Goal: Task Accomplishment & Management: Manage account settings

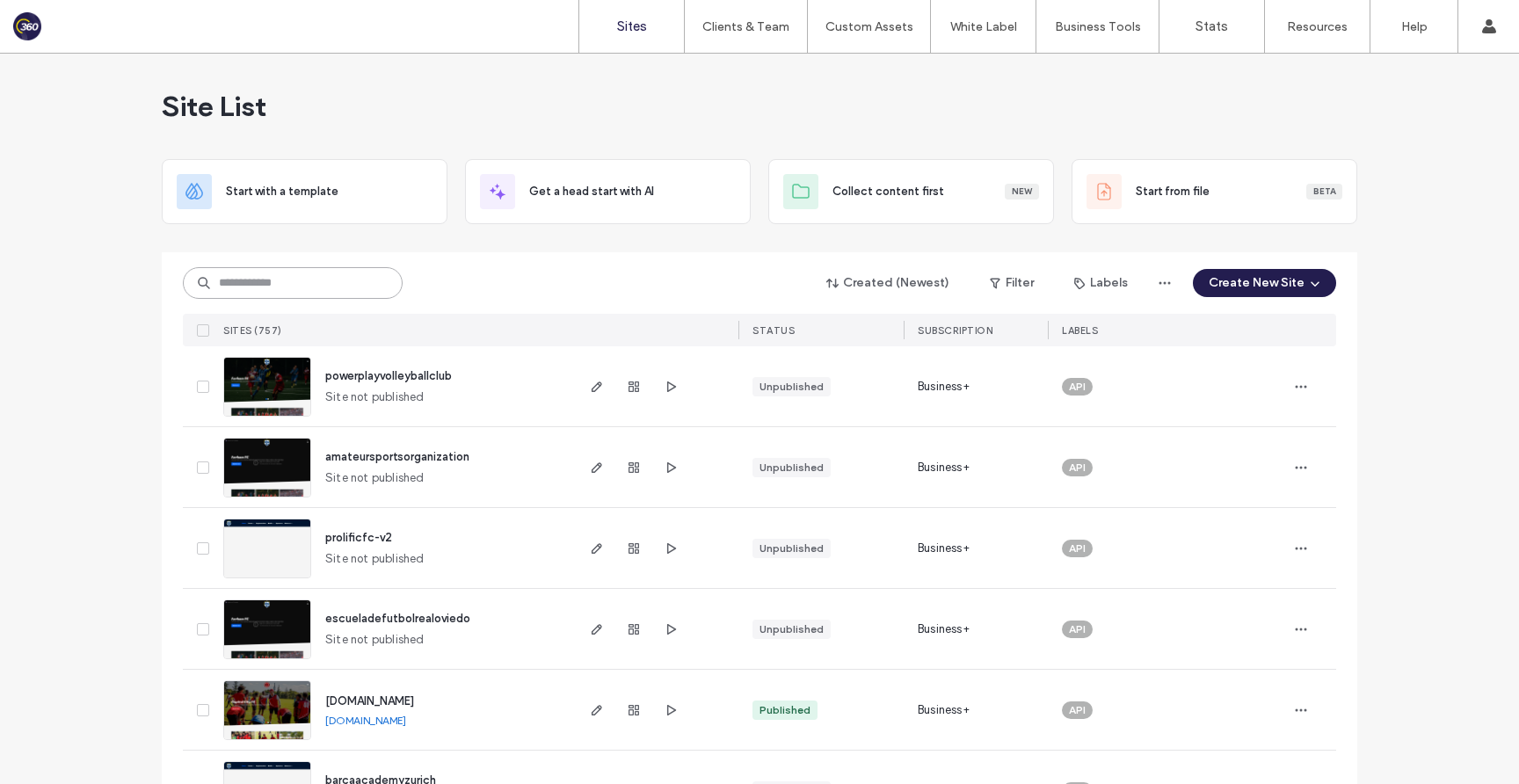
click at [368, 288] on input at bounding box center [292, 283] width 220 height 32
click at [347, 289] on input at bounding box center [292, 283] width 220 height 32
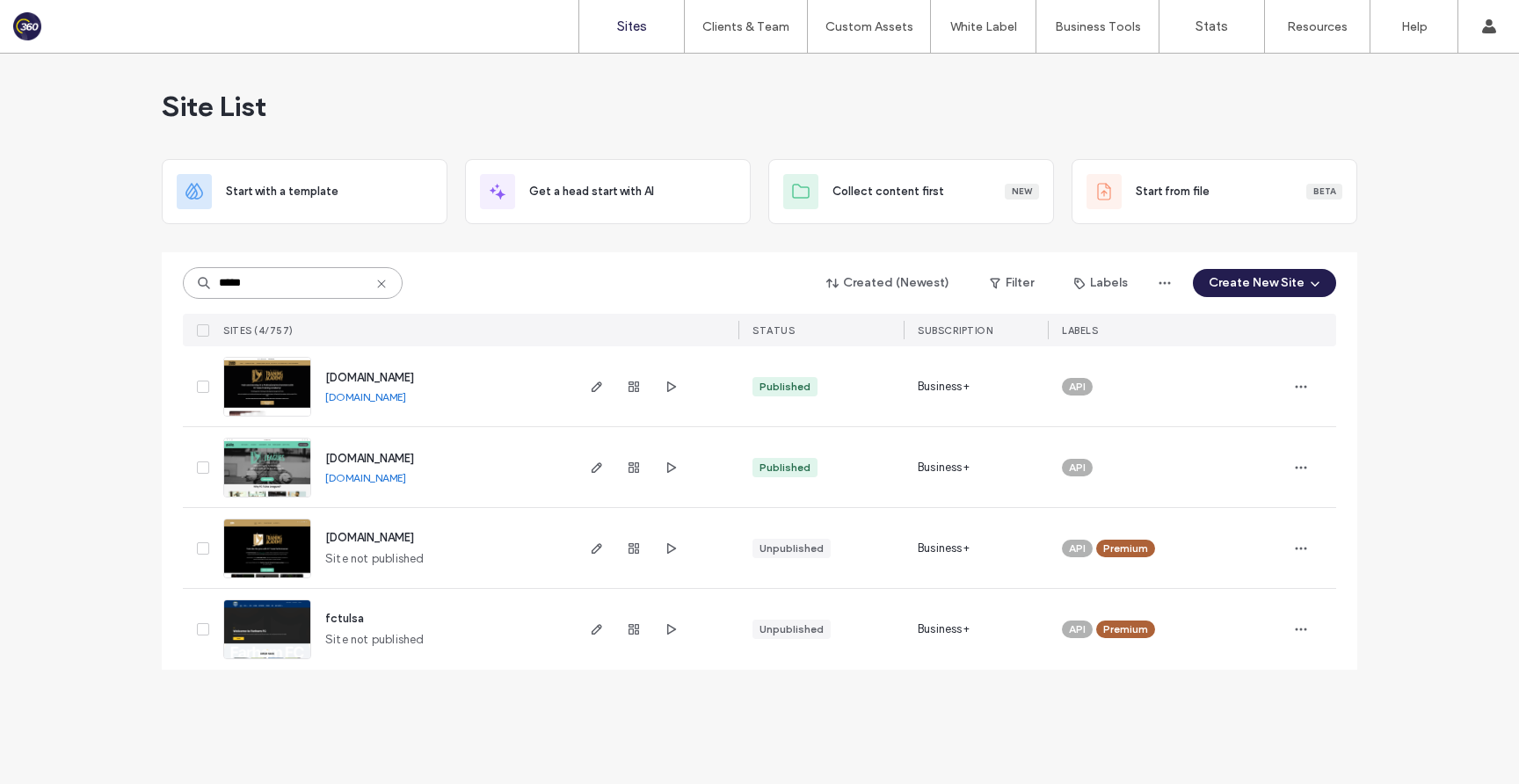
type input "*****"
click at [386, 467] on div "www.fctulsaleagues.com www.fctulsaleagues.com" at bounding box center [441, 467] width 261 height 80
click at [386, 453] on span "www.fctulsaleagues.com" at bounding box center [370, 458] width 89 height 13
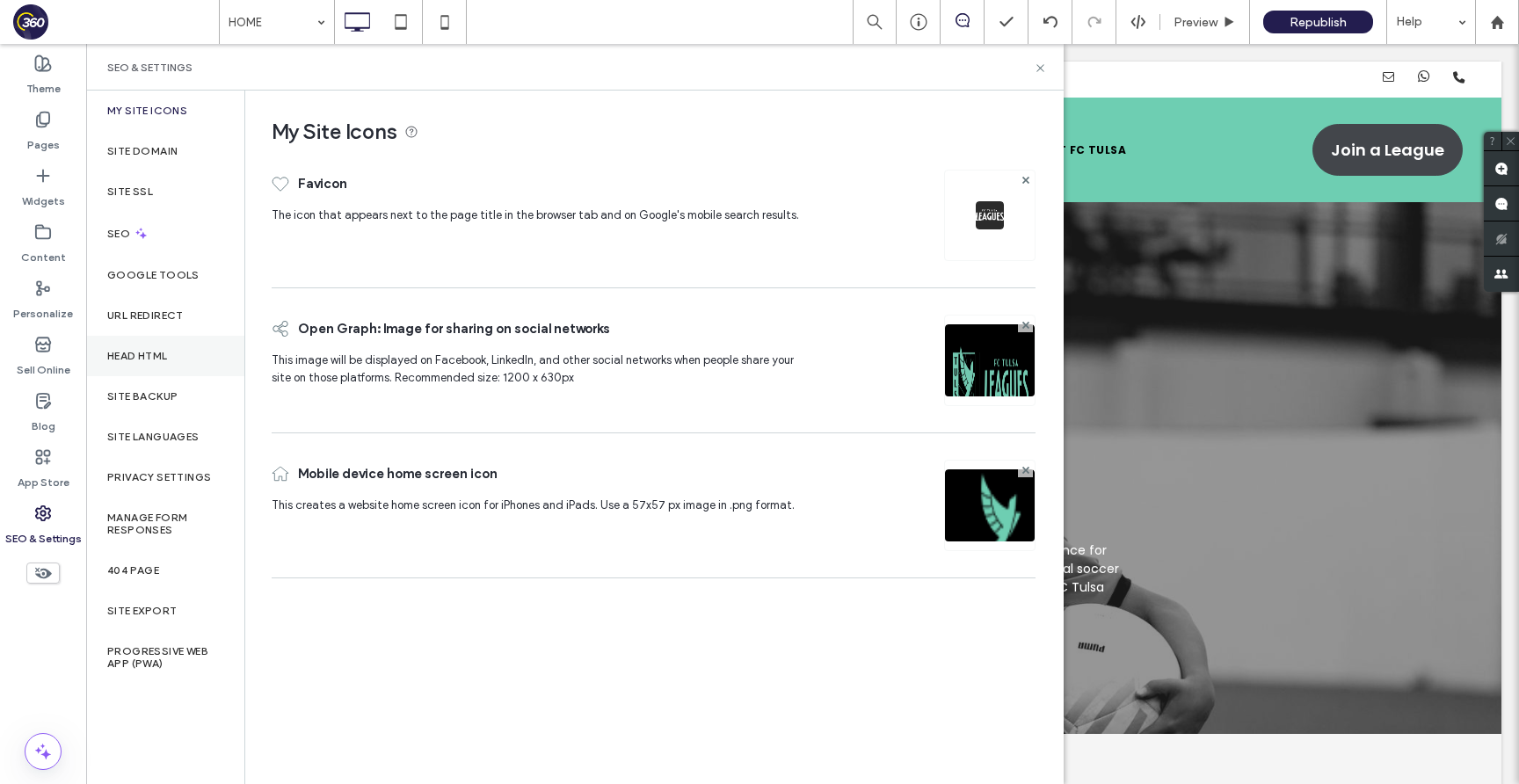
click at [184, 349] on div "Head HTML" at bounding box center [166, 355] width 159 height 40
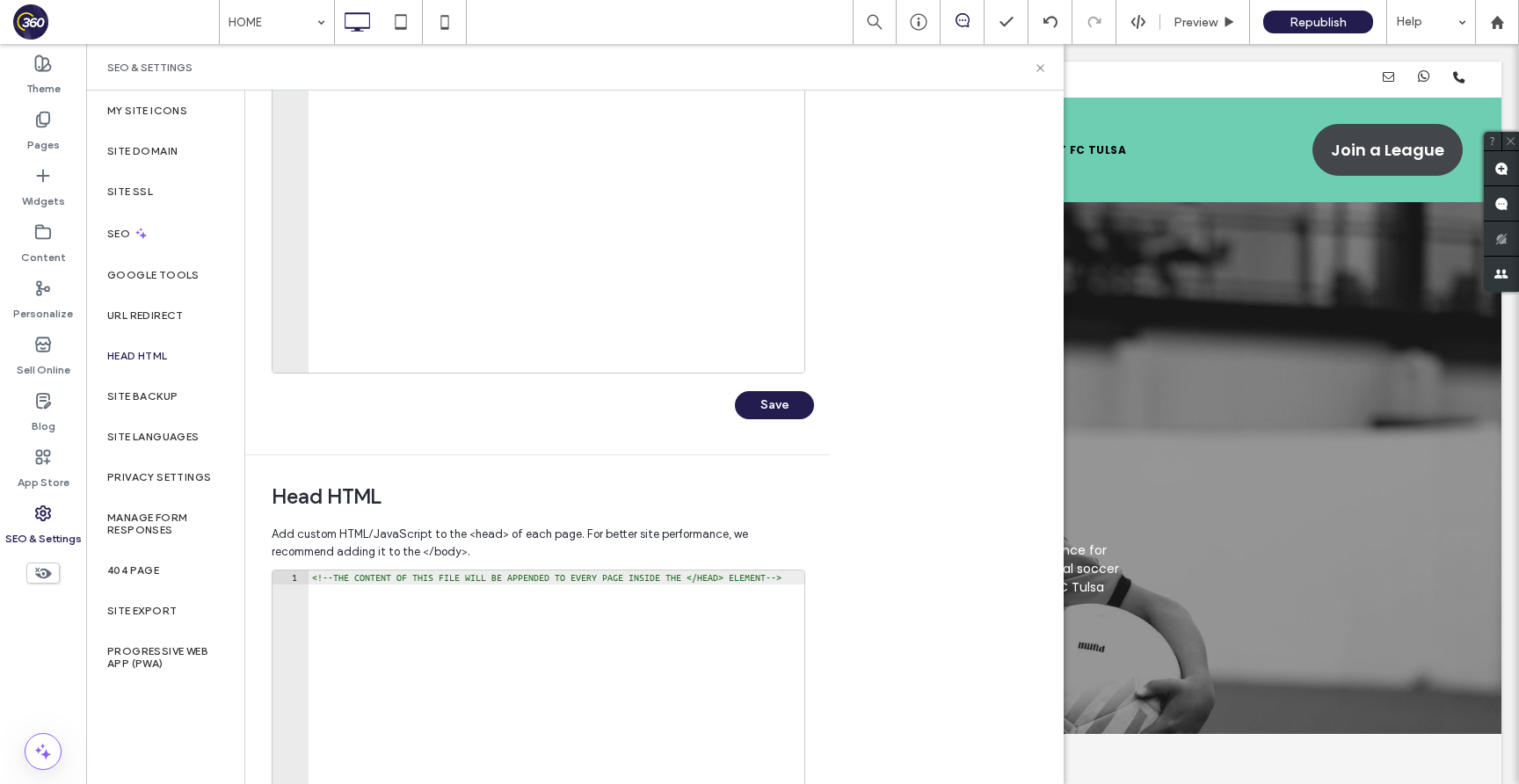
scroll to position [421, 0]
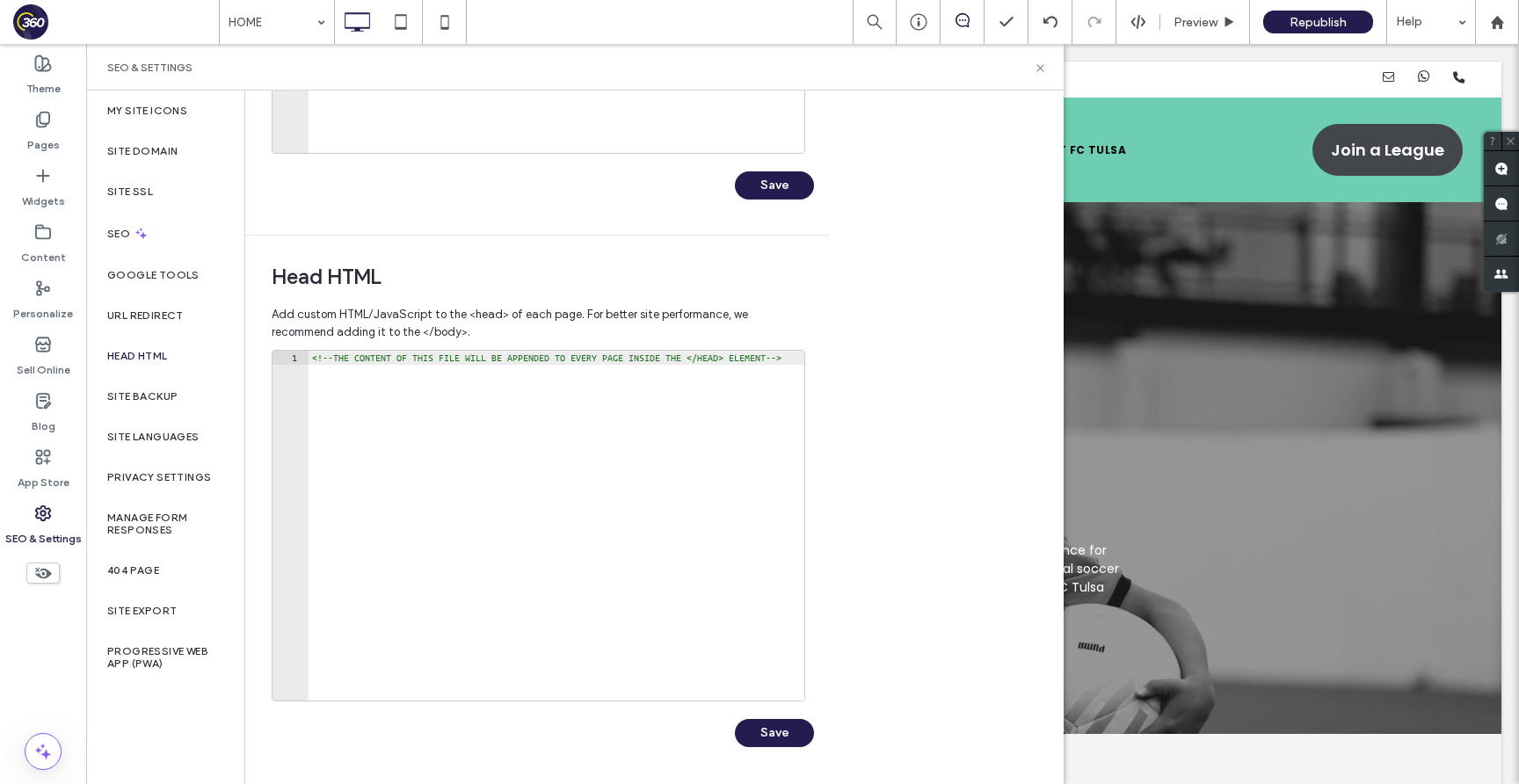
type textarea "**********"
click at [496, 515] on div "<!-- THE CONTENT OF THIS FILE WILL BE APPENDED TO EVERY PAGE INSIDE THE </HEAD>…" at bounding box center [593, 540] width 570 height 378
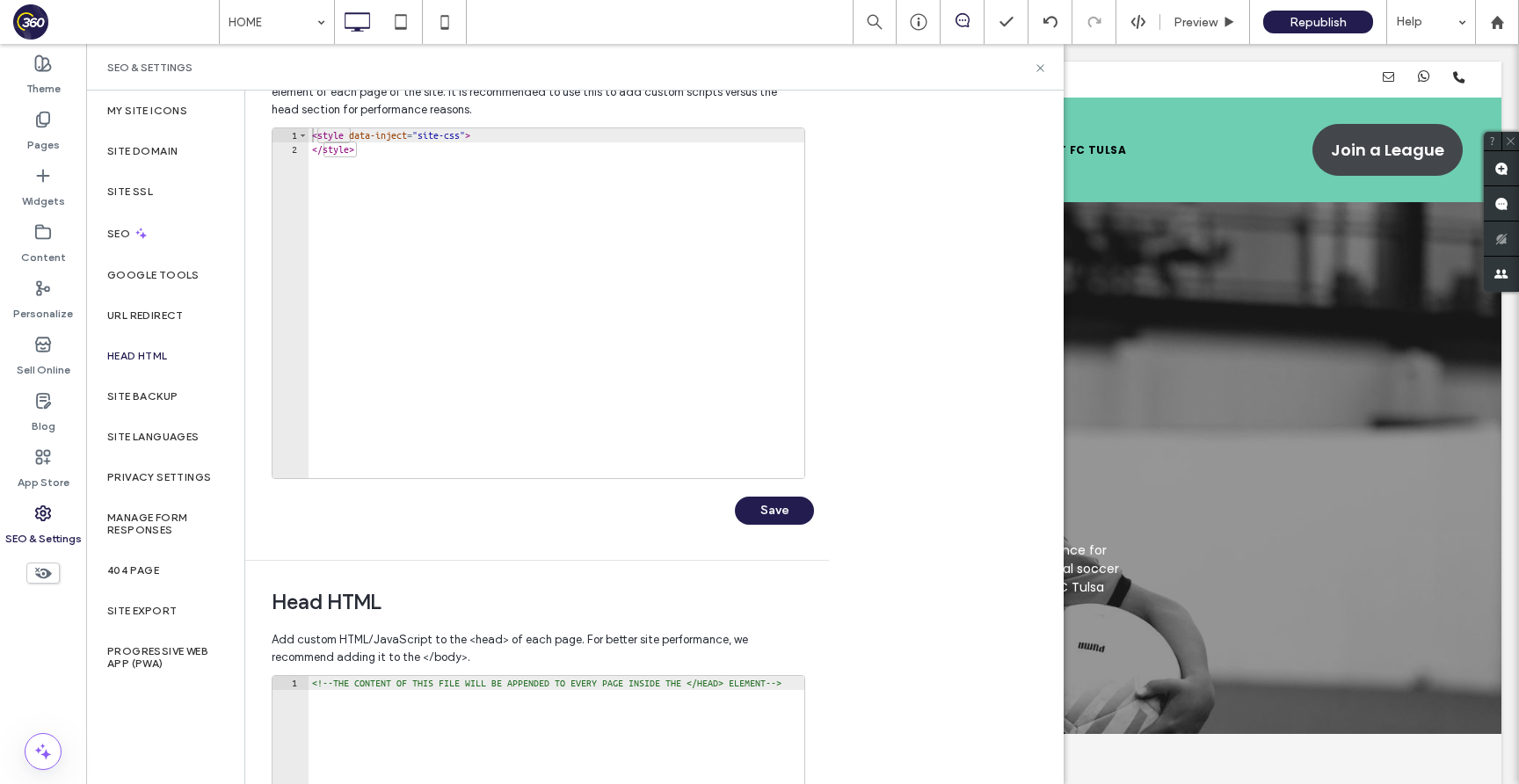
scroll to position [0, 0]
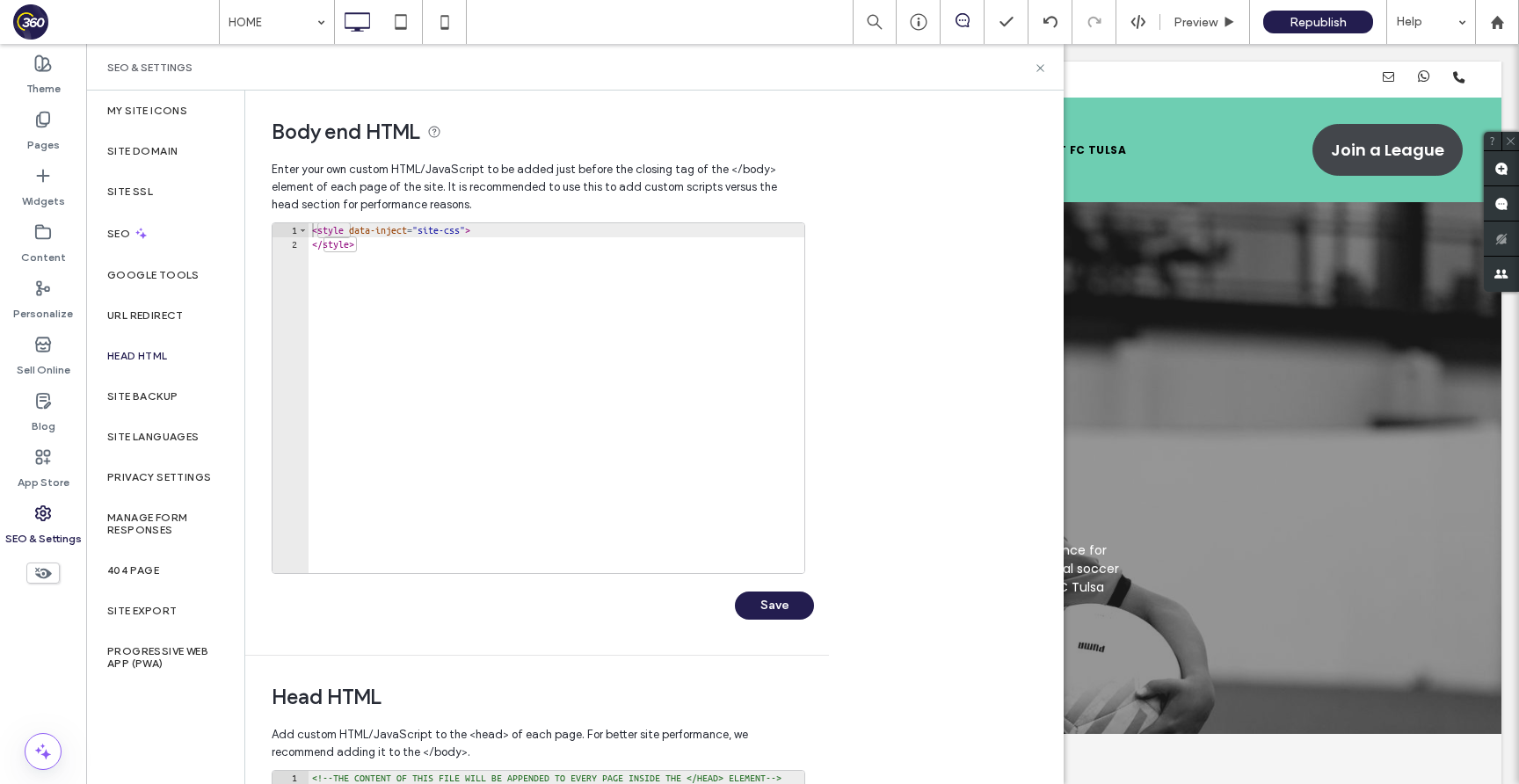
click at [483, 306] on div "< style data-inject = "site-css" > </ style >" at bounding box center [556, 412] width 495 height 378
click at [370, 247] on div "< style data-inject = "site-css" > </ style >" at bounding box center [556, 412] width 495 height 378
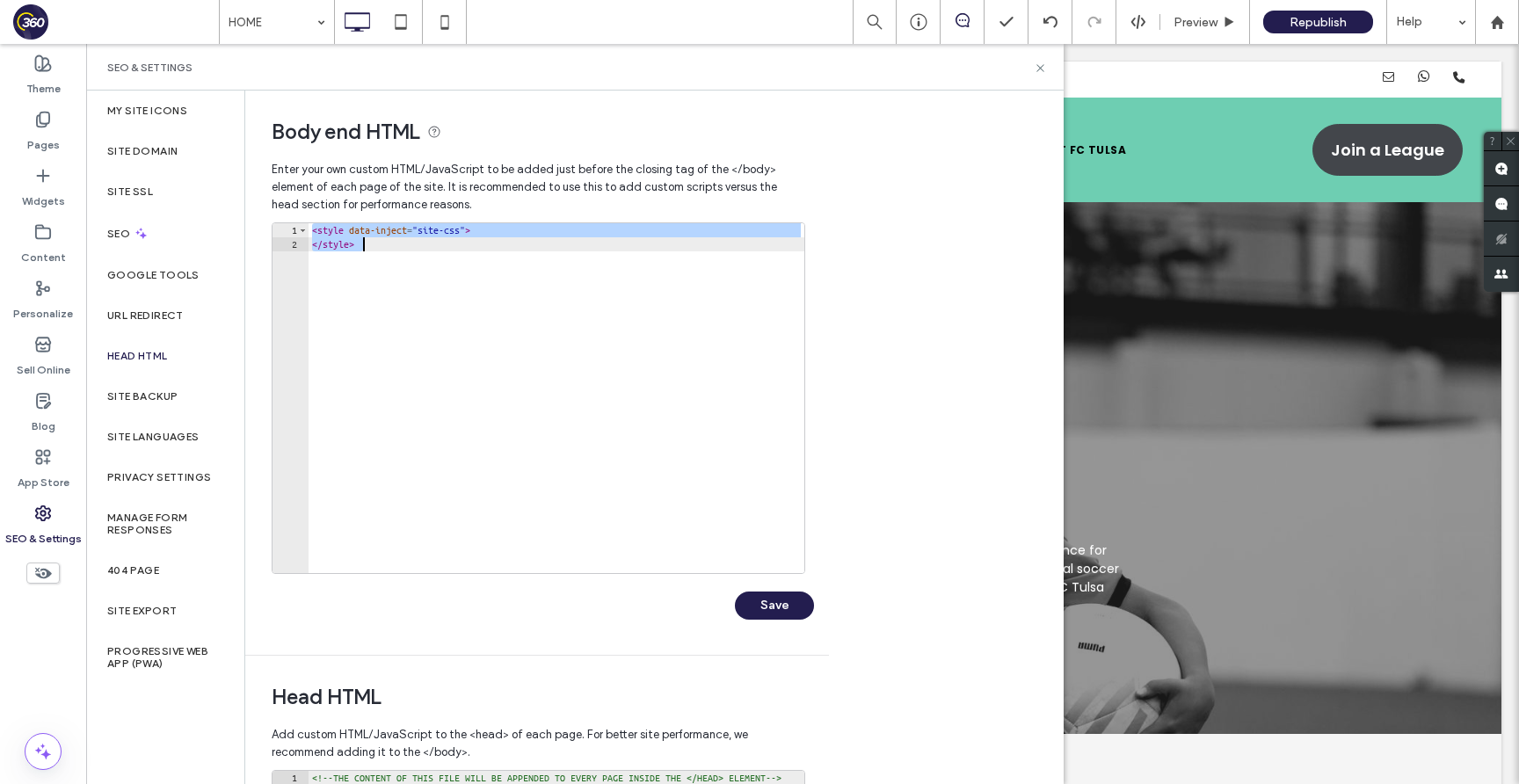
paste textarea "Cursor at row 2"
type textarea "*********"
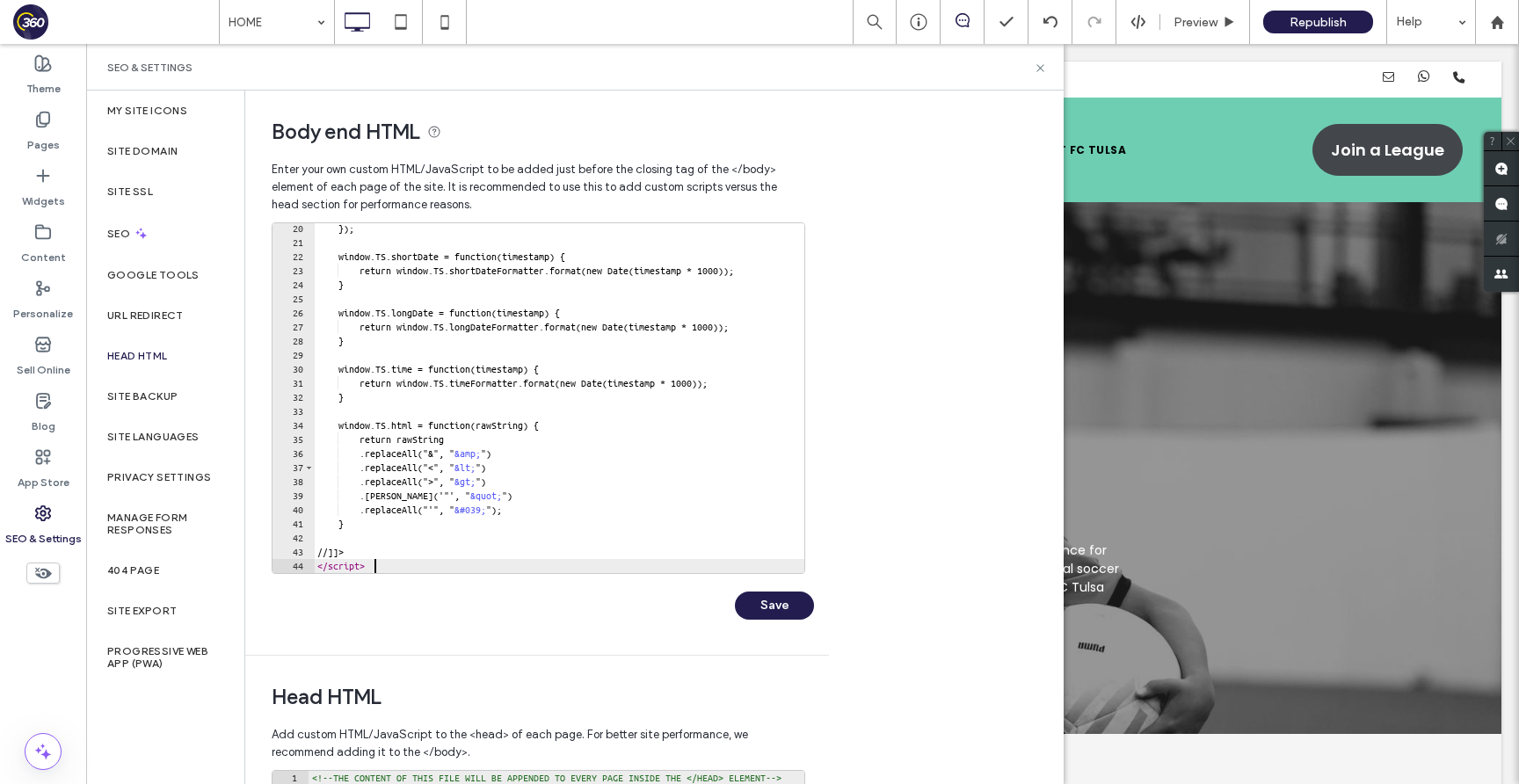
scroll to position [269, 0]
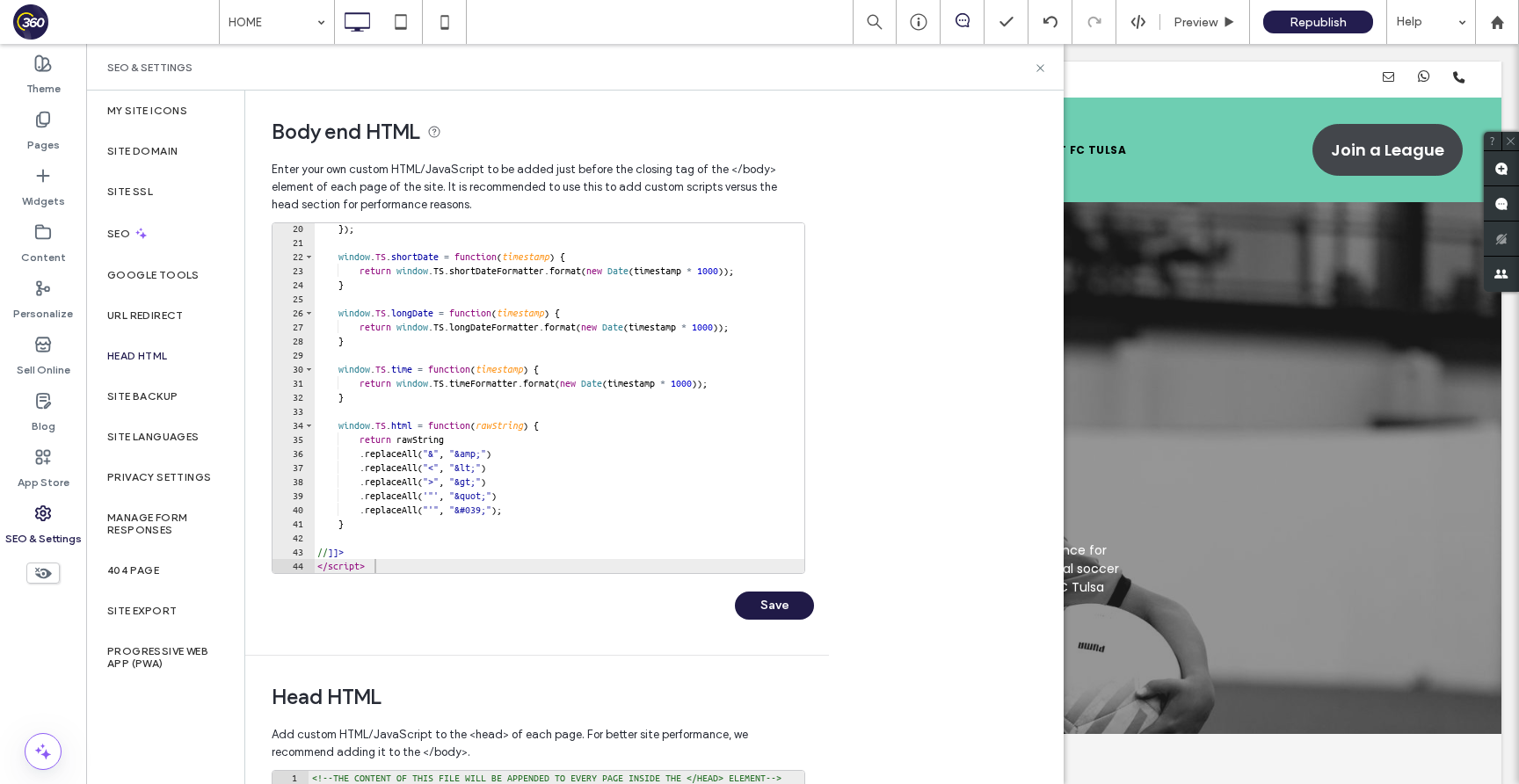
click at [774, 599] on button "Save" at bounding box center [774, 606] width 79 height 29
click at [1041, 66] on icon at bounding box center [1040, 68] width 13 height 13
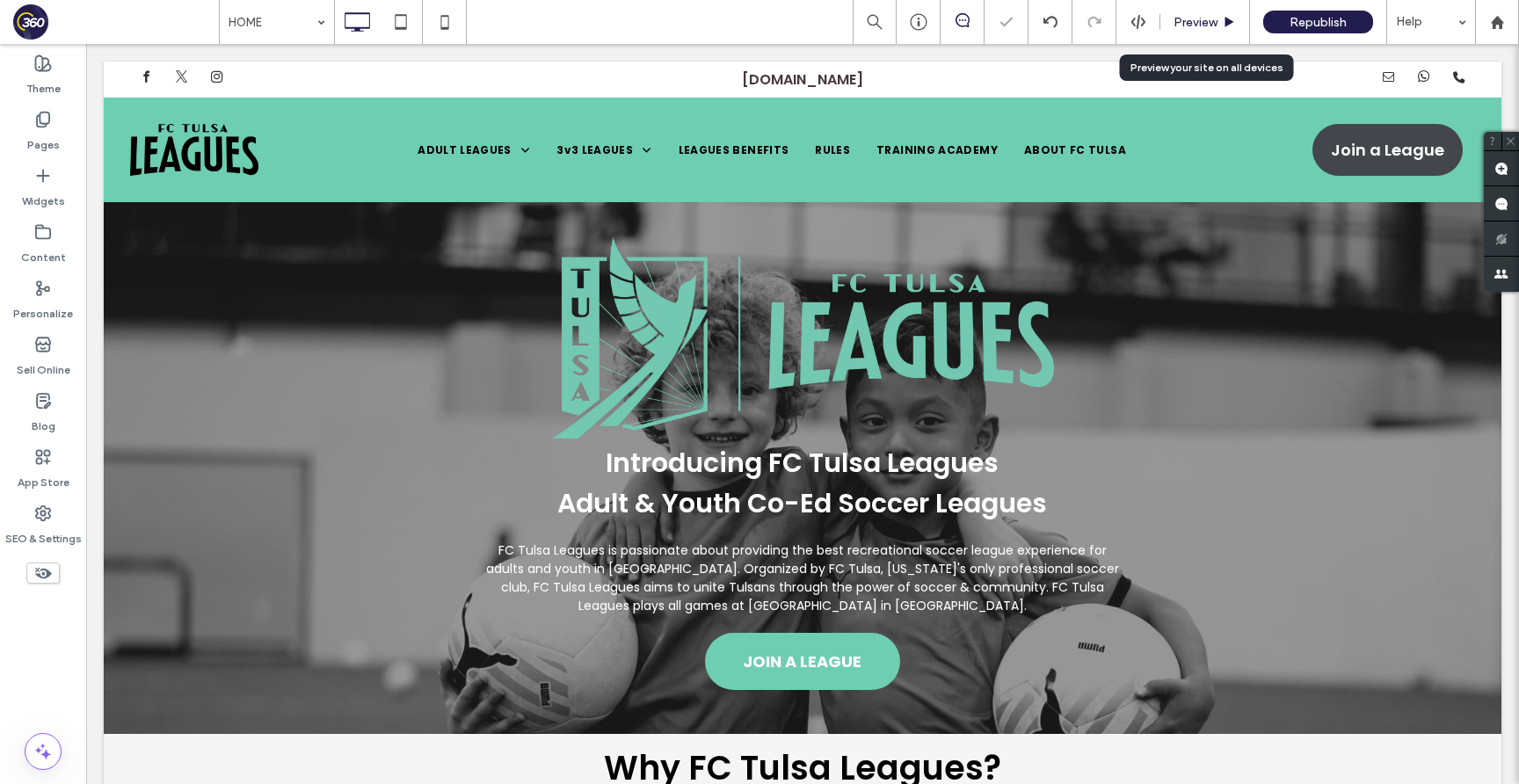
click at [1205, 27] on span "Preview" at bounding box center [1195, 22] width 44 height 15
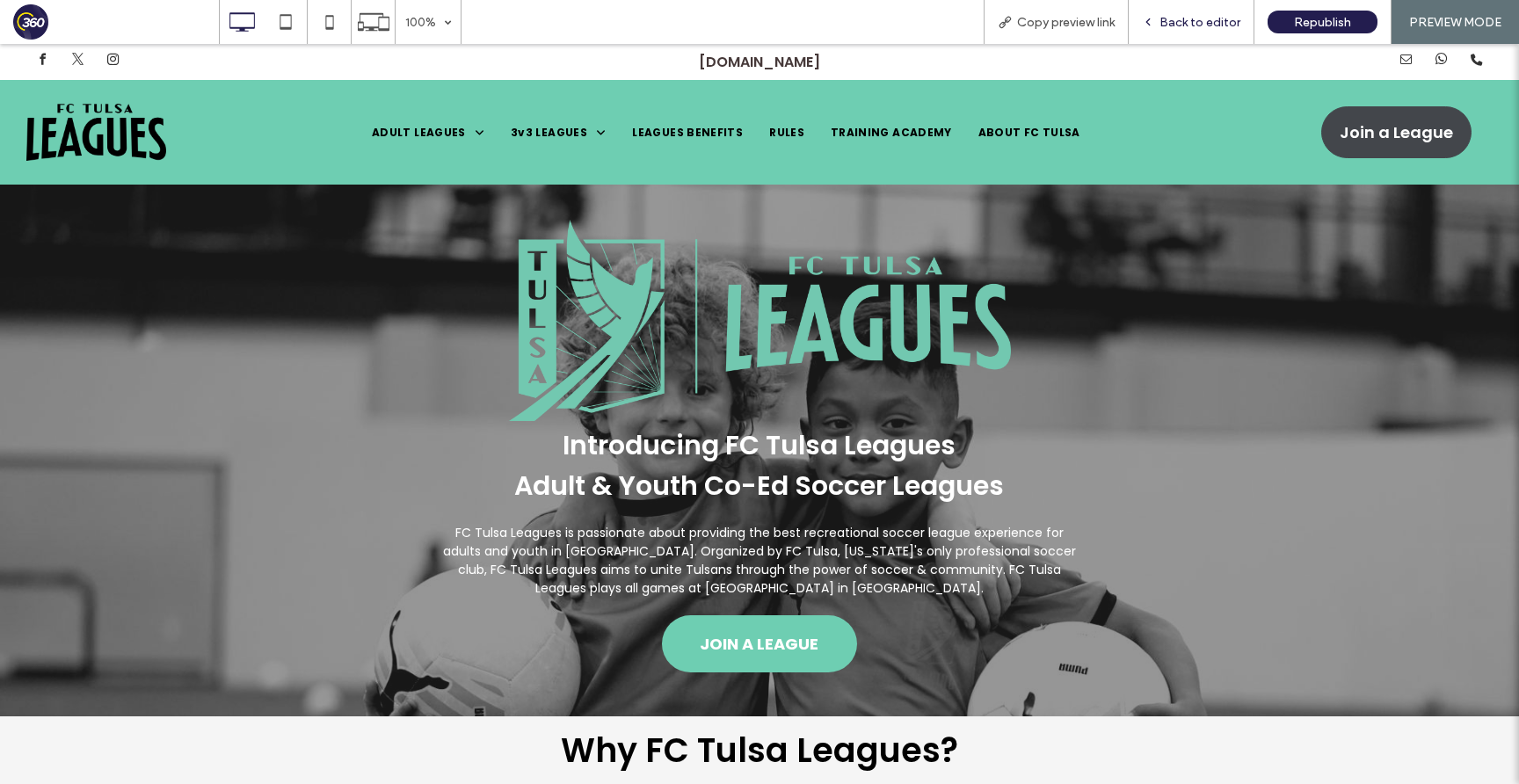
click at [1203, 21] on span "Back to editor" at bounding box center [1199, 22] width 81 height 15
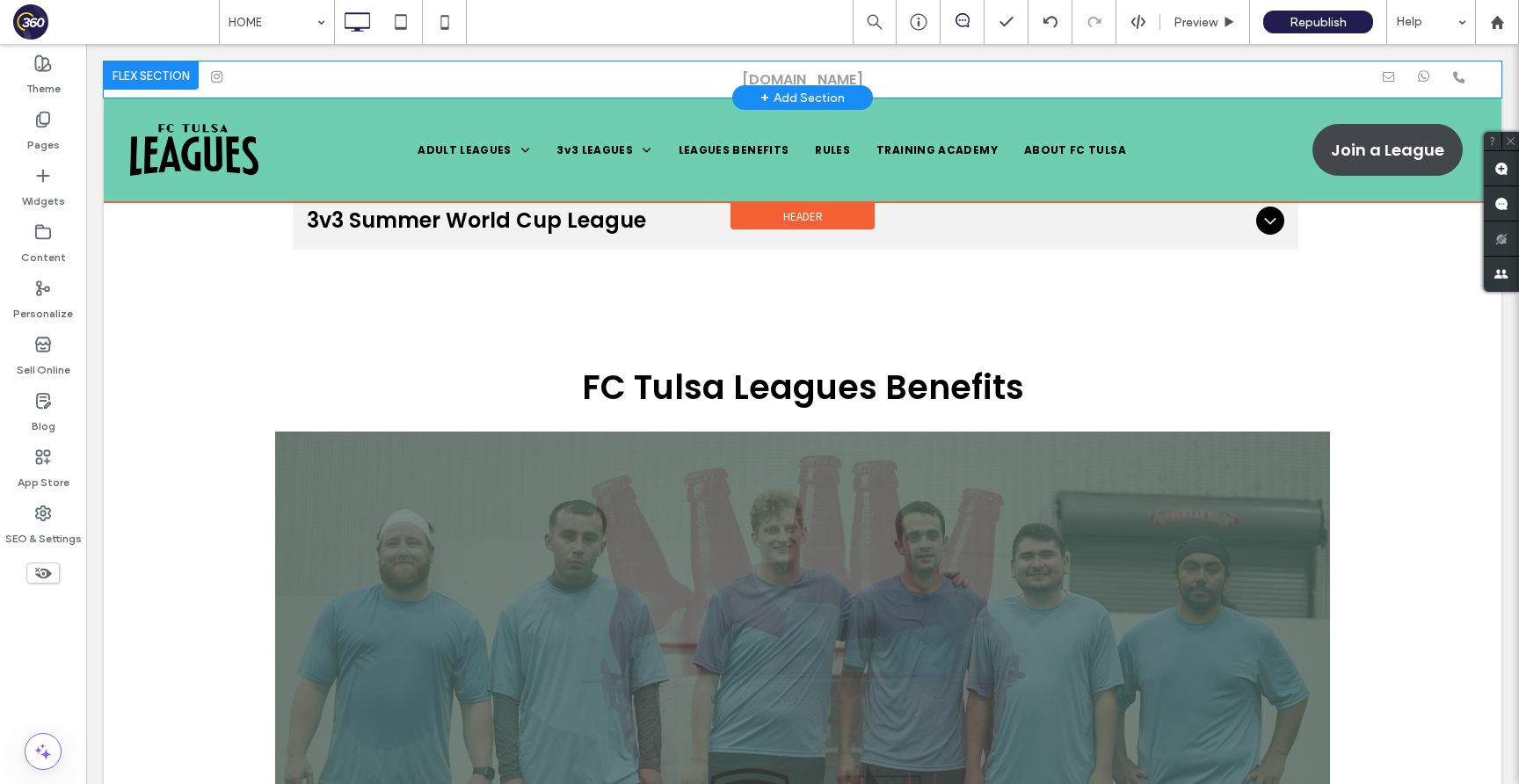
scroll to position [3096, 0]
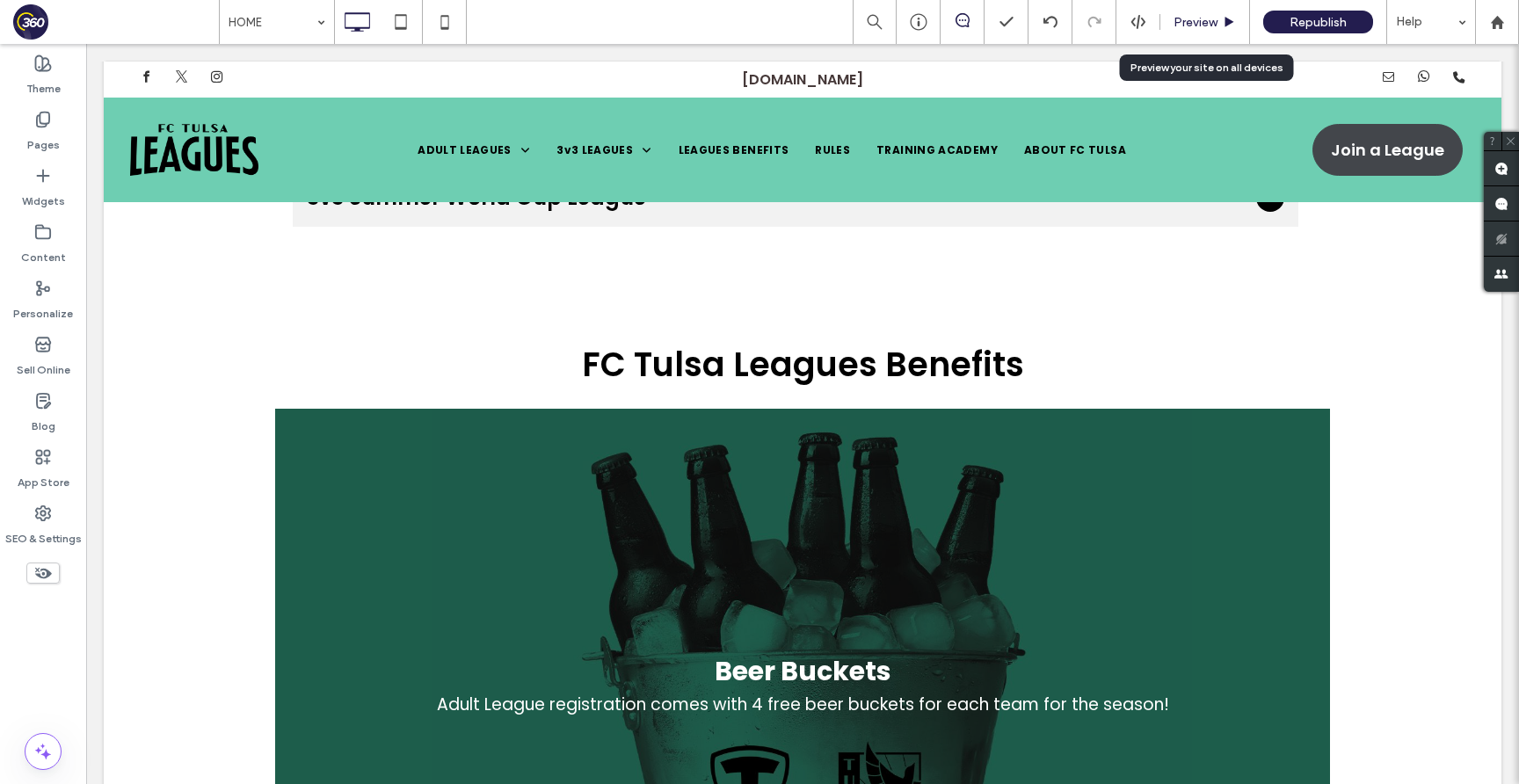
click at [1193, 22] on span "Preview" at bounding box center [1195, 22] width 44 height 15
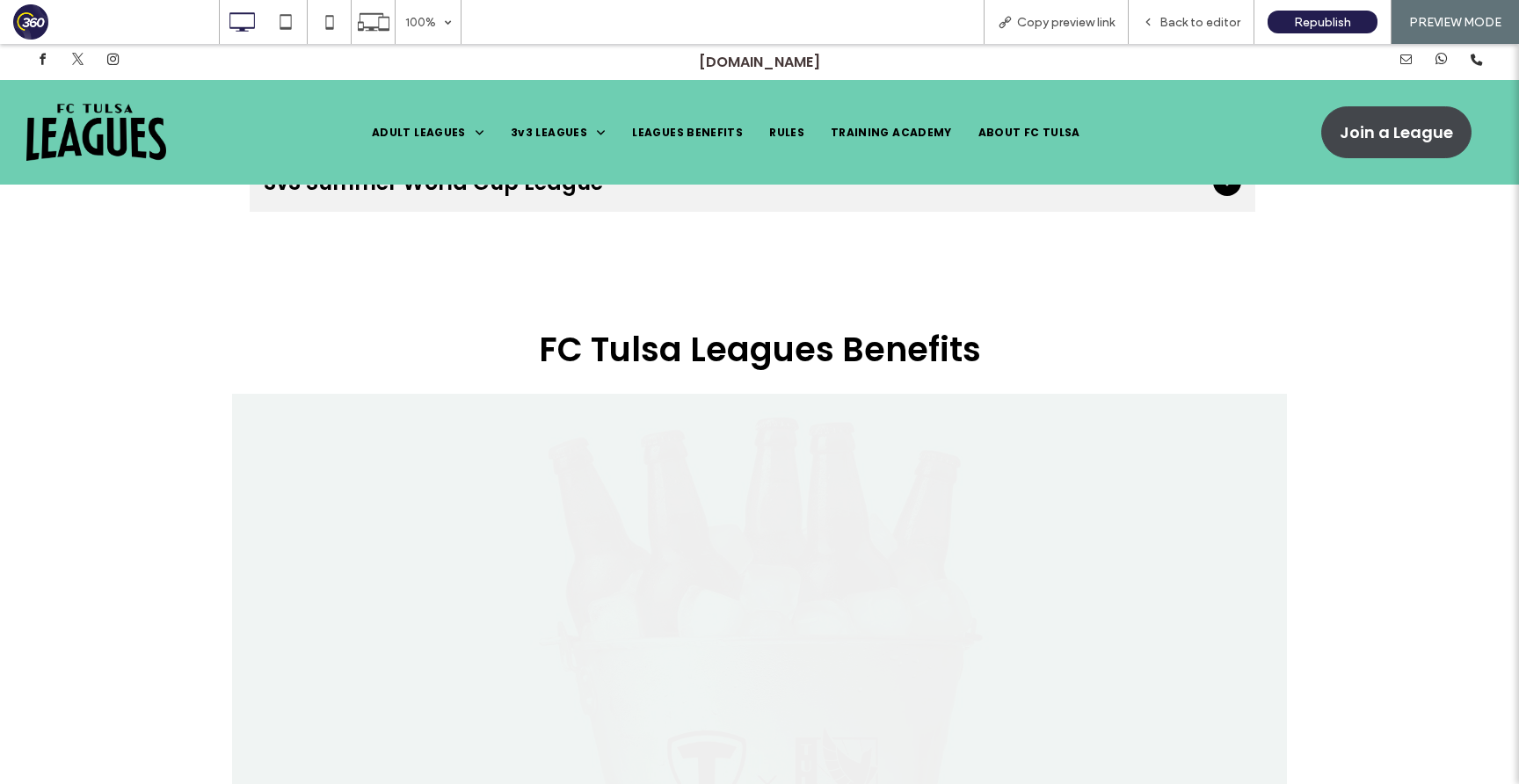
scroll to position [3101, 0]
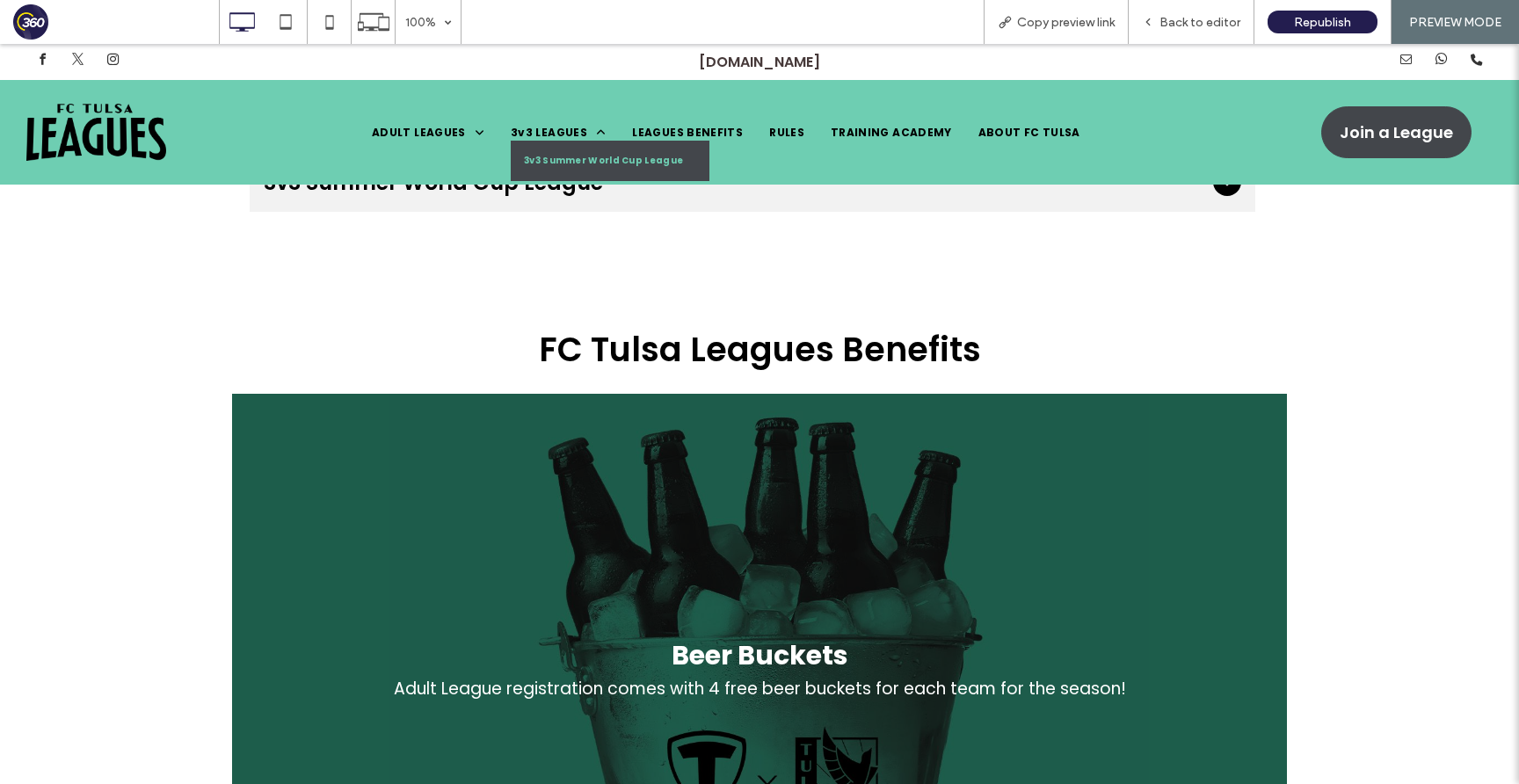
click at [611, 155] on span "3v3 Summer World Cup League" at bounding box center [603, 161] width 159 height 14
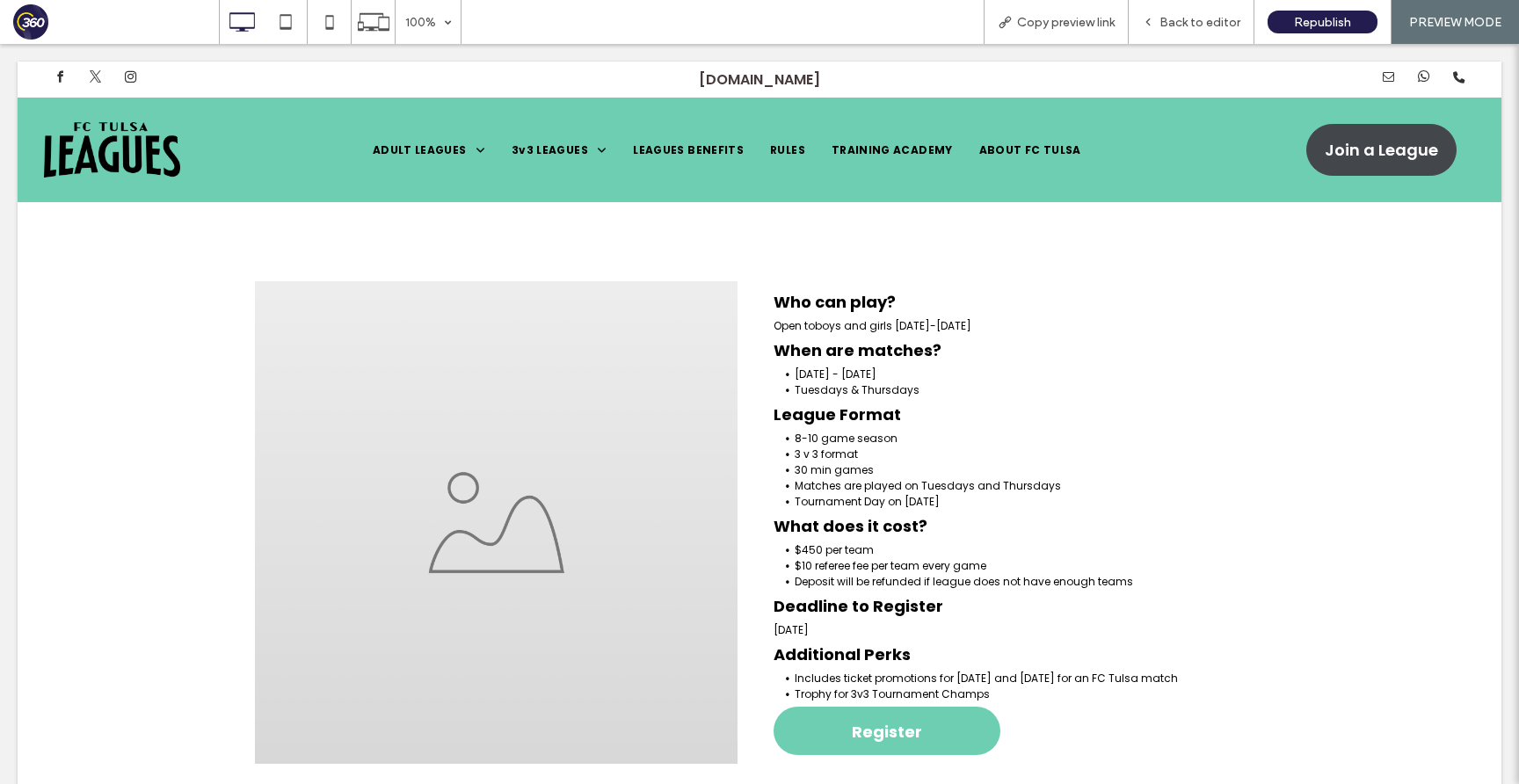
scroll to position [0, 0]
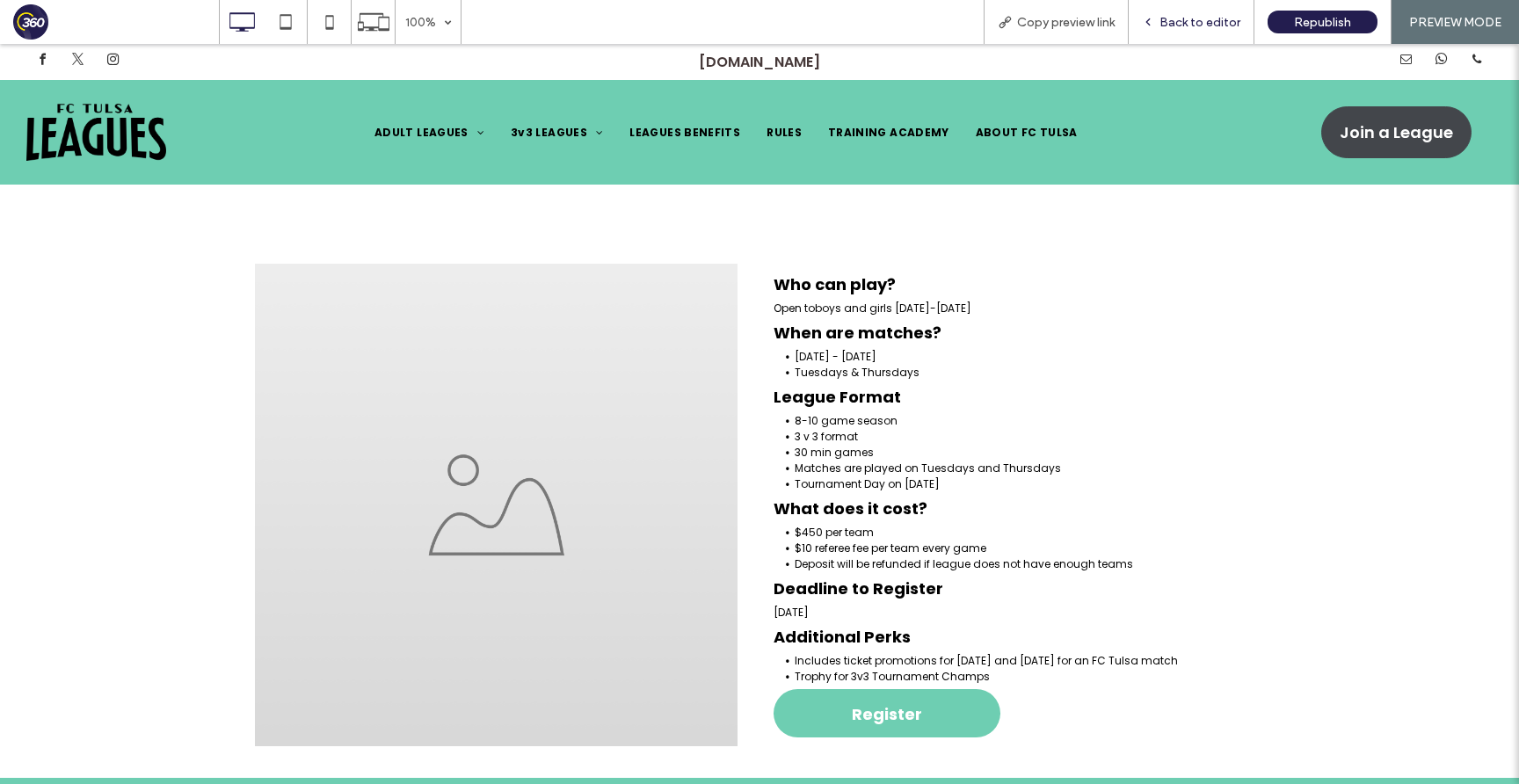
click at [1205, 25] on span "Back to editor" at bounding box center [1199, 22] width 81 height 15
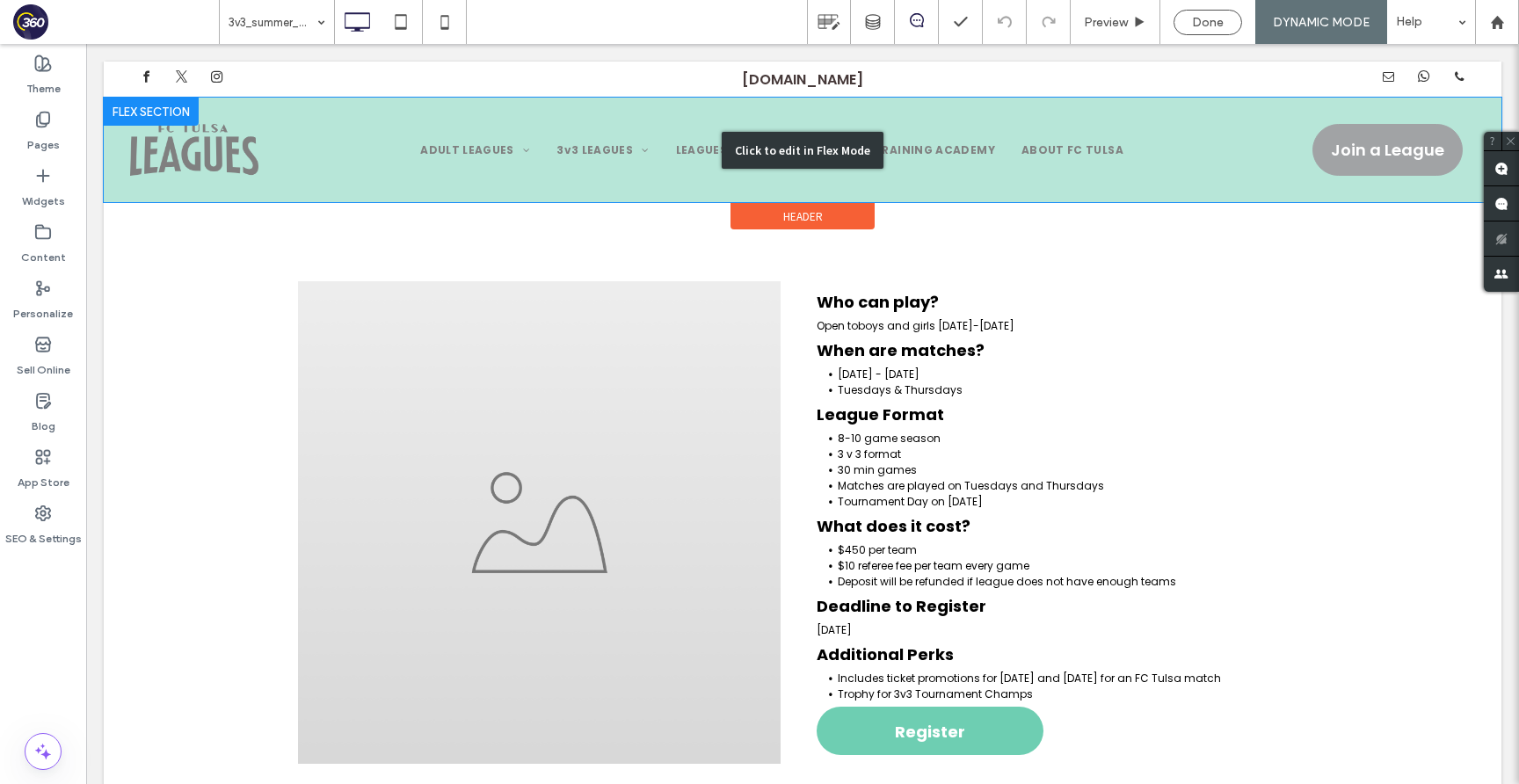
scroll to position [270, 0]
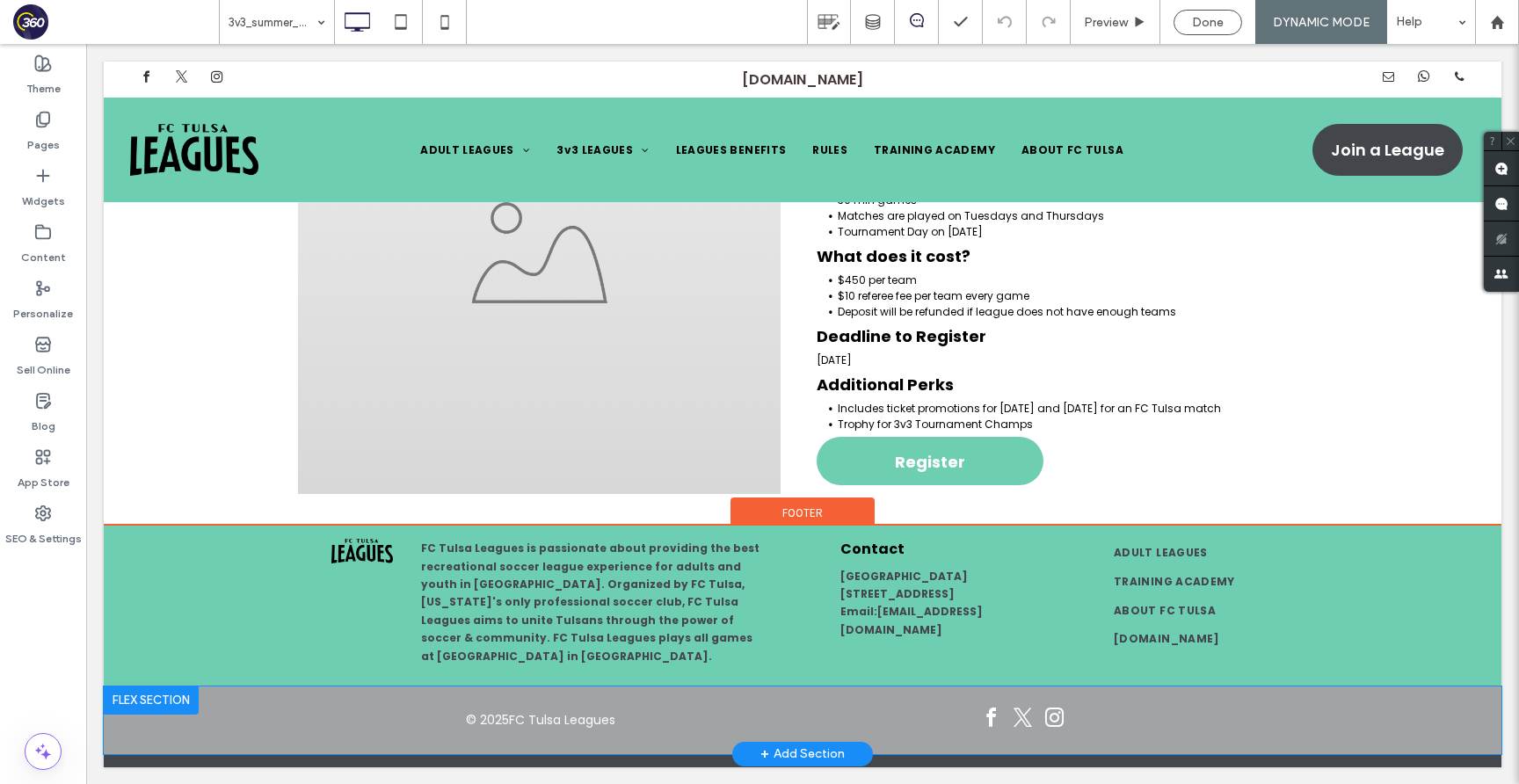
click at [799, 747] on div "+ Add Section" at bounding box center [802, 755] width 85 height 20
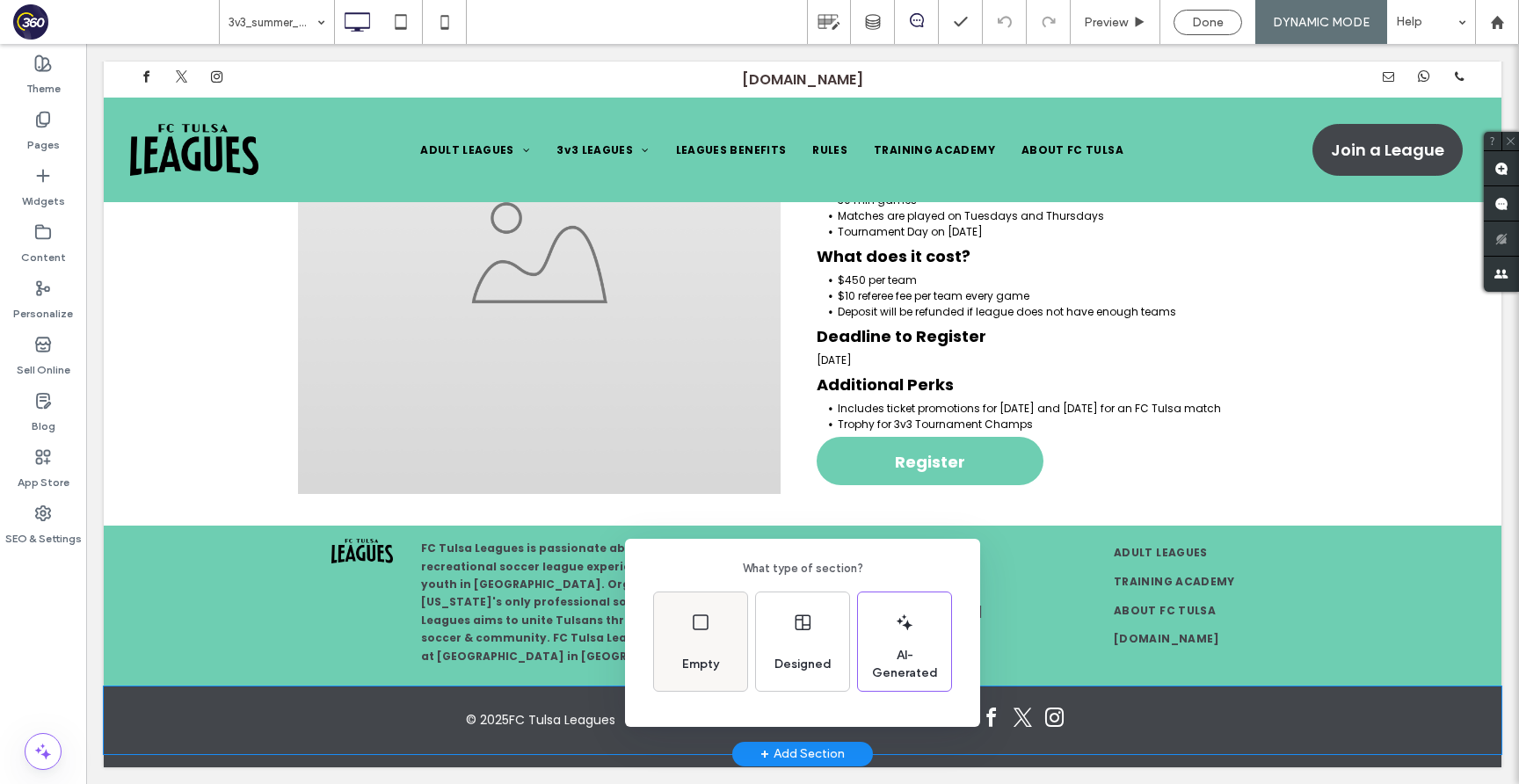
click at [707, 652] on div "Empty" at bounding box center [700, 664] width 51 height 38
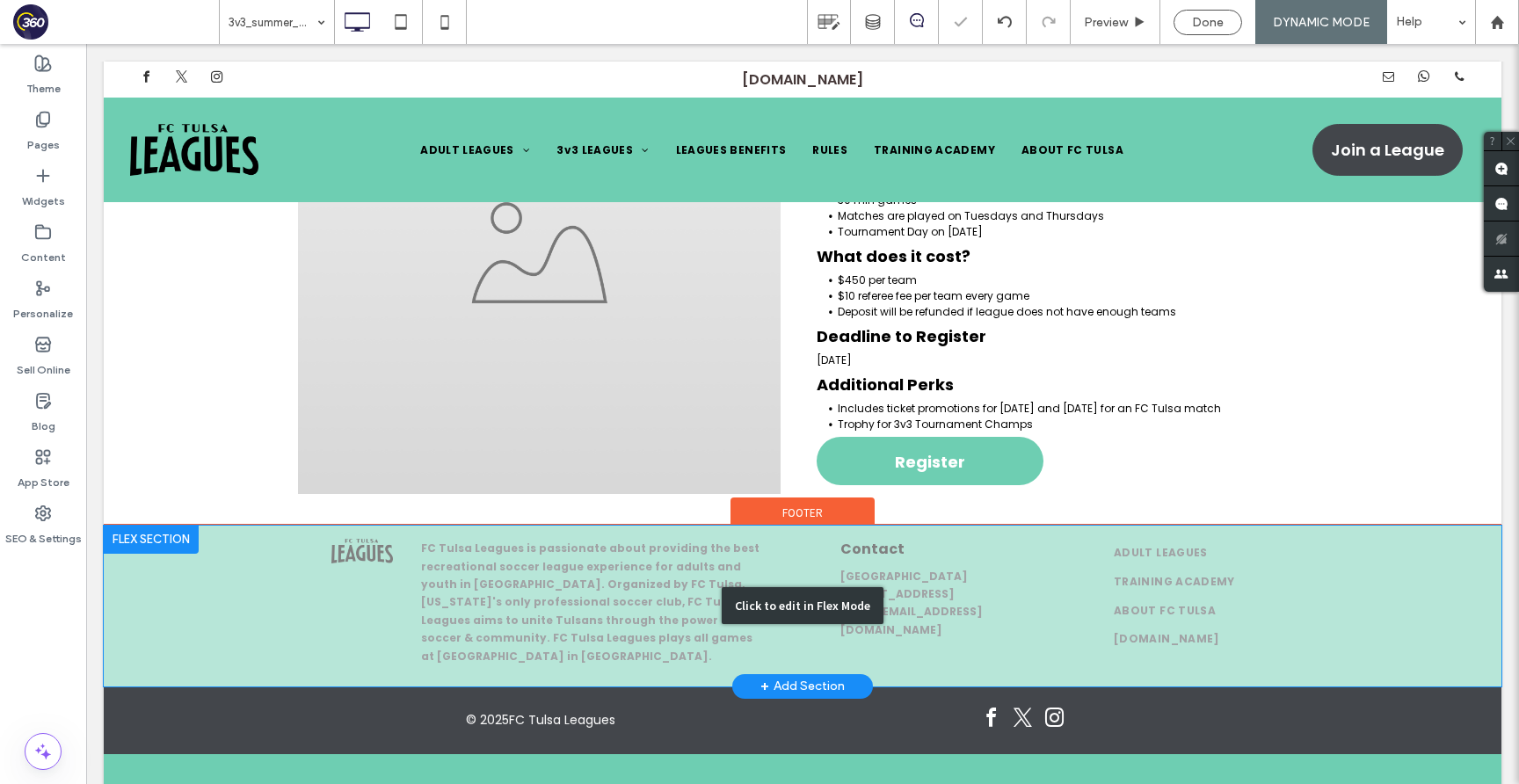
scroll to position [358, 0]
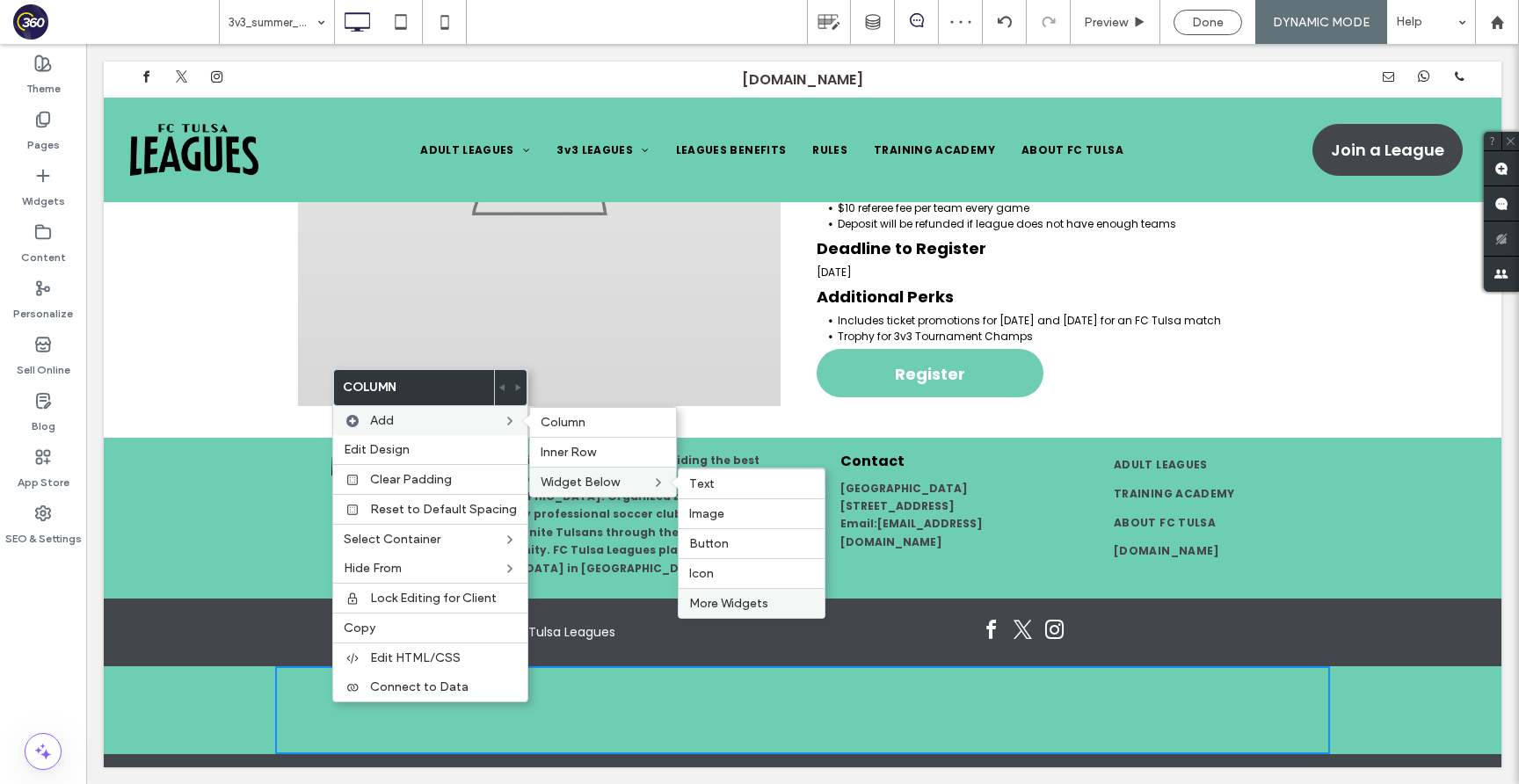
click at [752, 602] on span "More Widgets" at bounding box center [728, 603] width 79 height 15
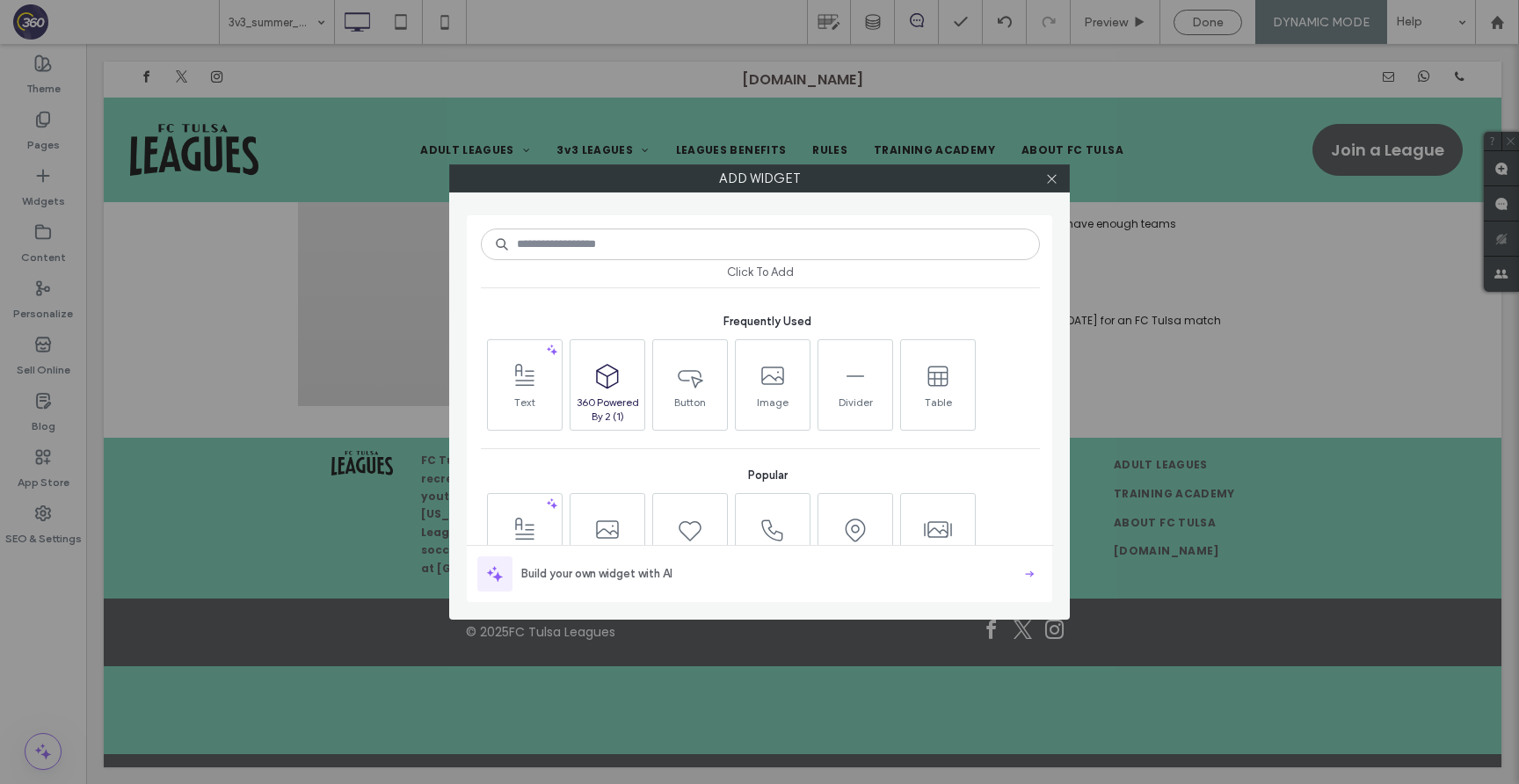
click at [634, 371] on span at bounding box center [607, 376] width 74 height 39
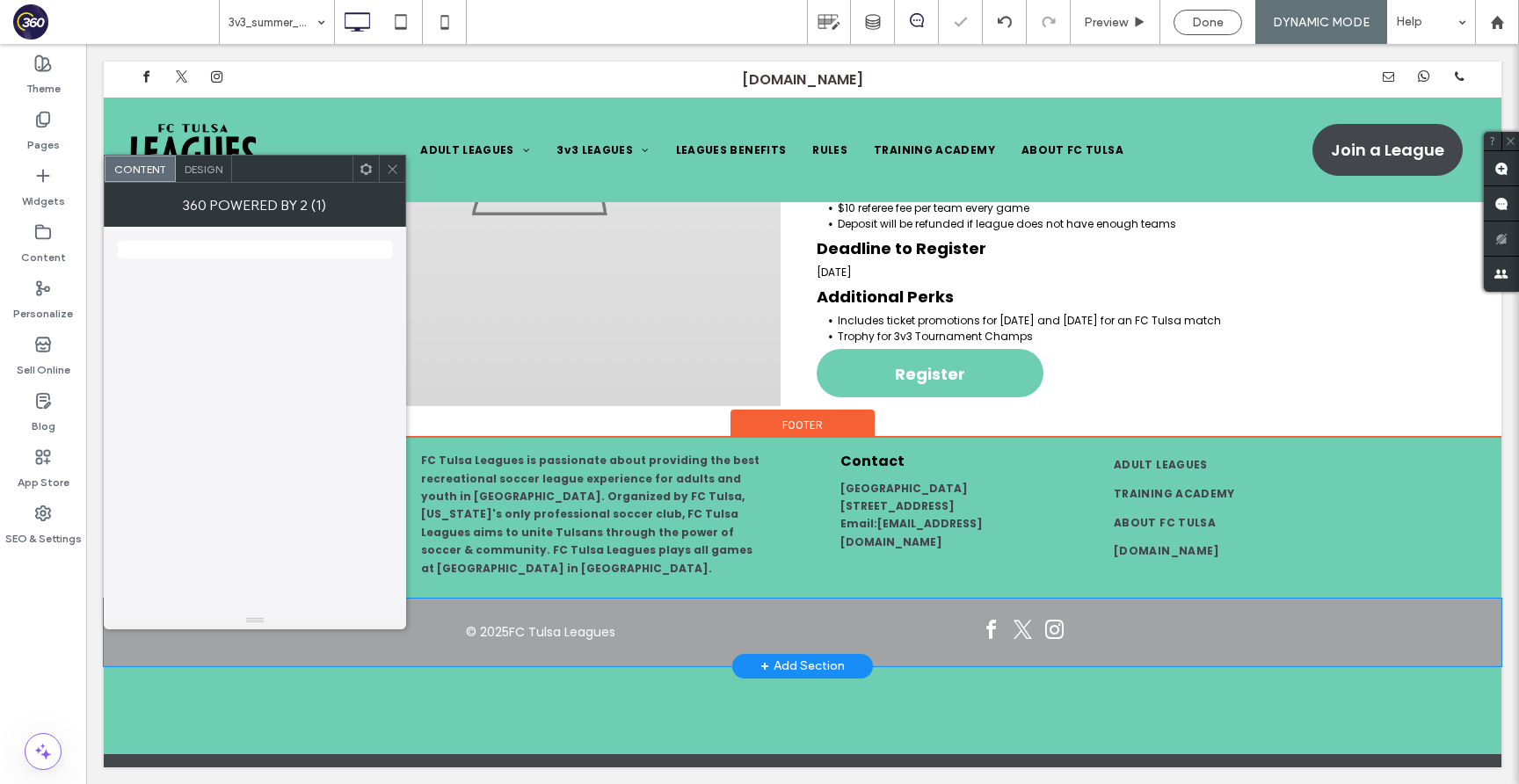
scroll to position [322, 0]
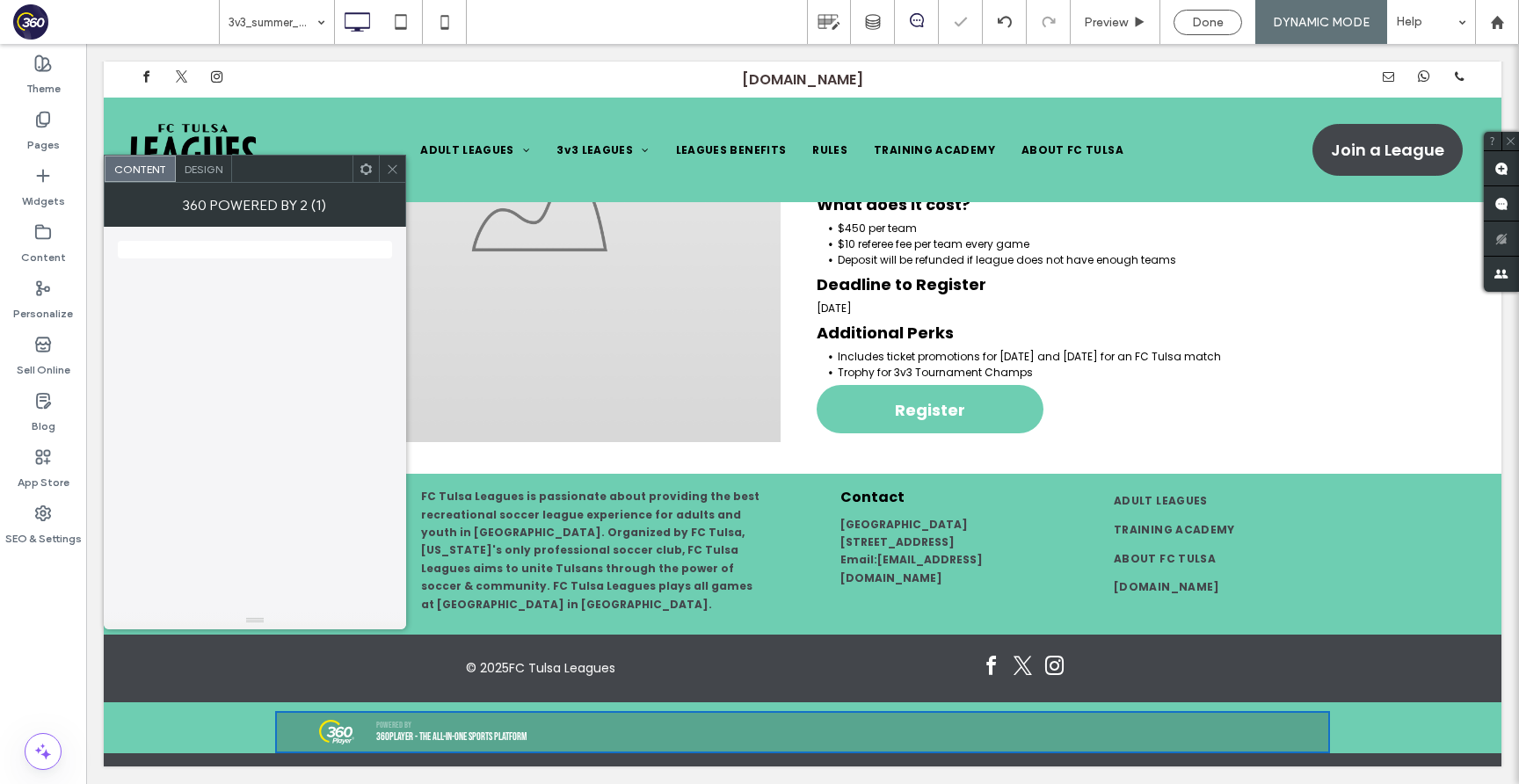
click at [389, 174] on icon at bounding box center [392, 169] width 13 height 13
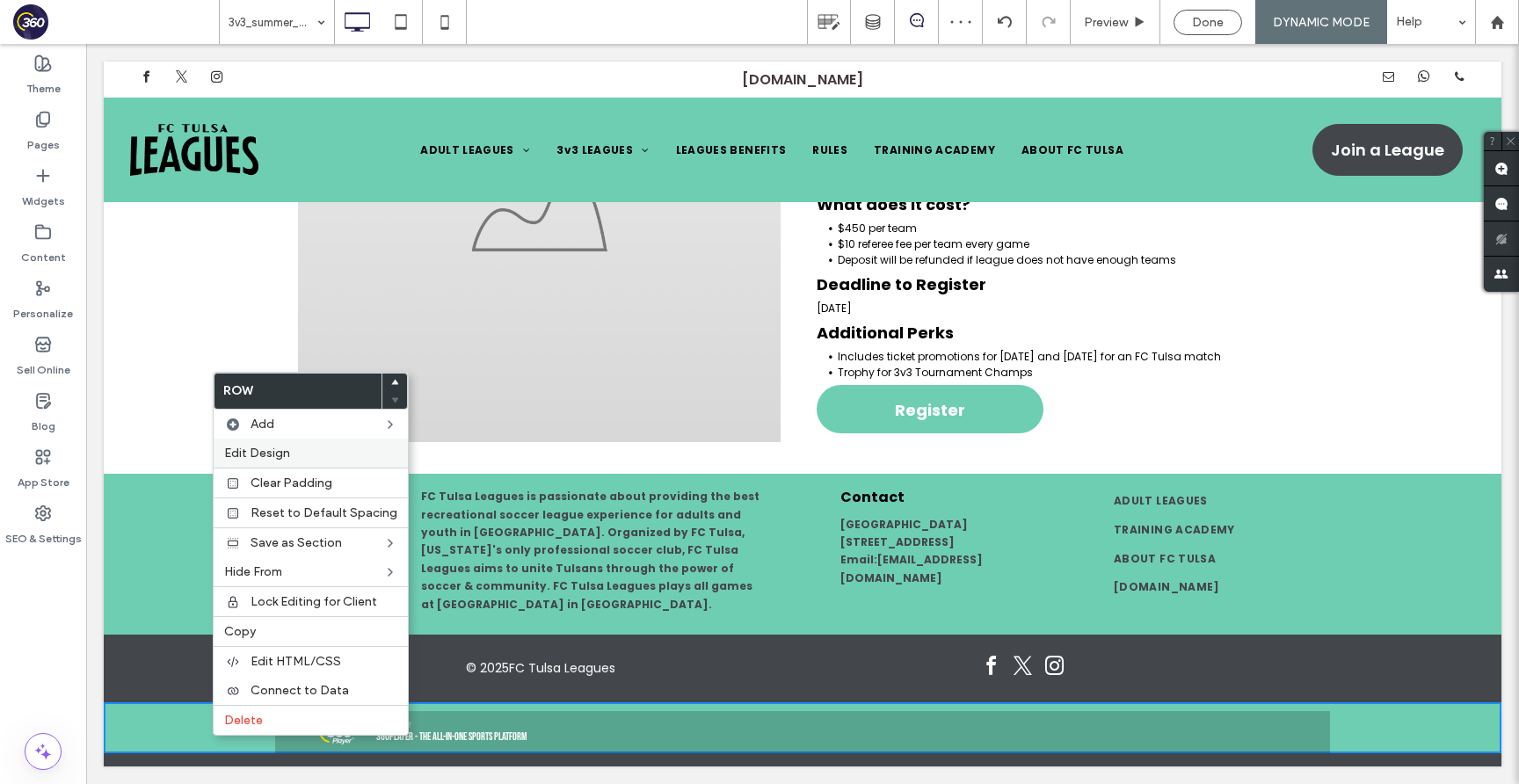
click at [309, 445] on div "Edit Design" at bounding box center [311, 453] width 194 height 29
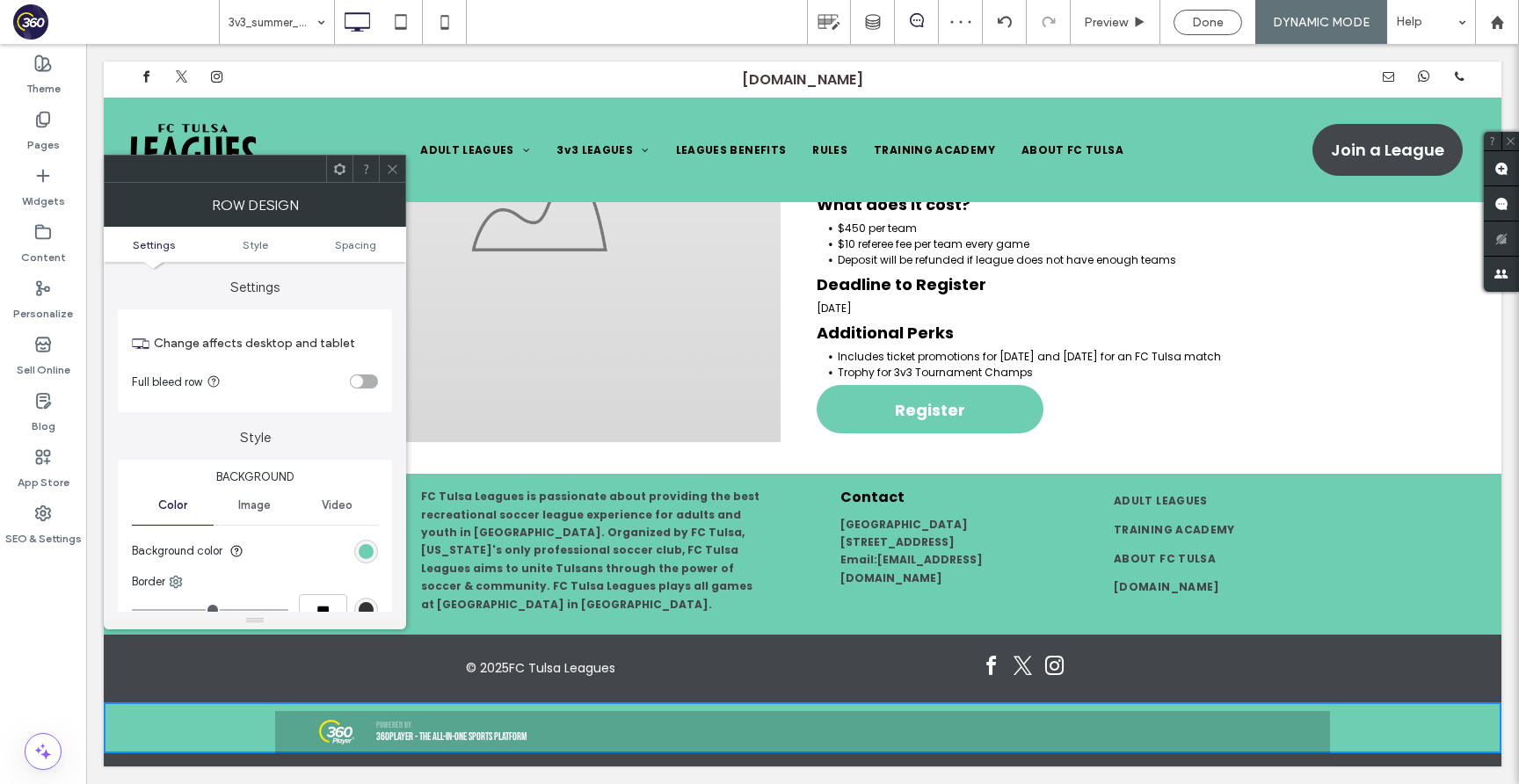
click at [363, 386] on div "toggle" at bounding box center [364, 381] width 29 height 14
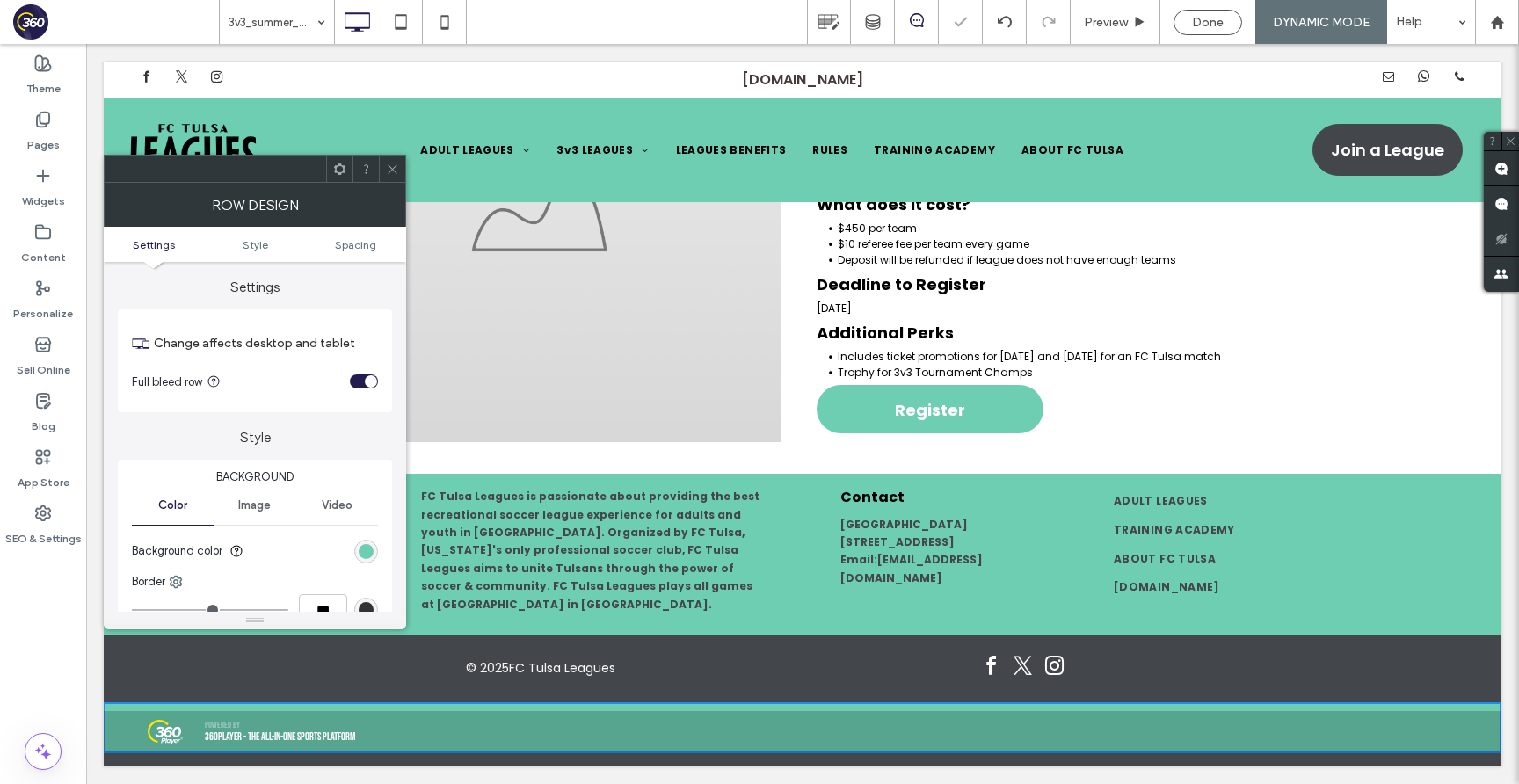
click at [398, 165] on icon at bounding box center [392, 169] width 13 height 13
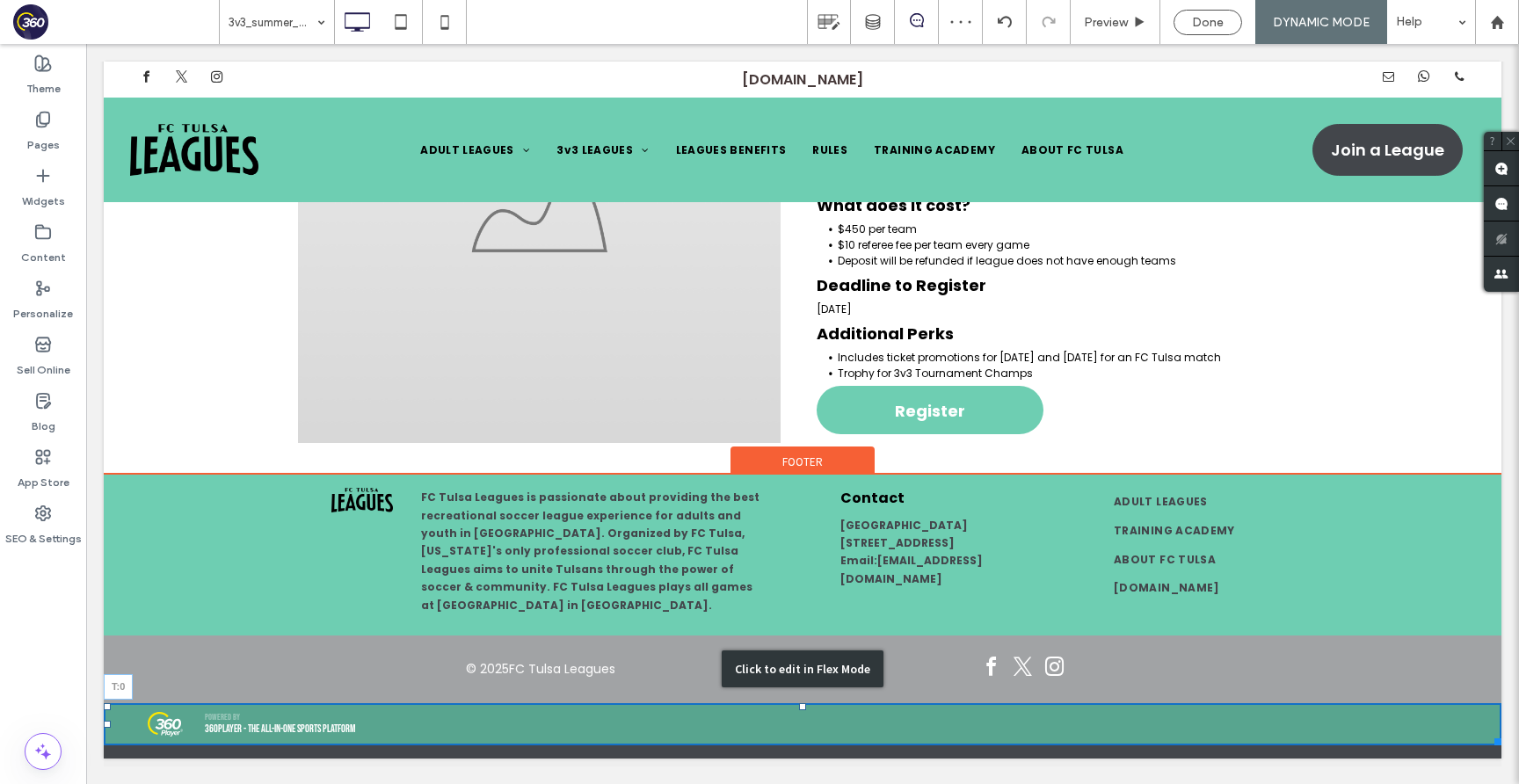
drag, startPoint x: 804, startPoint y: 714, endPoint x: 804, endPoint y: 699, distance: 15.0
click at [804, 699] on div "FC Tulsa Leagues is passionate about providing the best recreational soccer lea…" at bounding box center [802, 610] width 1398 height 272
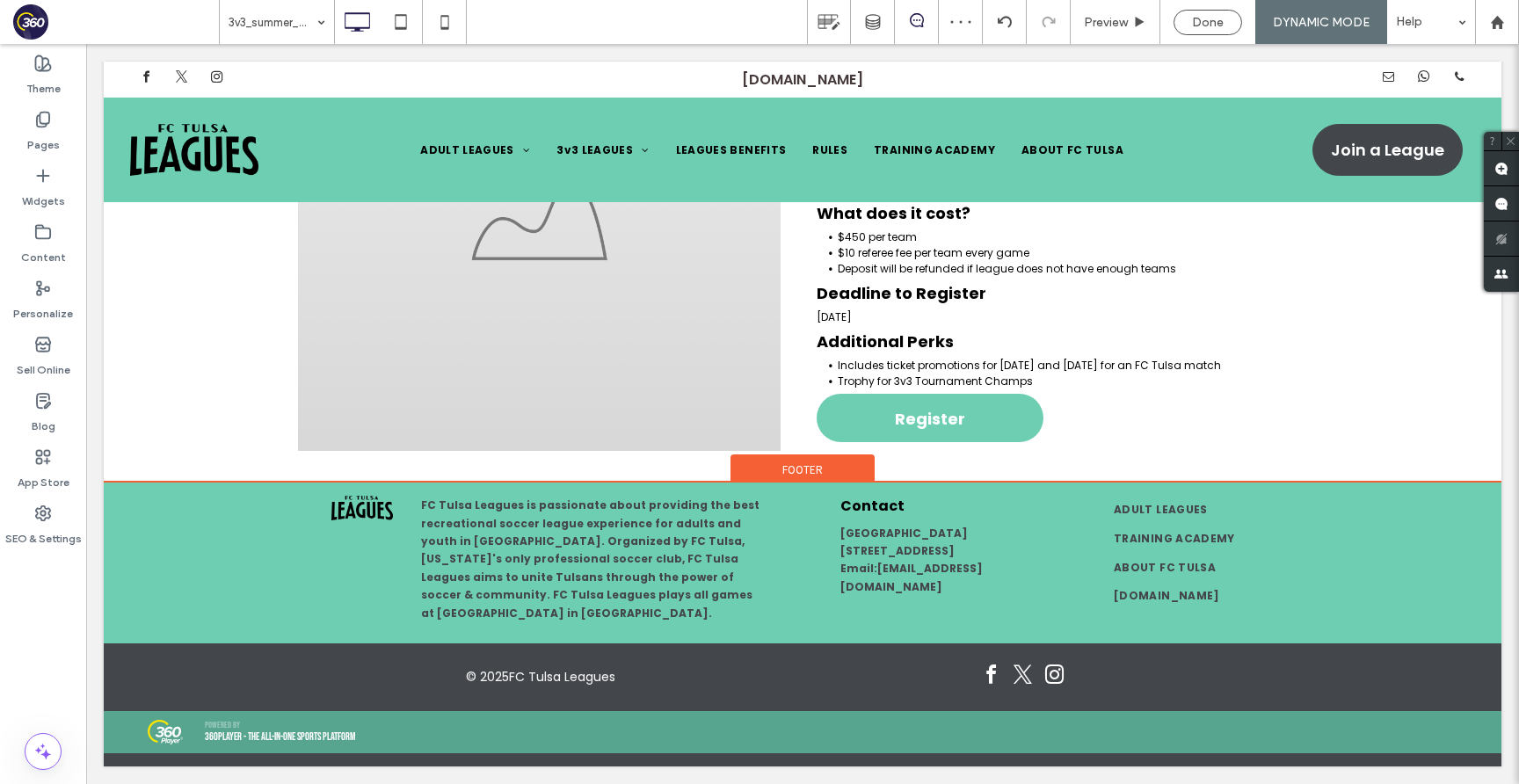
click at [608, 759] on div "FC Tulsa Leagues is passionate about providing the best recreational soccer lea…" at bounding box center [802, 625] width 1398 height 285
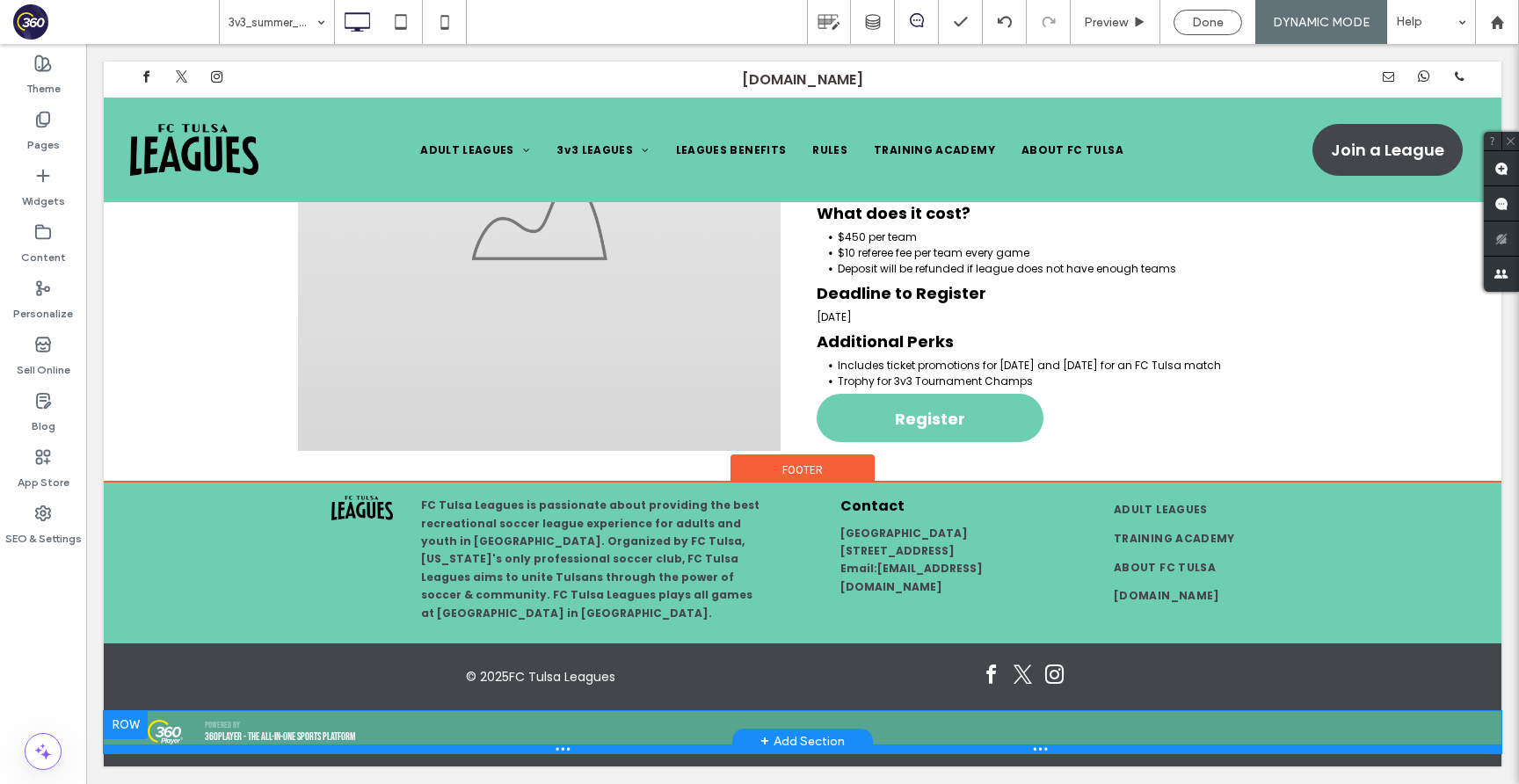
click at [403, 751] on div at bounding box center [802, 749] width 1398 height 9
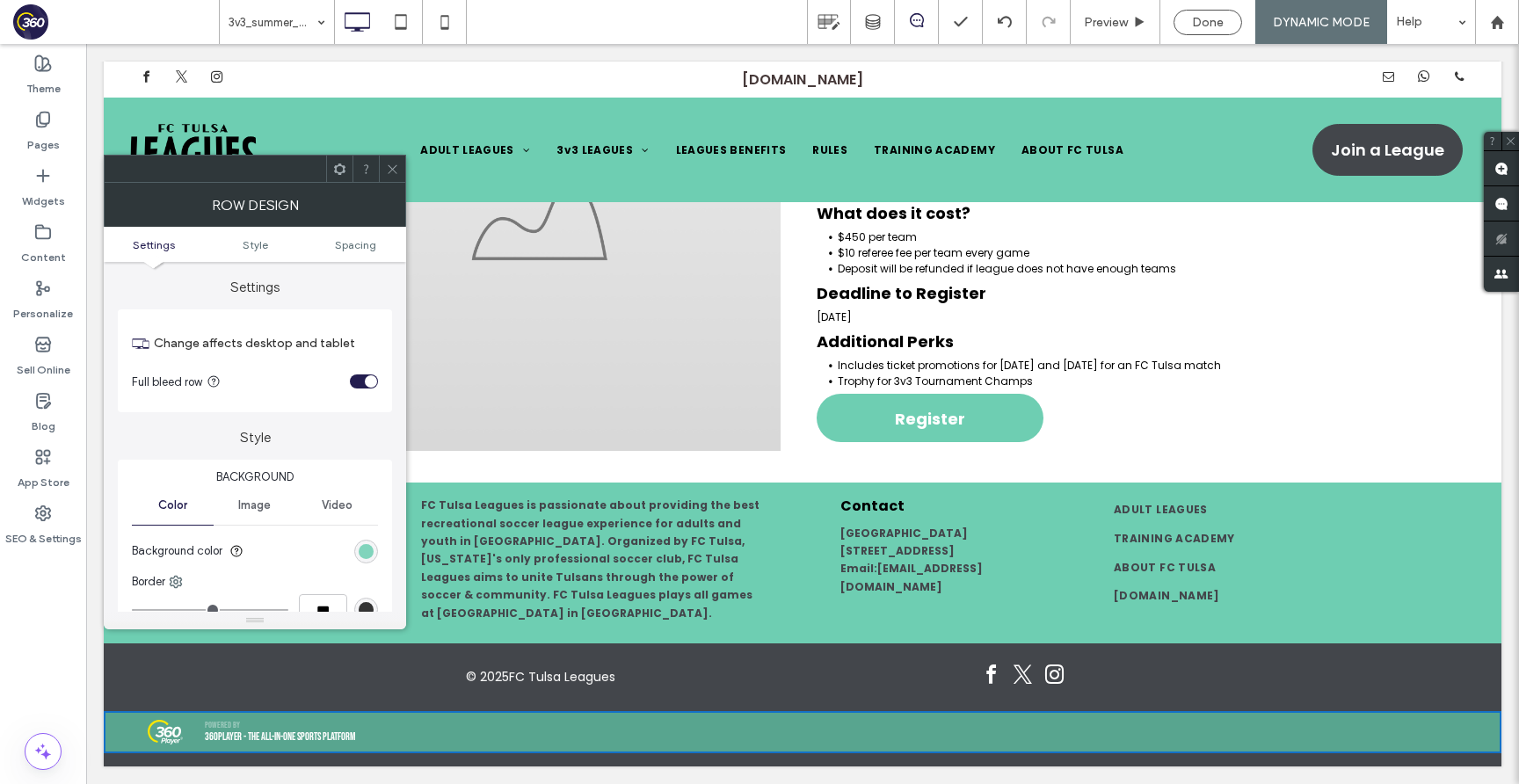
click at [367, 556] on div "rgb(110, 206, 178)" at bounding box center [366, 551] width 15 height 15
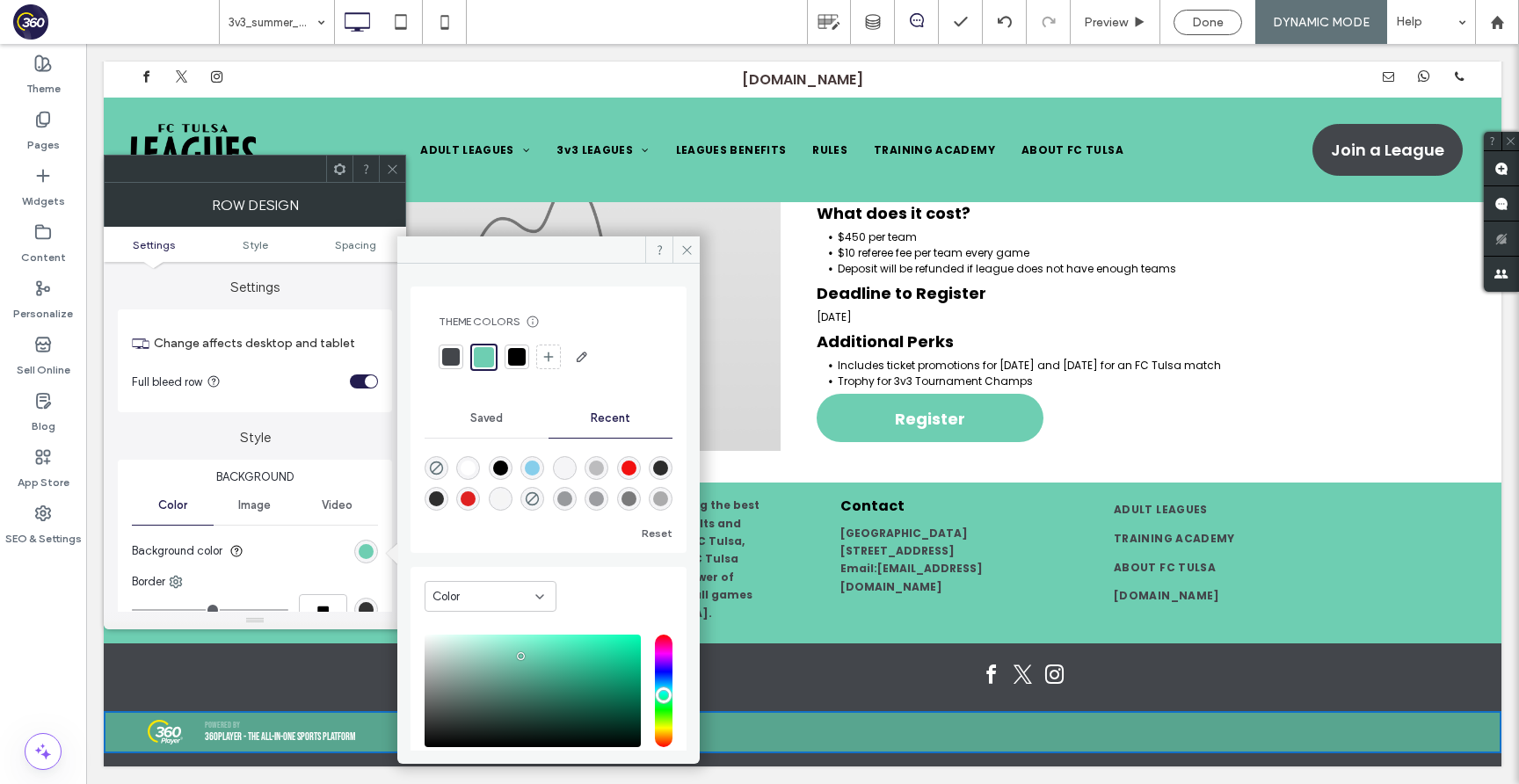
click at [445, 349] on div at bounding box center [451, 357] width 18 height 18
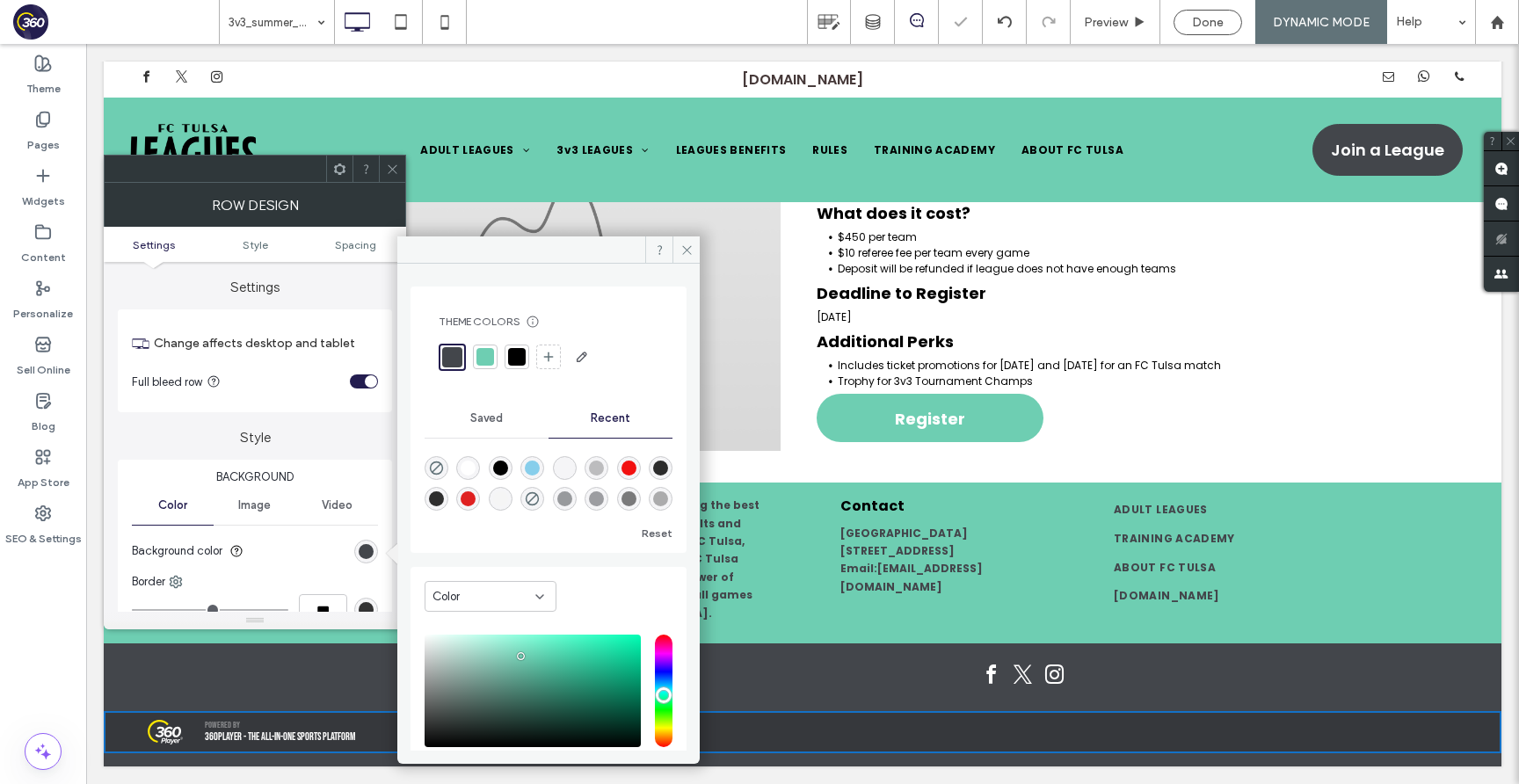
click at [389, 167] on icon at bounding box center [392, 169] width 13 height 13
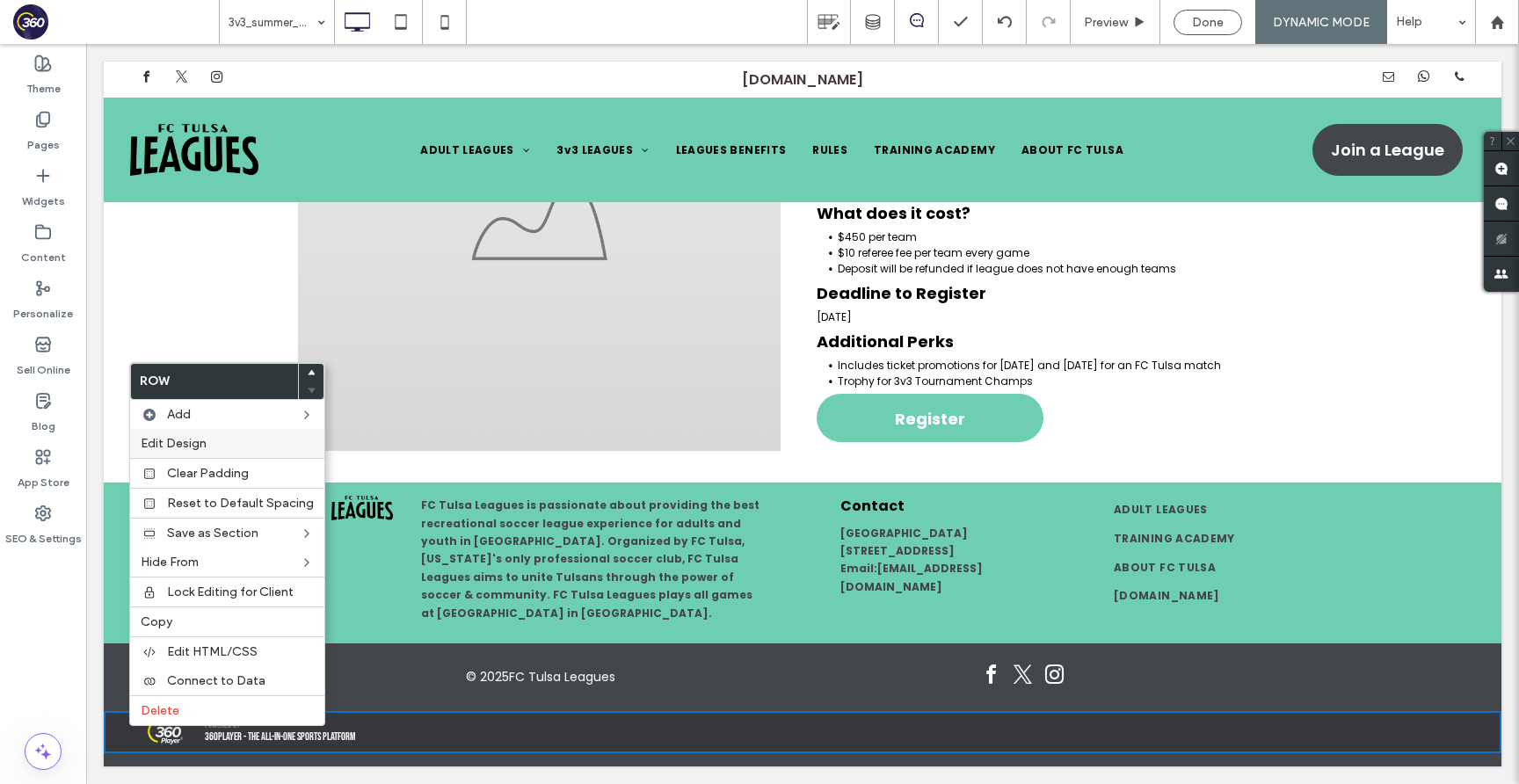
click at [257, 445] on label "Edit Design" at bounding box center [227, 443] width 173 height 15
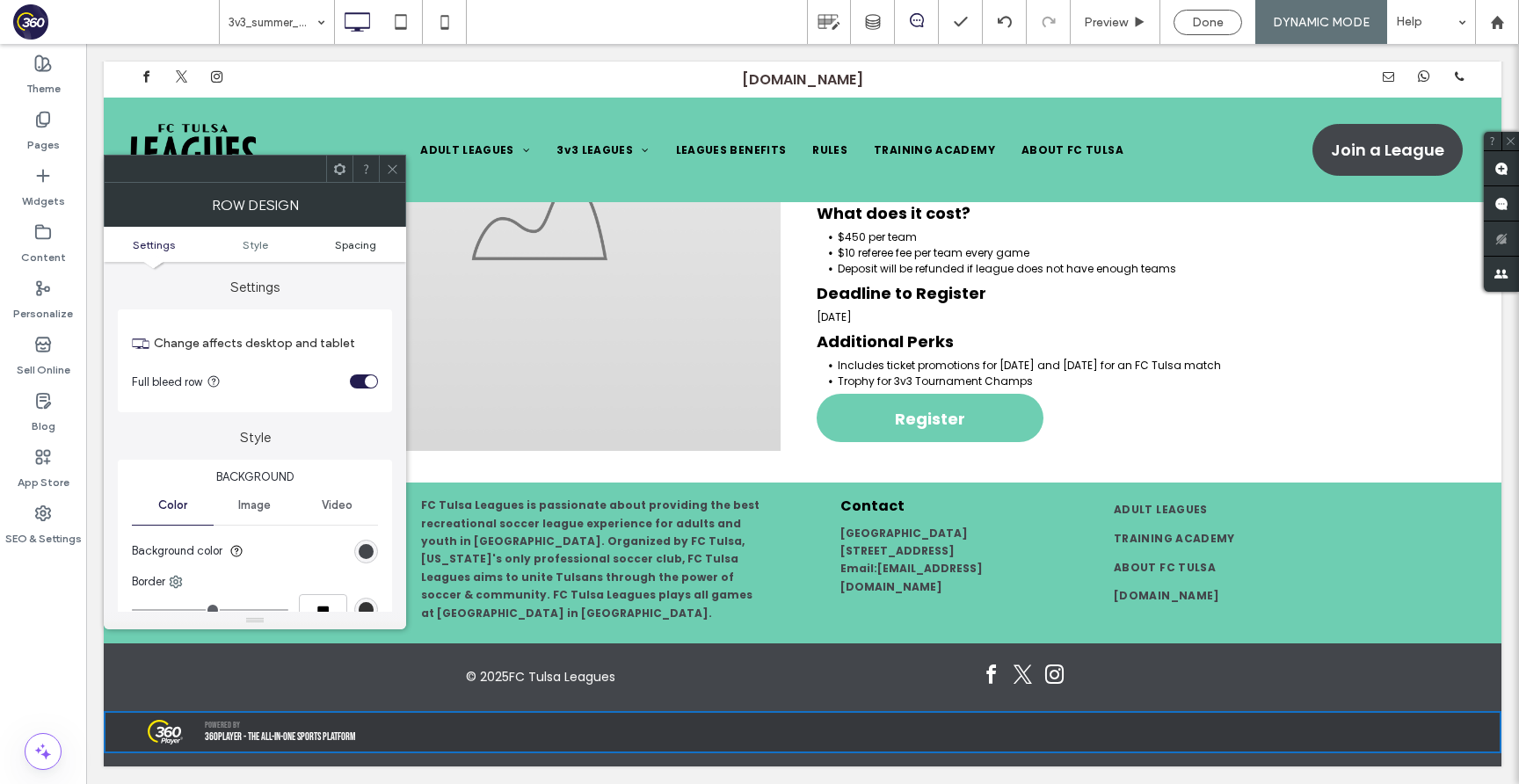
click at [361, 243] on span "Spacing" at bounding box center [355, 244] width 41 height 13
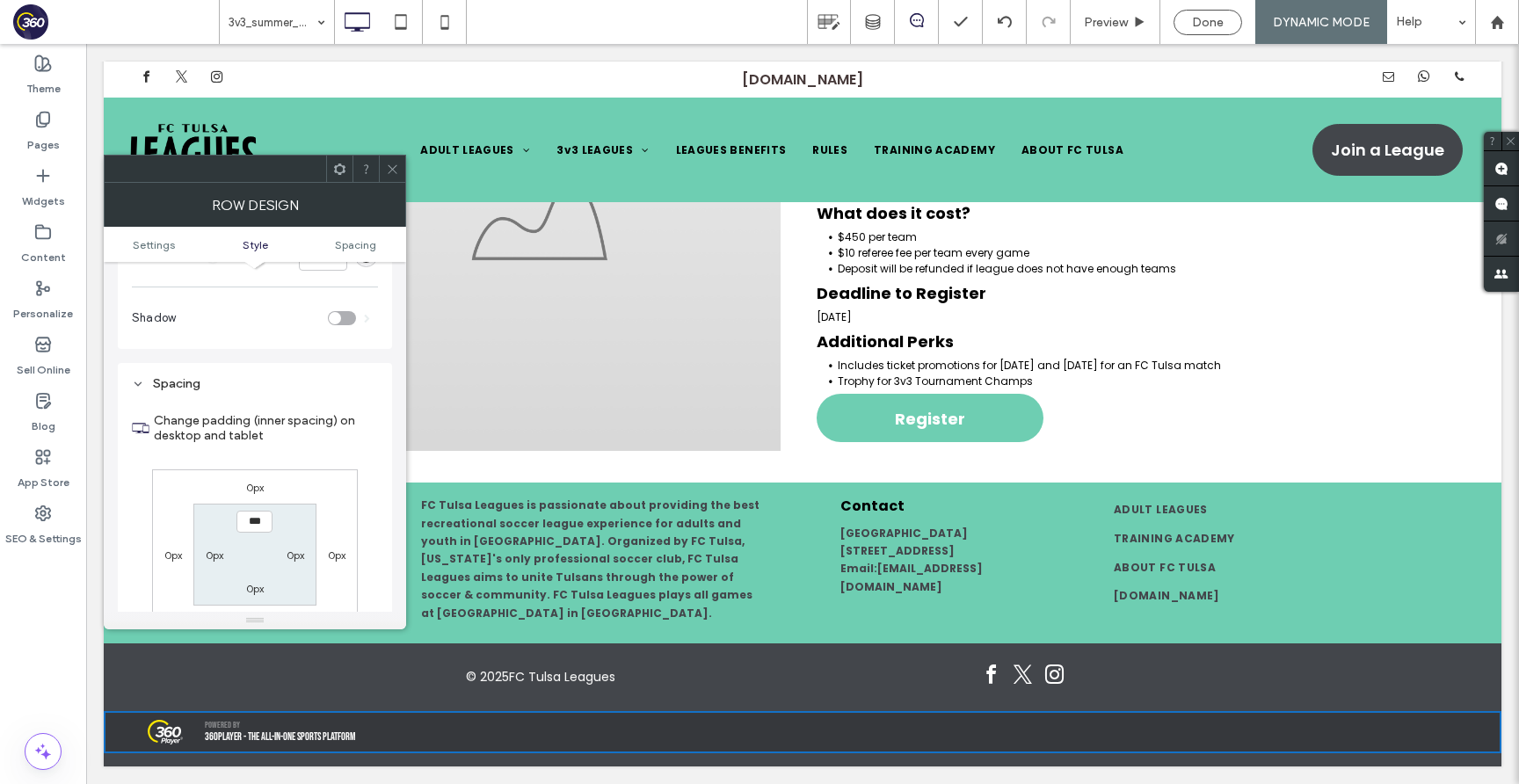
scroll to position [442, 0]
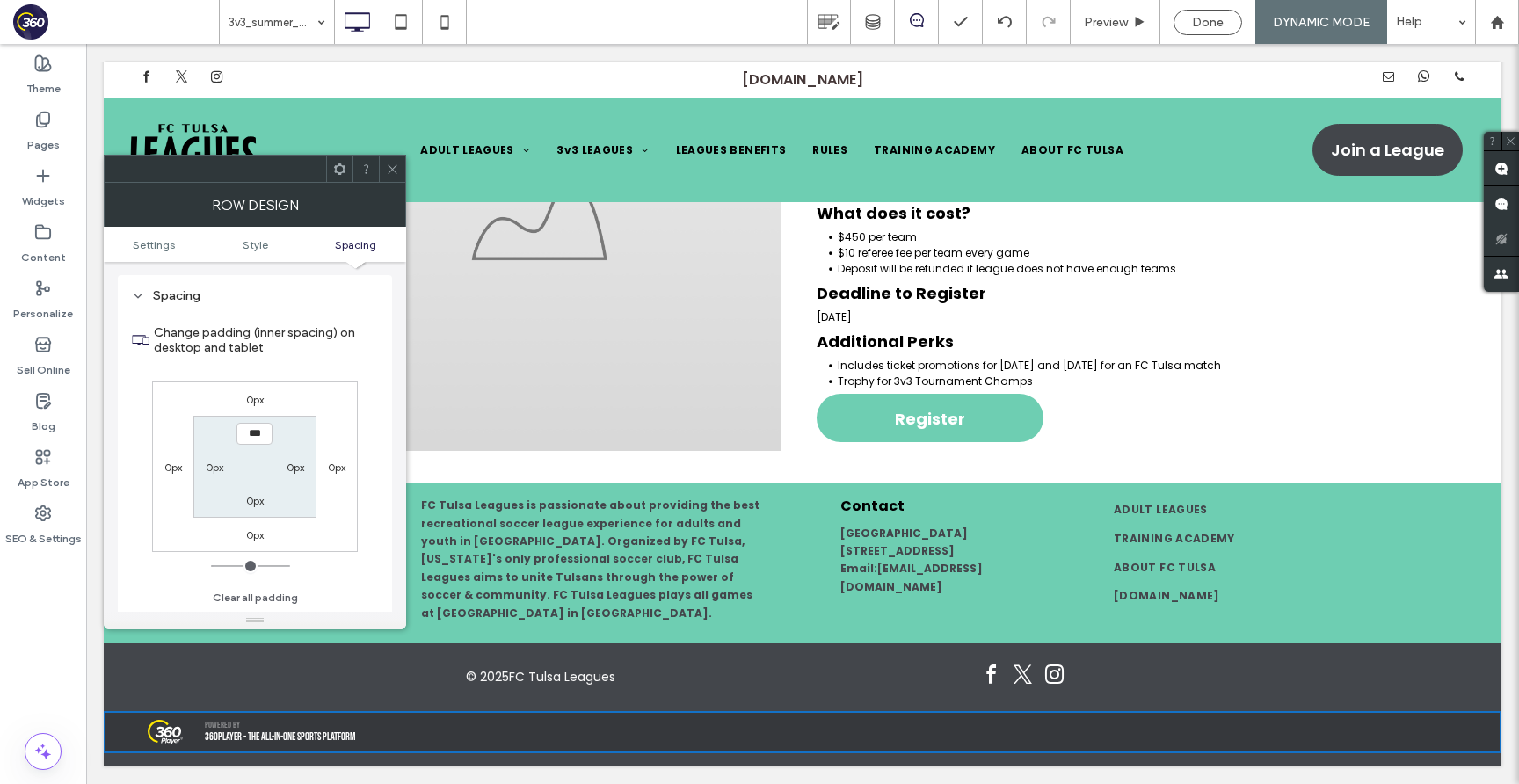
click at [396, 159] on span at bounding box center [392, 169] width 13 height 27
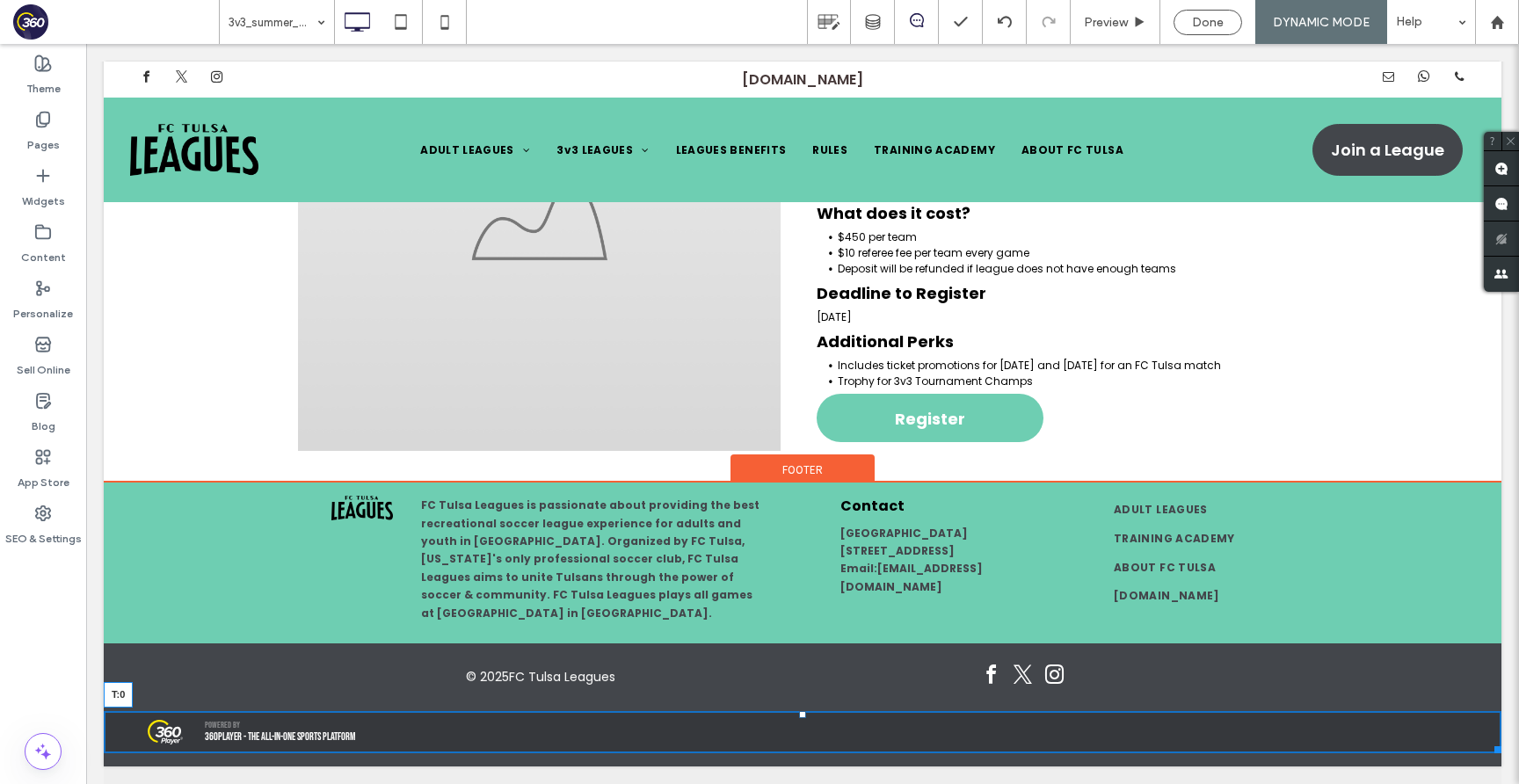
click at [802, 715] on div at bounding box center [803, 715] width 7 height 7
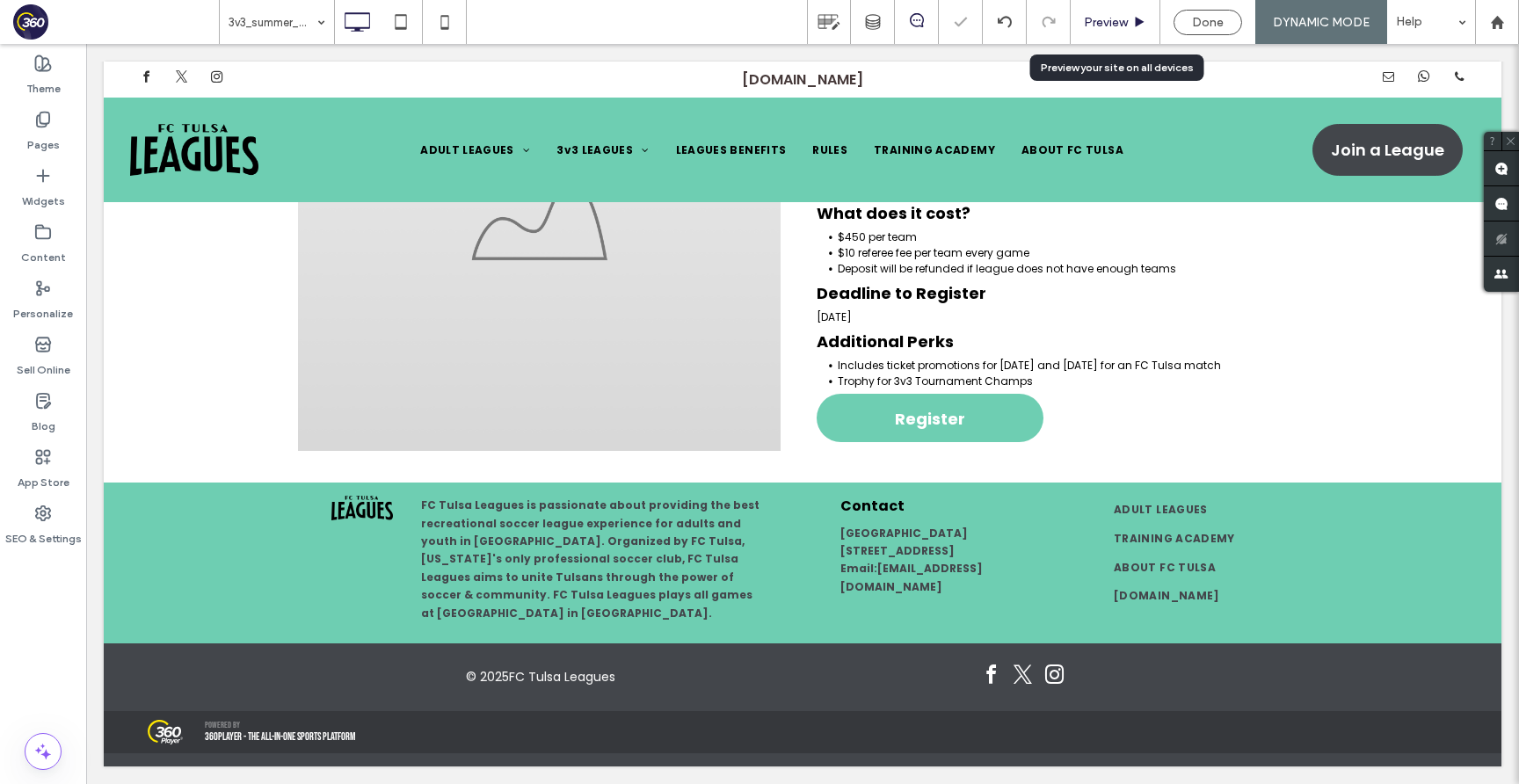
click at [1114, 15] on span "Preview" at bounding box center [1105, 22] width 44 height 15
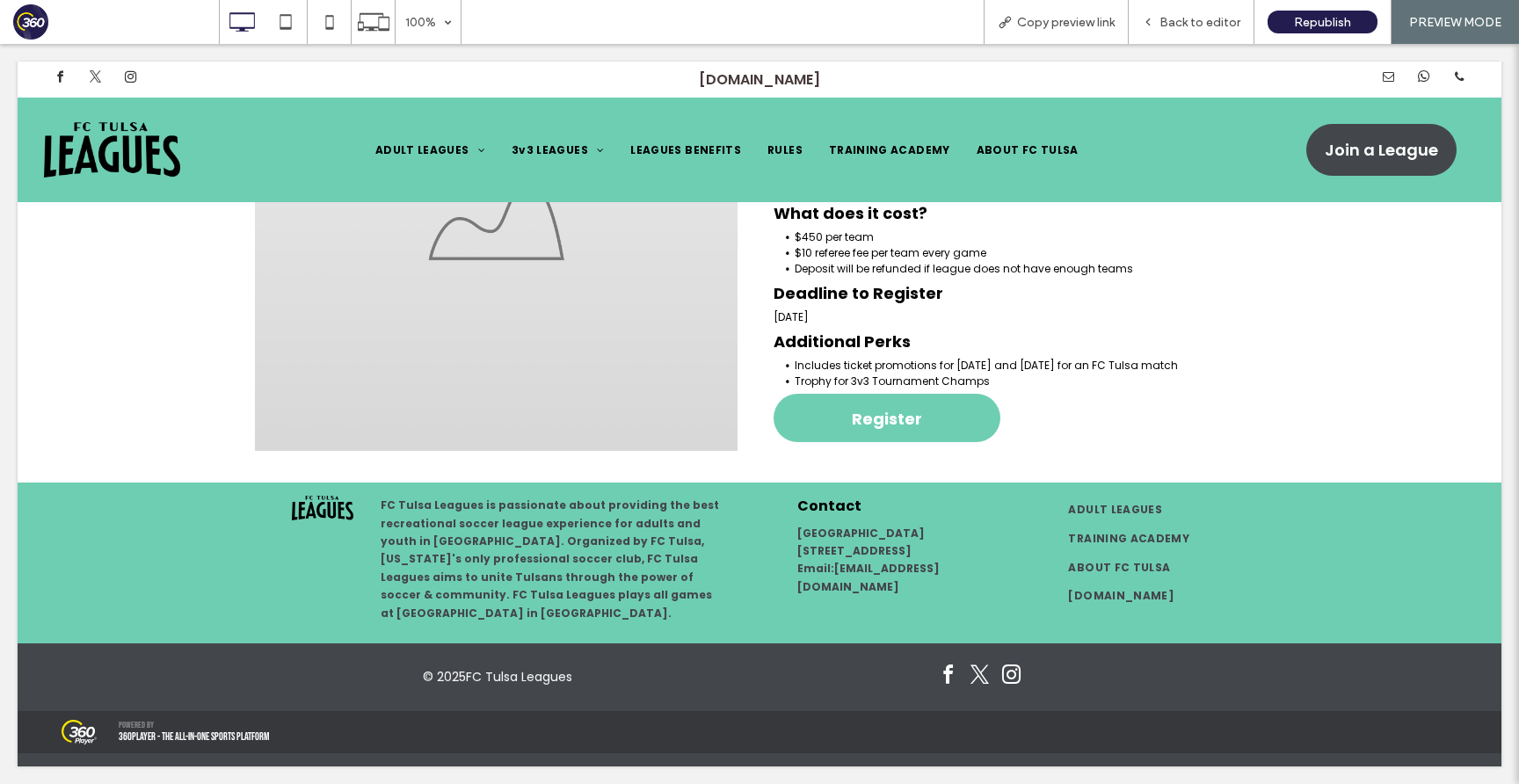
scroll to position [278, 0]
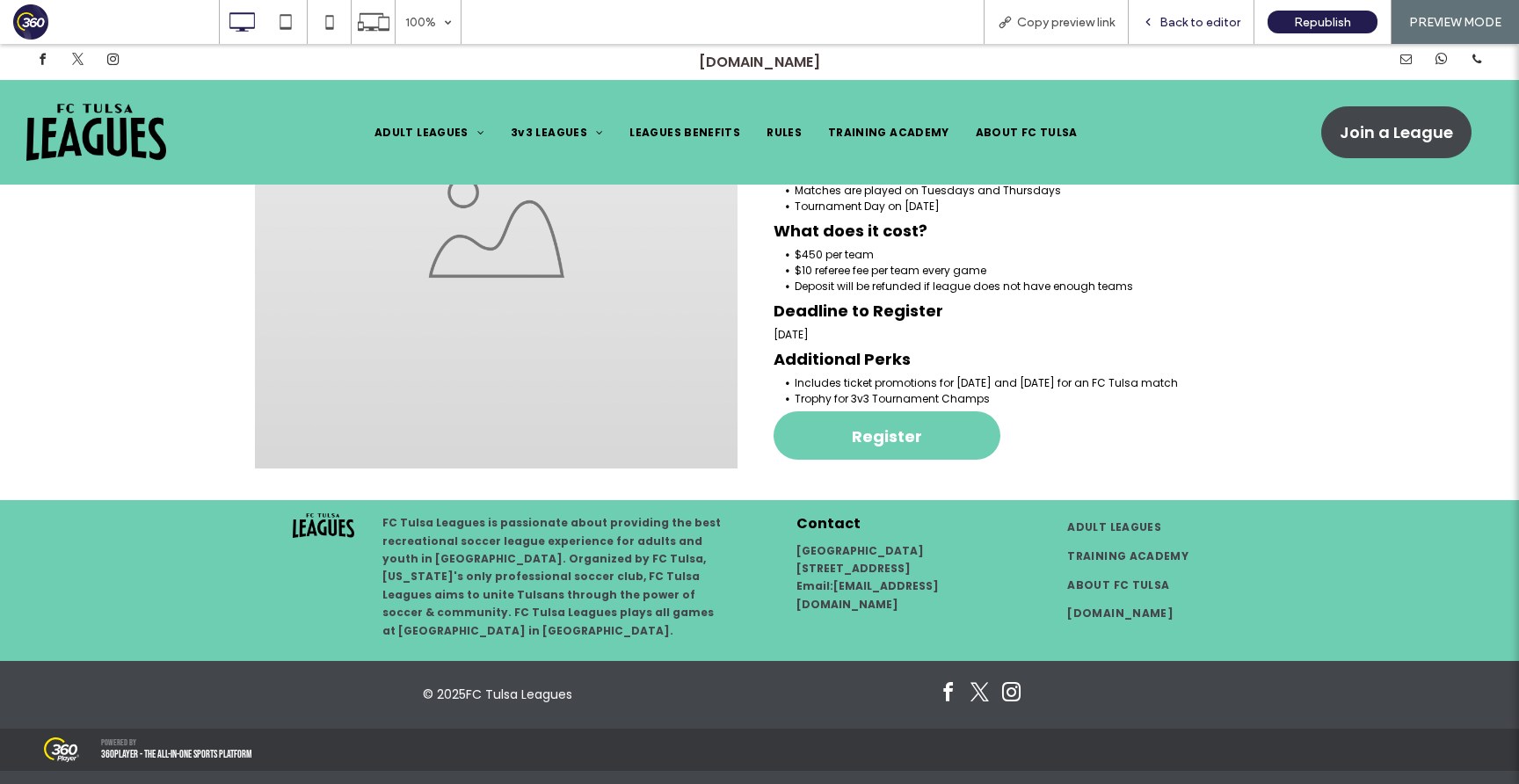
click at [1208, 24] on span "Back to editor" at bounding box center [1199, 22] width 81 height 15
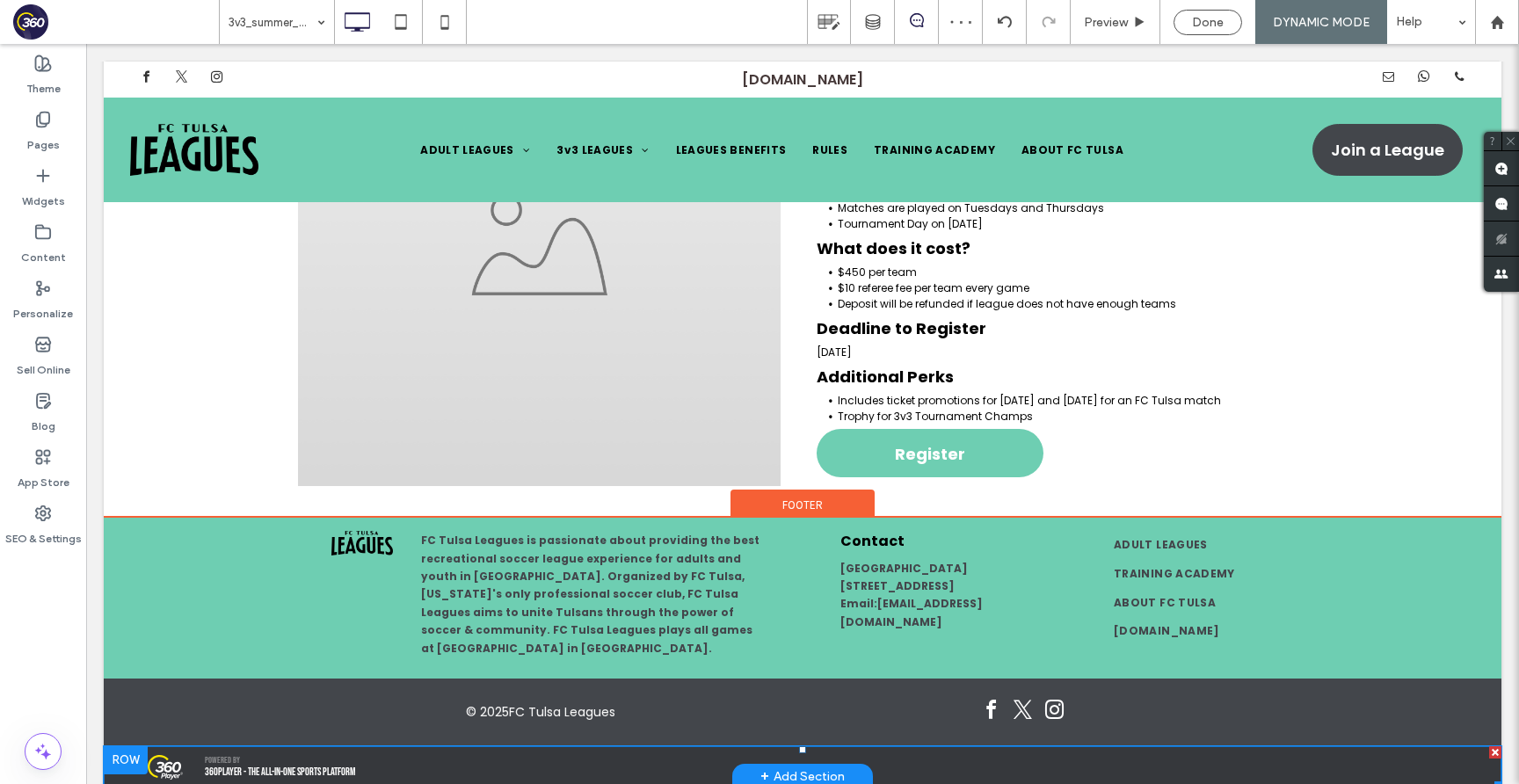
scroll to position [313, 0]
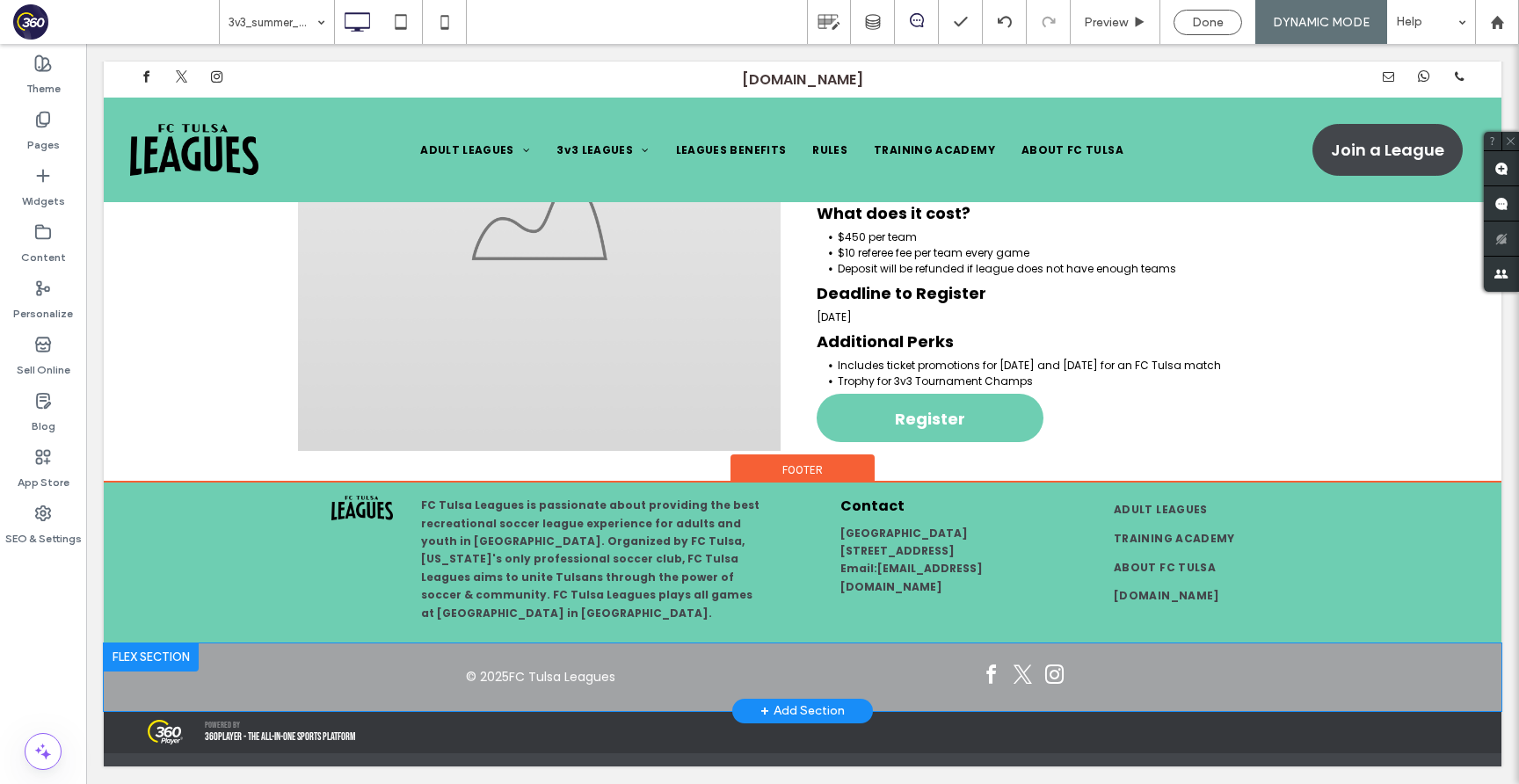
click at [177, 660] on div at bounding box center [151, 657] width 95 height 29
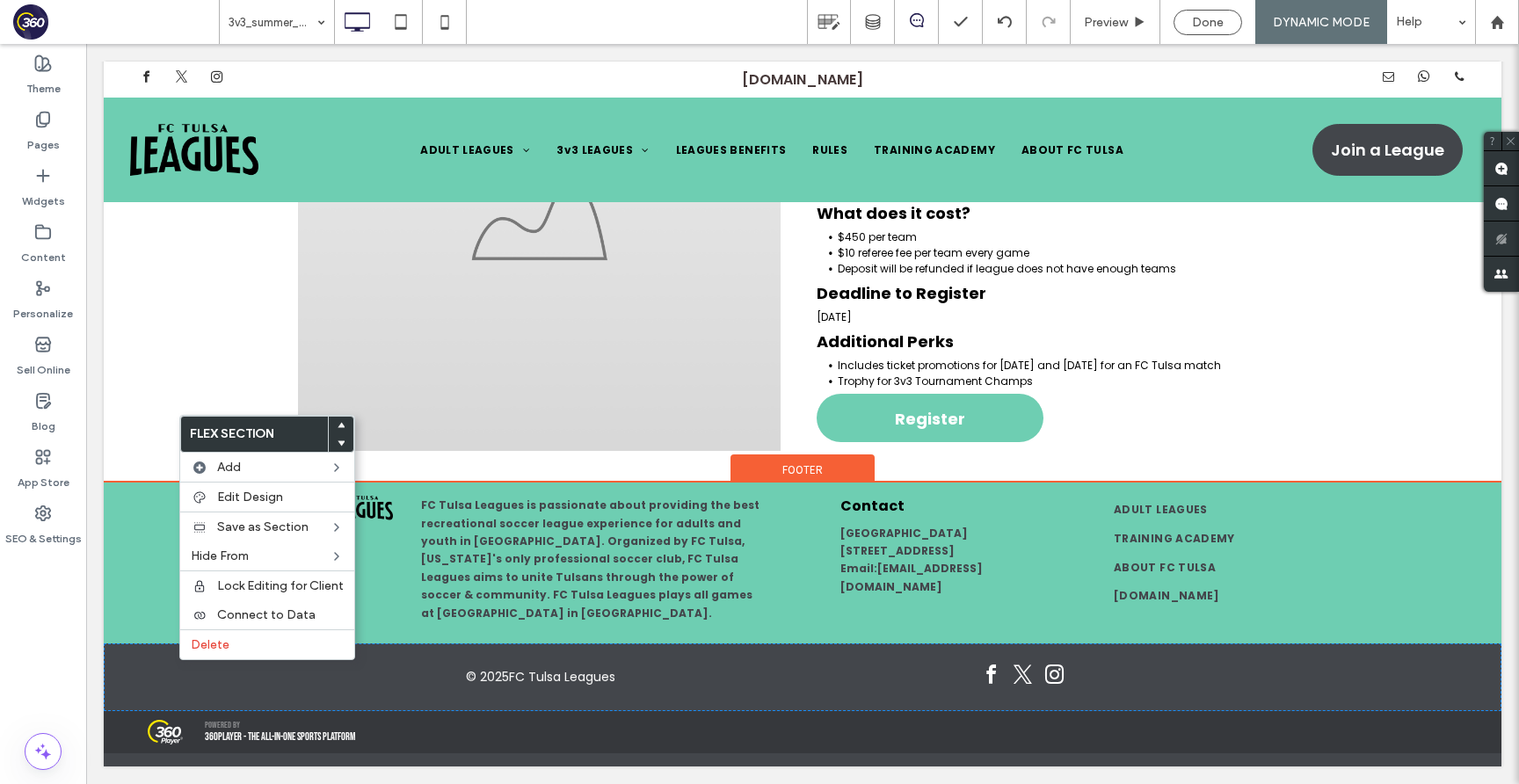
click at [773, 464] on div "Footer" at bounding box center [803, 468] width 144 height 27
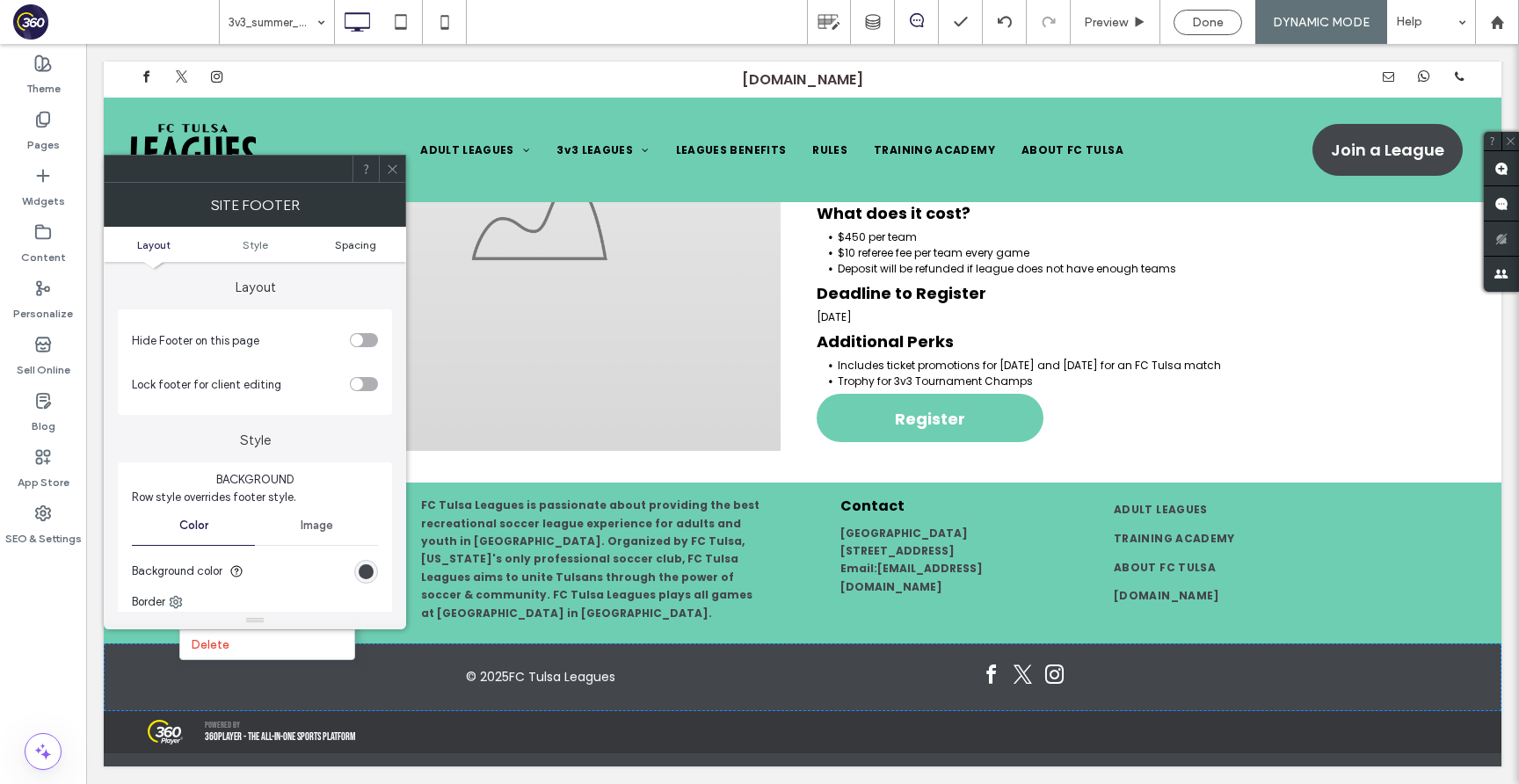
click at [370, 238] on span "Spacing" at bounding box center [355, 244] width 41 height 13
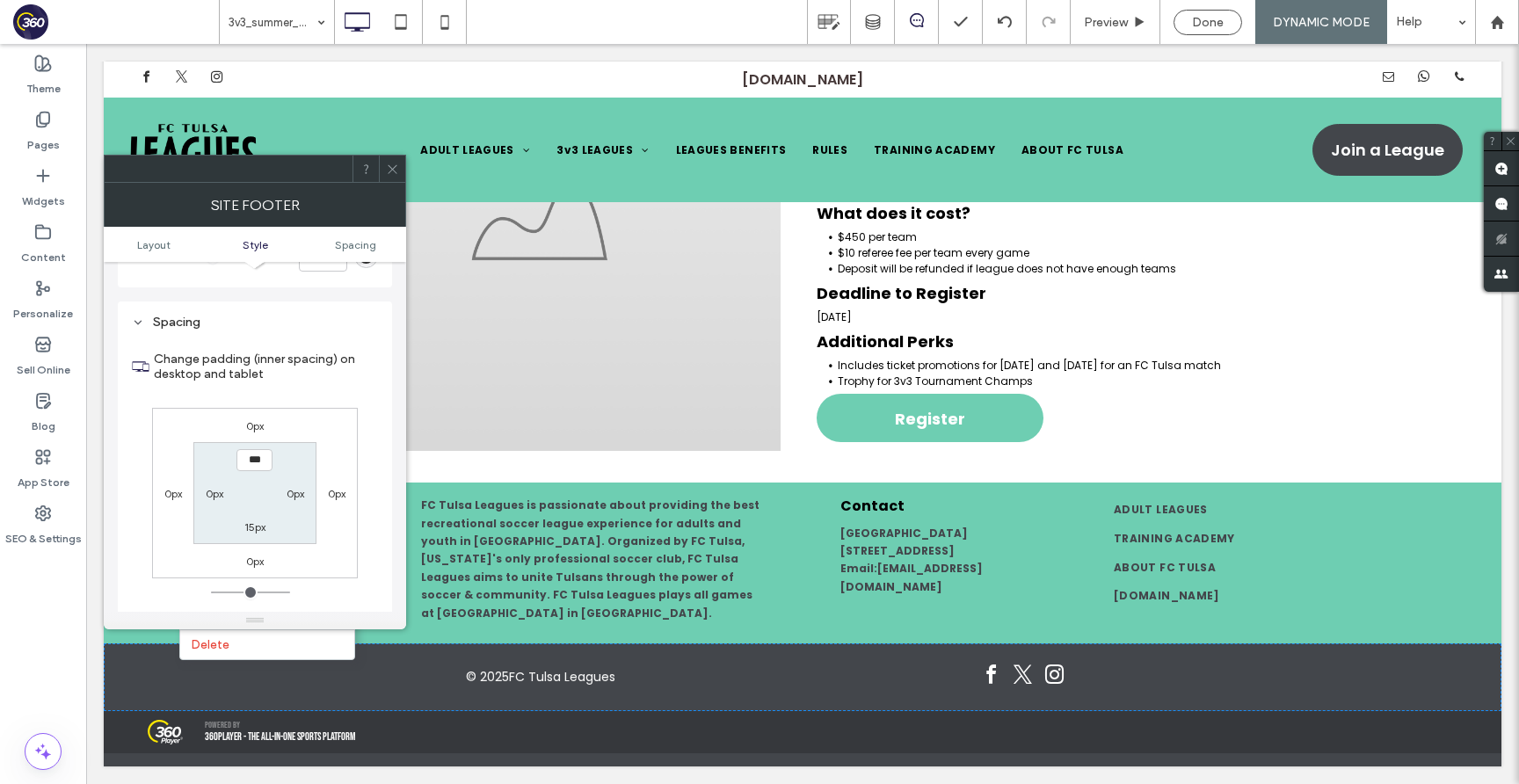
scroll to position [400, 0]
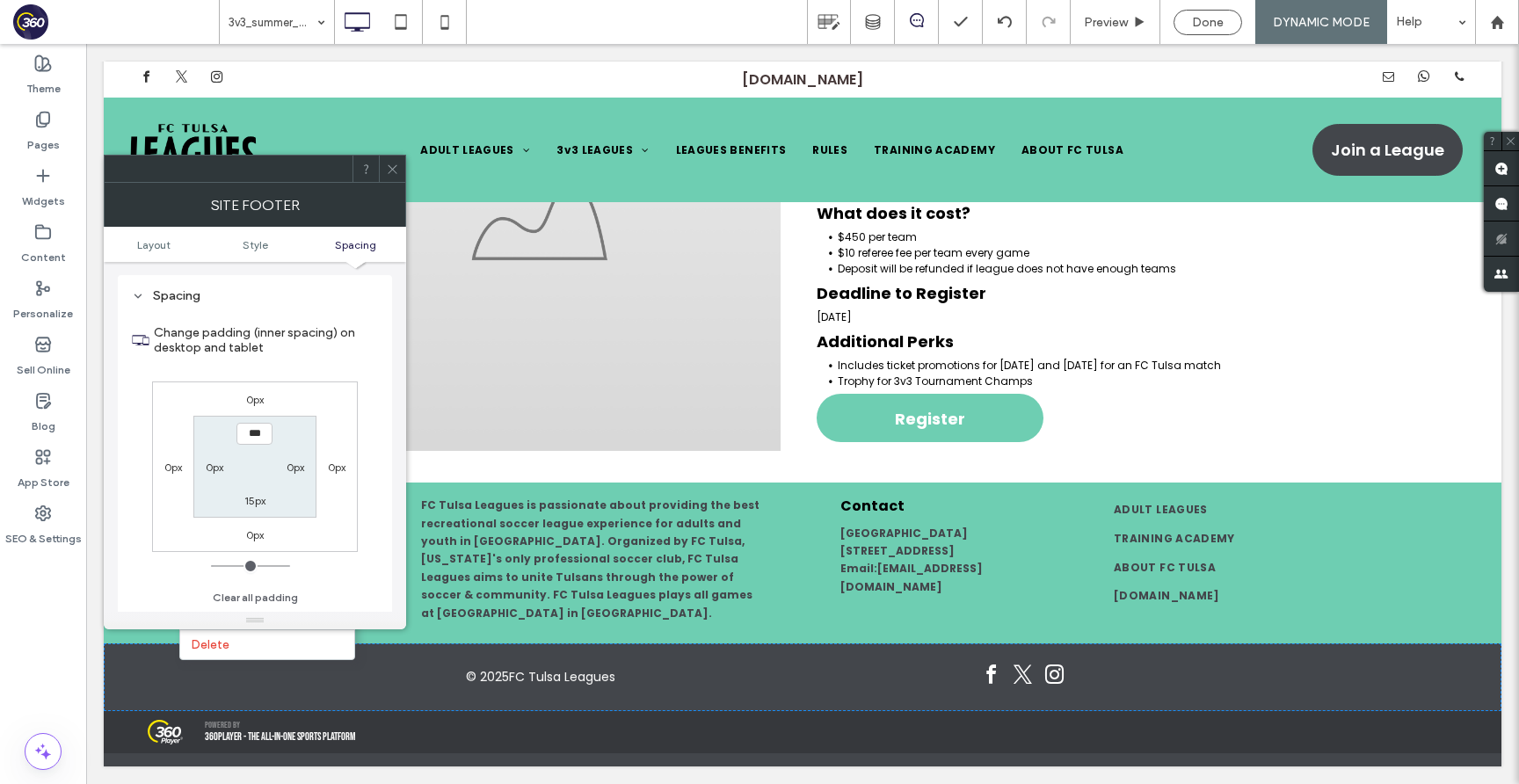
click at [249, 503] on label "15px" at bounding box center [255, 500] width 21 height 13
type input "**"
type input "*"
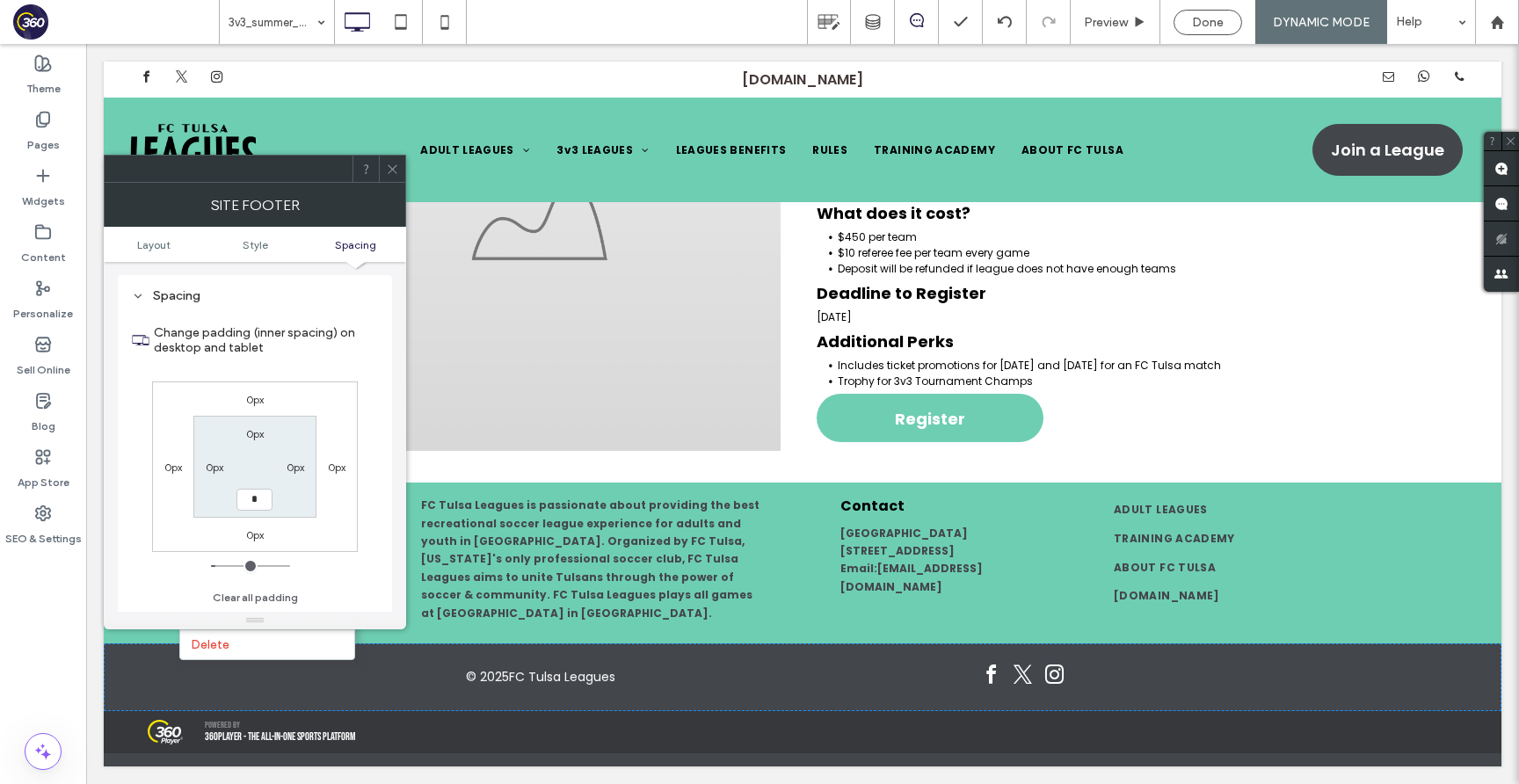
type input "***"
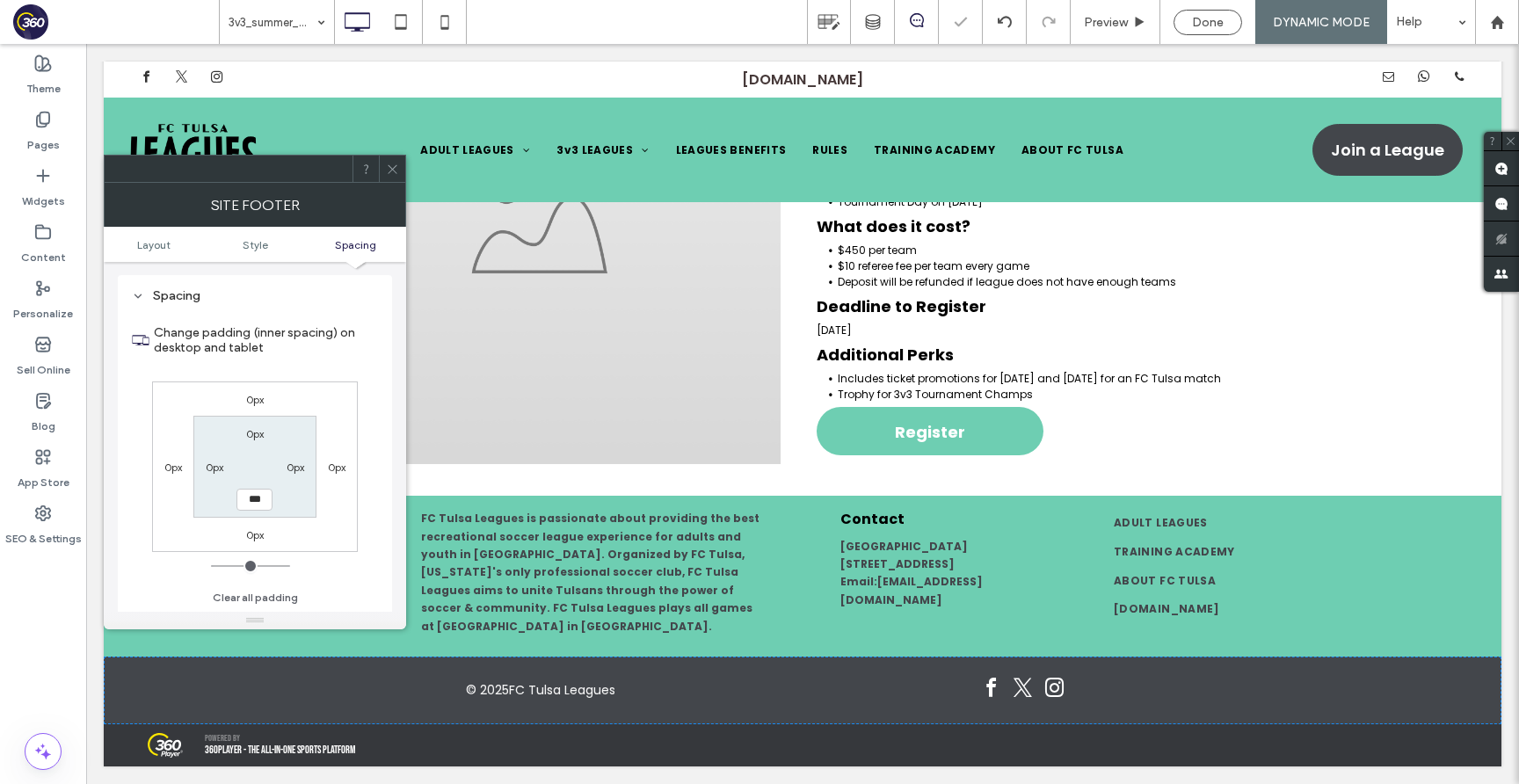
click at [394, 166] on use at bounding box center [392, 168] width 9 height 9
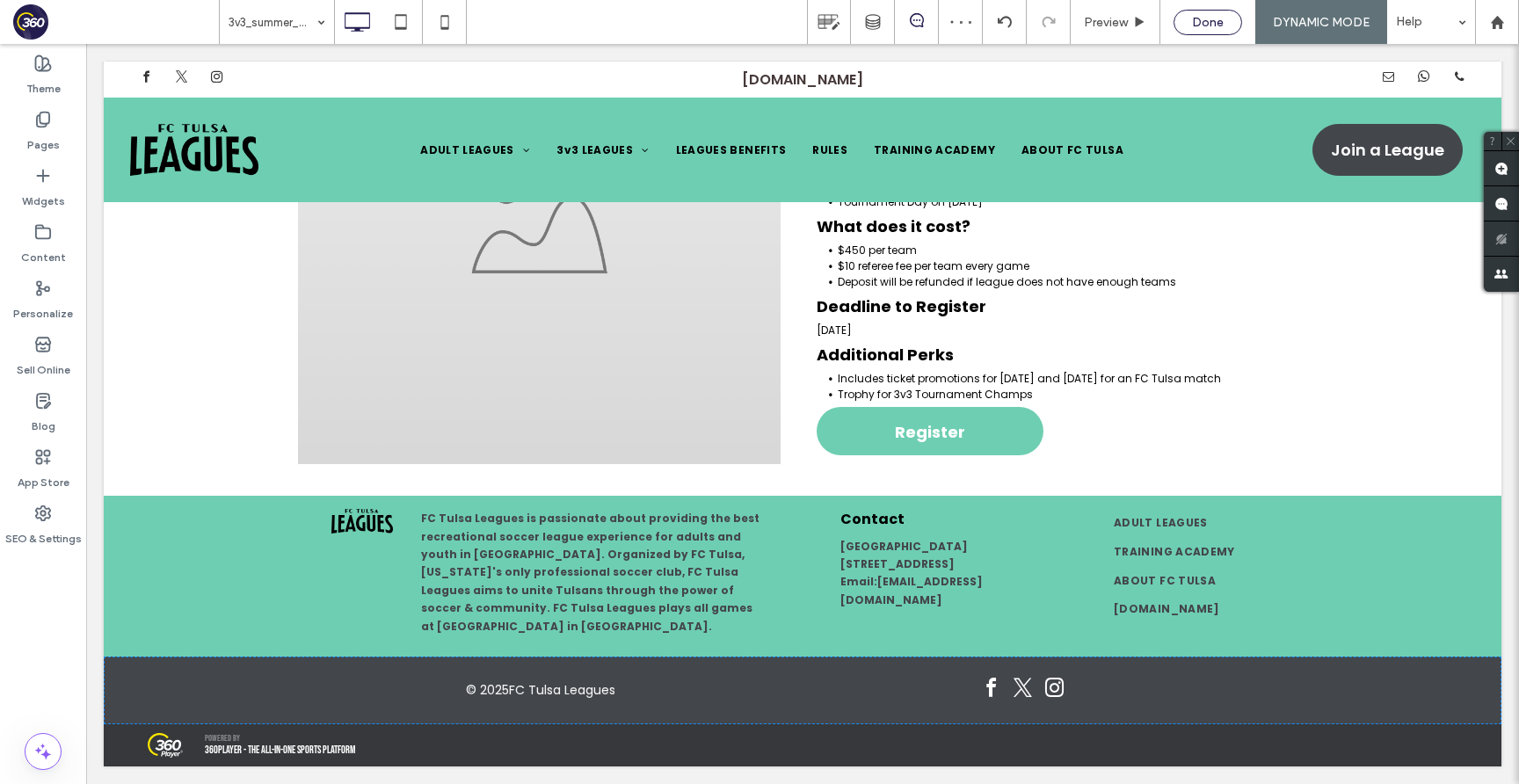
click at [1219, 21] on span "Done" at bounding box center [1208, 22] width 32 height 15
click at [1350, 26] on div at bounding box center [759, 392] width 1519 height 784
click at [1325, 26] on span "Republish" at bounding box center [1318, 22] width 57 height 15
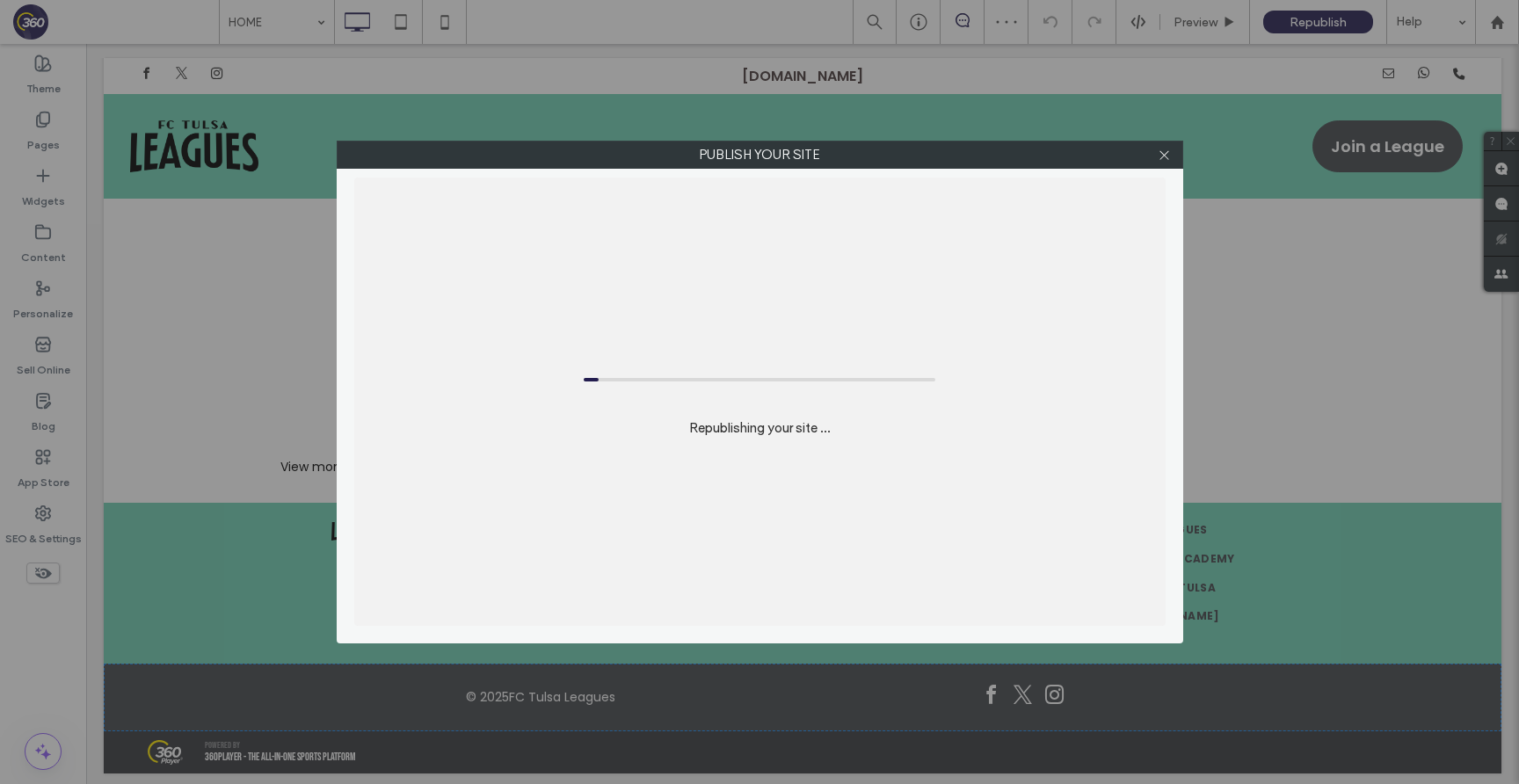
scroll to position [4379, 0]
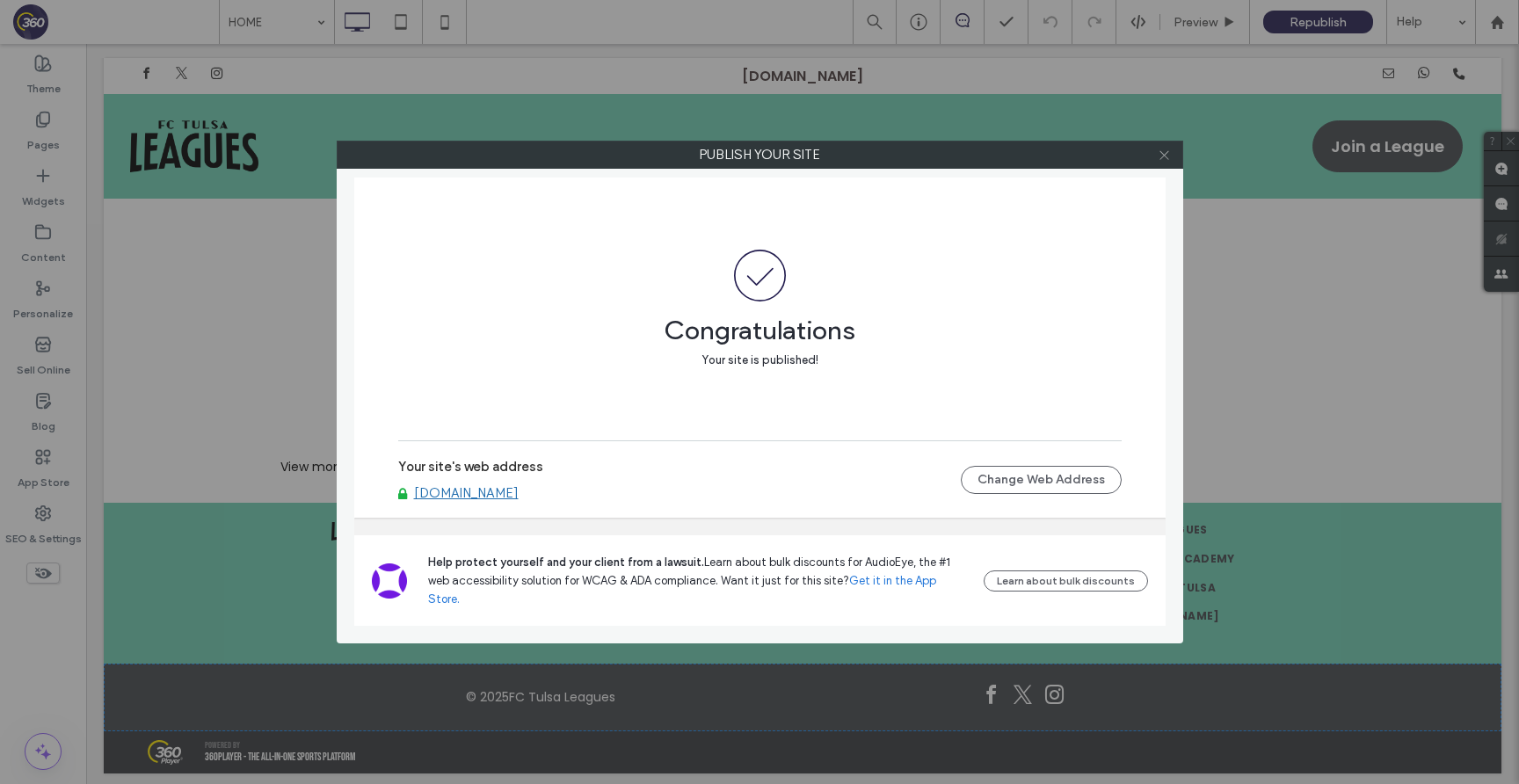
click at [1167, 153] on icon at bounding box center [1164, 155] width 13 height 13
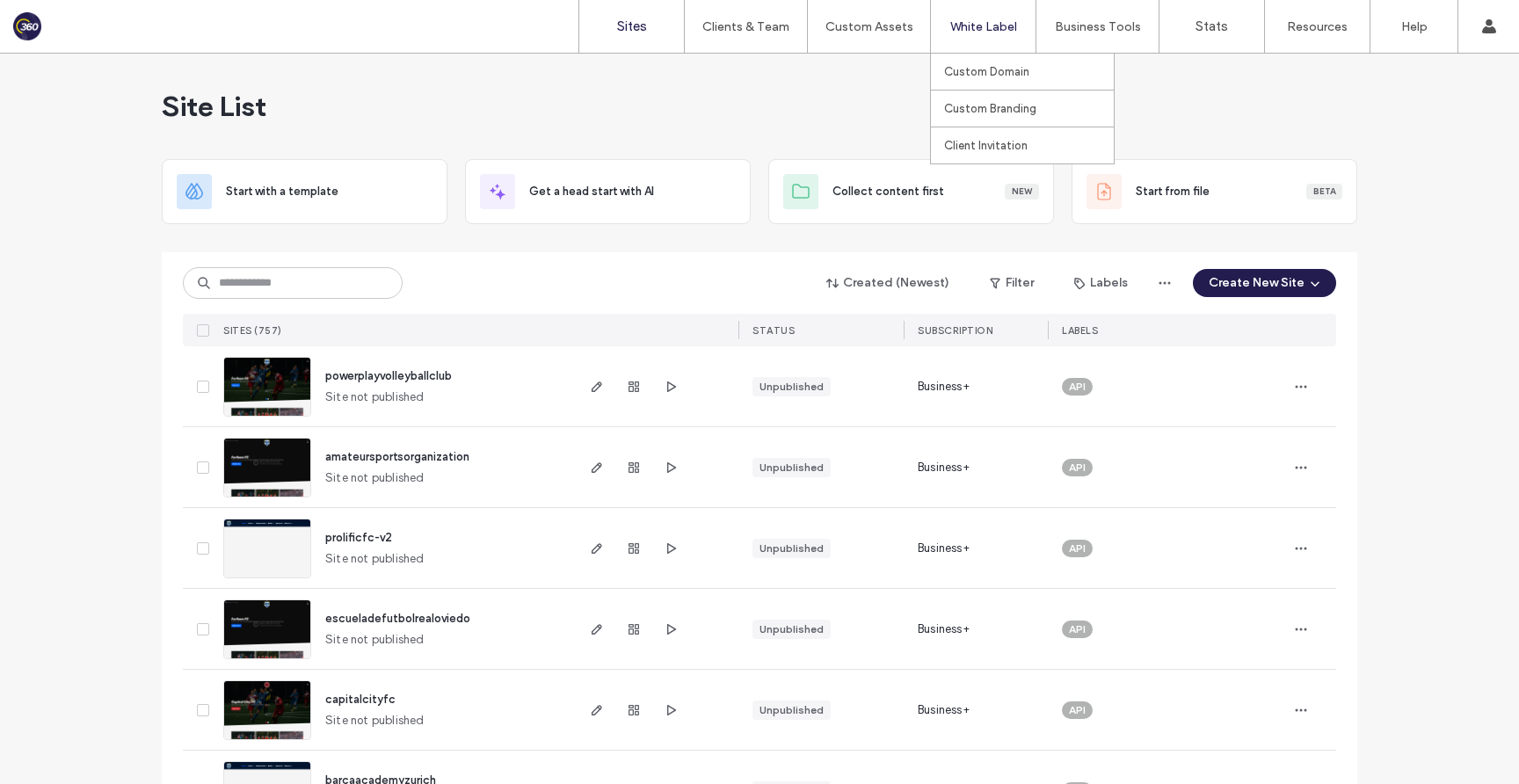
scroll to position [1569, 0]
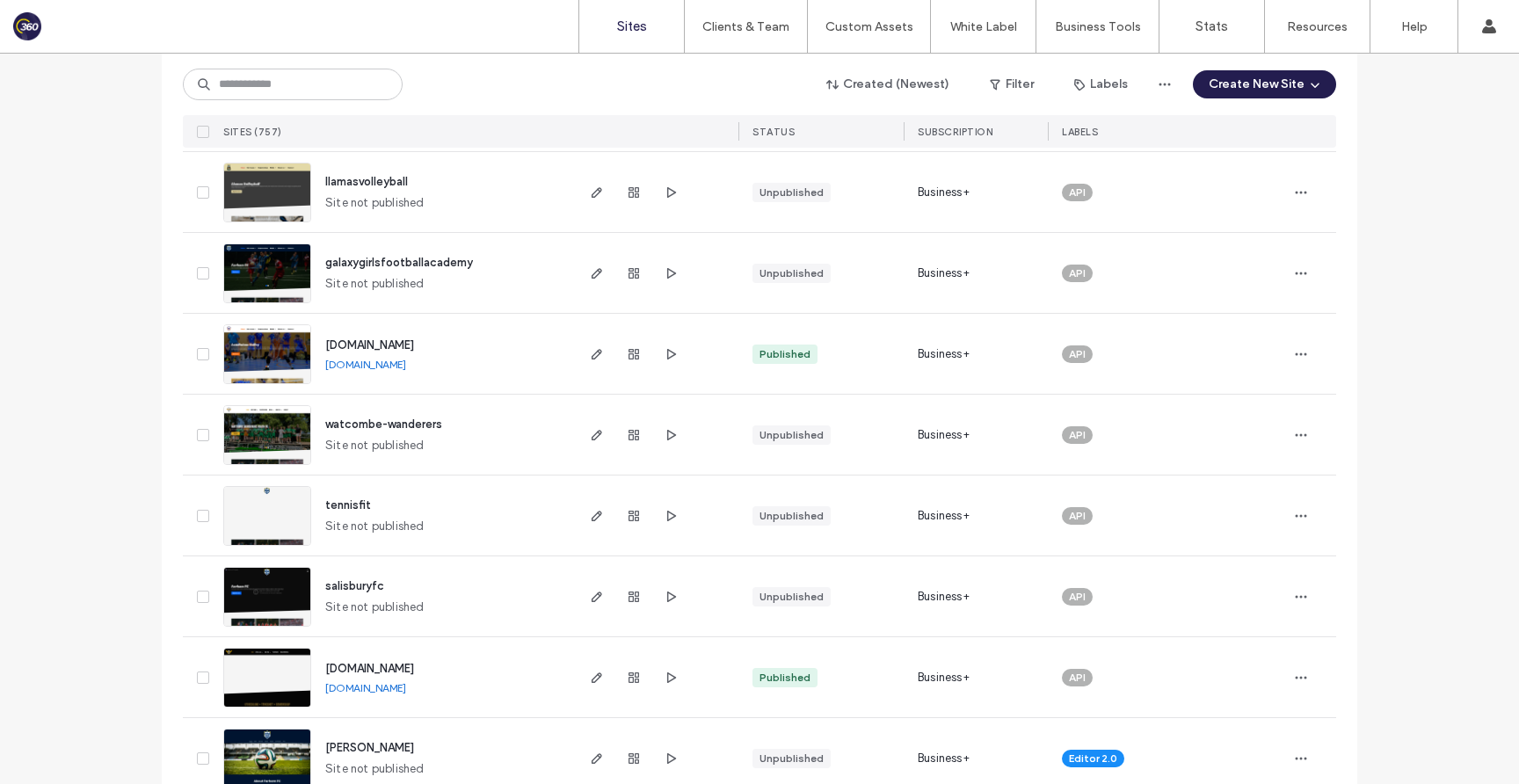
click at [527, 314] on div "www.londiniumvolley.co.uk www.londiniumvolley.co.uk" at bounding box center [441, 354] width 261 height 80
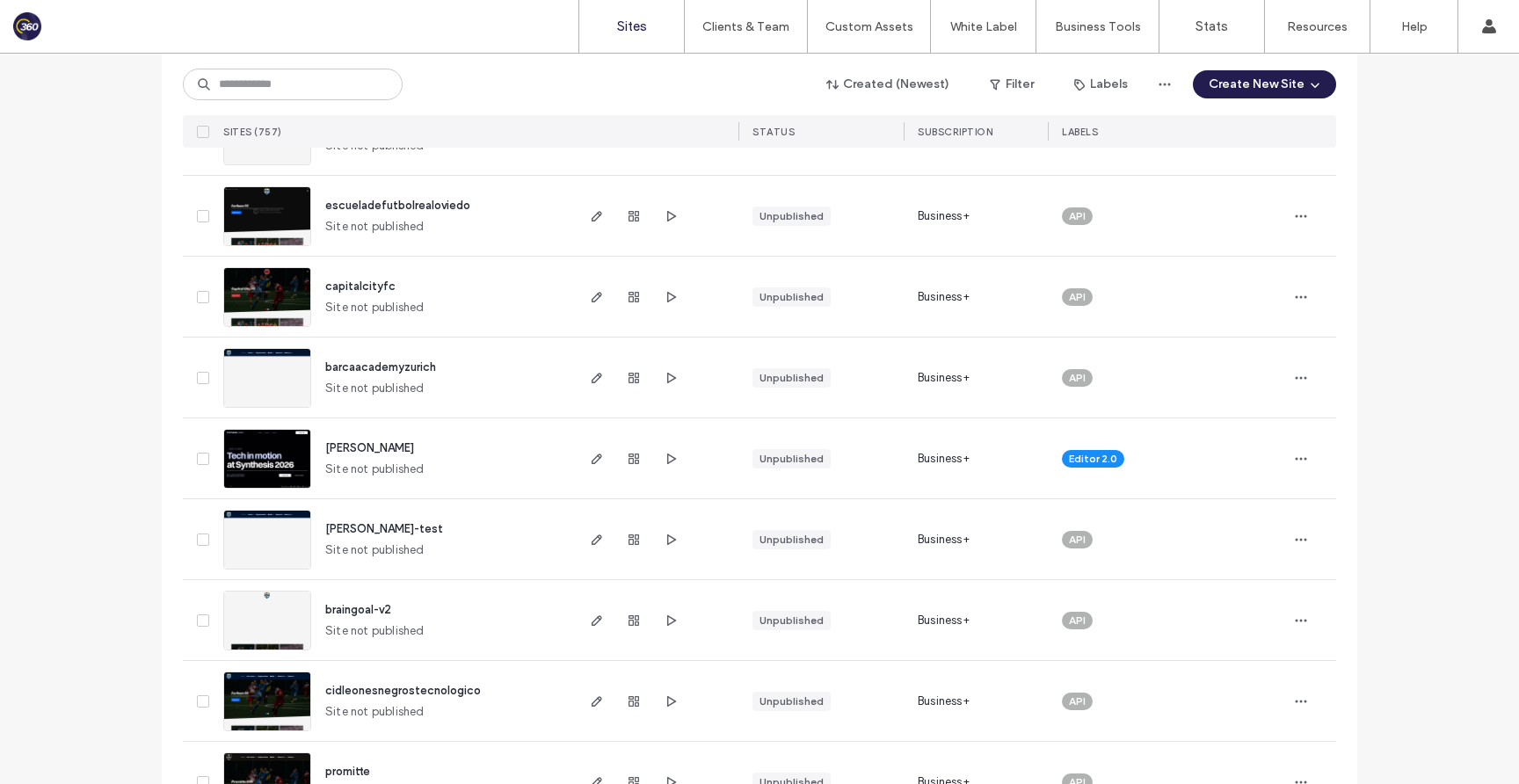
scroll to position [0, 0]
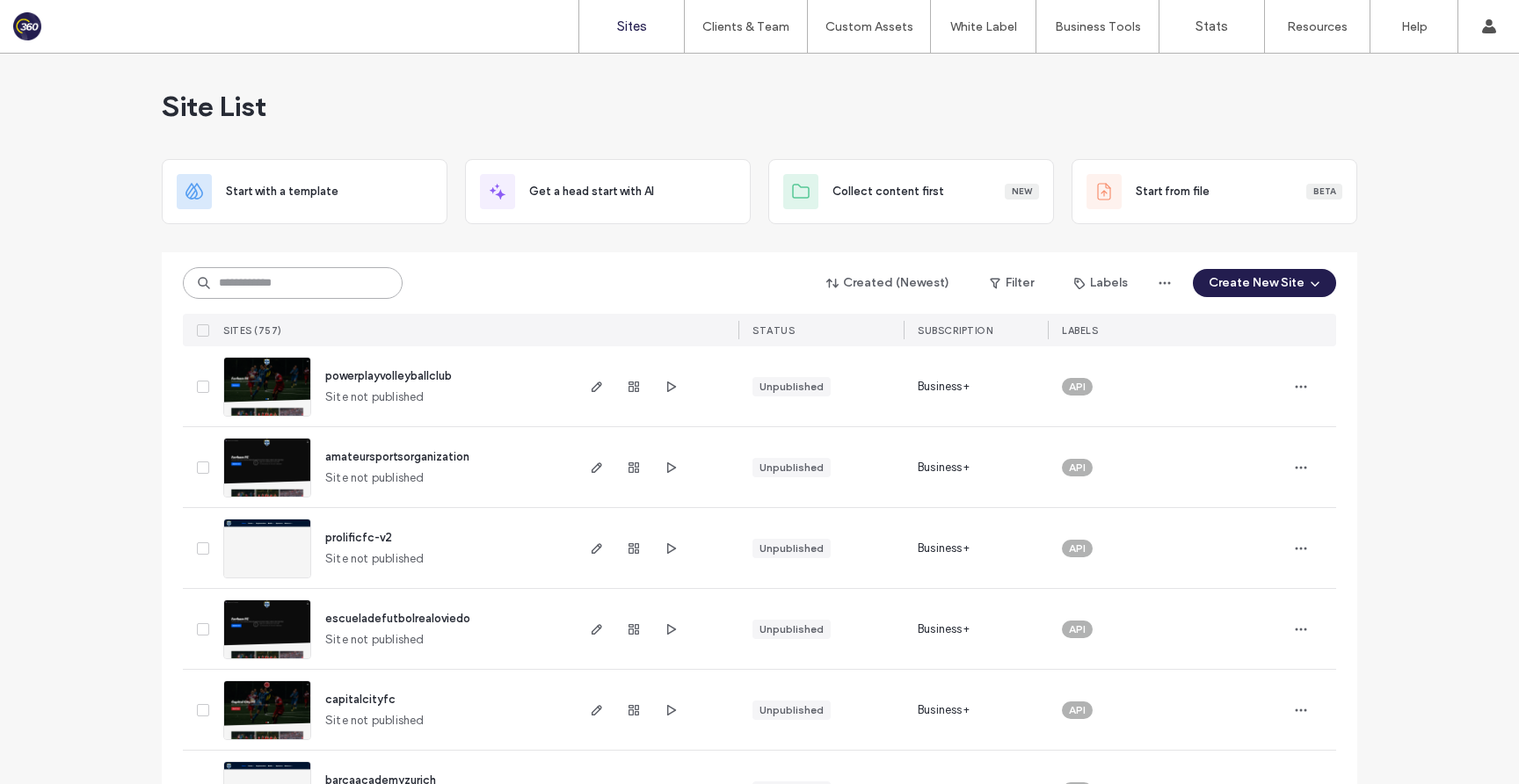
click at [248, 271] on input at bounding box center [292, 283] width 220 height 32
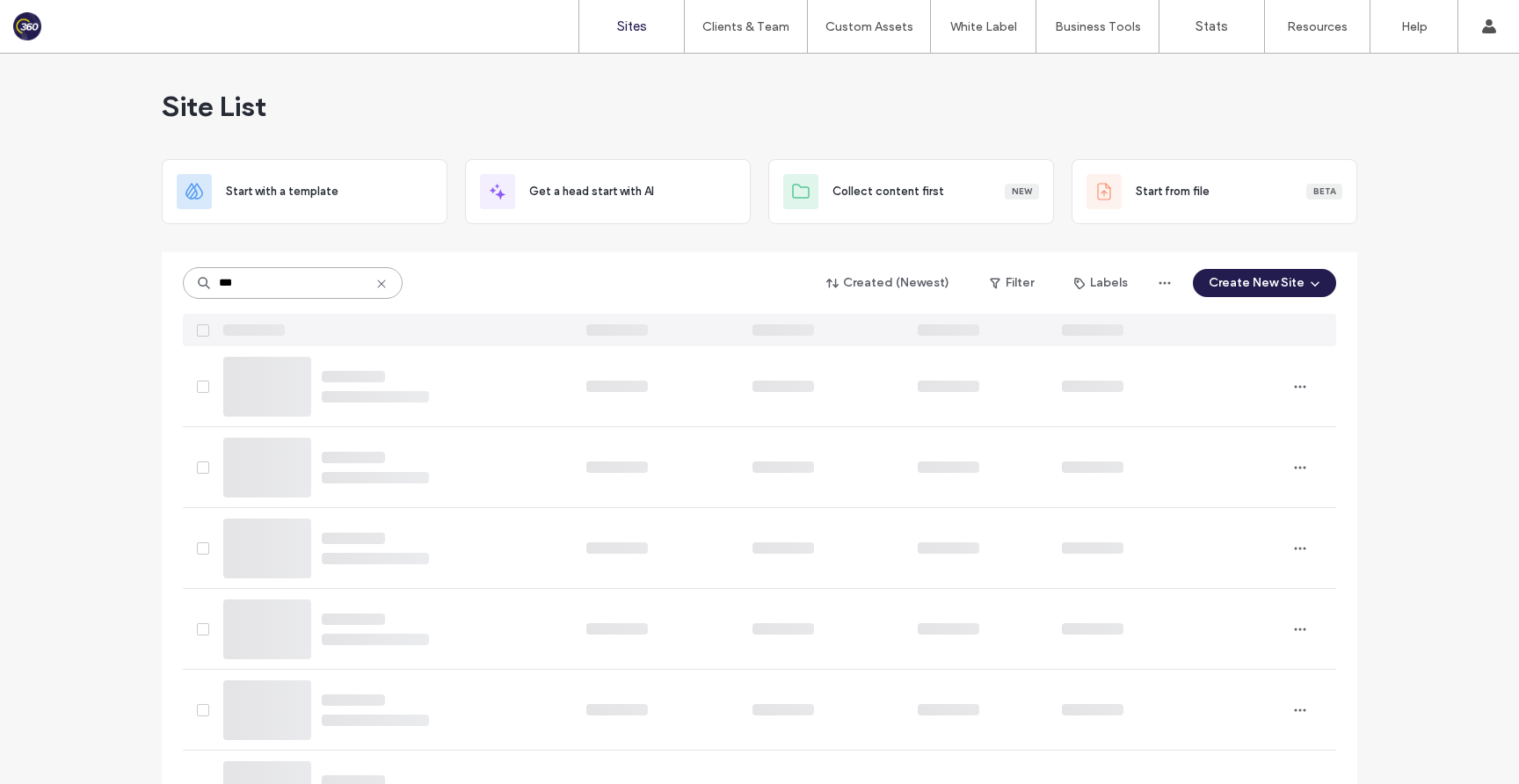
type input "***"
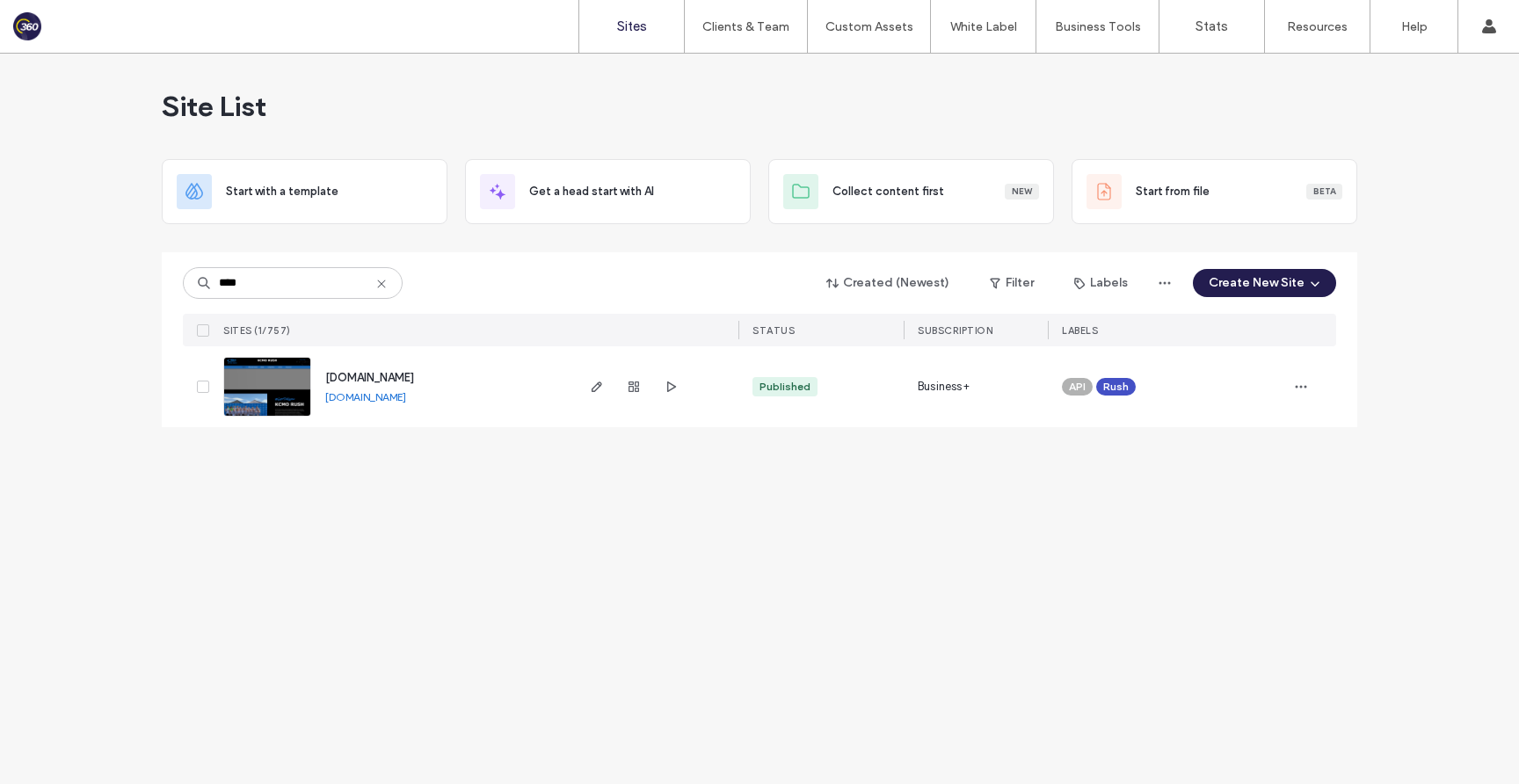
click at [414, 381] on span "[DOMAIN_NAME]" at bounding box center [370, 377] width 89 height 13
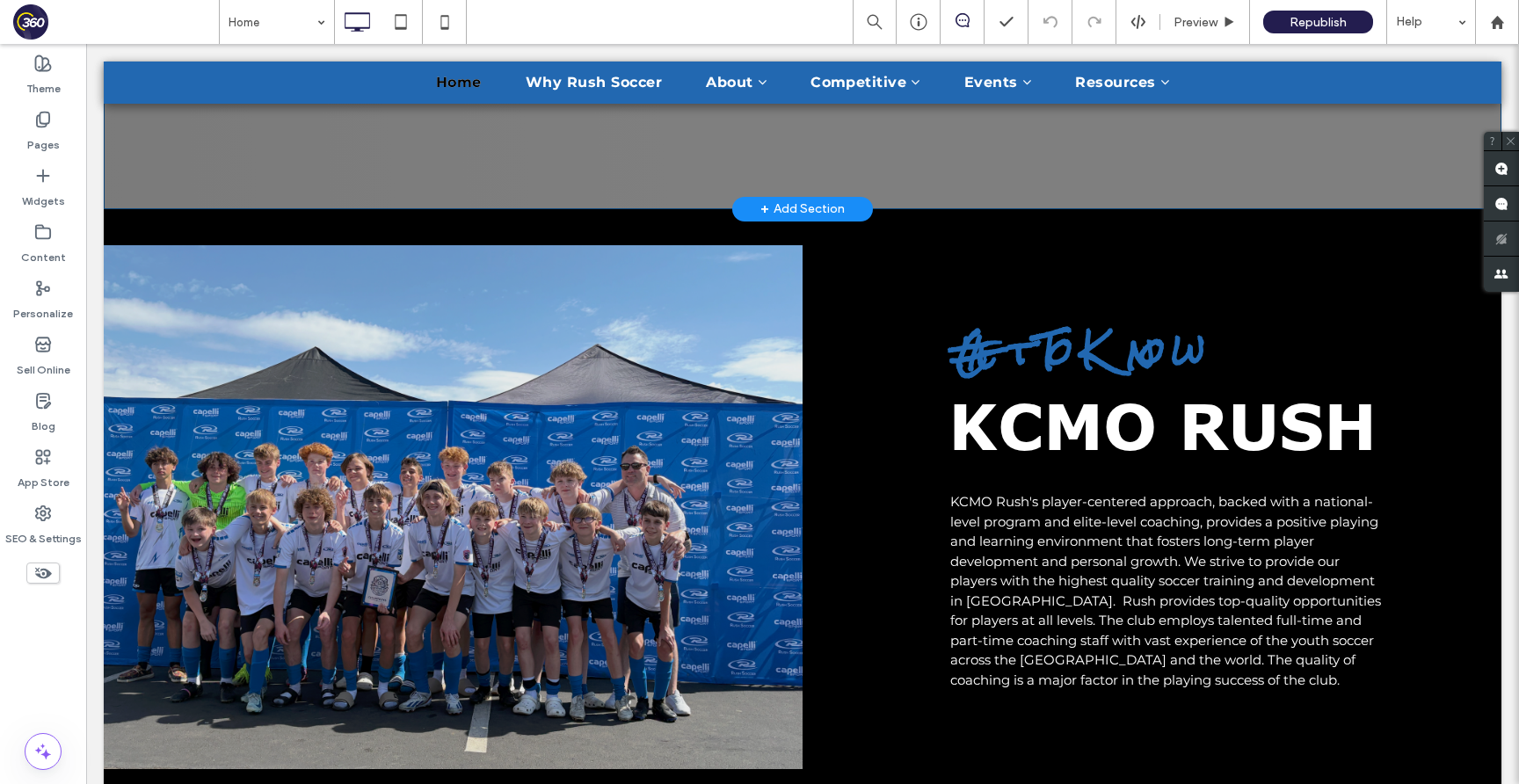
scroll to position [26, 0]
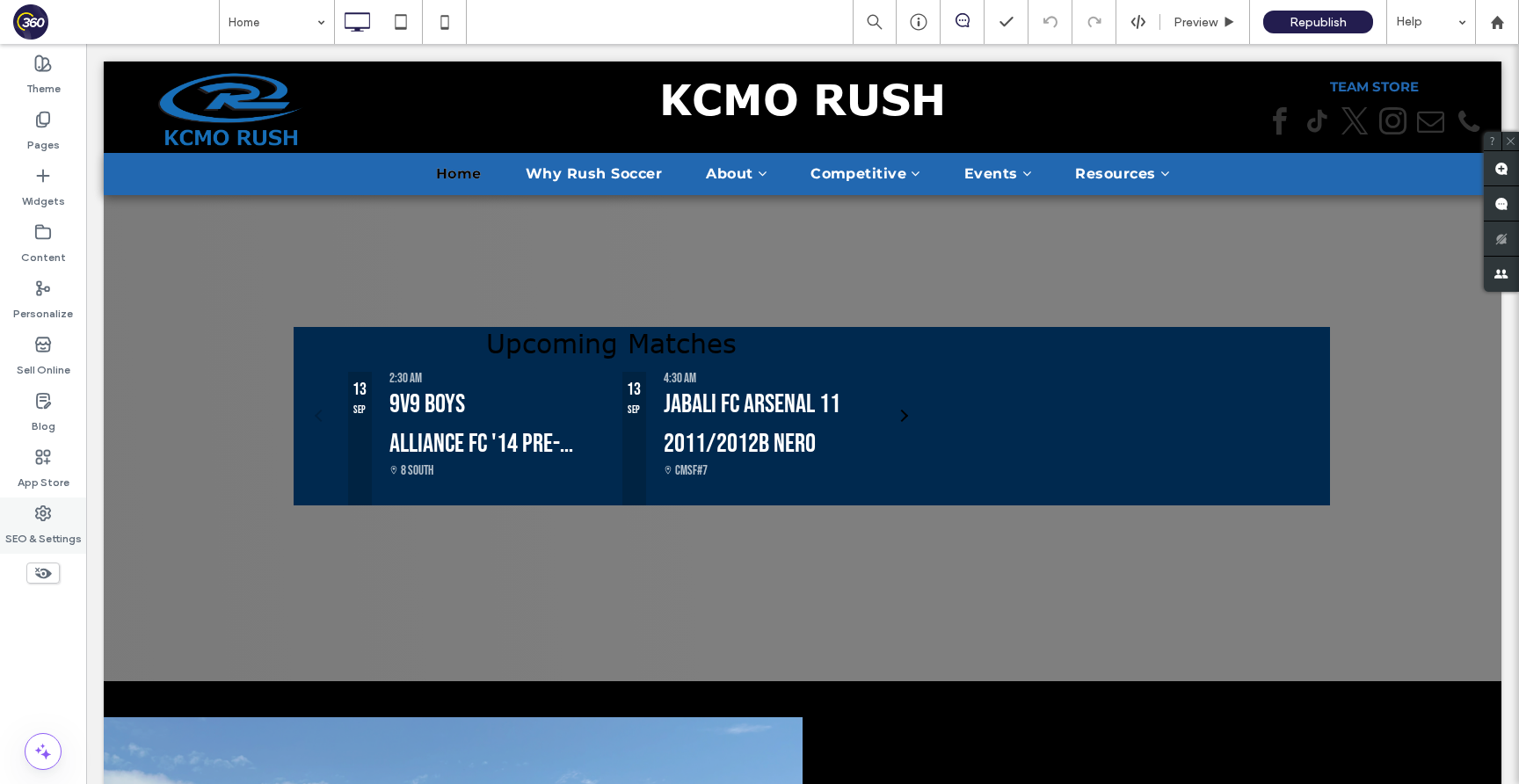
click at [56, 520] on div "SEO & Settings" at bounding box center [43, 525] width 86 height 56
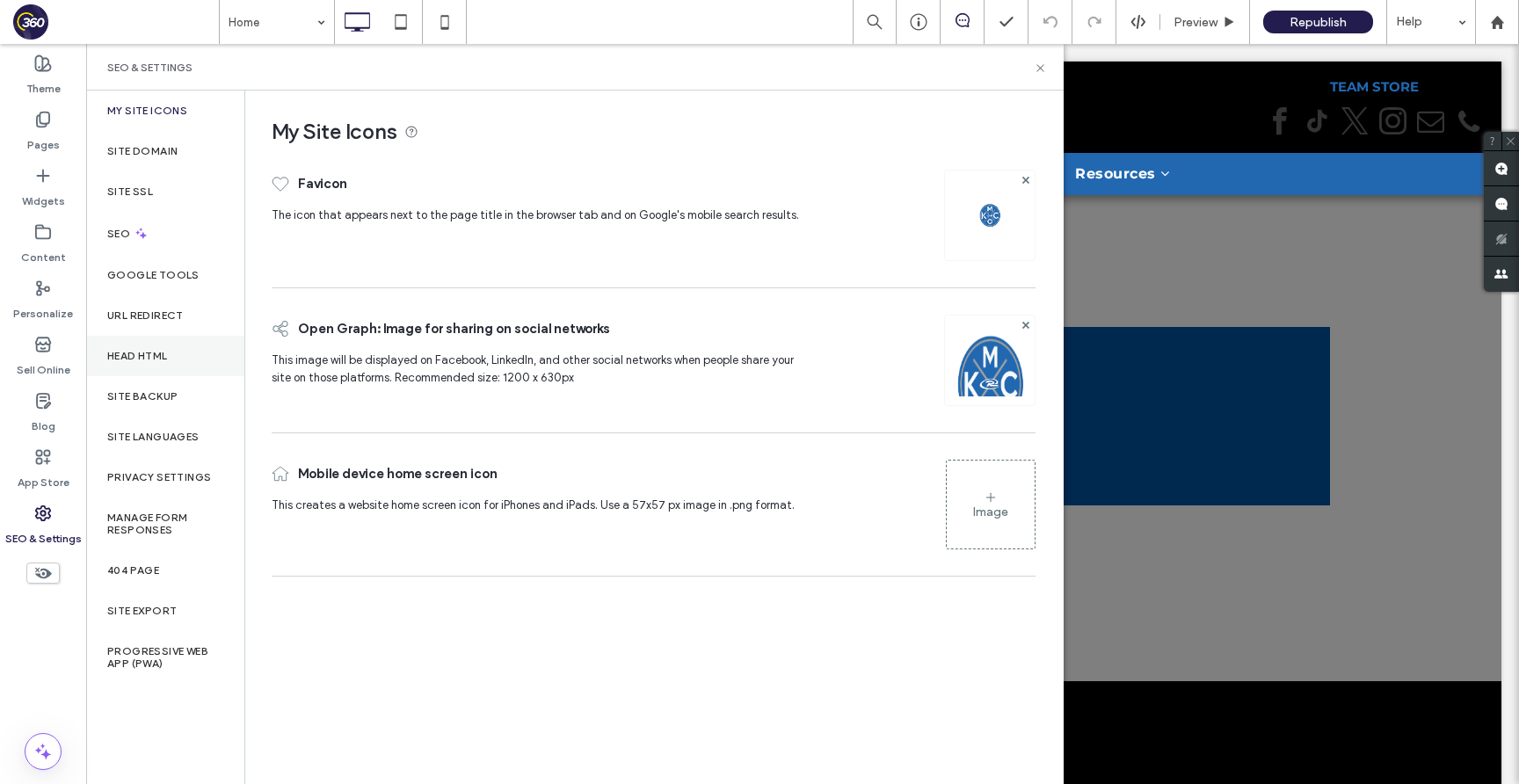
click at [184, 350] on div "Head HTML" at bounding box center [166, 355] width 159 height 40
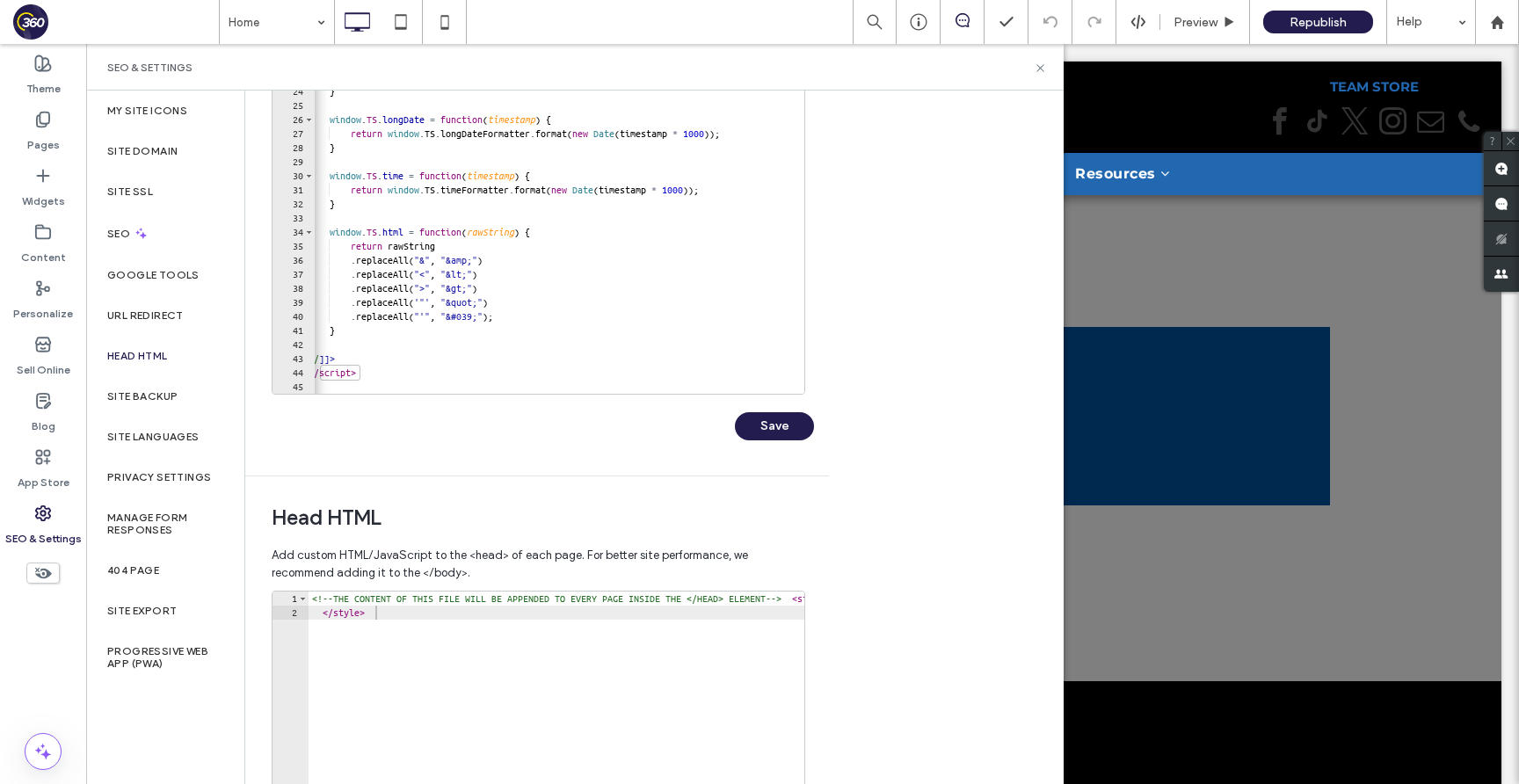
scroll to position [189, 0]
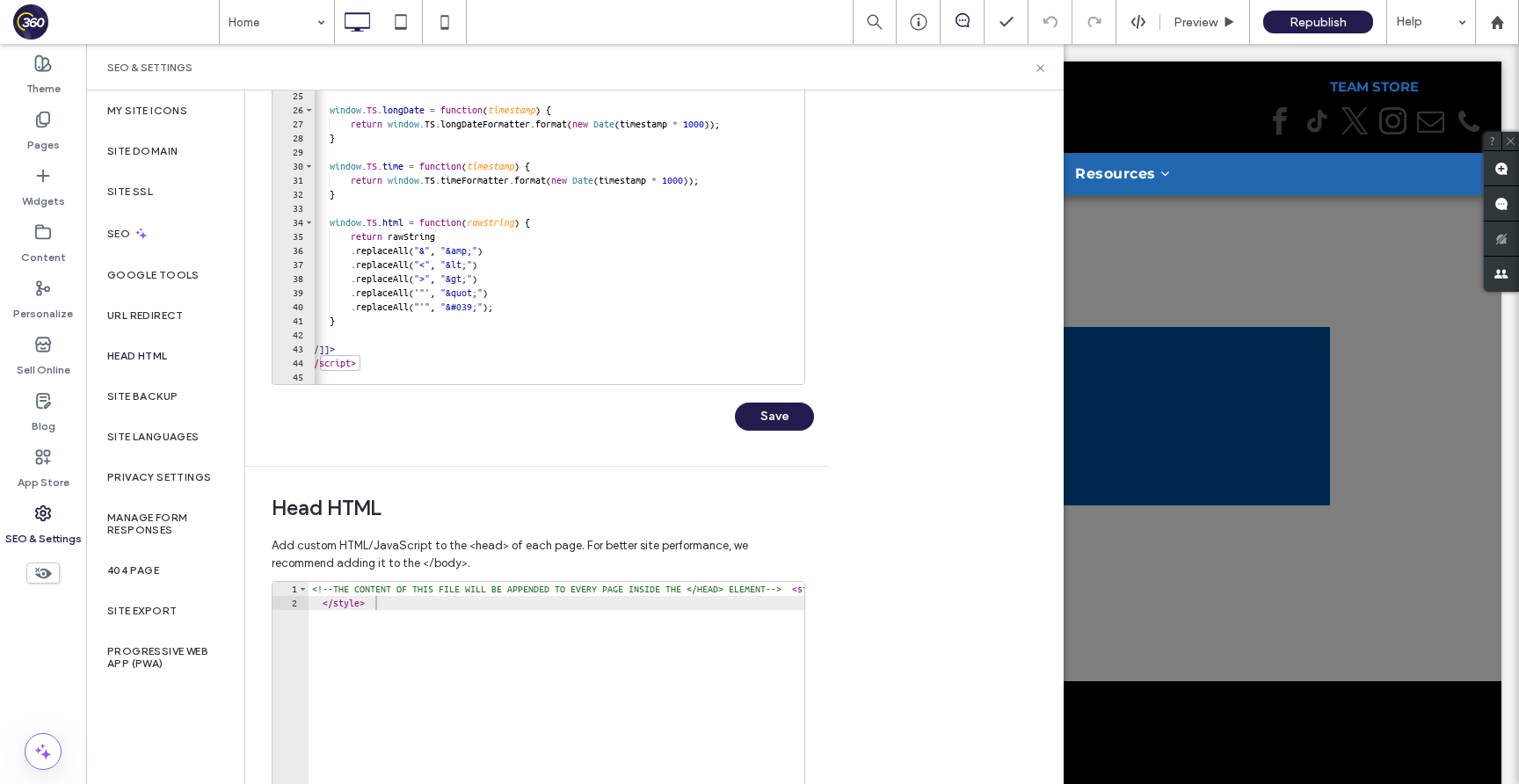
type textarea "********"
click at [391, 602] on div "<!-- THE CONTENT OF THIS FILE WILL BE APPENDED TO EVERY PAGE INSIDE THE </HEAD>…" at bounding box center [622, 771] width 627 height 378
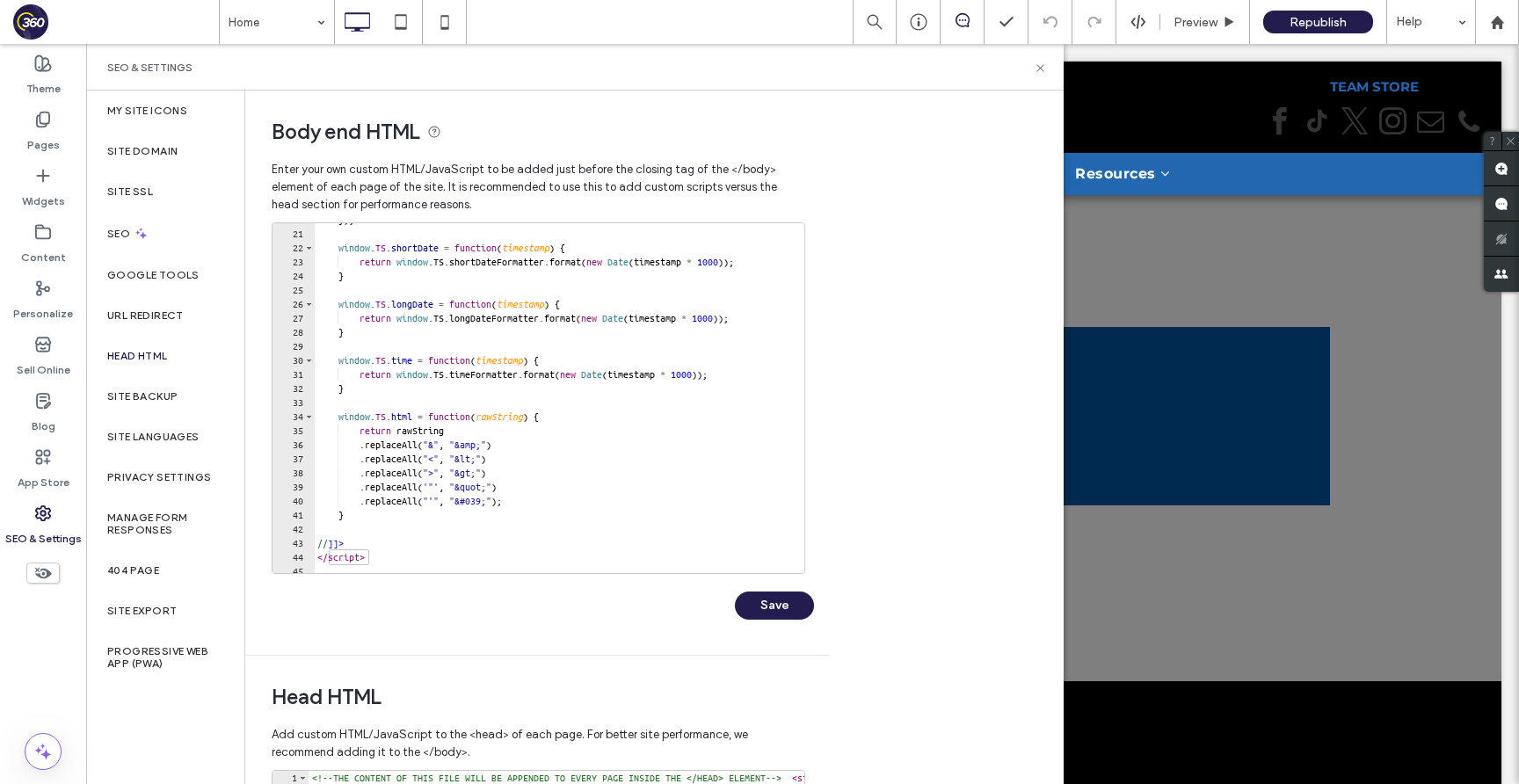
scroll to position [278, 0]
click at [381, 553] on div "}) ; window . TS . shortDate = function ( timestamp ) { return window . TS . sh…" at bounding box center [567, 402] width 507 height 378
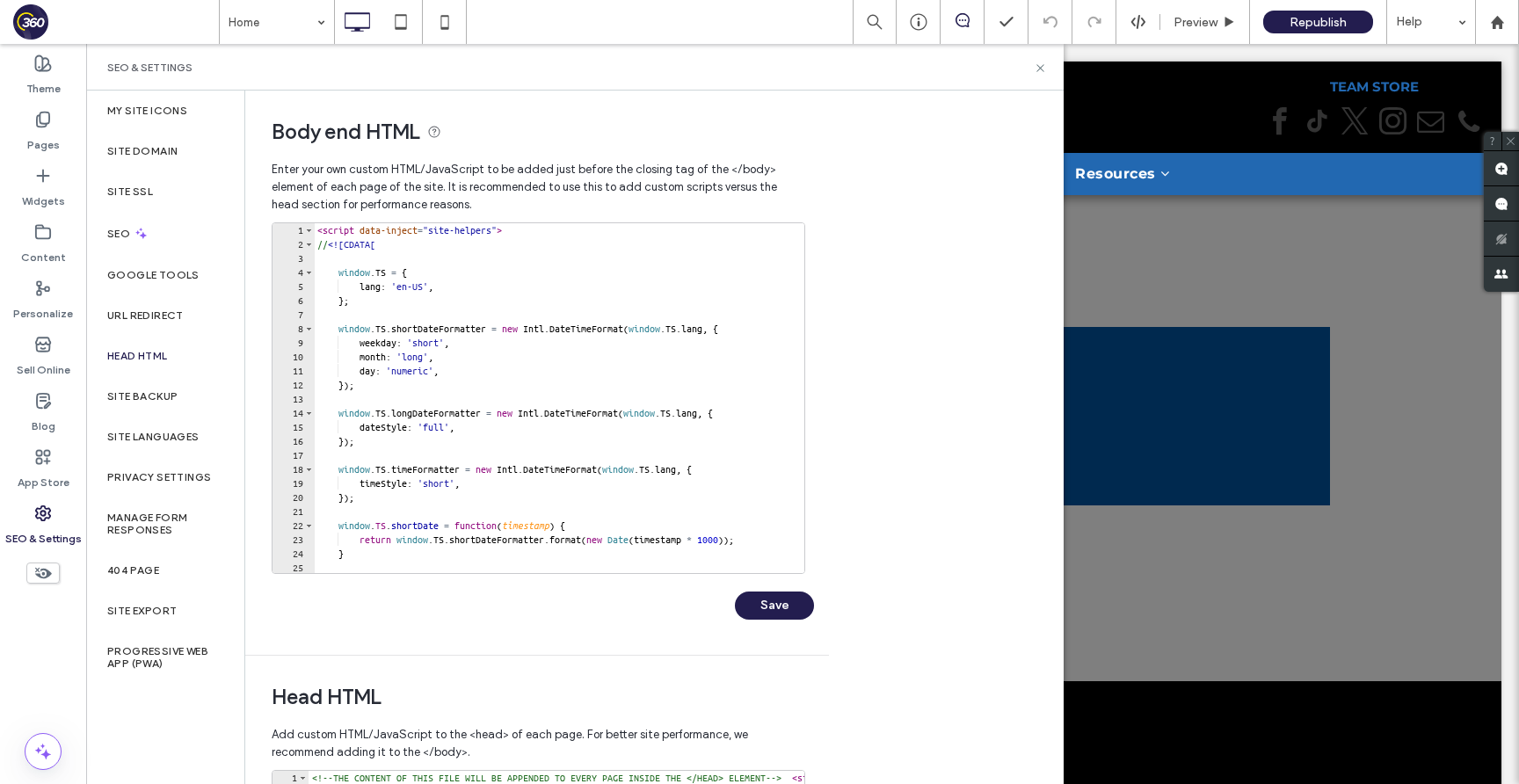
click at [316, 233] on div "< script data-inject = "site-helpers" > // <![CDATA[ window . TS = { lang : 'en…" at bounding box center [567, 412] width 507 height 378
type textarea "**********"
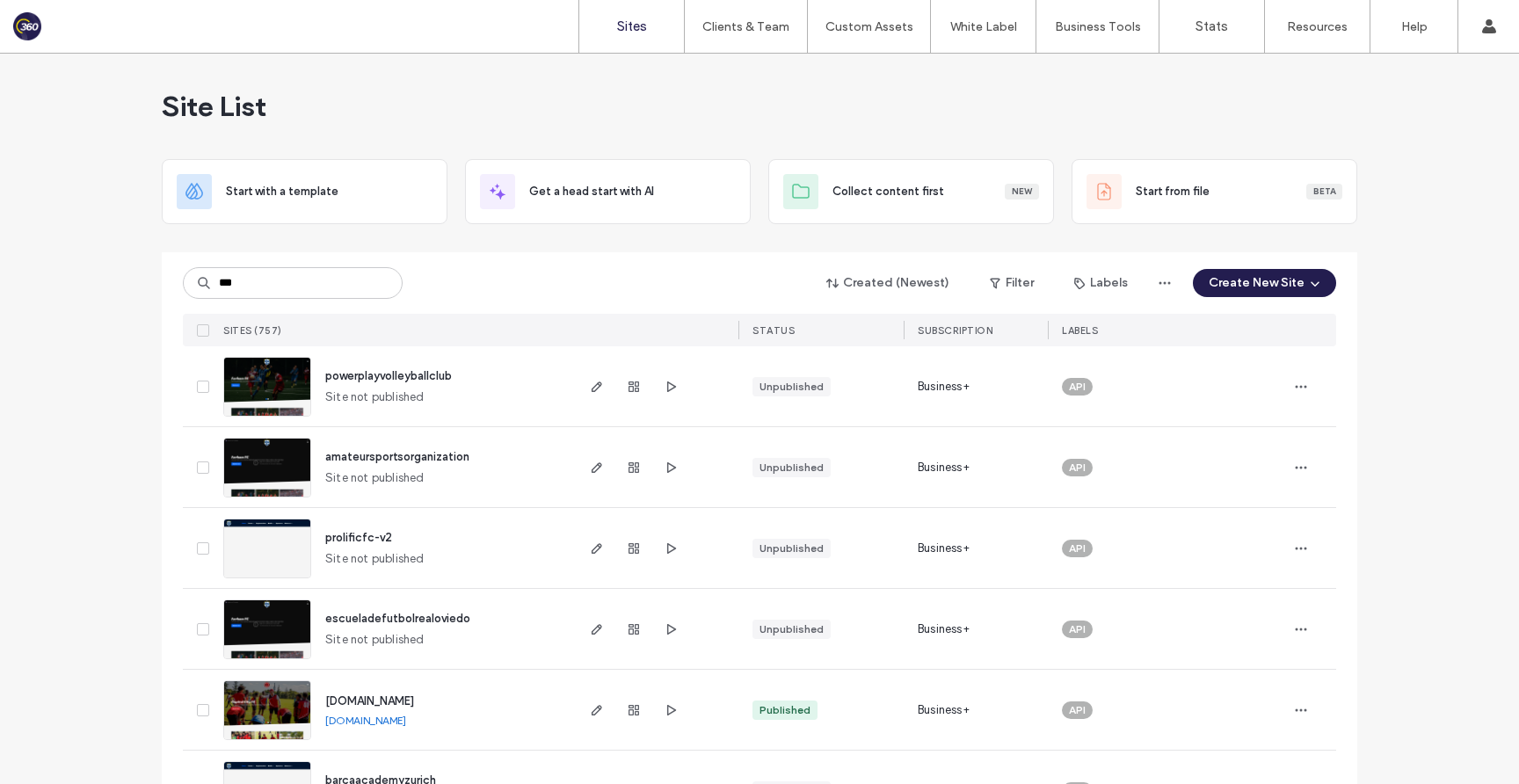
type input "***"
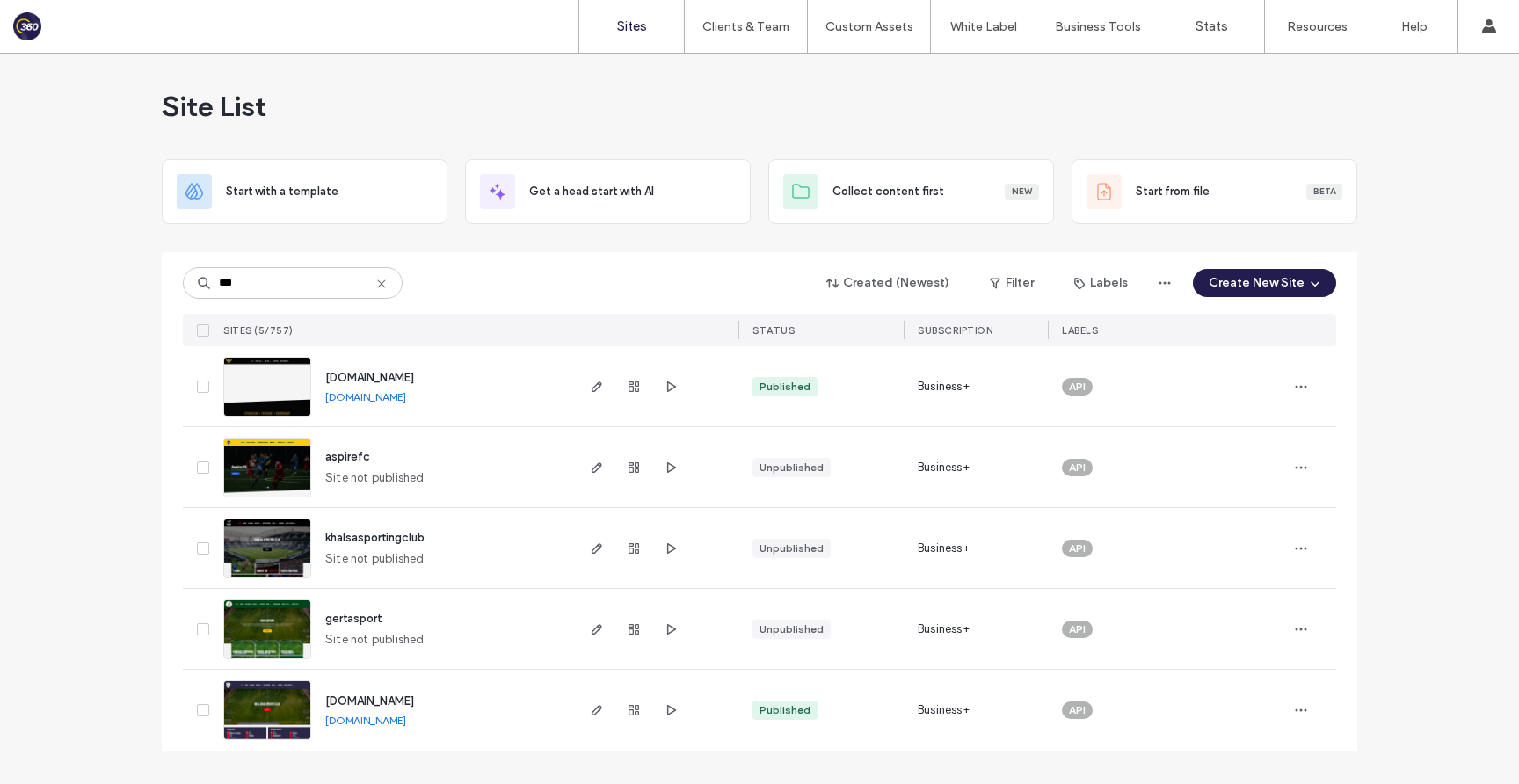
click at [366, 401] on link "[DOMAIN_NAME]" at bounding box center [365, 396] width 81 height 13
click at [363, 460] on span "aspirefc" at bounding box center [347, 456] width 45 height 13
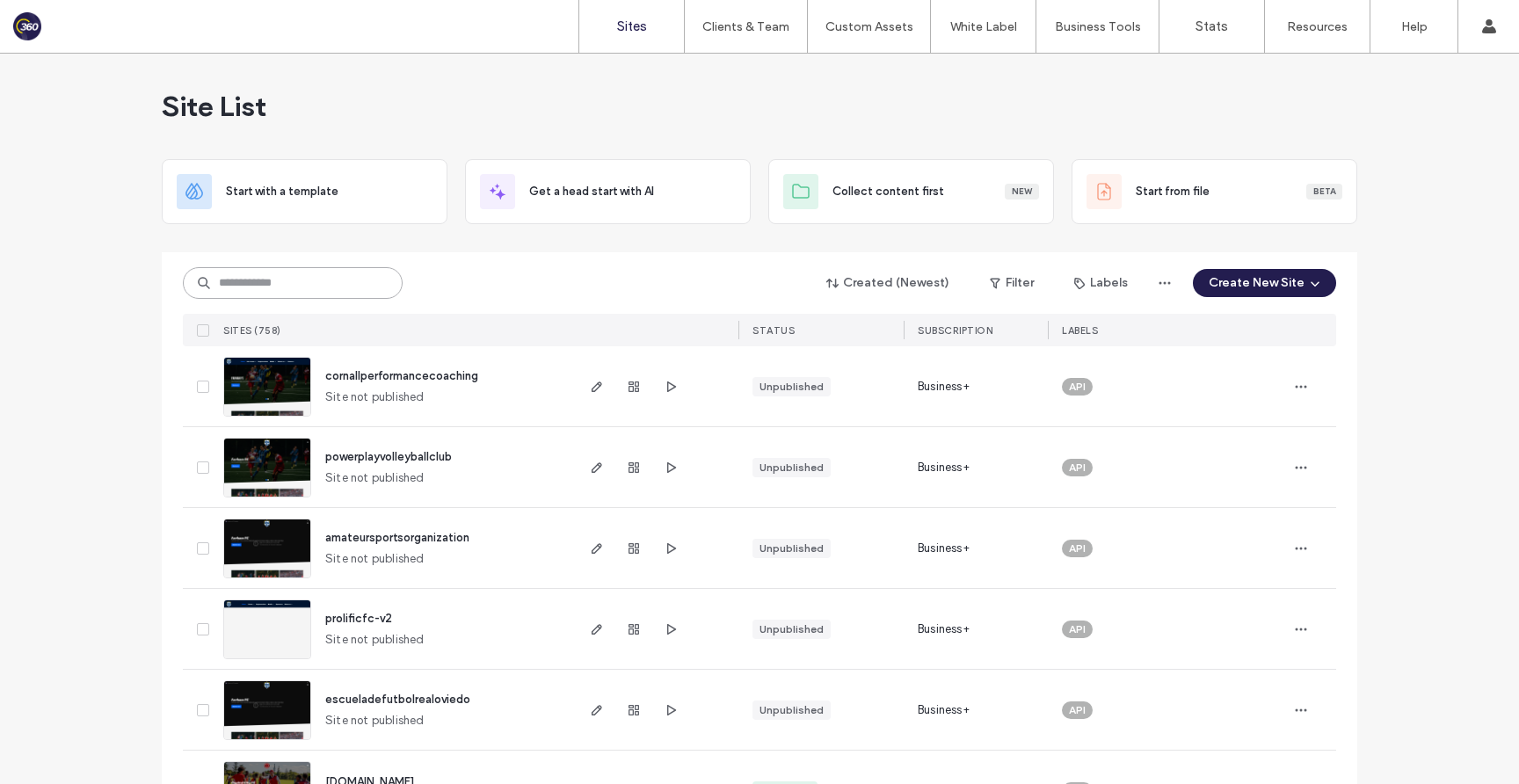
click at [339, 279] on input at bounding box center [292, 283] width 220 height 32
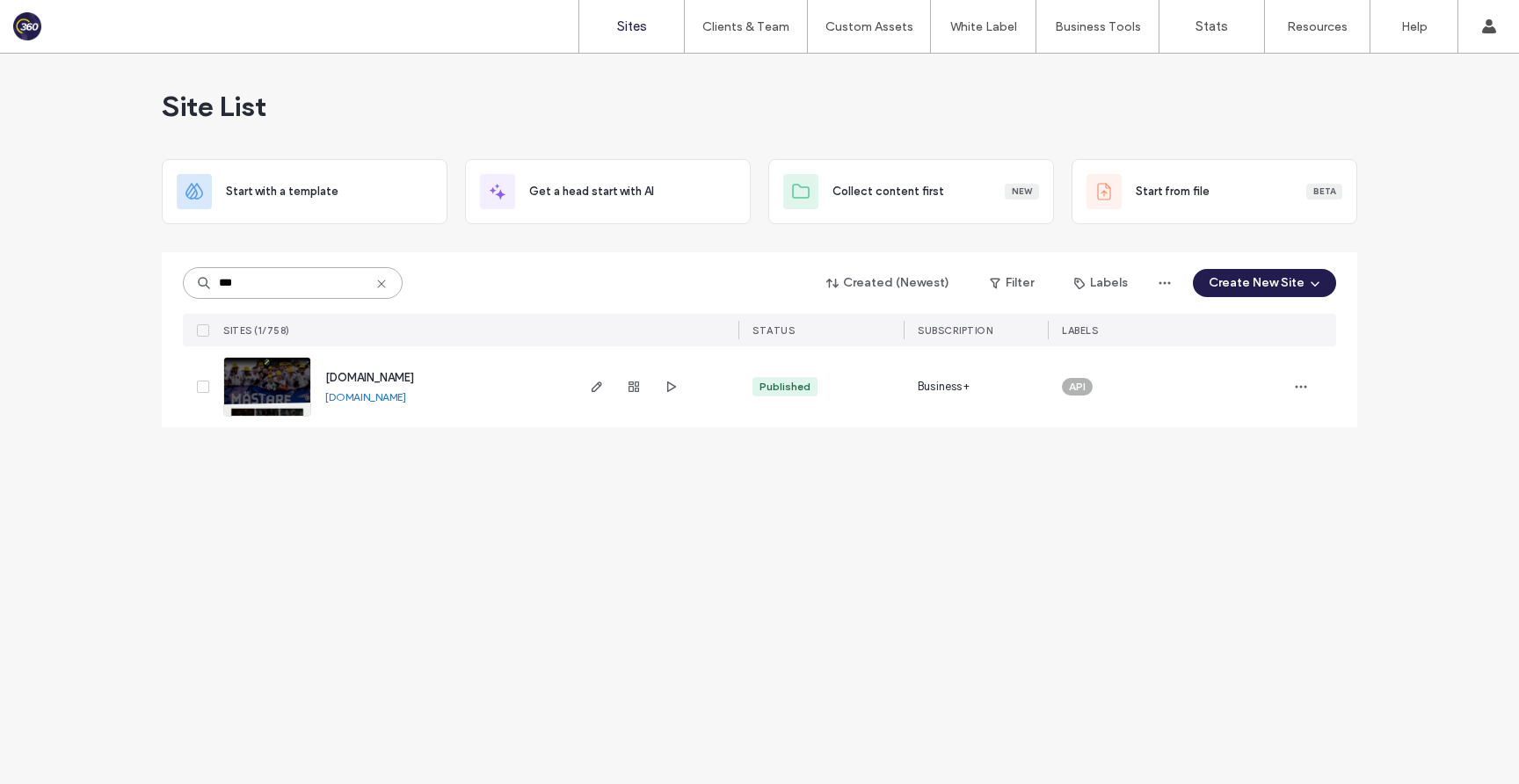
type input "***"
click at [373, 377] on span "[DOMAIN_NAME]" at bounding box center [370, 377] width 89 height 13
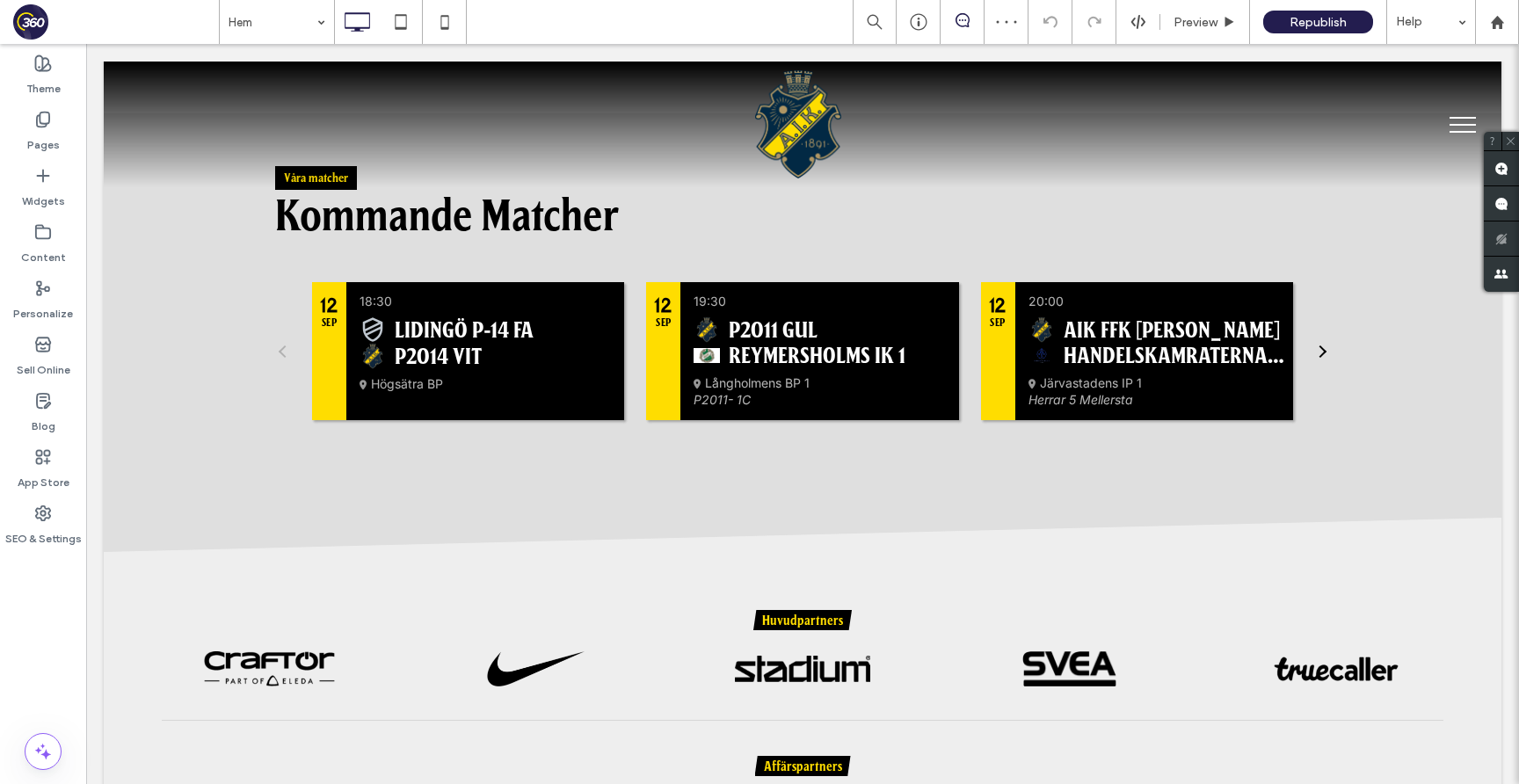
scroll to position [1450, 0]
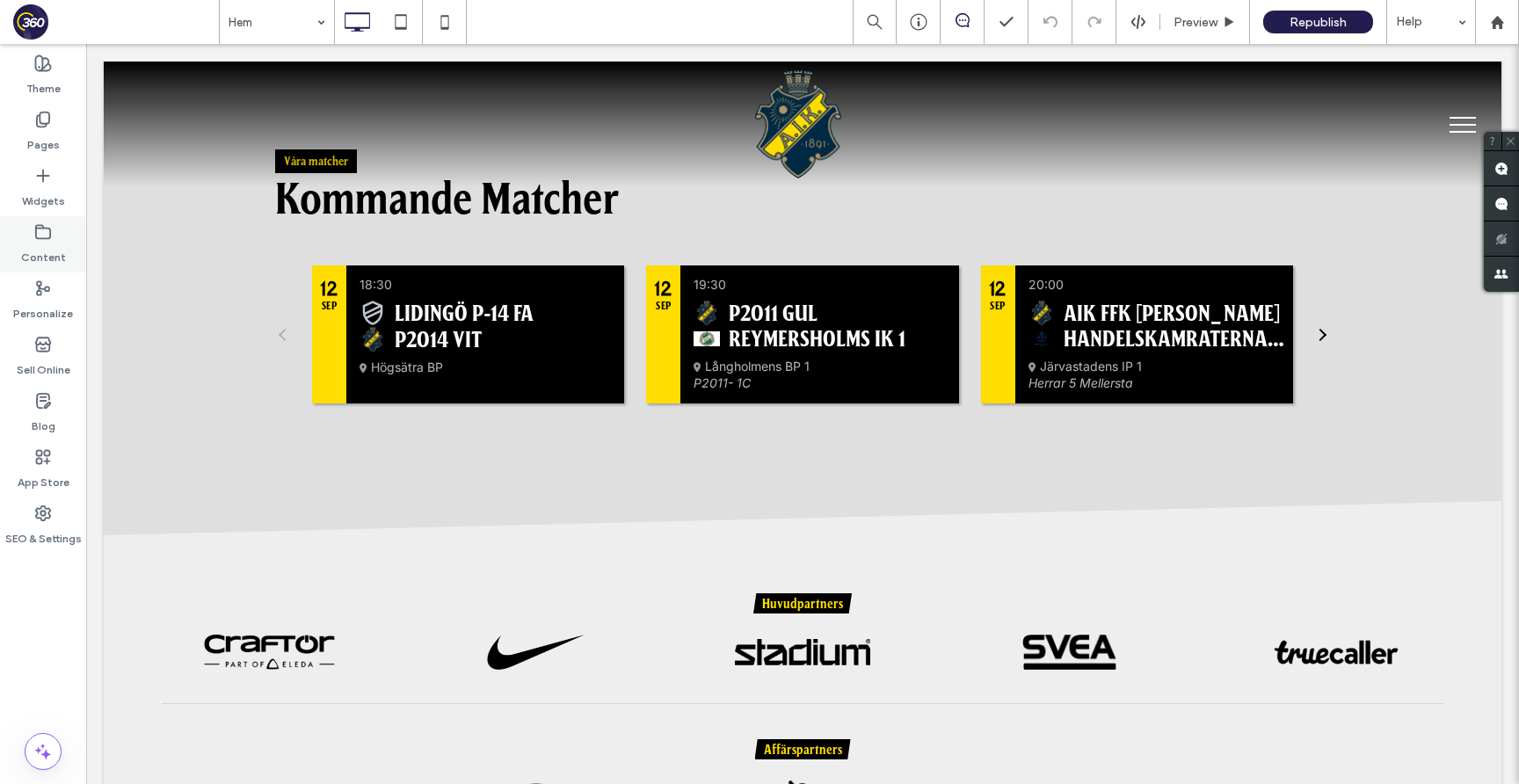
click at [25, 262] on label "Content" at bounding box center [44, 253] width 45 height 25
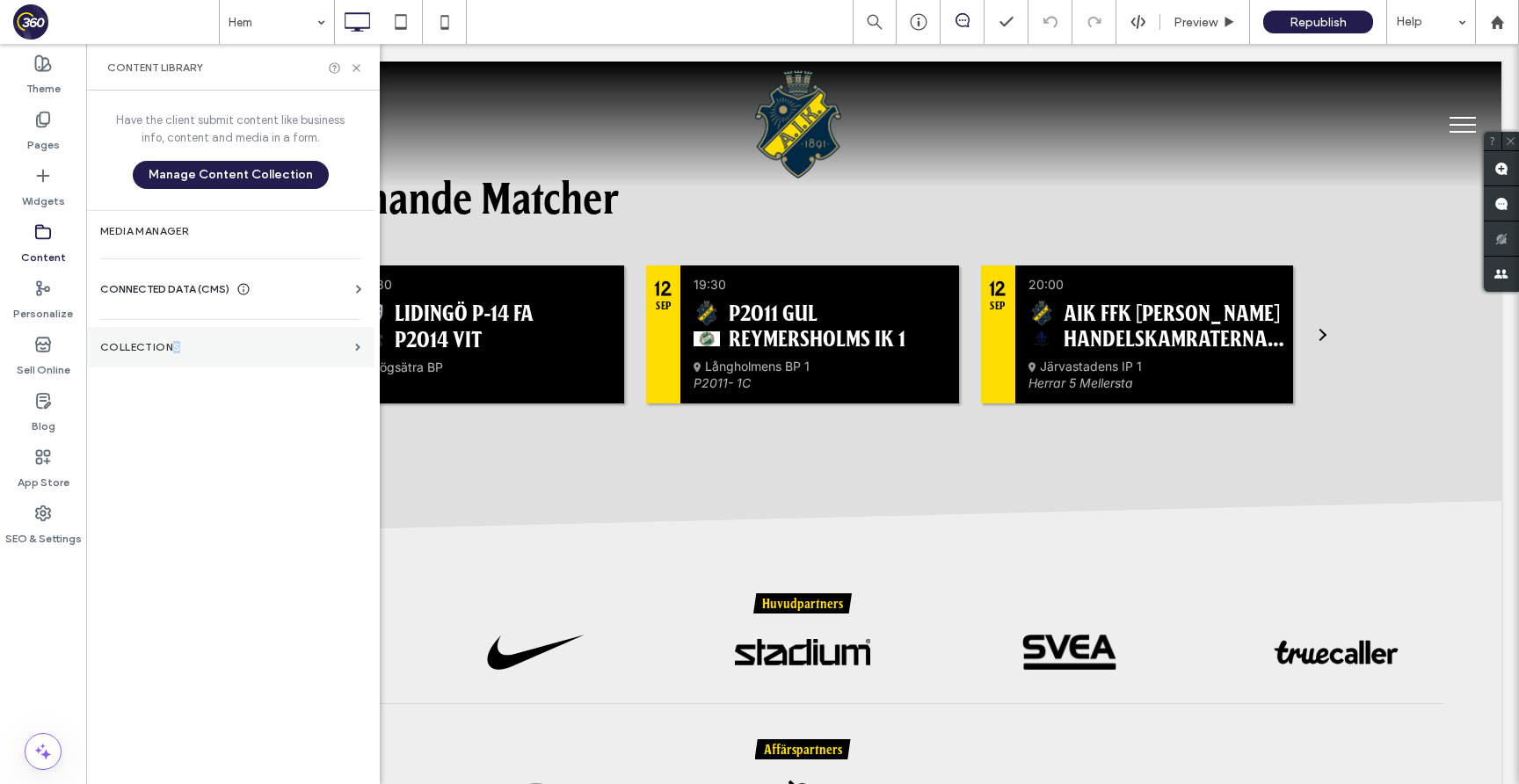
click at [168, 353] on section "Collections" at bounding box center [231, 347] width 289 height 40
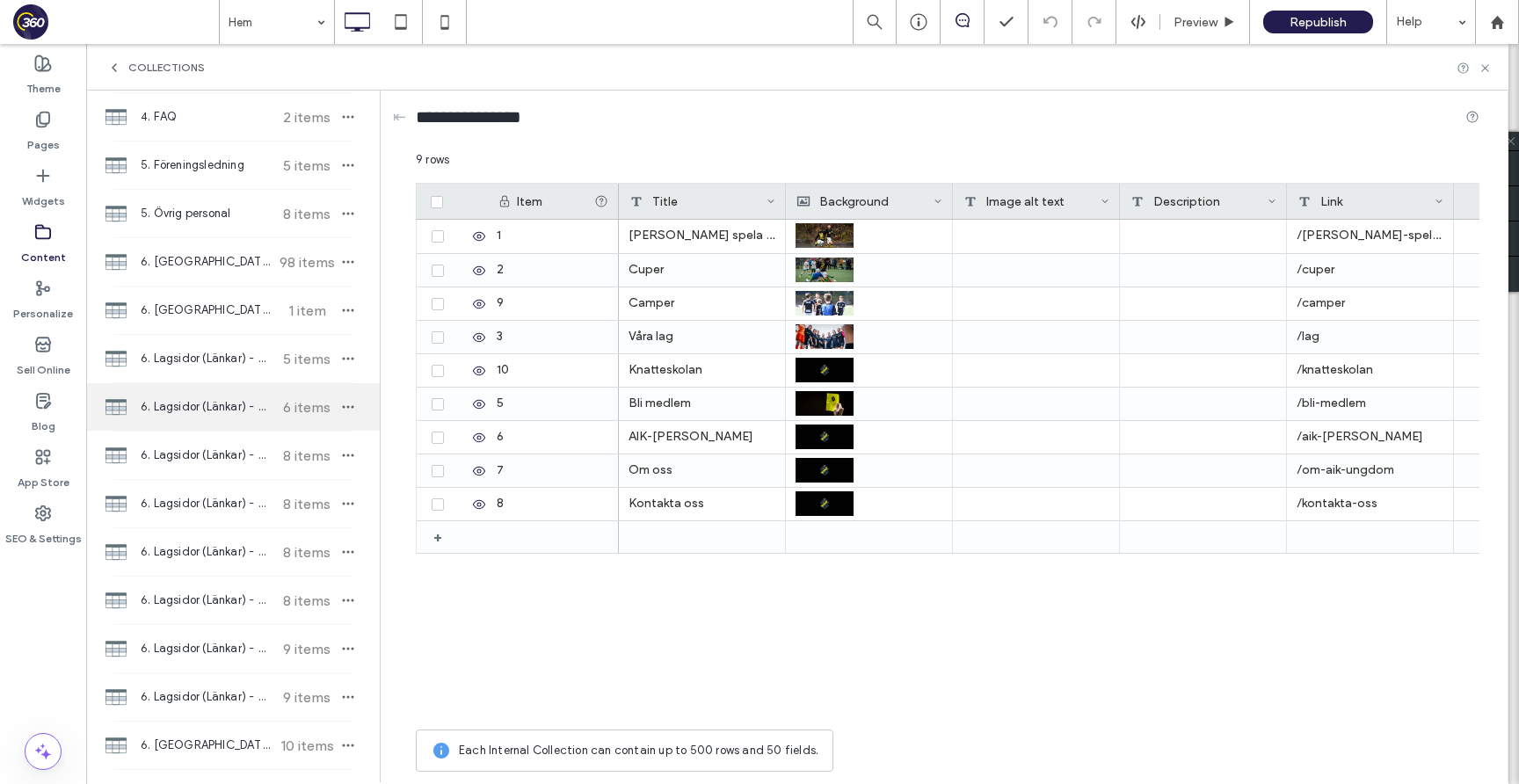
scroll to position [336, 0]
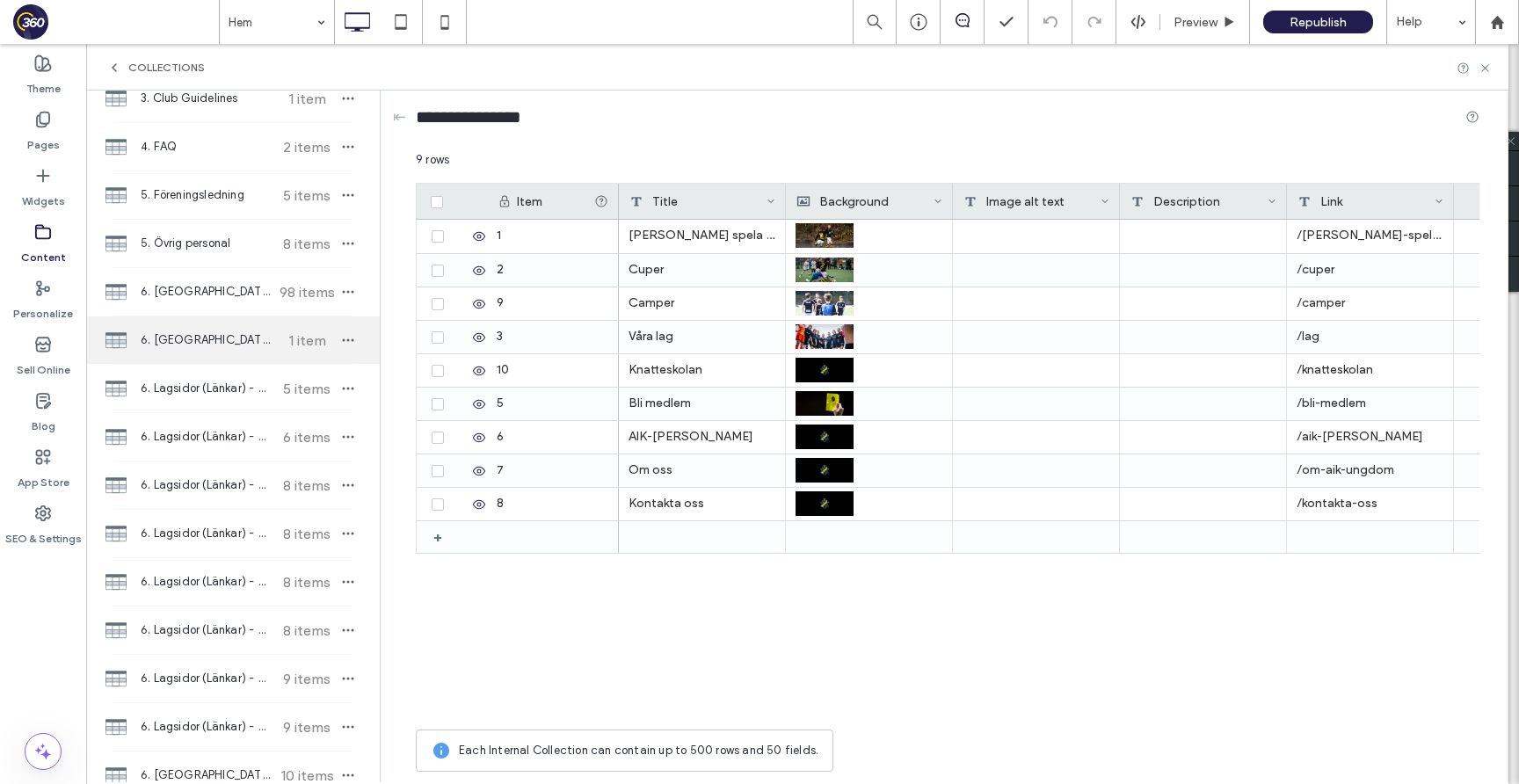
click at [215, 316] on div "6. Lagsidor (Länkar) - 13- 1 item" at bounding box center [233, 339] width 294 height 47
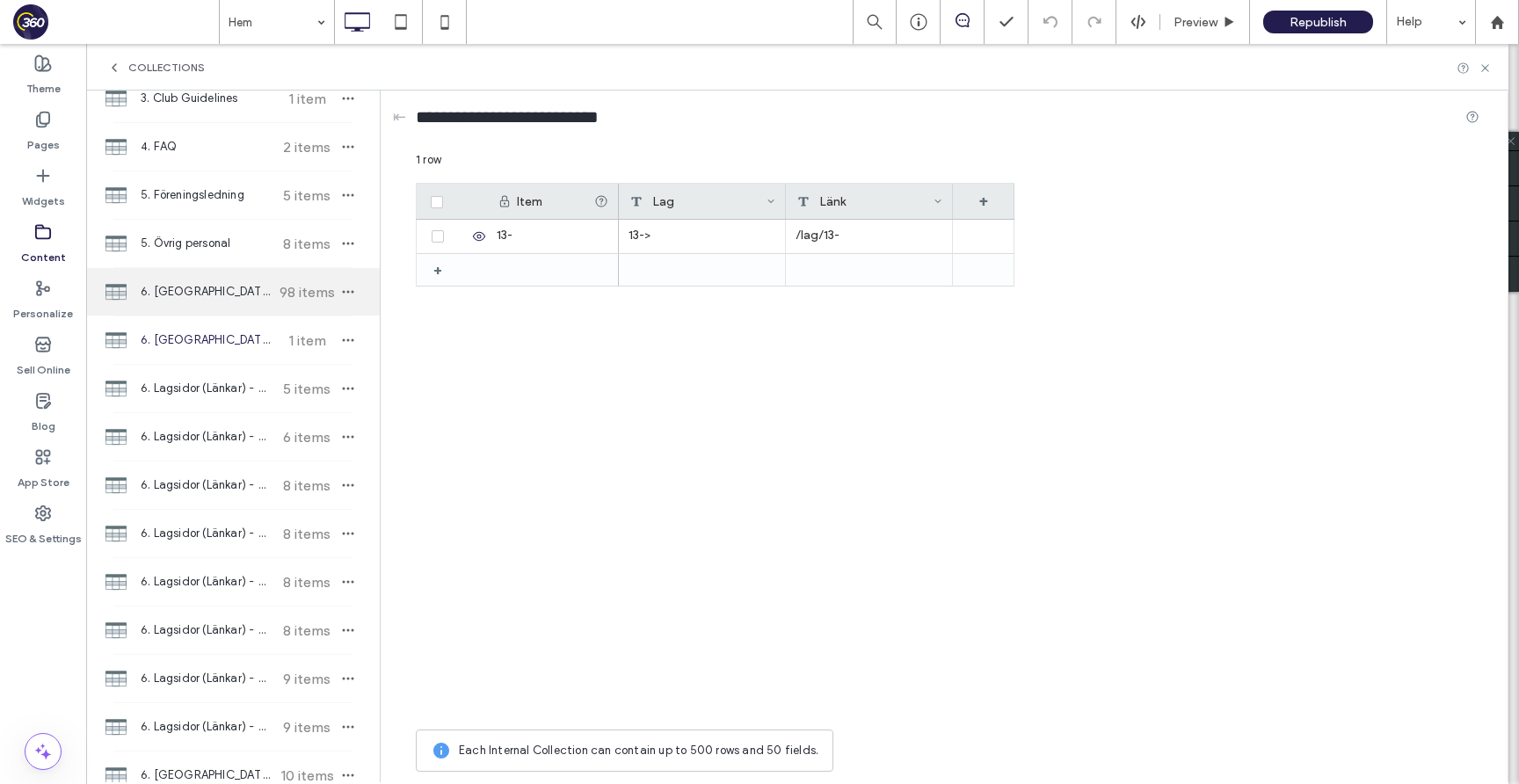
click at [217, 298] on span "6. Lagsidor" at bounding box center [206, 292] width 131 height 18
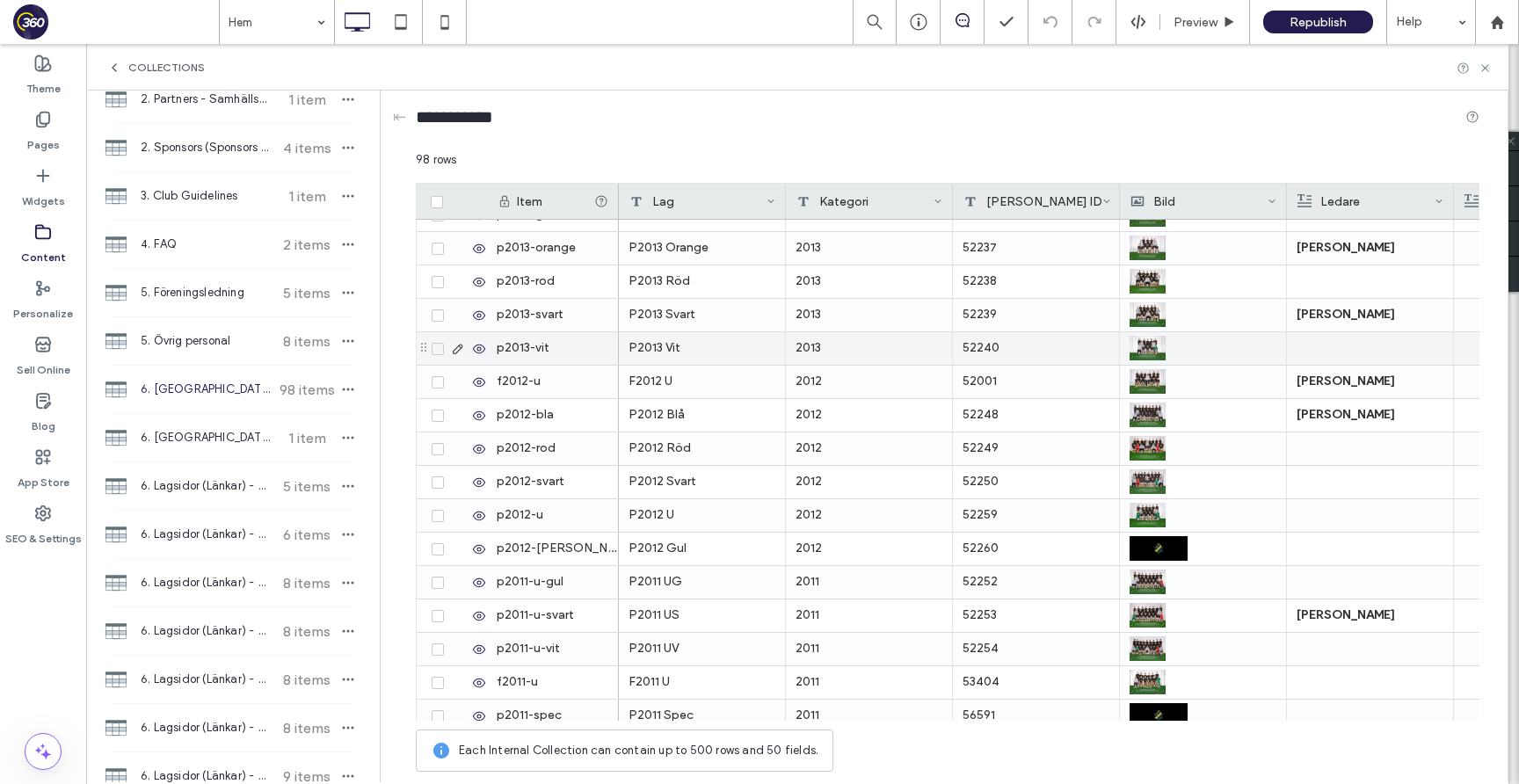
scroll to position [2039, 0]
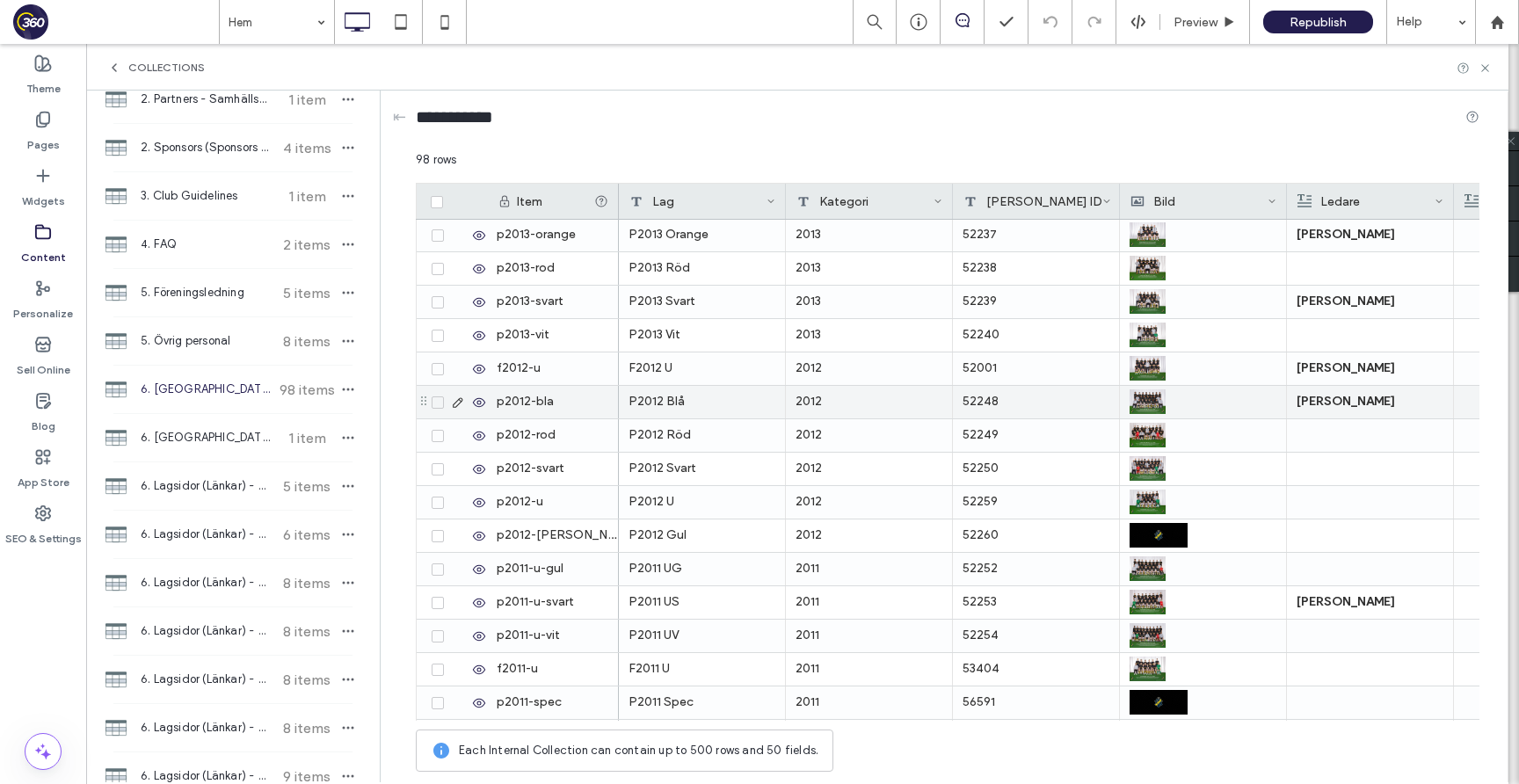
click at [1335, 405] on strong "Sofia Österholm" at bounding box center [1345, 401] width 98 height 15
click at [1335, 405] on strong "Sofia Österholm" at bounding box center [1346, 402] width 98 height 15
click at [1374, 420] on div "**********" at bounding box center [1382, 413] width 185 height 12
click at [1248, 398] on div at bounding box center [1203, 402] width 147 height 32
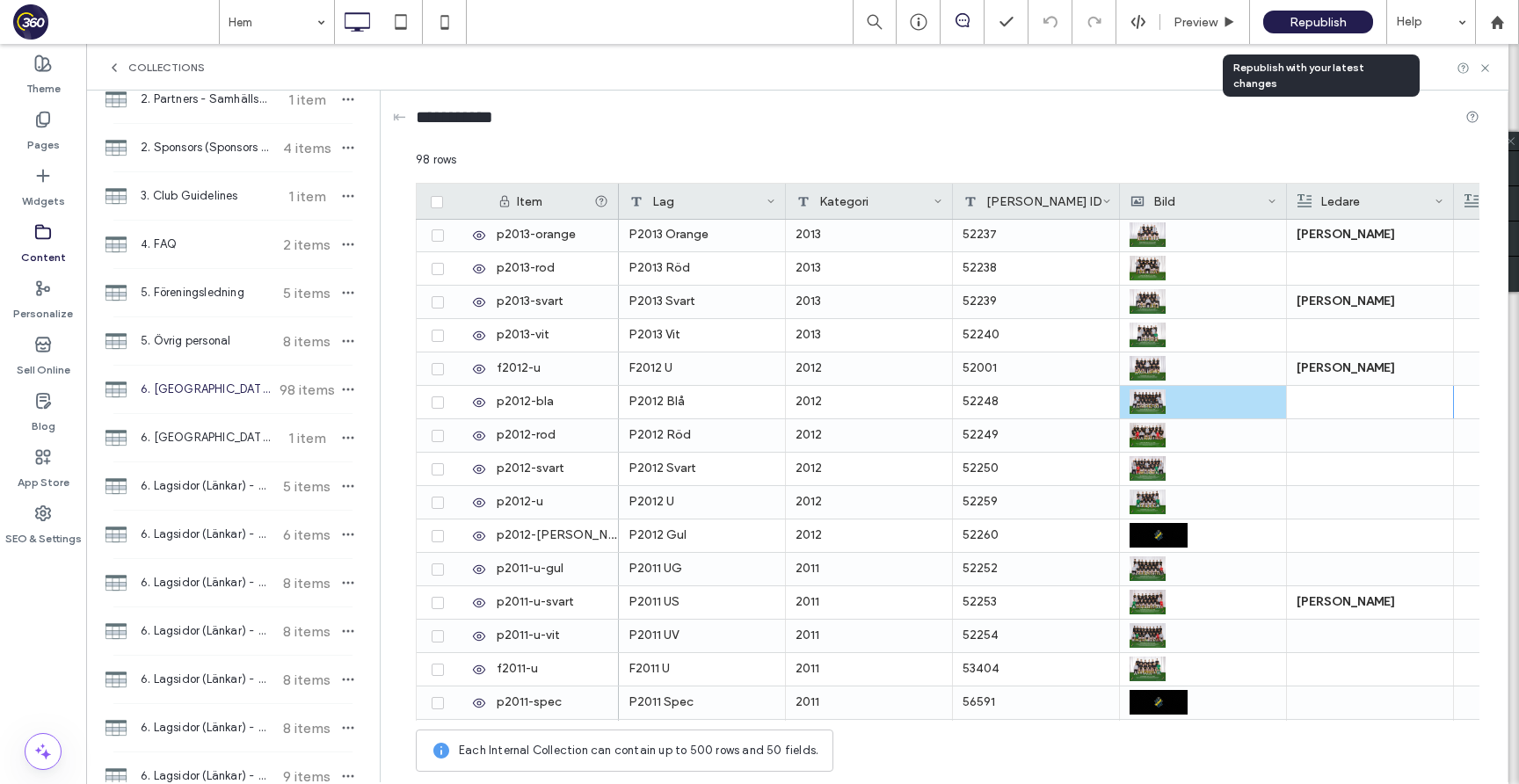
click at [1306, 26] on span "Republish" at bounding box center [1318, 22] width 57 height 15
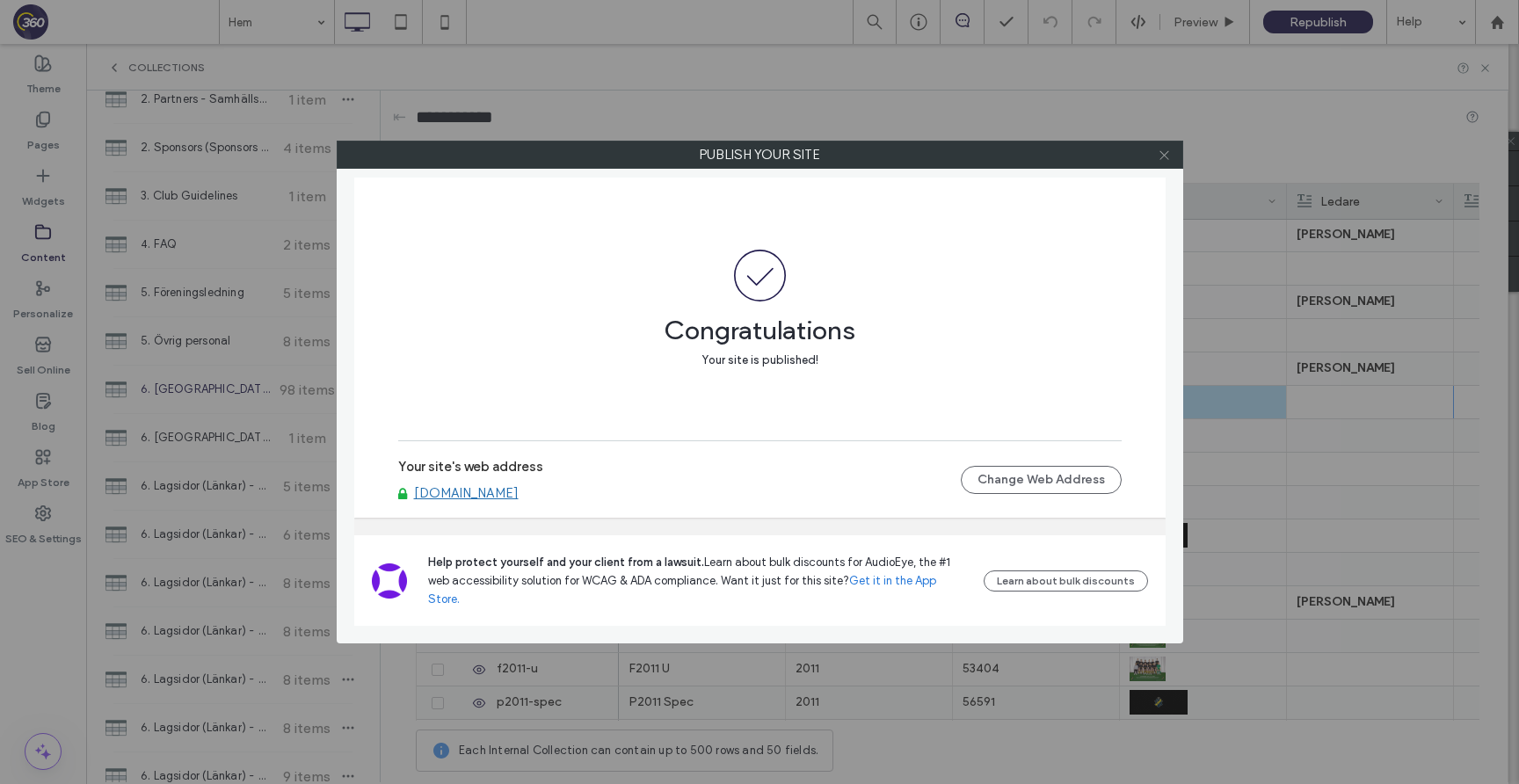
click at [1163, 154] on use at bounding box center [1164, 155] width 9 height 9
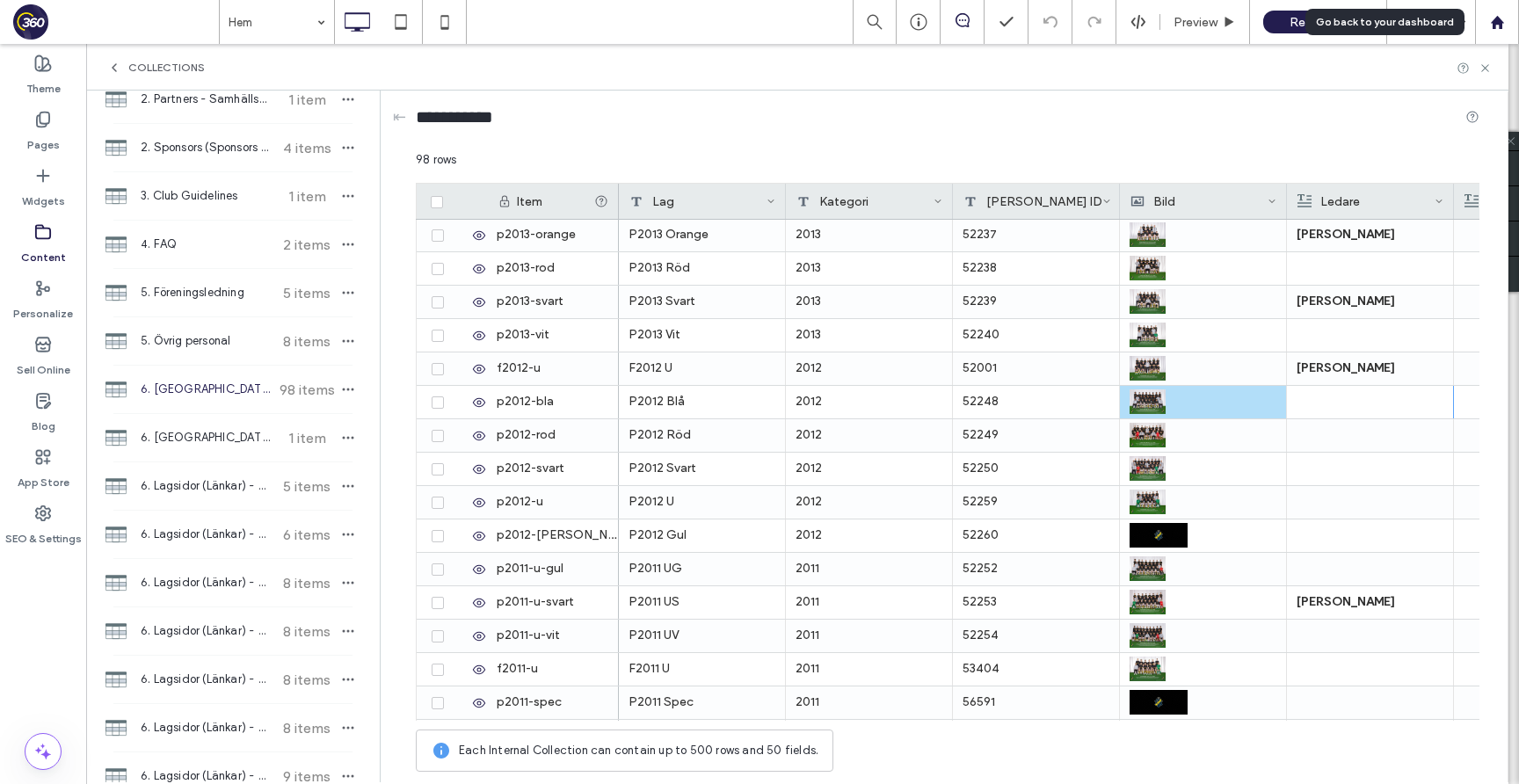
click at [1494, 15] on icon at bounding box center [1497, 22] width 15 height 15
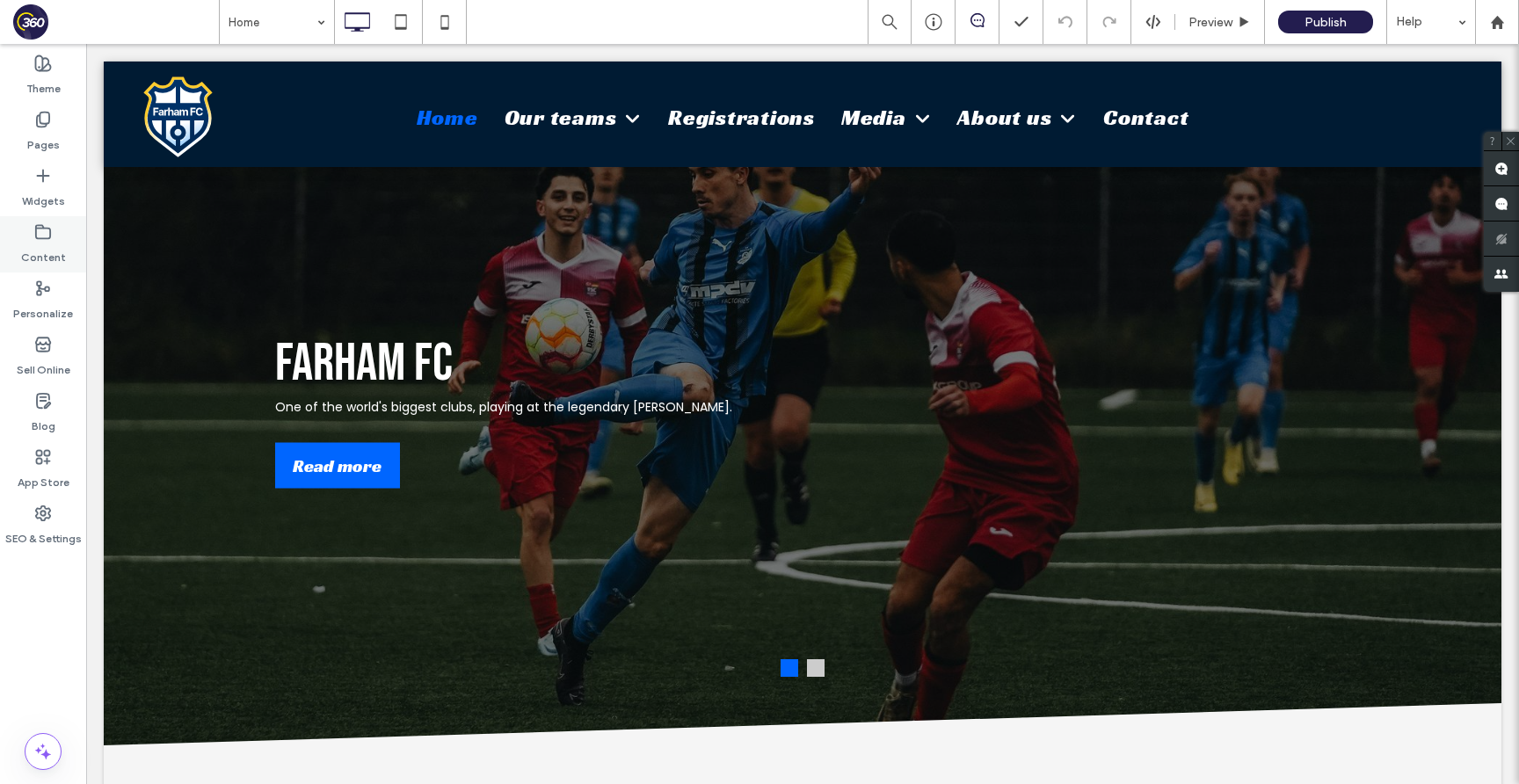
click at [50, 252] on label "Content" at bounding box center [44, 253] width 45 height 25
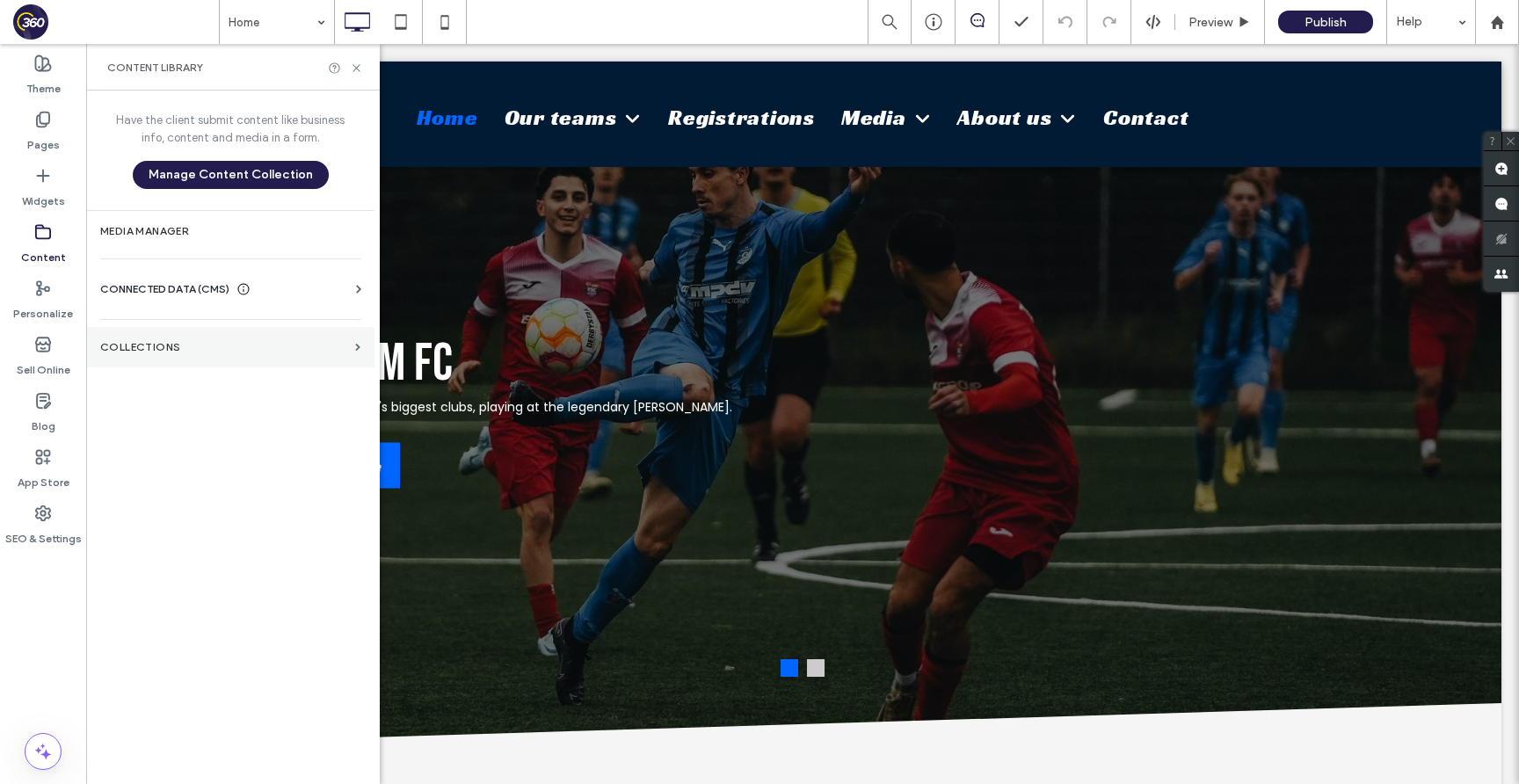
click at [177, 347] on label "Collections" at bounding box center [224, 347] width 248 height 12
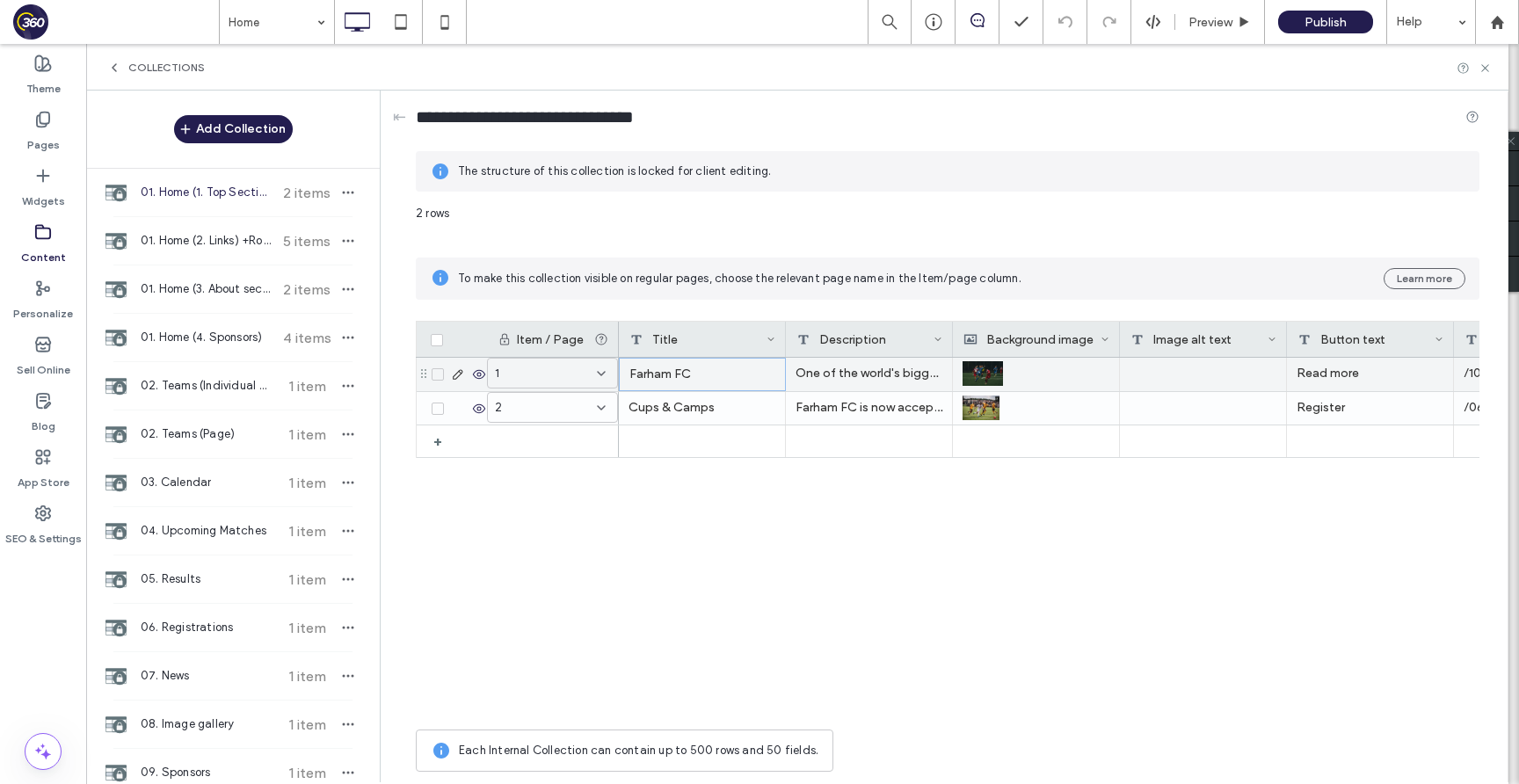
click at [712, 371] on div "Farham FC" at bounding box center [702, 374] width 167 height 33
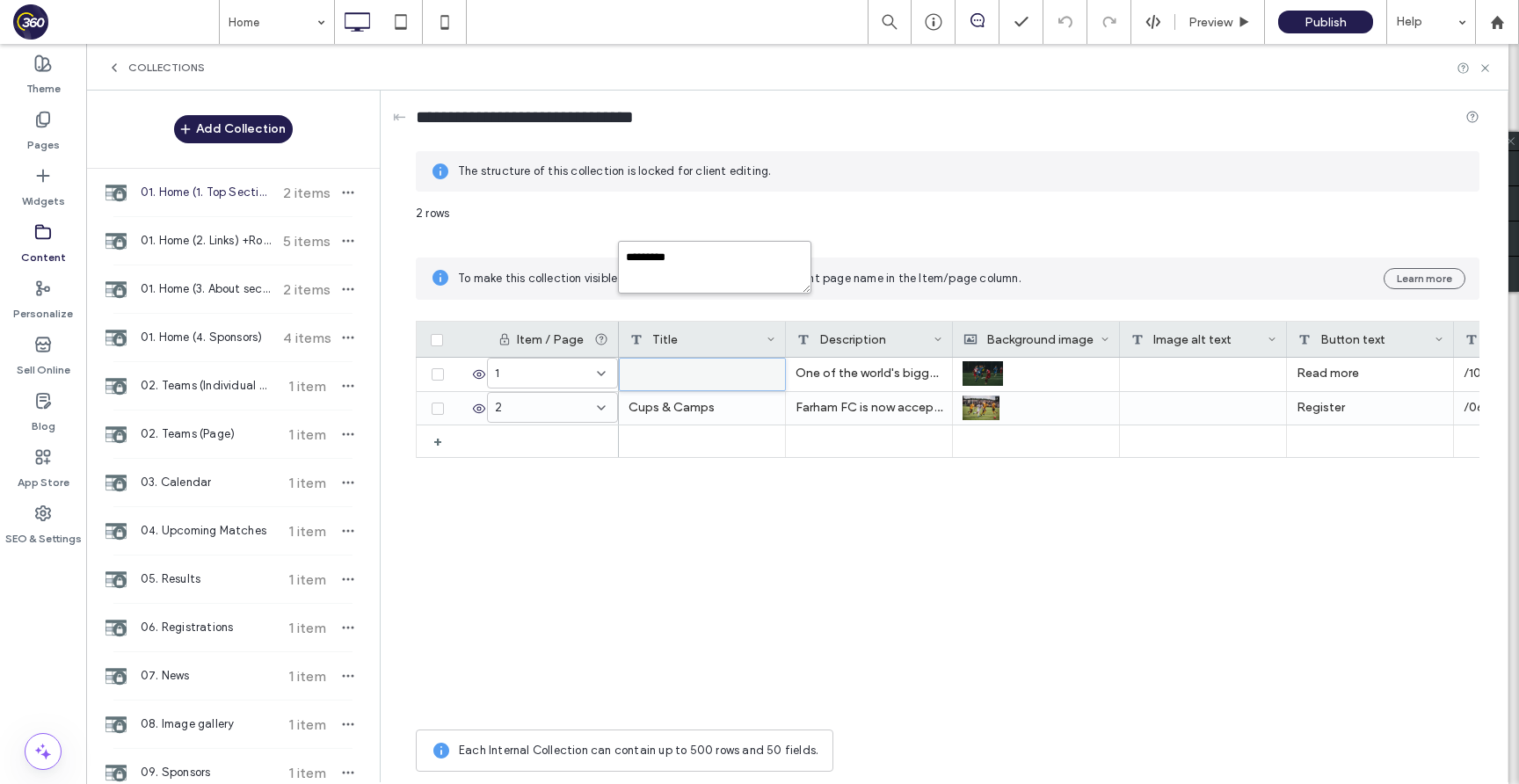
click at [721, 255] on textarea "*********" at bounding box center [715, 266] width 193 height 53
paste textarea "**********"
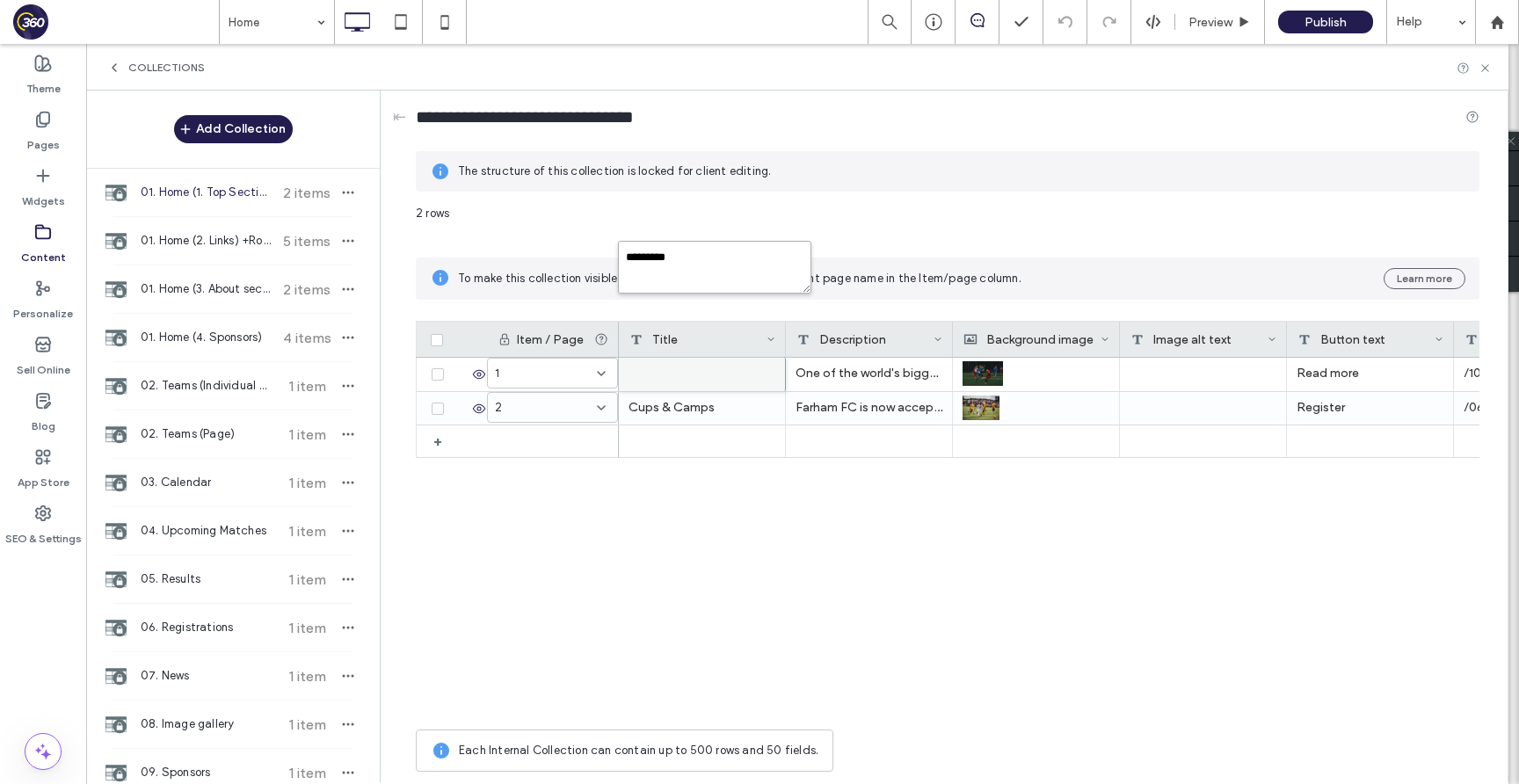
type textarea "**********"
click at [45, 242] on label "Content" at bounding box center [44, 253] width 45 height 25
click at [117, 61] on icon at bounding box center [114, 68] width 14 height 14
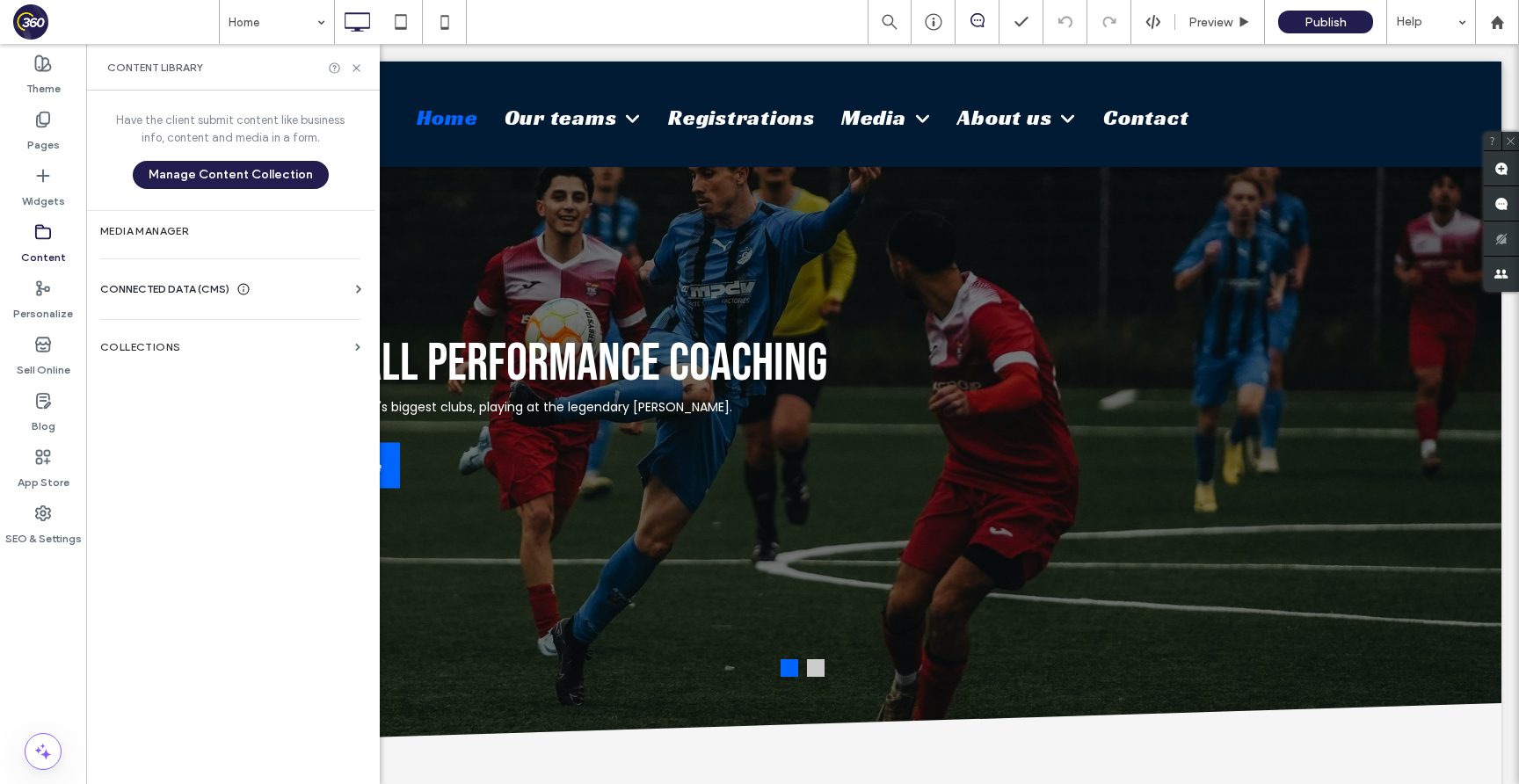
click at [214, 289] on span "CONNECTED DATA (CMS)" at bounding box center [164, 290] width 129 height 18
click at [233, 342] on section "Business Info" at bounding box center [233, 331] width 267 height 40
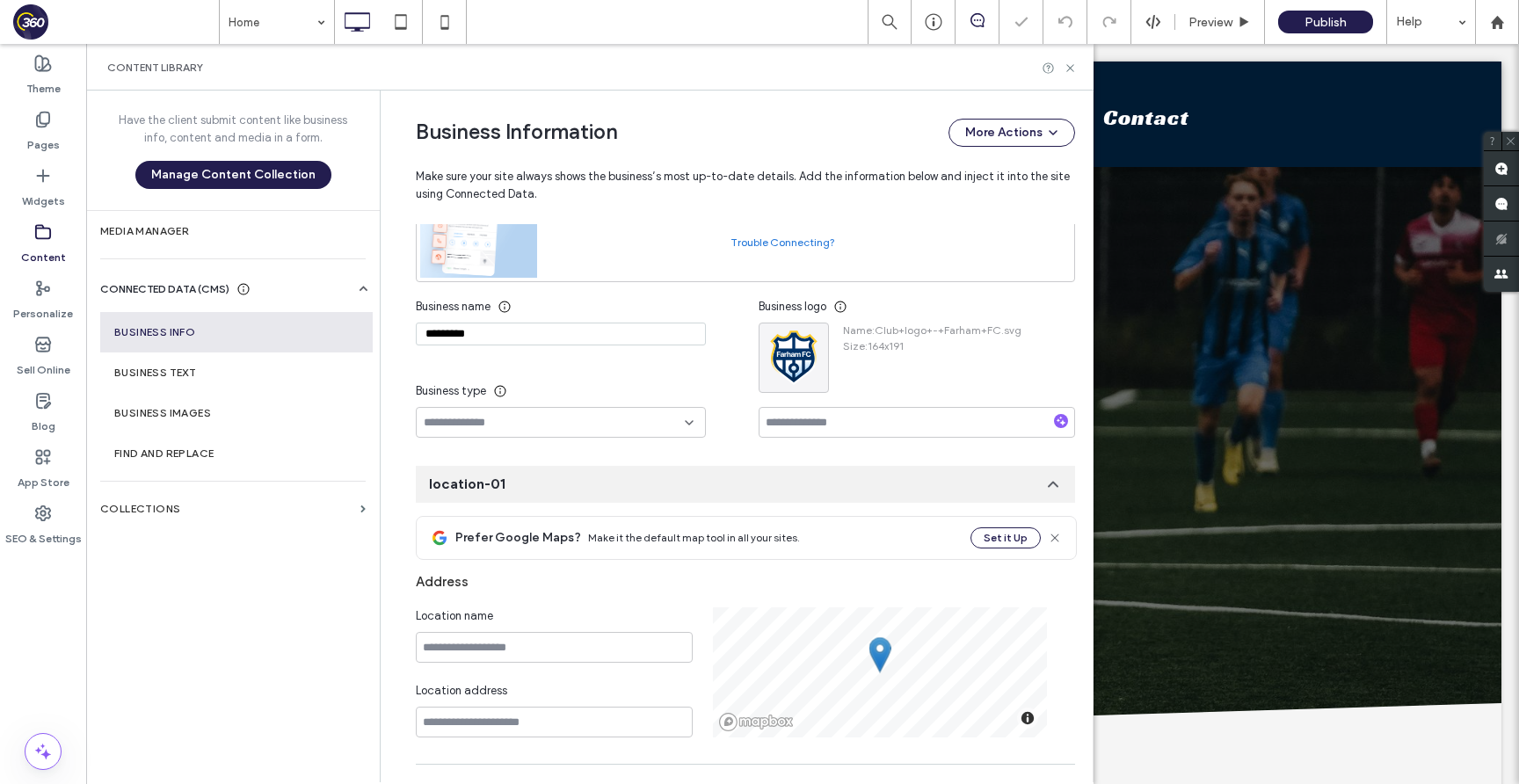
scroll to position [192, 0]
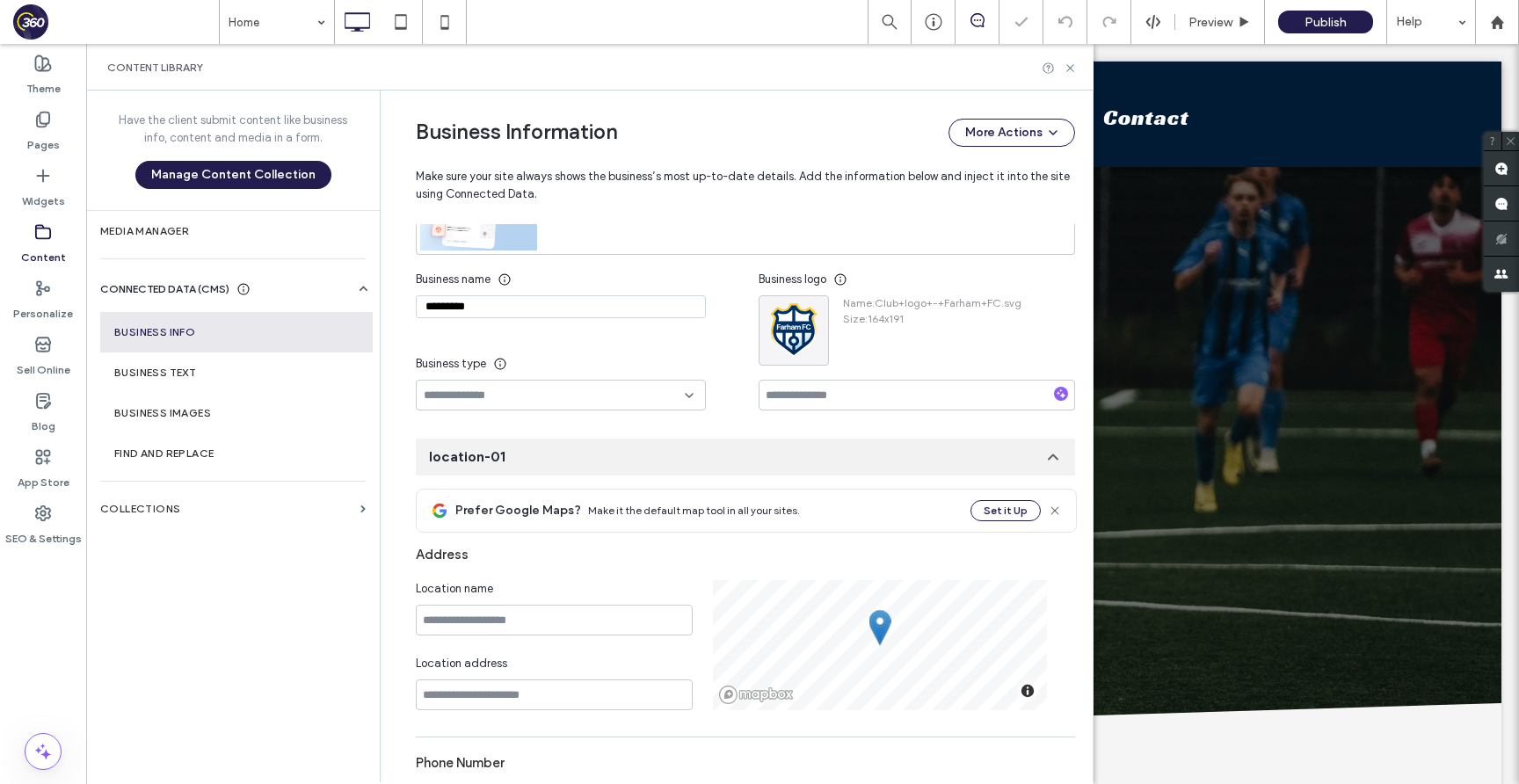
click at [486, 323] on div "*********" at bounding box center [561, 310] width 290 height 31
click at [486, 306] on input "*********" at bounding box center [561, 306] width 290 height 23
click at [485, 307] on input "*********" at bounding box center [561, 306] width 290 height 23
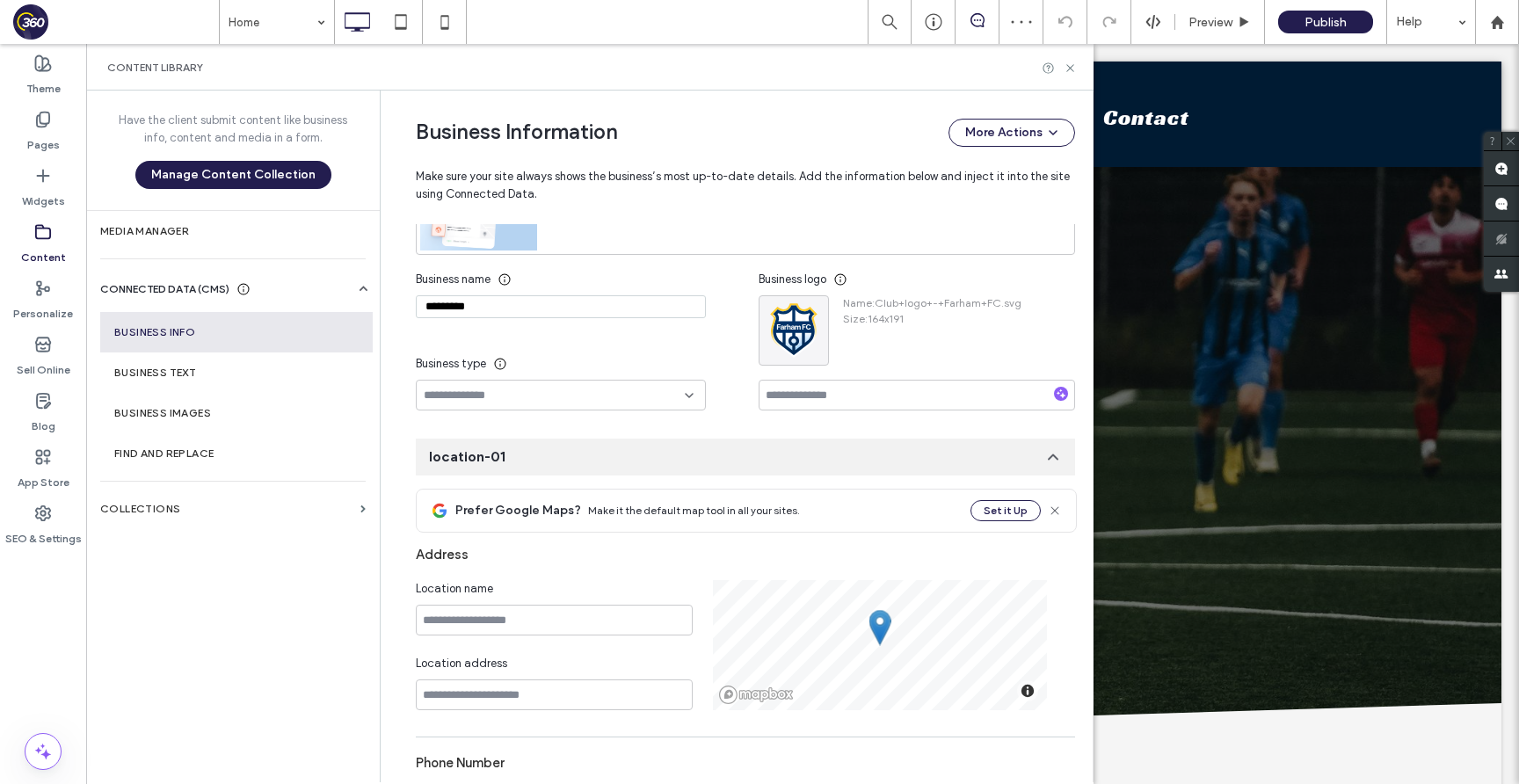
click at [485, 307] on input "*********" at bounding box center [561, 306] width 290 height 23
paste input "**********"
type input "**********"
click at [806, 314] on use "button" at bounding box center [812, 313] width 12 height 3
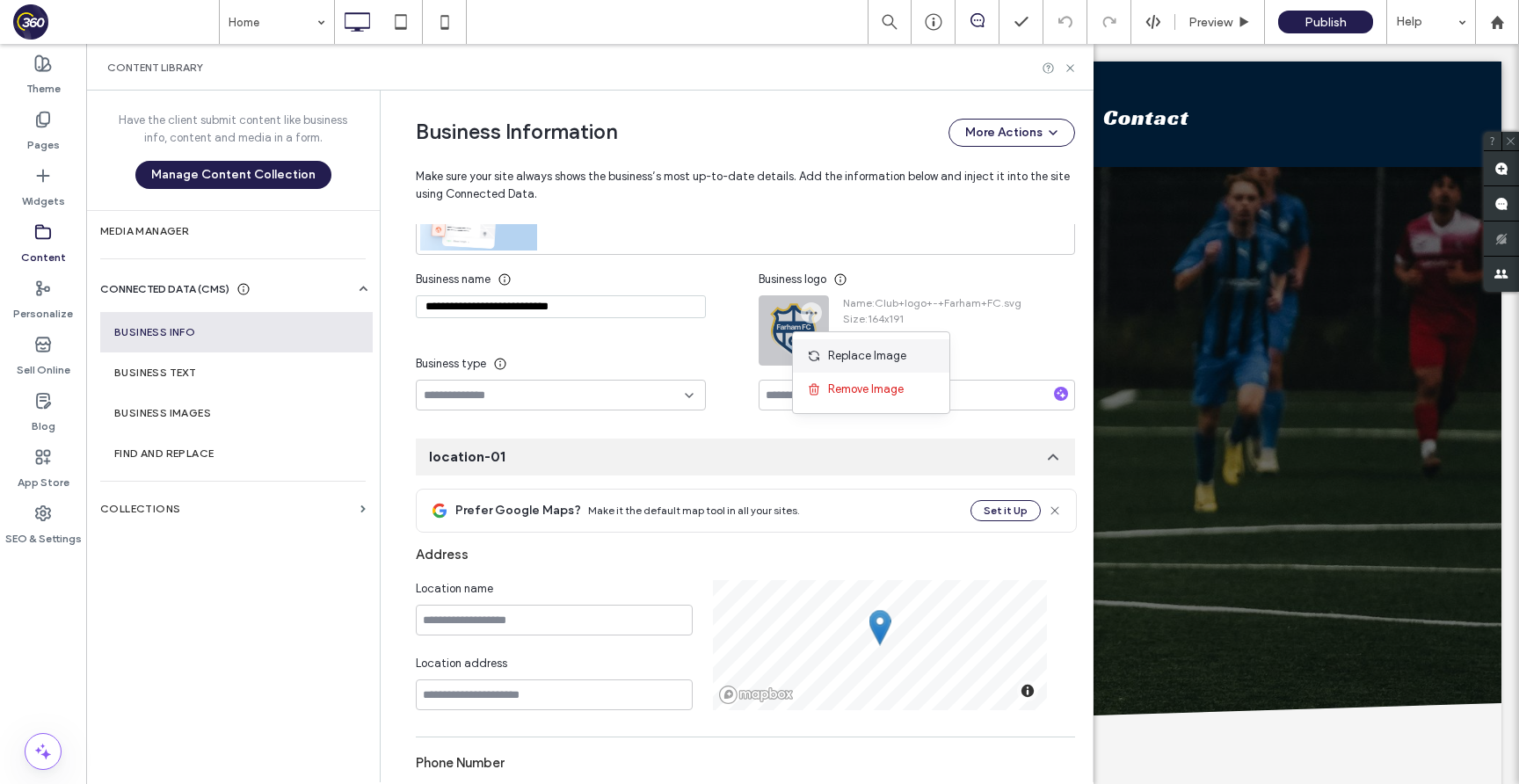
click at [804, 359] on div "Replace Image" at bounding box center [871, 355] width 157 height 33
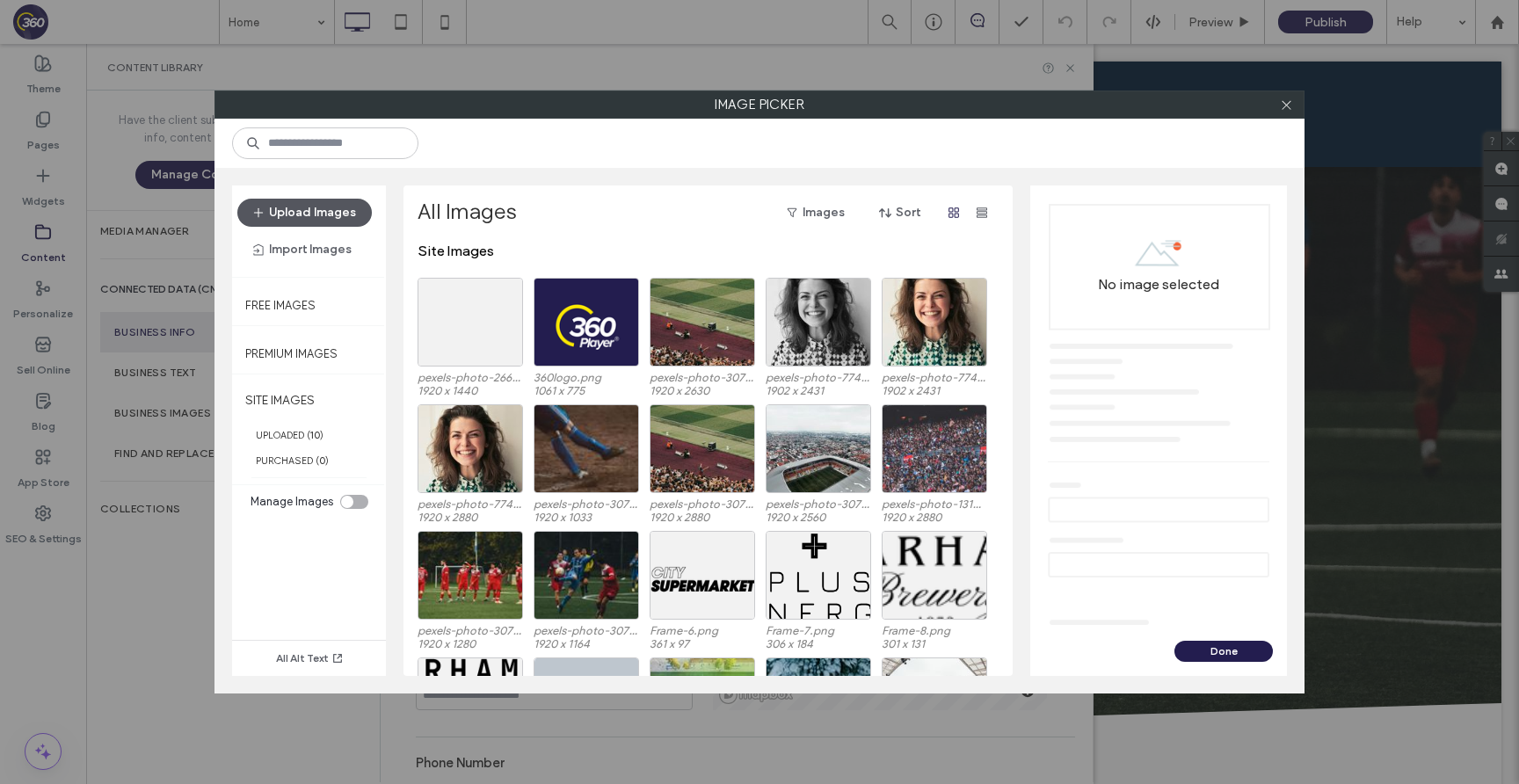
click at [321, 208] on button "Upload Images" at bounding box center [304, 213] width 135 height 29
click at [512, 283] on icon at bounding box center [515, 287] width 7 height 7
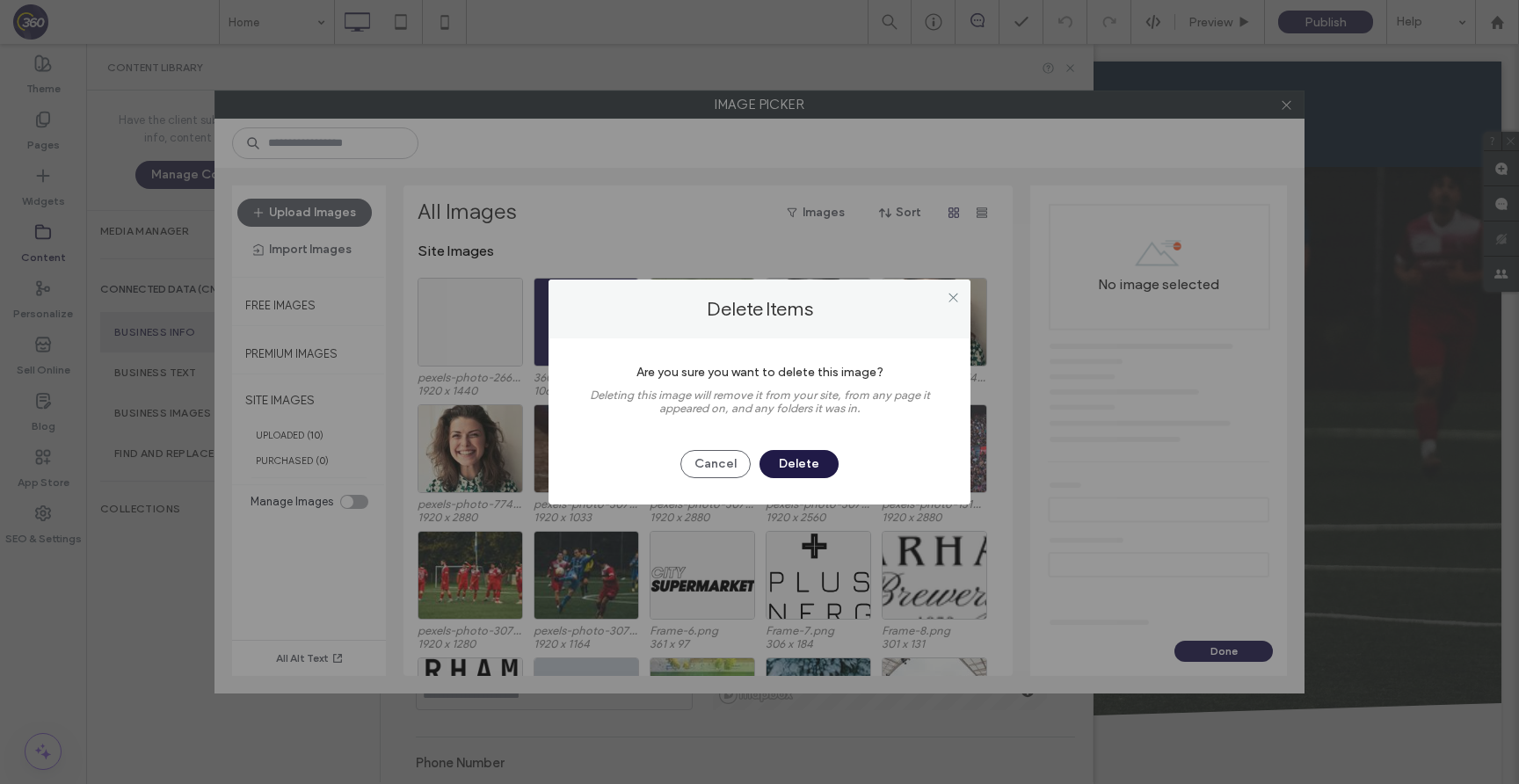
click at [817, 453] on button "Delete" at bounding box center [798, 464] width 79 height 29
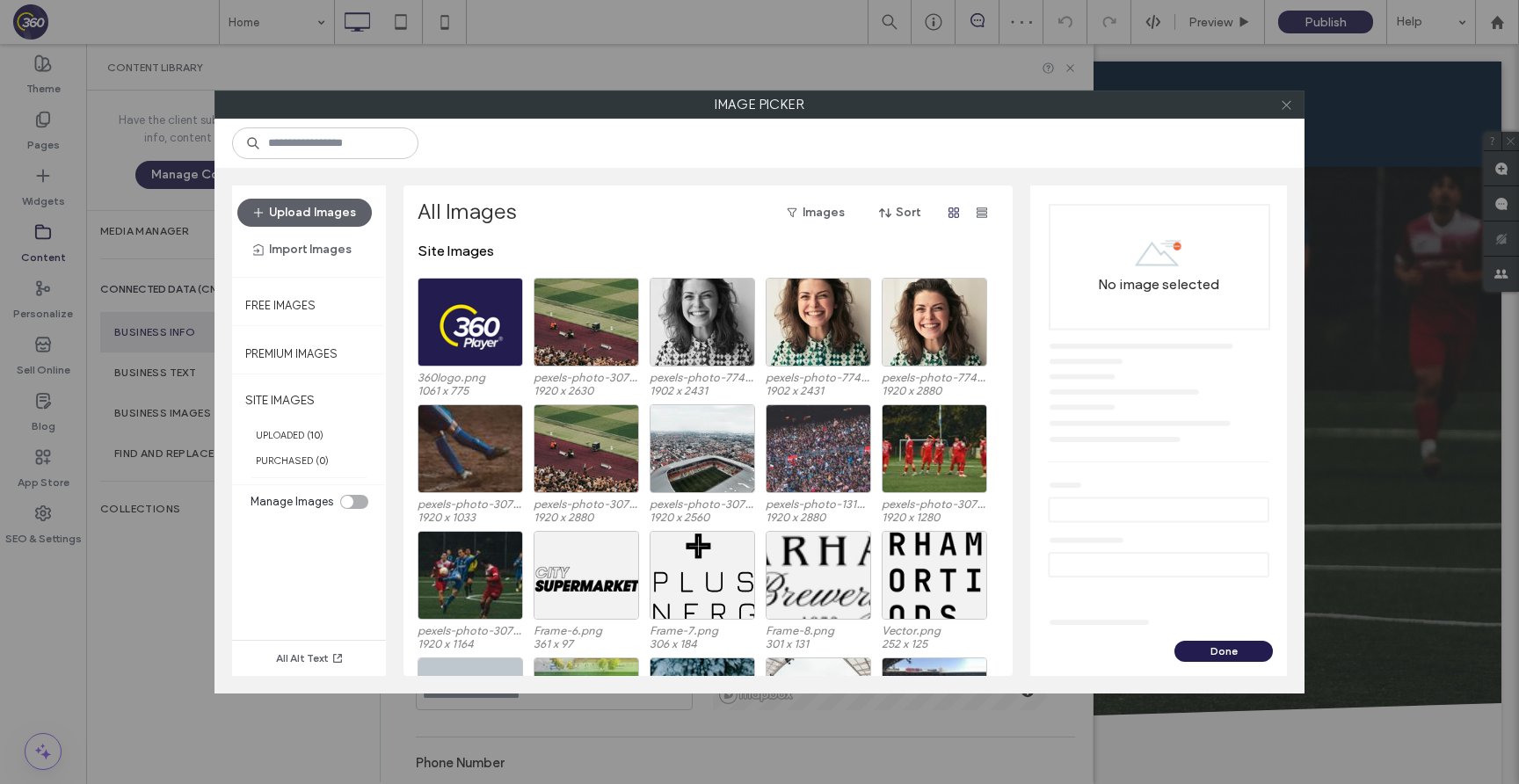
click at [1289, 108] on use at bounding box center [1286, 104] width 9 height 9
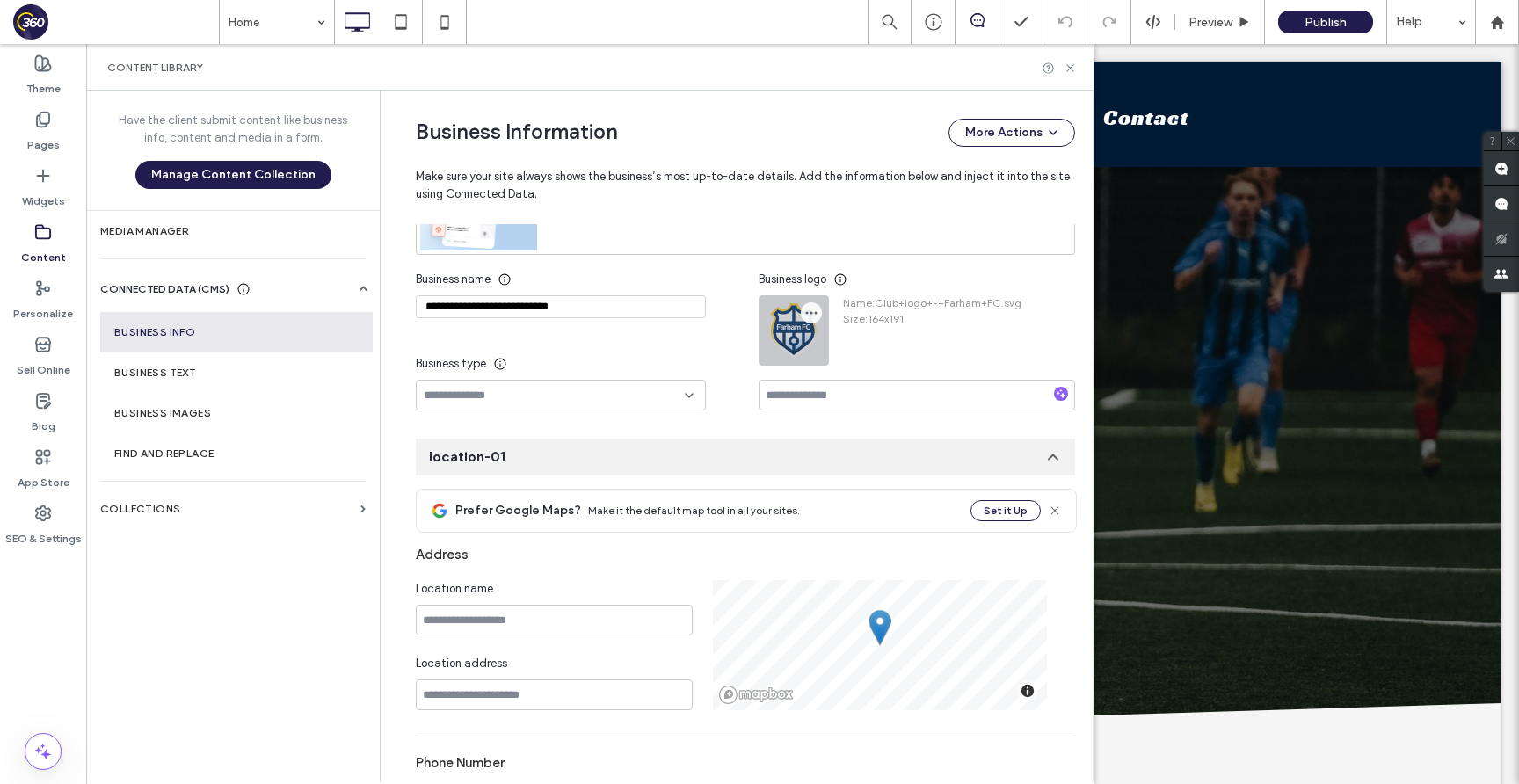
click at [805, 307] on icon "button" at bounding box center [812, 313] width 14 height 14
click at [837, 363] on span "Replace Image" at bounding box center [867, 356] width 78 height 18
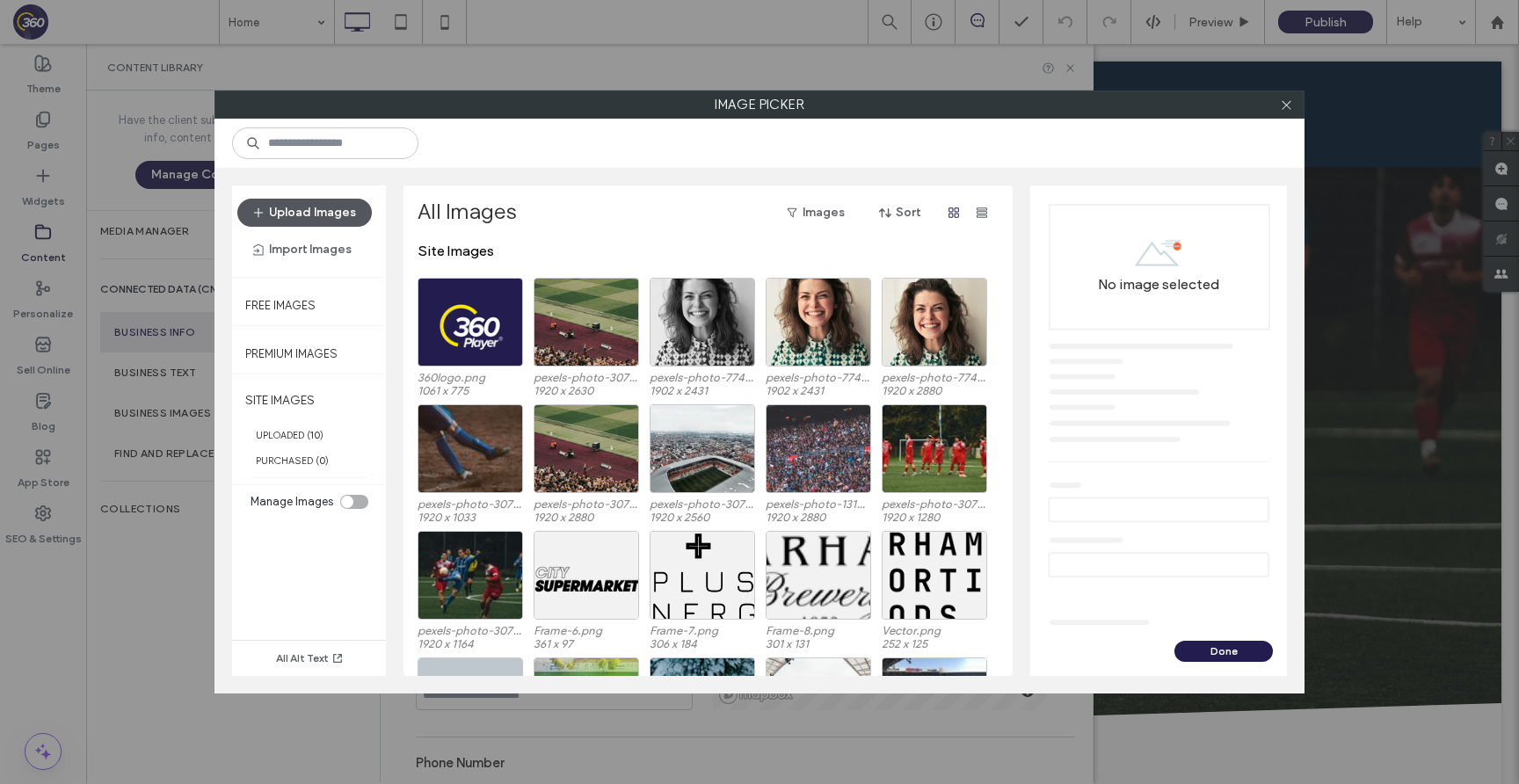
click at [272, 205] on button "Upload Images" at bounding box center [304, 213] width 135 height 29
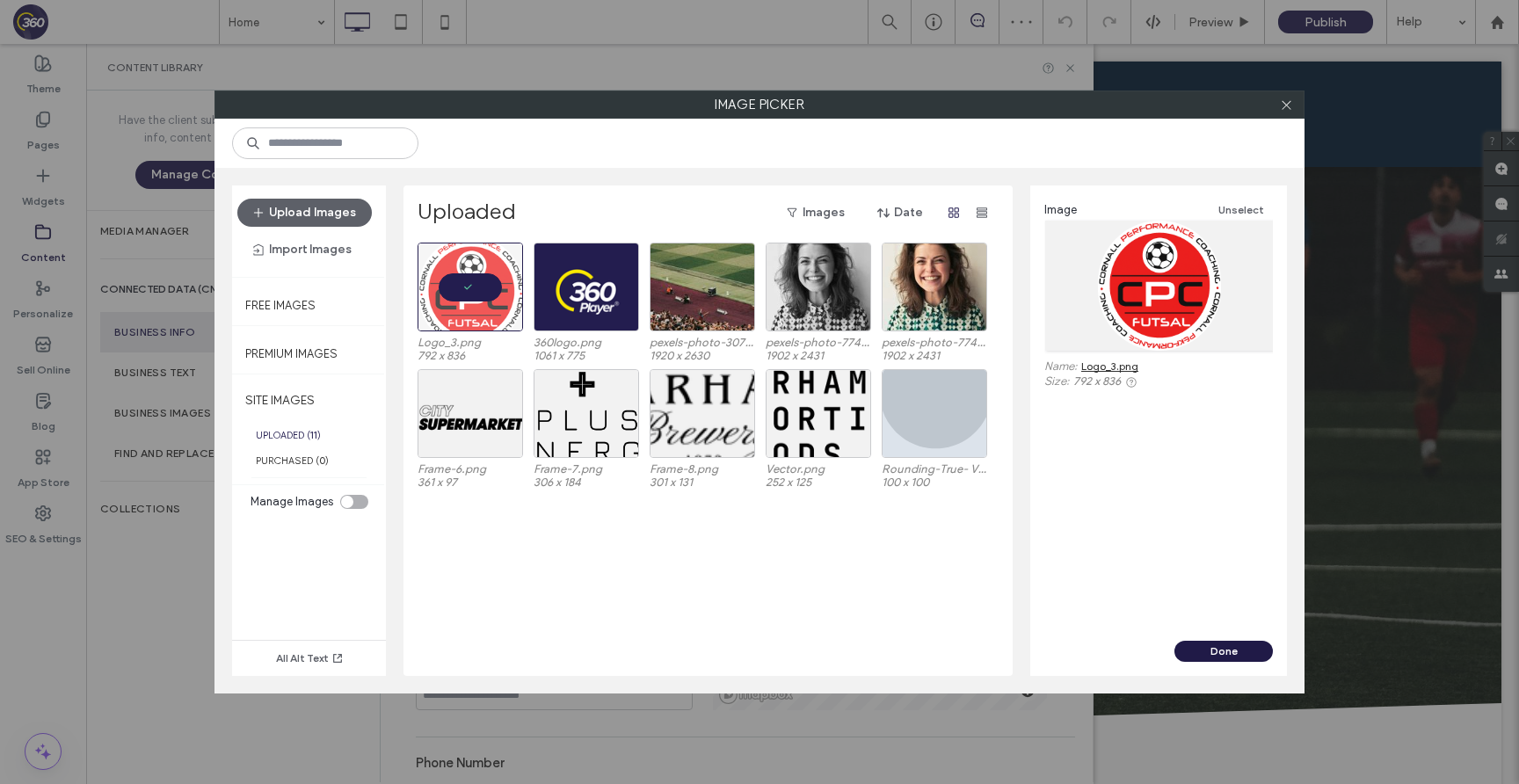
click at [1252, 642] on button "Done" at bounding box center [1223, 651] width 98 height 21
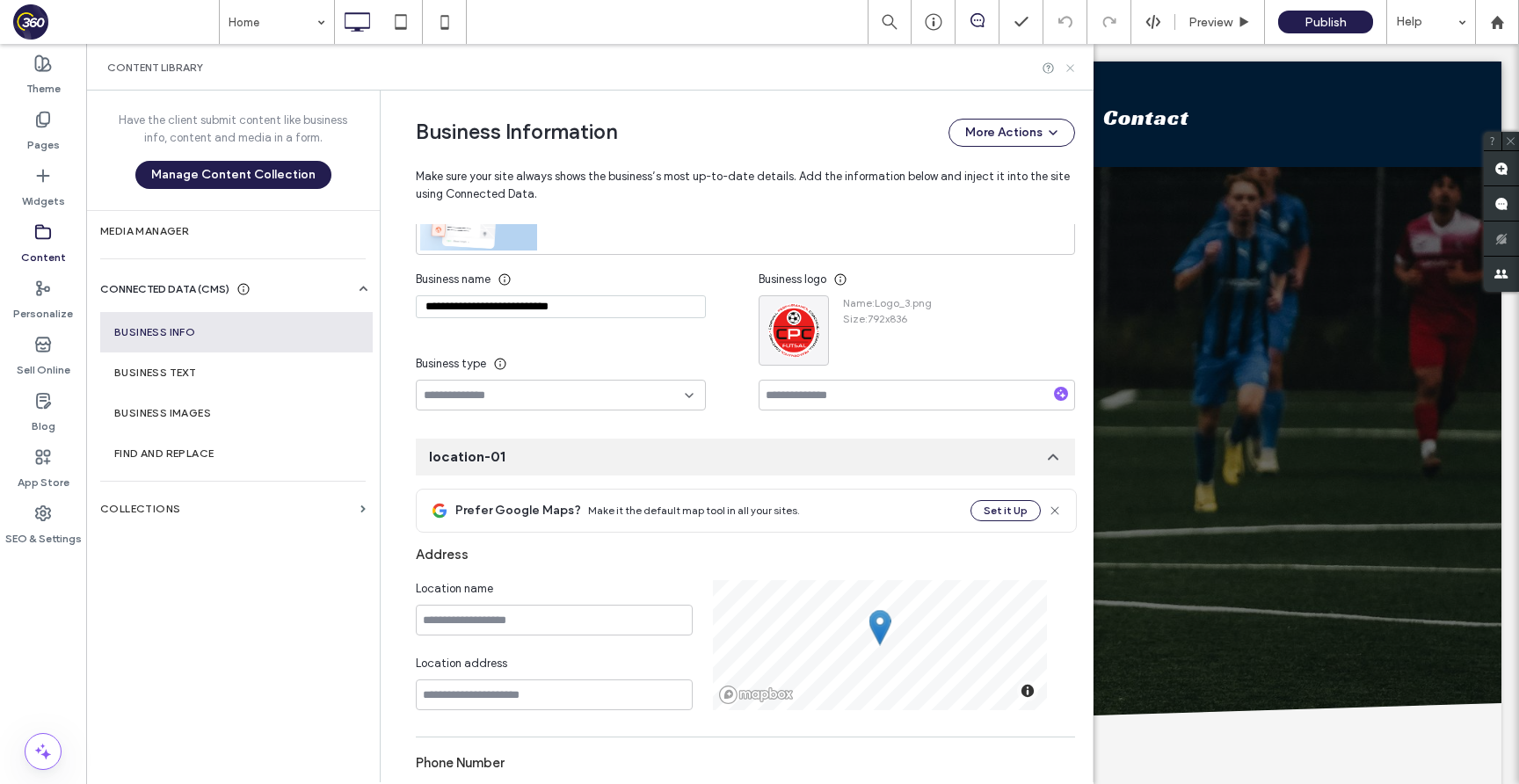
click at [1072, 69] on use at bounding box center [1070, 68] width 7 height 7
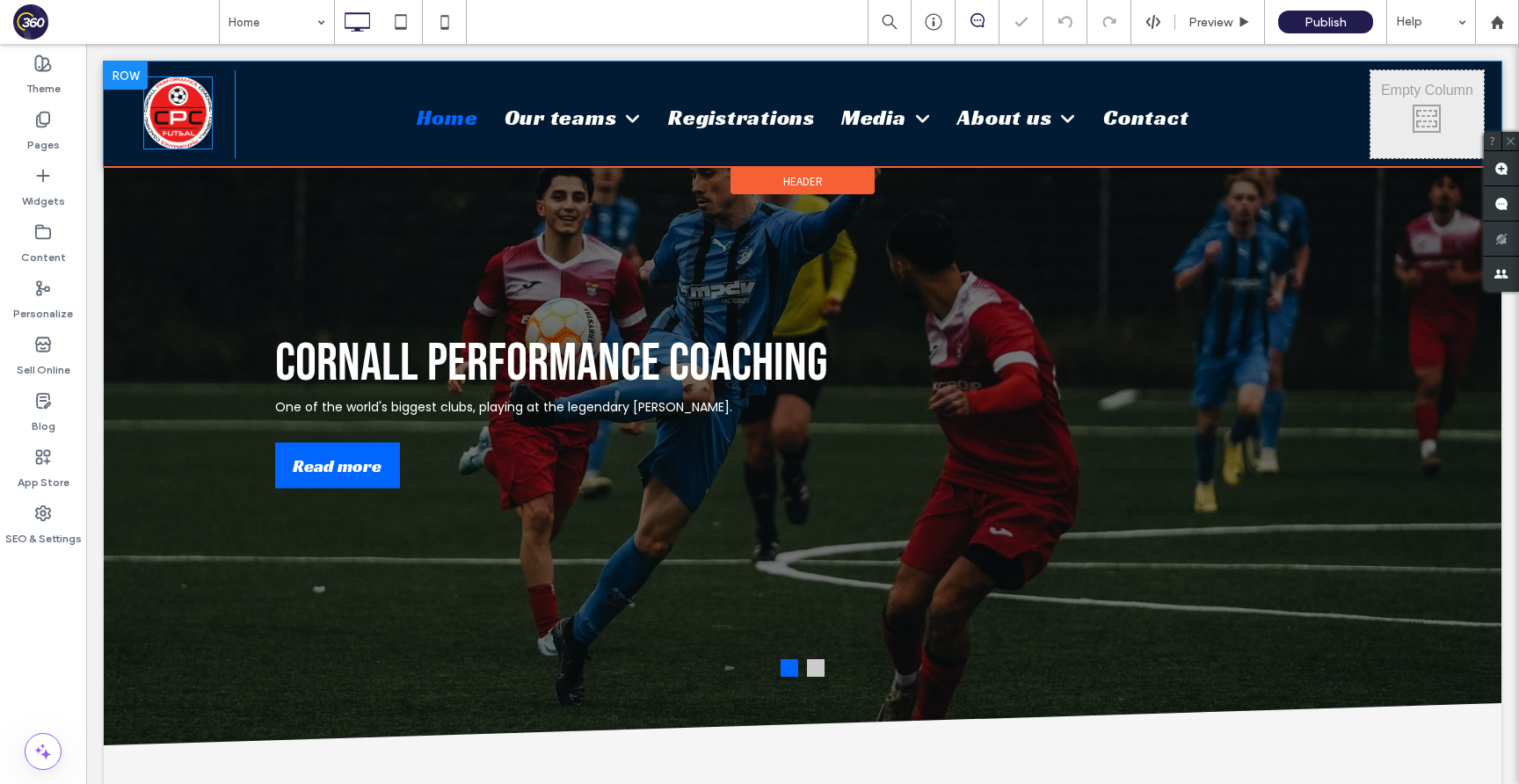
scroll to position [0, 0]
click at [213, 148] on div at bounding box center [206, 143] width 13 height 13
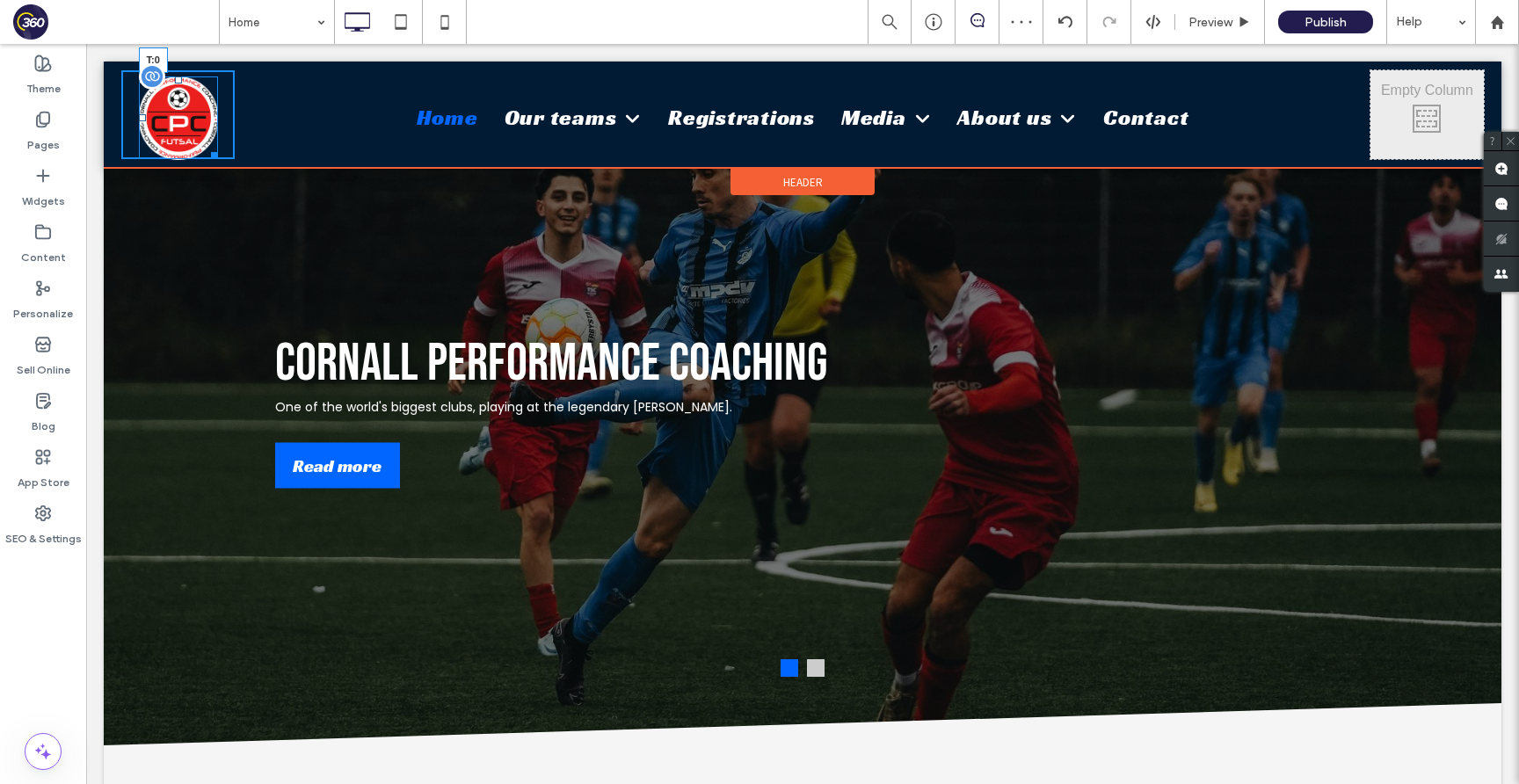
click at [180, 77] on div at bounding box center [178, 80] width 7 height 7
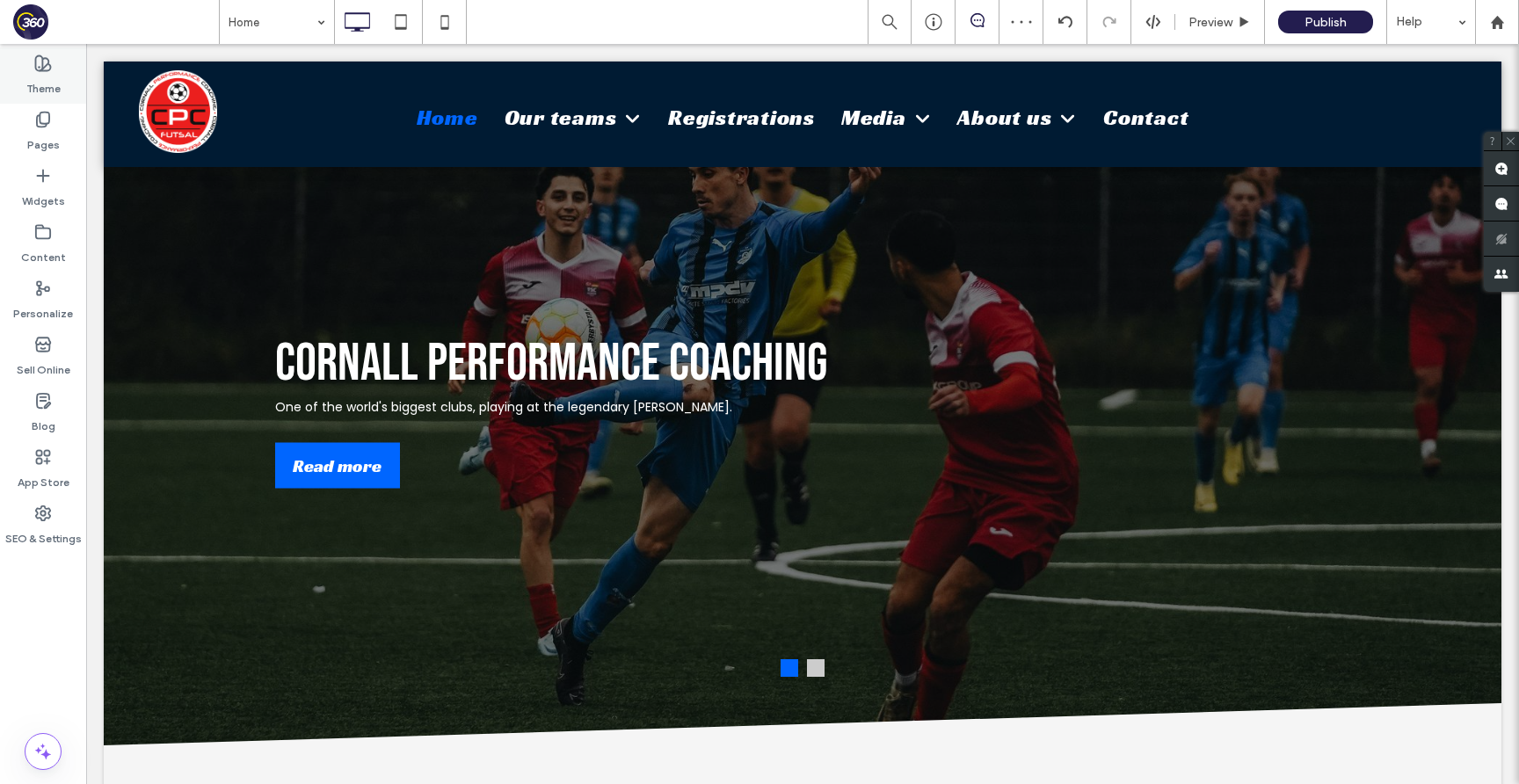
click at [36, 77] on label "Theme" at bounding box center [44, 85] width 34 height 25
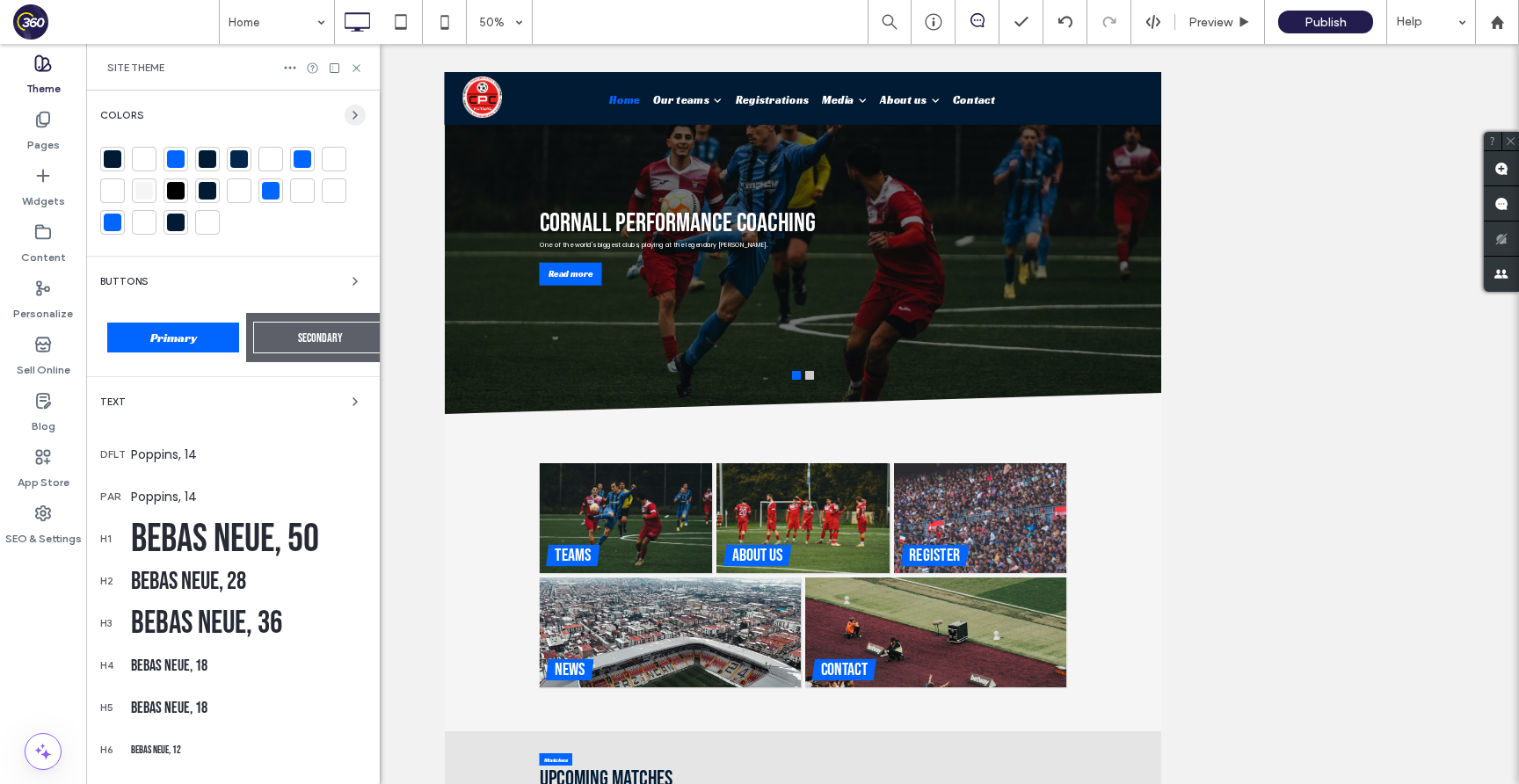
click at [350, 114] on icon "button" at bounding box center [355, 115] width 14 height 14
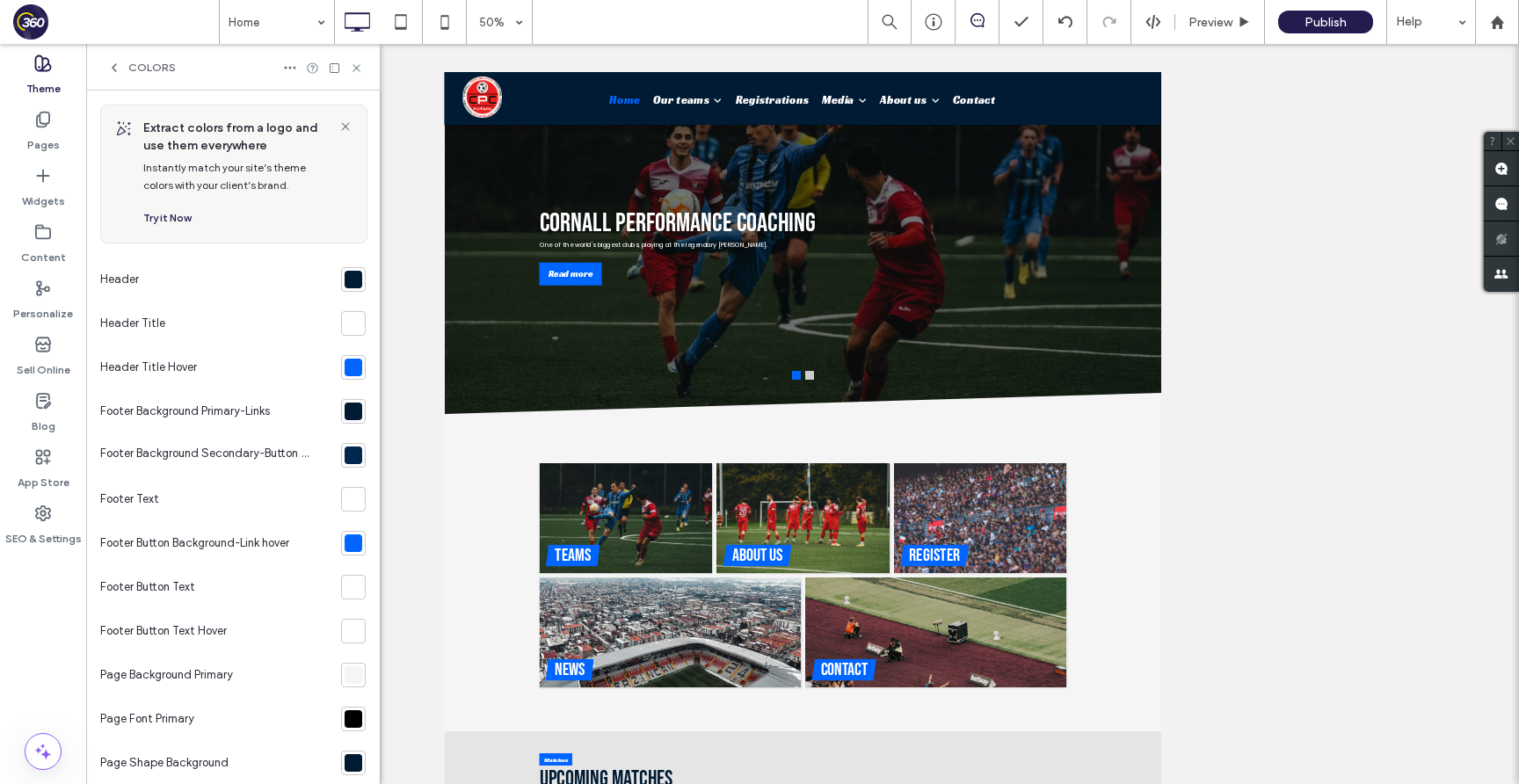
click at [351, 280] on div at bounding box center [354, 280] width 18 height 18
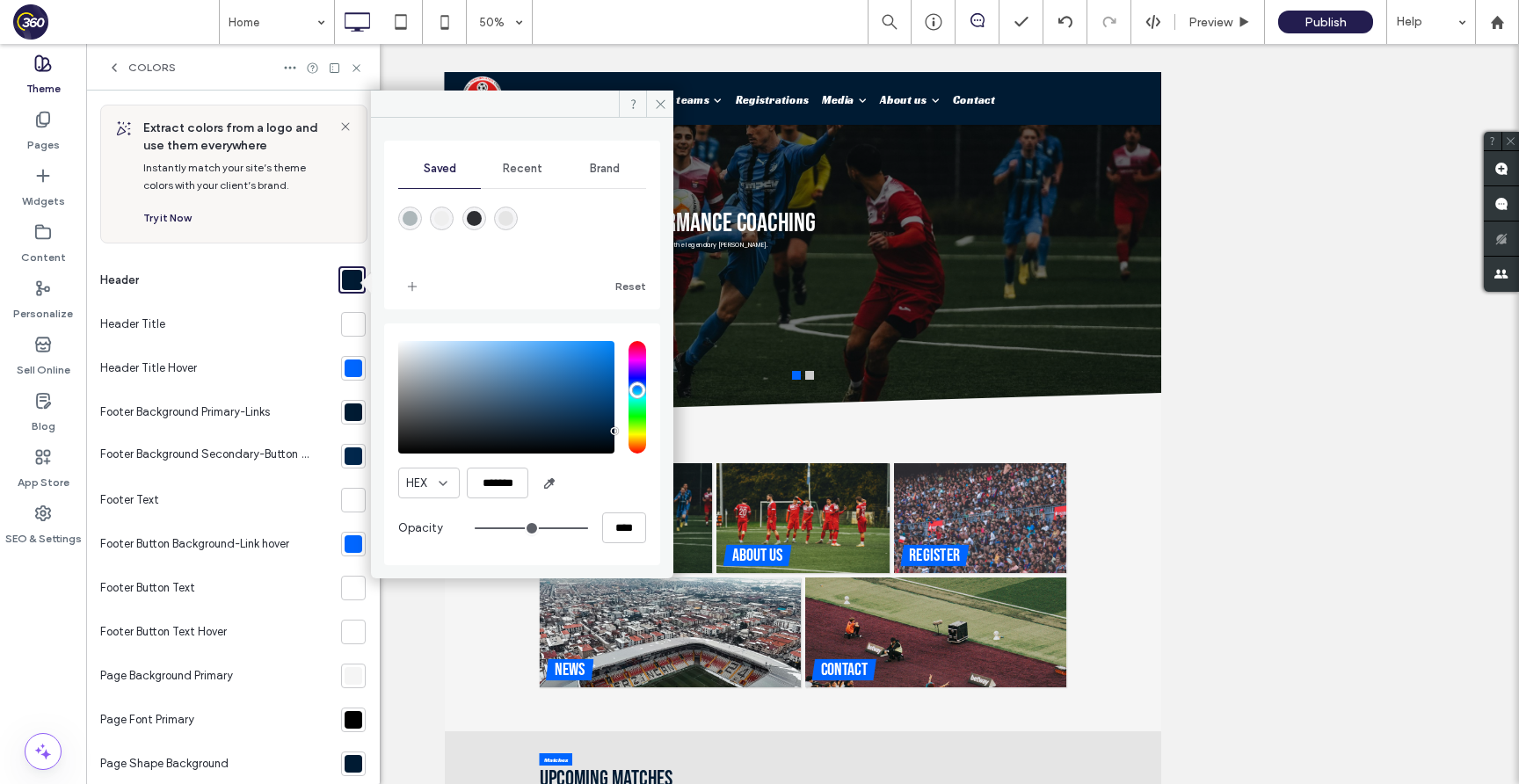
click at [608, 163] on span "Brand" at bounding box center [605, 169] width 30 height 14
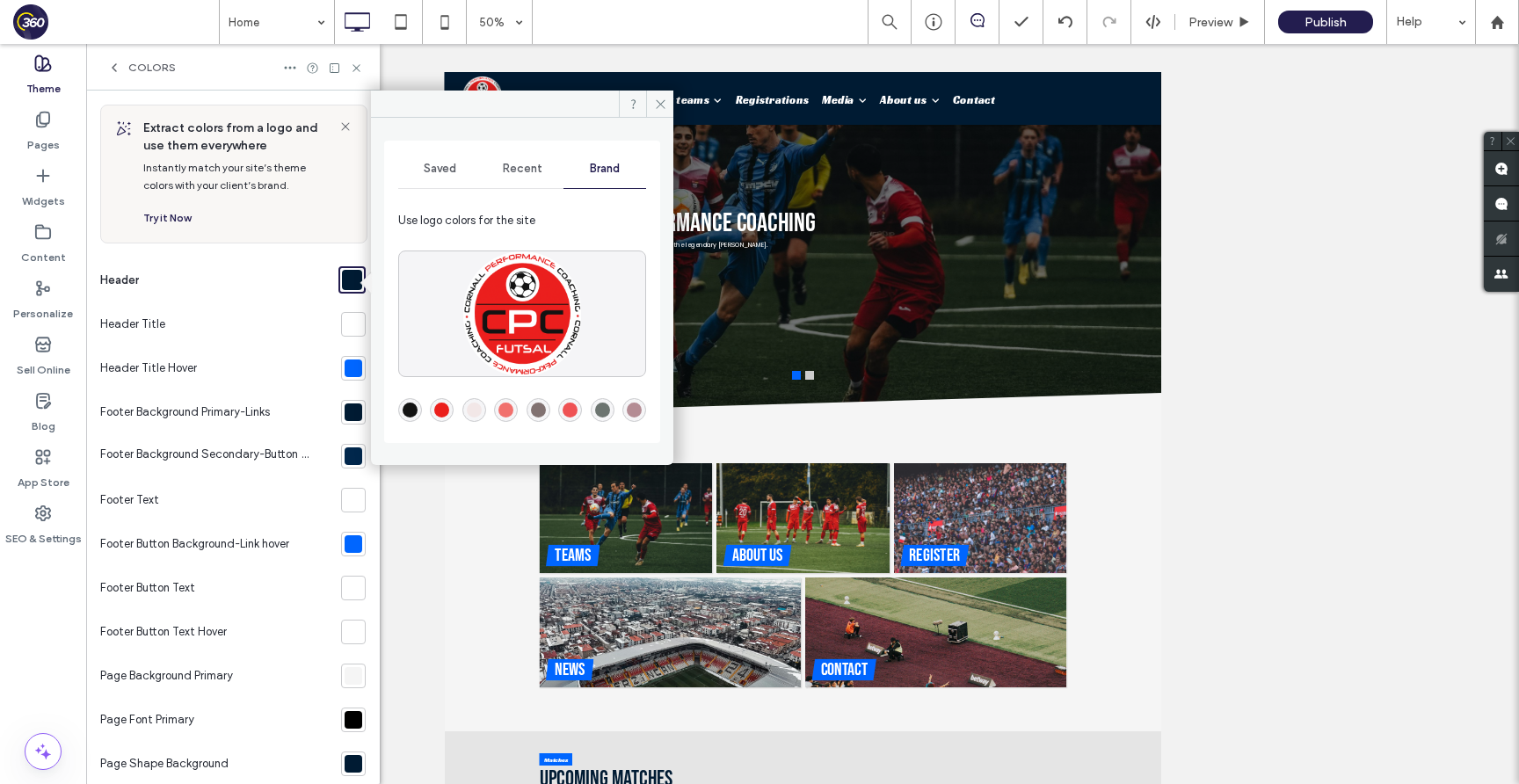
click at [448, 173] on span "Saved" at bounding box center [440, 169] width 33 height 14
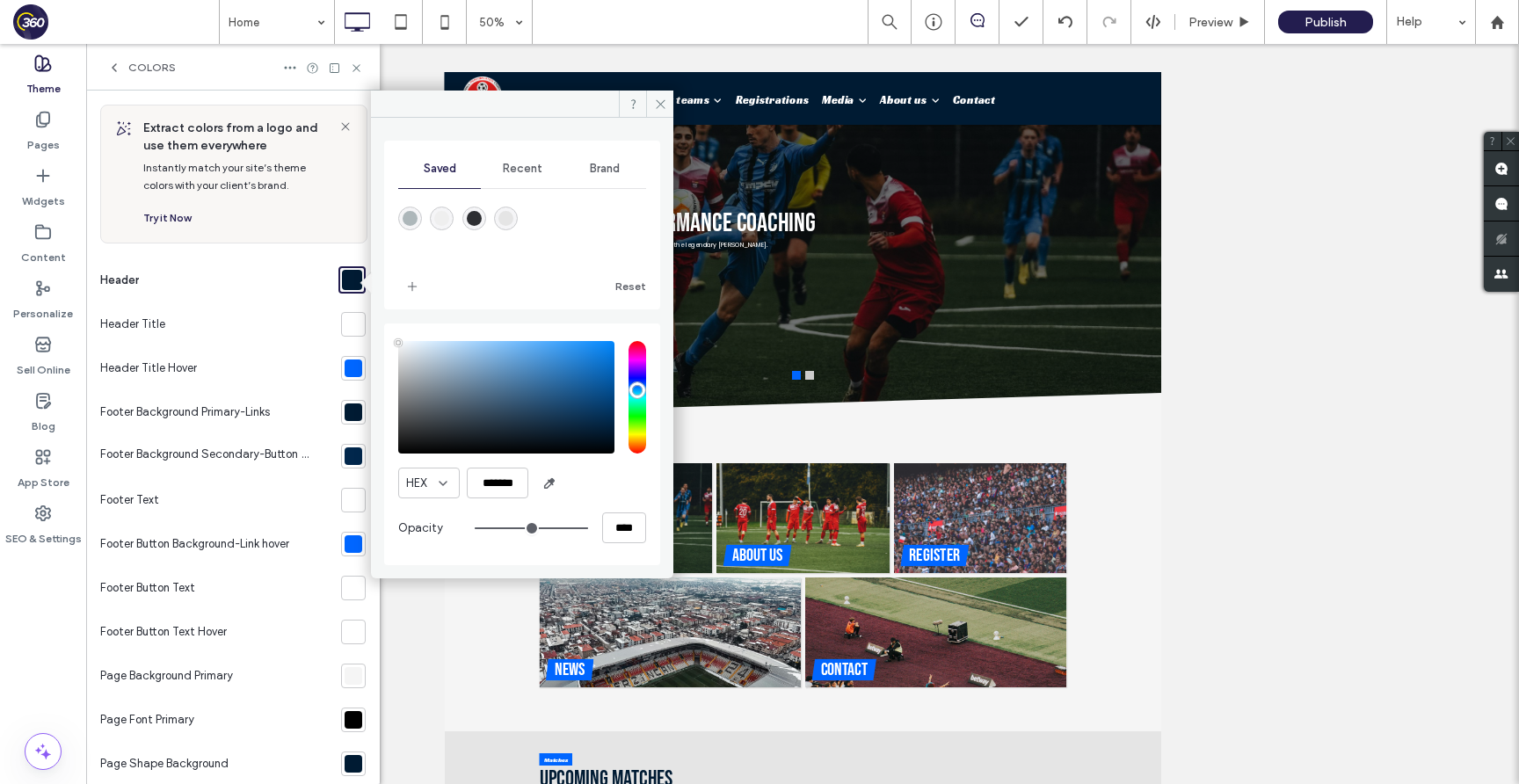
type input "*******"
drag, startPoint x: 420, startPoint y: 431, endPoint x: 375, endPoint y: 326, distance: 114.2
click at [375, 326] on div "Saved Recent Brand Reset HEX ******* Opacity ****" at bounding box center [521, 341] width 302 height 447
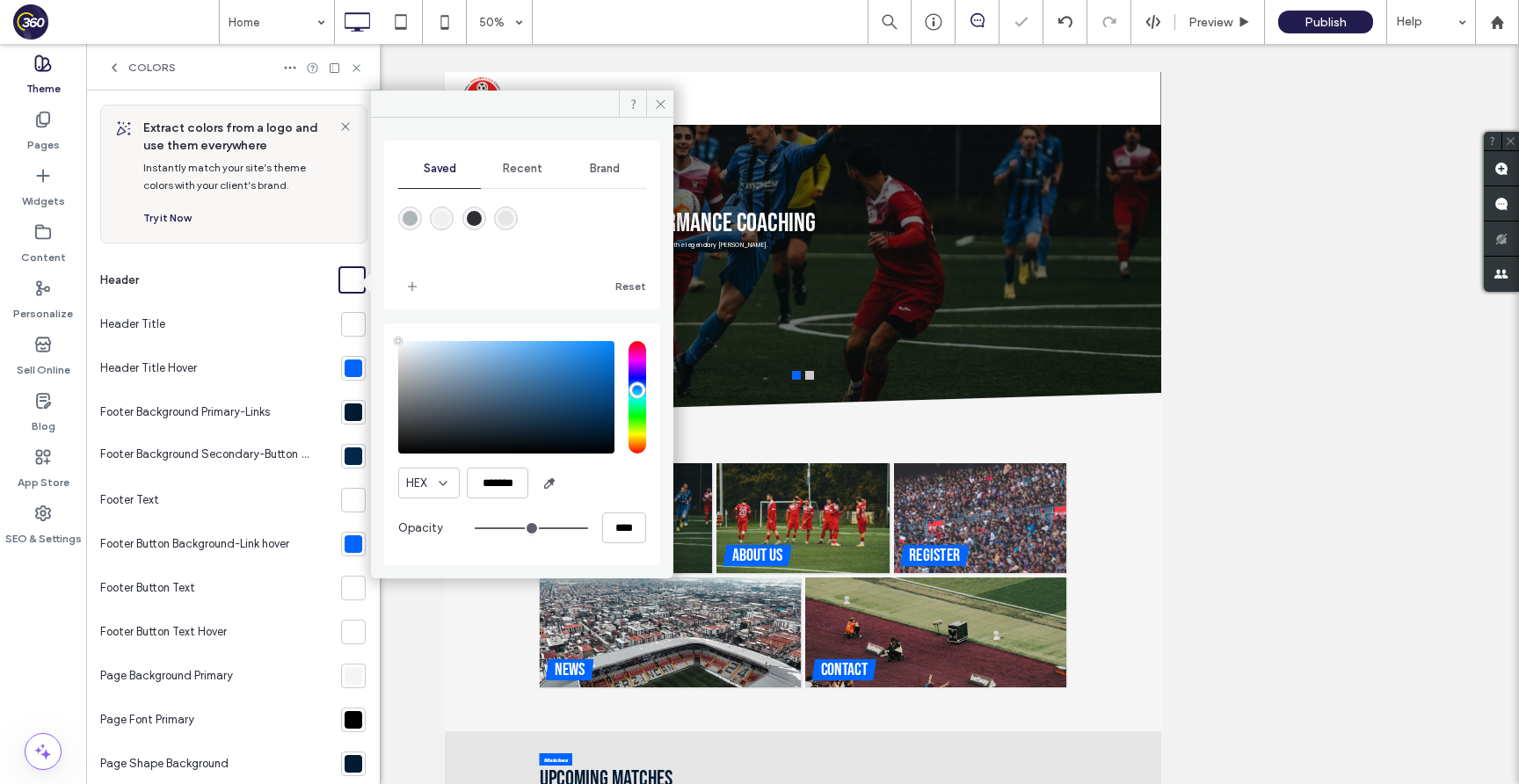
click at [375, 323] on div "Saved Recent Brand Reset HEX ******* Opacity ****" at bounding box center [521, 341] width 302 height 447
click at [345, 330] on div at bounding box center [354, 324] width 18 height 18
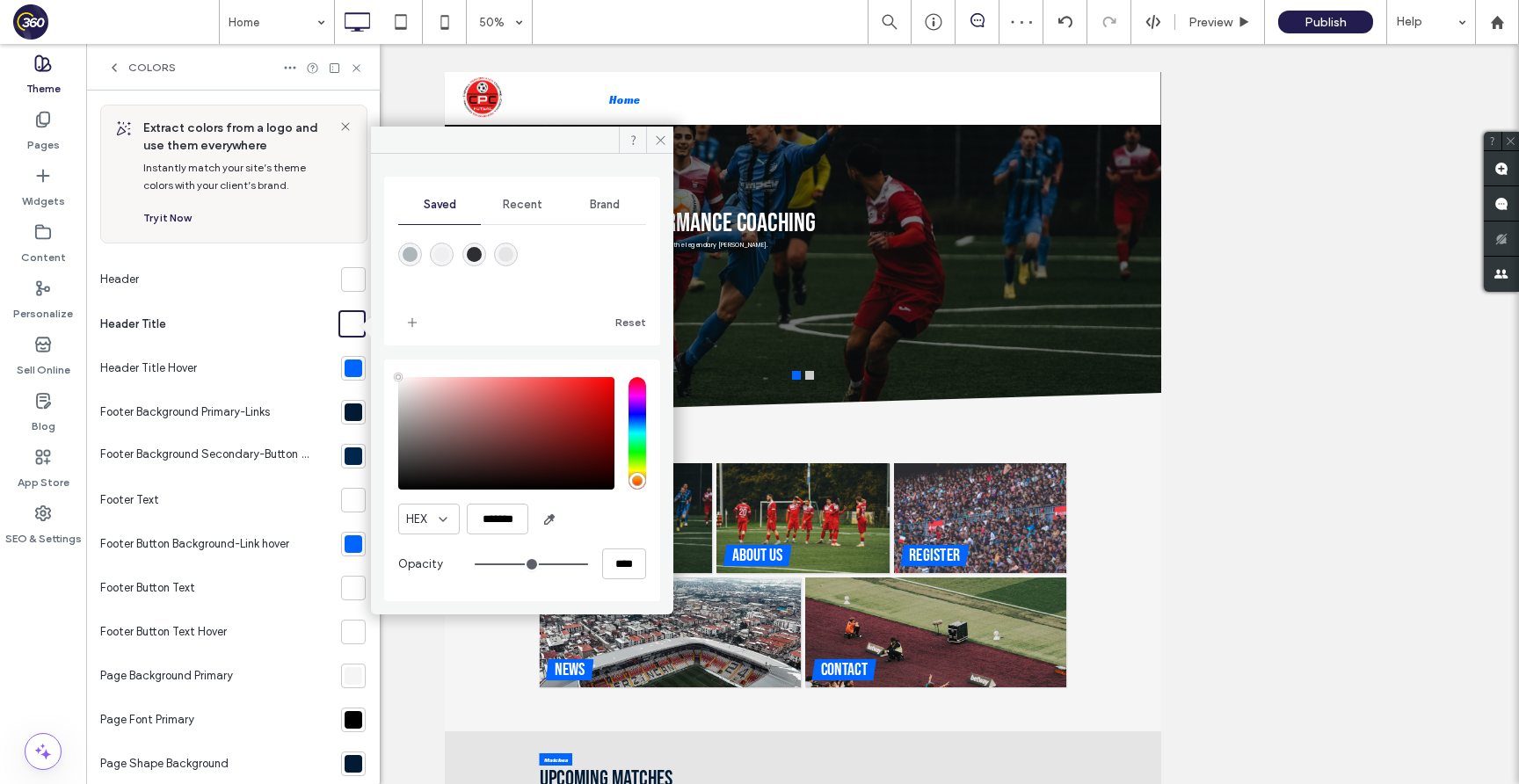
type input "*******"
drag, startPoint x: 411, startPoint y: 472, endPoint x: 394, endPoint y: 515, distance: 46.2
click at [394, 515] on div "HEX ******* Opacity ****" at bounding box center [522, 479] width 276 height 241
click at [347, 366] on div at bounding box center [354, 368] width 18 height 18
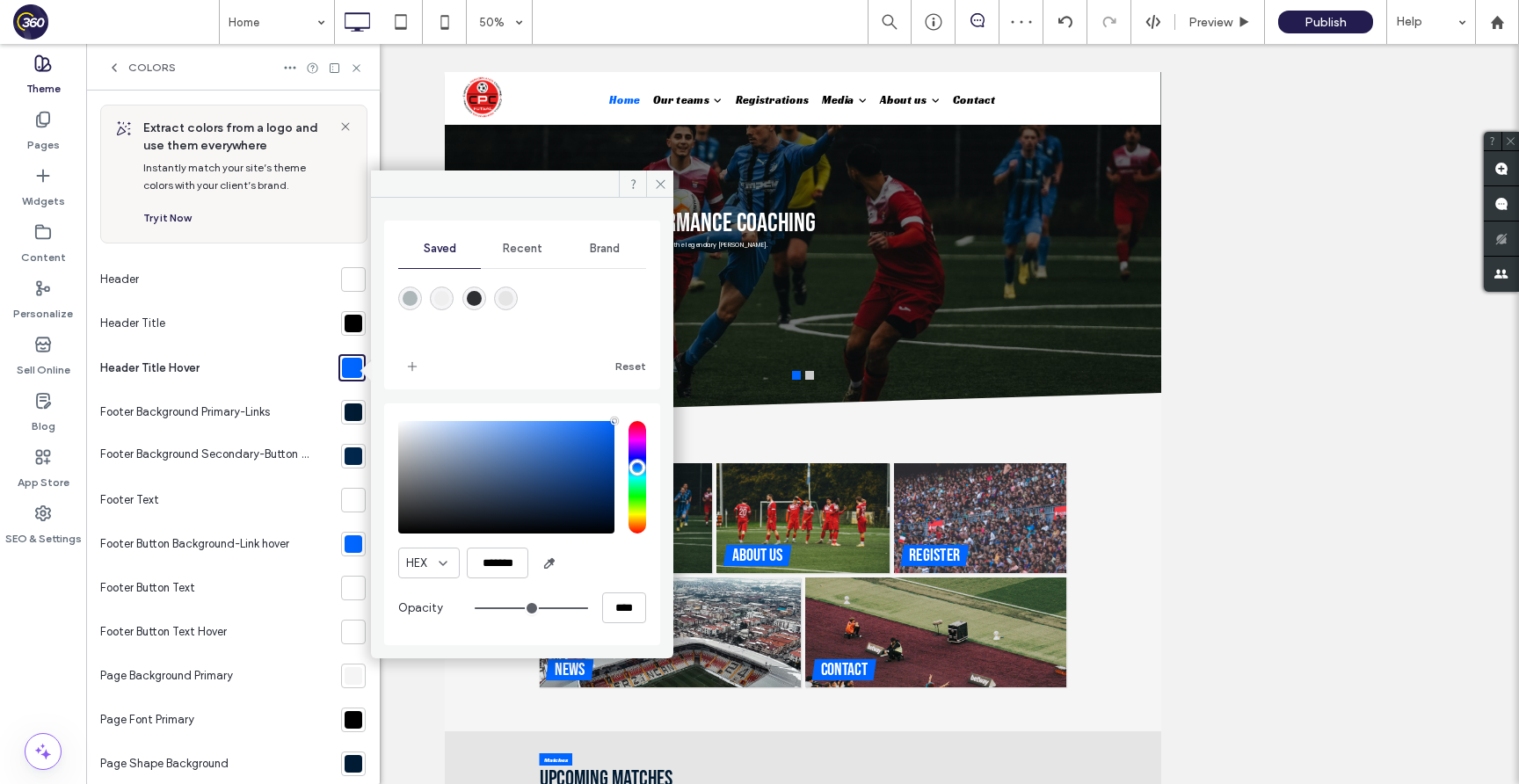
click at [630, 247] on div "Brand" at bounding box center [604, 248] width 83 height 38
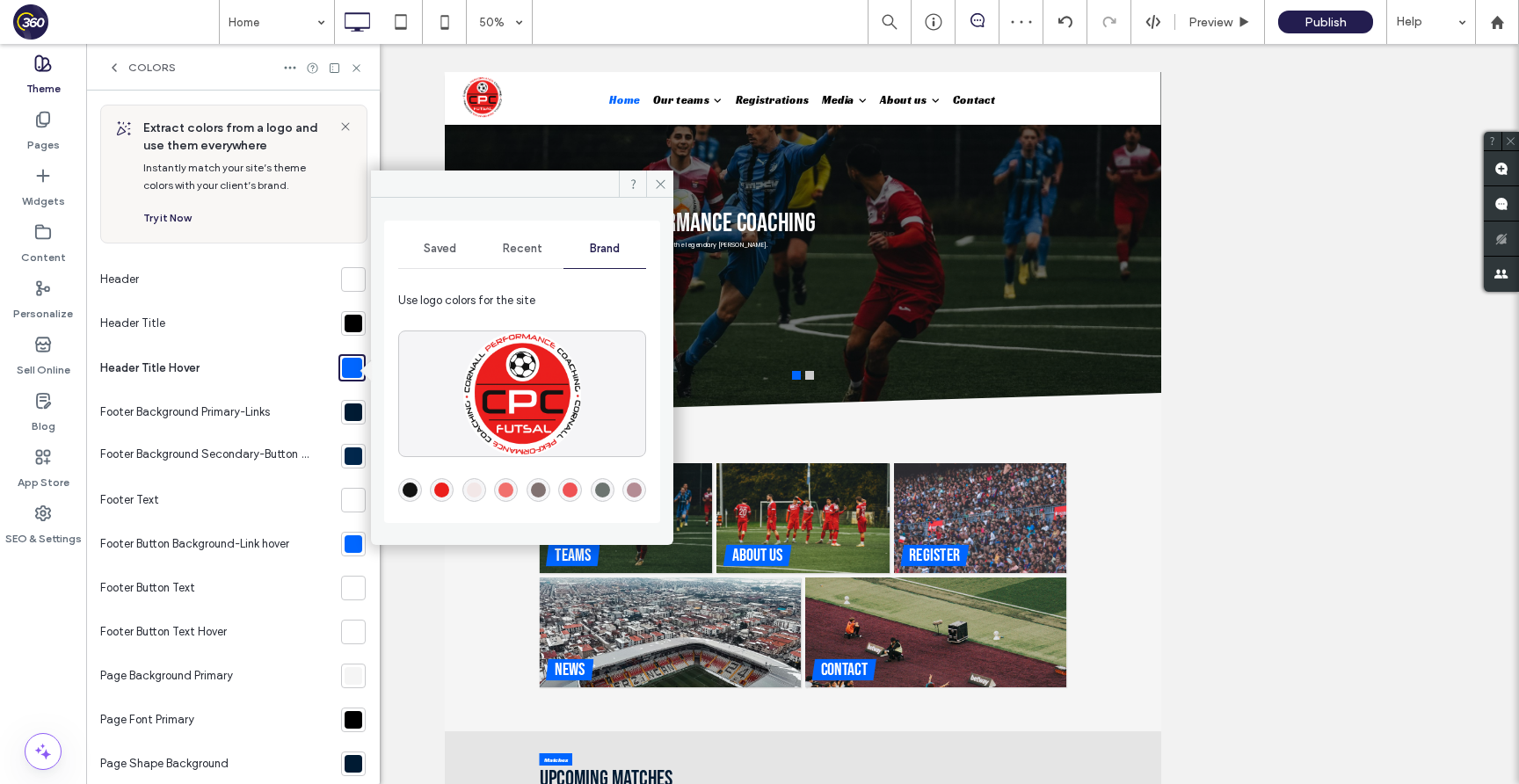
click at [448, 488] on div "rgba(235,31,28,1)" at bounding box center [441, 490] width 15 height 15
click at [345, 404] on div at bounding box center [354, 412] width 18 height 18
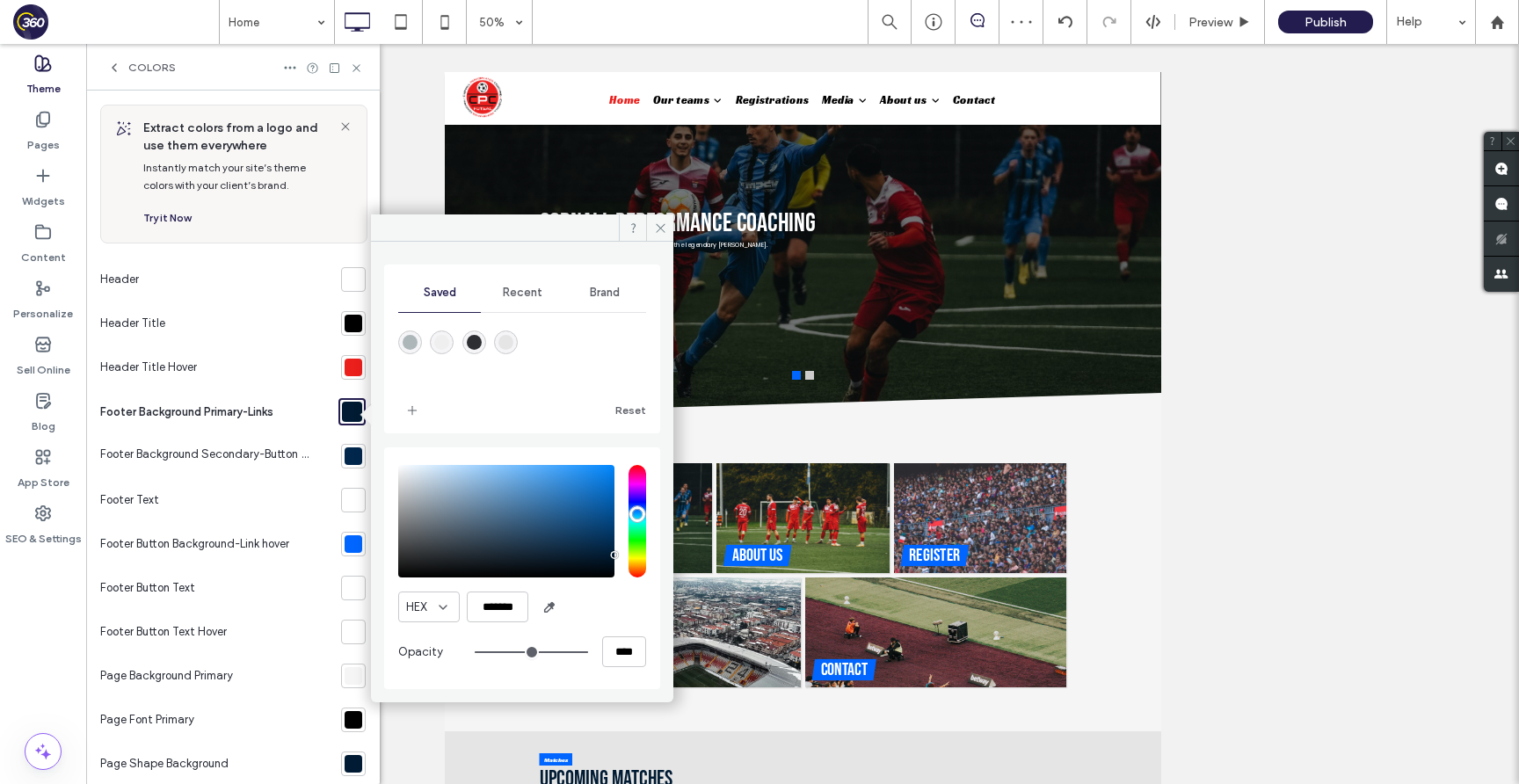
click at [617, 299] on div "Brand" at bounding box center [604, 292] width 83 height 38
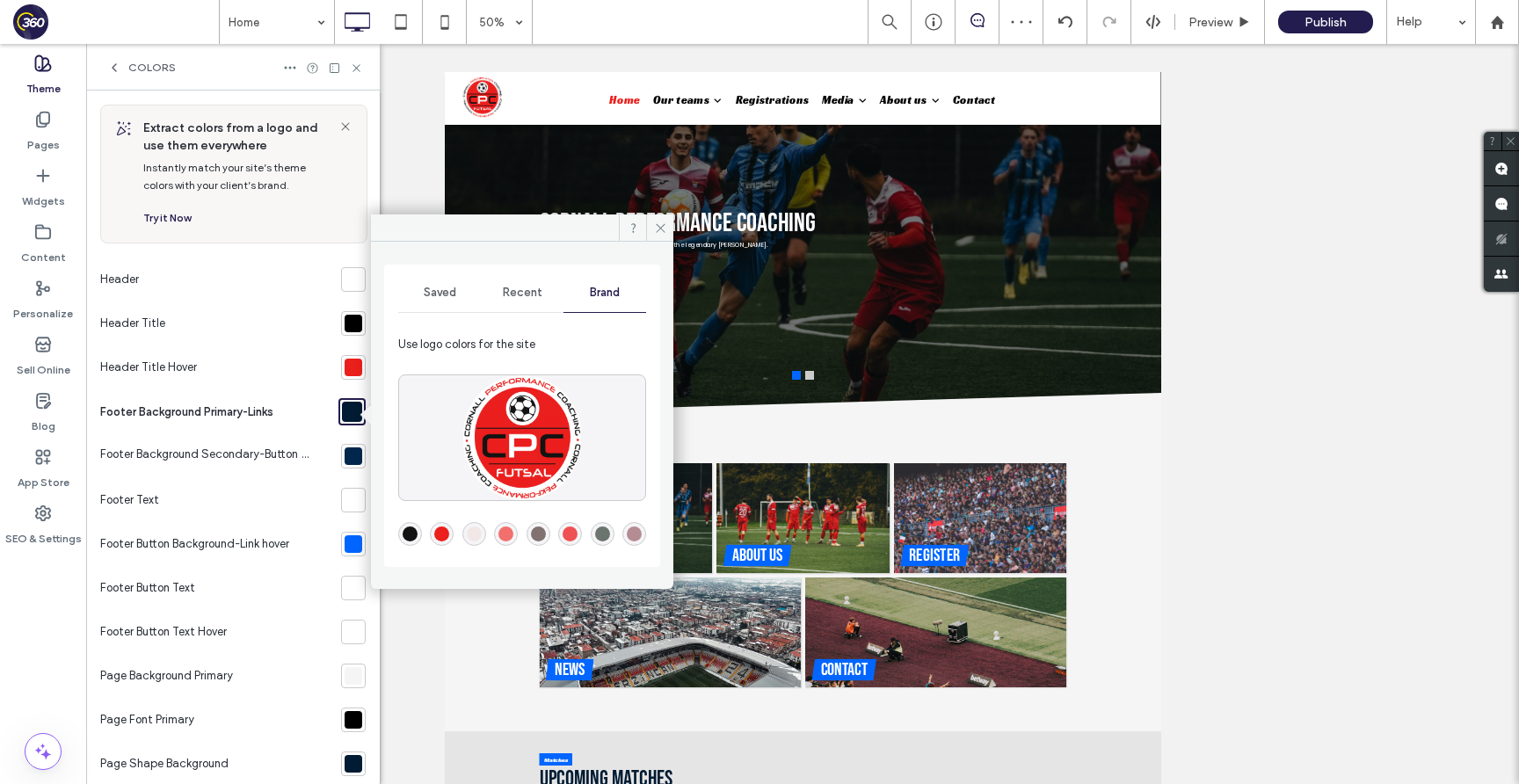
click at [443, 535] on div "rgba(235,31,28,1)" at bounding box center [441, 534] width 15 height 15
click at [345, 451] on div at bounding box center [354, 456] width 18 height 18
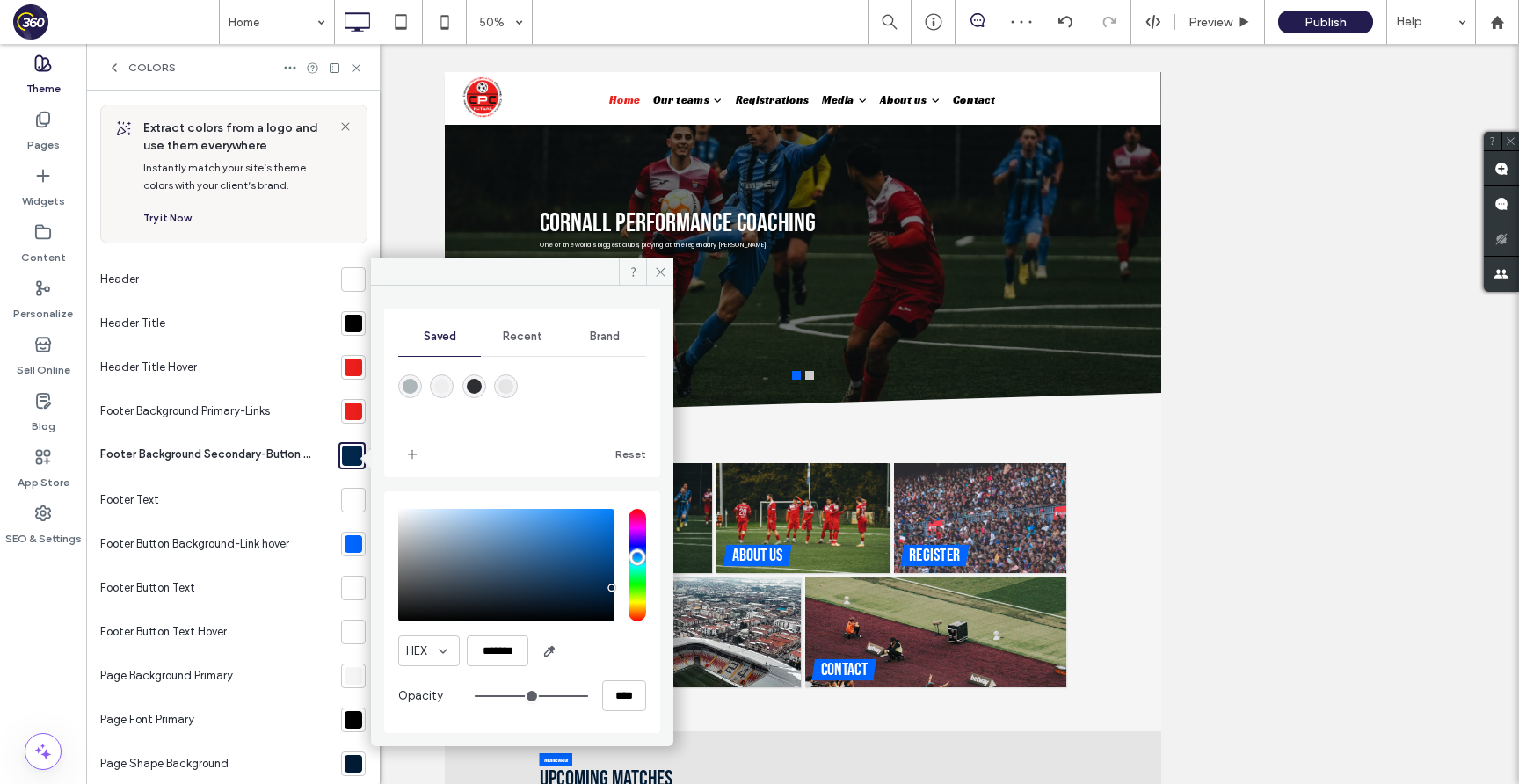
click at [613, 342] on span "Brand" at bounding box center [605, 337] width 30 height 14
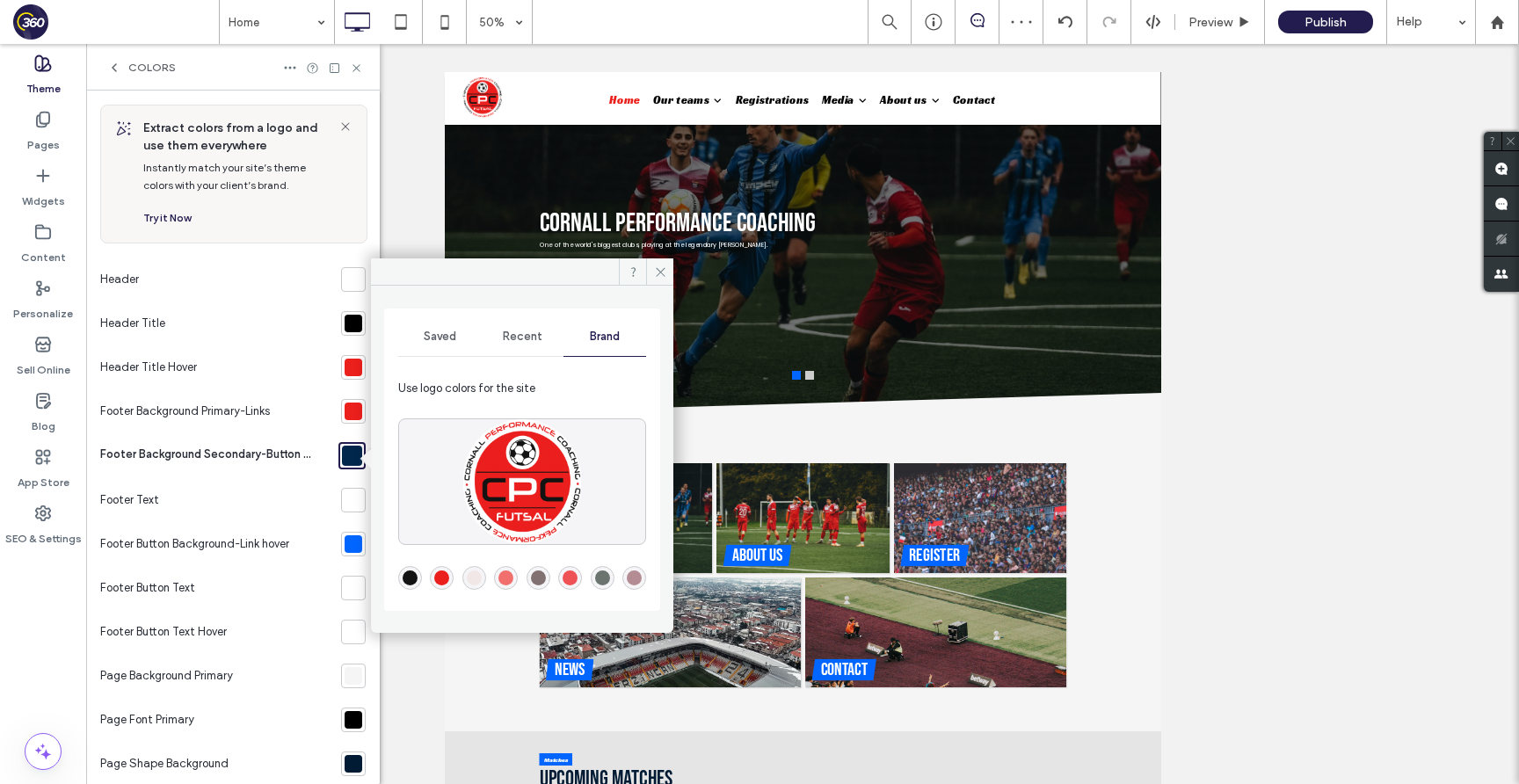
click at [443, 573] on div "rgba(235,31,28,1)" at bounding box center [441, 577] width 15 height 15
click at [445, 338] on span "Saved" at bounding box center [440, 337] width 33 height 14
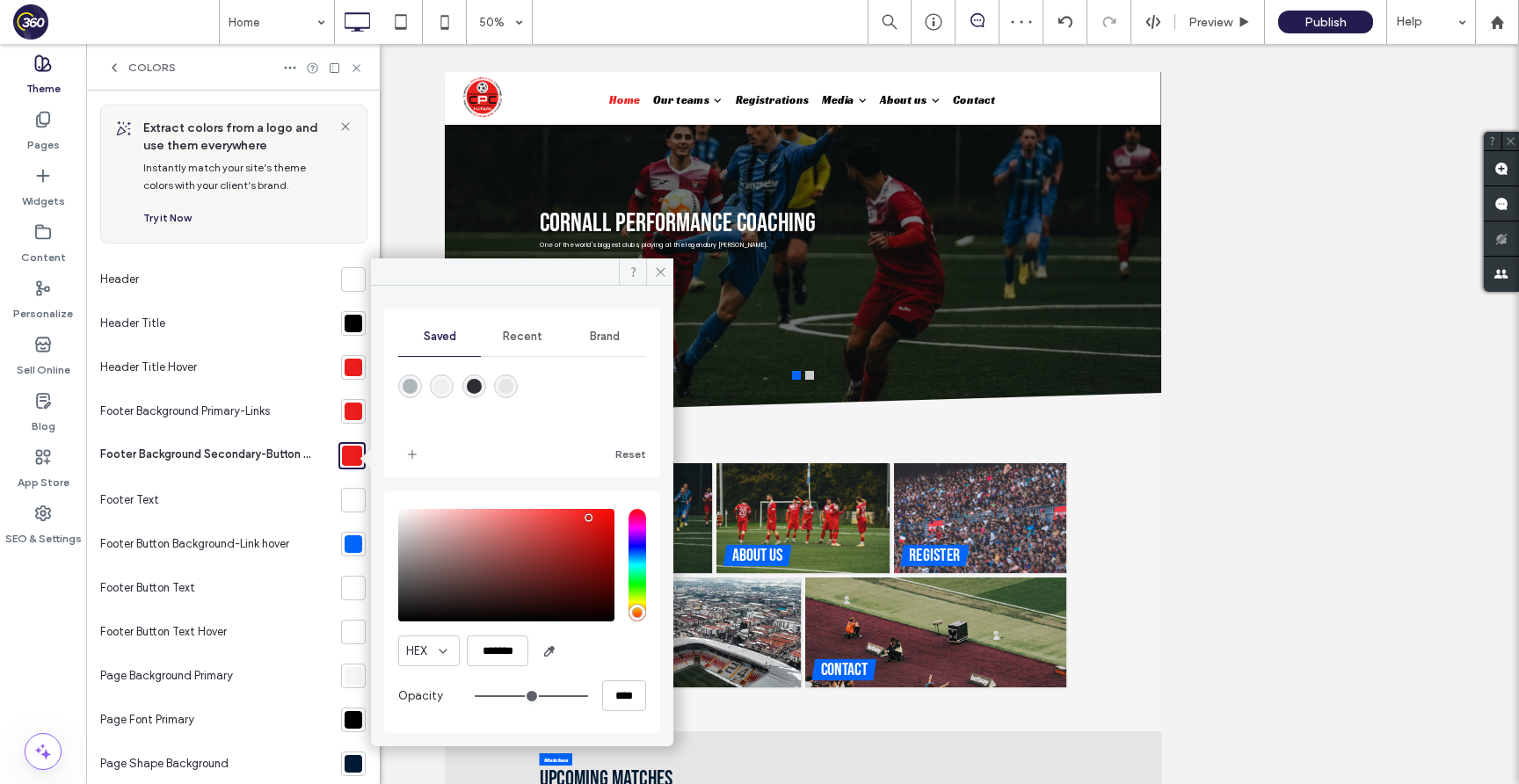
click at [589, 523] on div "saturation and value" at bounding box center [506, 565] width 216 height 112
drag, startPoint x: 588, startPoint y: 520, endPoint x: 588, endPoint y: 574, distance: 54.0
click at [588, 573] on div "pointer" at bounding box center [588, 570] width 5 height 5
type input "*******"
drag, startPoint x: 588, startPoint y: 574, endPoint x: 588, endPoint y: 546, distance: 28.0
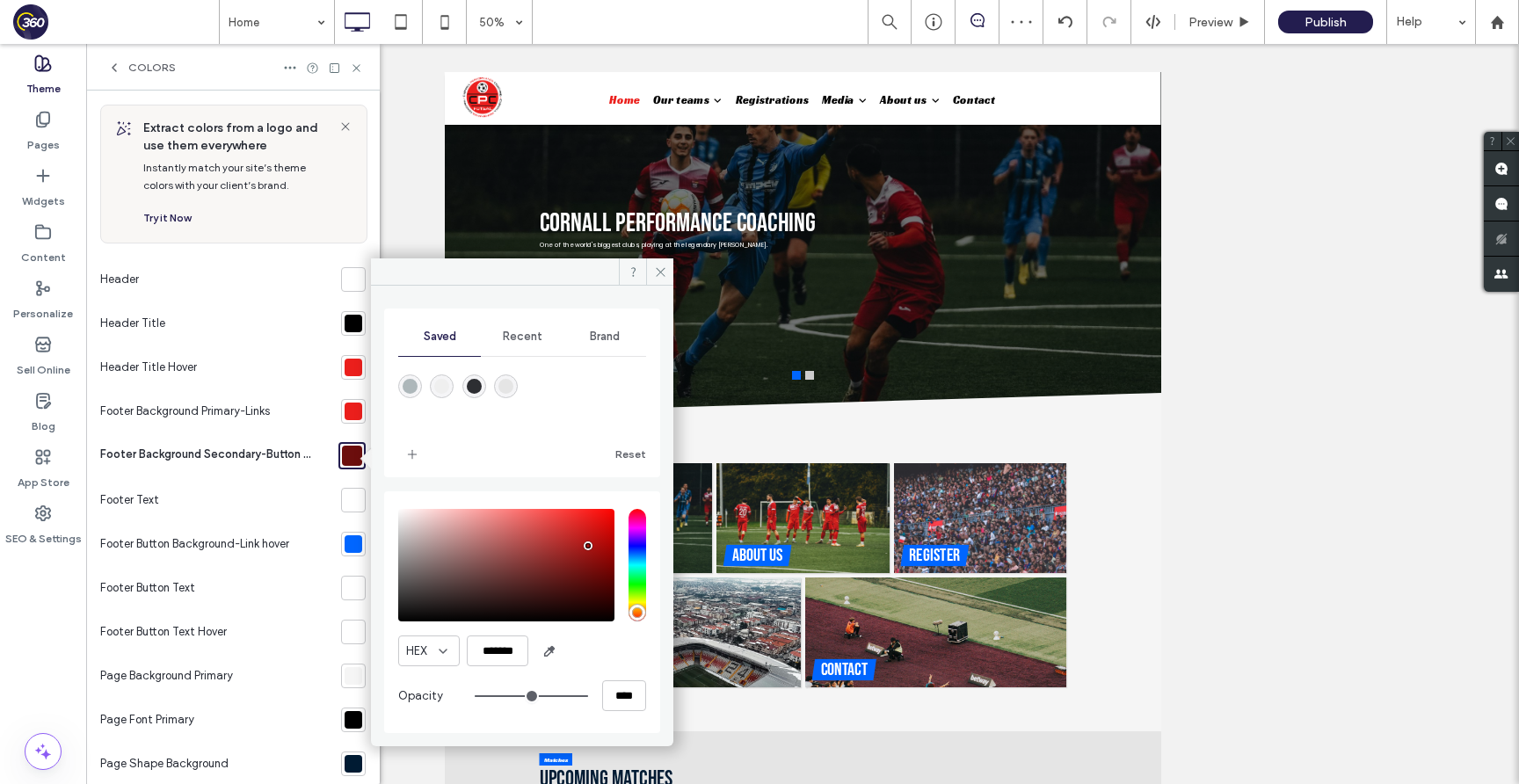
click at [588, 546] on div "pointer" at bounding box center [588, 546] width 5 height 5
click at [661, 264] on span at bounding box center [659, 272] width 28 height 27
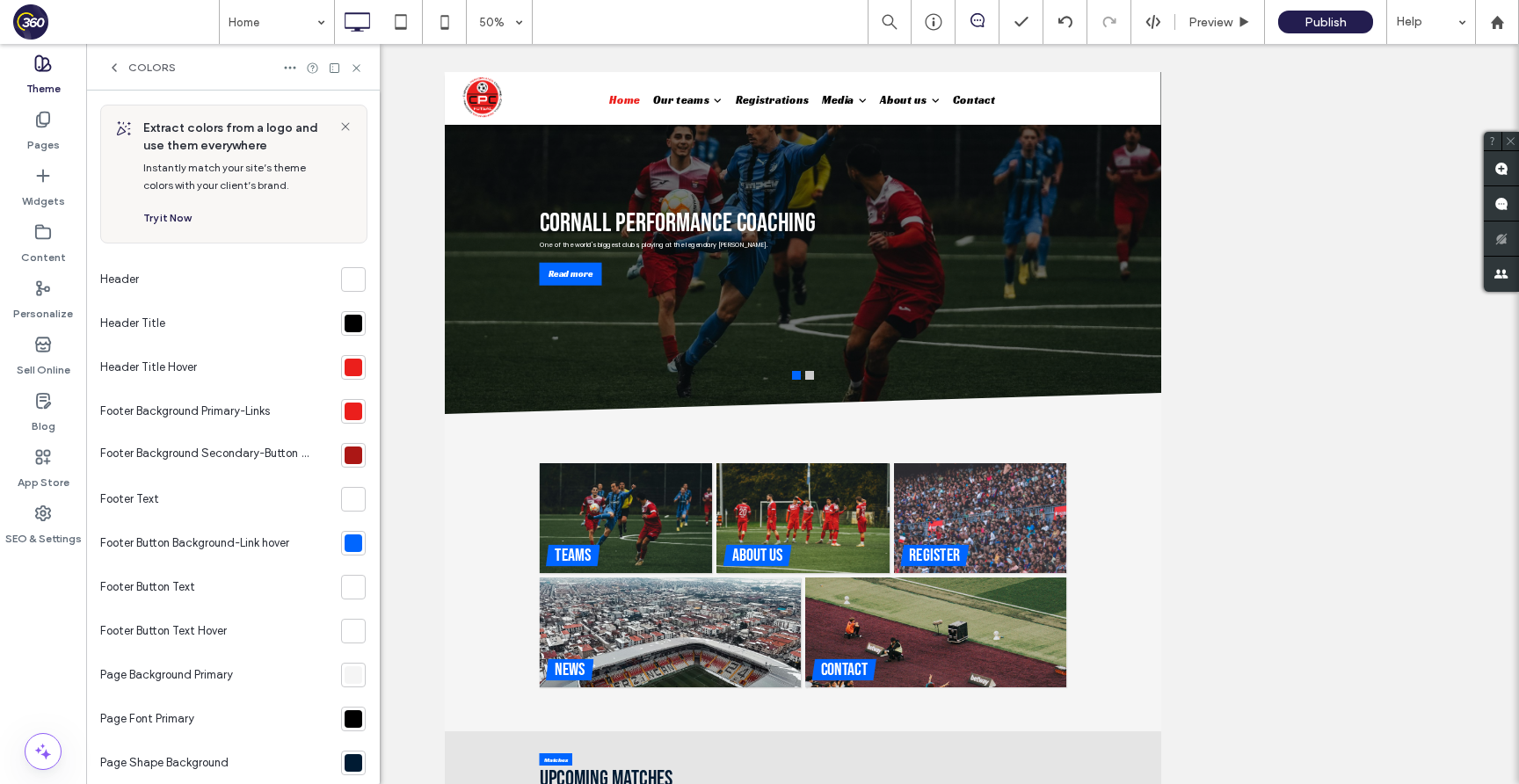
click at [345, 543] on div at bounding box center [354, 543] width 18 height 18
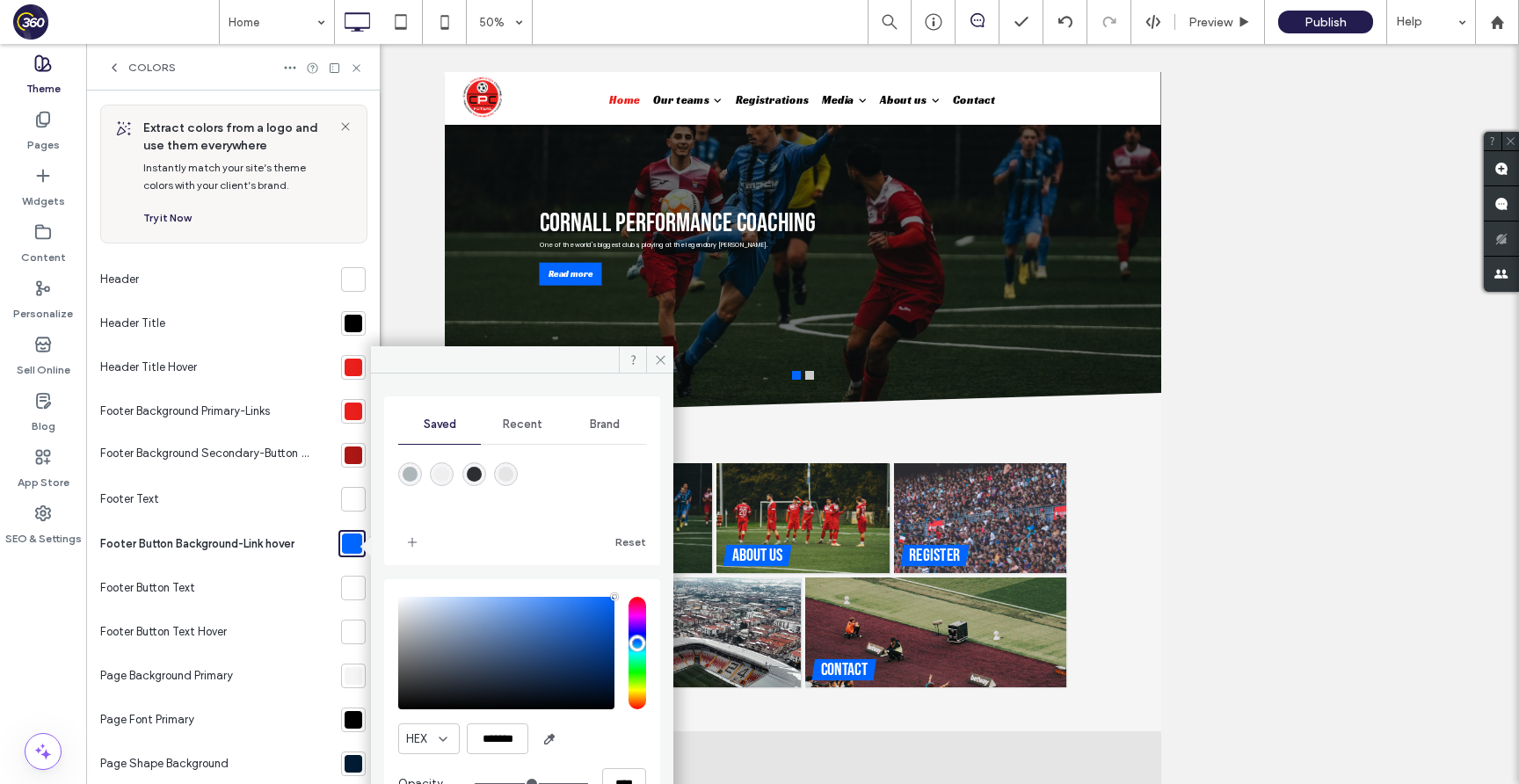
click at [606, 421] on span "Brand" at bounding box center [605, 425] width 30 height 14
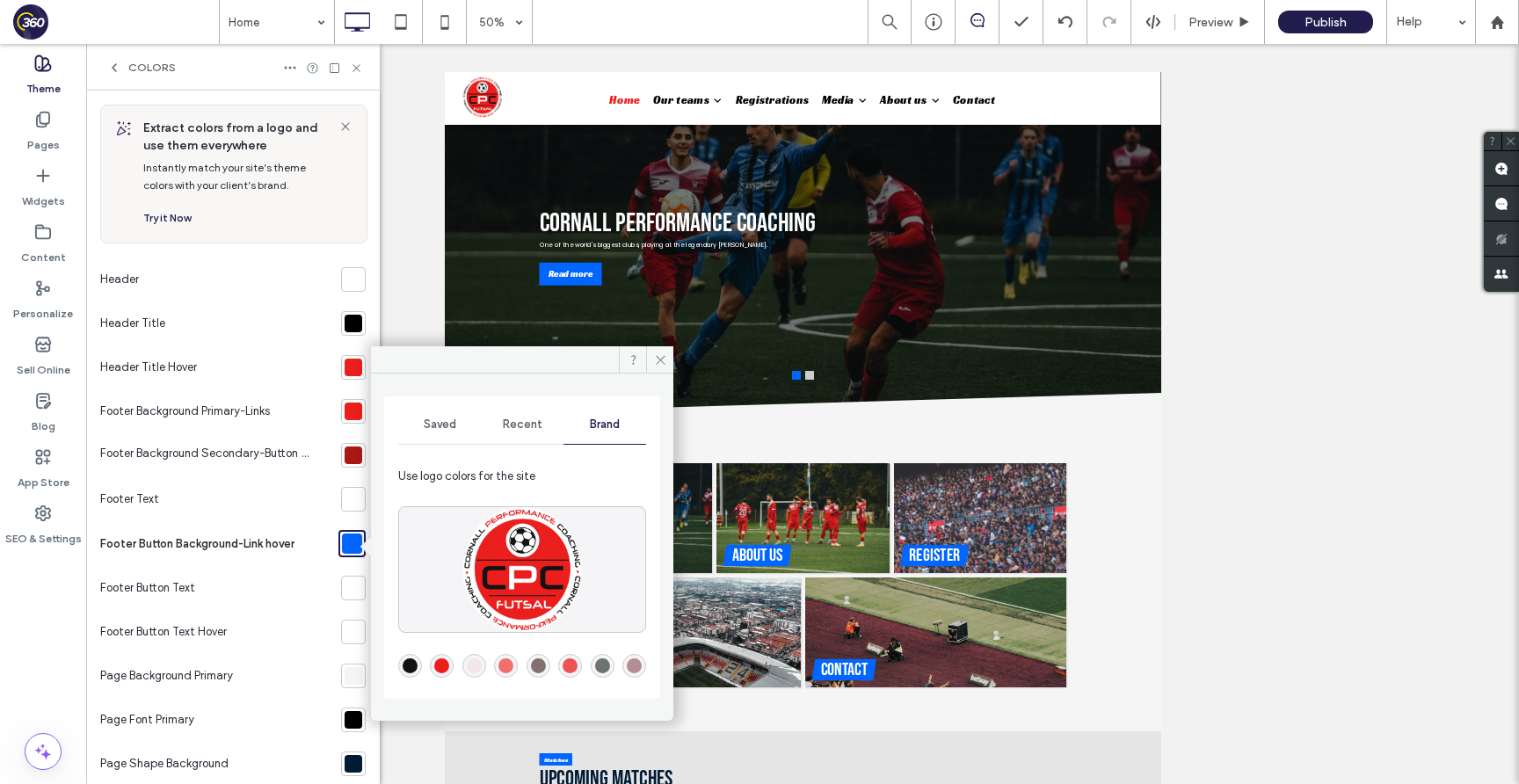
click at [400, 664] on div "rgba(19,19,19,1)" at bounding box center [410, 666] width 24 height 24
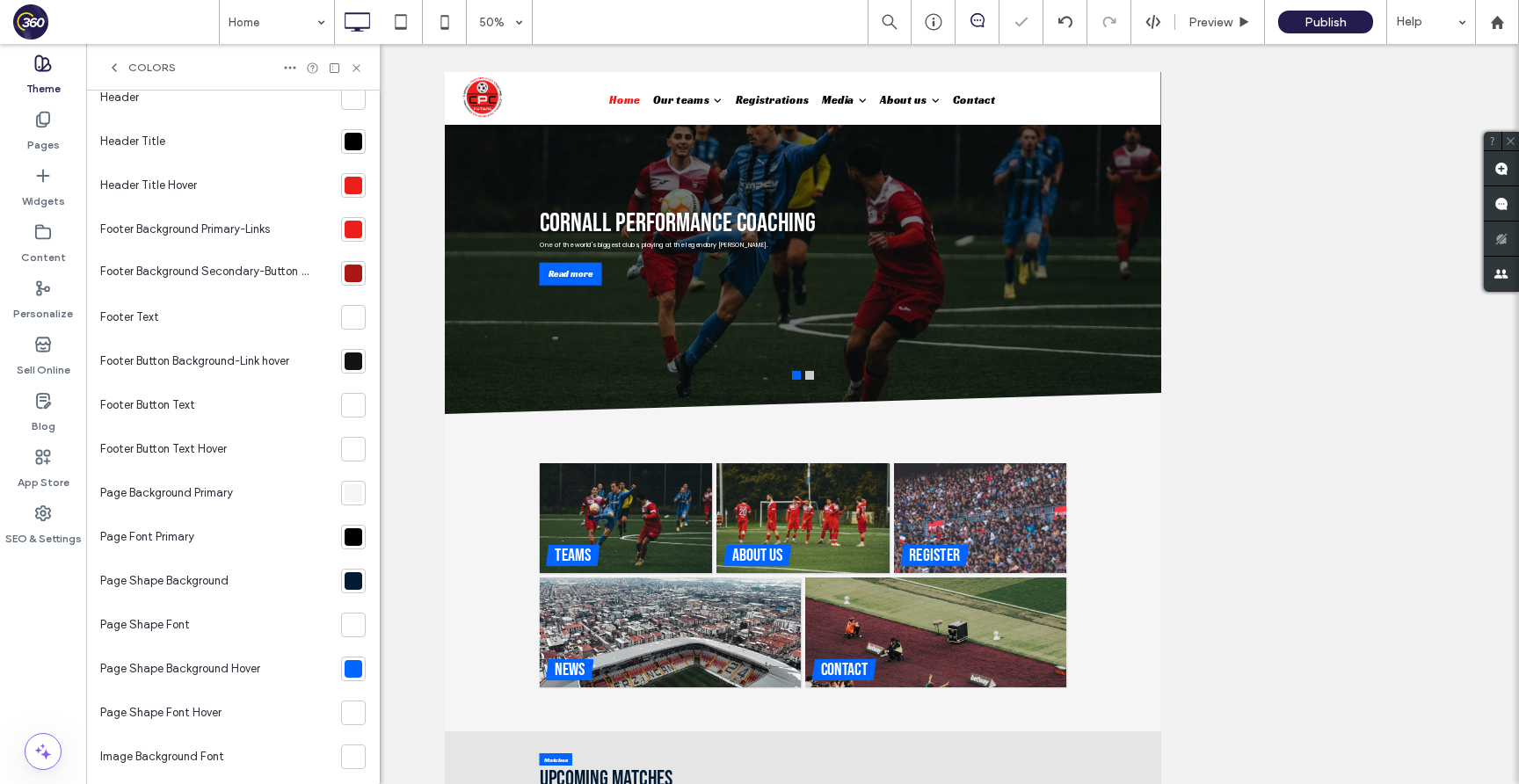
scroll to position [185, 0]
click at [352, 578] on div at bounding box center [354, 577] width 18 height 18
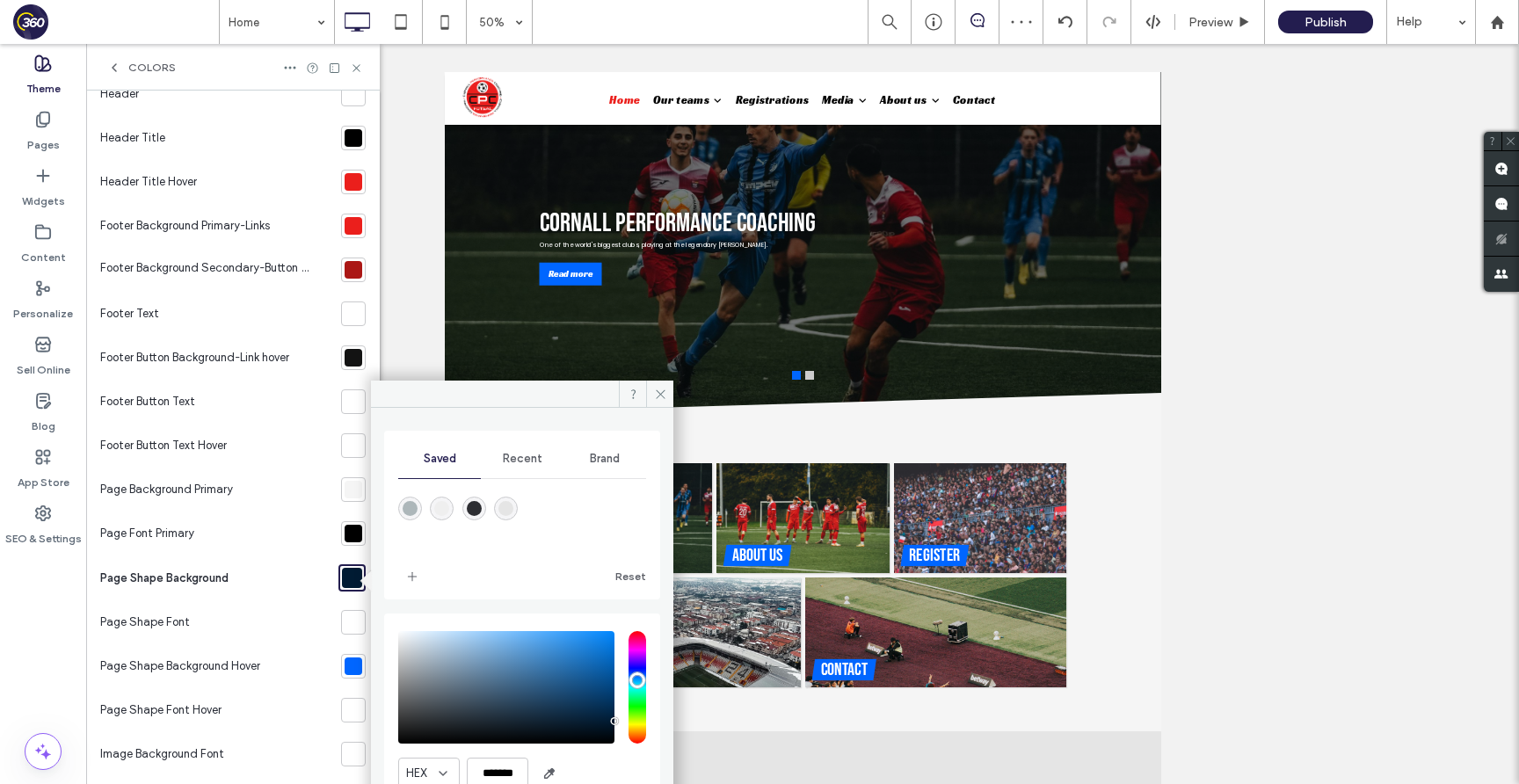
click at [608, 468] on div "Brand" at bounding box center [604, 458] width 83 height 38
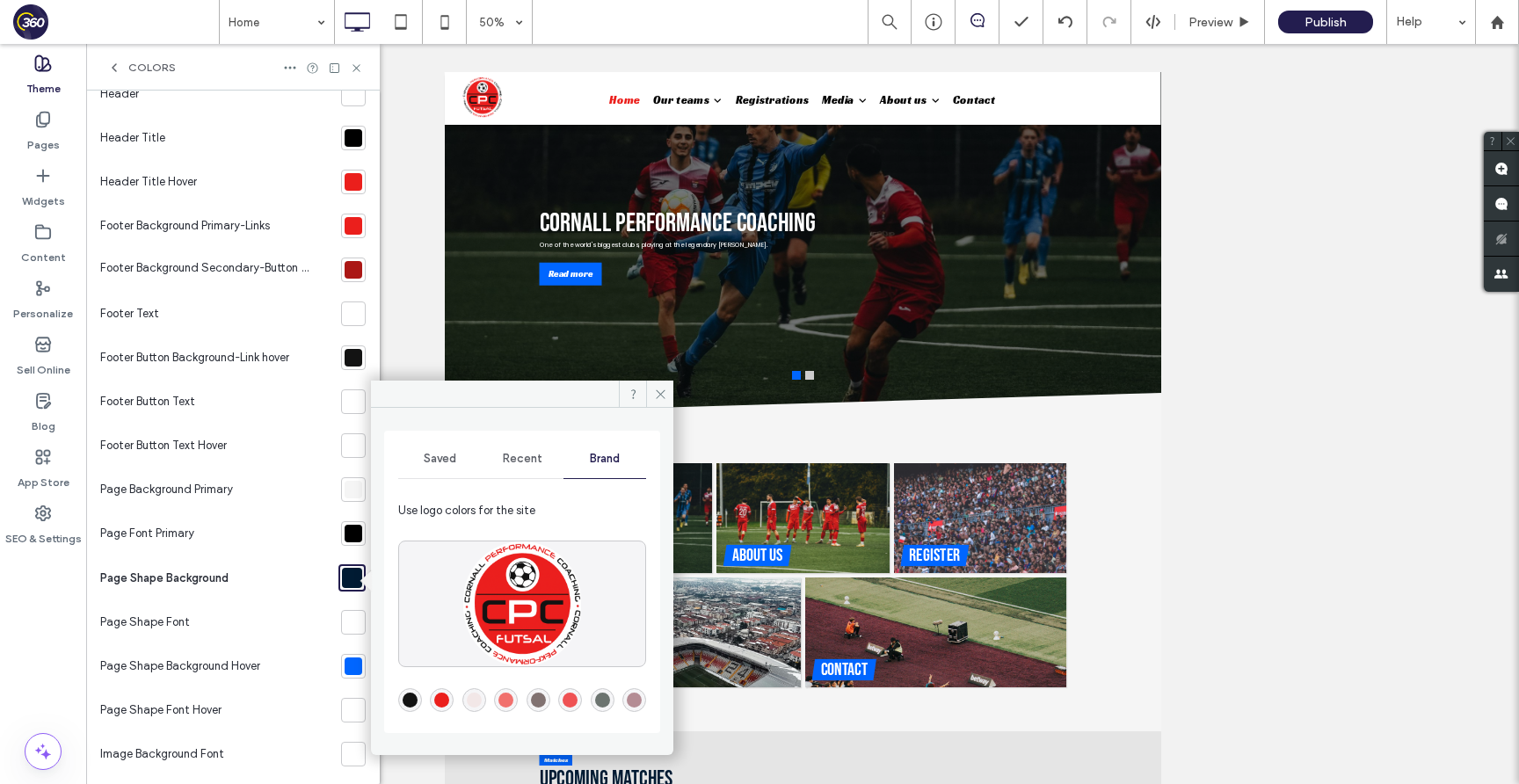
click at [445, 698] on div "rgba(235,31,28,1)" at bounding box center [441, 699] width 15 height 15
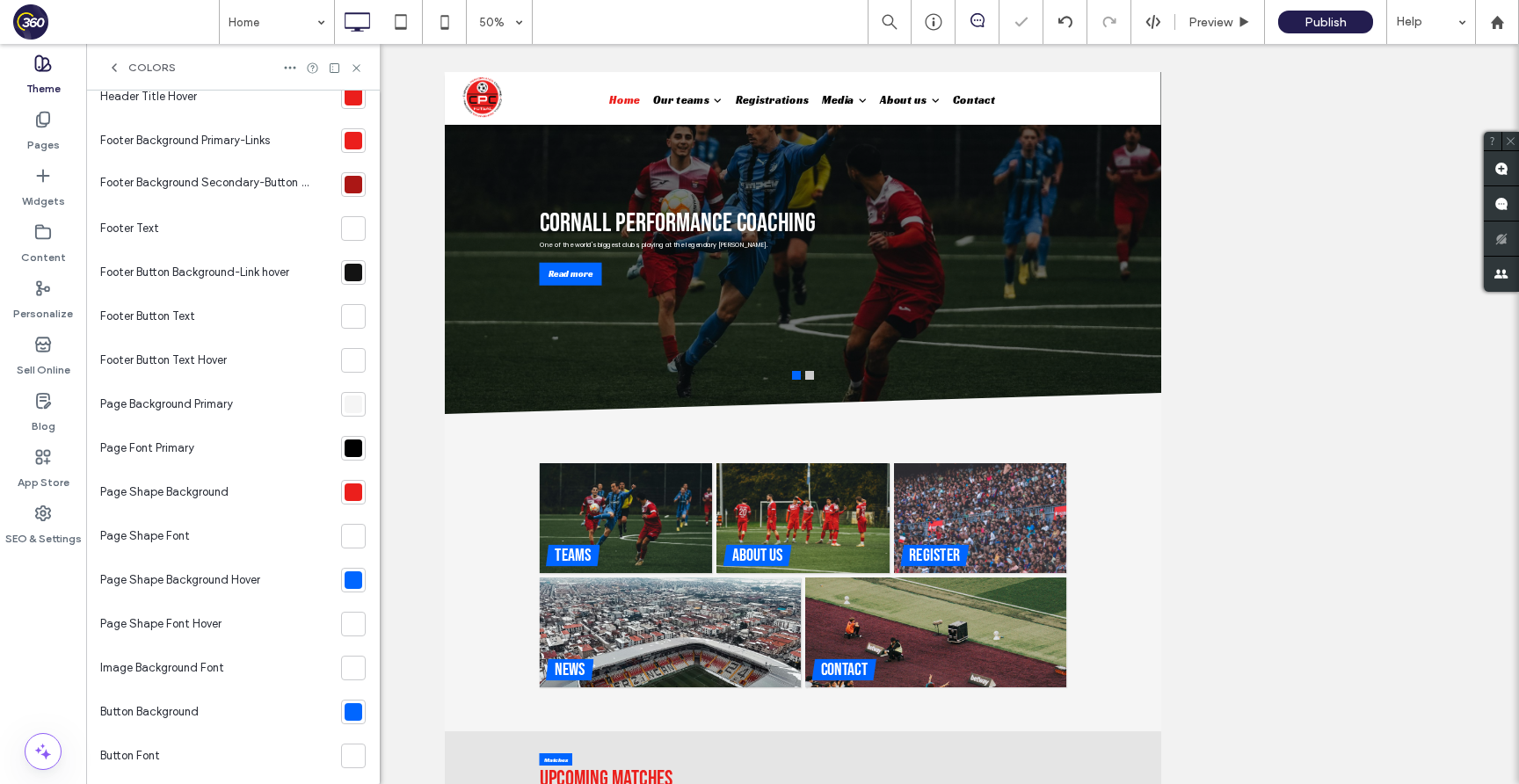
scroll to position [294, 0]
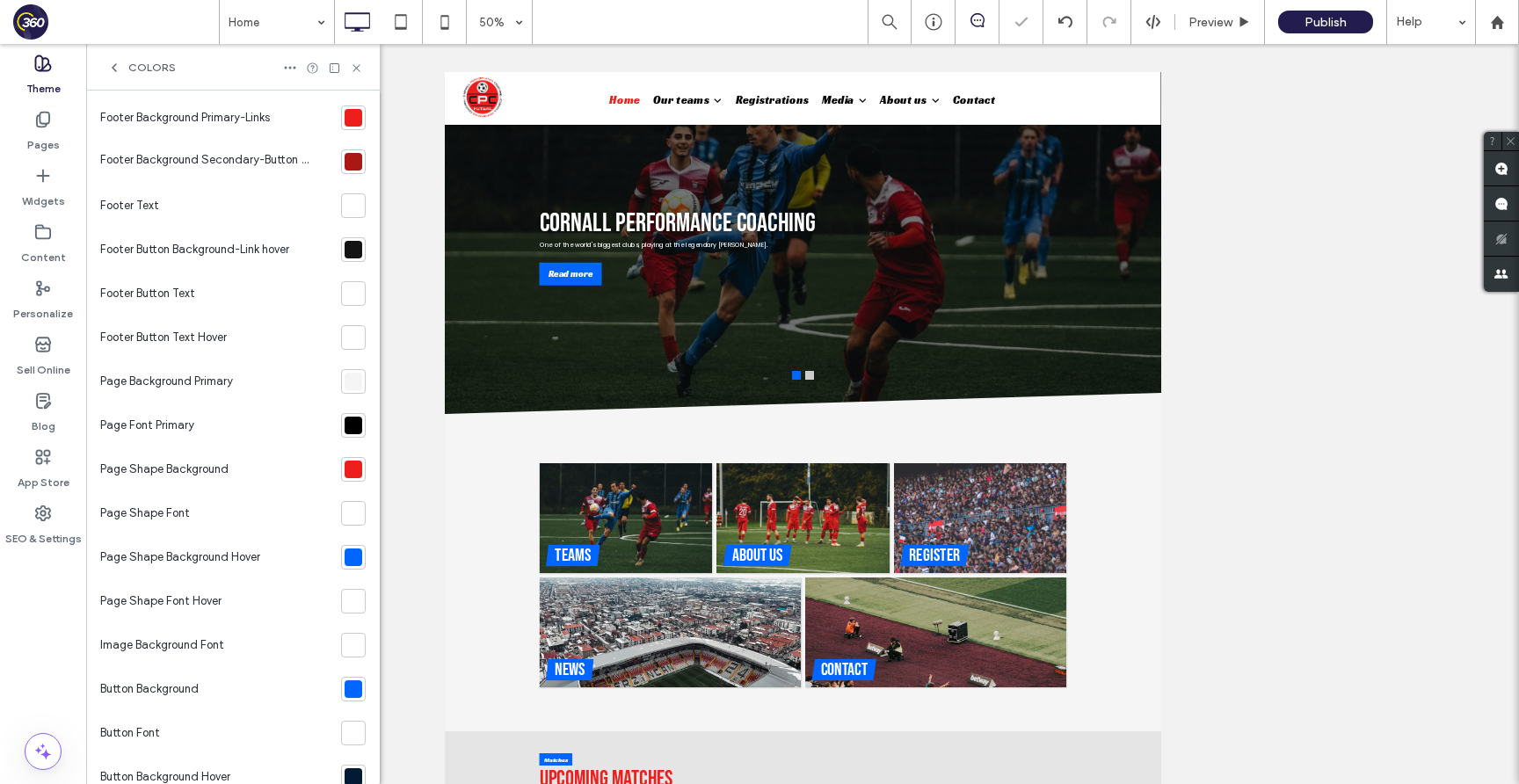
click at [345, 560] on div at bounding box center [354, 558] width 18 height 18
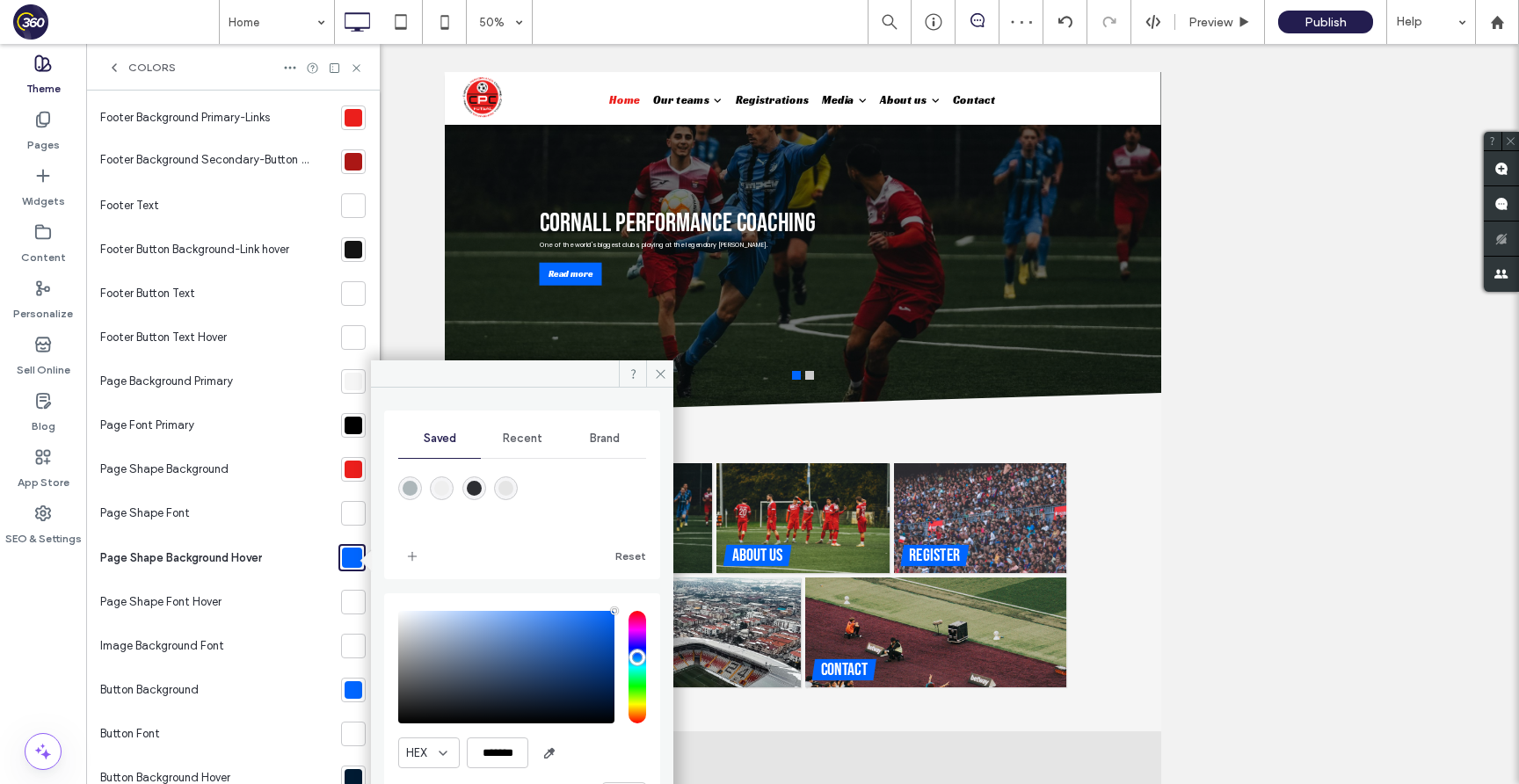
click at [608, 439] on span "Brand" at bounding box center [605, 438] width 30 height 14
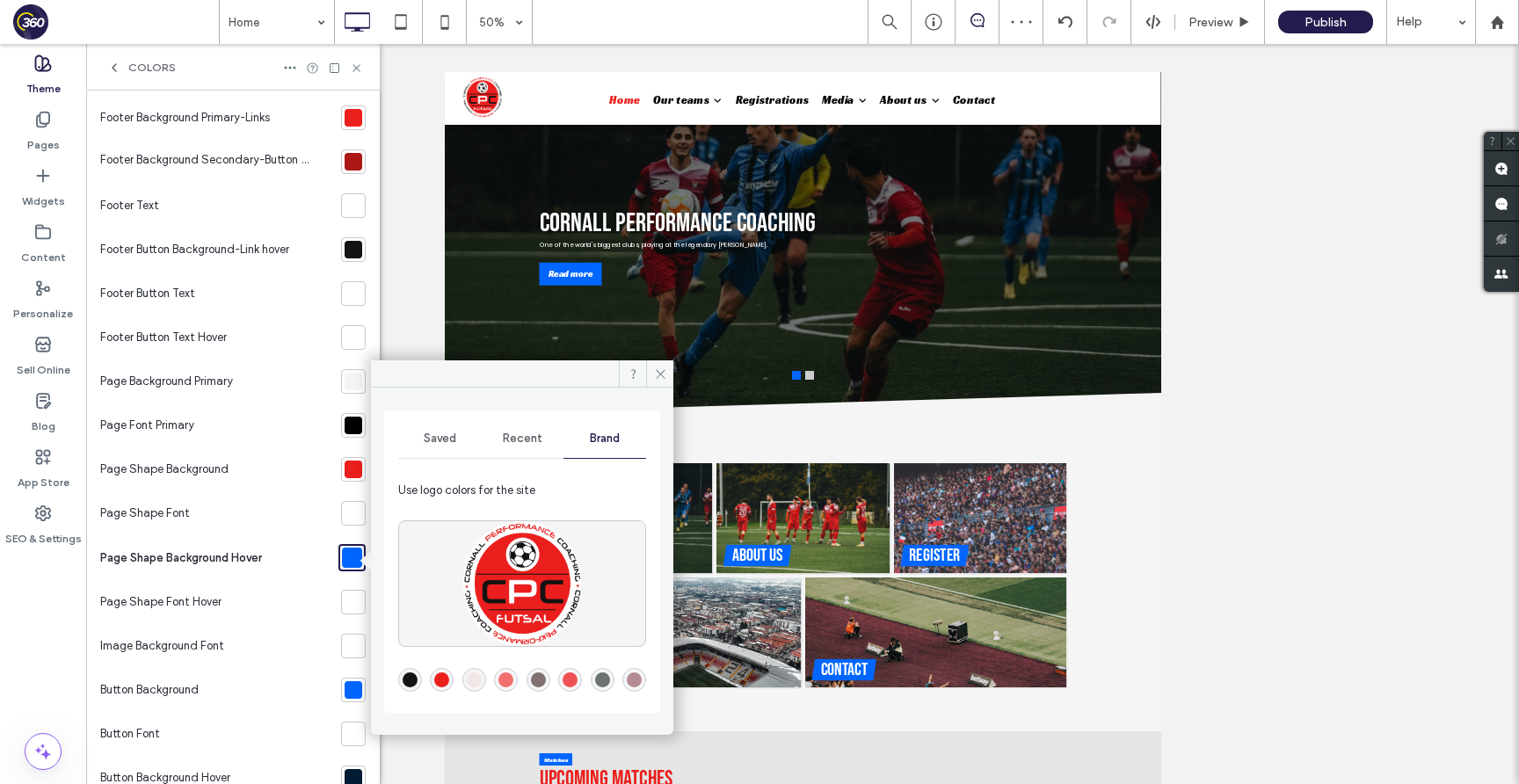
click at [406, 682] on div "rgba(19,19,19,1)" at bounding box center [410, 680] width 15 height 15
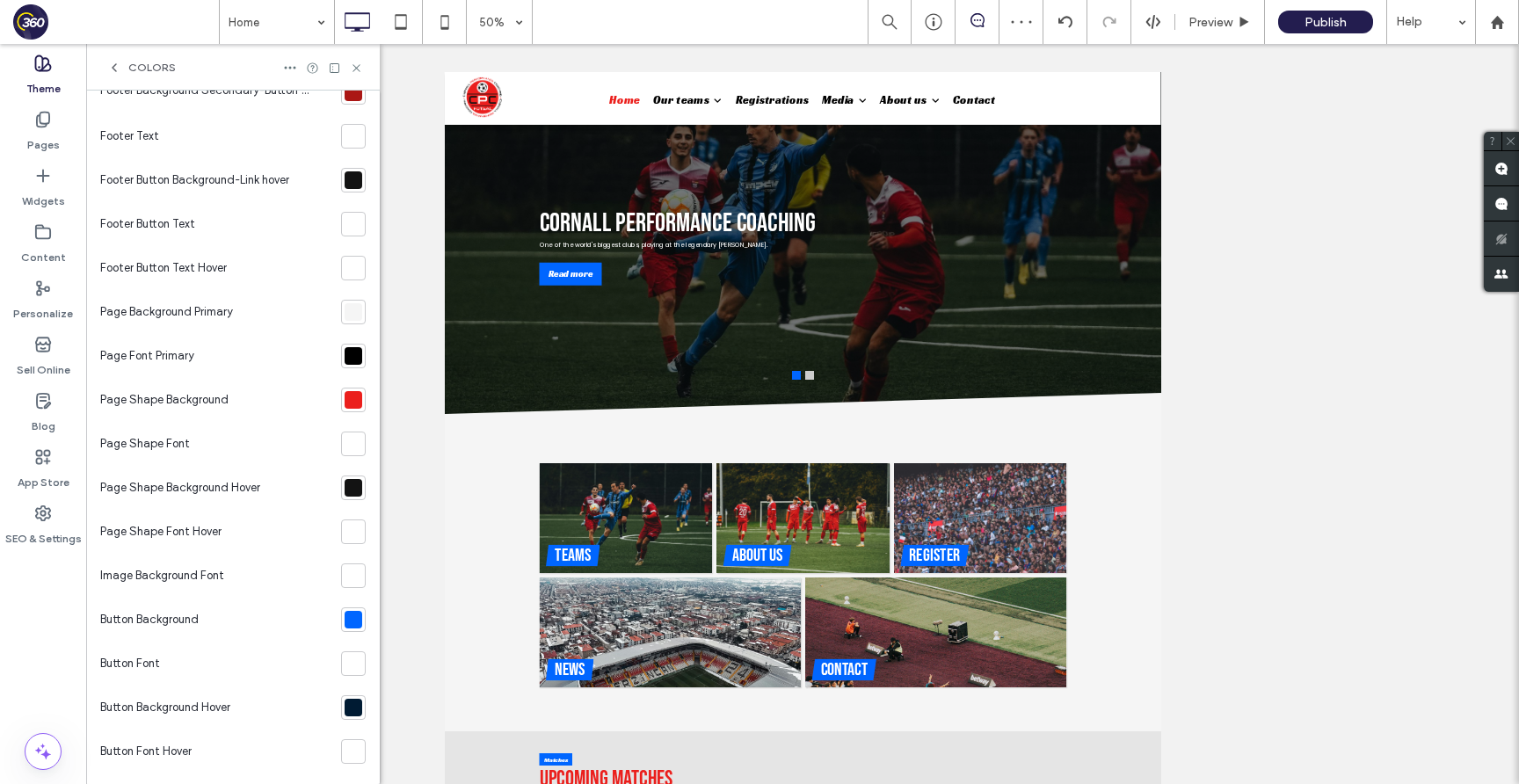
scroll to position [388, 0]
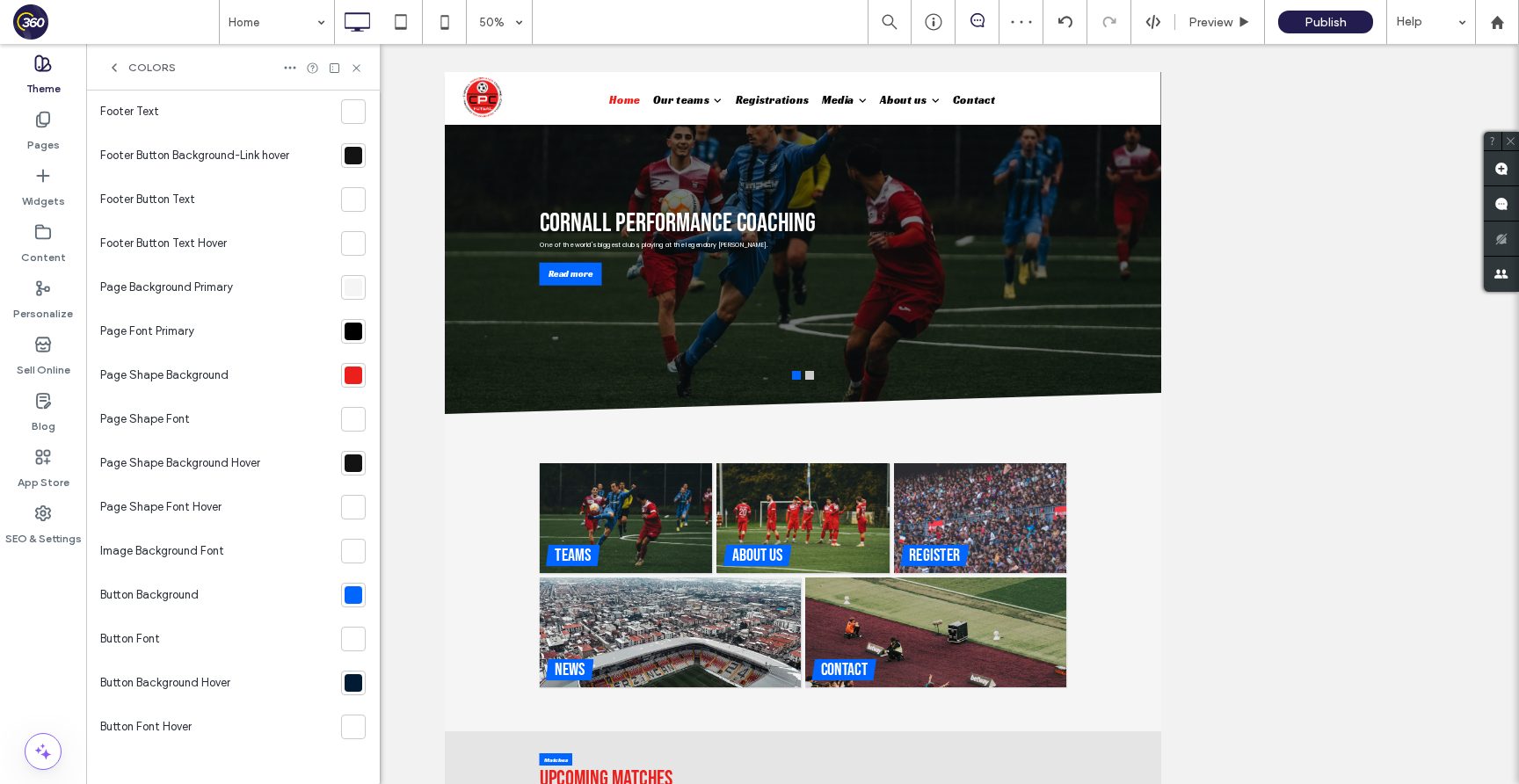
click at [345, 600] on div at bounding box center [354, 595] width 18 height 18
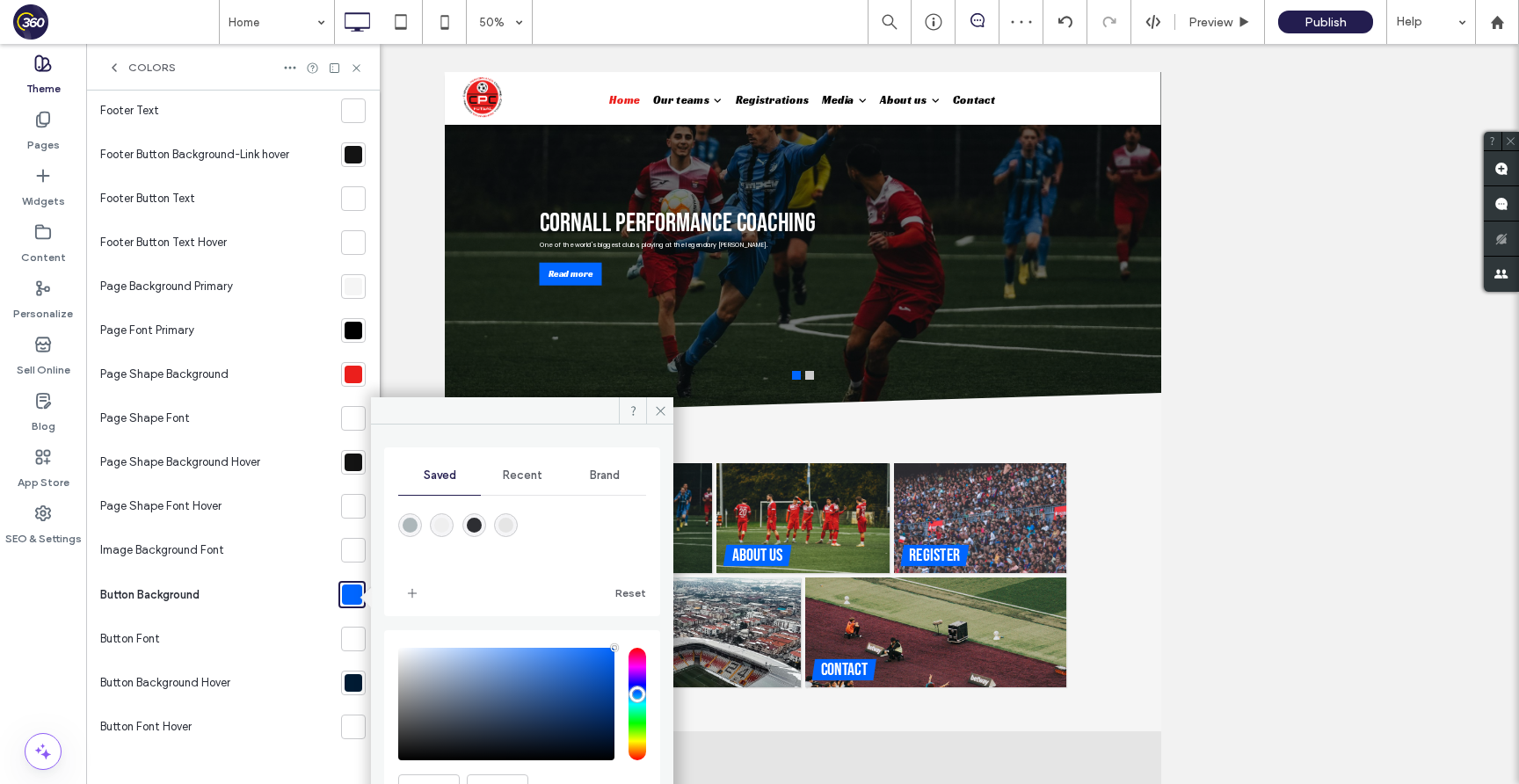
click at [608, 473] on span "Brand" at bounding box center [605, 476] width 30 height 14
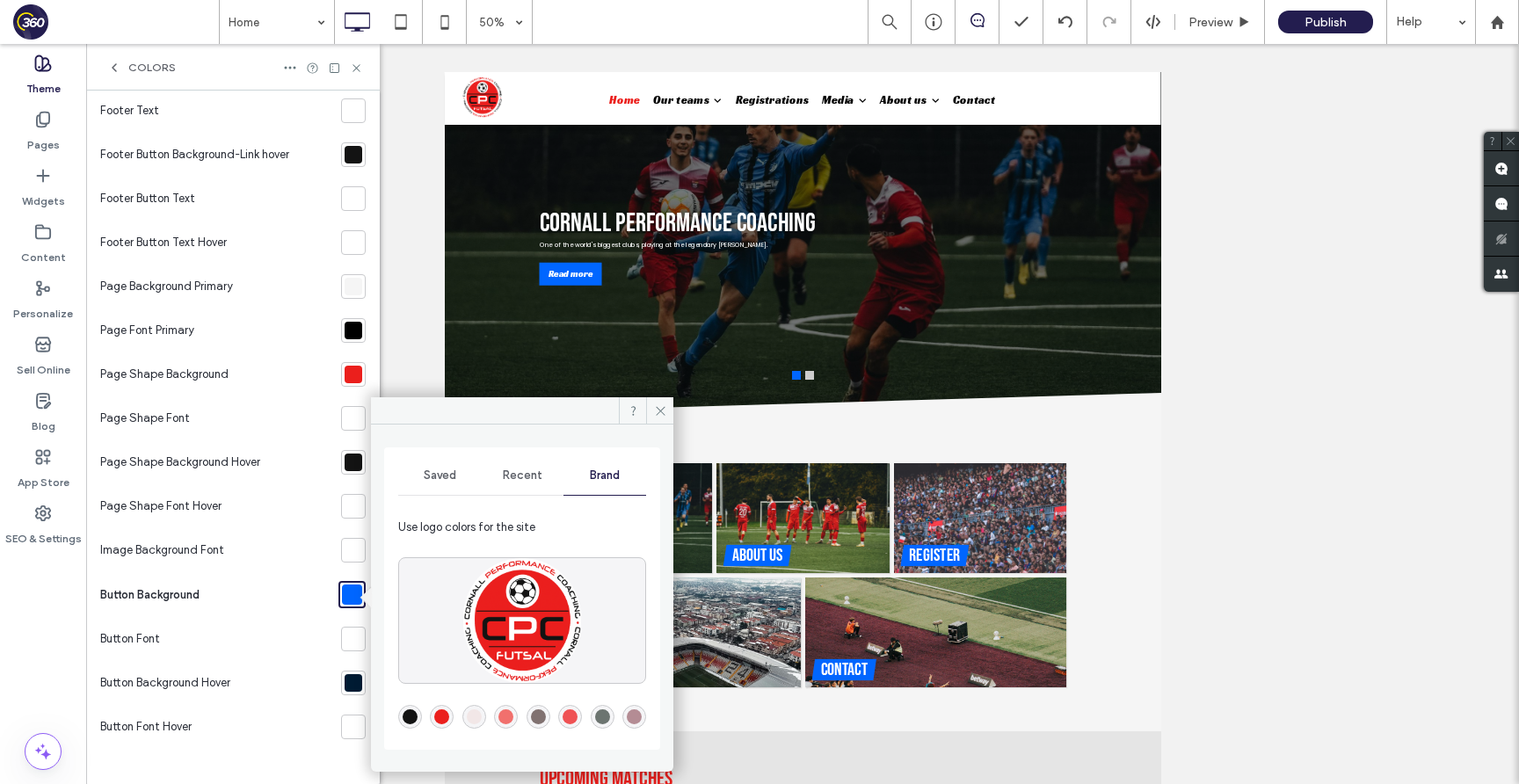
click at [450, 706] on div at bounding box center [441, 716] width 24 height 24
click at [443, 717] on div "rgba(235,31,28,1)" at bounding box center [441, 716] width 15 height 15
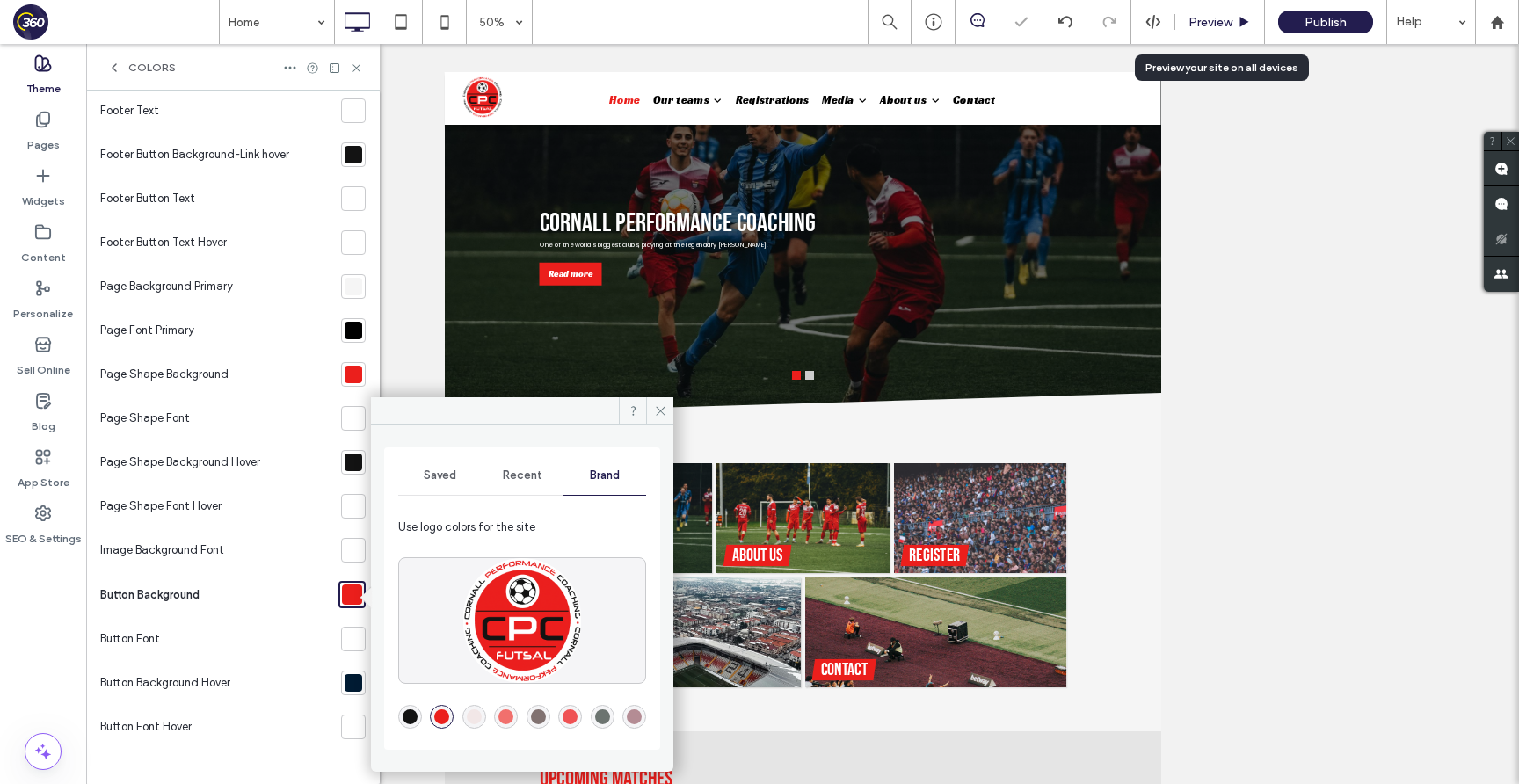
click at [1209, 24] on span "Preview" at bounding box center [1210, 22] width 44 height 15
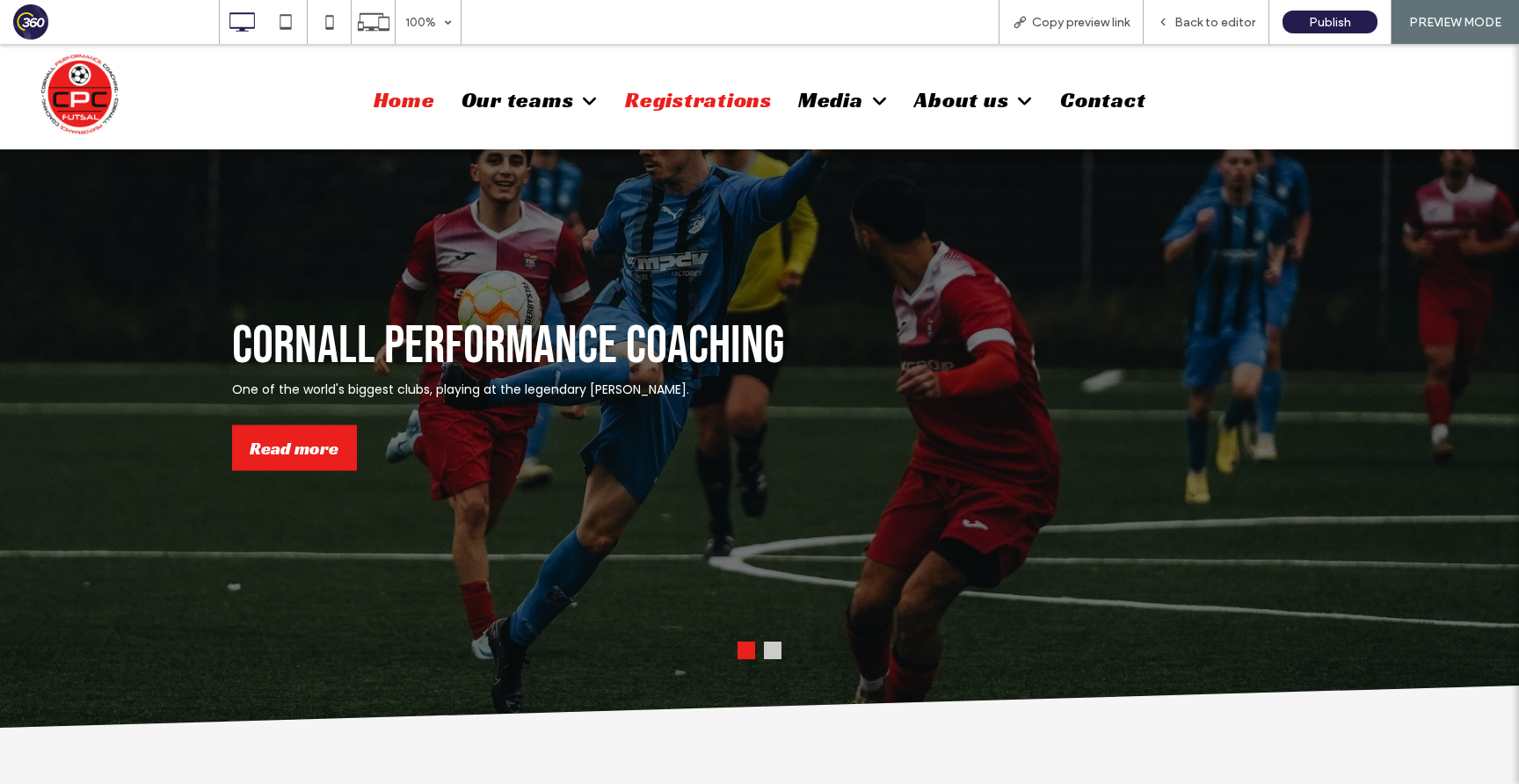
click at [666, 96] on span "Registrations" at bounding box center [698, 100] width 147 height 28
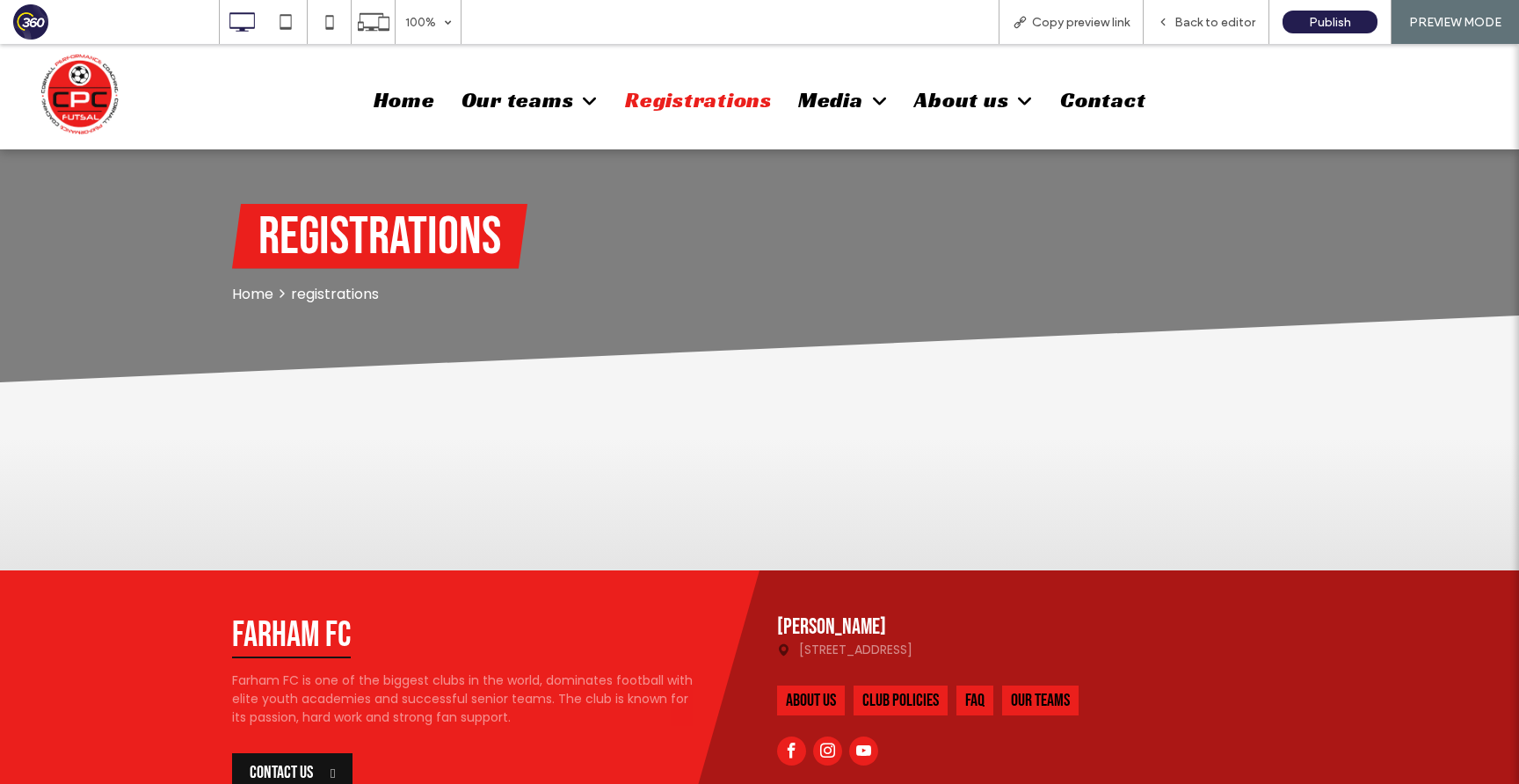
scroll to position [218, 0]
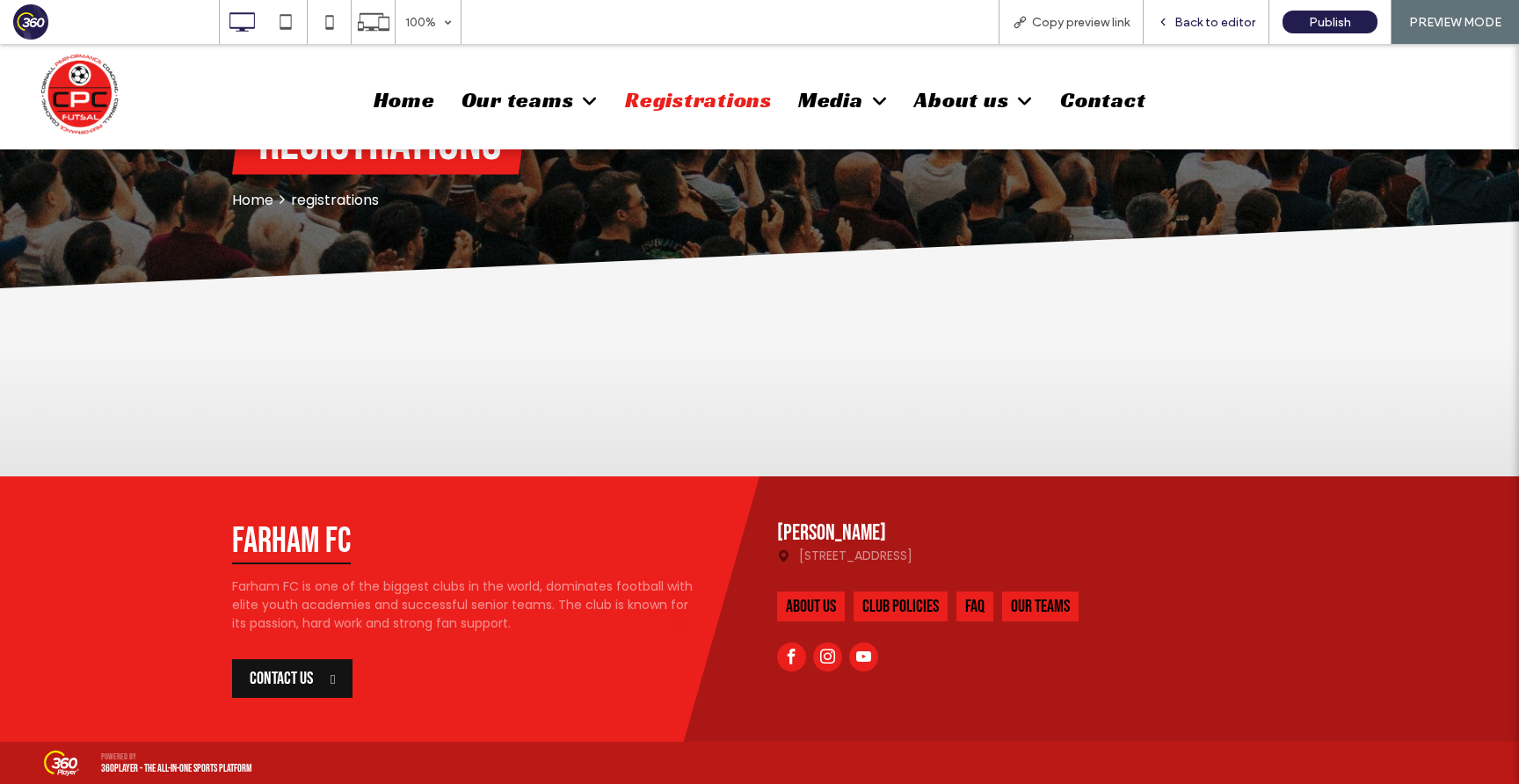
click at [1216, 24] on span "Back to editor" at bounding box center [1214, 22] width 81 height 15
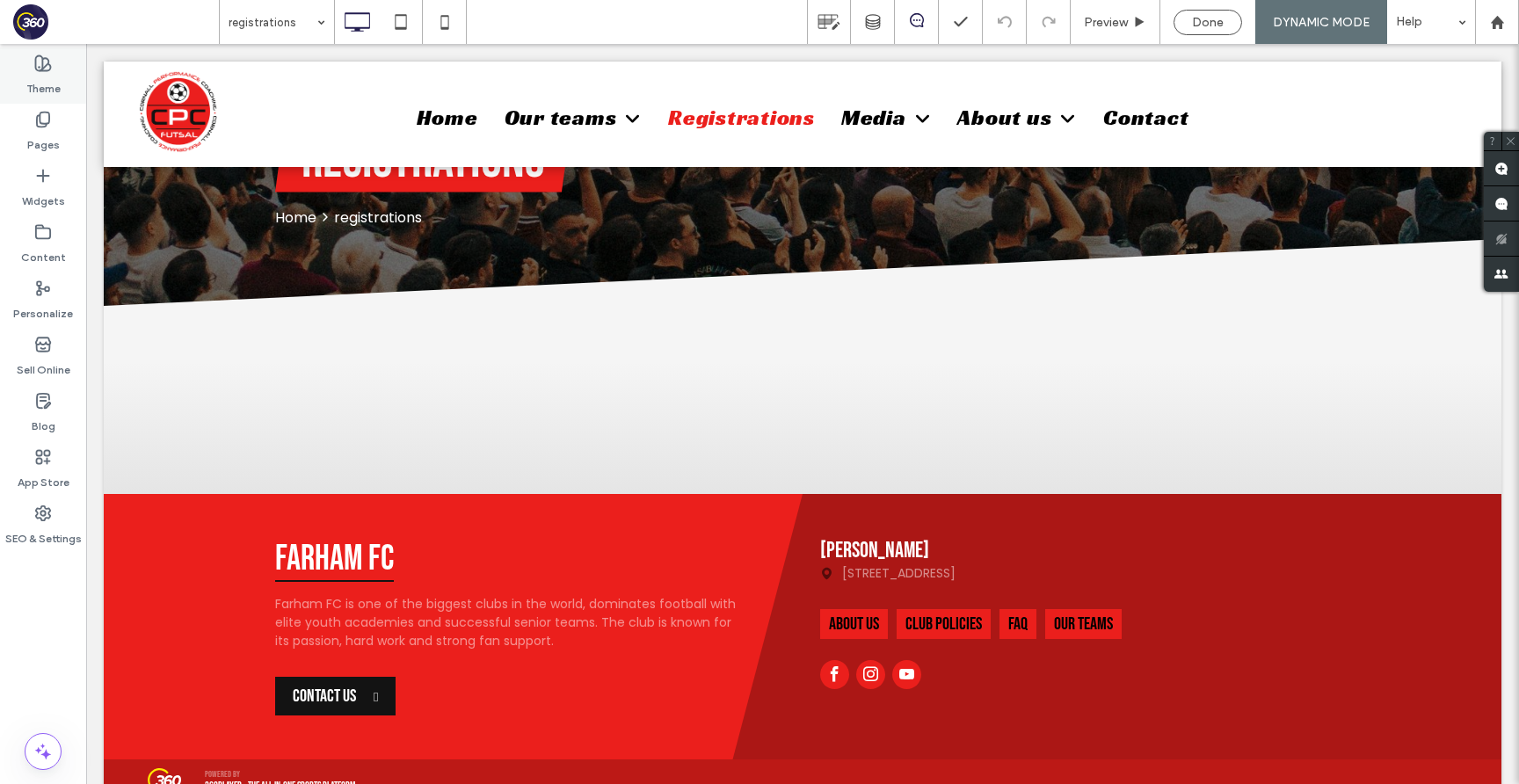
click at [56, 76] on label "Theme" at bounding box center [44, 85] width 34 height 25
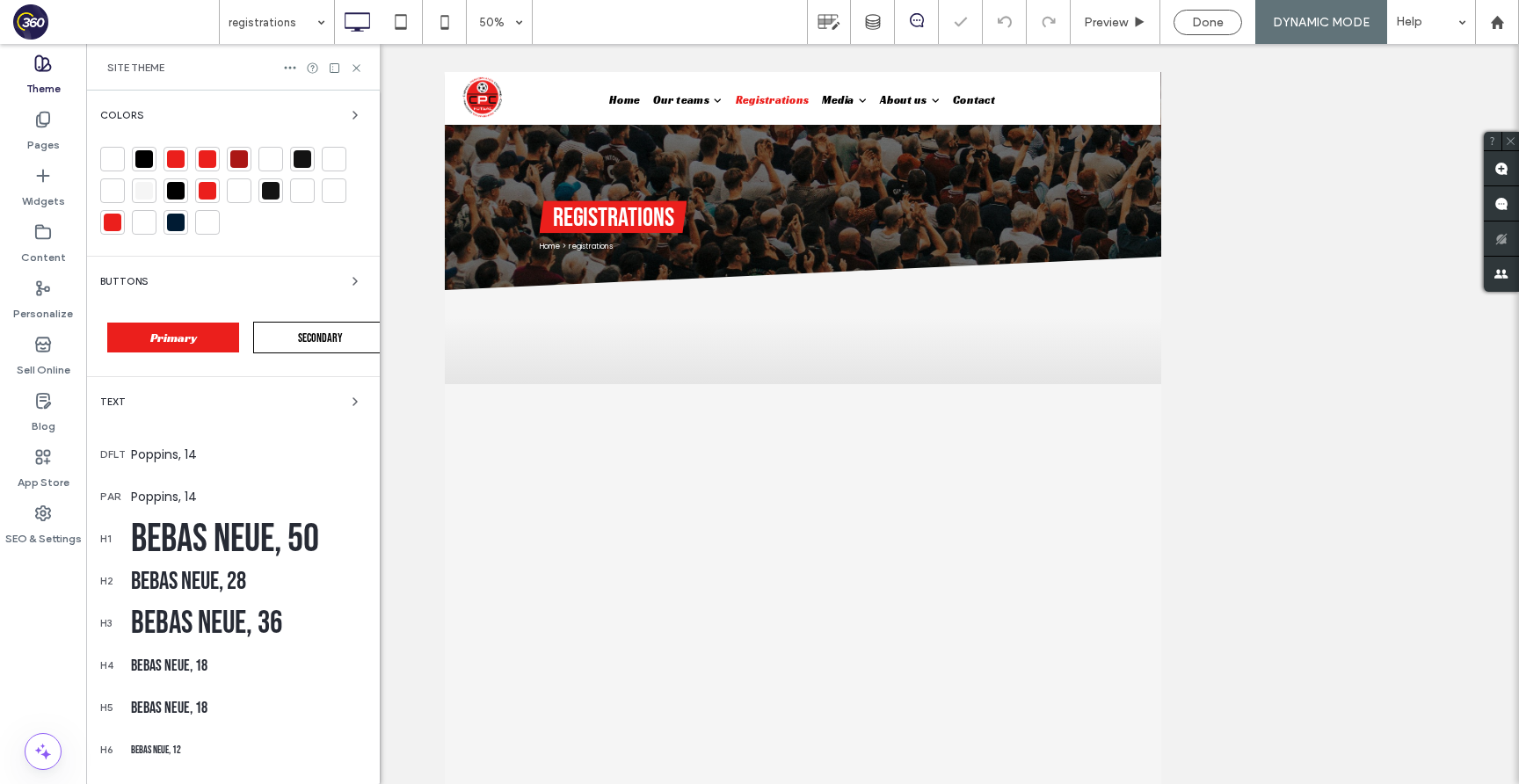
scroll to position [27, 0]
click at [348, 108] on icon "button" at bounding box center [355, 115] width 14 height 14
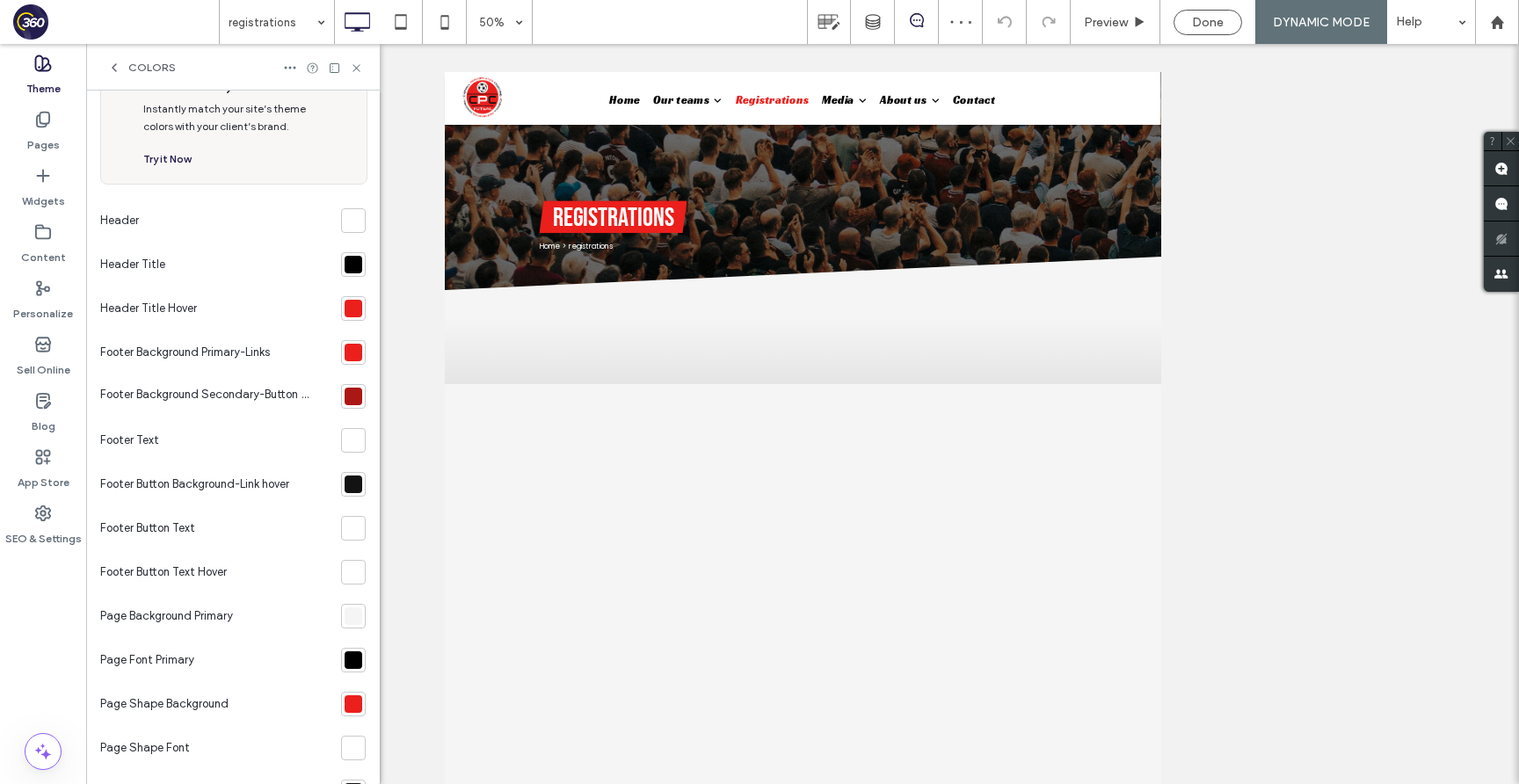
scroll to position [85, 0]
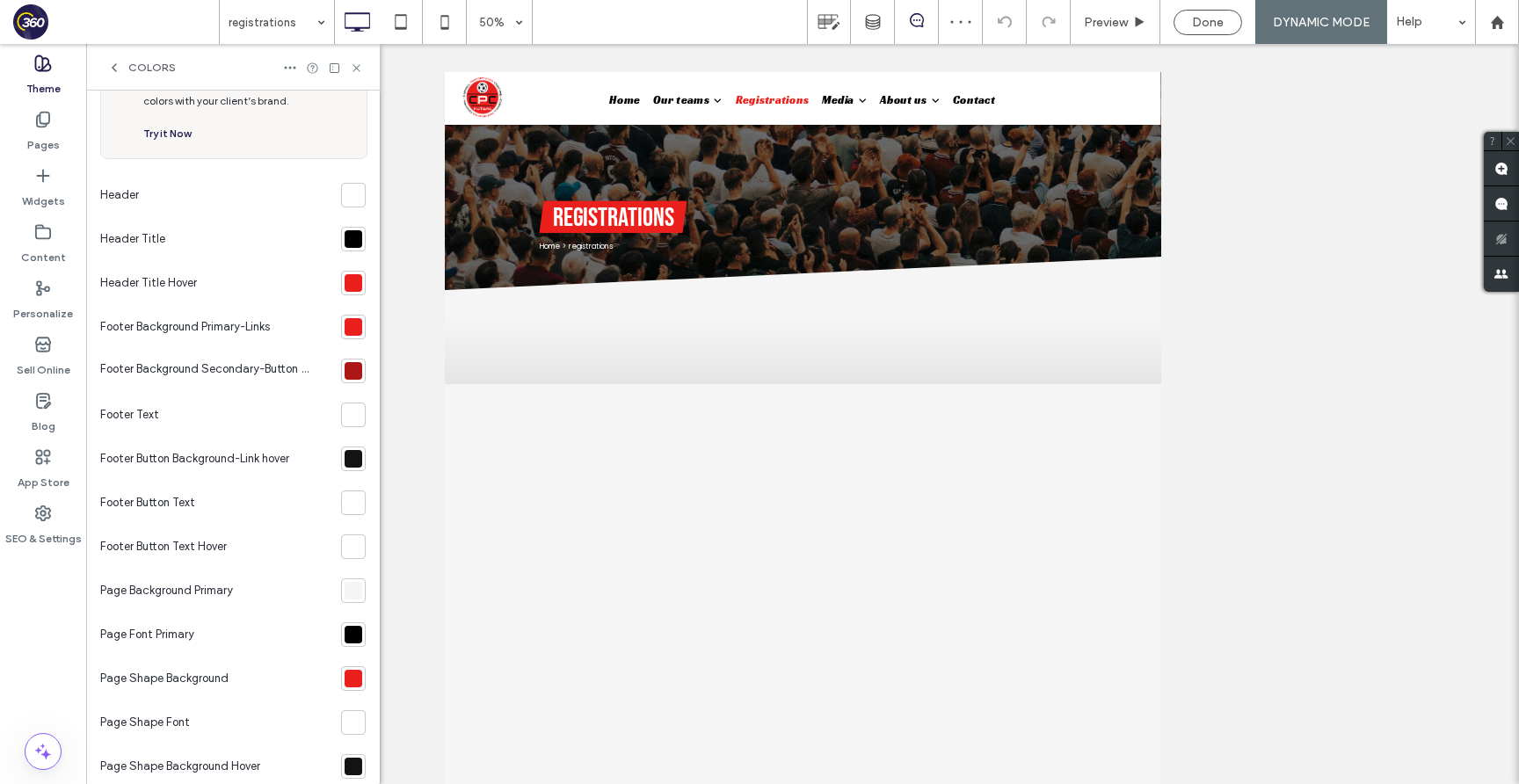
click at [351, 421] on div at bounding box center [354, 415] width 18 height 18
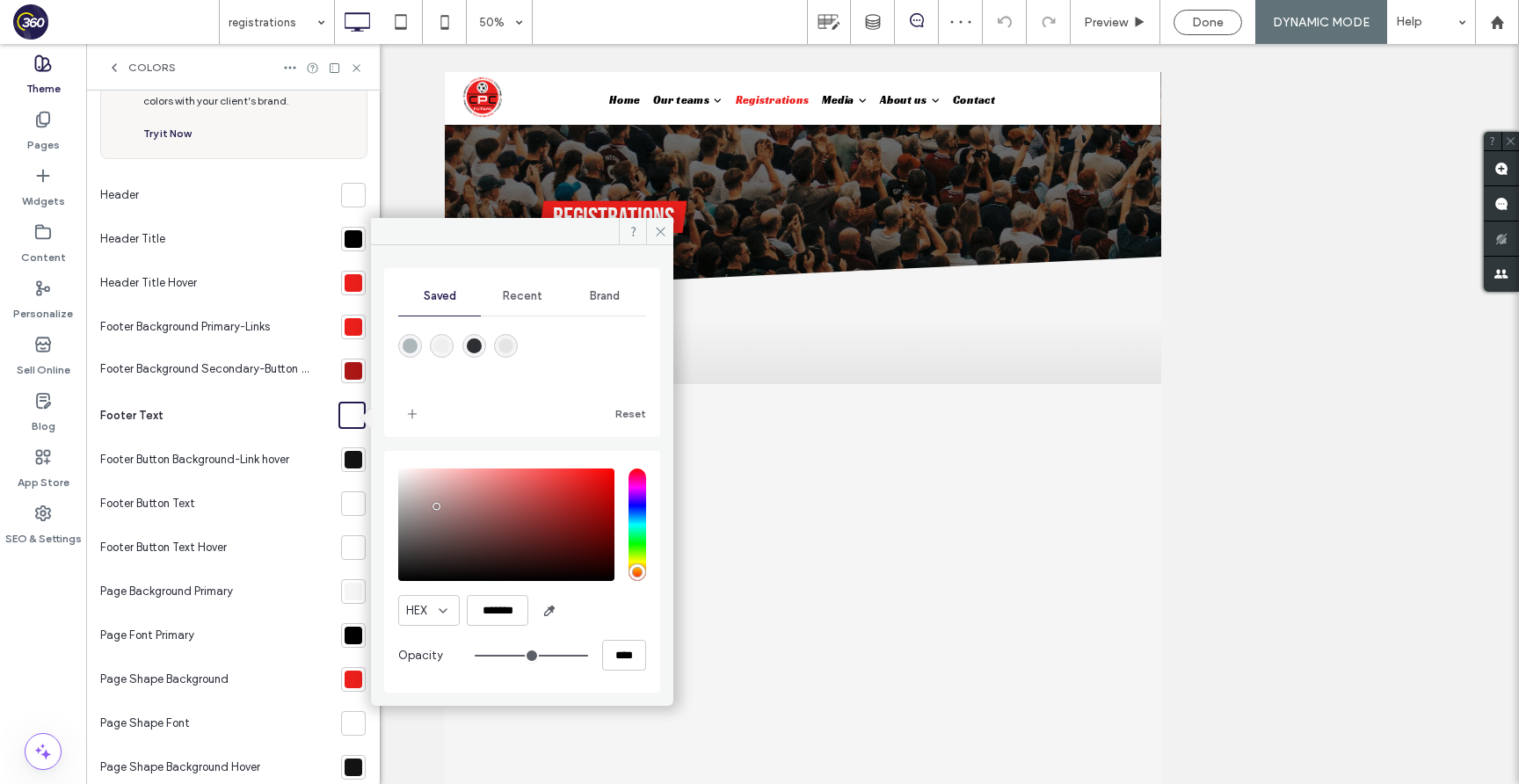
type input "*******"
drag, startPoint x: 437, startPoint y: 506, endPoint x: 371, endPoint y: 451, distance: 85.9
click at [373, 440] on div "Saved Recent Brand Reset HEX ******* Opacity ****" at bounding box center [521, 469] width 302 height 447
click at [354, 66] on icon at bounding box center [356, 68] width 13 height 13
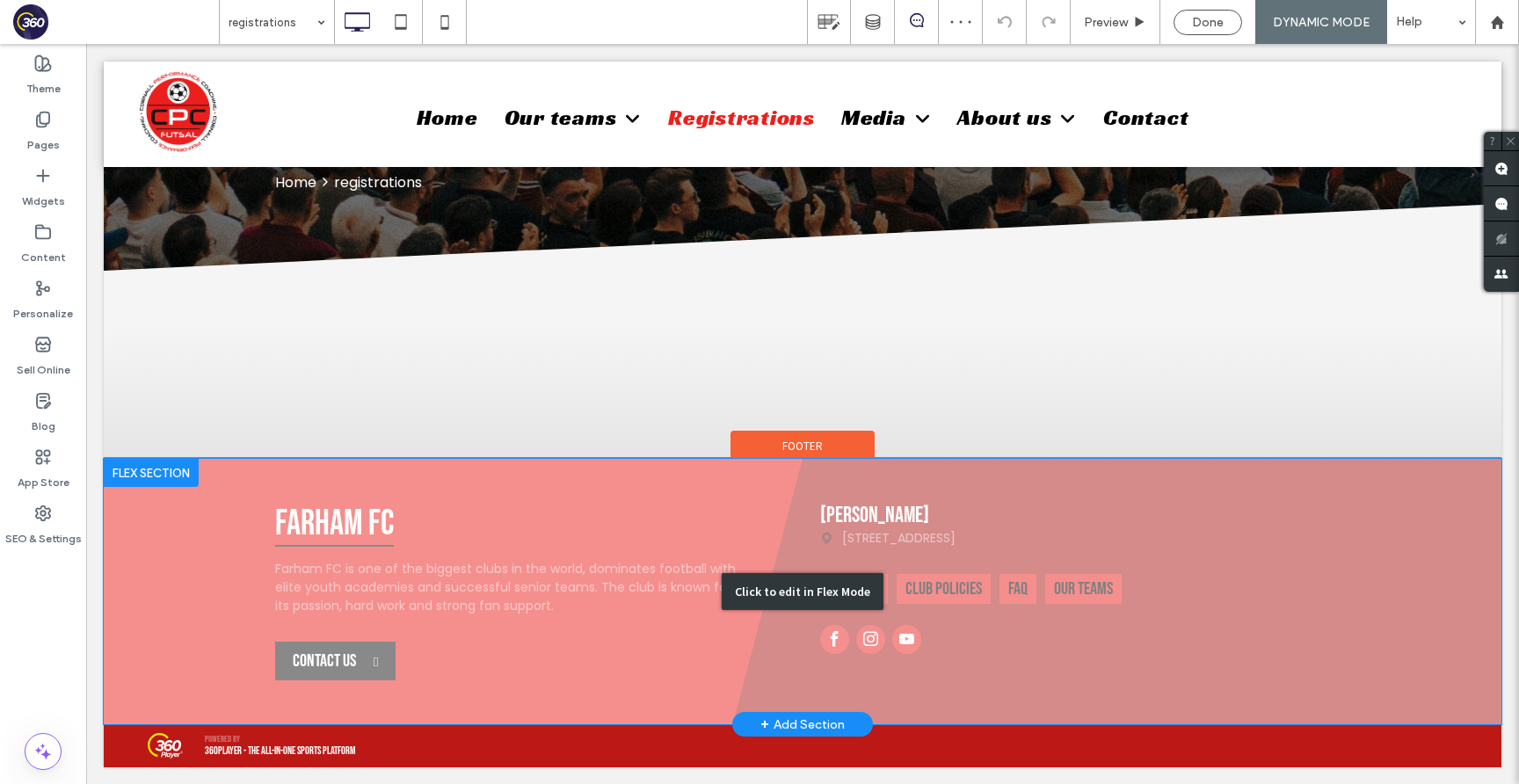
click at [640, 542] on div "Click to edit in Flex Mode" at bounding box center [802, 592] width 1398 height 265
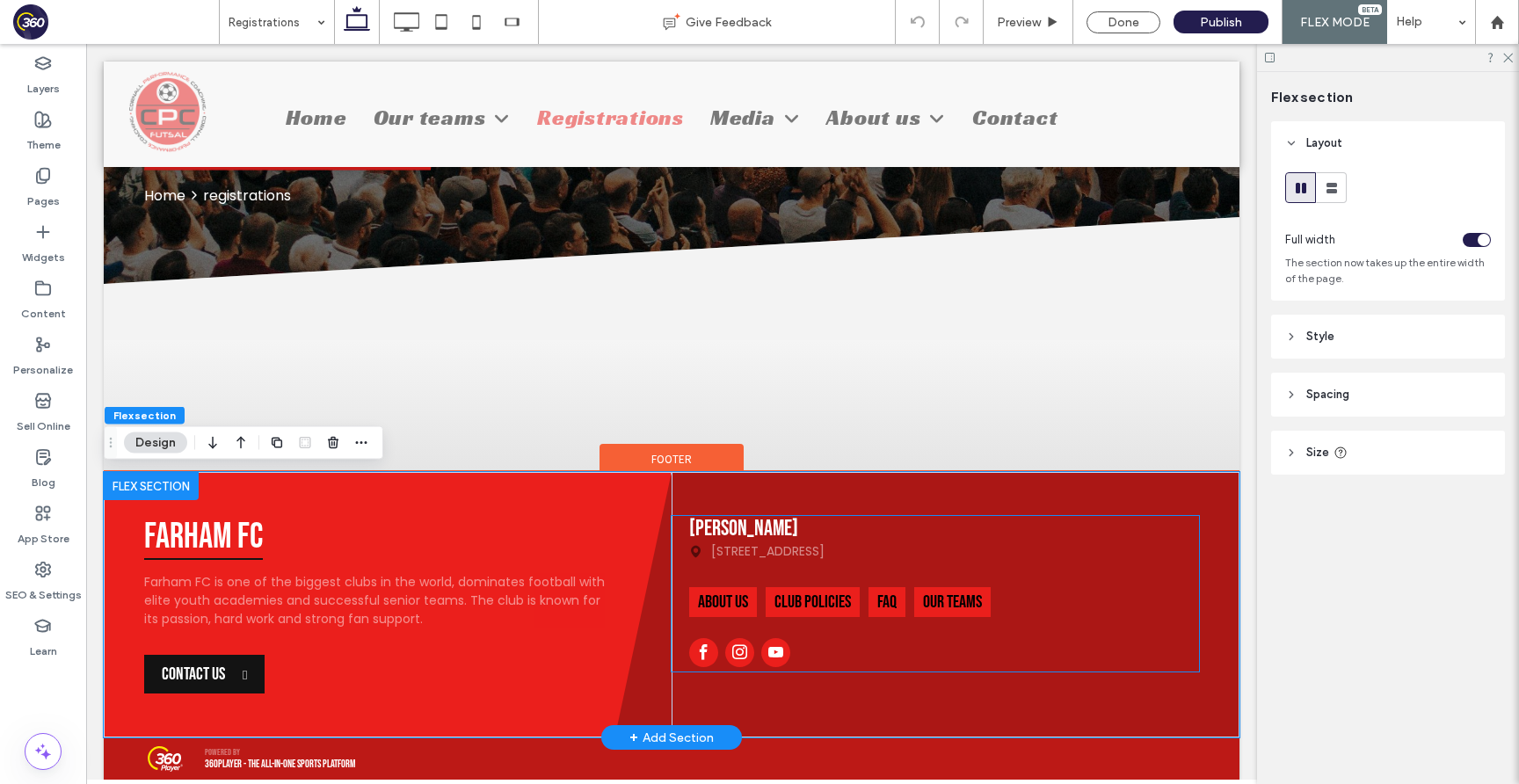
click at [824, 548] on p "555 Farham Road, Farham City" at bounding box center [767, 551] width 113 height 19
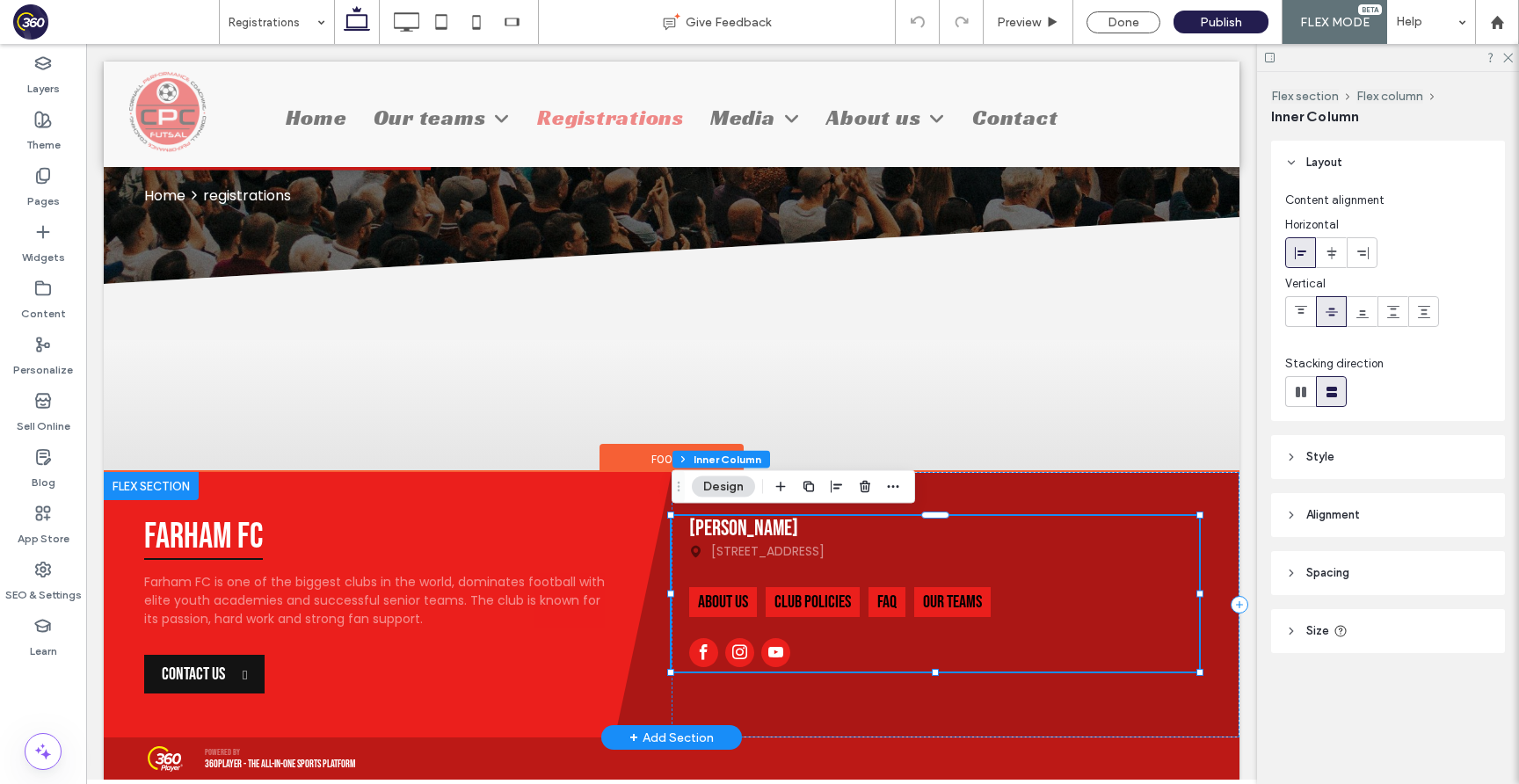
click at [915, 549] on div "555 Farham Road, Farham City" at bounding box center [943, 551] width 510 height 19
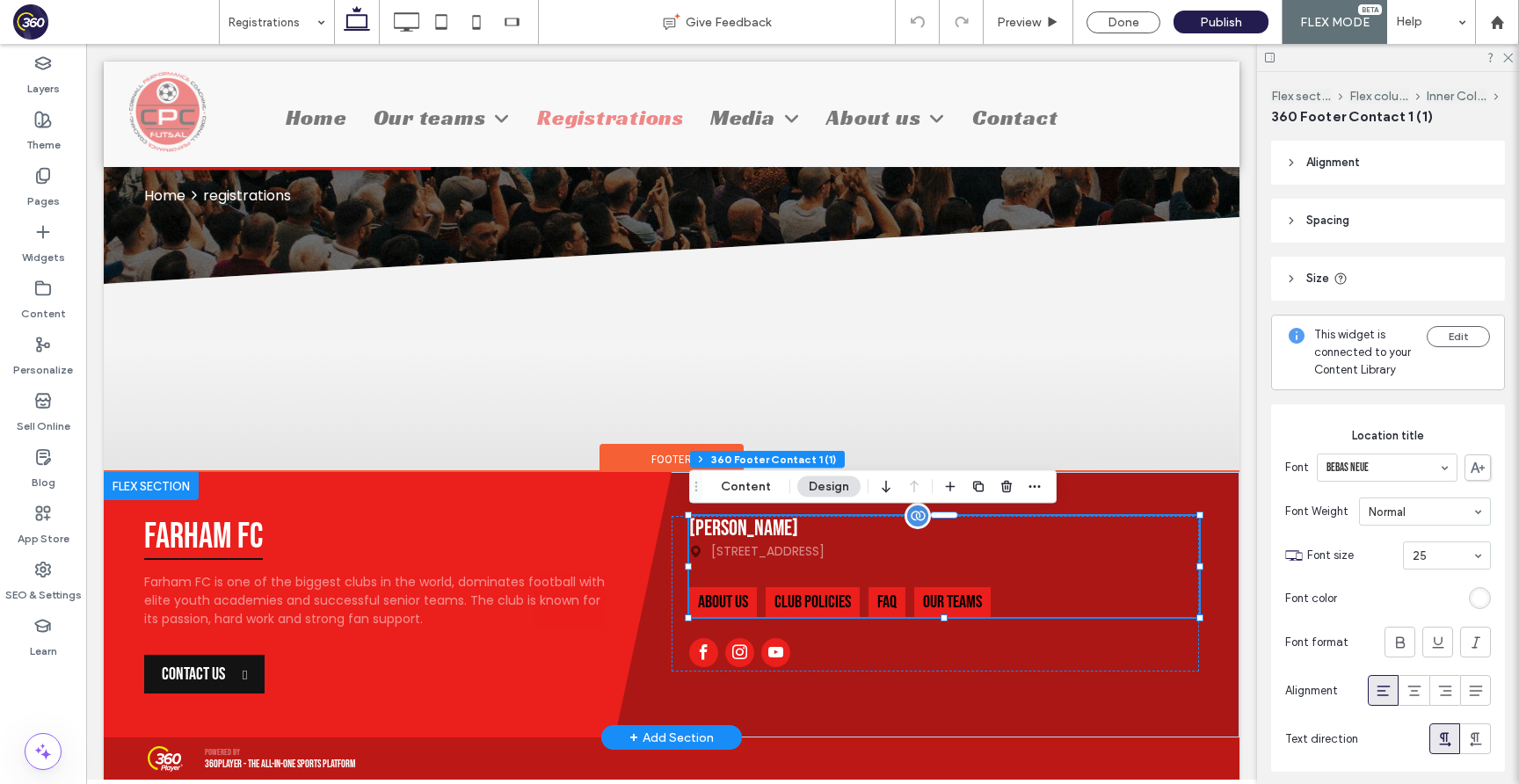
click at [932, 549] on div "555 Farham Road, Farham City" at bounding box center [943, 551] width 510 height 19
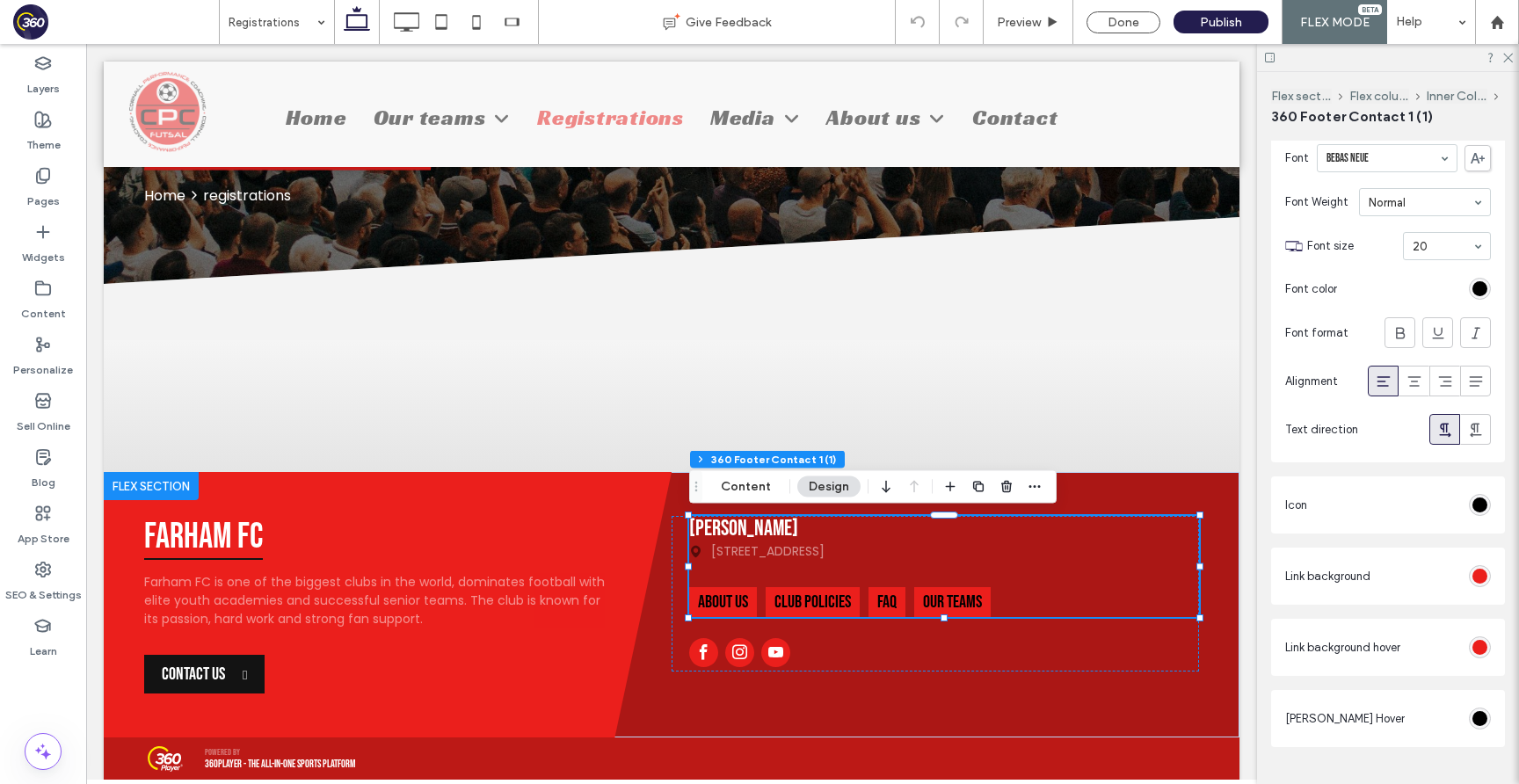
scroll to position [981, 0]
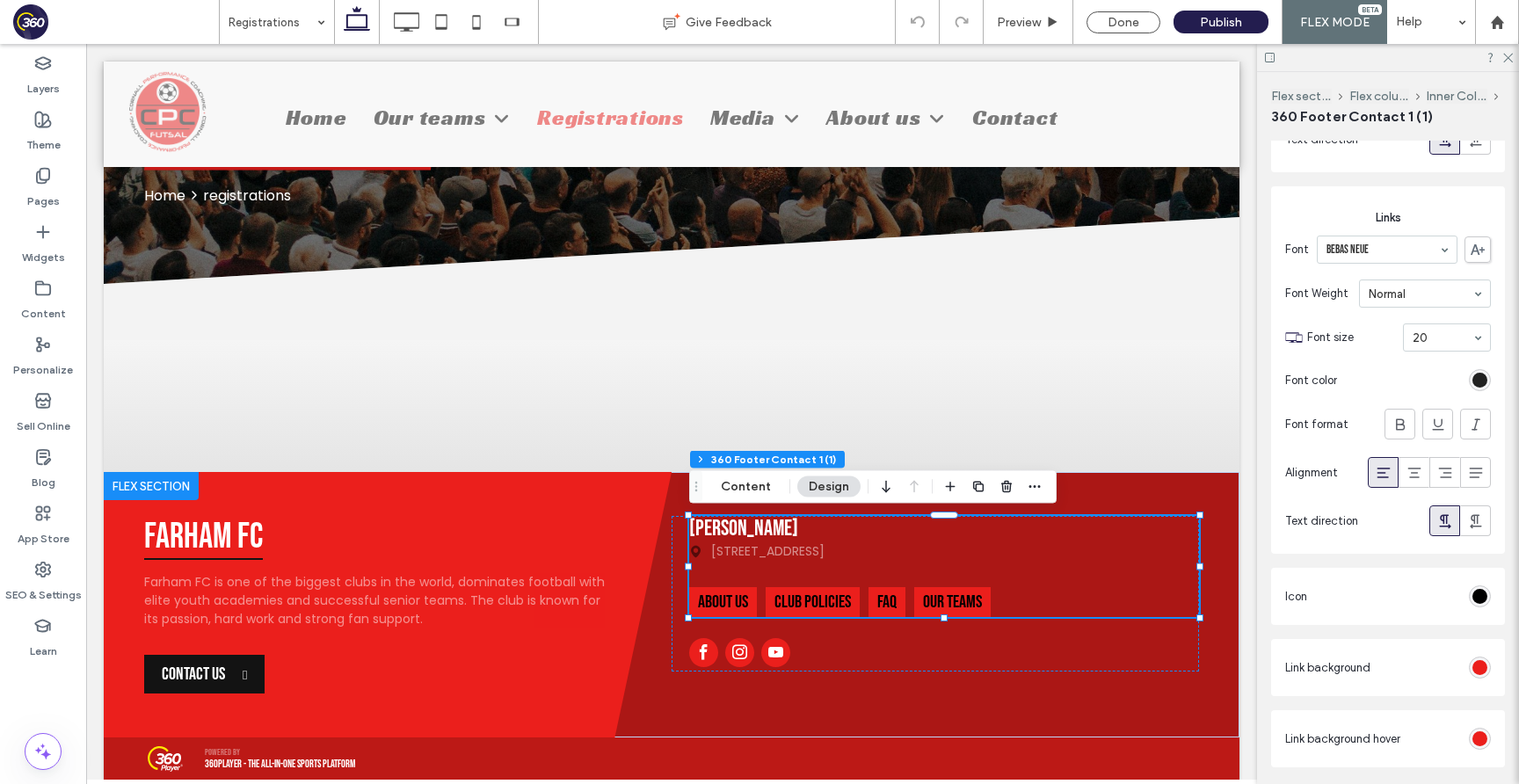
click at [1480, 377] on div "rgb(0, 0, 0)" at bounding box center [1479, 380] width 15 height 15
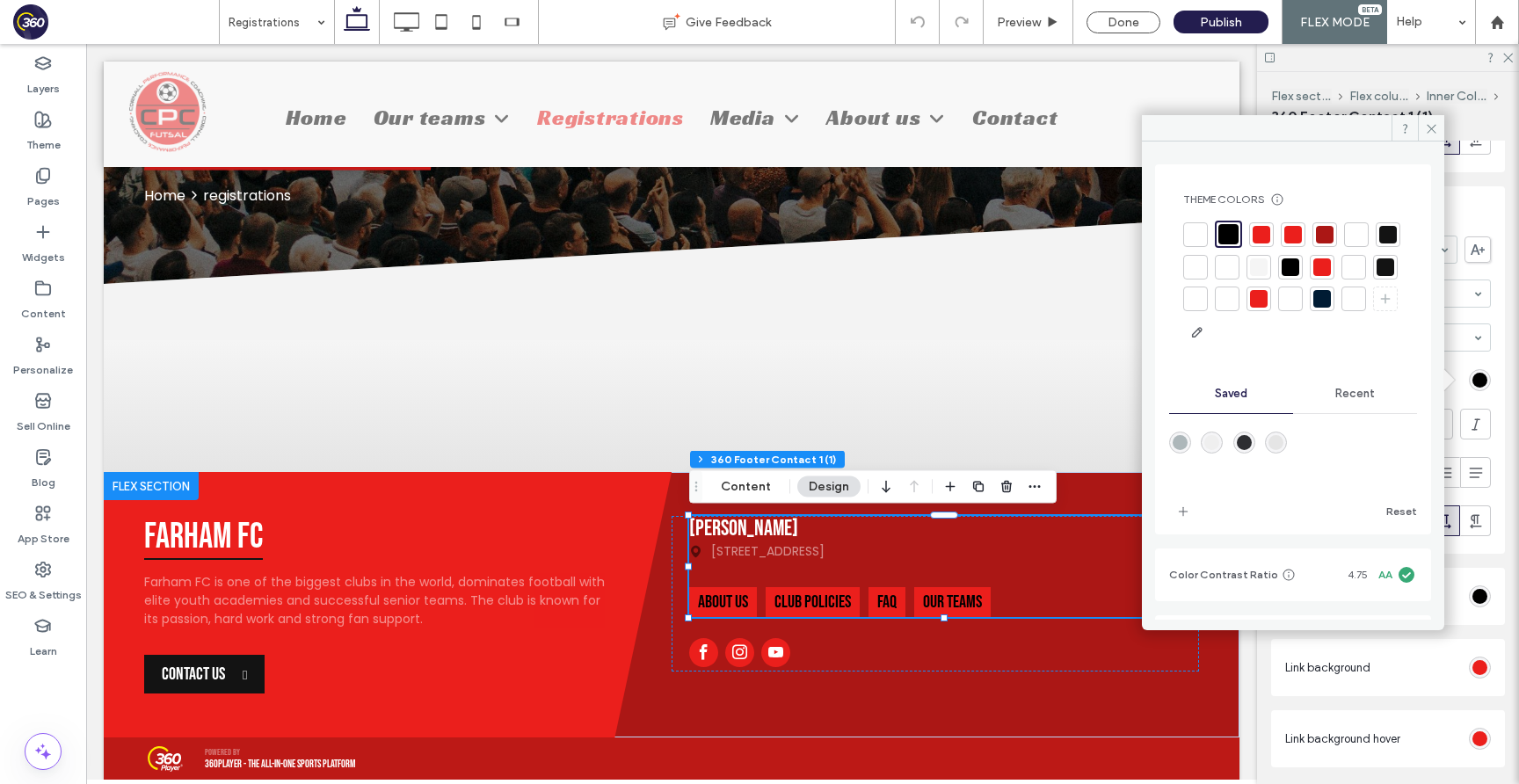
click at [1356, 235] on div at bounding box center [1356, 235] width 18 height 18
click at [1428, 124] on icon at bounding box center [1431, 128] width 13 height 13
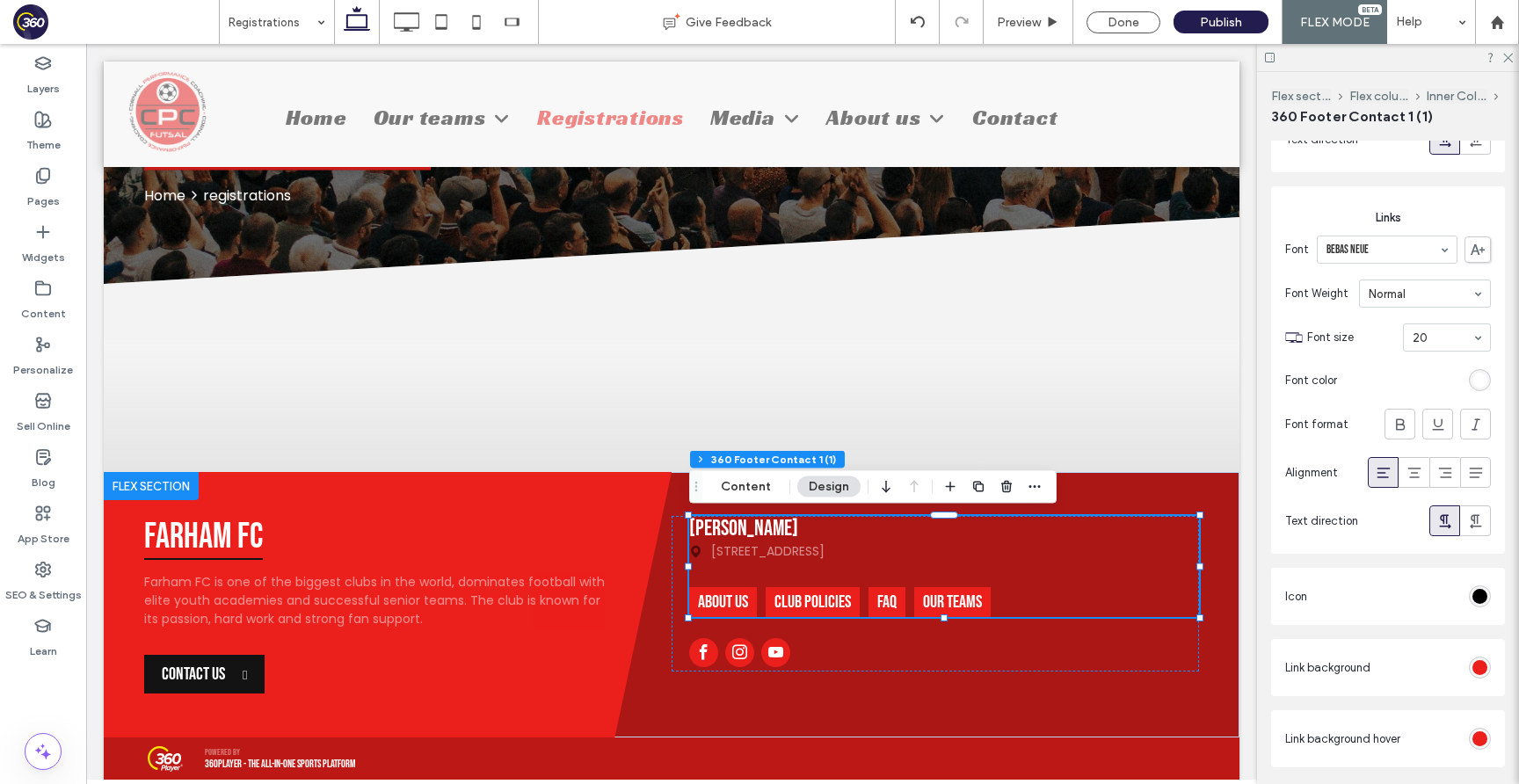
scroll to position [1122, 0]
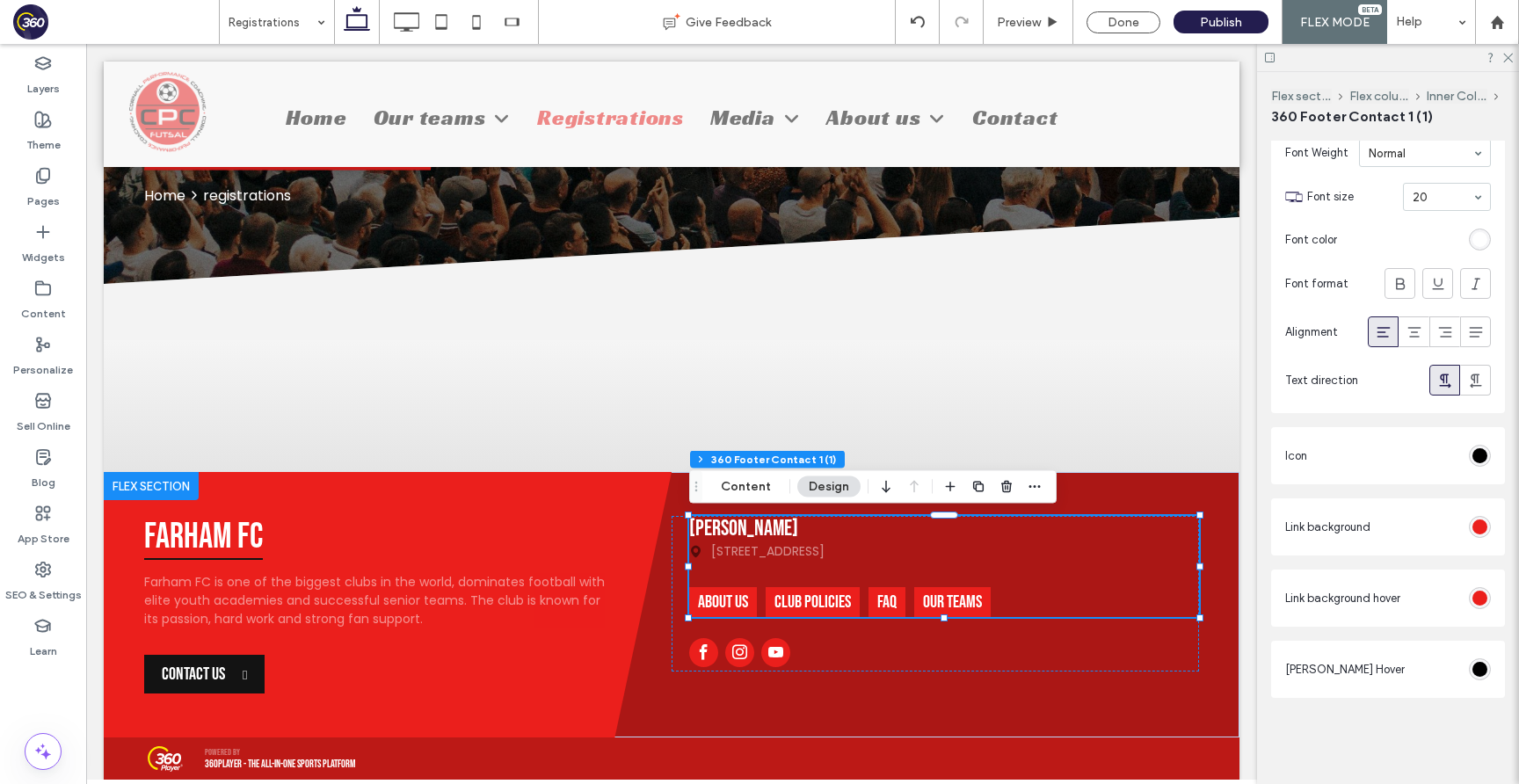
click at [1481, 463] on div "rgb(0, 0, 0)" at bounding box center [1480, 455] width 22 height 22
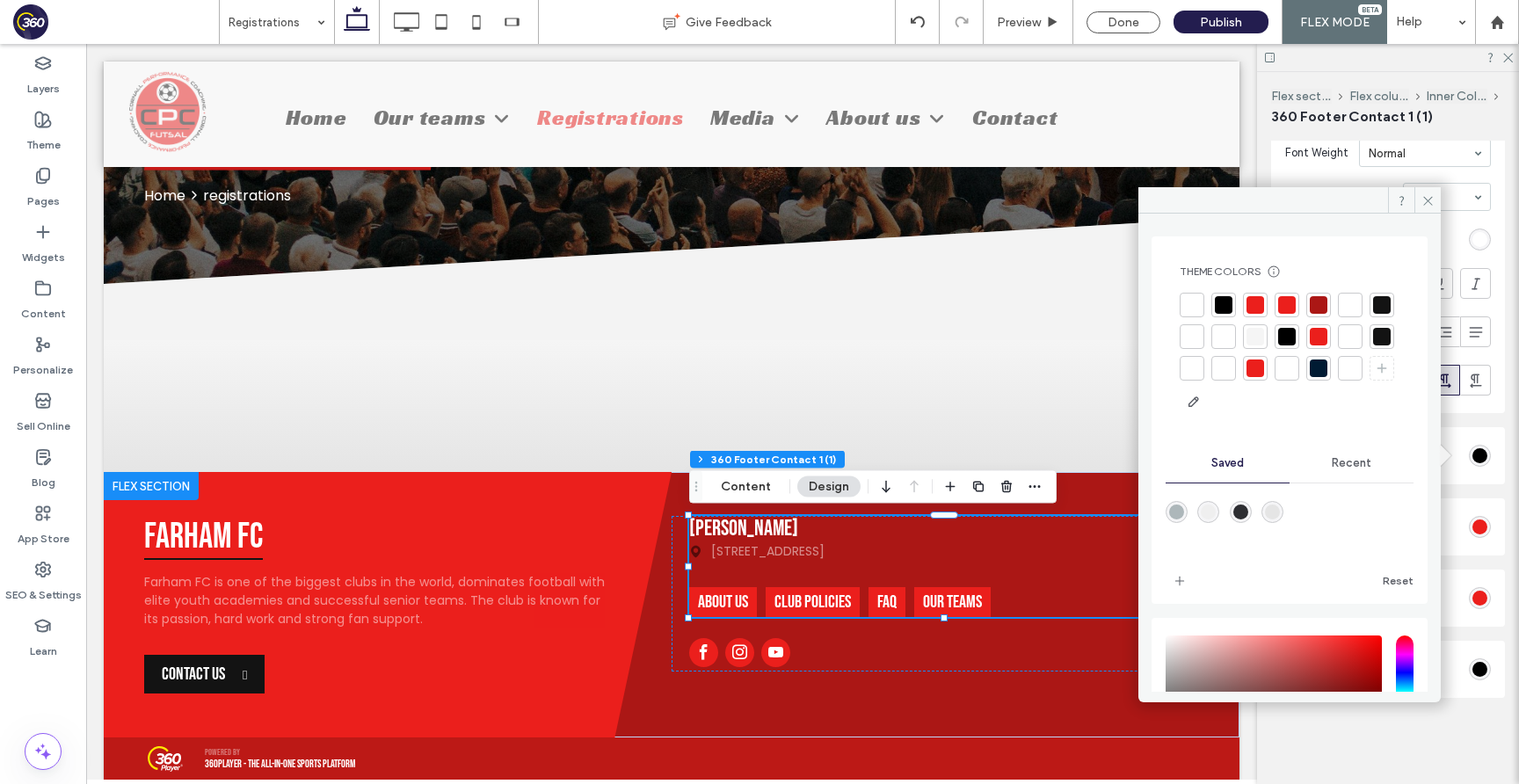
click at [1366, 308] on div at bounding box center [1289, 355] width 220 height 123
click at [1353, 306] on div at bounding box center [1350, 305] width 18 height 18
click at [1418, 200] on span at bounding box center [1427, 200] width 27 height 27
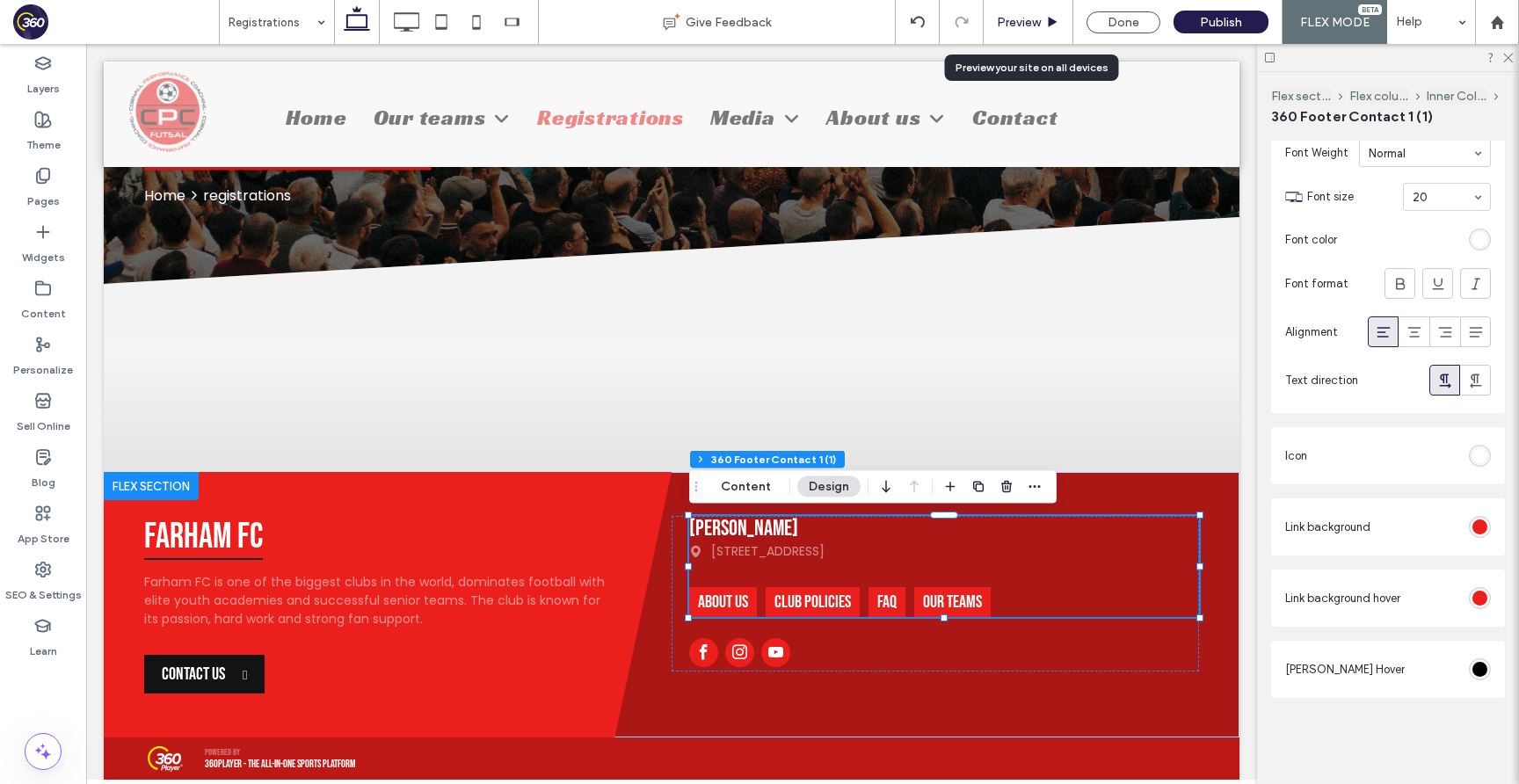
click at [1018, 29] on span "Preview" at bounding box center [1018, 22] width 44 height 15
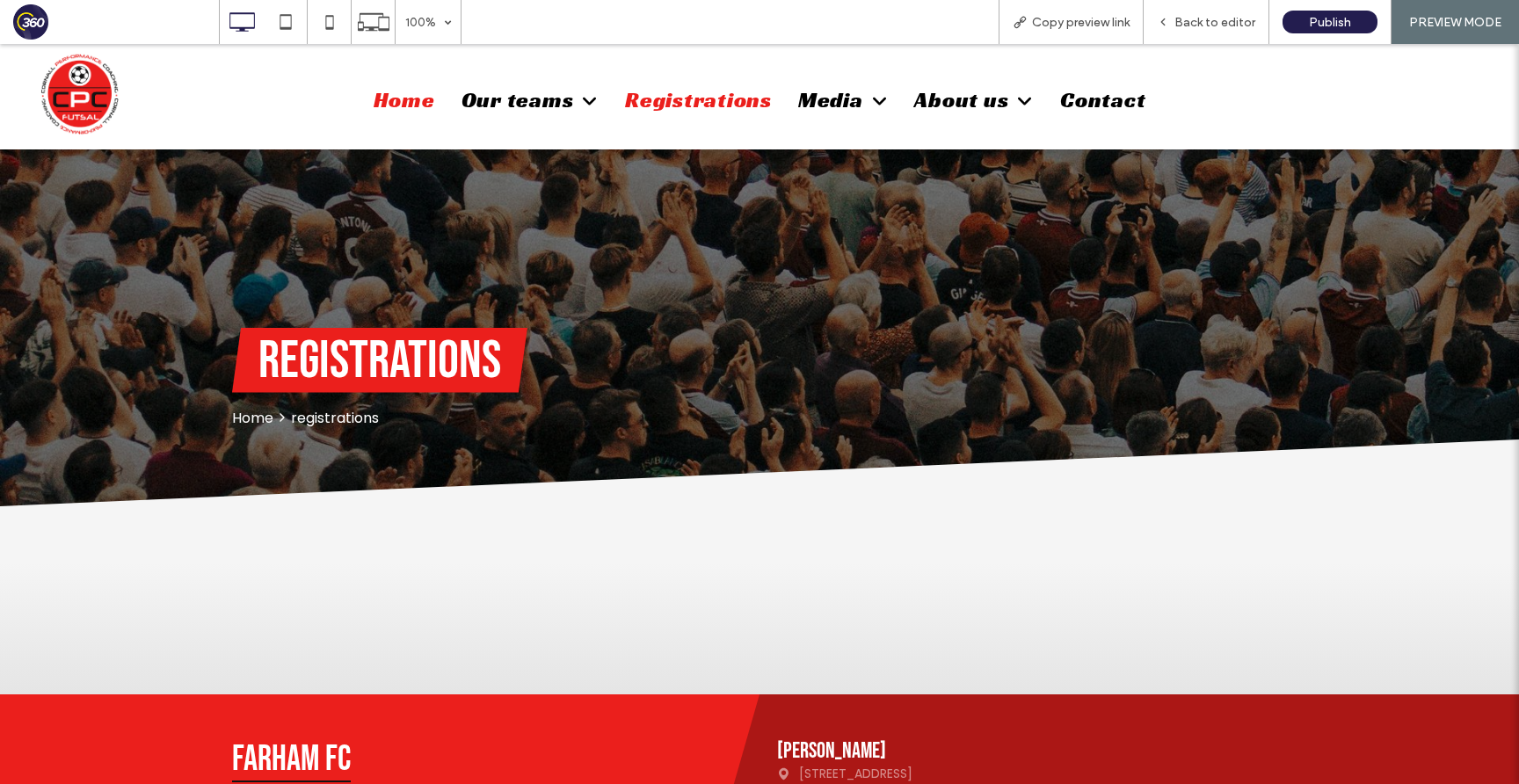
click at [408, 102] on span "Home" at bounding box center [404, 100] width 61 height 28
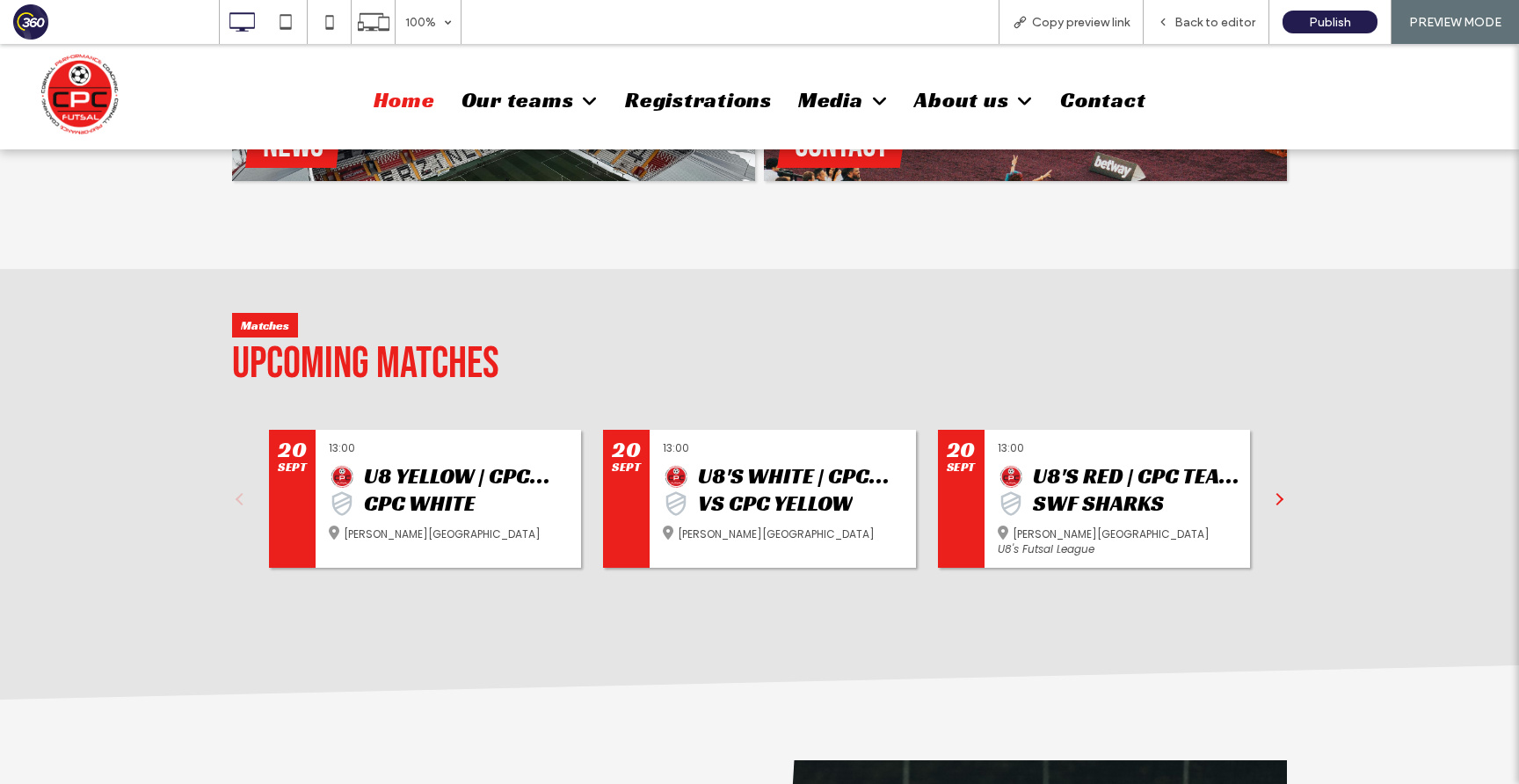
scroll to position [1098, 0]
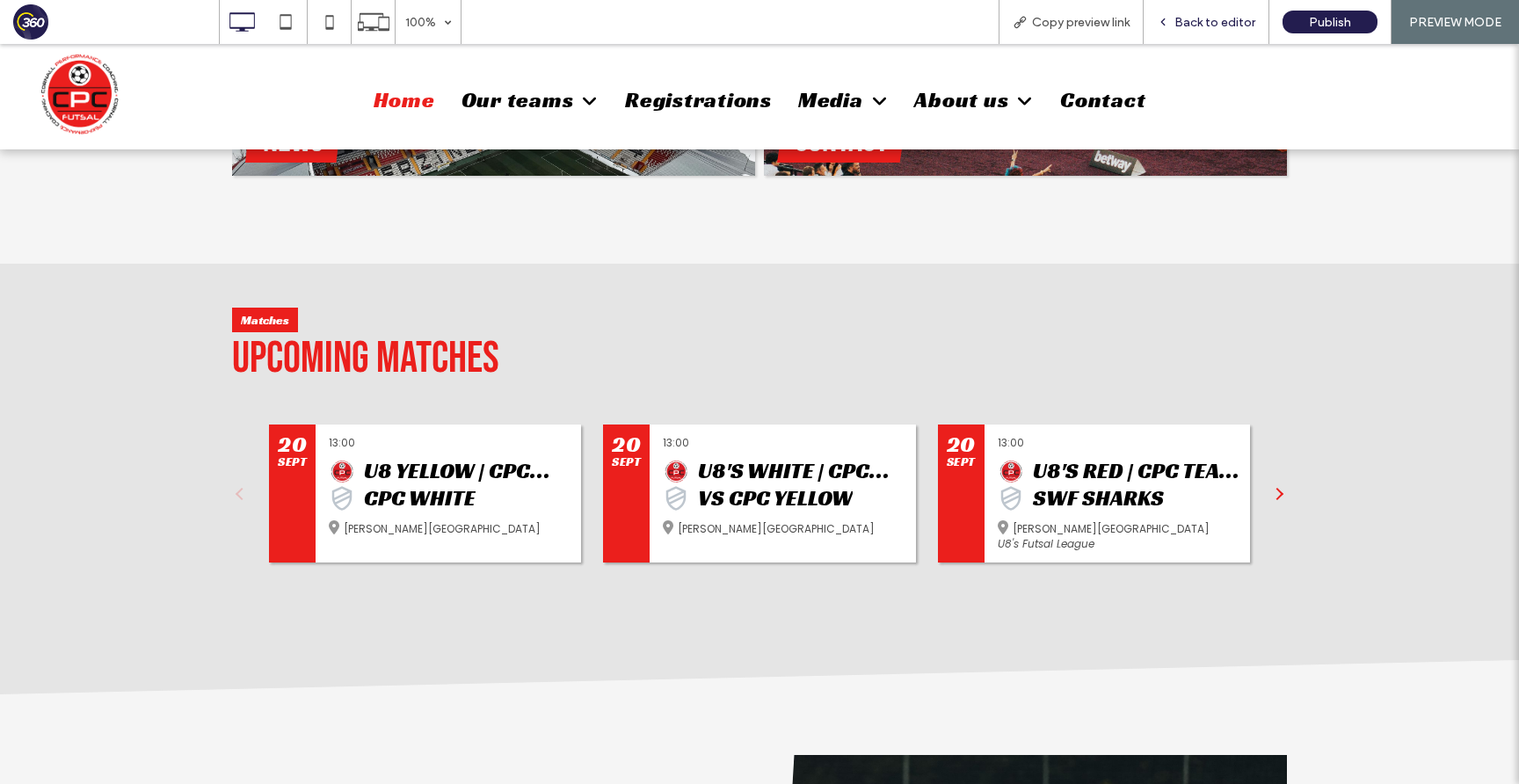
click at [1214, 20] on span "Back to editor" at bounding box center [1214, 22] width 81 height 15
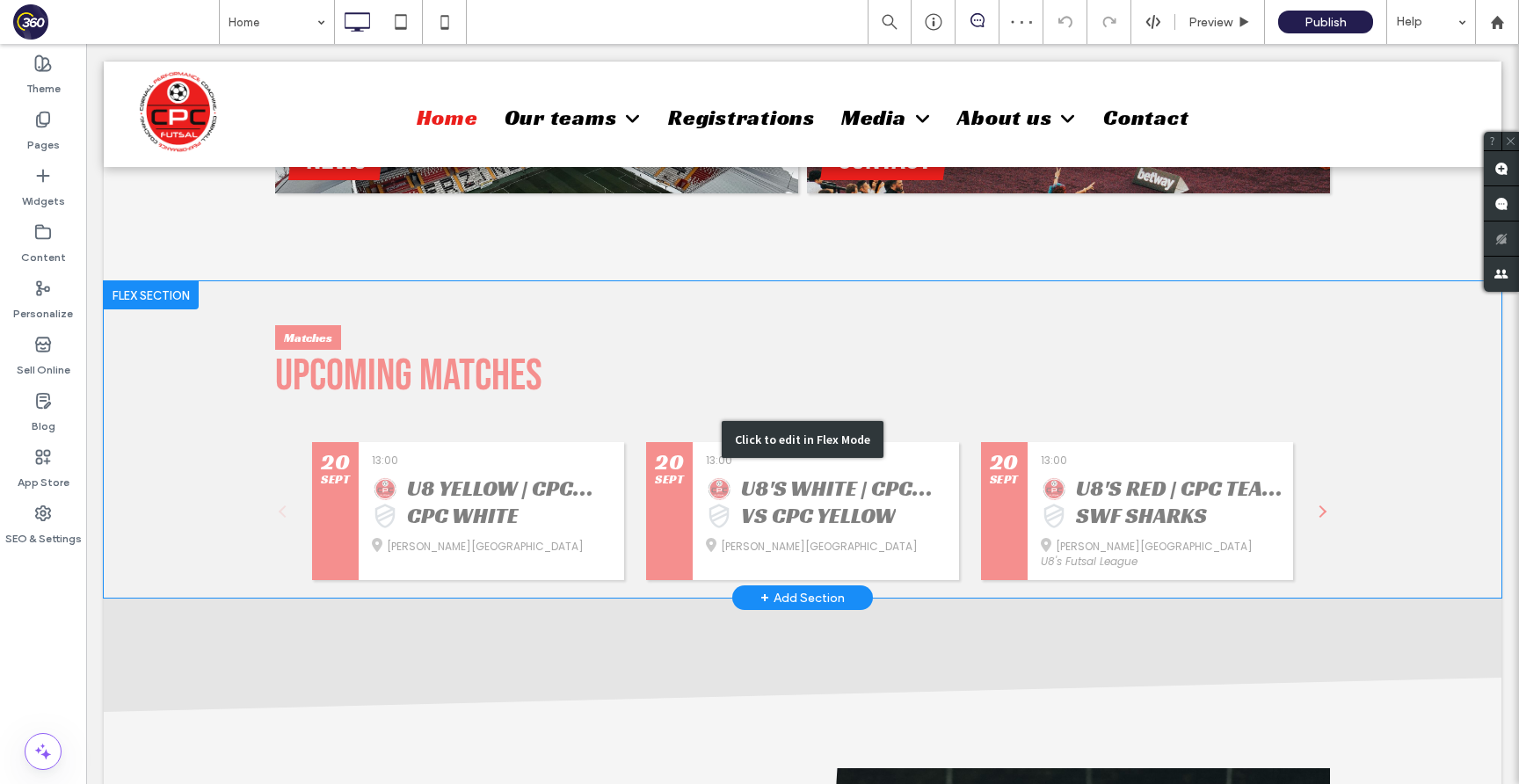
click at [762, 376] on div "Click to edit in Flex Mode" at bounding box center [802, 439] width 1398 height 316
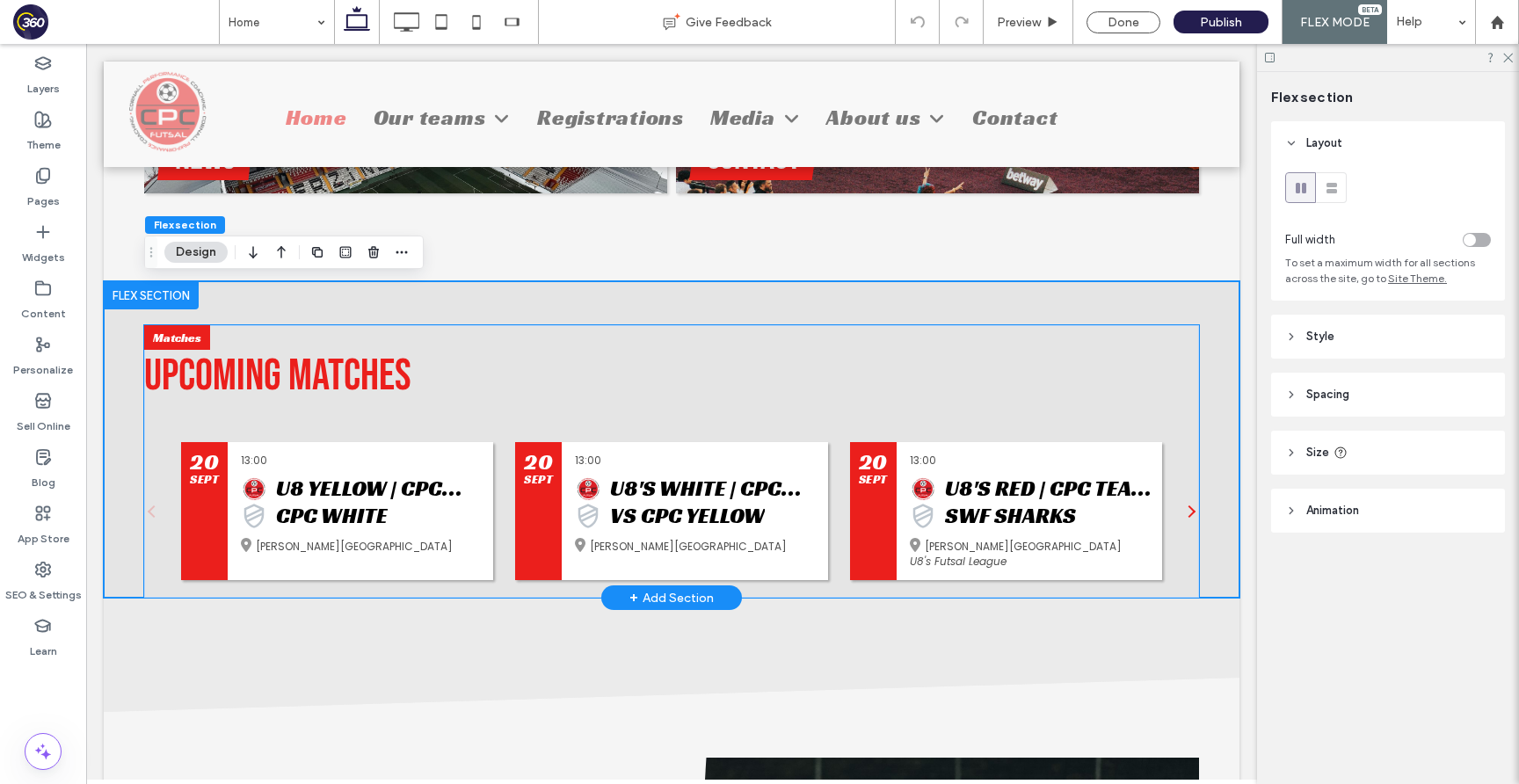
click at [697, 374] on h2 "Upcoming Matches" at bounding box center [672, 376] width 1055 height 53
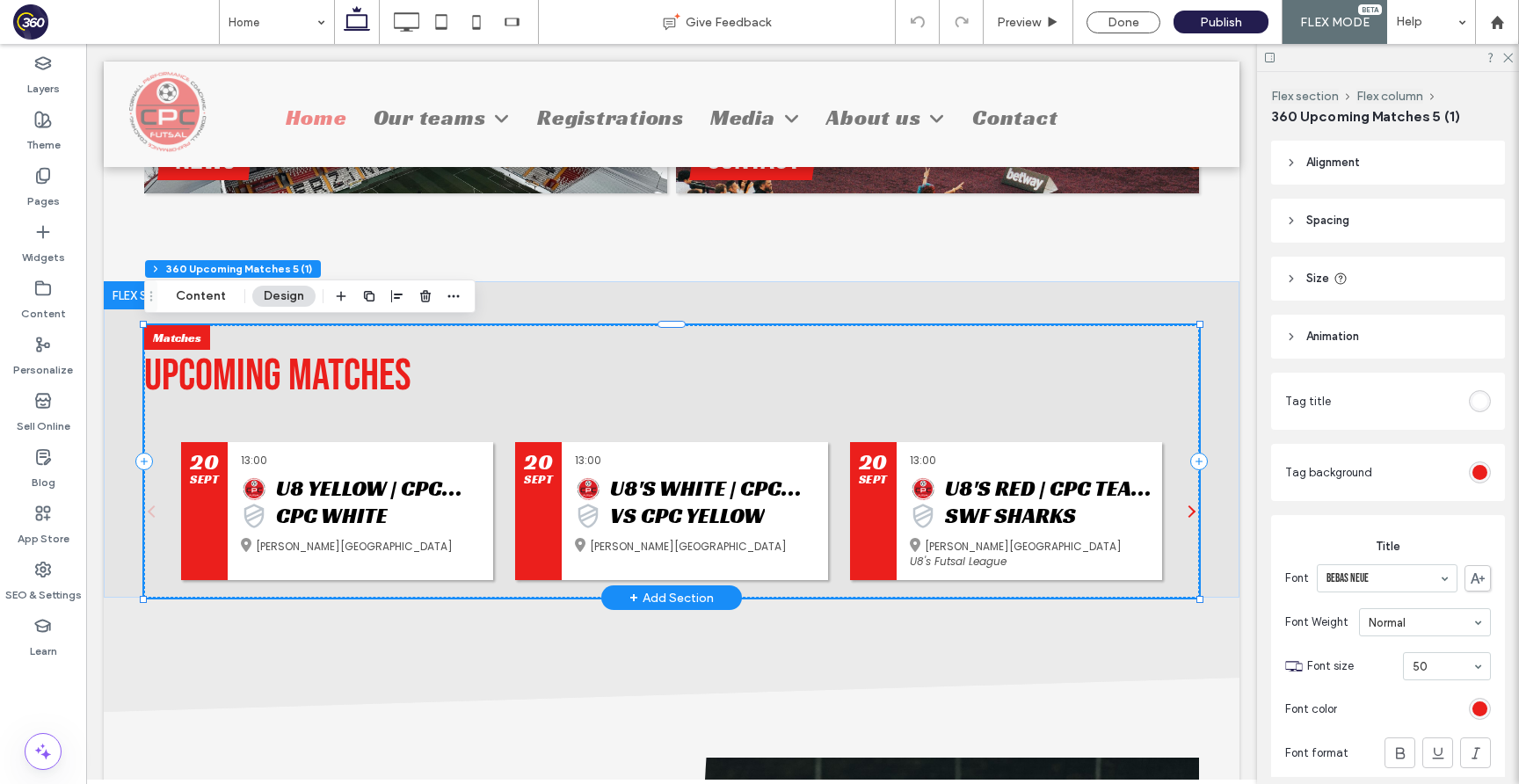
click at [697, 373] on h2 "Upcoming Matches" at bounding box center [672, 376] width 1055 height 53
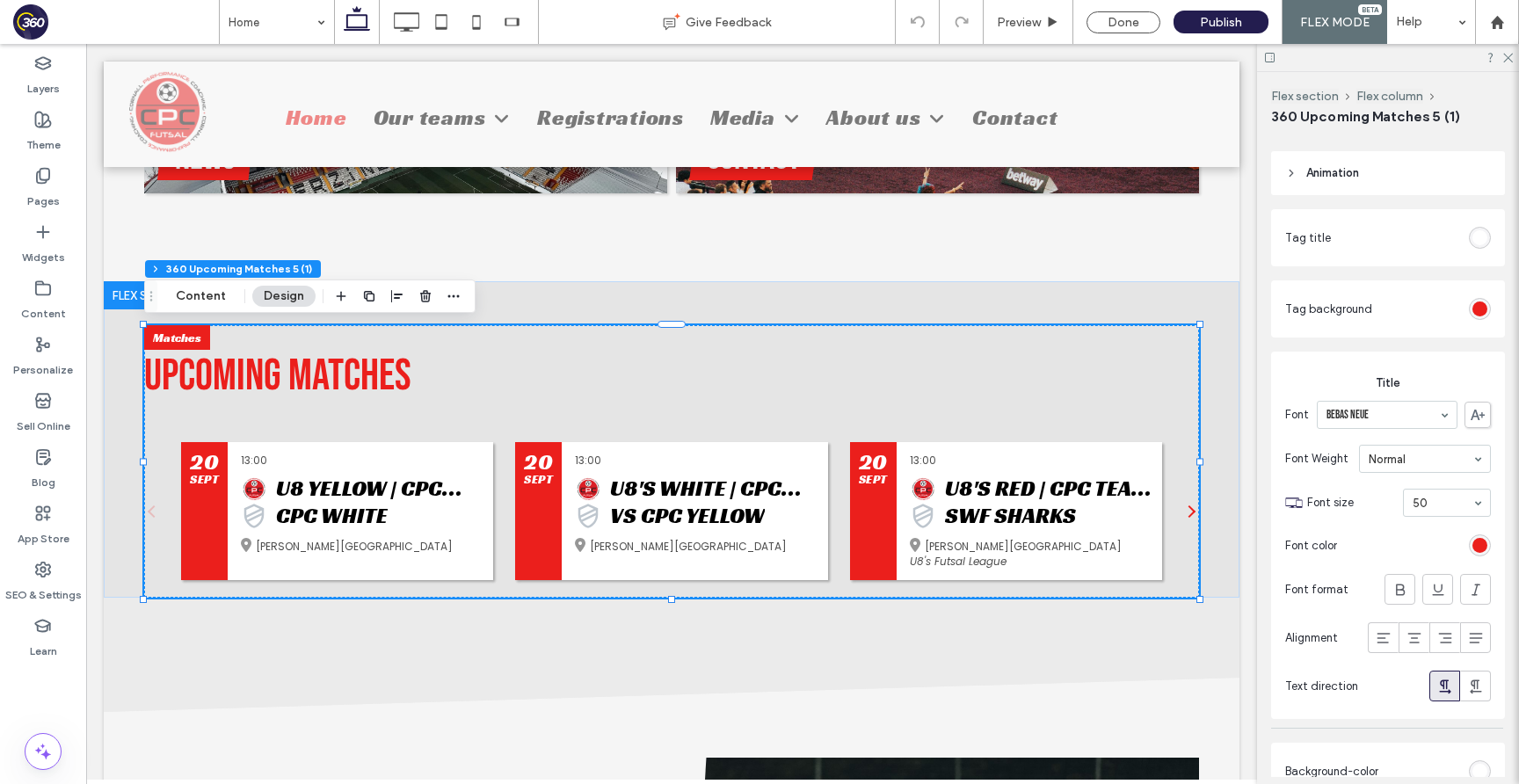
scroll to position [294, 0]
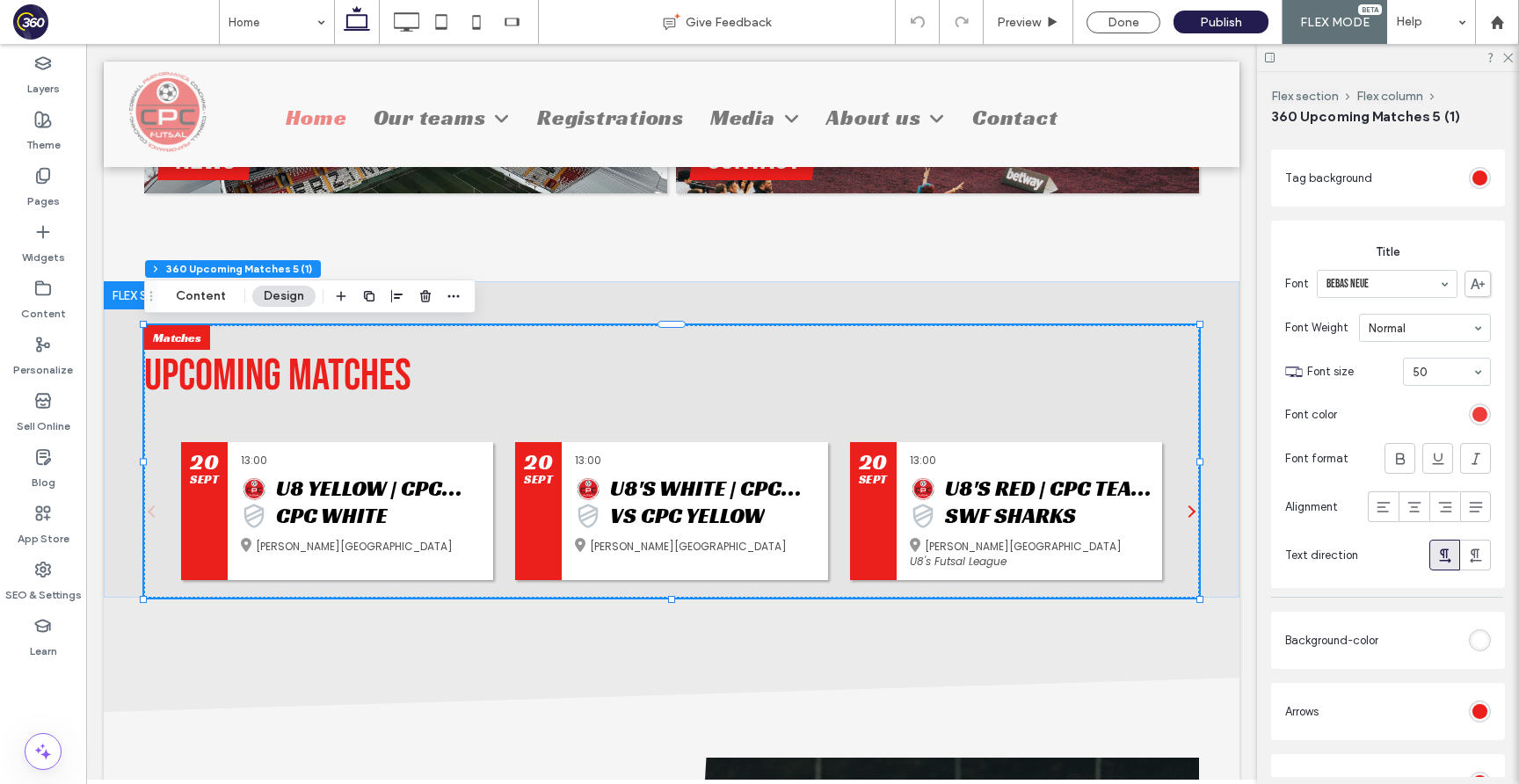
click at [1478, 418] on div "rgb(235, 31, 28)" at bounding box center [1479, 414] width 15 height 15
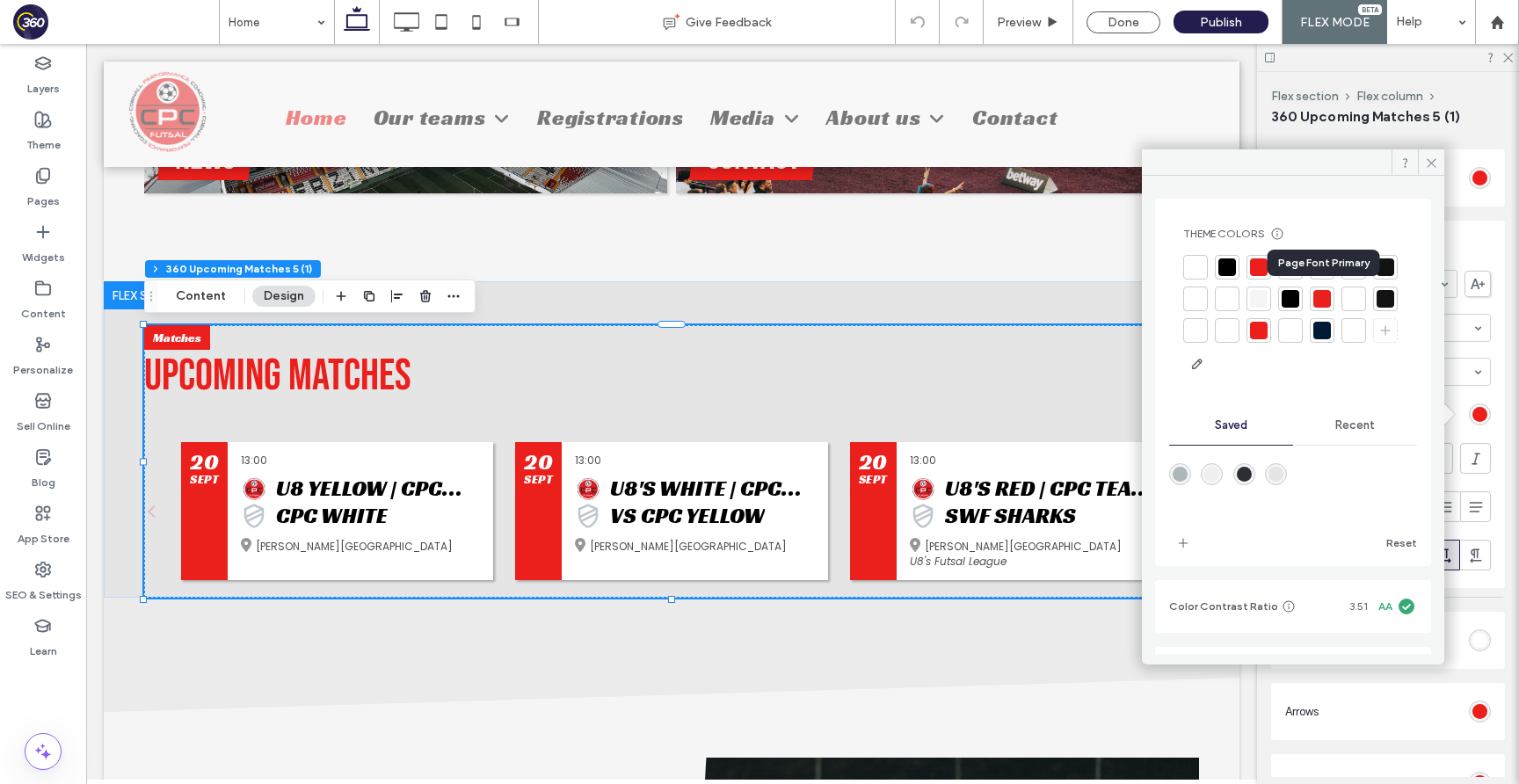
click at [1299, 293] on div at bounding box center [1290, 299] width 18 height 18
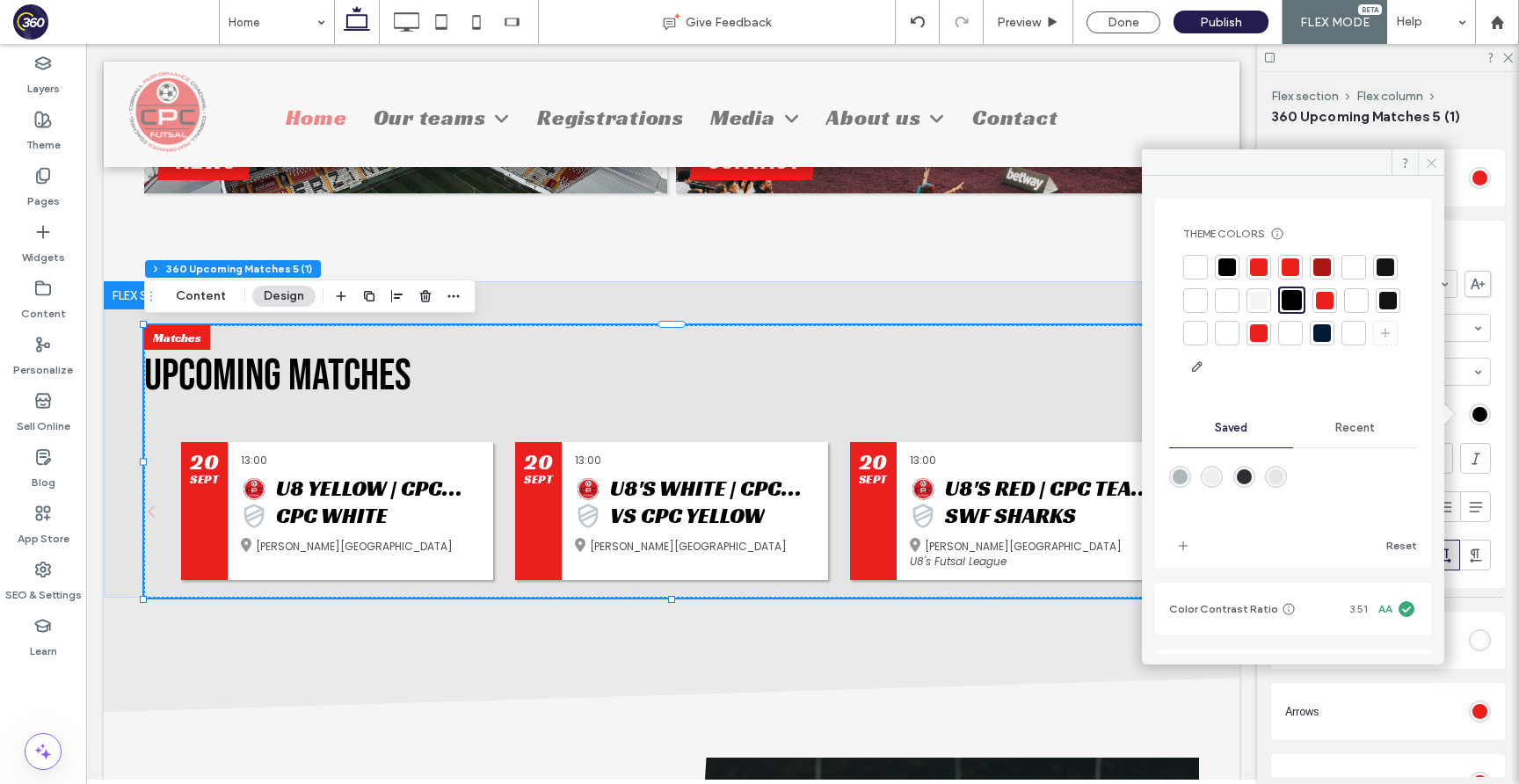
click at [1428, 157] on icon at bounding box center [1431, 163] width 13 height 13
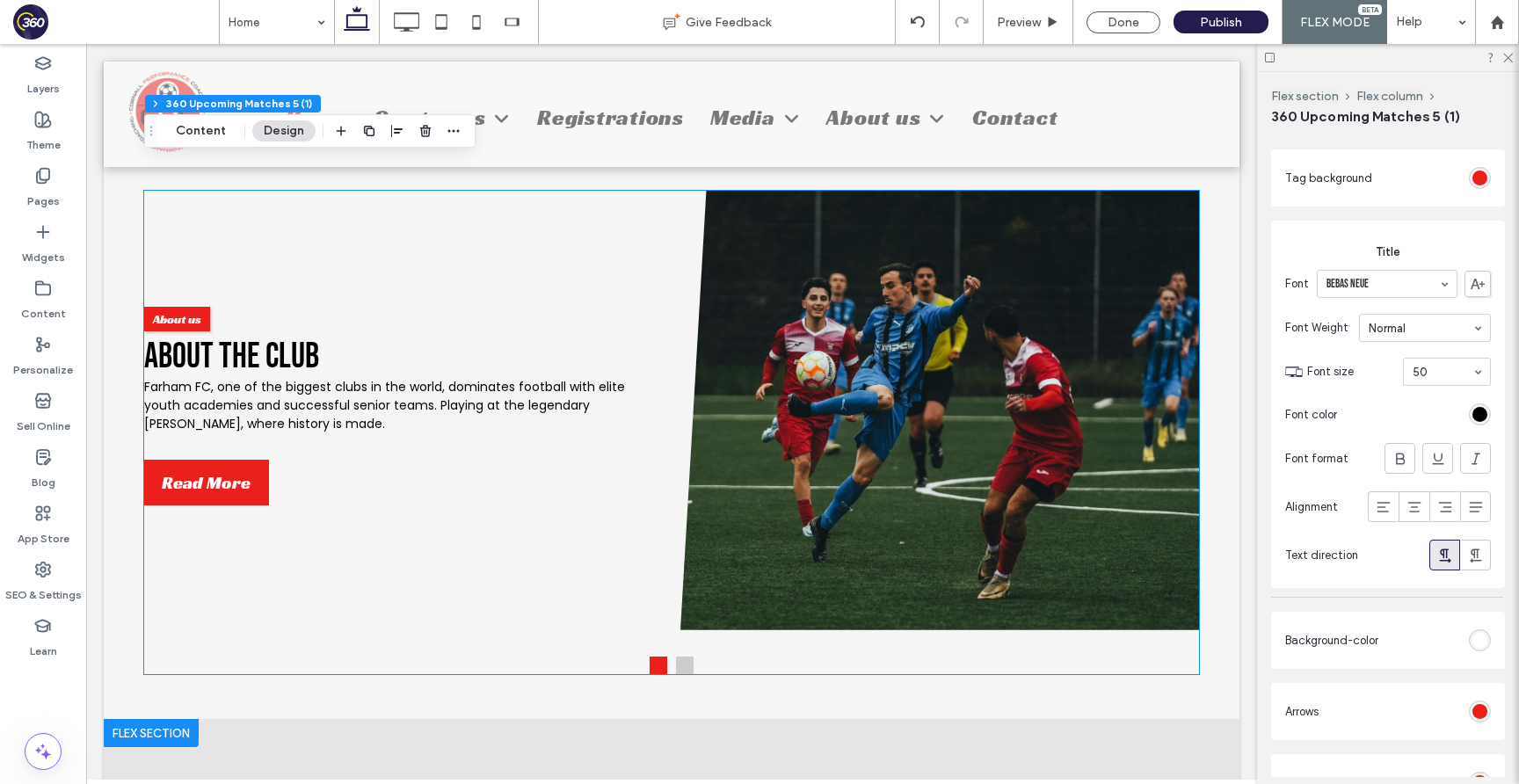
scroll to position [1618, 0]
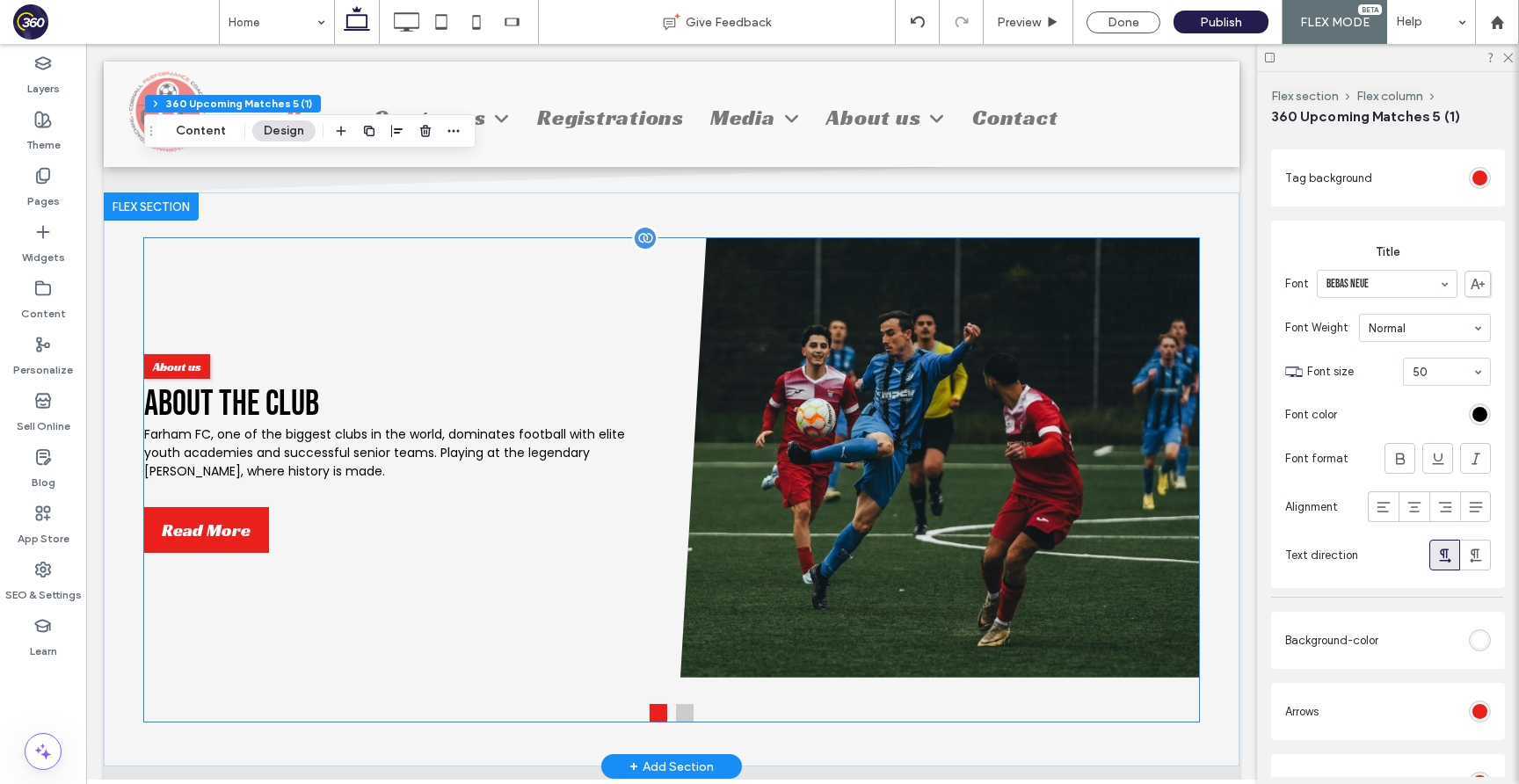
click at [523, 406] on h2 "About The Club" at bounding box center [404, 404] width 519 height 42
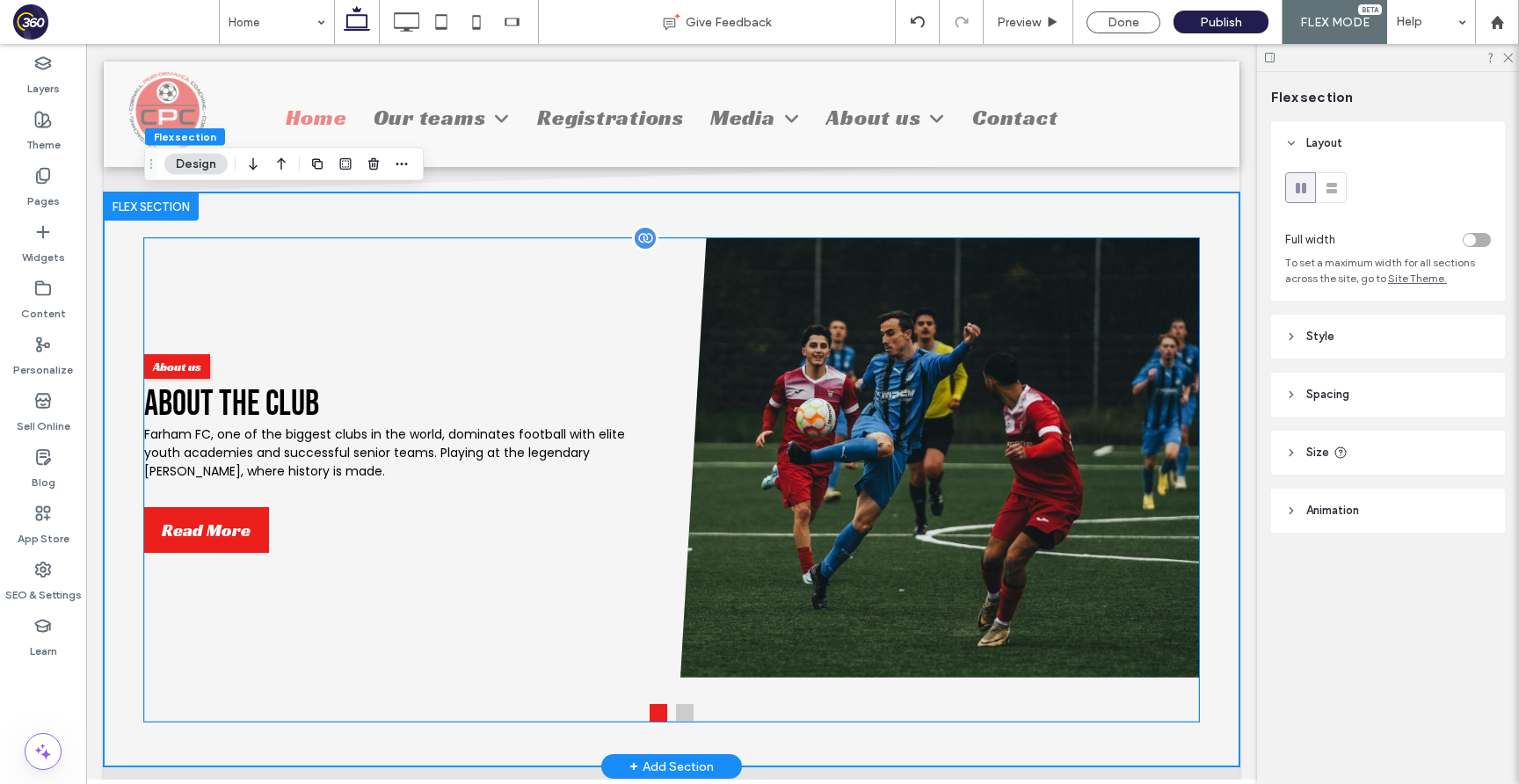
click at [551, 380] on div "About us About The Club Farham FC, one of the biggest clubs in the world, domin…" at bounding box center [404, 458] width 519 height 208
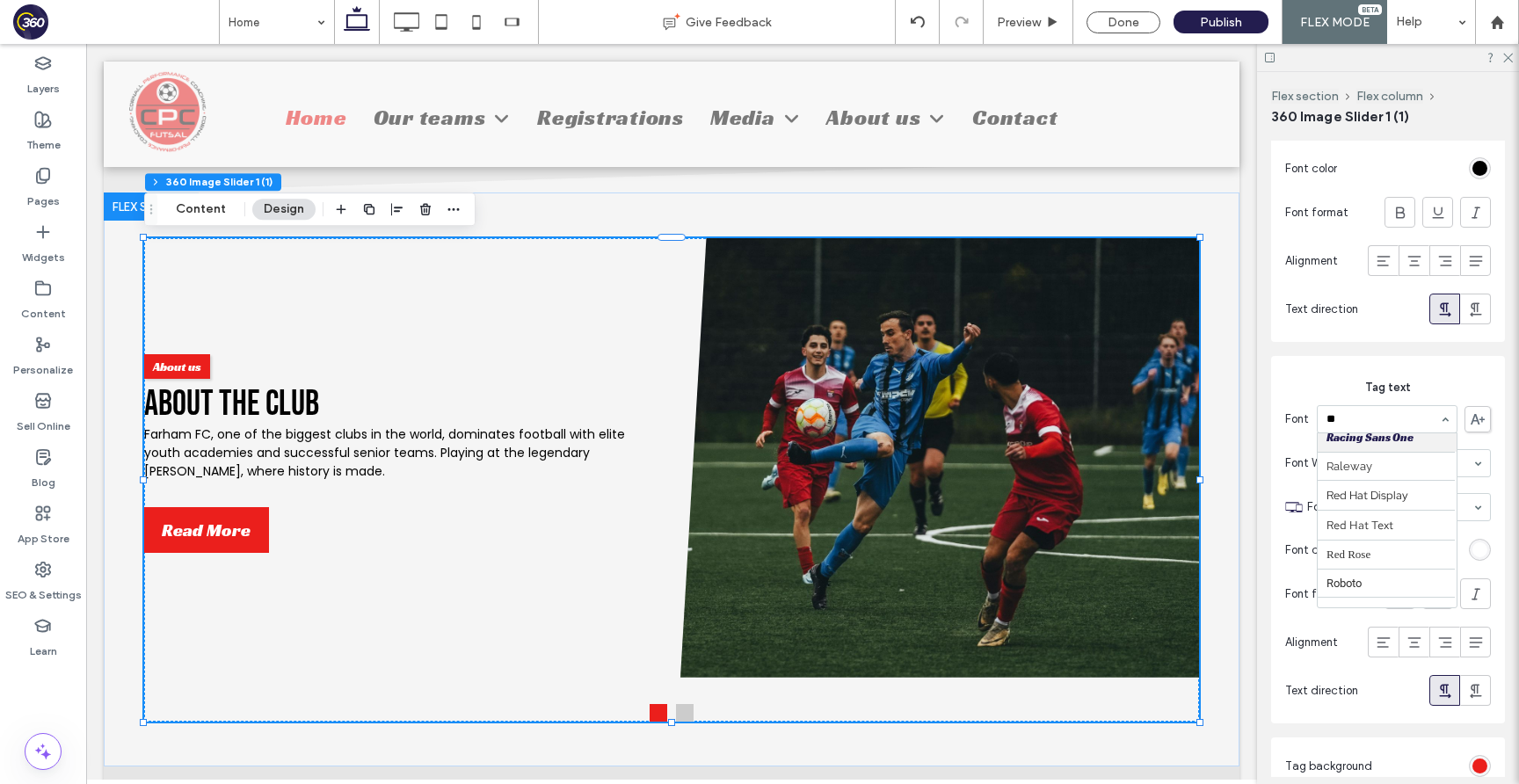
scroll to position [0, 0]
type input "***"
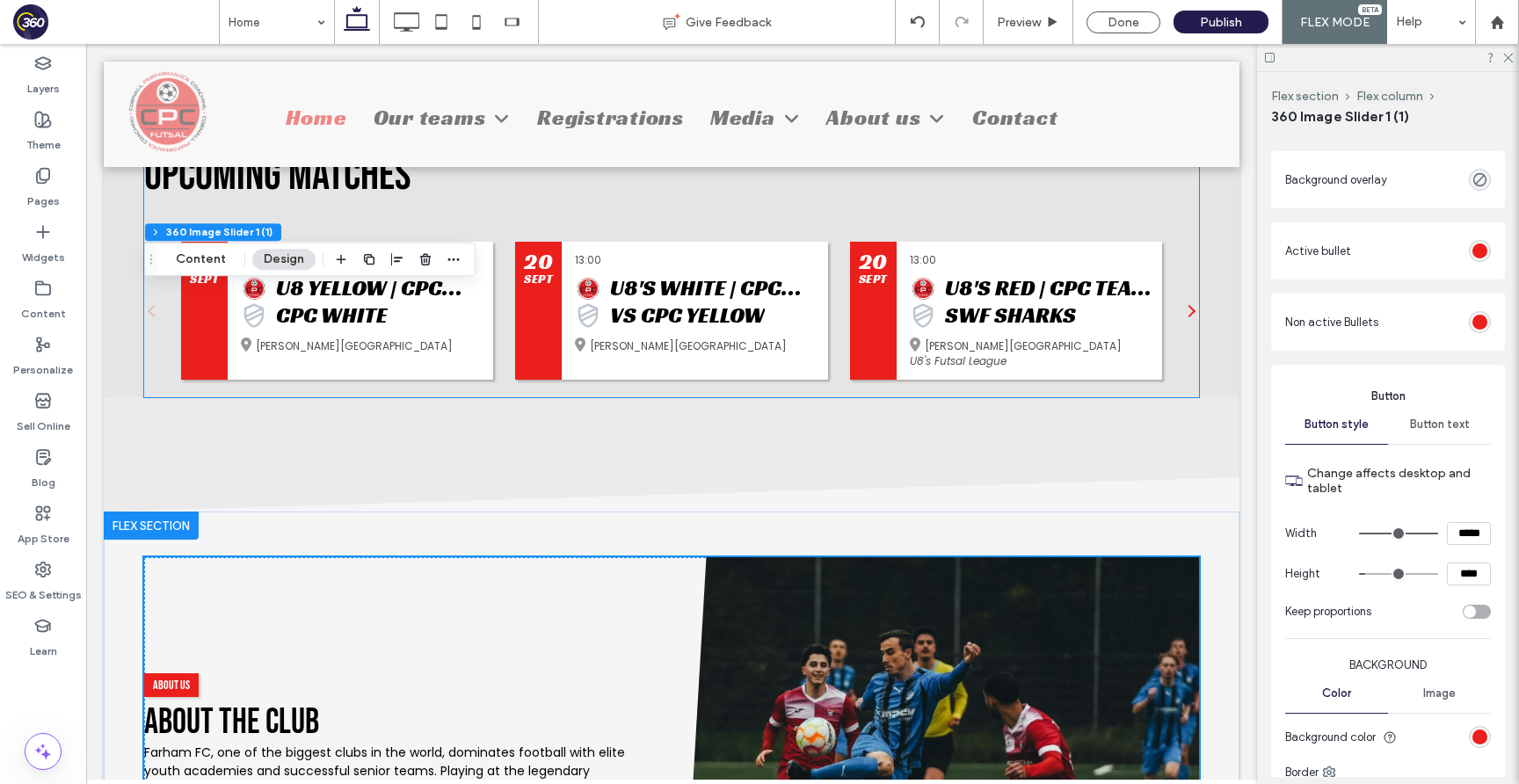
scroll to position [1225, 0]
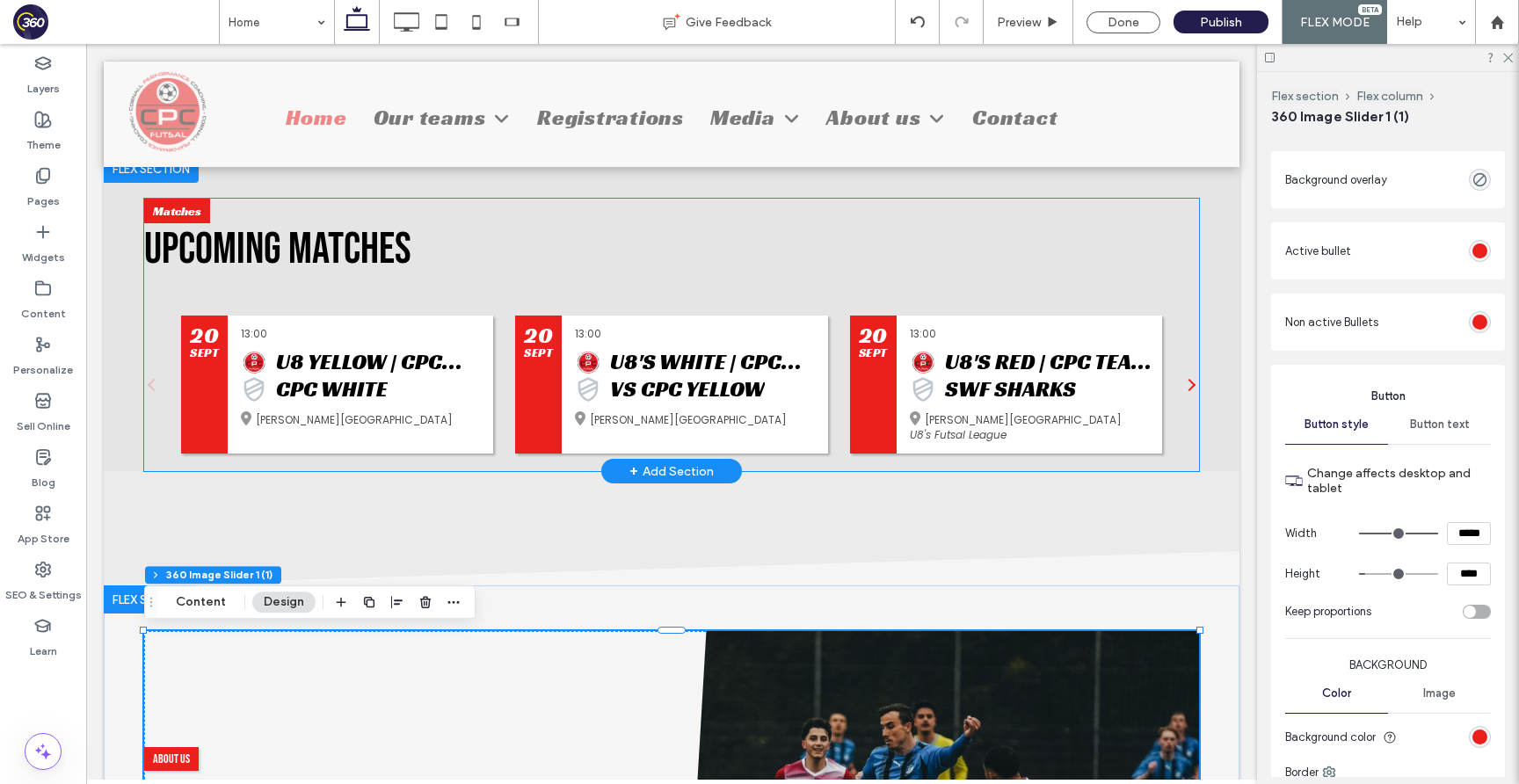
click at [752, 274] on h2 "Upcoming Matches" at bounding box center [672, 249] width 1055 height 53
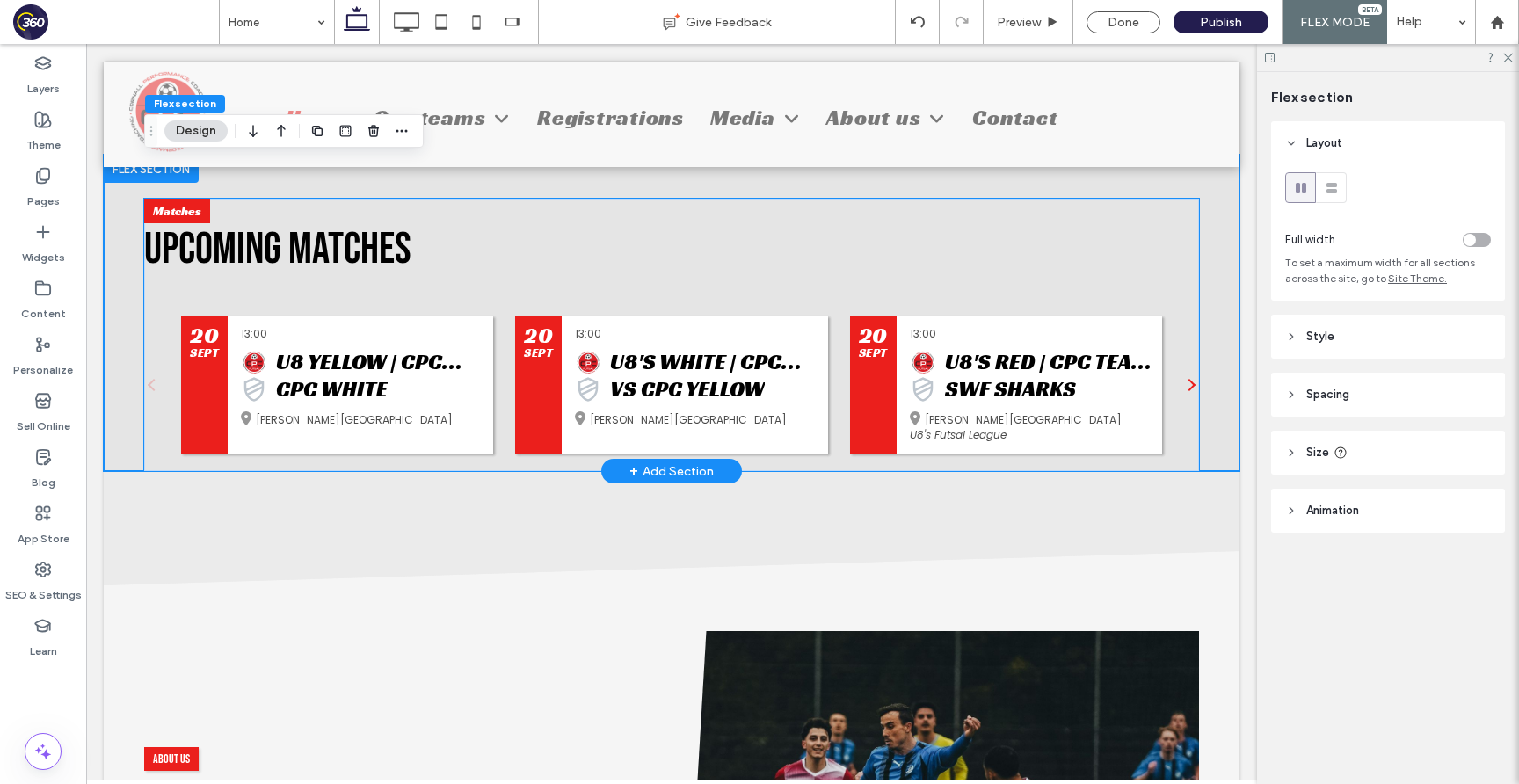
click at [728, 257] on h2 "Upcoming Matches" at bounding box center [672, 249] width 1055 height 53
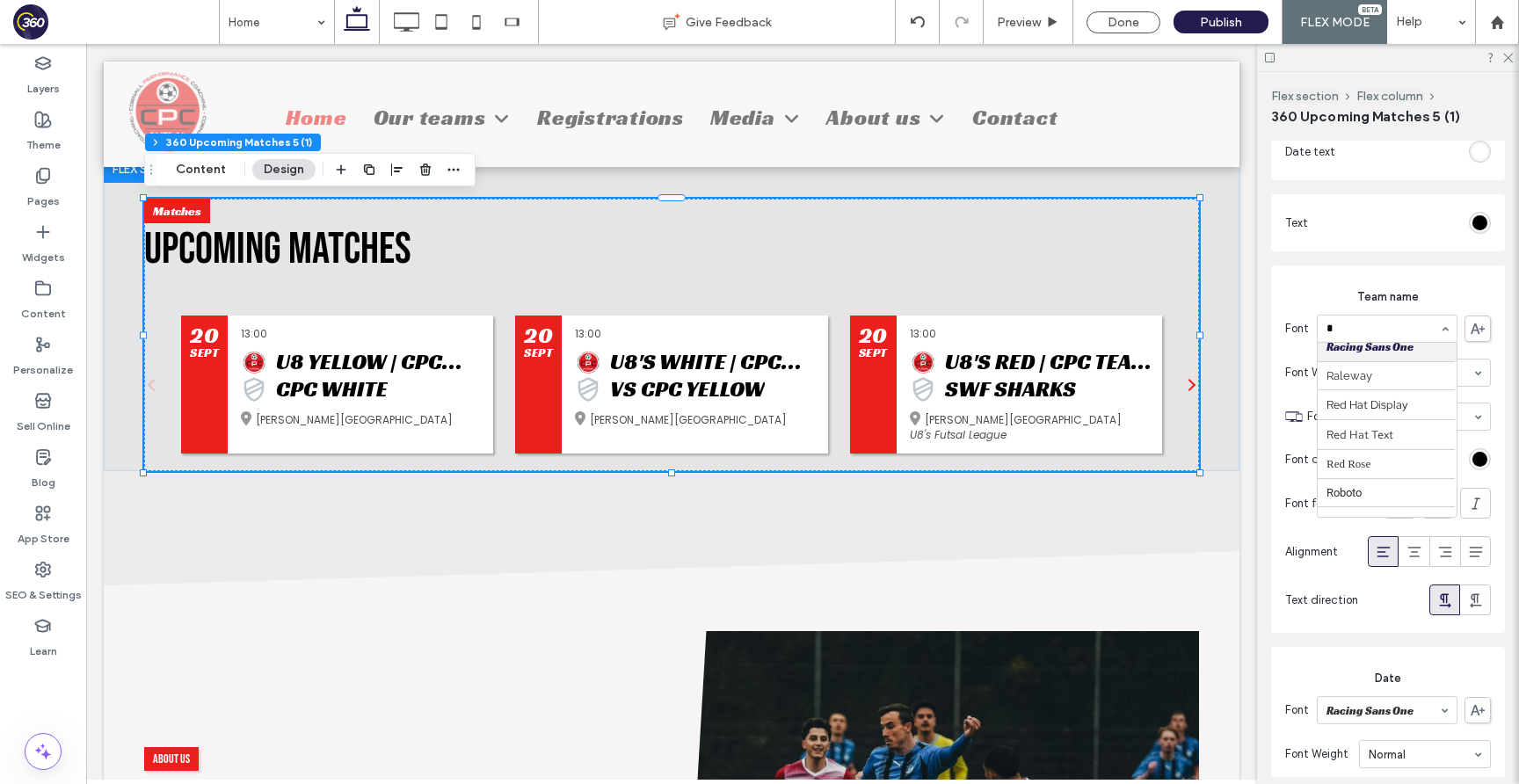
scroll to position [235, 0]
type input "***"
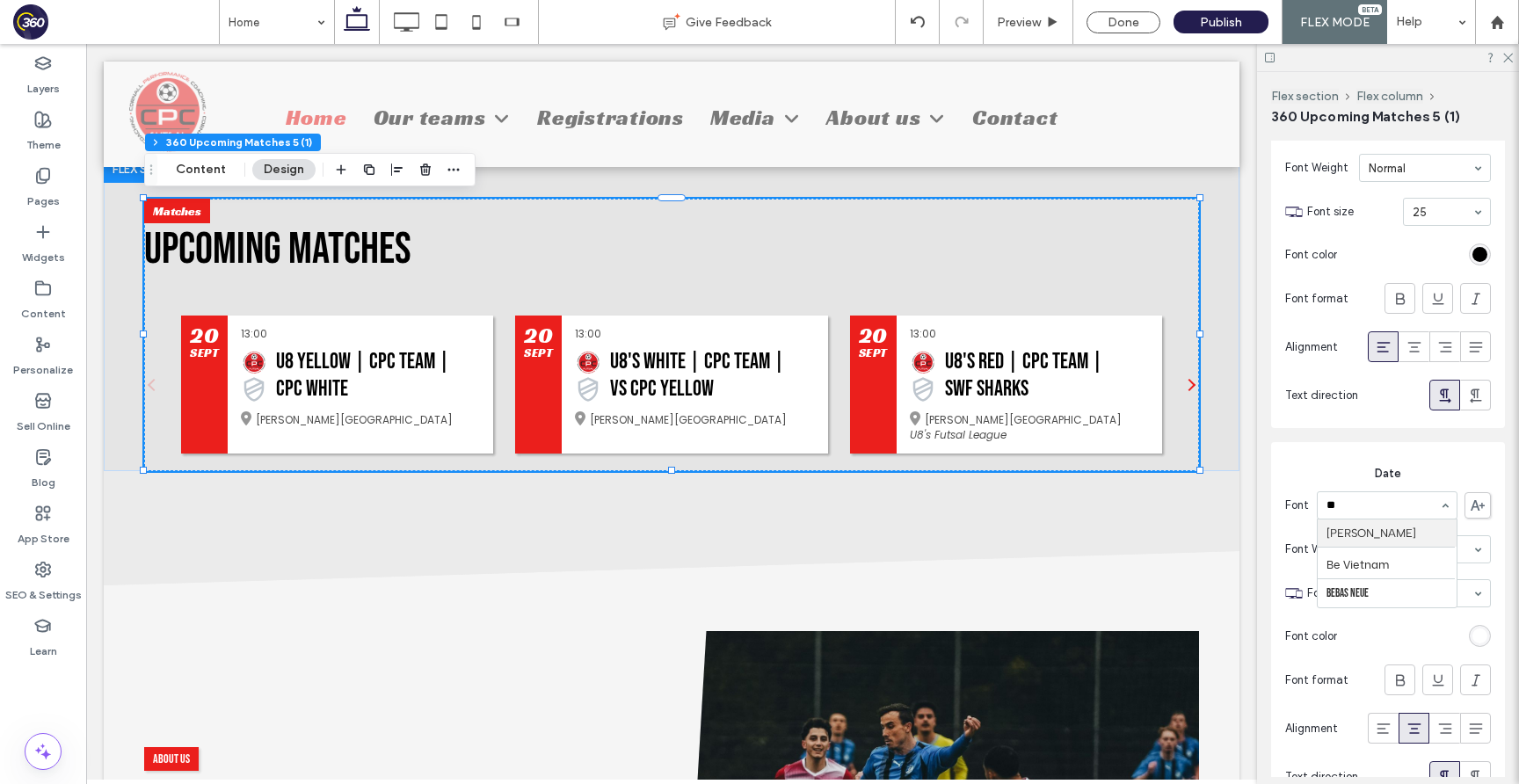
type input "***"
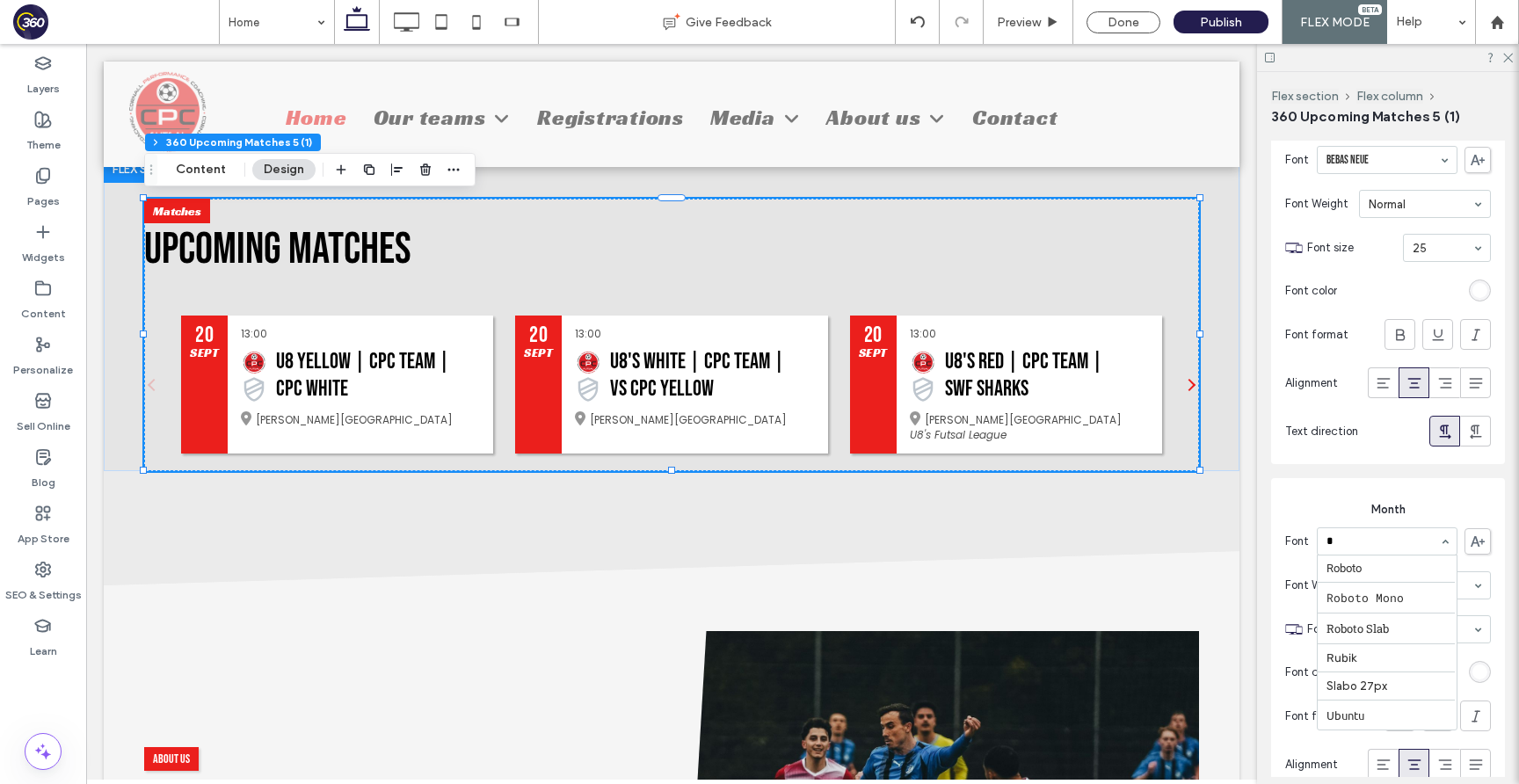
scroll to position [0, 0]
type input "***"
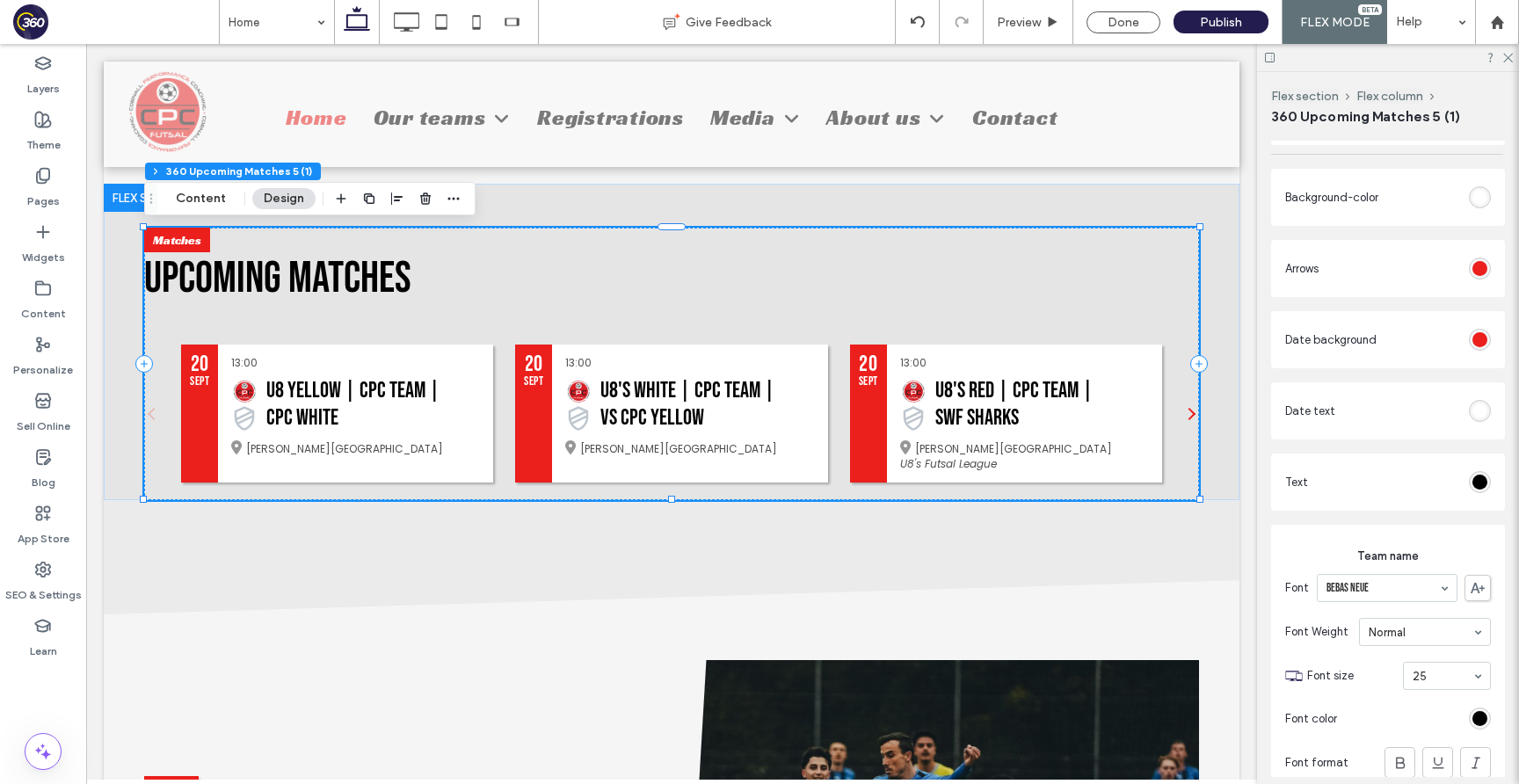
scroll to position [592, 0]
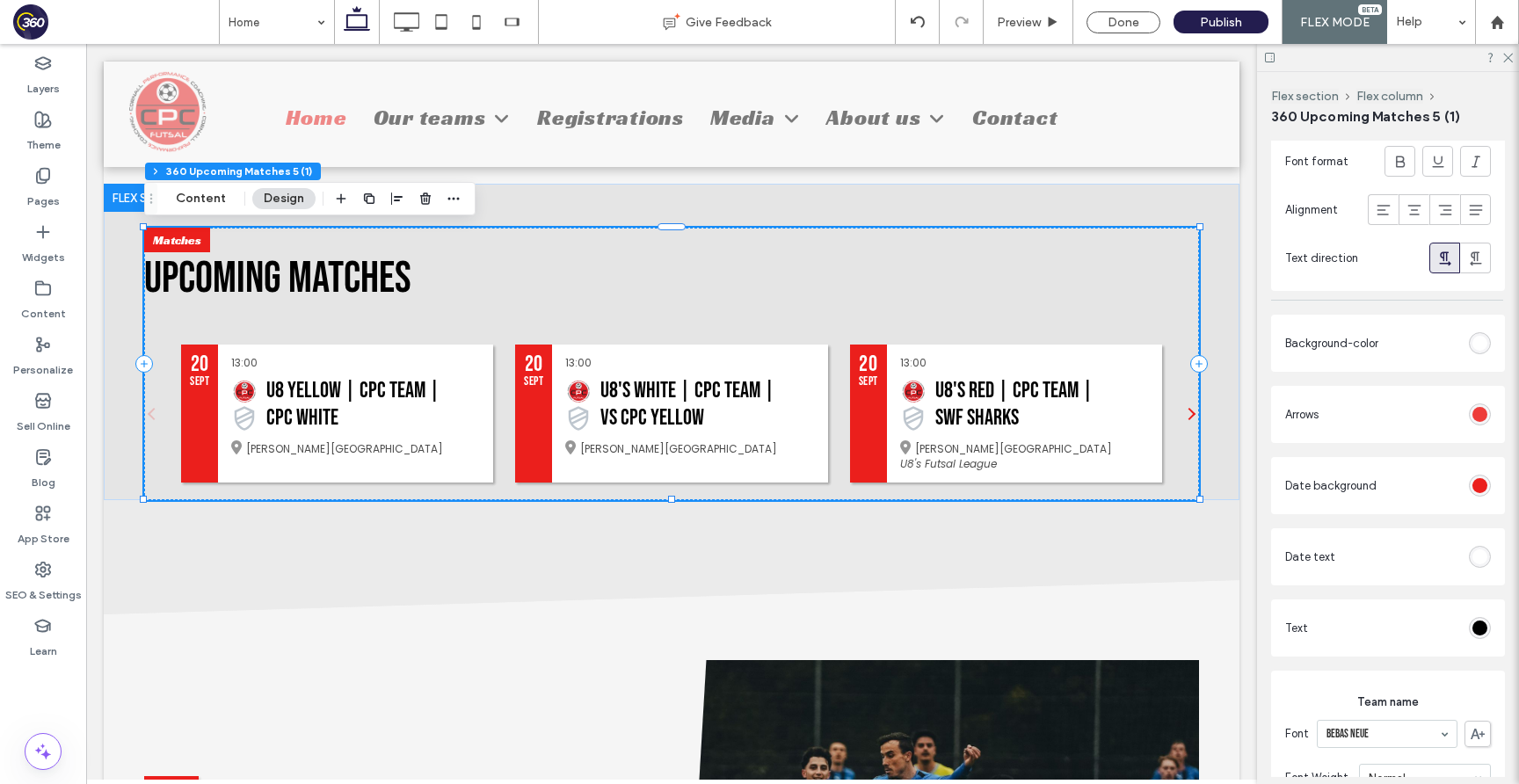
click at [1480, 417] on div "rgb(235, 31, 28)" at bounding box center [1479, 414] width 15 height 15
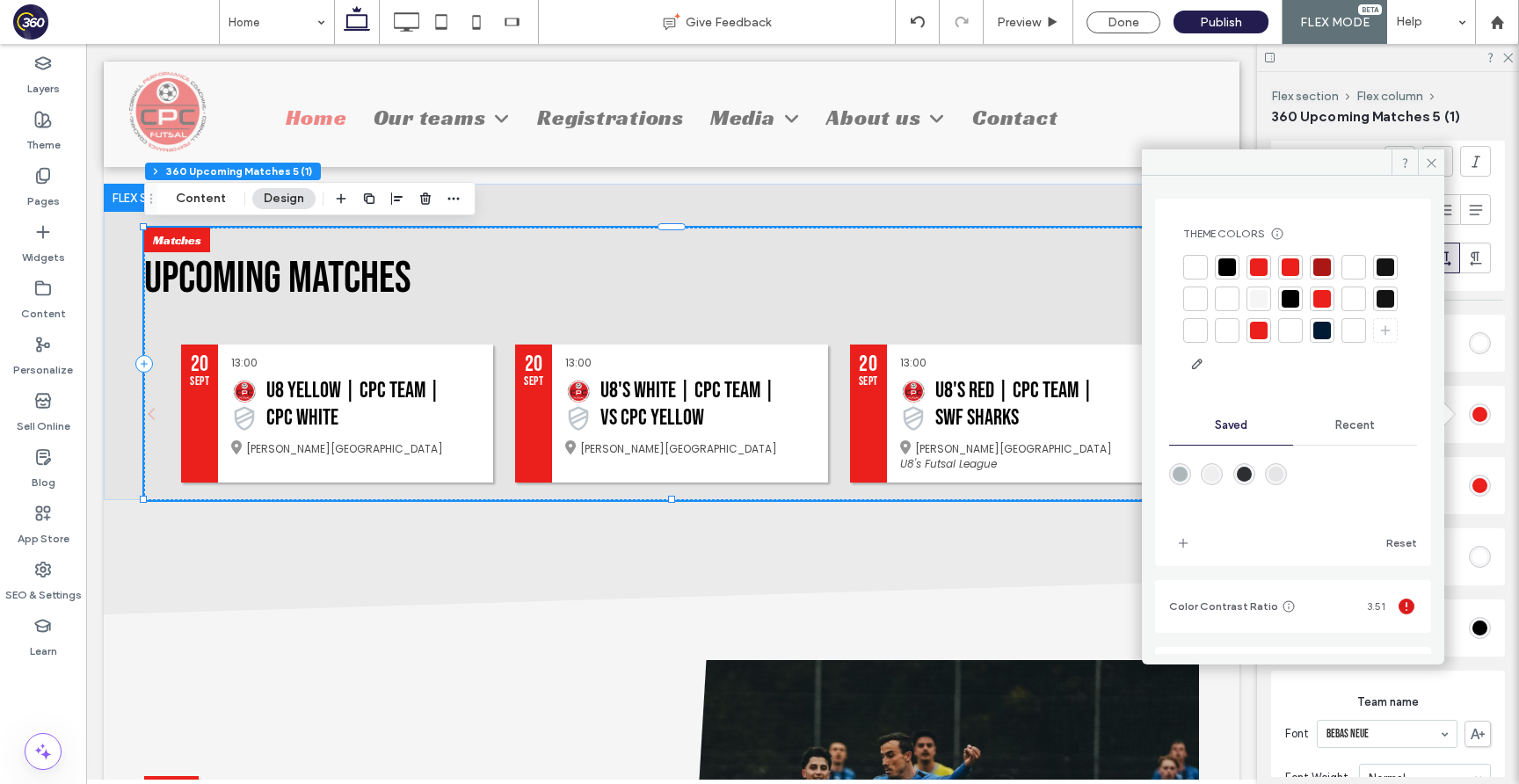
click at [1299, 295] on div at bounding box center [1290, 299] width 18 height 18
click at [1023, 16] on span "Preview" at bounding box center [1018, 22] width 44 height 15
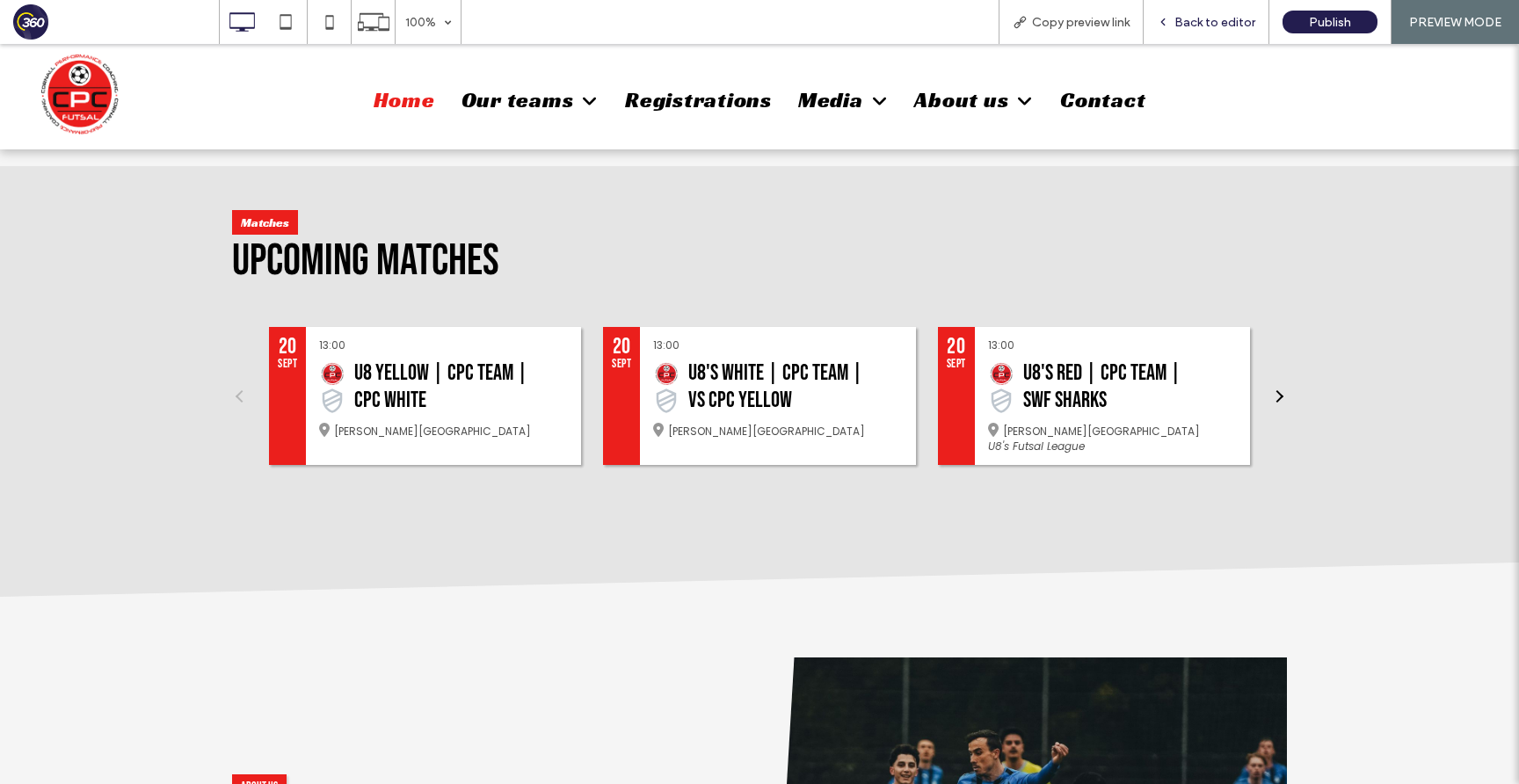
click at [1220, 18] on span "Back to editor" at bounding box center [1214, 22] width 81 height 15
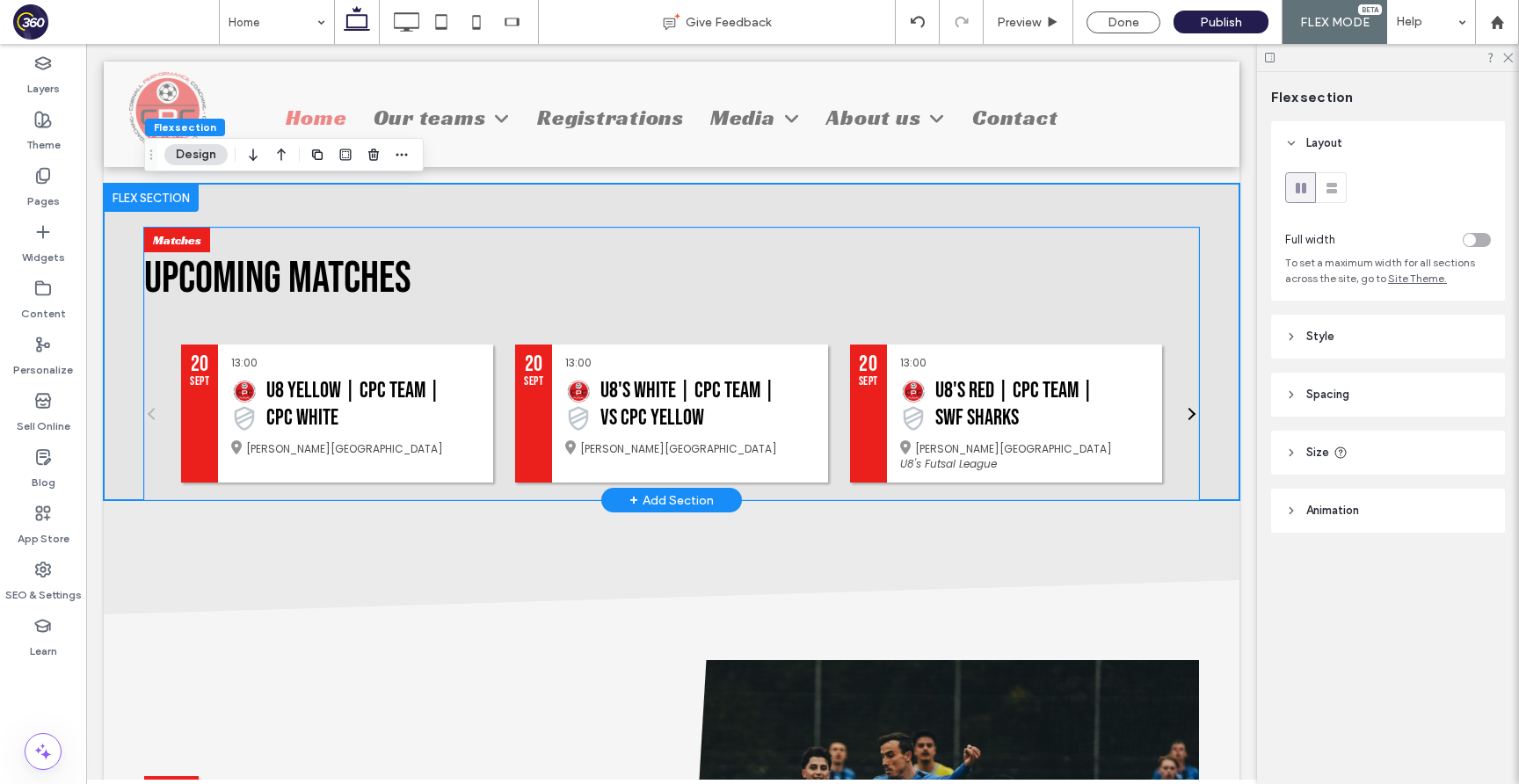
click at [699, 252] on h2 "Upcoming Matches" at bounding box center [672, 278] width 1055 height 53
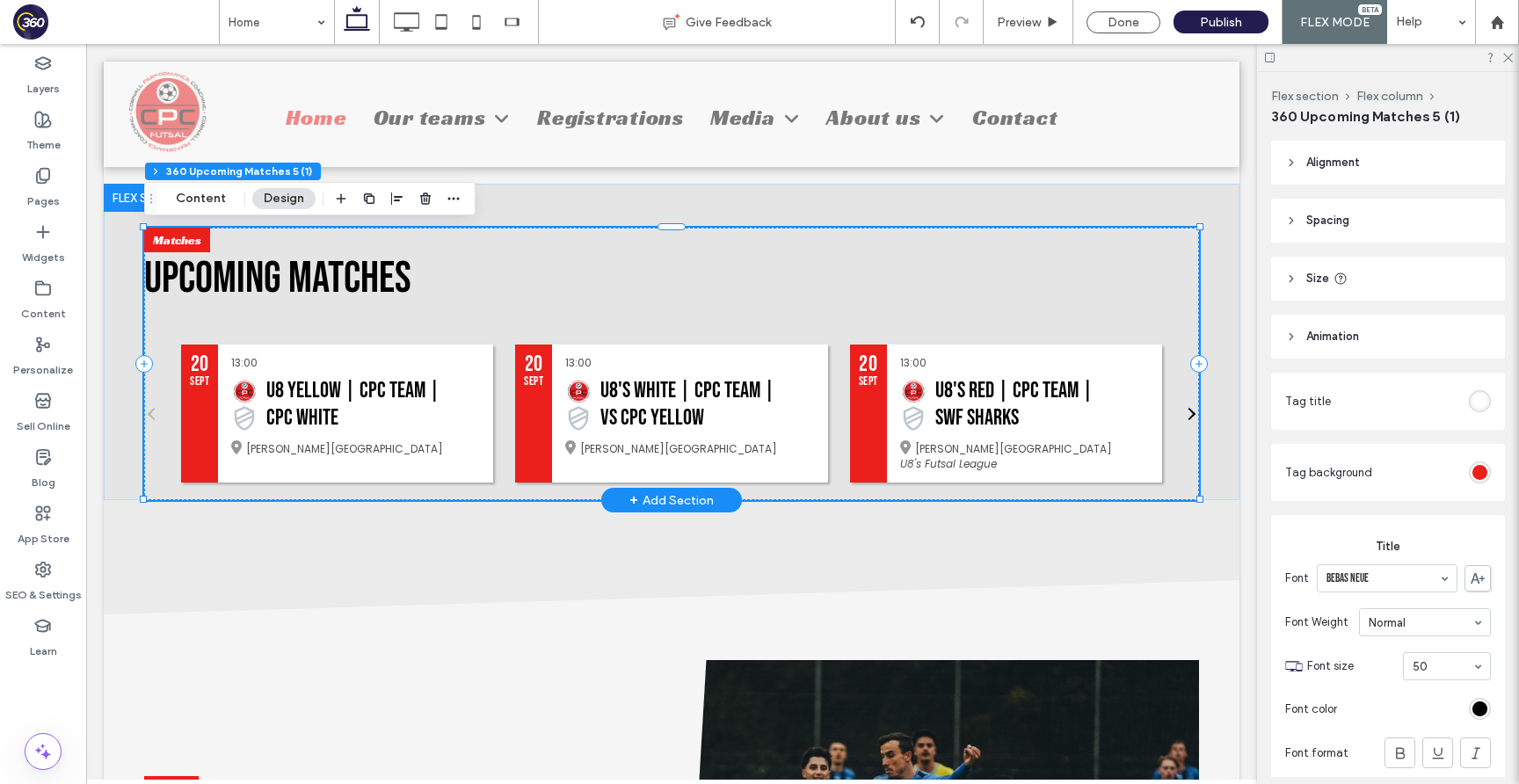
click at [675, 253] on h2 "Upcoming Matches" at bounding box center [672, 278] width 1055 height 53
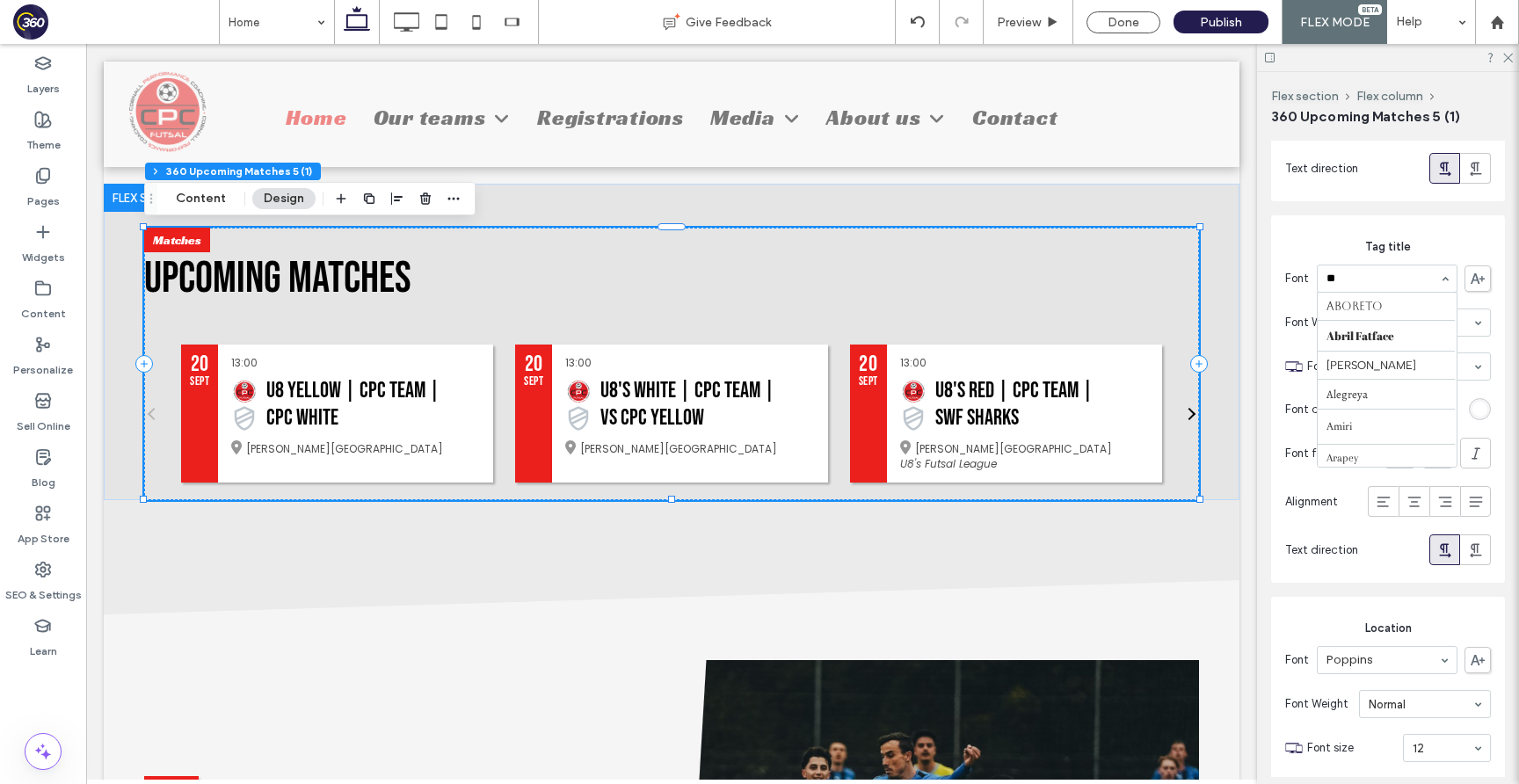
type input "***"
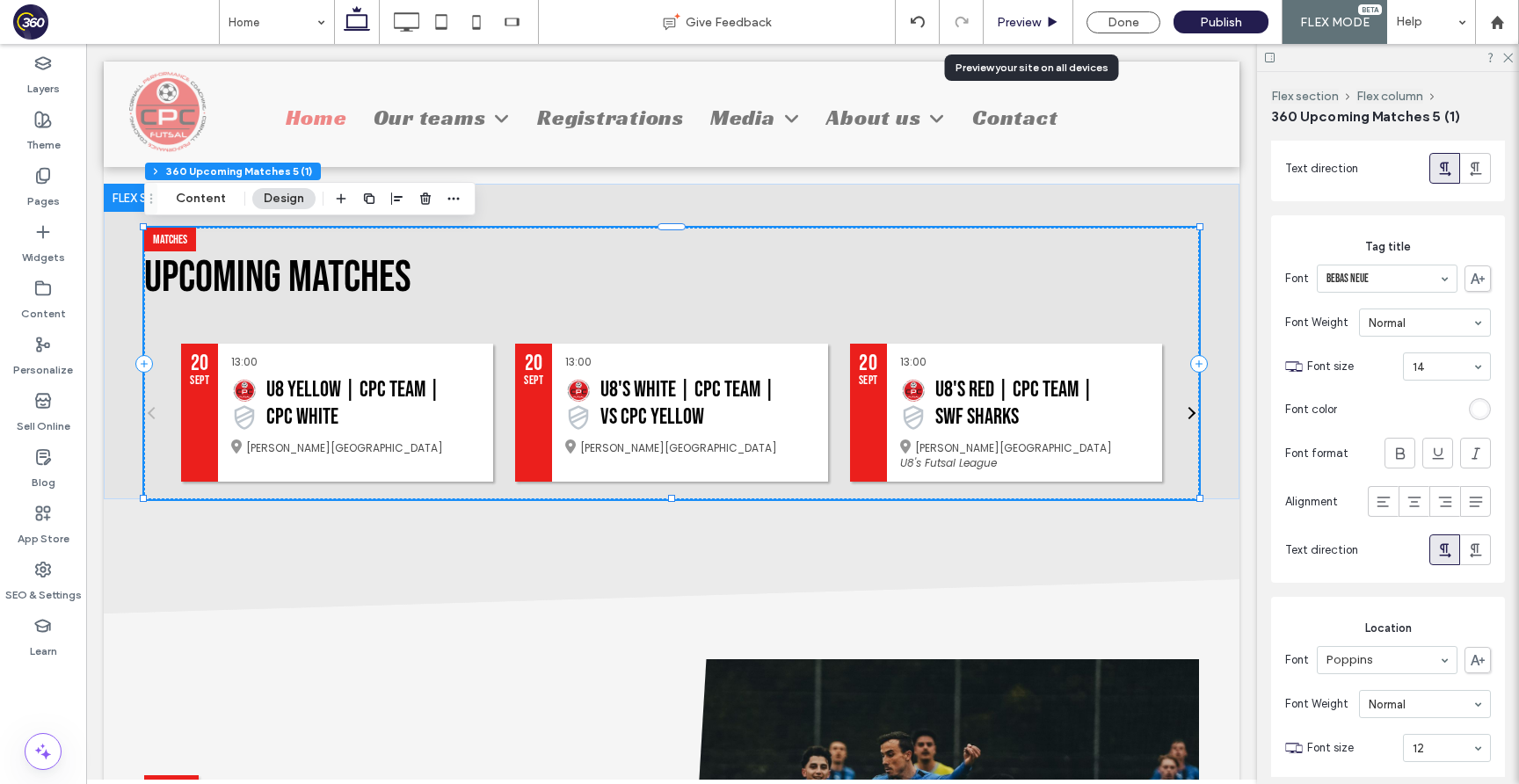
click at [1033, 23] on span "Preview" at bounding box center [1018, 22] width 44 height 15
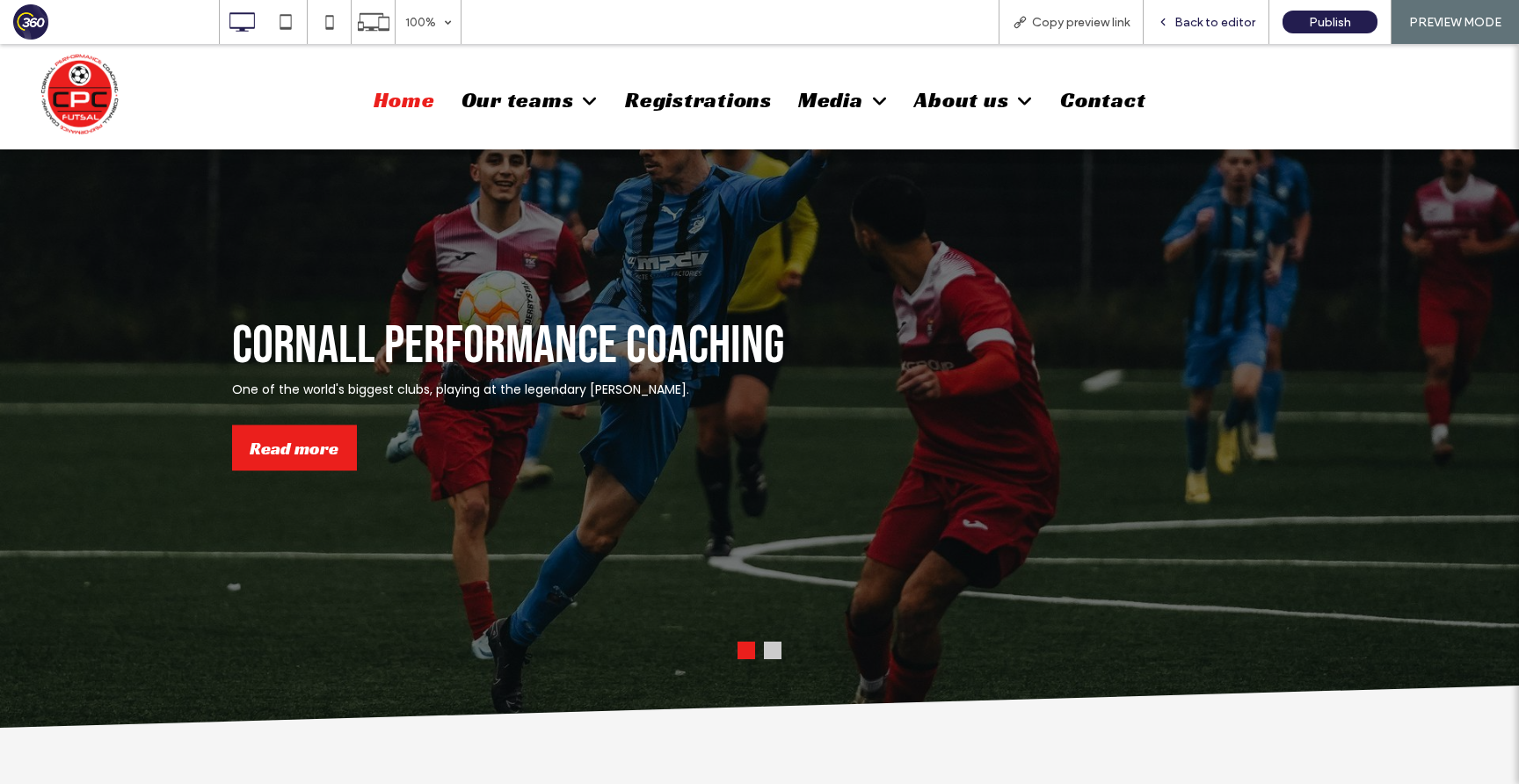
click at [1225, 27] on span "Back to editor" at bounding box center [1214, 22] width 81 height 15
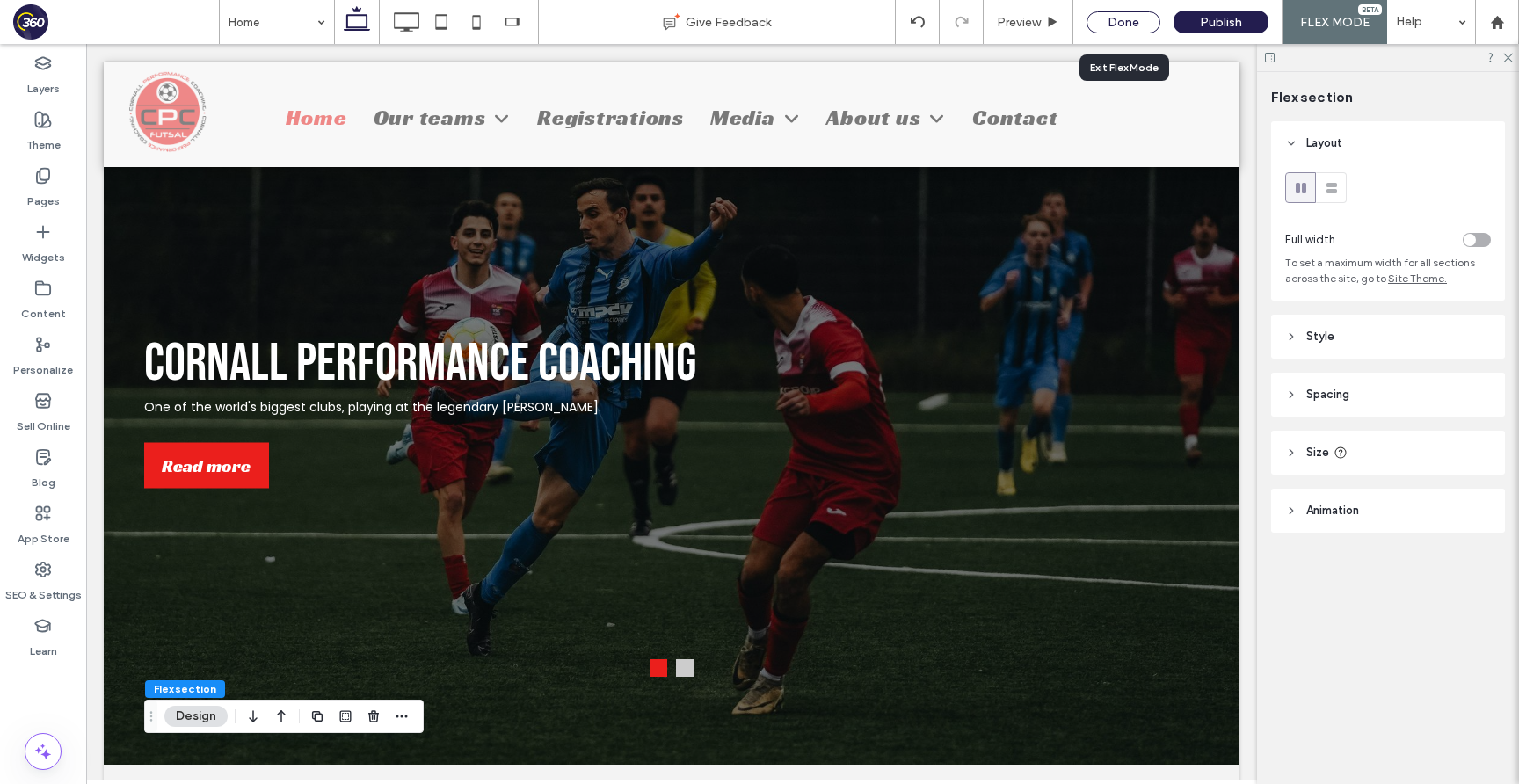
click at [1132, 15] on div "Done" at bounding box center [1123, 22] width 74 height 22
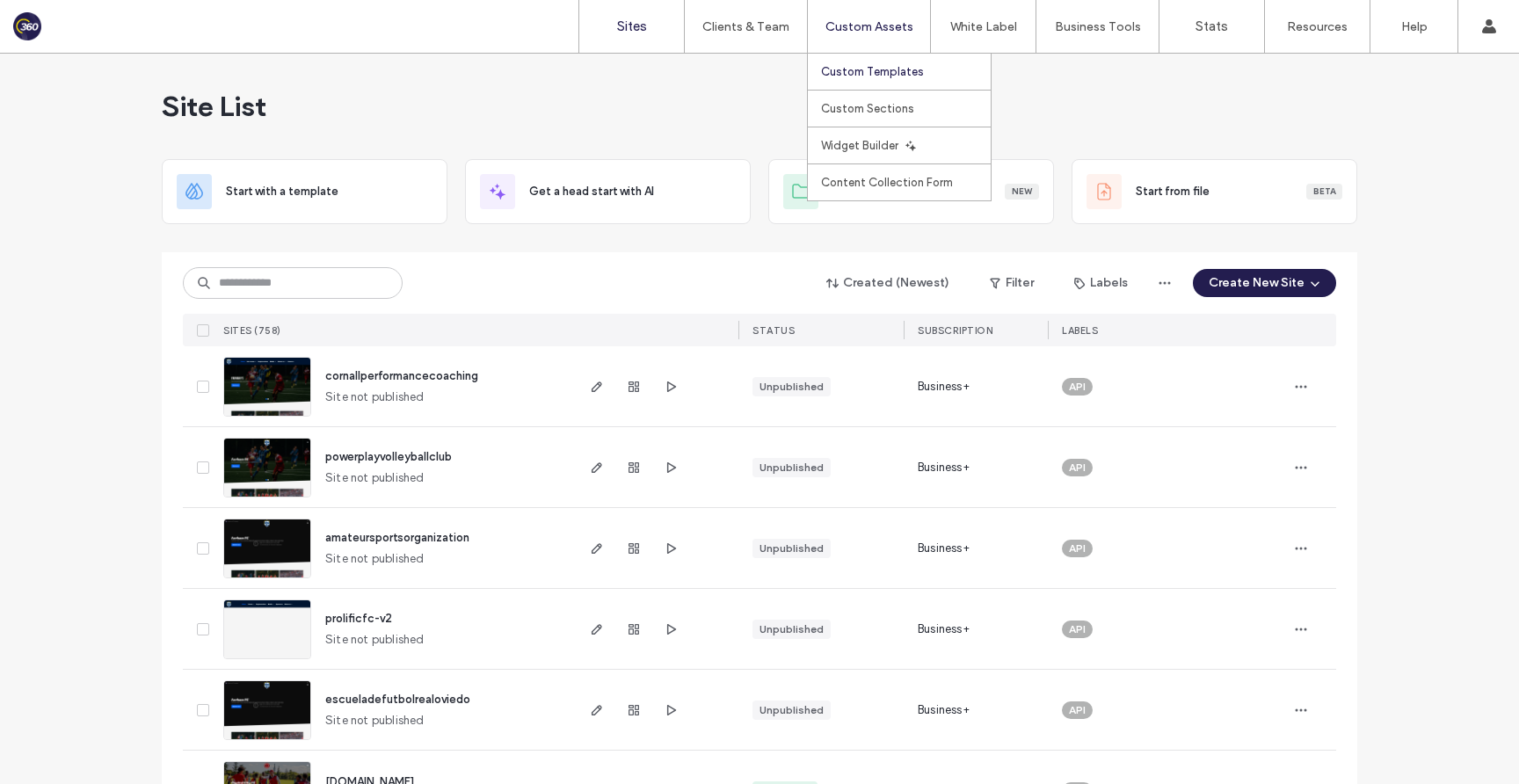
click at [879, 71] on label "Custom Templates" at bounding box center [871, 71] width 102 height 13
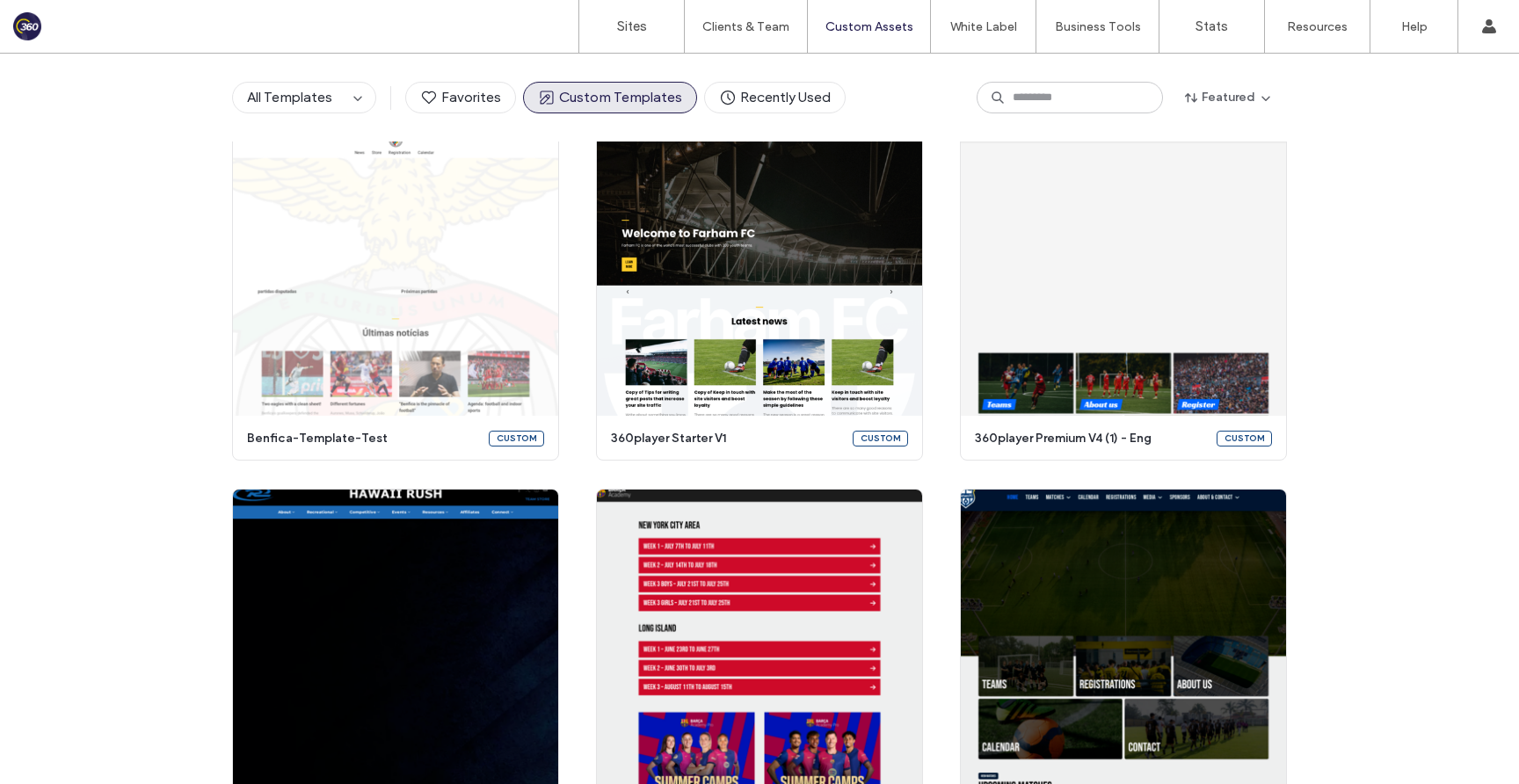
scroll to position [3033, 0]
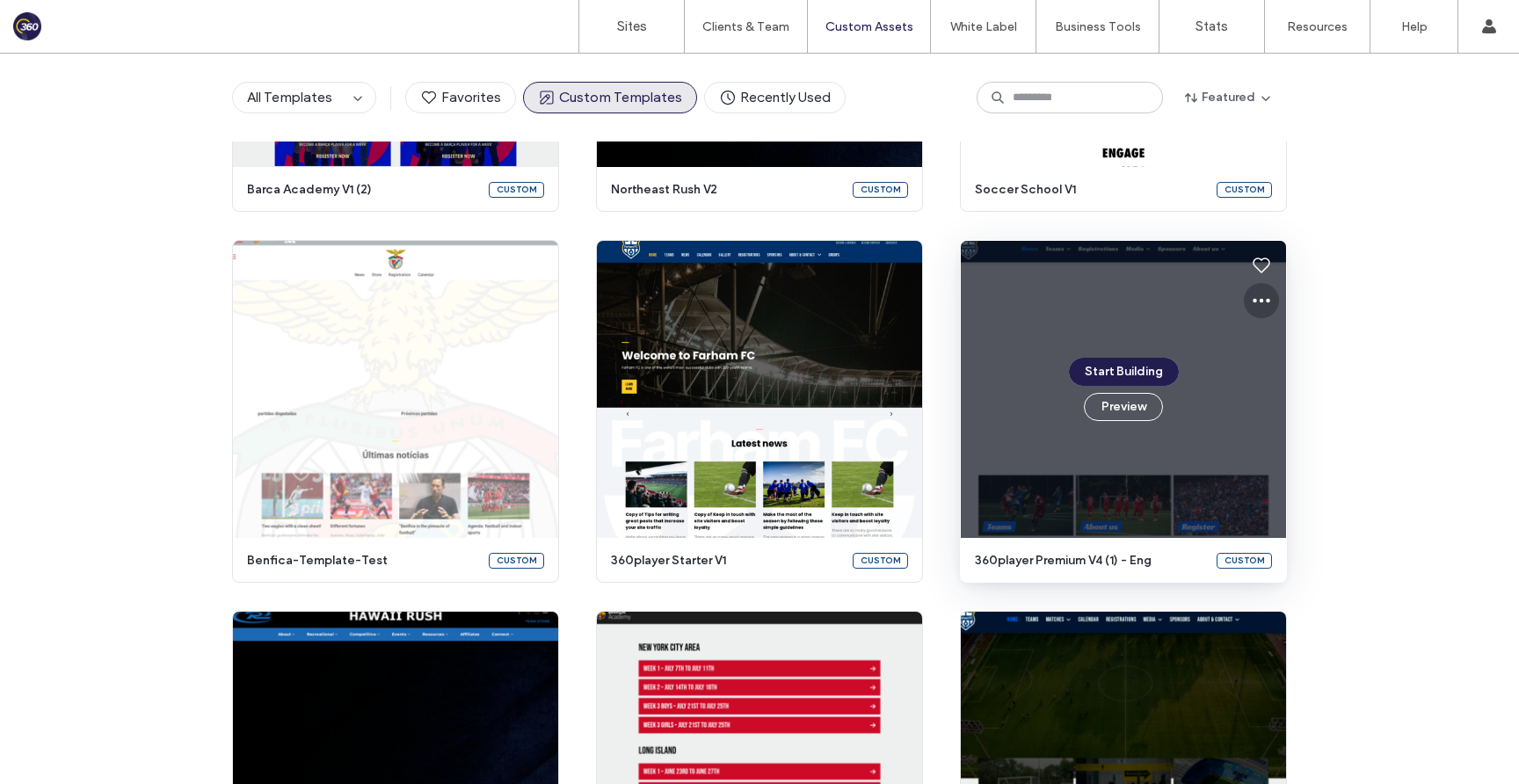
click at [1255, 301] on use at bounding box center [1262, 300] width 18 height 4
click at [1289, 381] on span "Edit template" at bounding box center [1311, 383] width 74 height 18
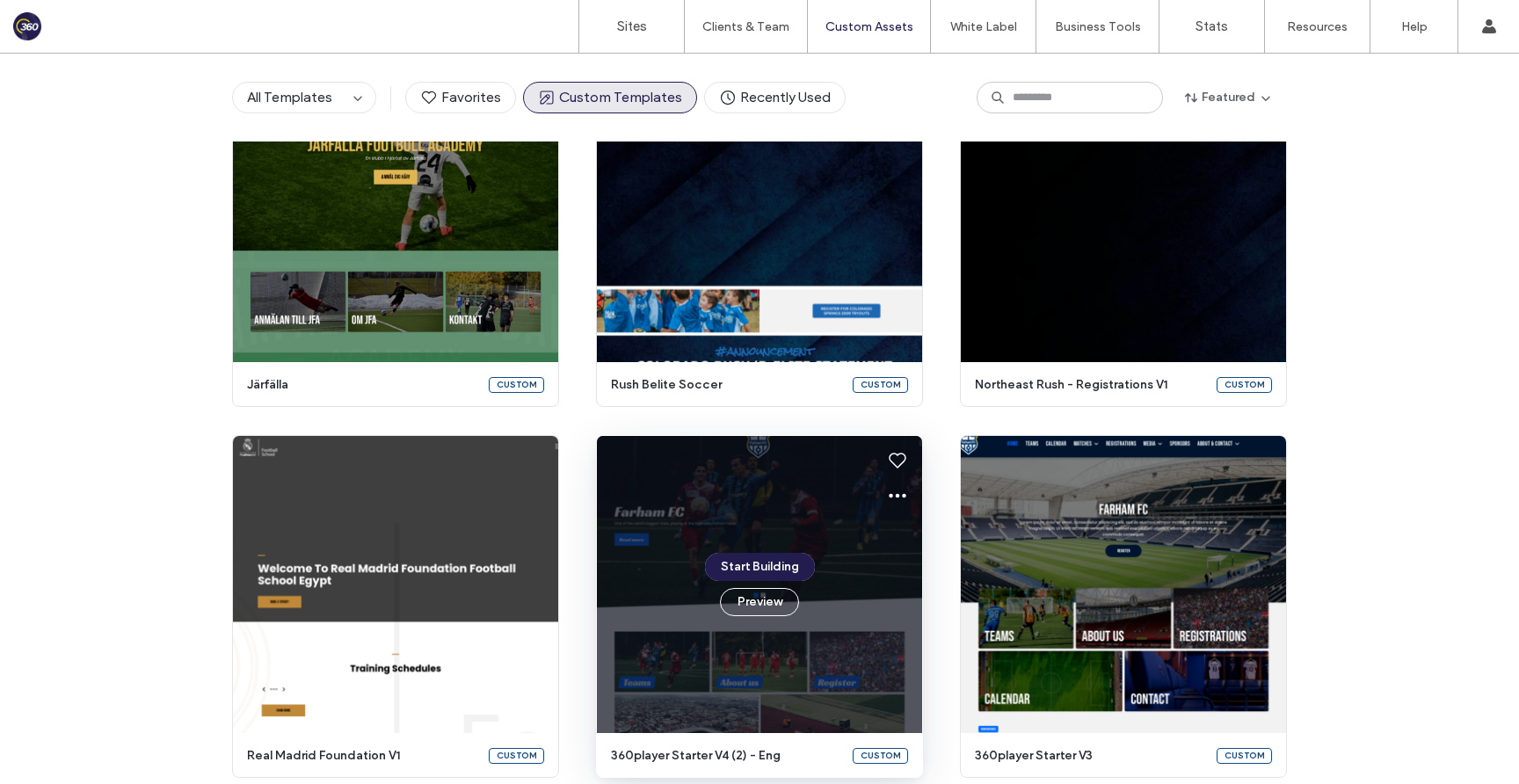
scroll to position [2087, 0]
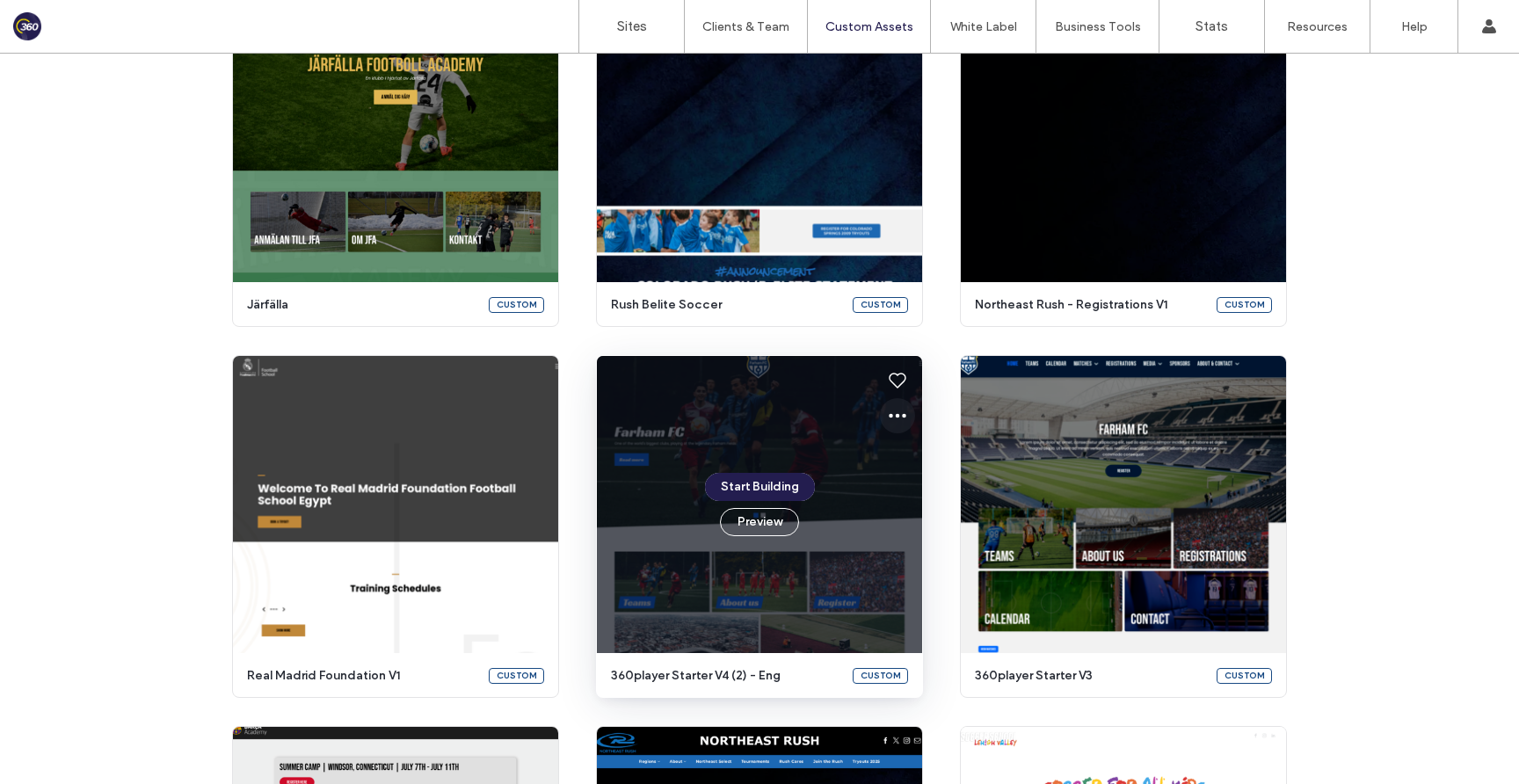
click at [892, 419] on icon at bounding box center [897, 416] width 21 height 21
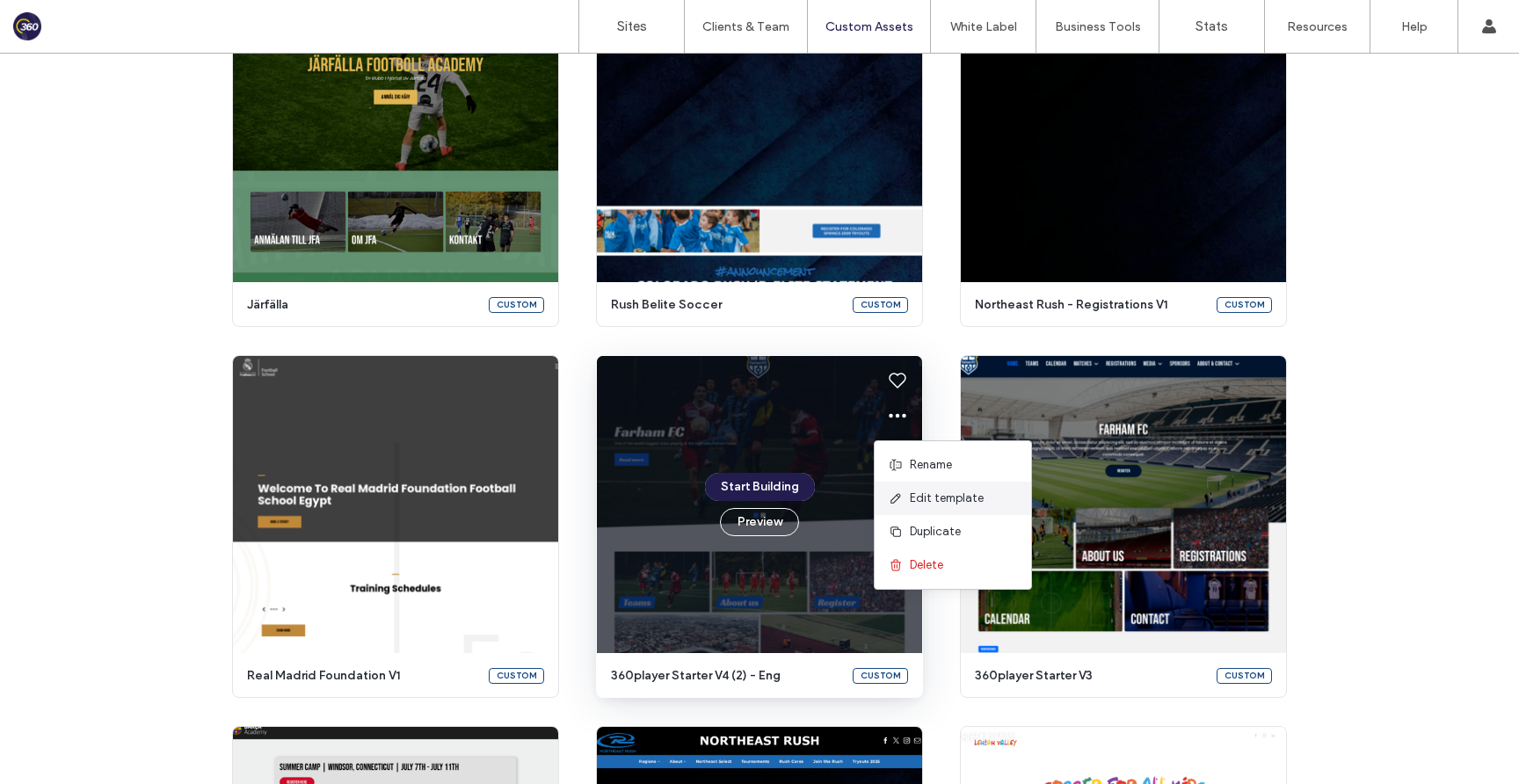
click at [942, 500] on span "Edit template" at bounding box center [946, 499] width 74 height 18
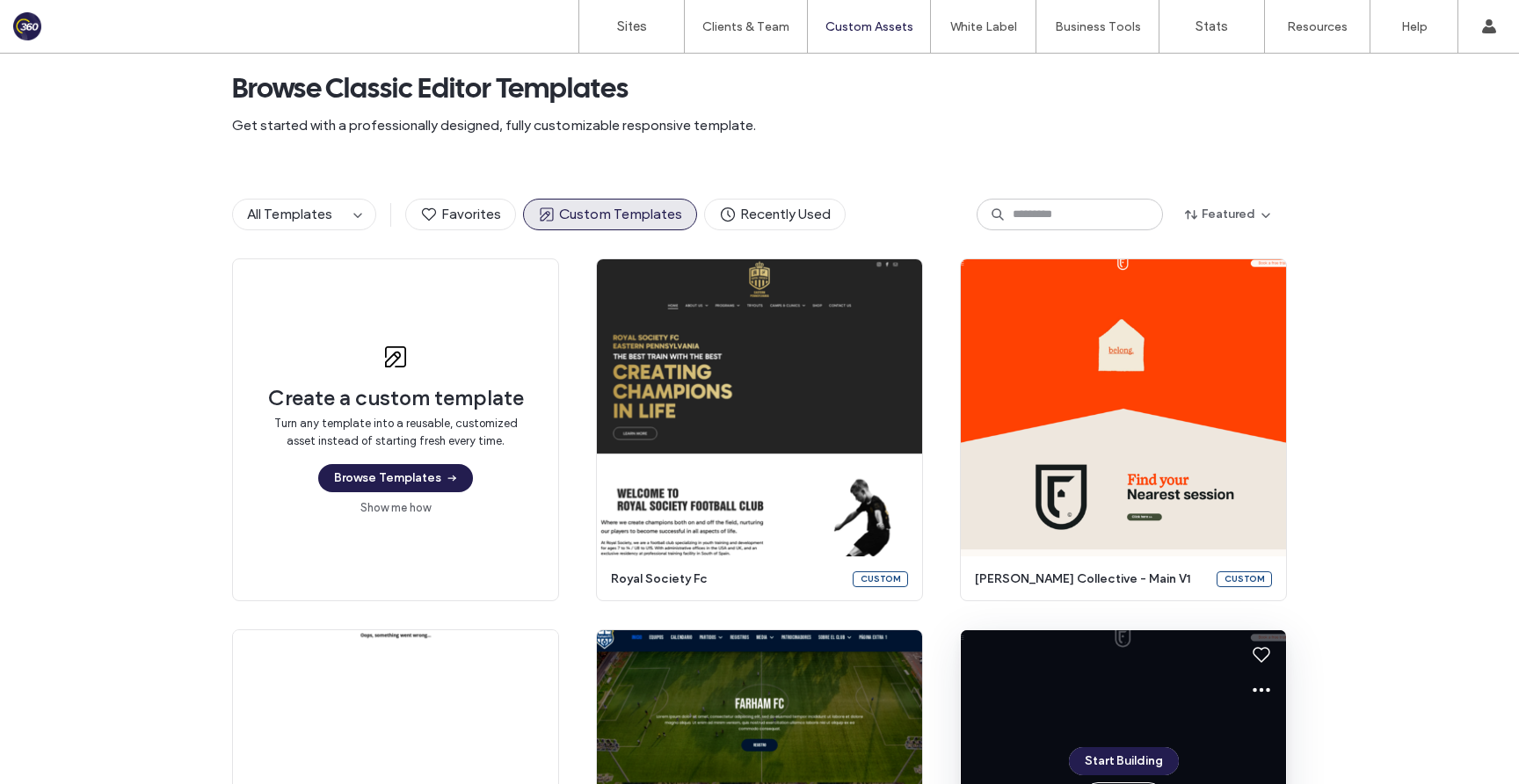
scroll to position [0, 0]
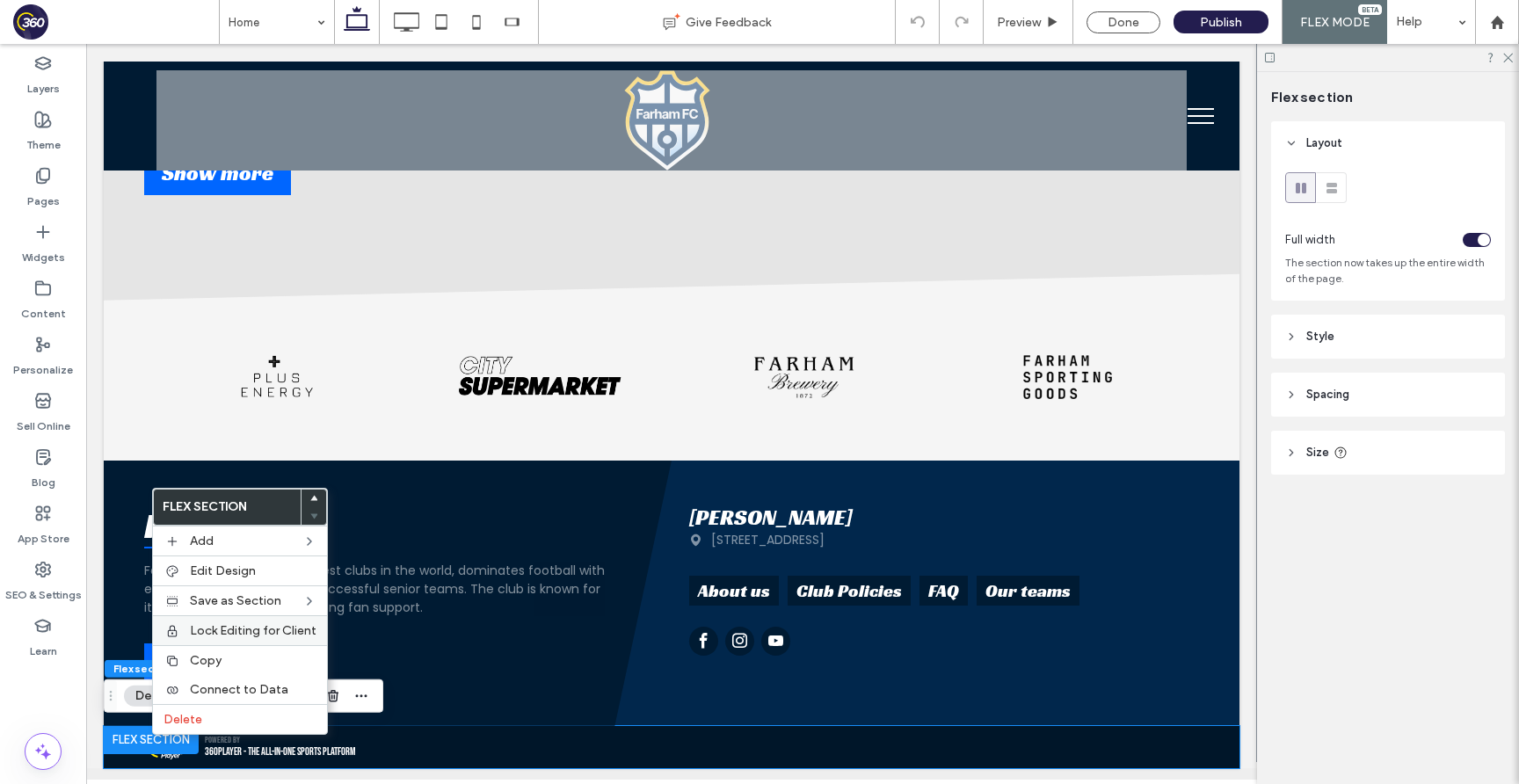
click at [216, 627] on span "Lock Editing for Client" at bounding box center [253, 630] width 127 height 15
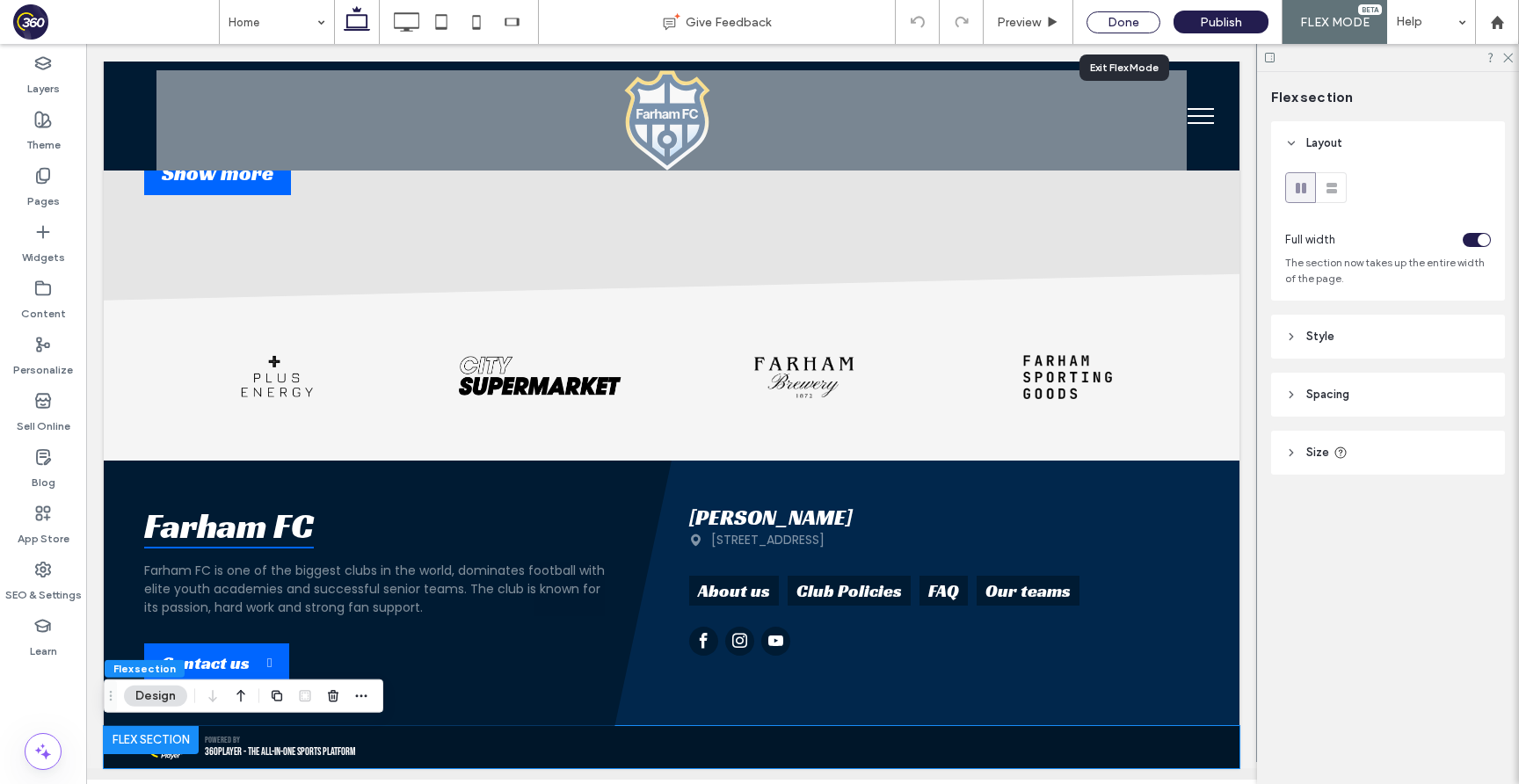
click at [1130, 19] on div "Done" at bounding box center [1123, 22] width 74 height 22
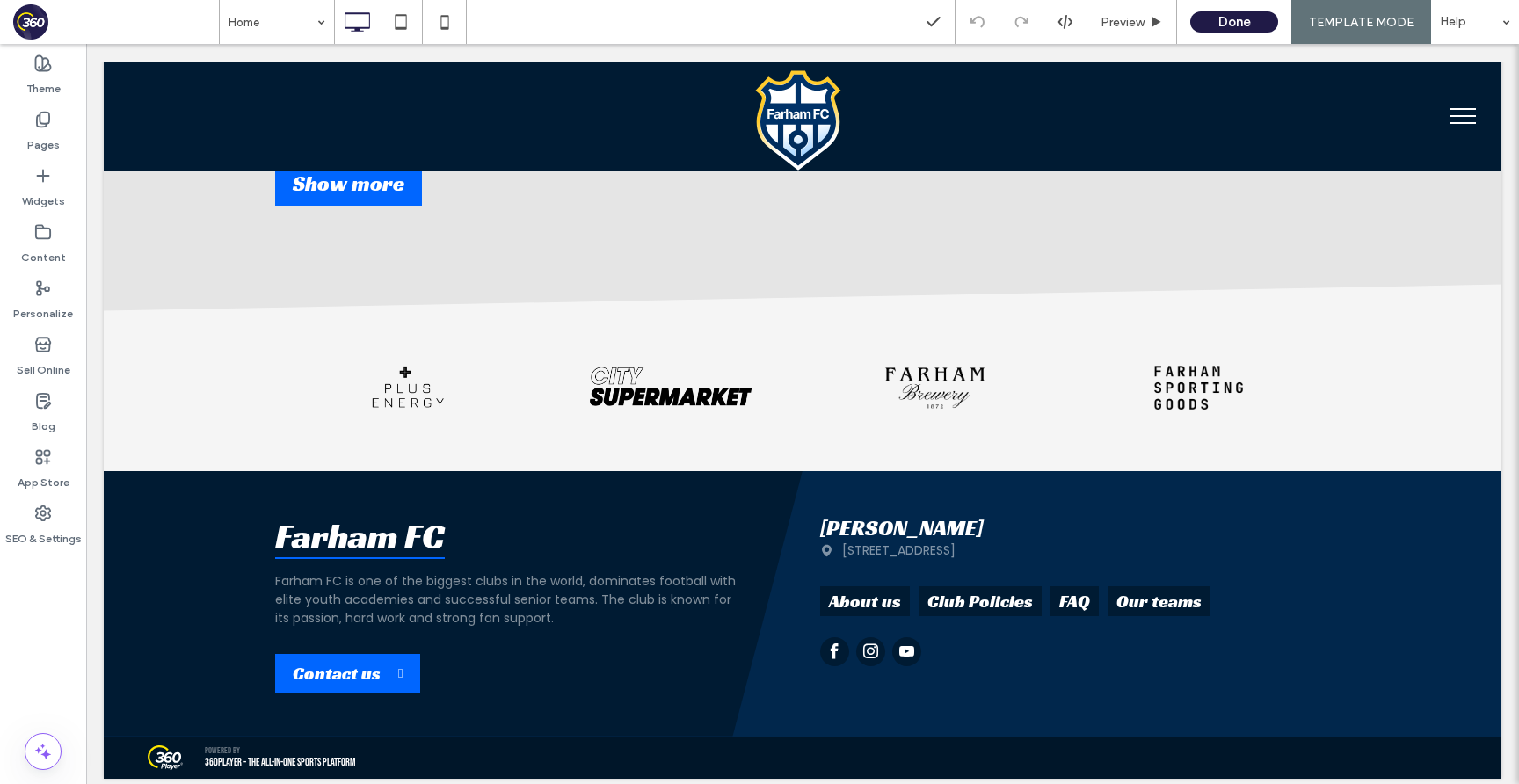
click at [1214, 21] on button "Done" at bounding box center [1234, 22] width 88 height 21
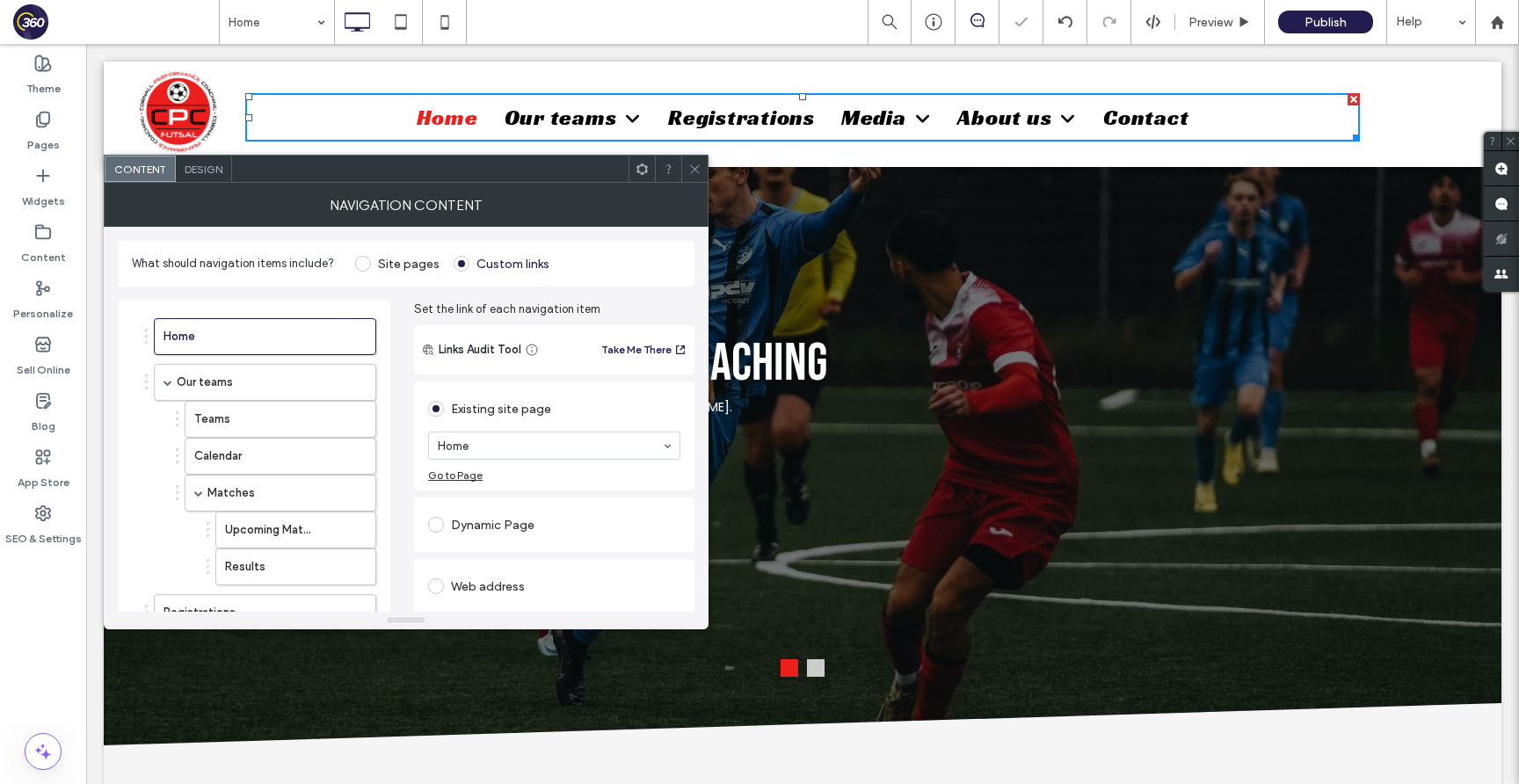
click at [200, 172] on span "Design" at bounding box center [203, 169] width 37 height 13
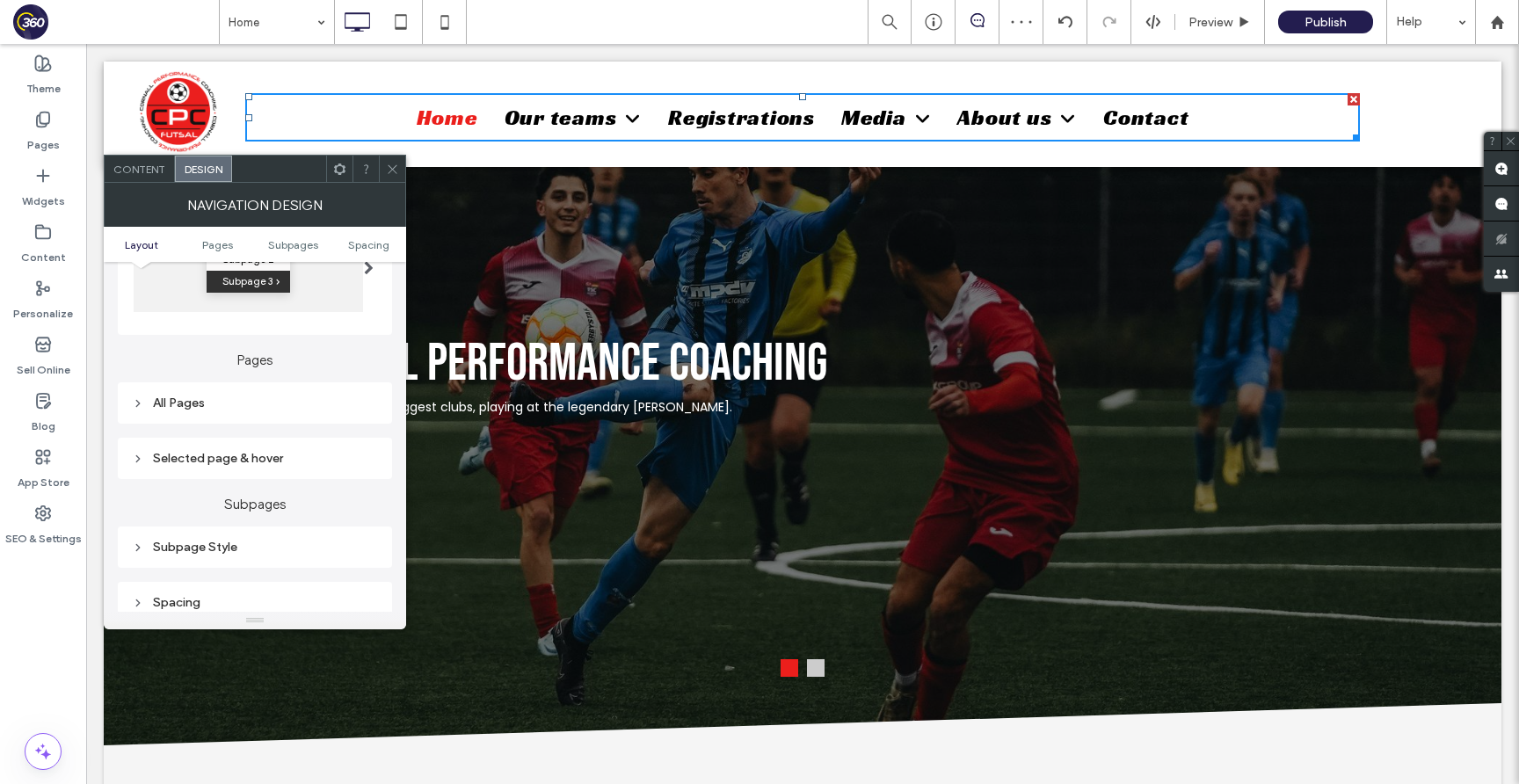
scroll to position [395, 0]
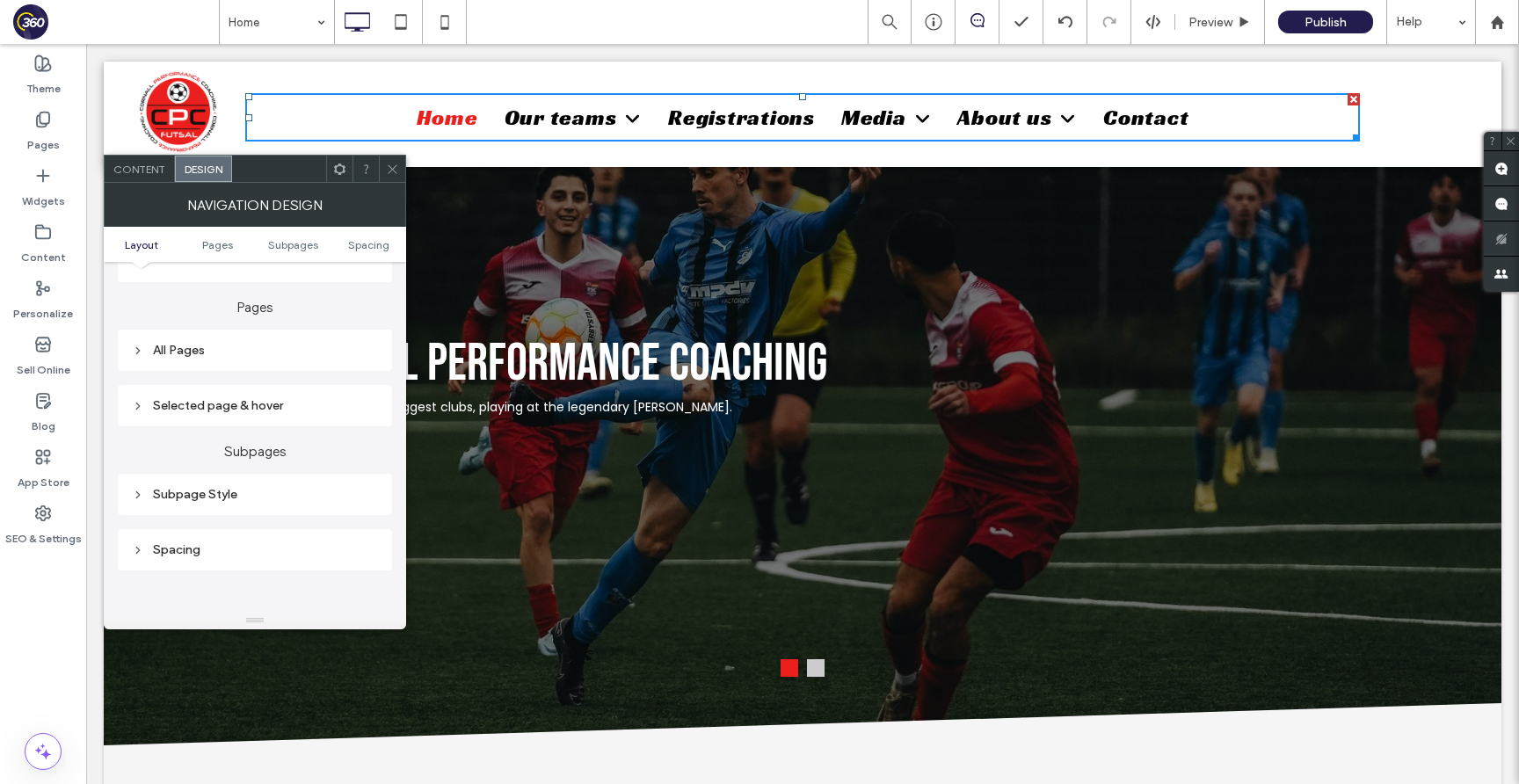
click at [296, 354] on div "All Pages" at bounding box center [255, 350] width 246 height 15
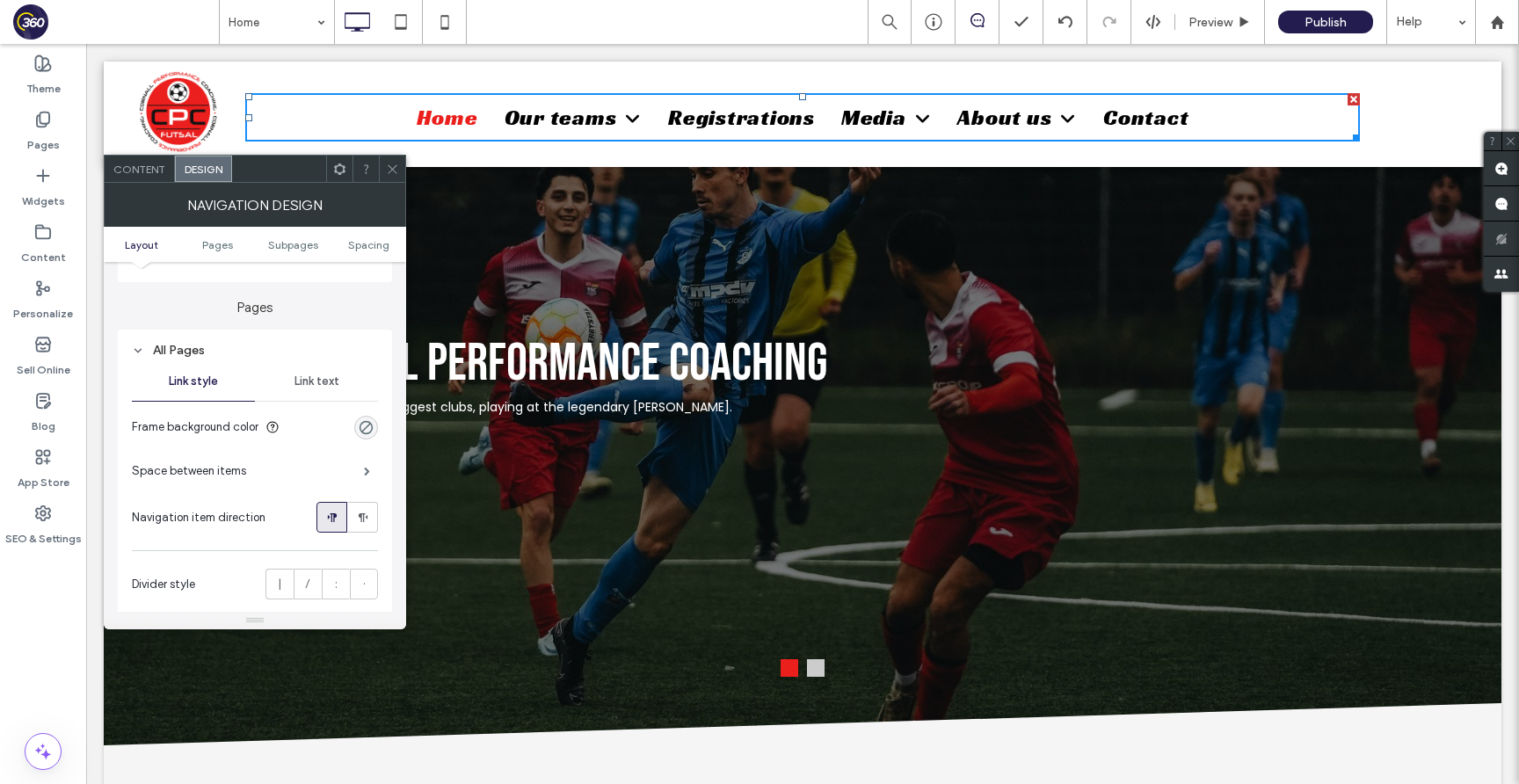
click at [331, 382] on span "Link text" at bounding box center [316, 381] width 45 height 14
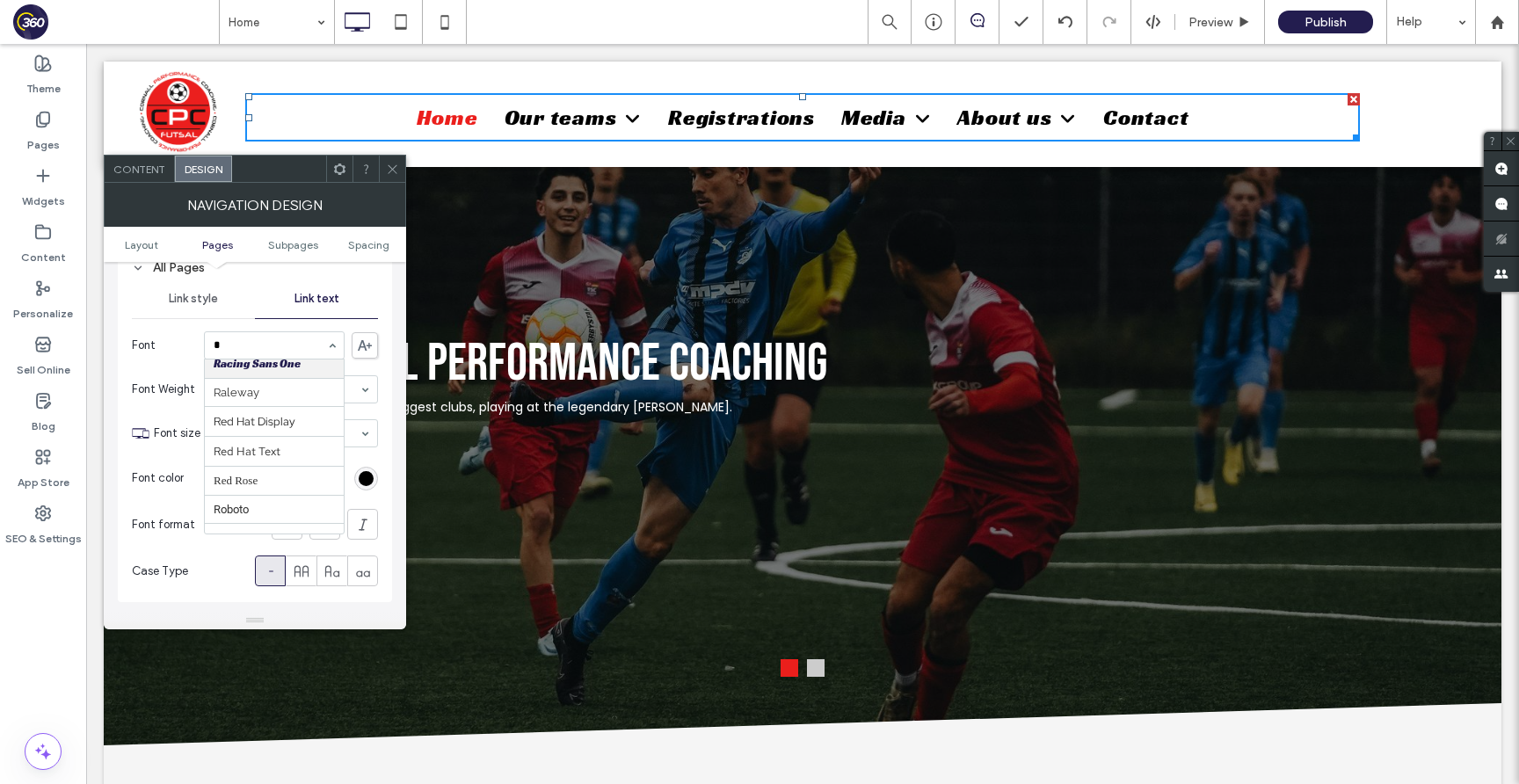
scroll to position [0, 0]
type input "***"
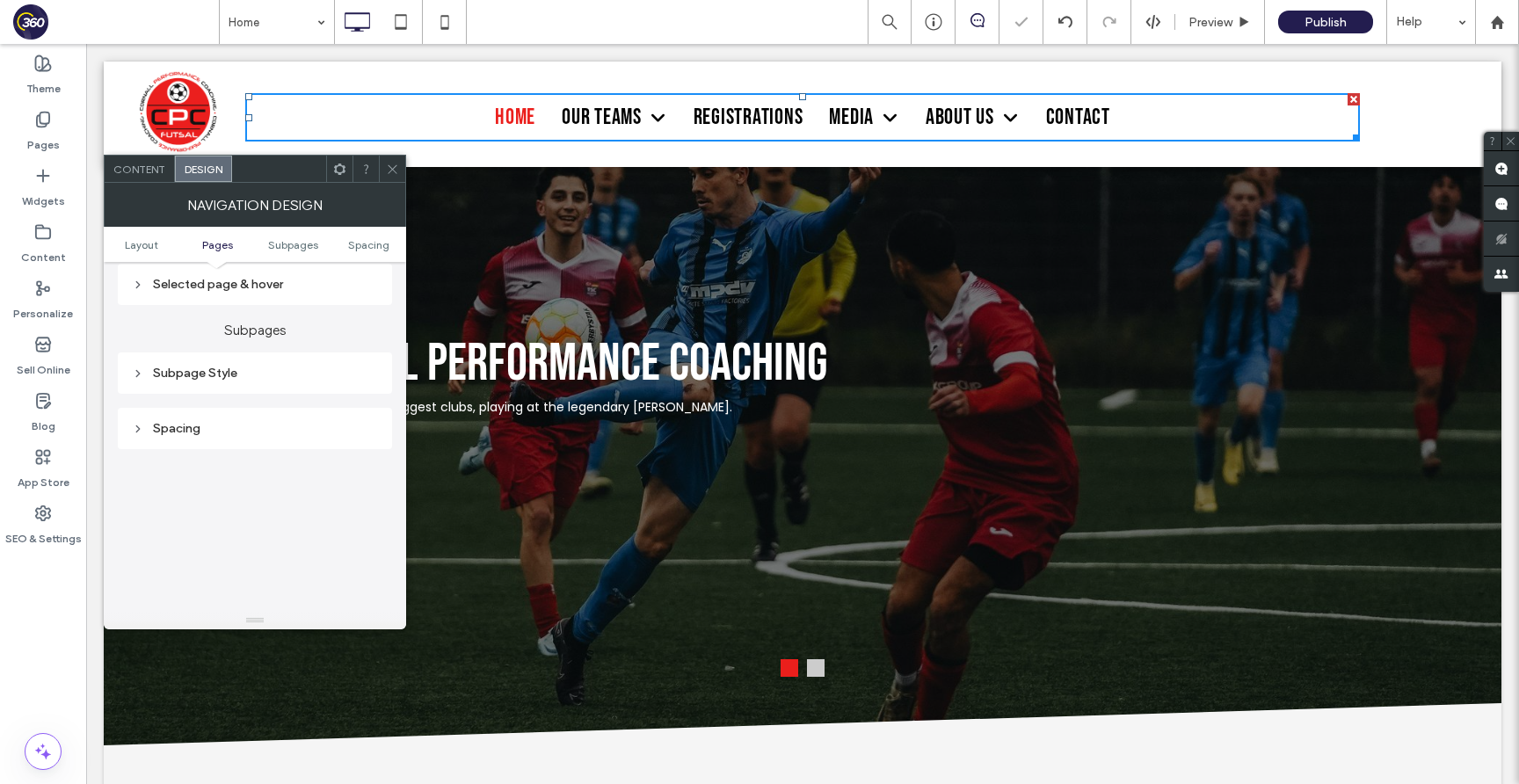
scroll to position [886, 0]
click at [289, 319] on div "Subpage Style" at bounding box center [255, 316] width 246 height 15
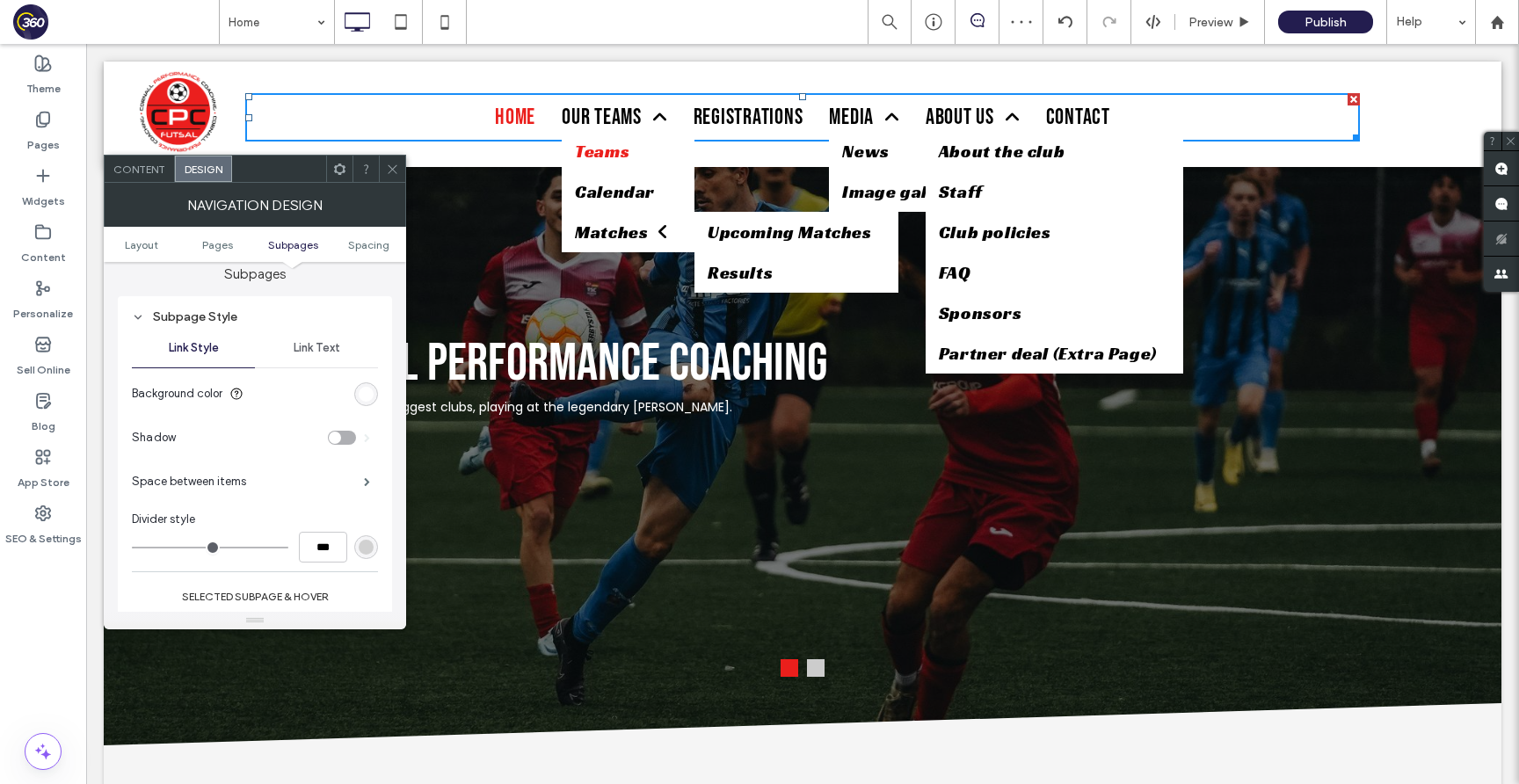
click at [326, 350] on span "Link Text" at bounding box center [317, 348] width 46 height 14
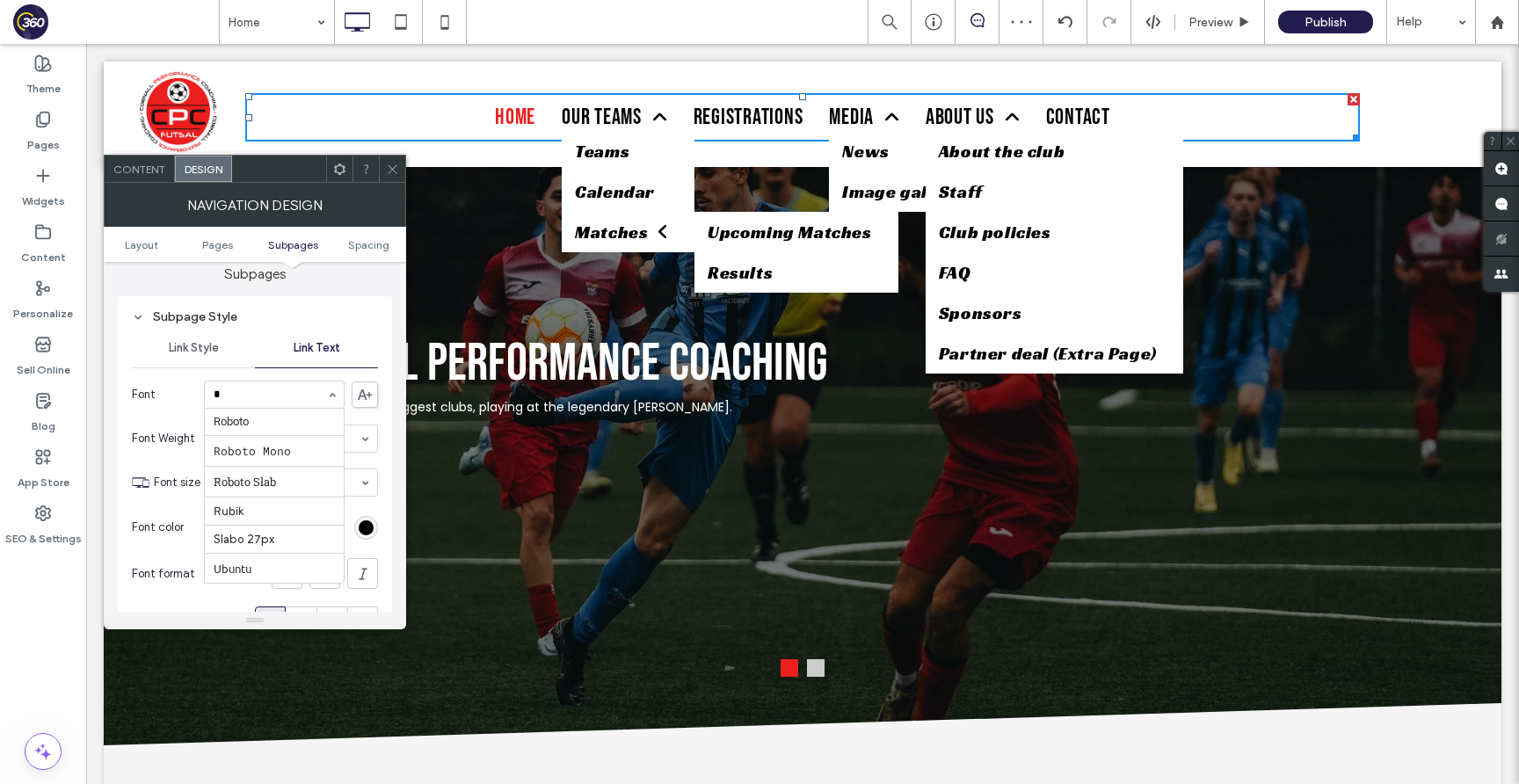
scroll to position [0, 0]
type input "***"
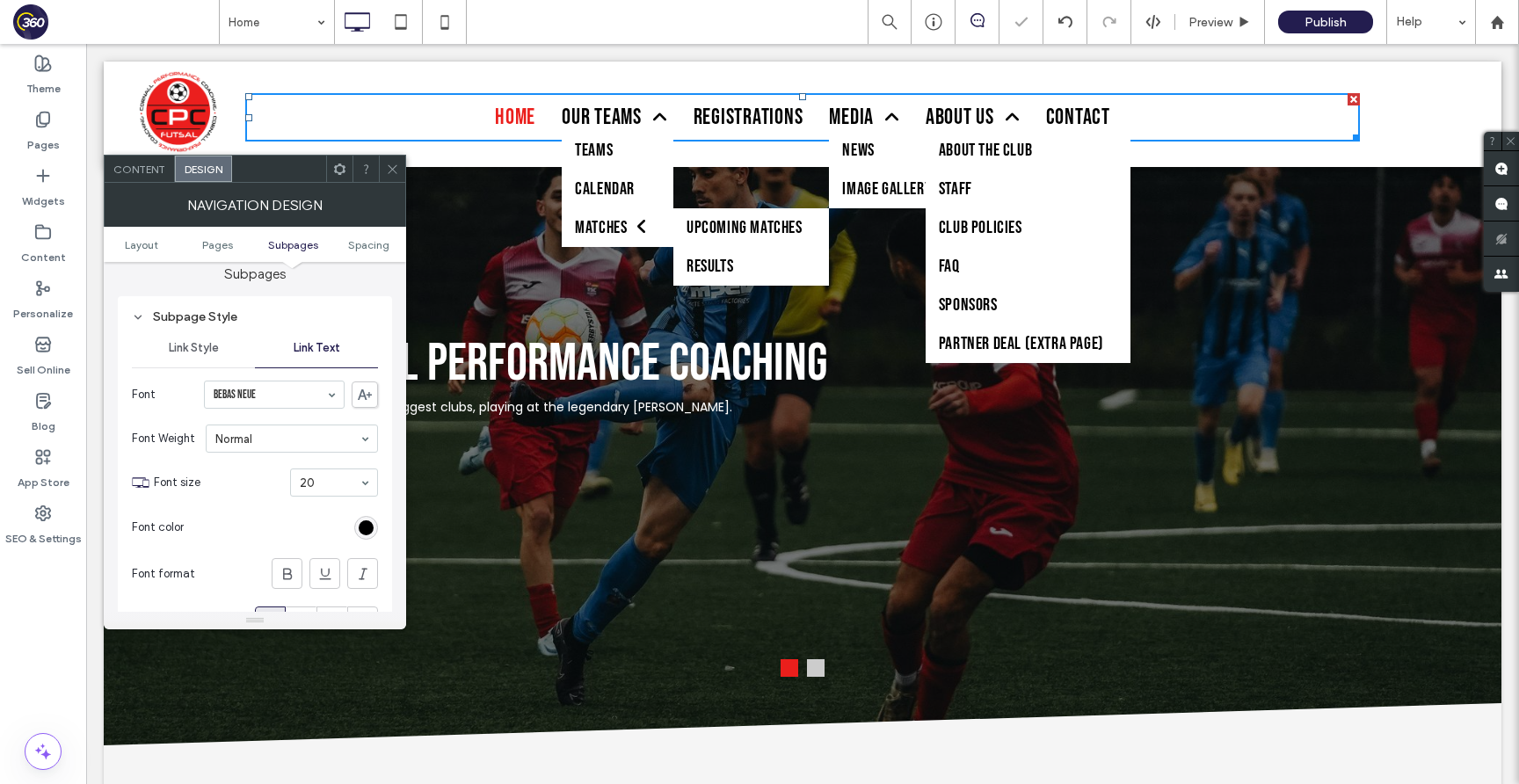
click at [396, 173] on use at bounding box center [392, 168] width 9 height 9
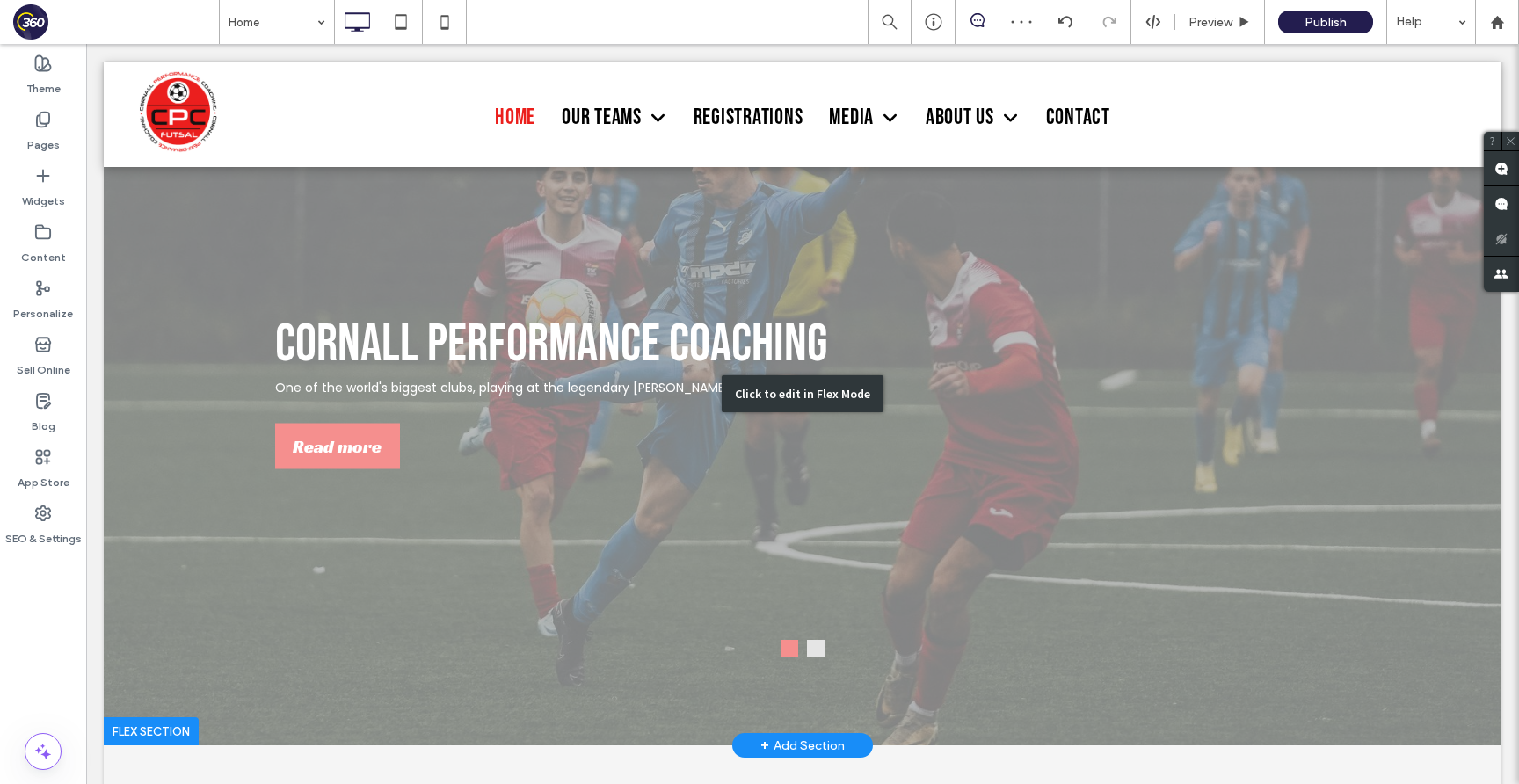
scroll to position [37, 0]
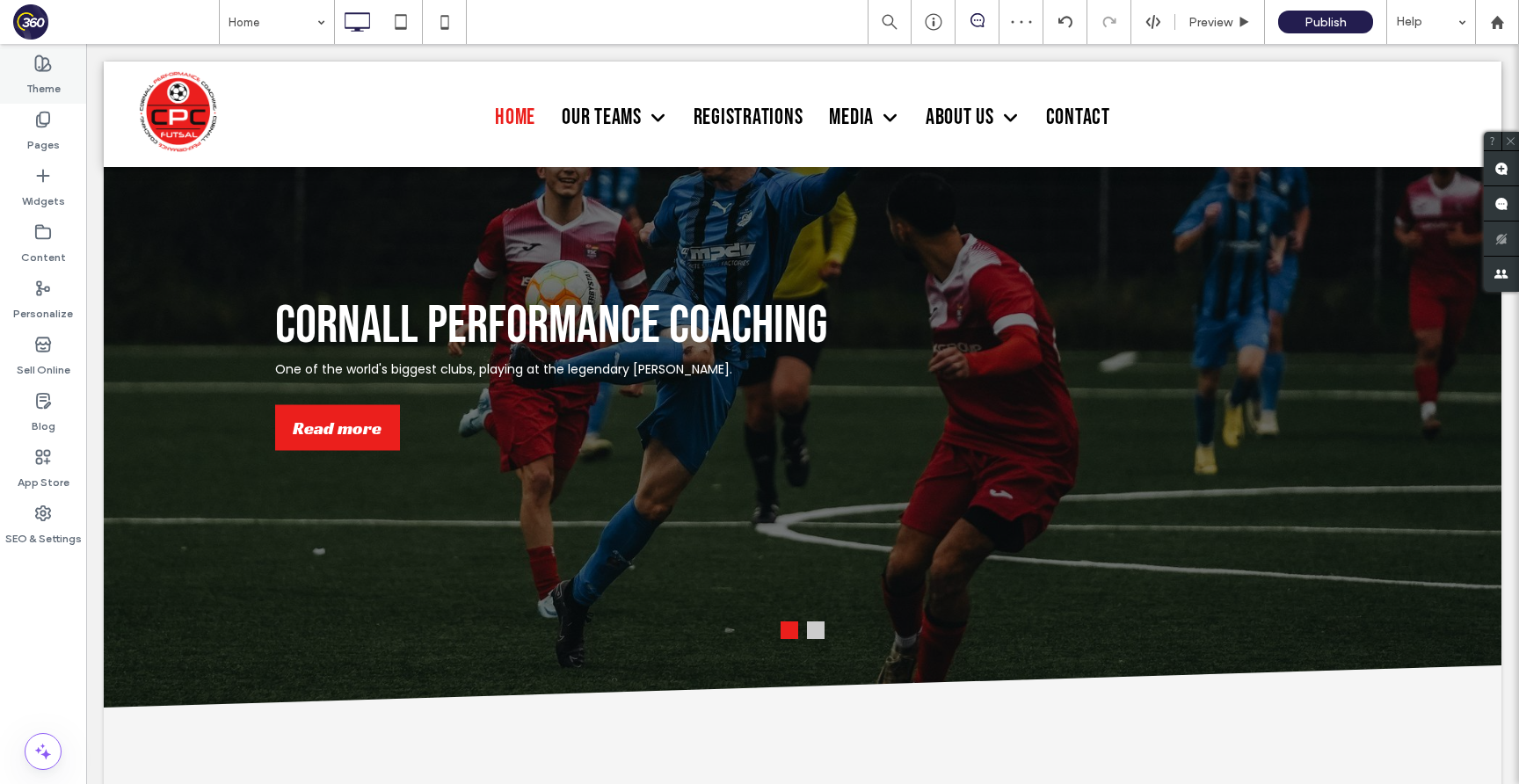
click at [63, 78] on div "Theme" at bounding box center [43, 75] width 86 height 56
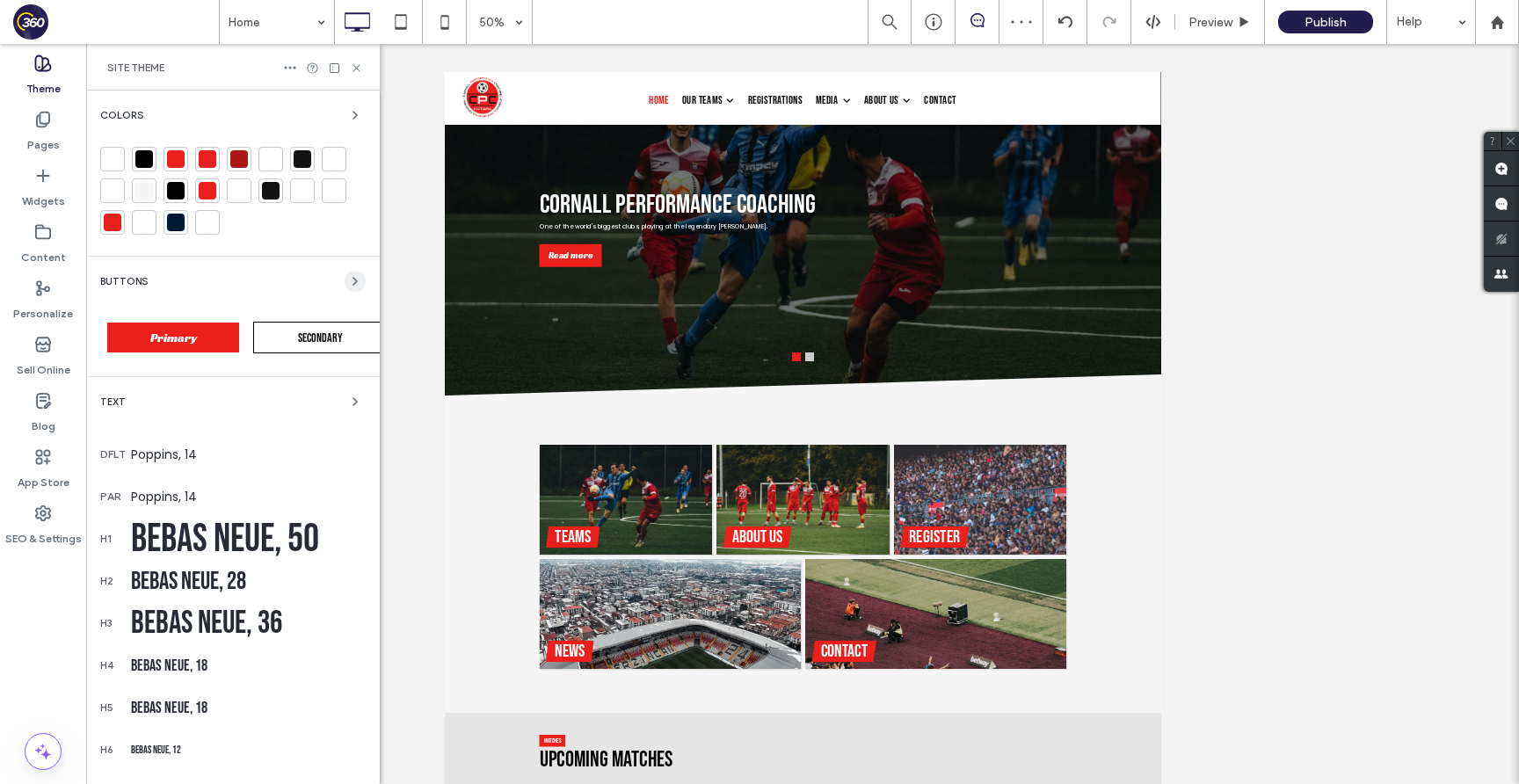
click at [349, 280] on icon "button" at bounding box center [355, 282] width 14 height 14
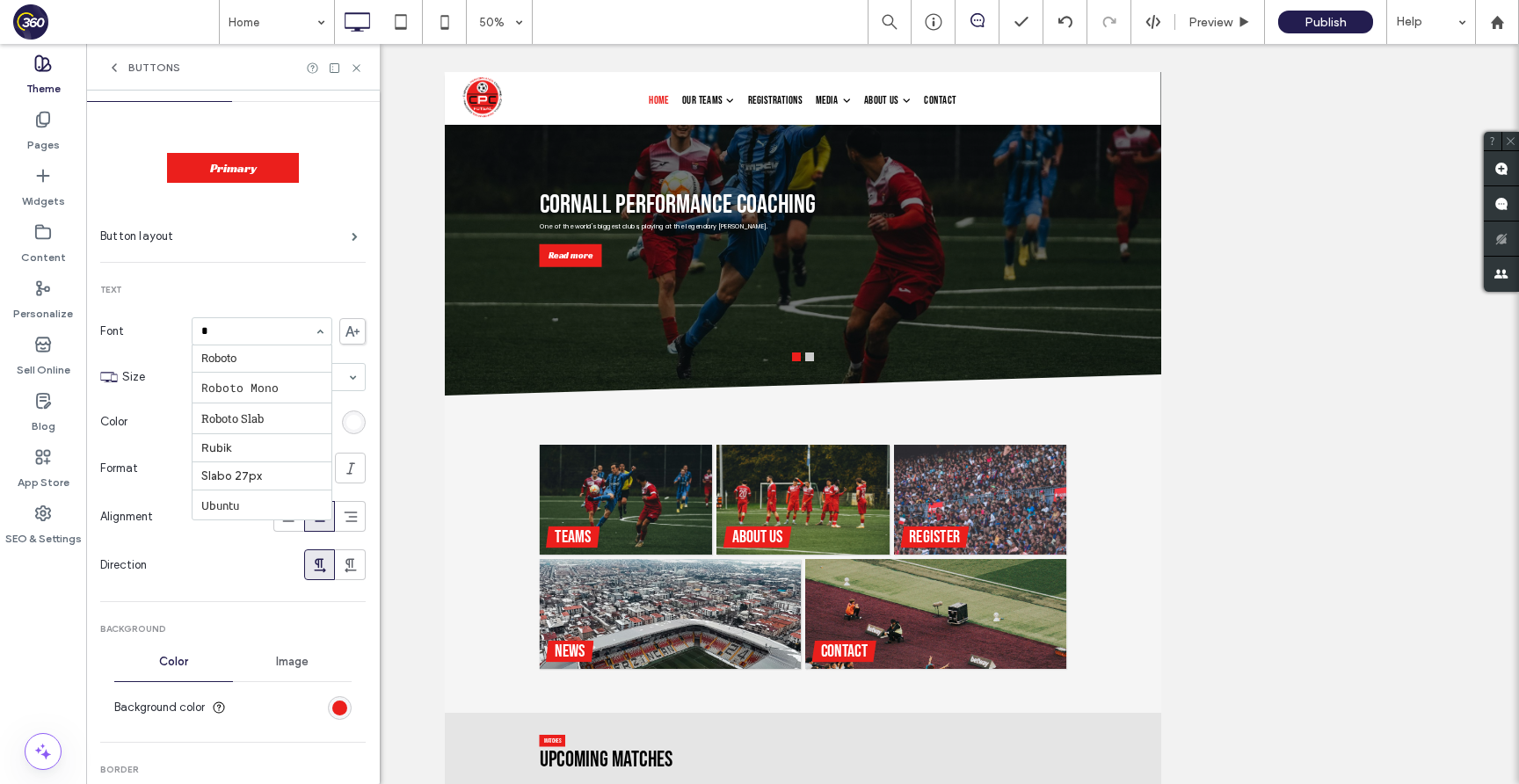
scroll to position [0, 0]
type input "***"
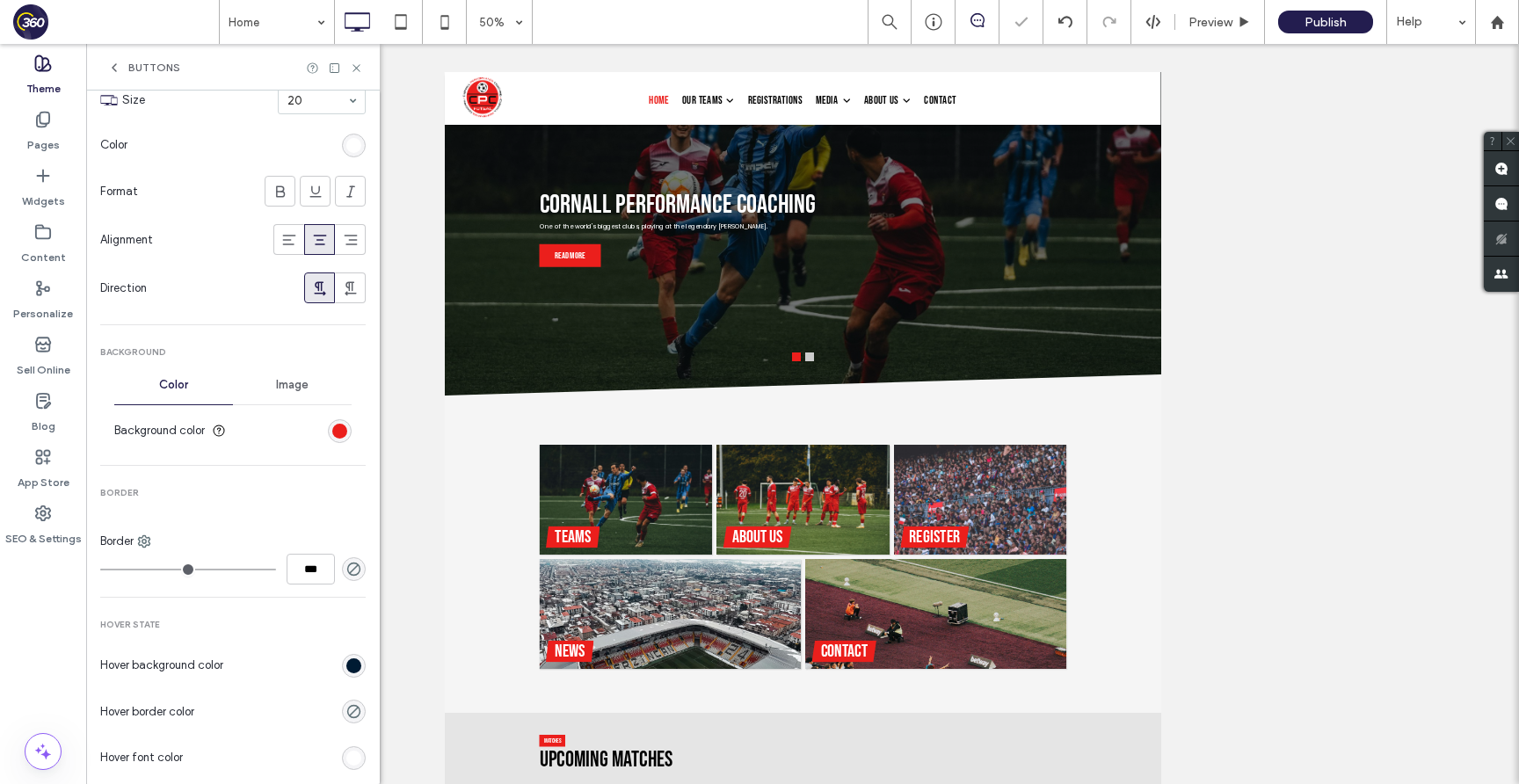
scroll to position [359, 0]
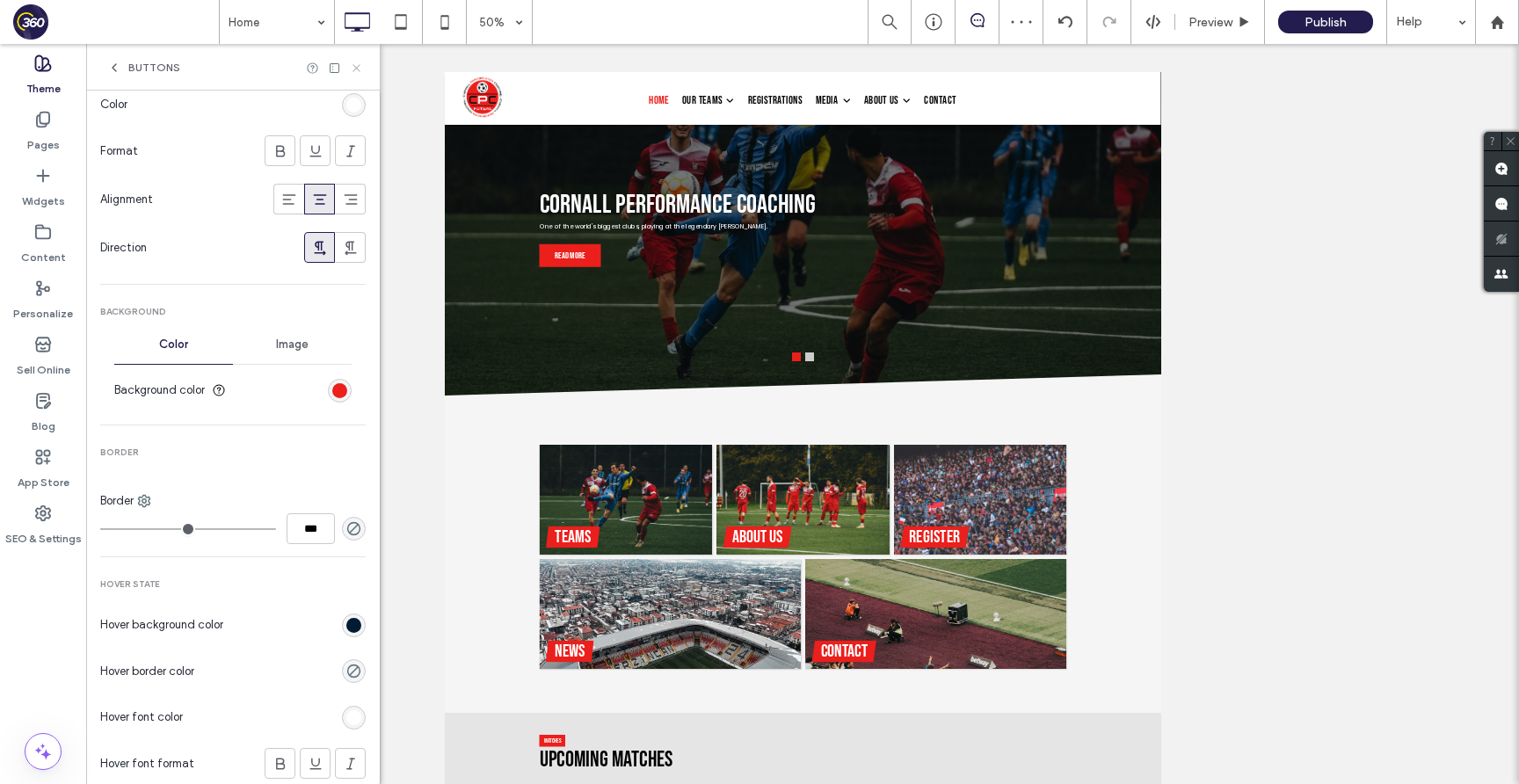
click at [352, 68] on icon at bounding box center [356, 68] width 13 height 13
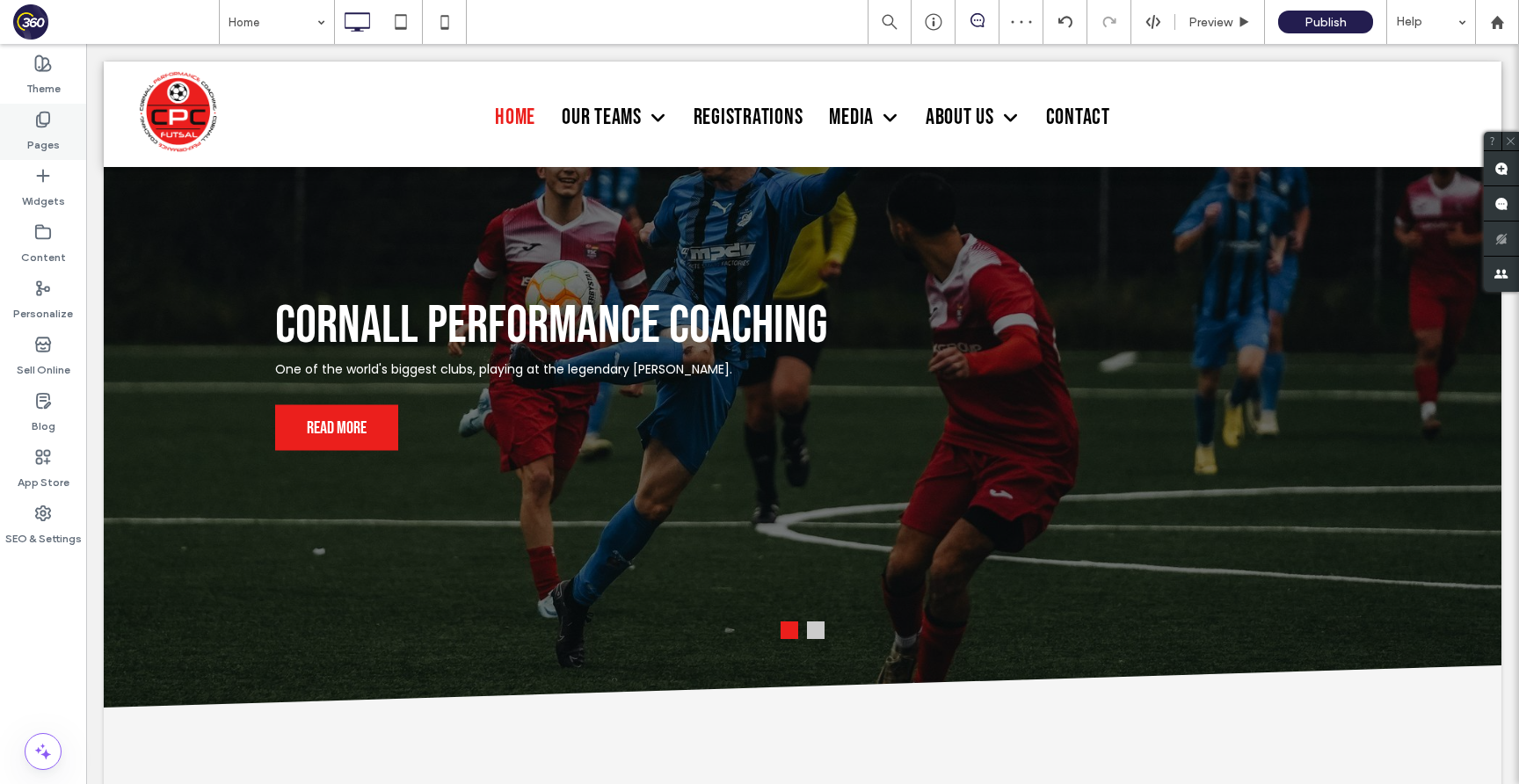
click at [56, 120] on div "Pages" at bounding box center [43, 131] width 86 height 56
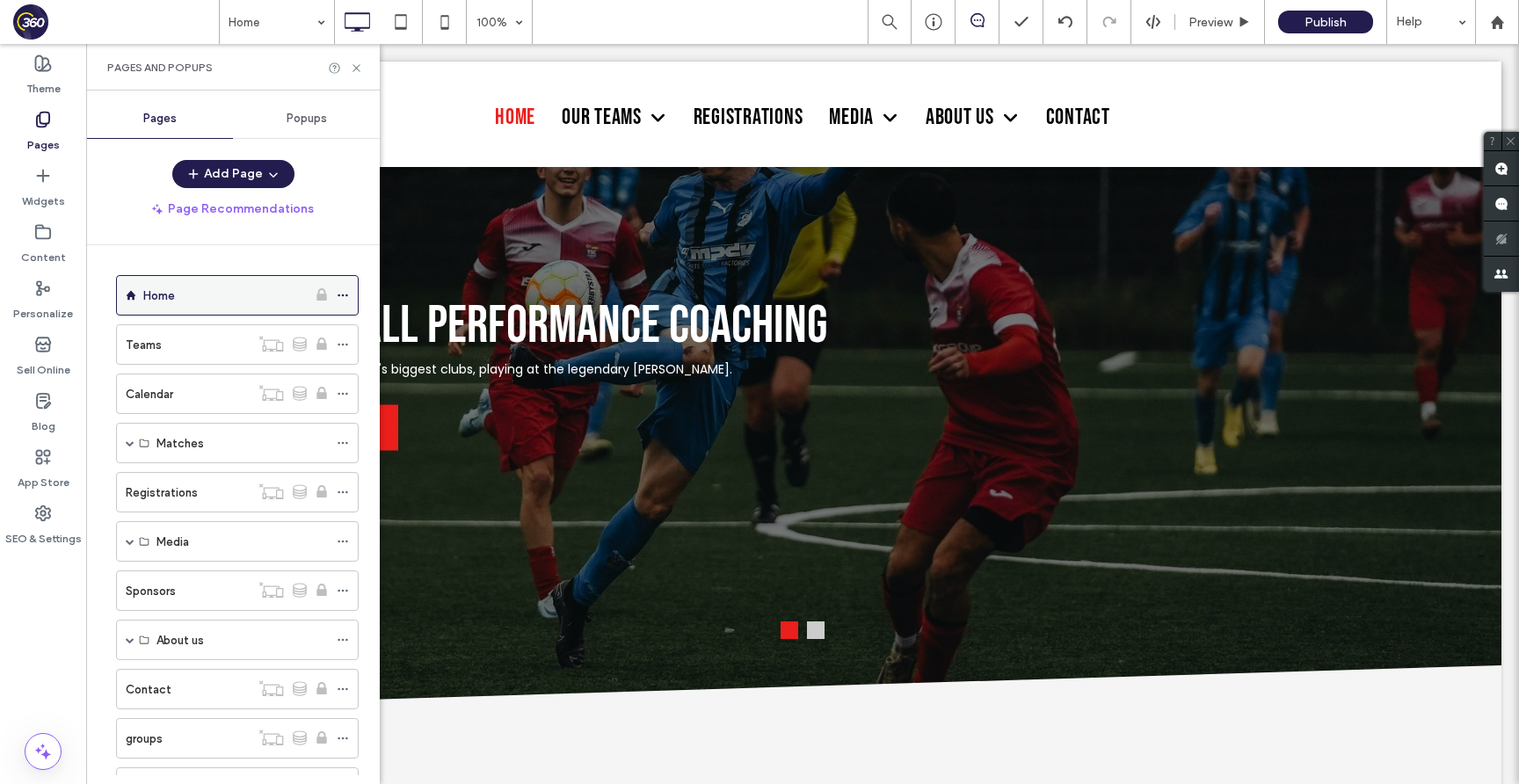
scroll to position [126, 0]
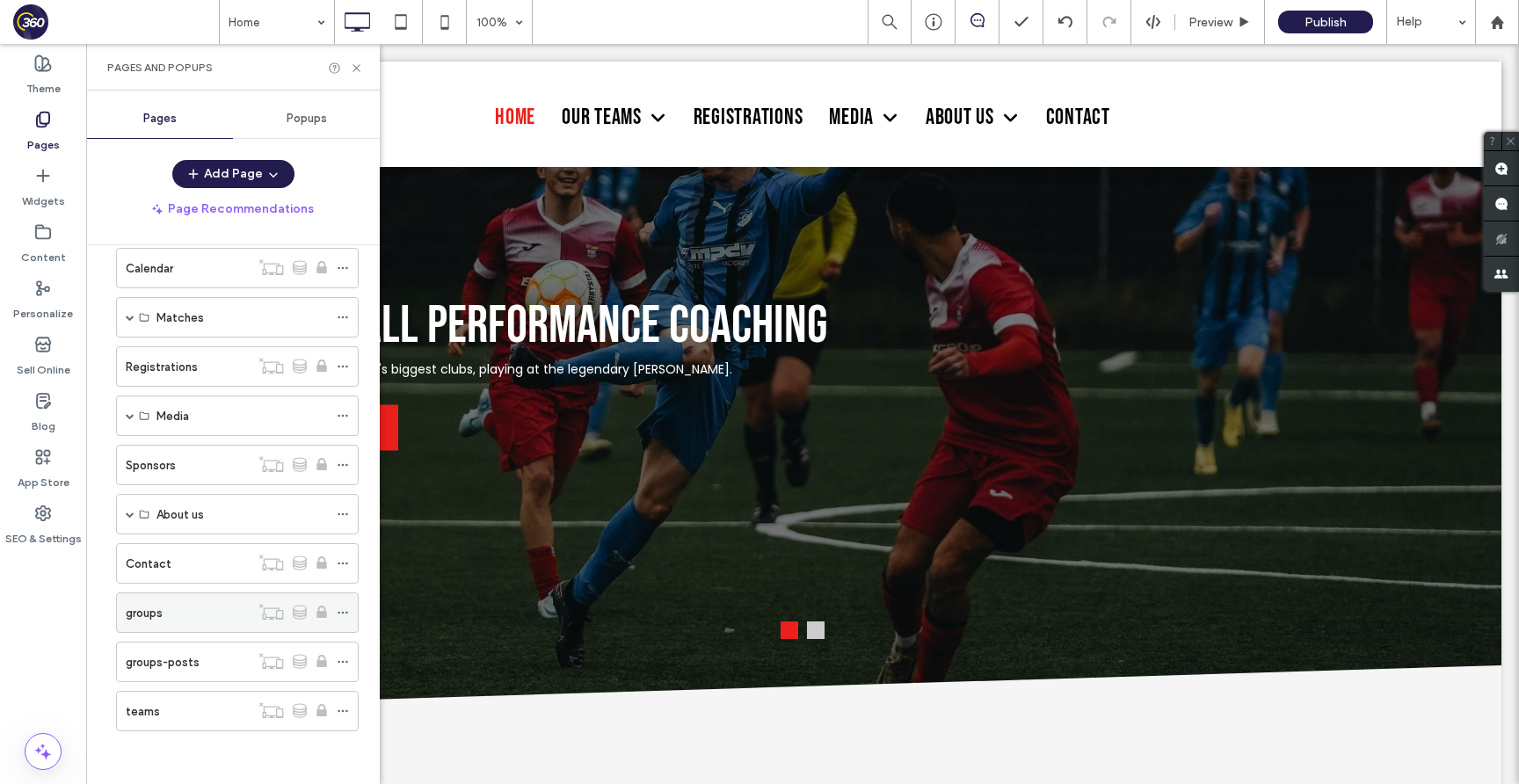
click at [170, 605] on div "groups" at bounding box center [187, 613] width 124 height 19
click at [357, 64] on icon at bounding box center [356, 68] width 13 height 13
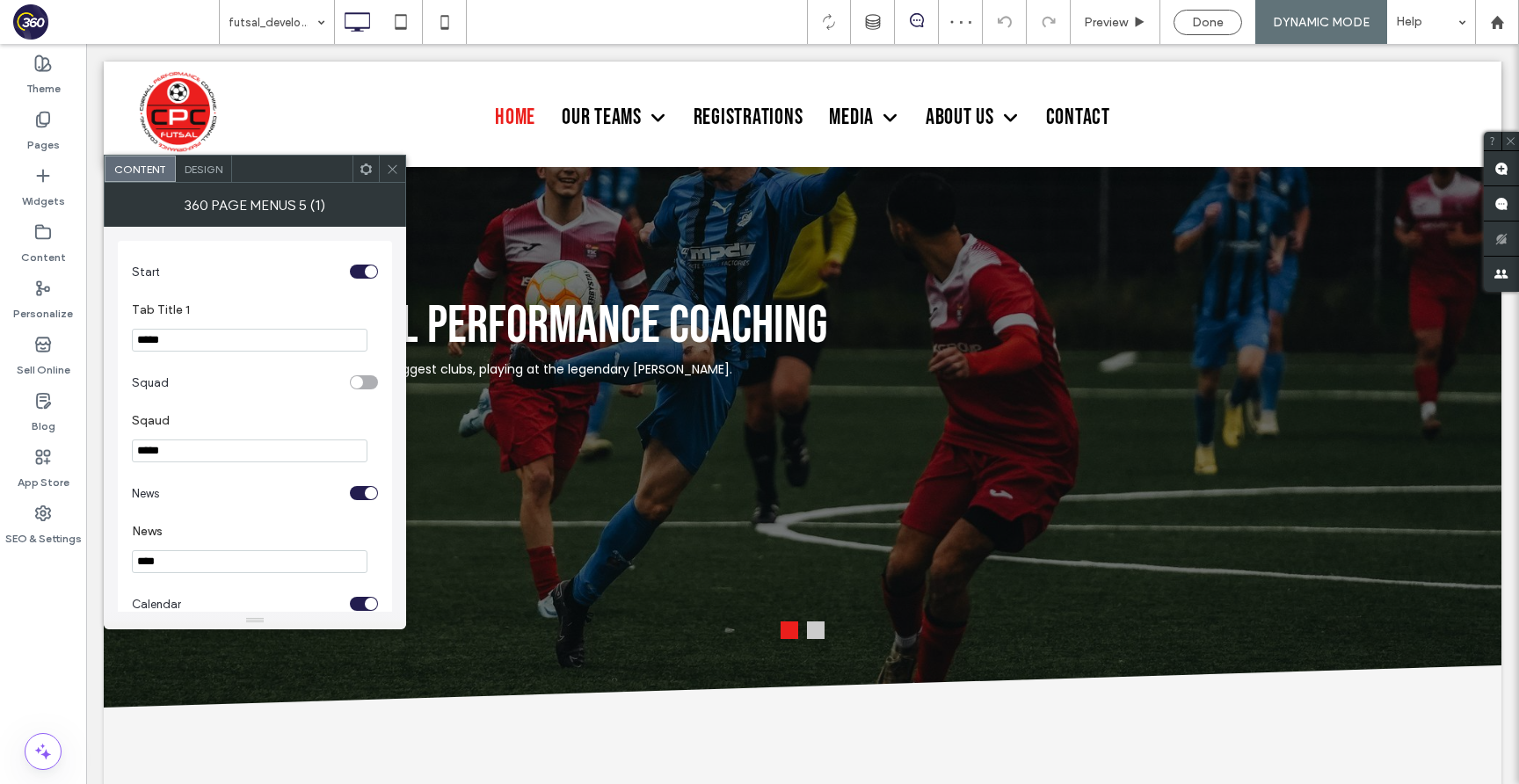
click at [204, 168] on span "Design" at bounding box center [203, 169] width 37 height 13
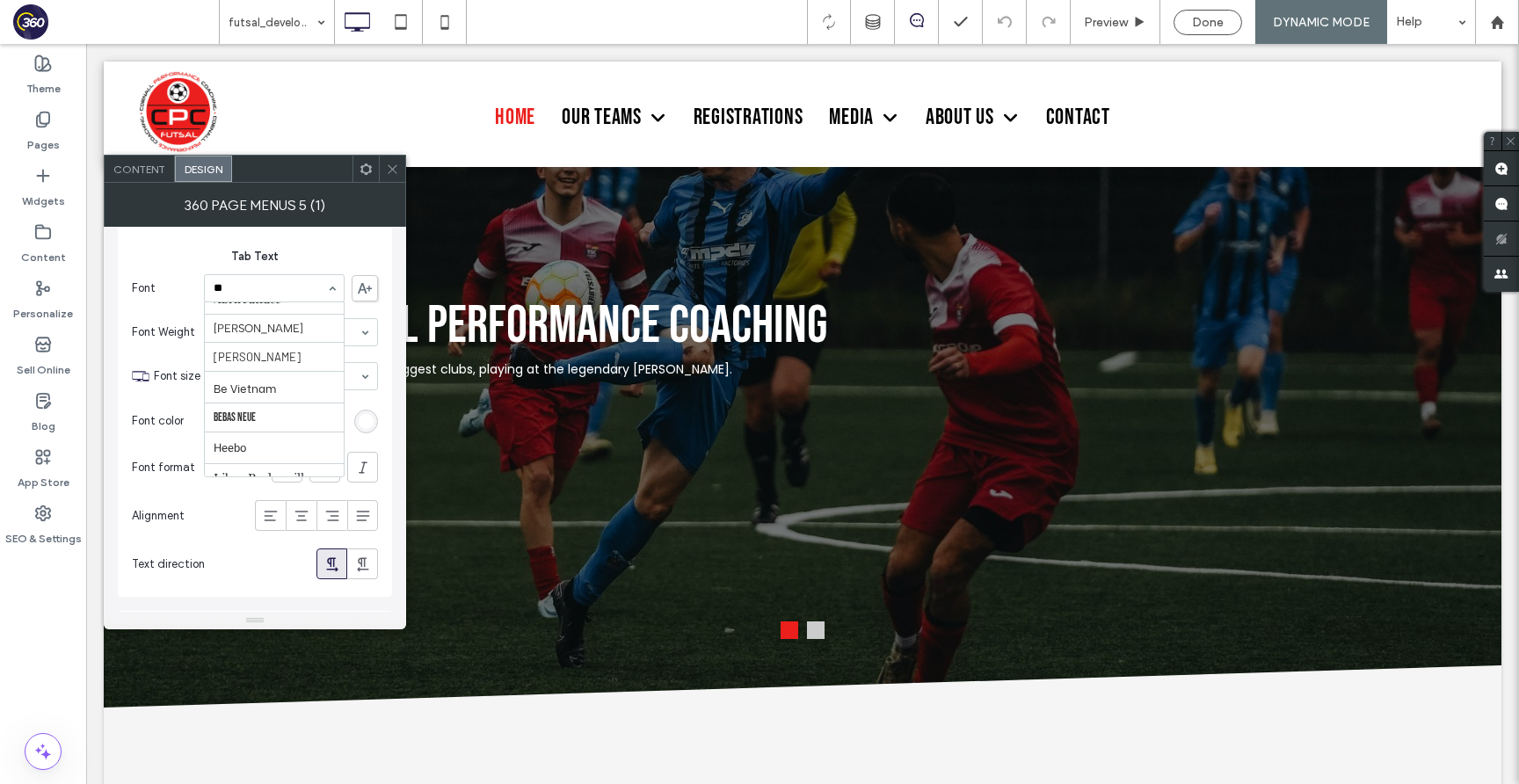
type input "***"
click at [386, 167] on icon at bounding box center [392, 169] width 13 height 13
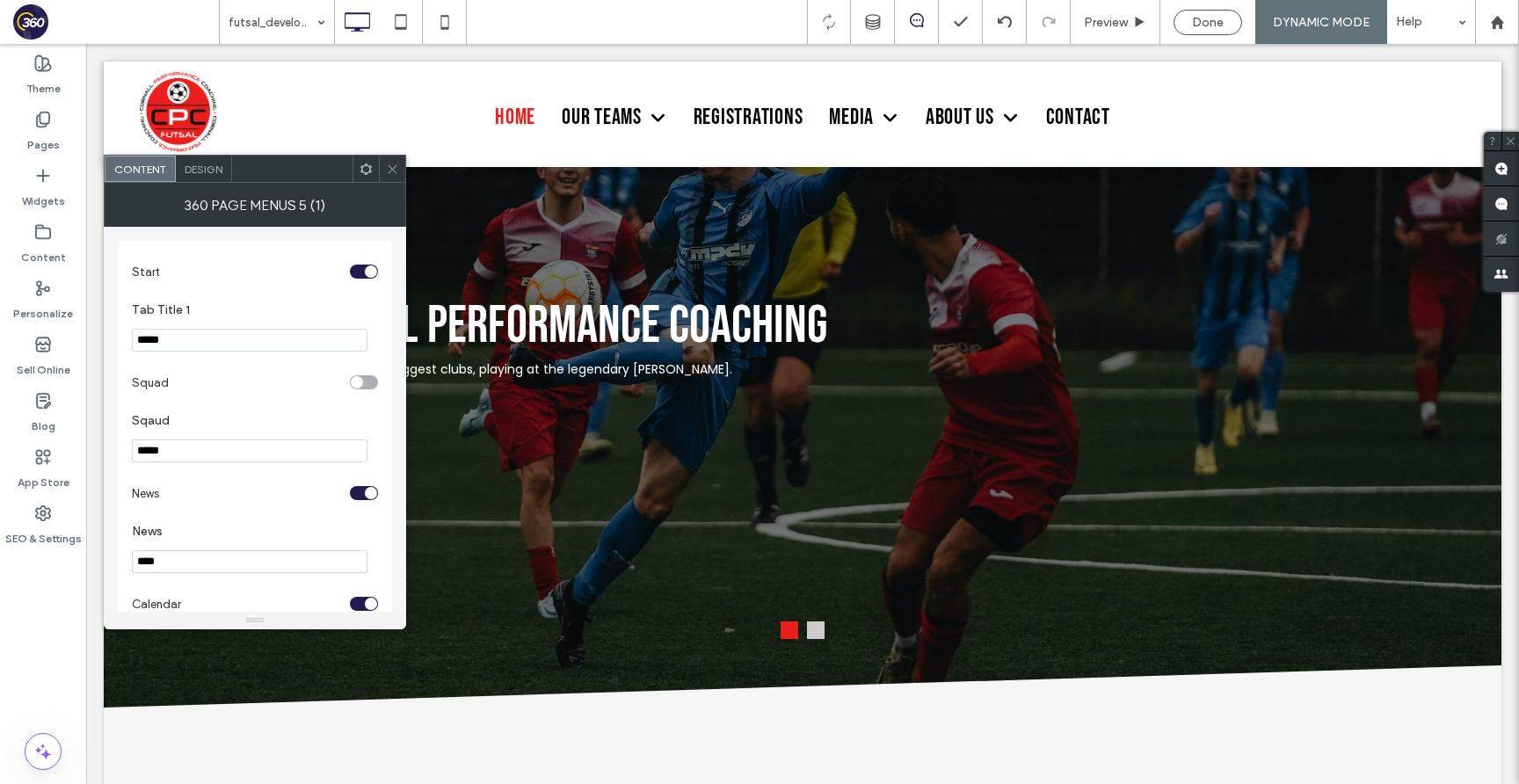
click at [226, 177] on div "Design" at bounding box center [203, 169] width 56 height 27
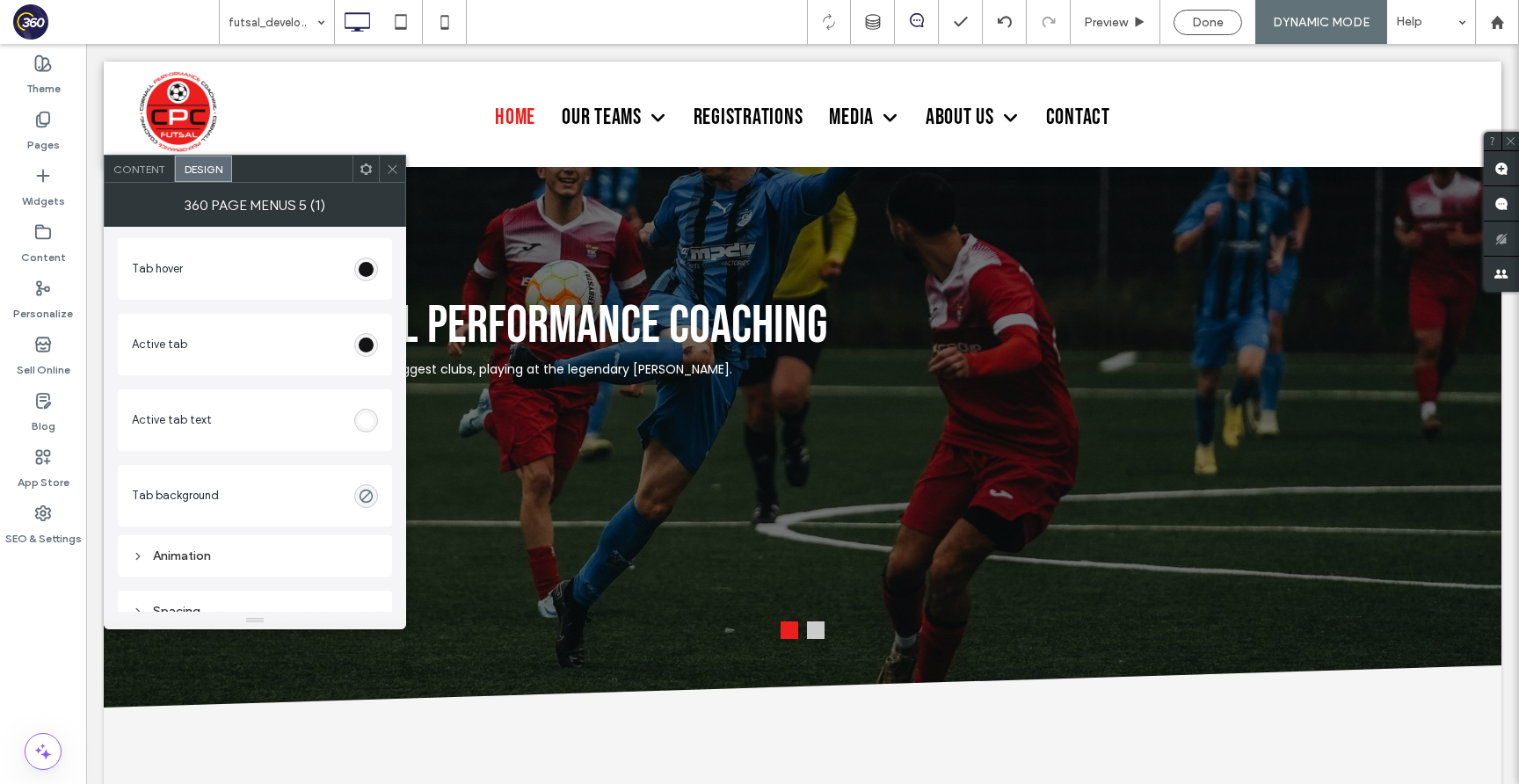
scroll to position [485, 0]
click at [369, 471] on use "rgba(0, 0, 0, 0)" at bounding box center [365, 475] width 13 height 13
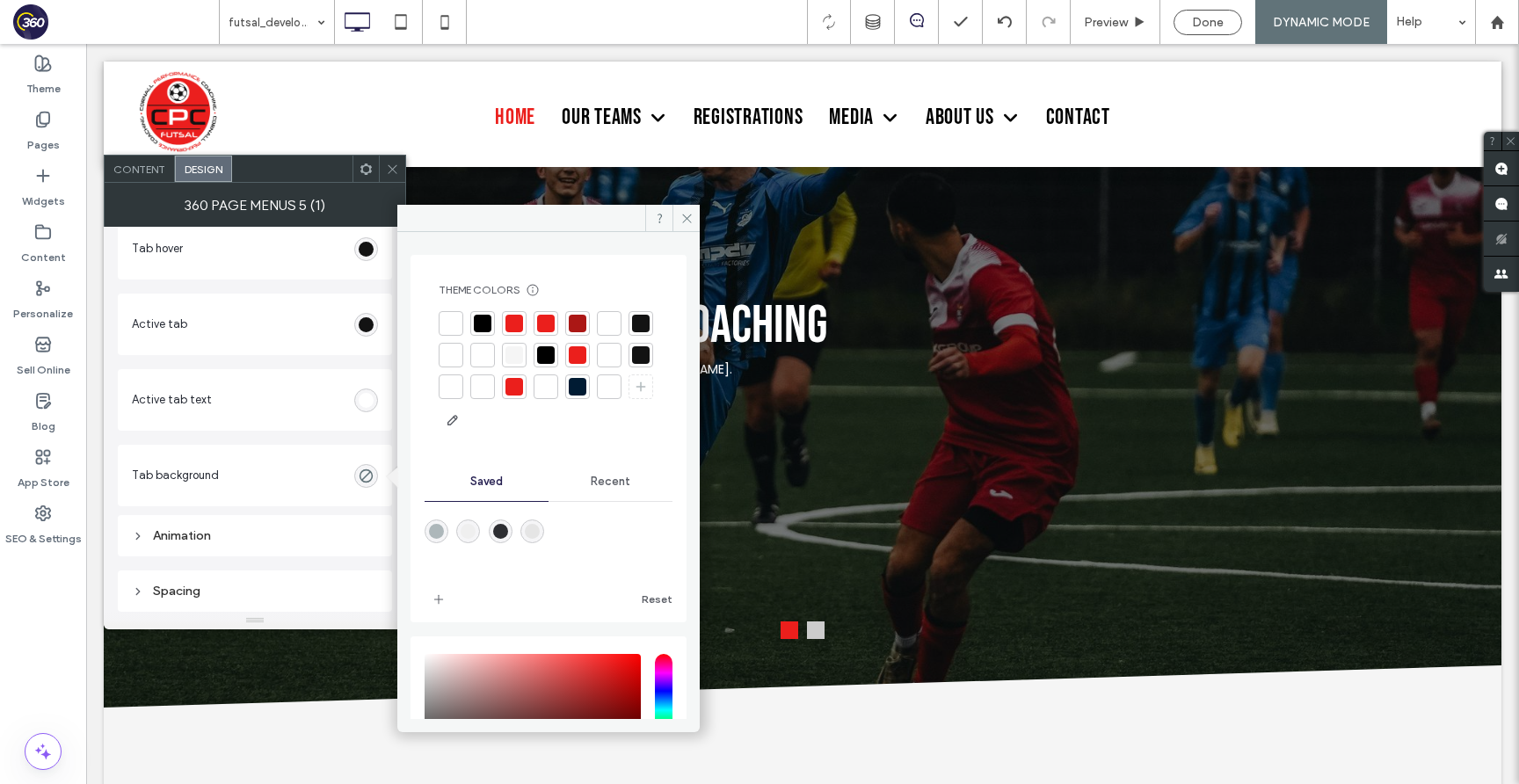
click at [352, 331] on section "Active tab" at bounding box center [255, 323] width 246 height 44
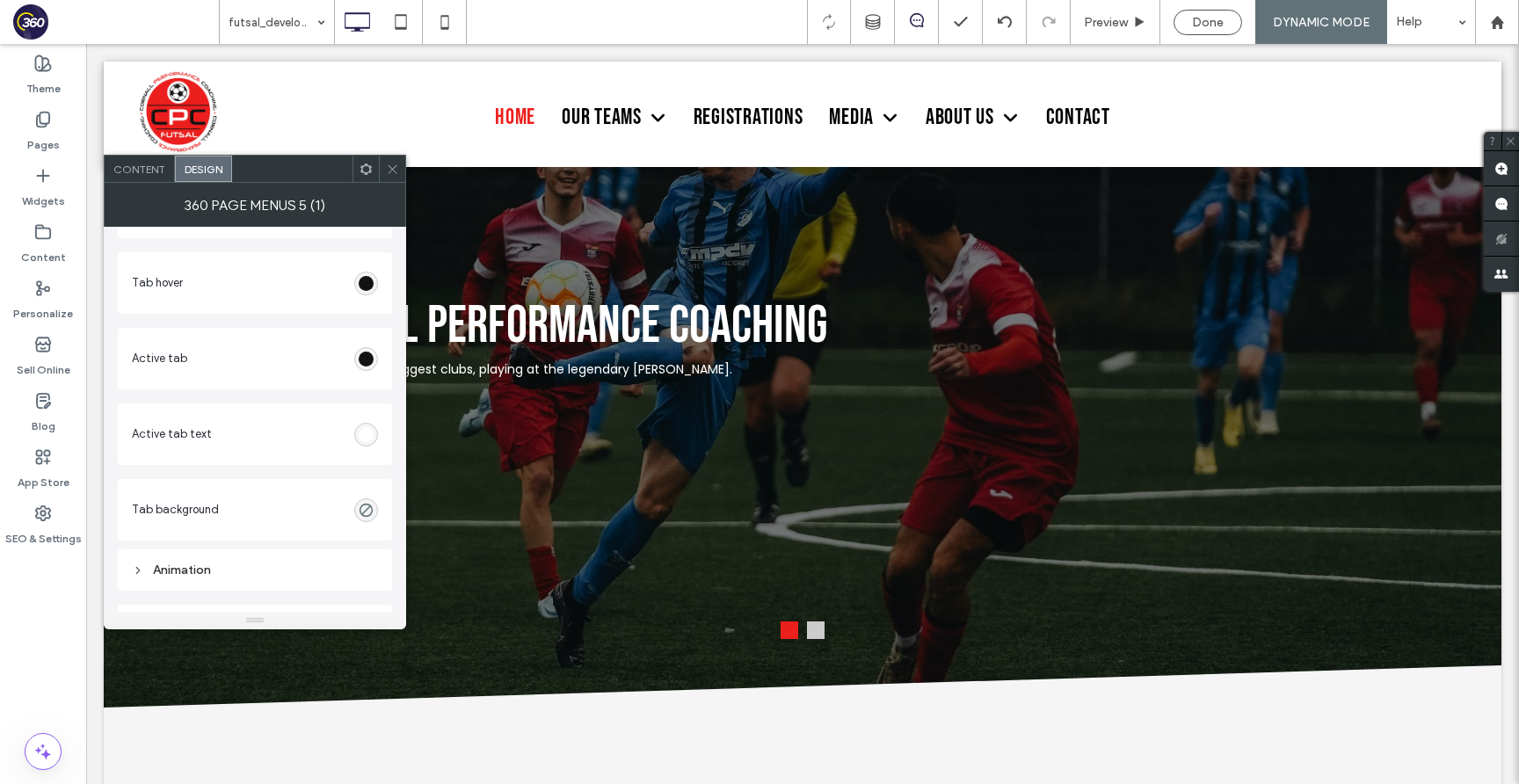
scroll to position [446, 0]
click at [370, 364] on div "rgb(19, 19, 19)" at bounding box center [366, 363] width 15 height 15
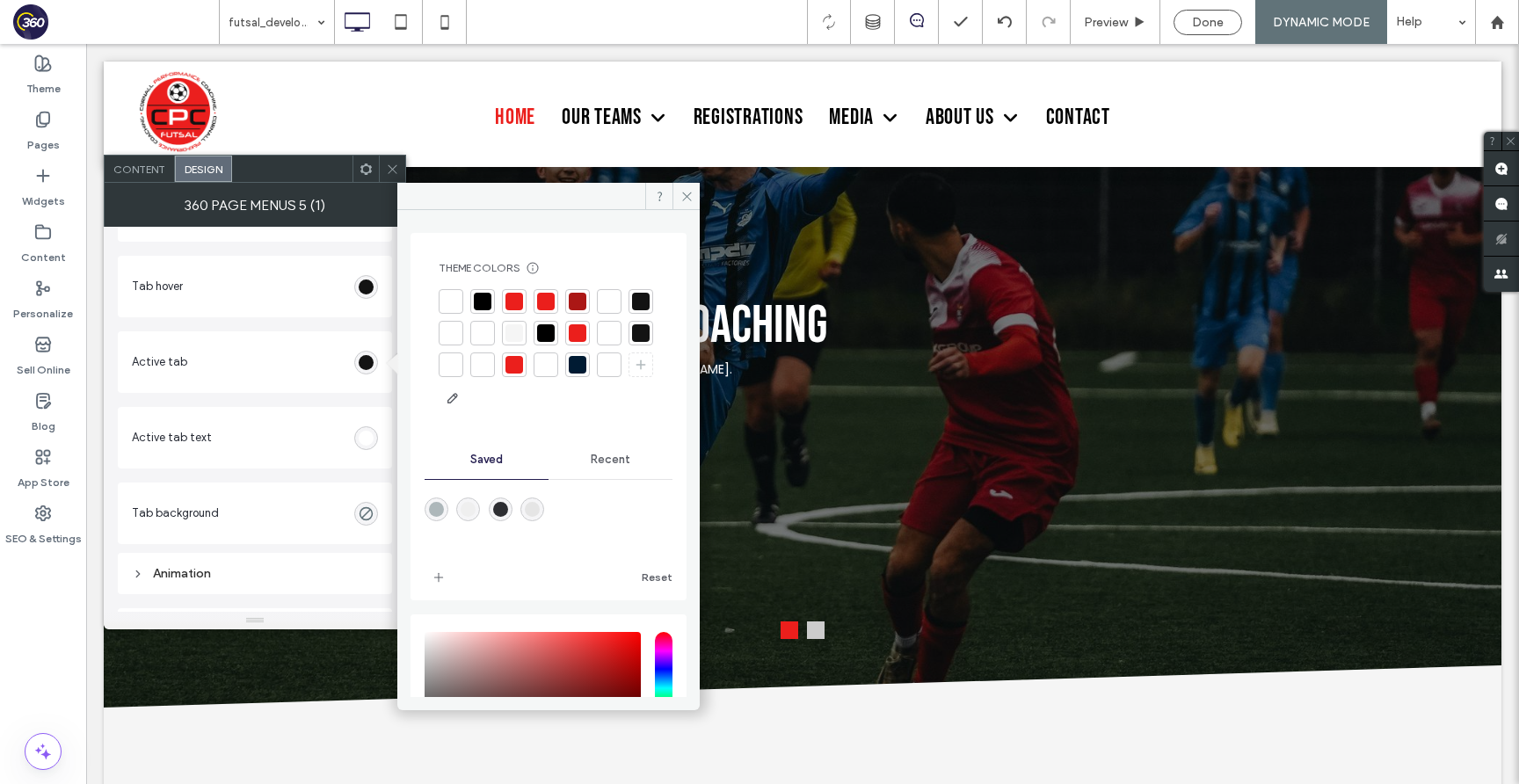
click at [587, 301] on div at bounding box center [577, 302] width 25 height 25
click at [363, 281] on div "rgb(19, 19, 19)" at bounding box center [366, 287] width 15 height 15
click at [585, 304] on div at bounding box center [577, 302] width 18 height 18
click at [394, 171] on icon at bounding box center [392, 169] width 13 height 13
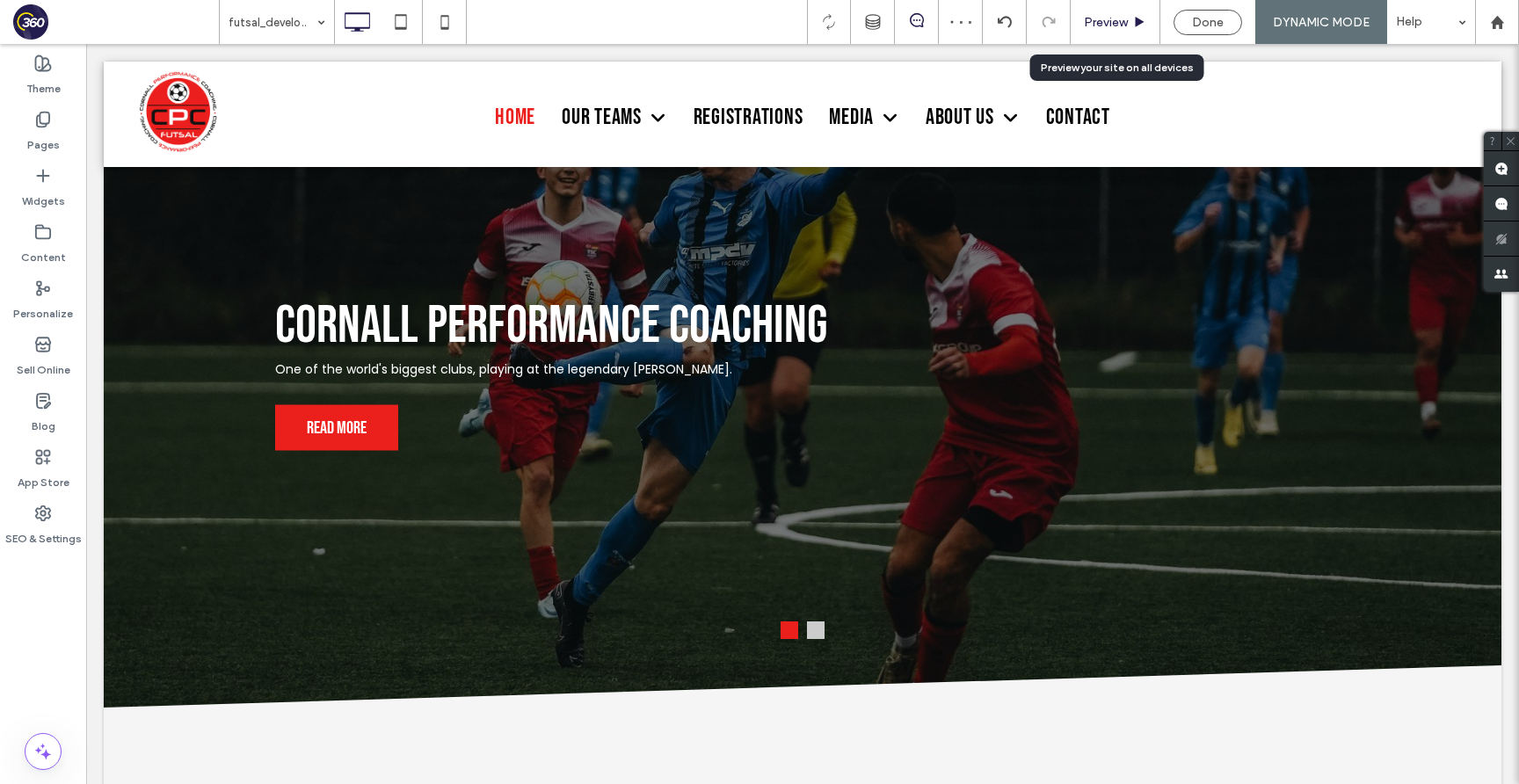
click at [1114, 25] on span "Preview" at bounding box center [1105, 22] width 44 height 15
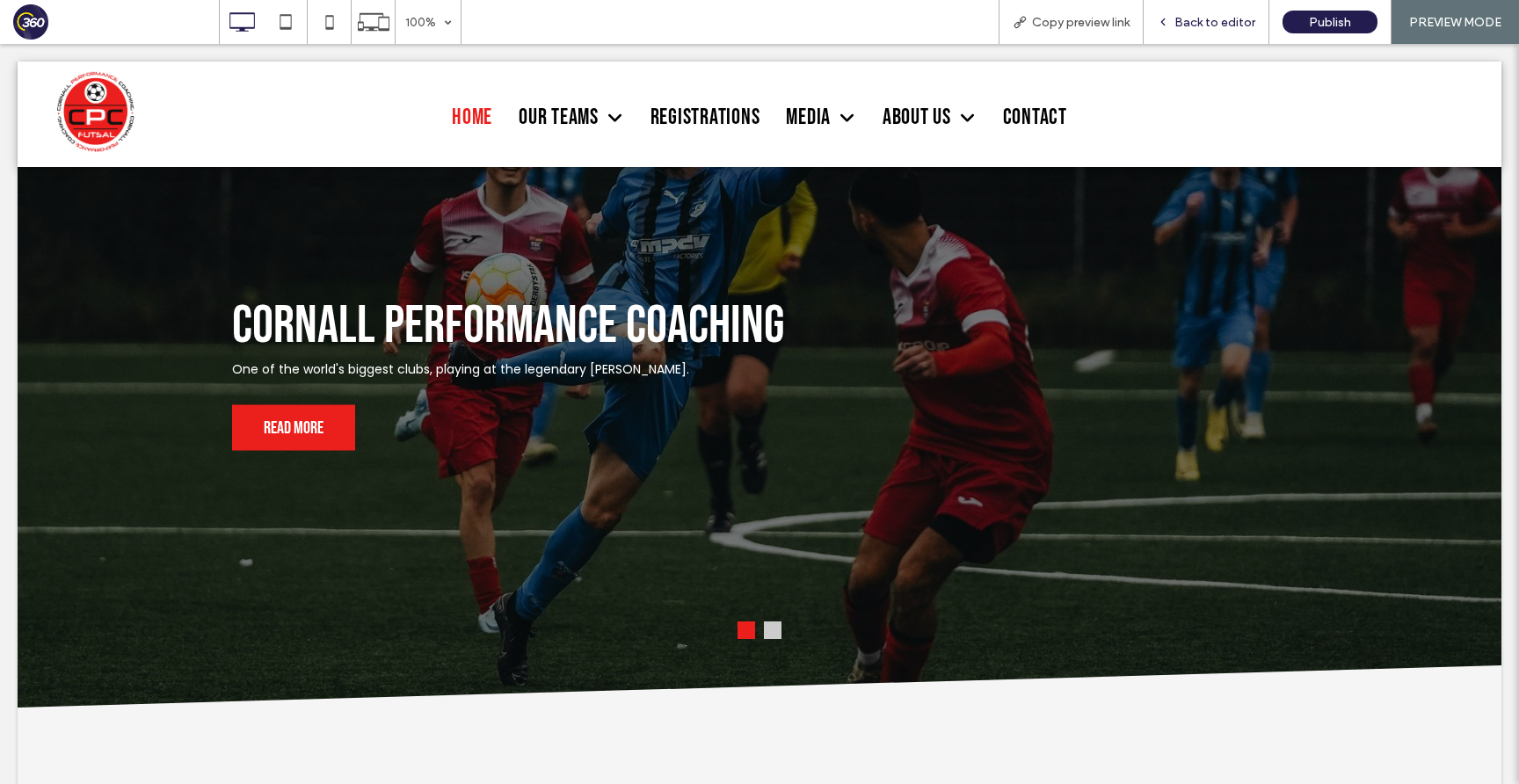
click at [1207, 25] on span "Back to editor" at bounding box center [1214, 22] width 81 height 15
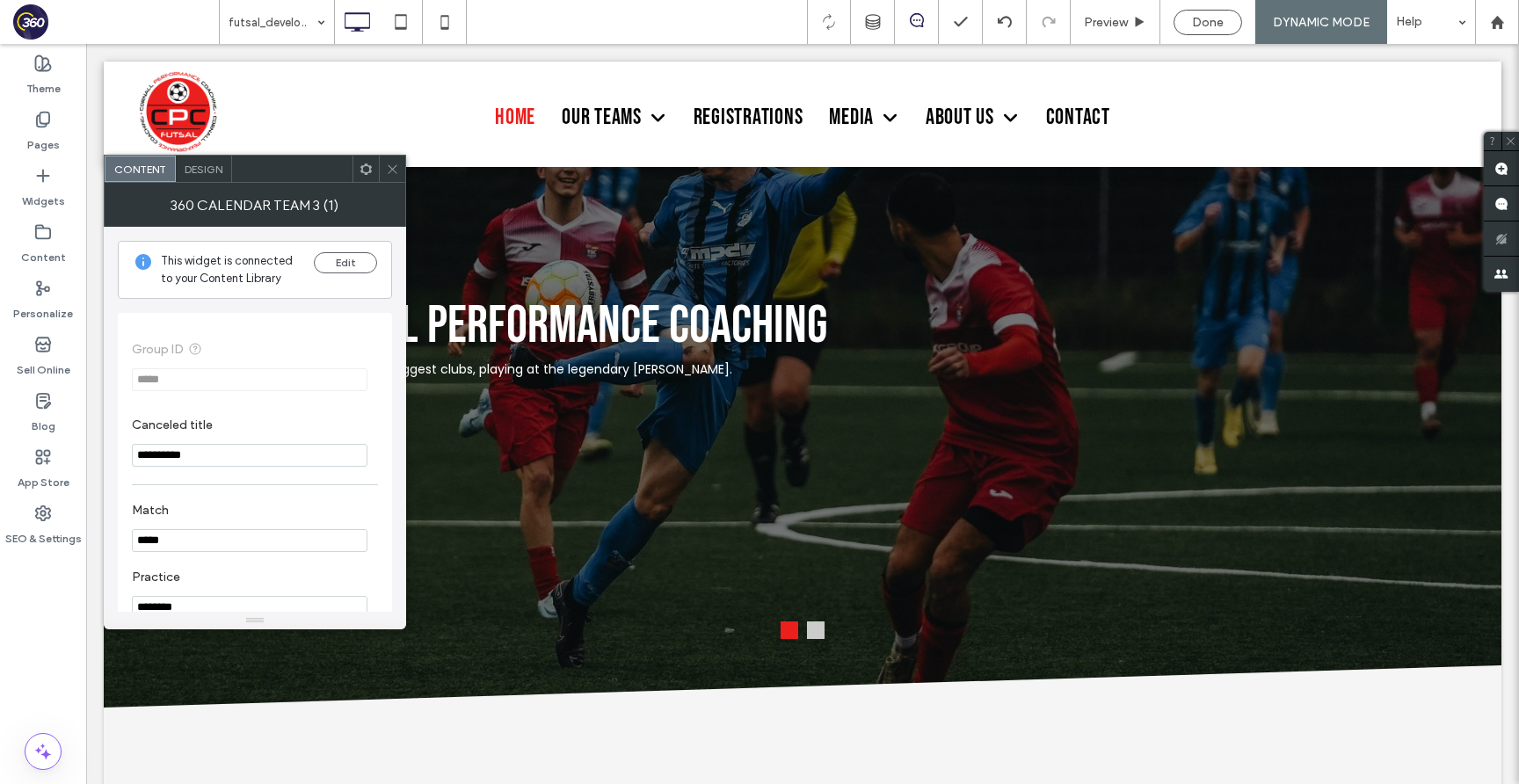
click at [187, 171] on span "Design" at bounding box center [203, 169] width 37 height 13
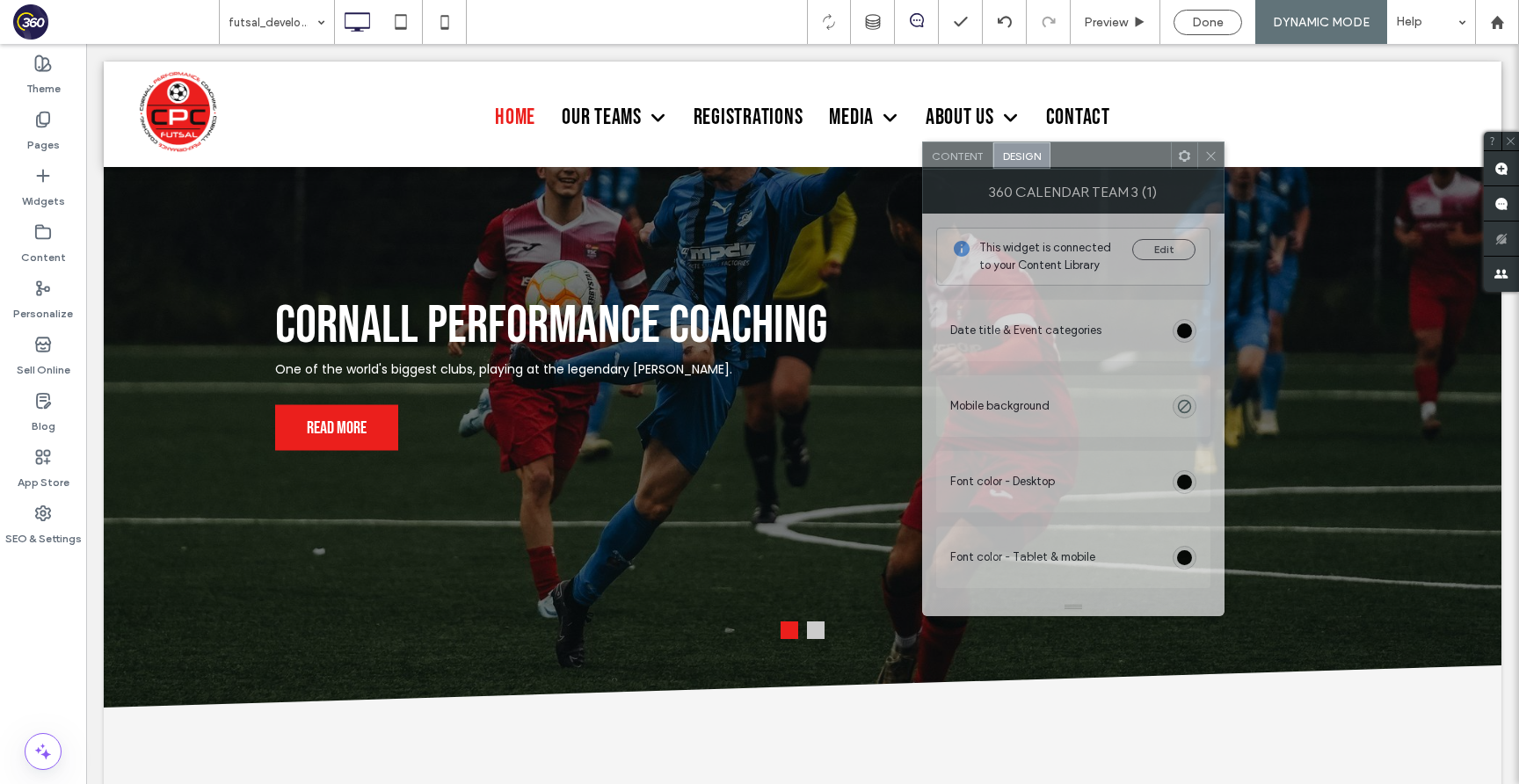
drag, startPoint x: 261, startPoint y: 170, endPoint x: 1094, endPoint y: 153, distance: 833.2
click at [1094, 154] on div at bounding box center [1110, 156] width 120 height 27
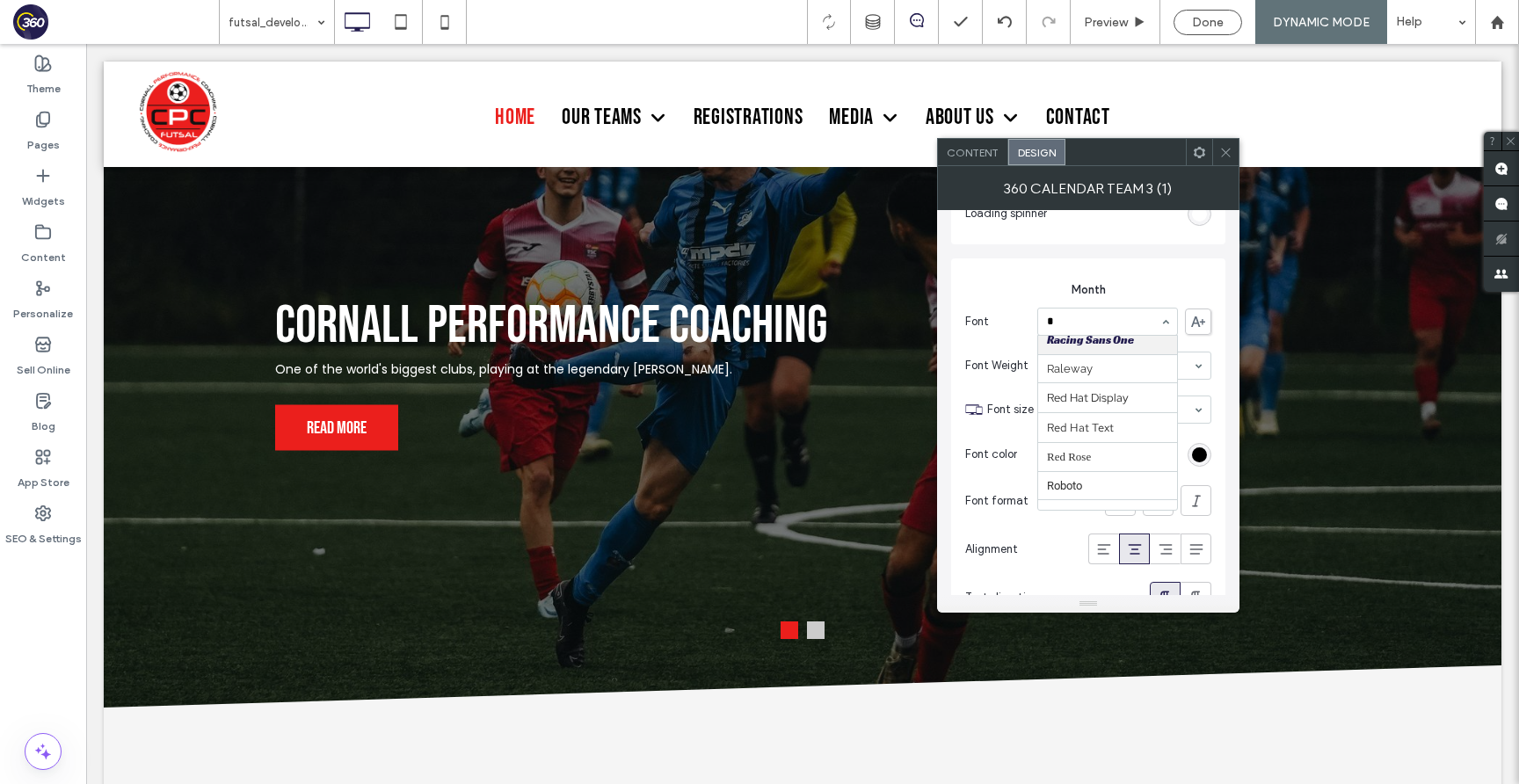
scroll to position [235, 0]
type input "***"
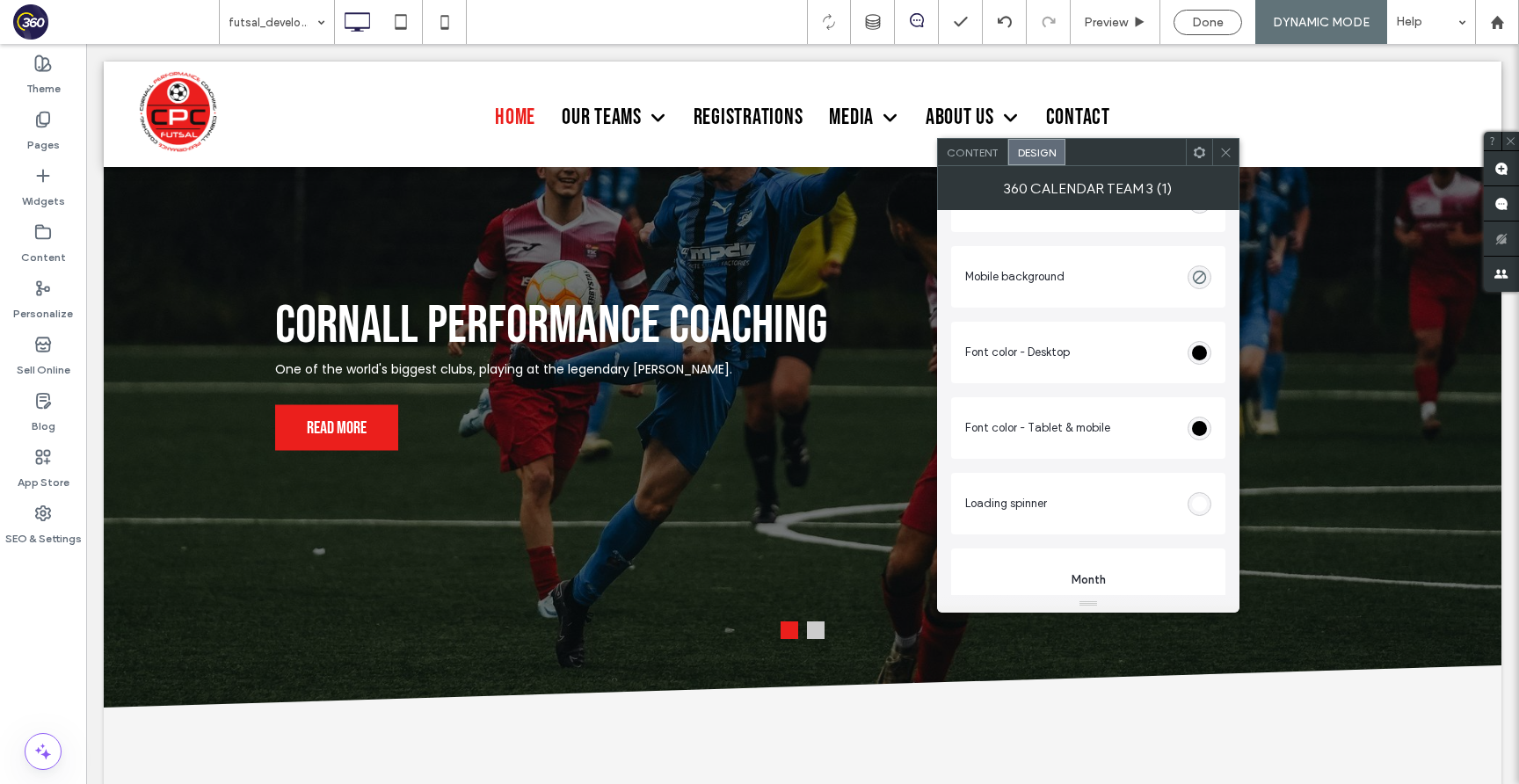
scroll to position [134, 0]
click at [1196, 422] on div "rgb(0, 0, 0)" at bounding box center [1199, 421] width 15 height 15
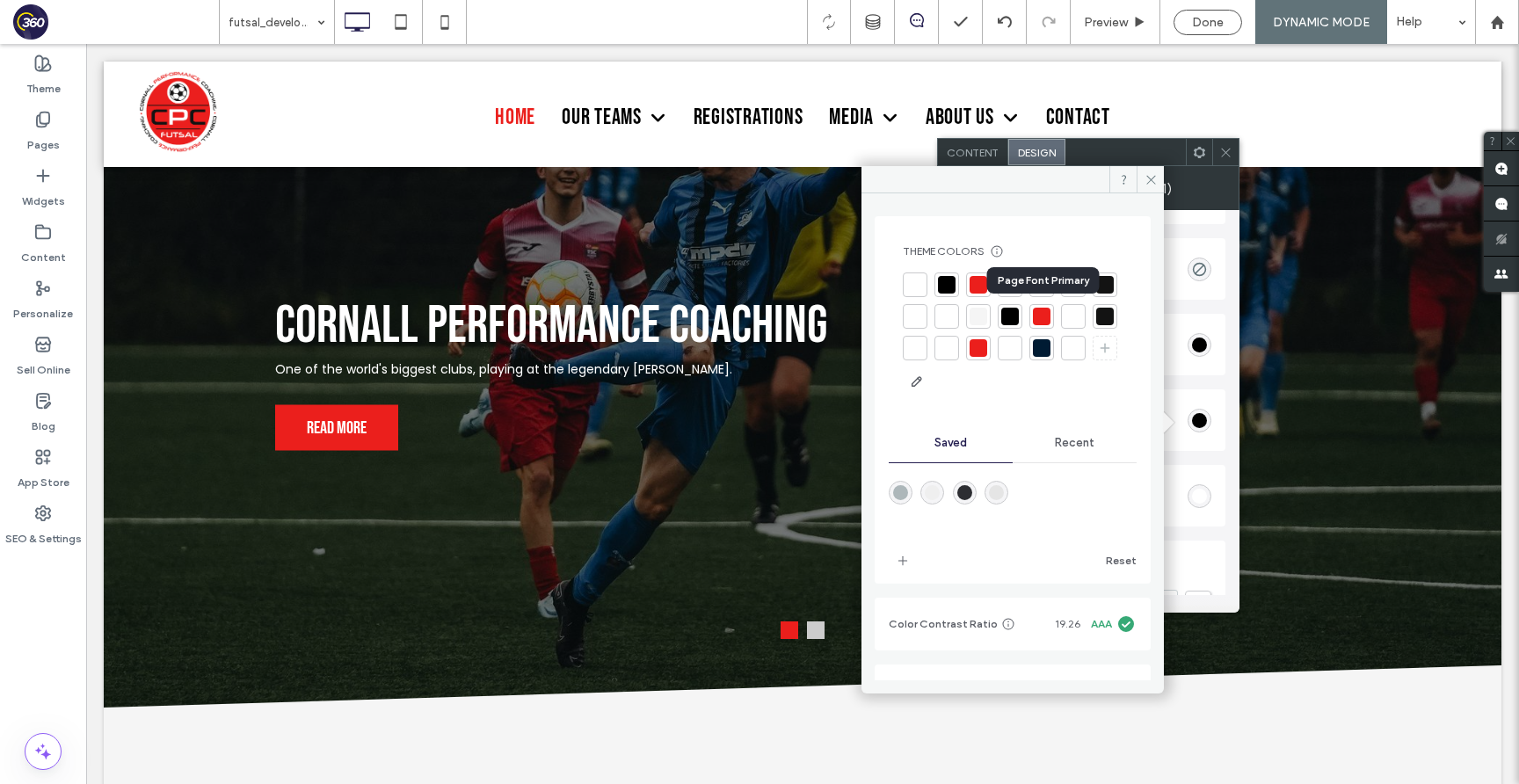
click at [1018, 310] on div at bounding box center [1010, 316] width 18 height 18
click at [1157, 184] on span at bounding box center [1150, 179] width 28 height 27
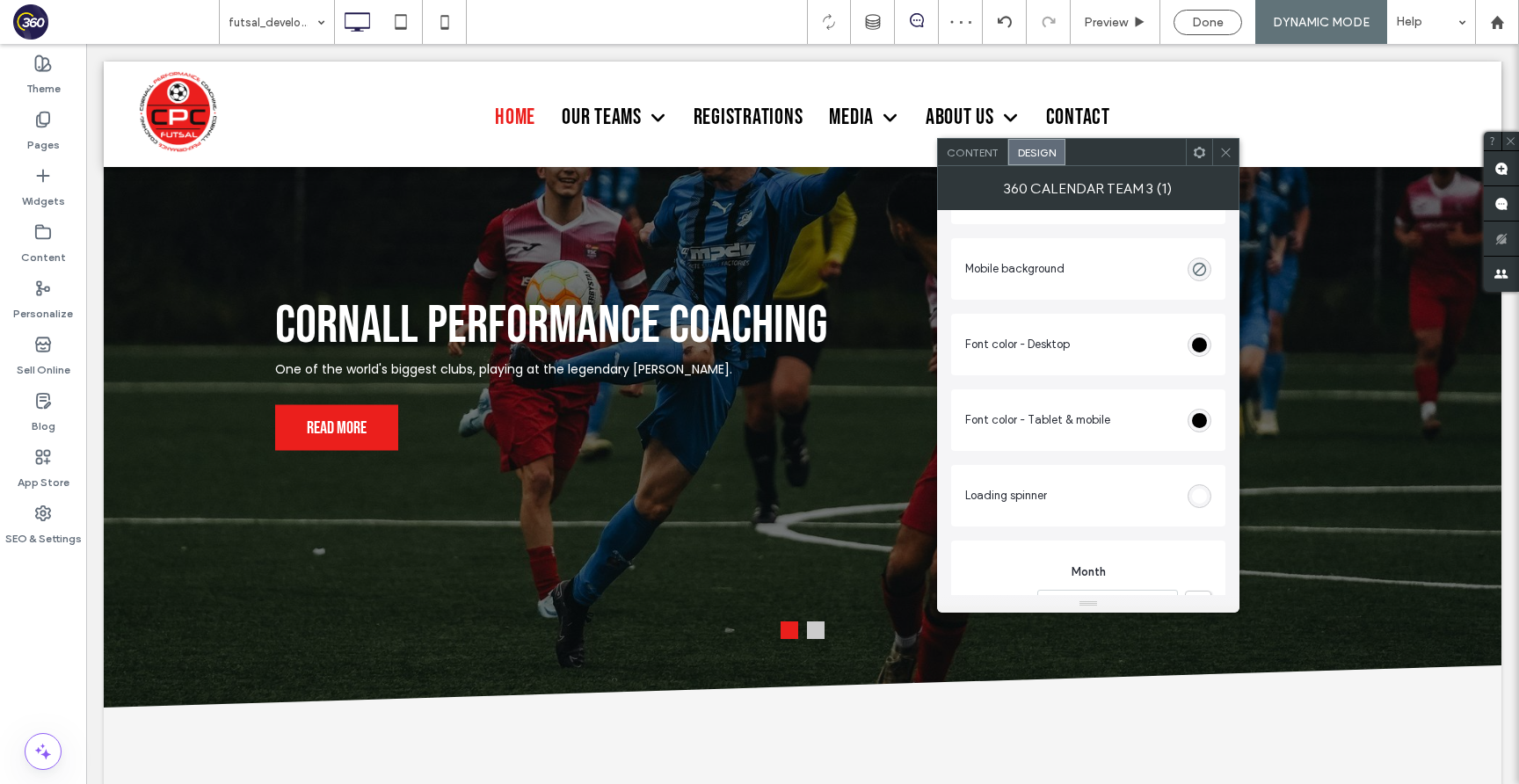
click at [1204, 489] on div "rgb(255, 255, 255)" at bounding box center [1199, 496] width 15 height 15
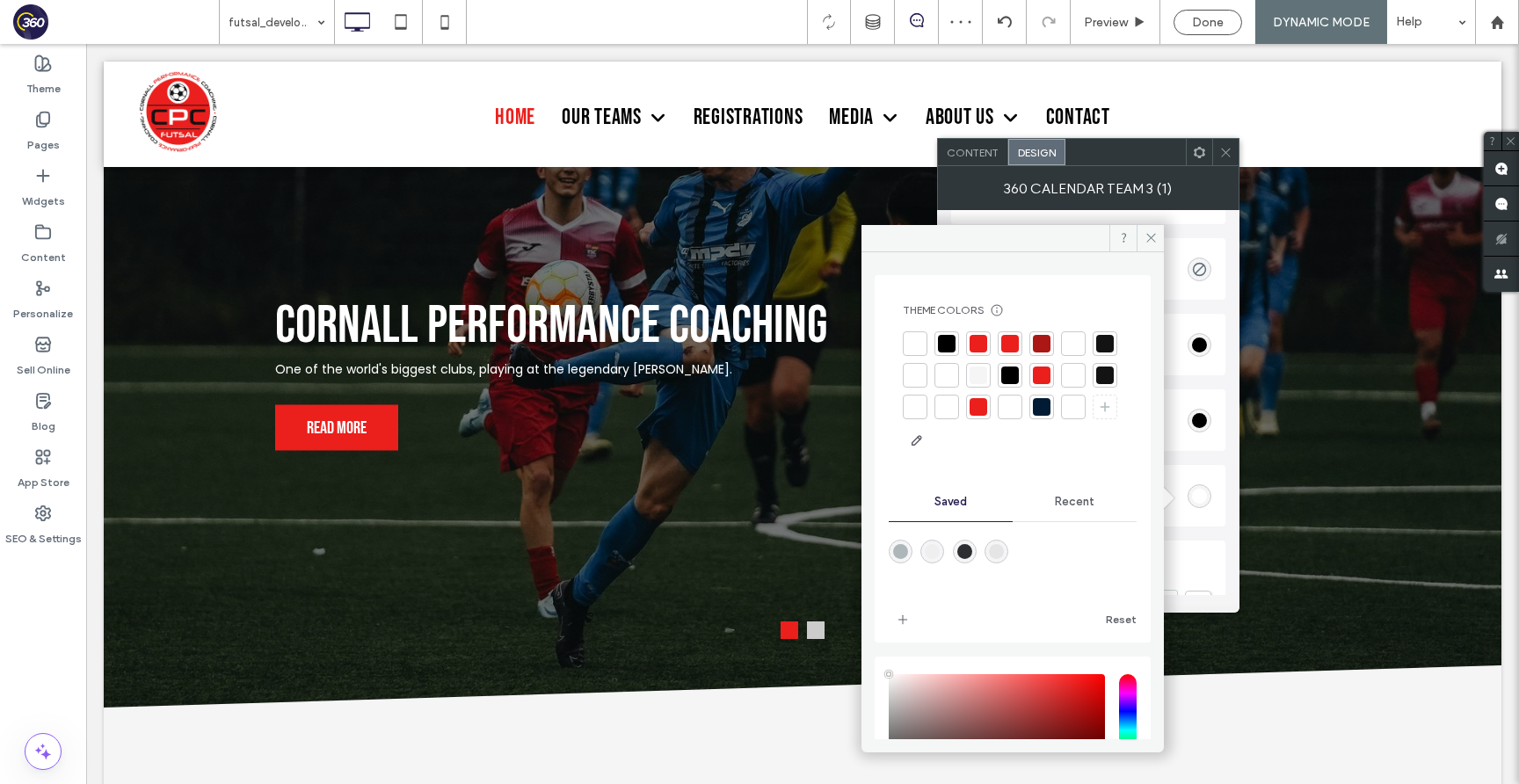
click at [1022, 373] on div at bounding box center [1010, 375] width 25 height 25
click at [1155, 231] on icon at bounding box center [1150, 237] width 13 height 13
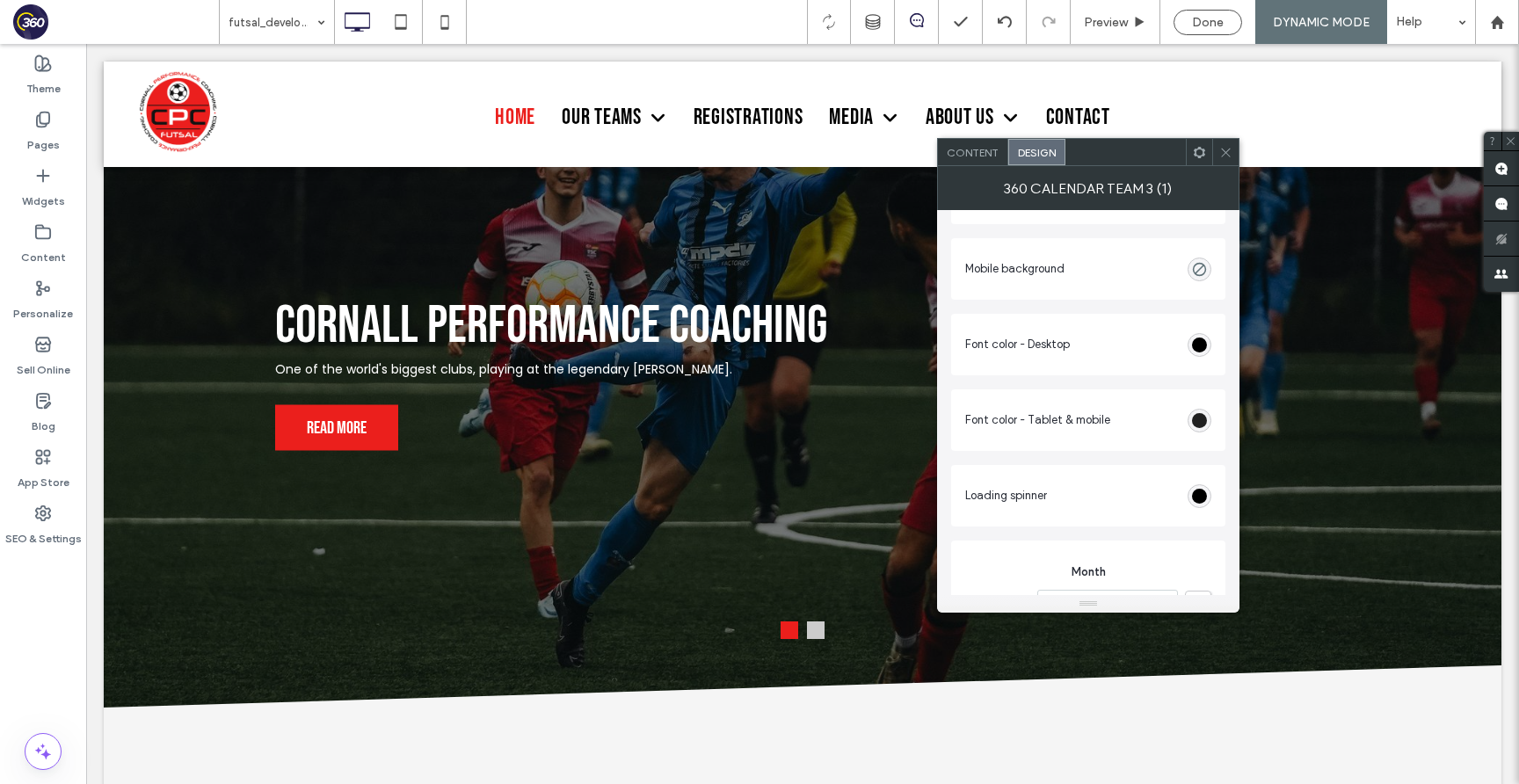
click at [1199, 423] on div "rgba(0, 0, 0, 1)" at bounding box center [1199, 421] width 15 height 15
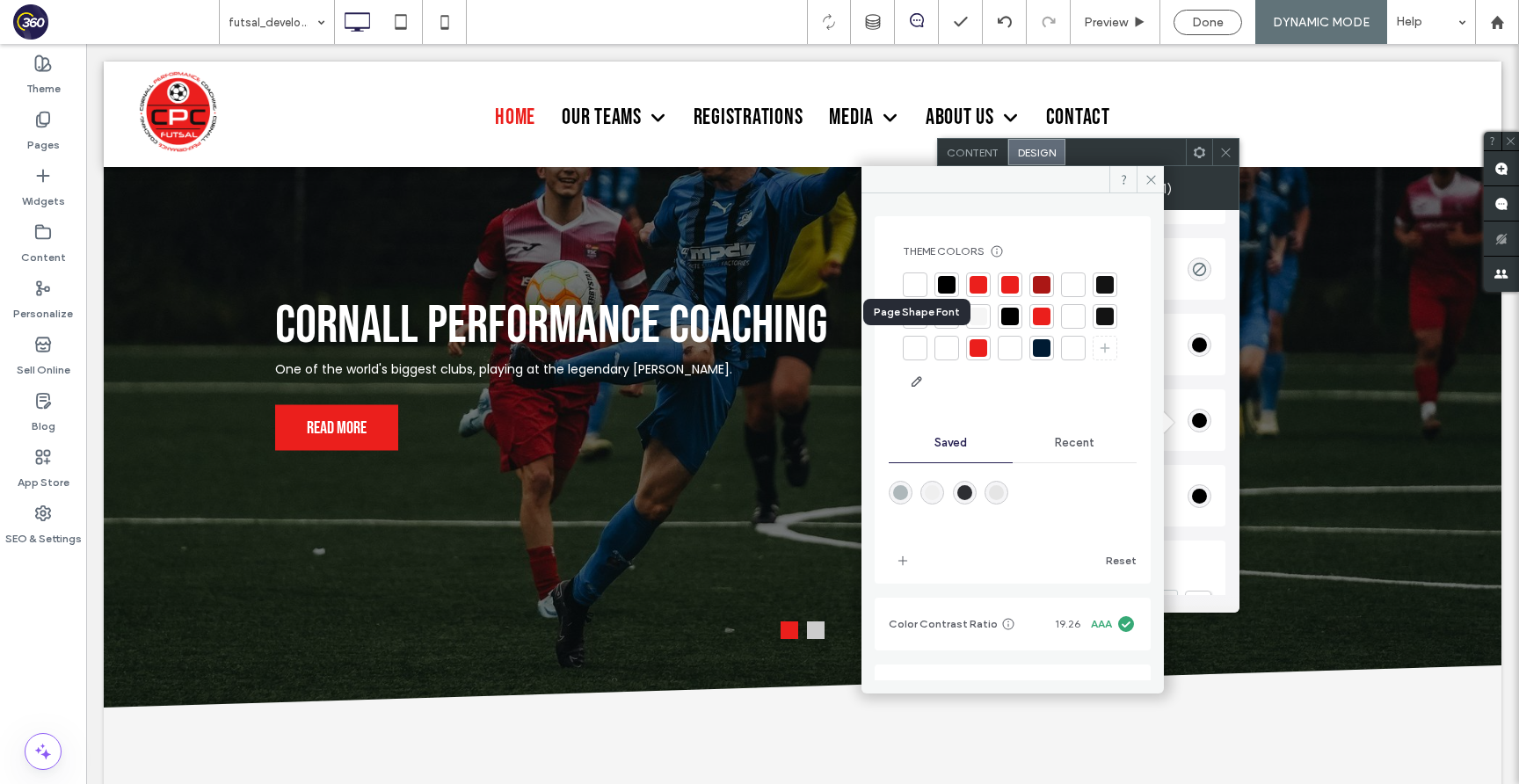
click at [1065, 325] on div at bounding box center [1074, 316] width 18 height 18
click at [1151, 181] on icon at bounding box center [1150, 179] width 13 height 13
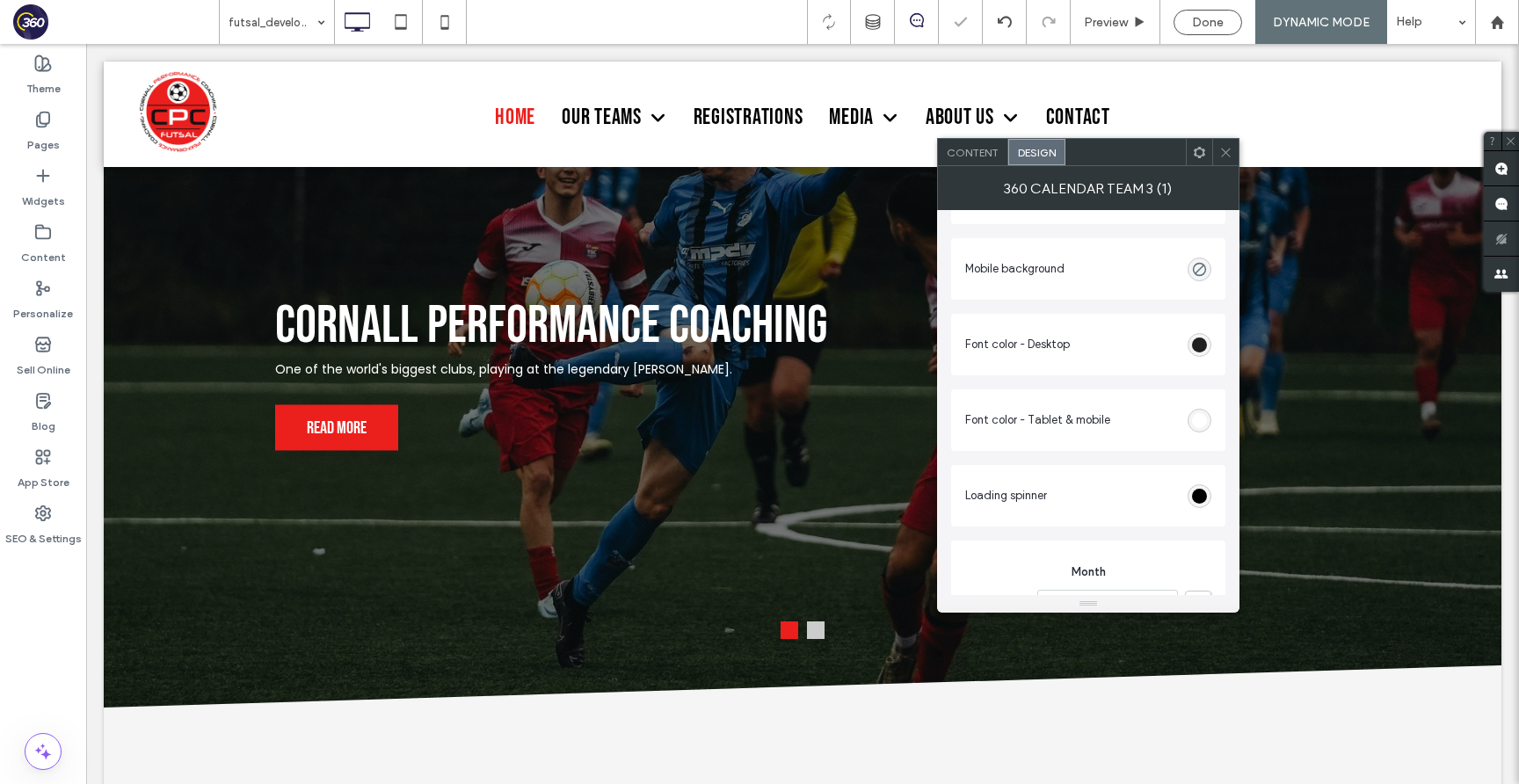
click at [1198, 345] on div "rgb(0, 0, 0)" at bounding box center [1199, 345] width 15 height 15
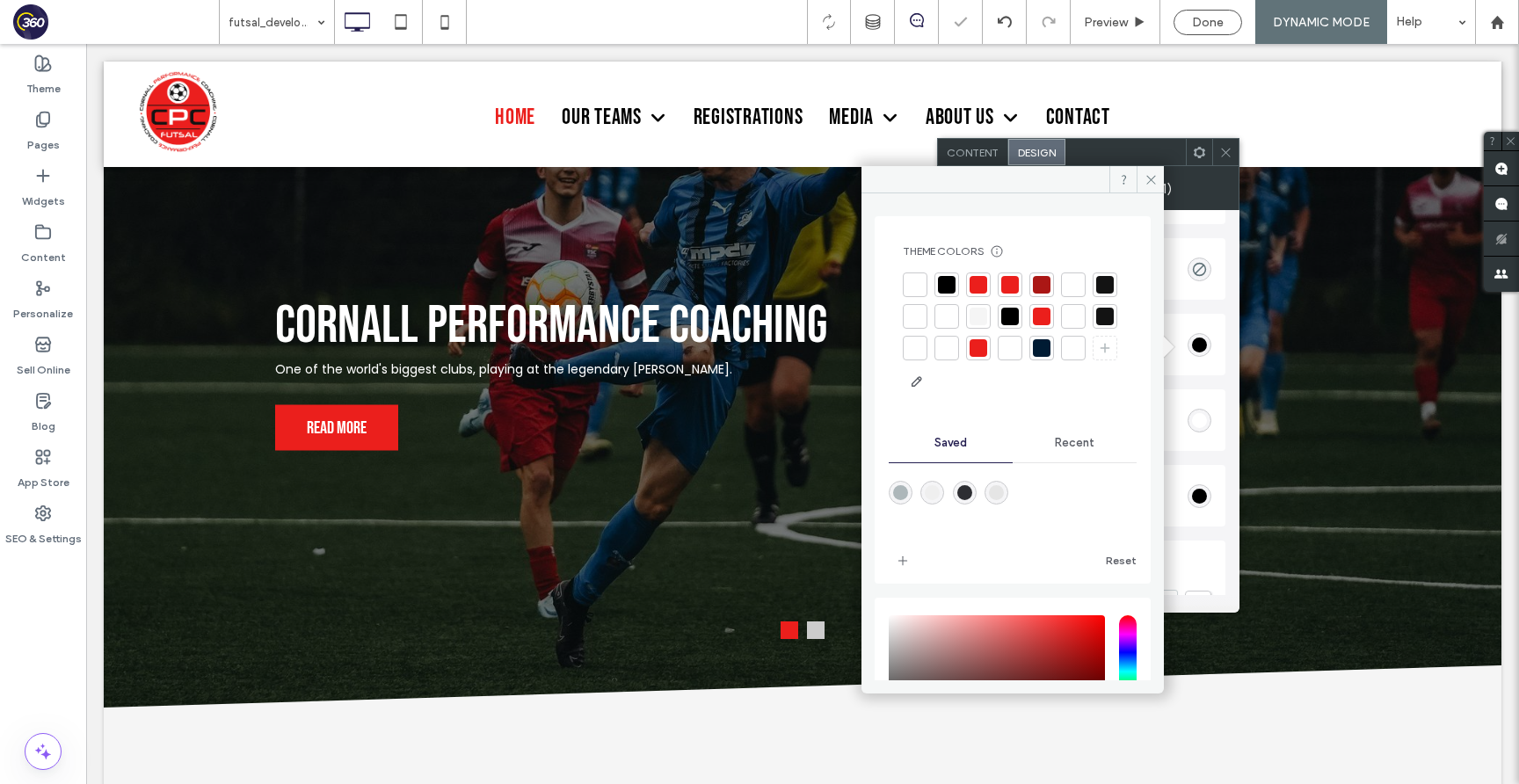
click at [1018, 313] on div at bounding box center [1010, 316] width 18 height 18
click at [1150, 187] on span at bounding box center [1150, 179] width 28 height 27
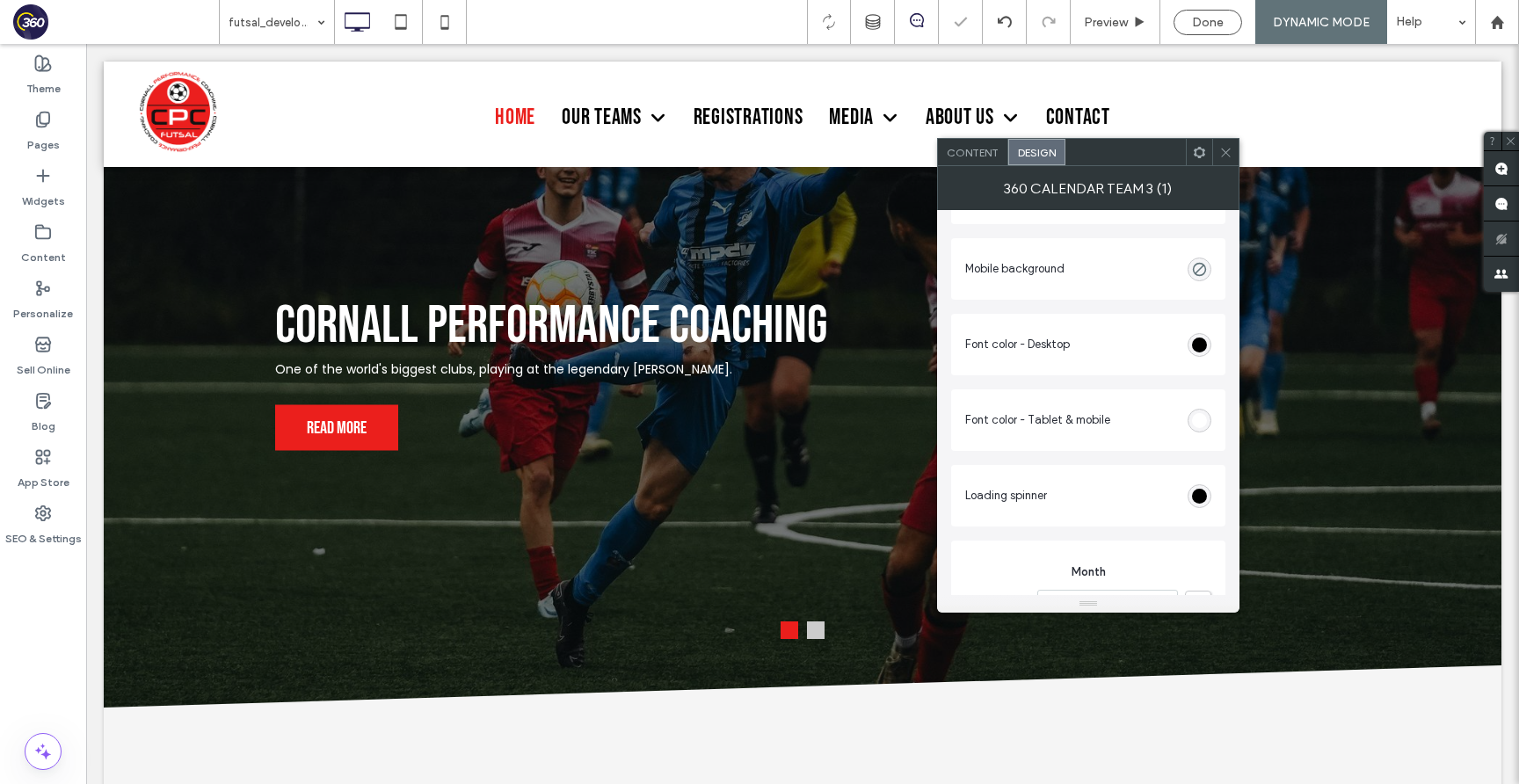
click at [1222, 155] on icon at bounding box center [1225, 152] width 13 height 13
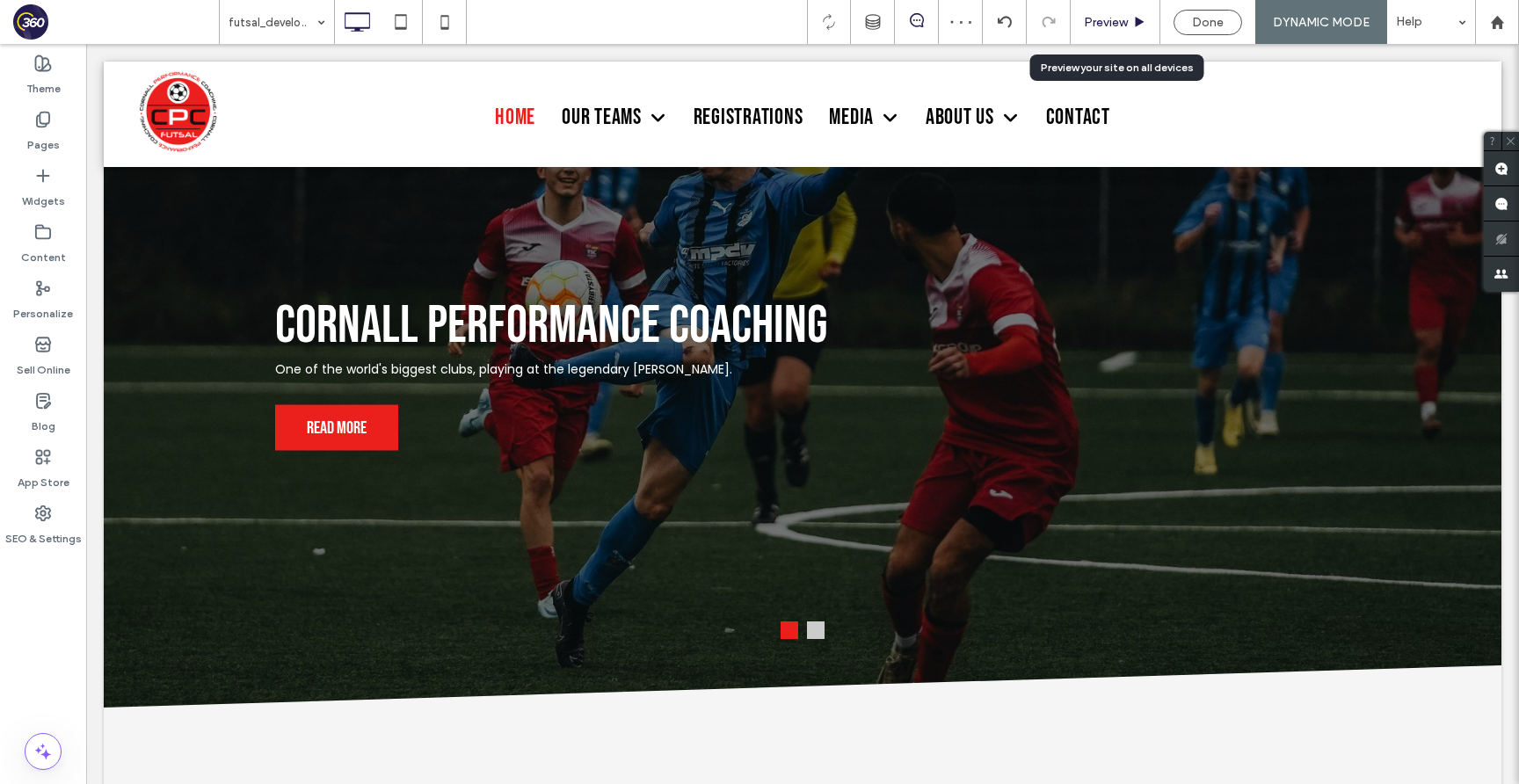
click at [1113, 20] on span "Preview" at bounding box center [1105, 22] width 44 height 15
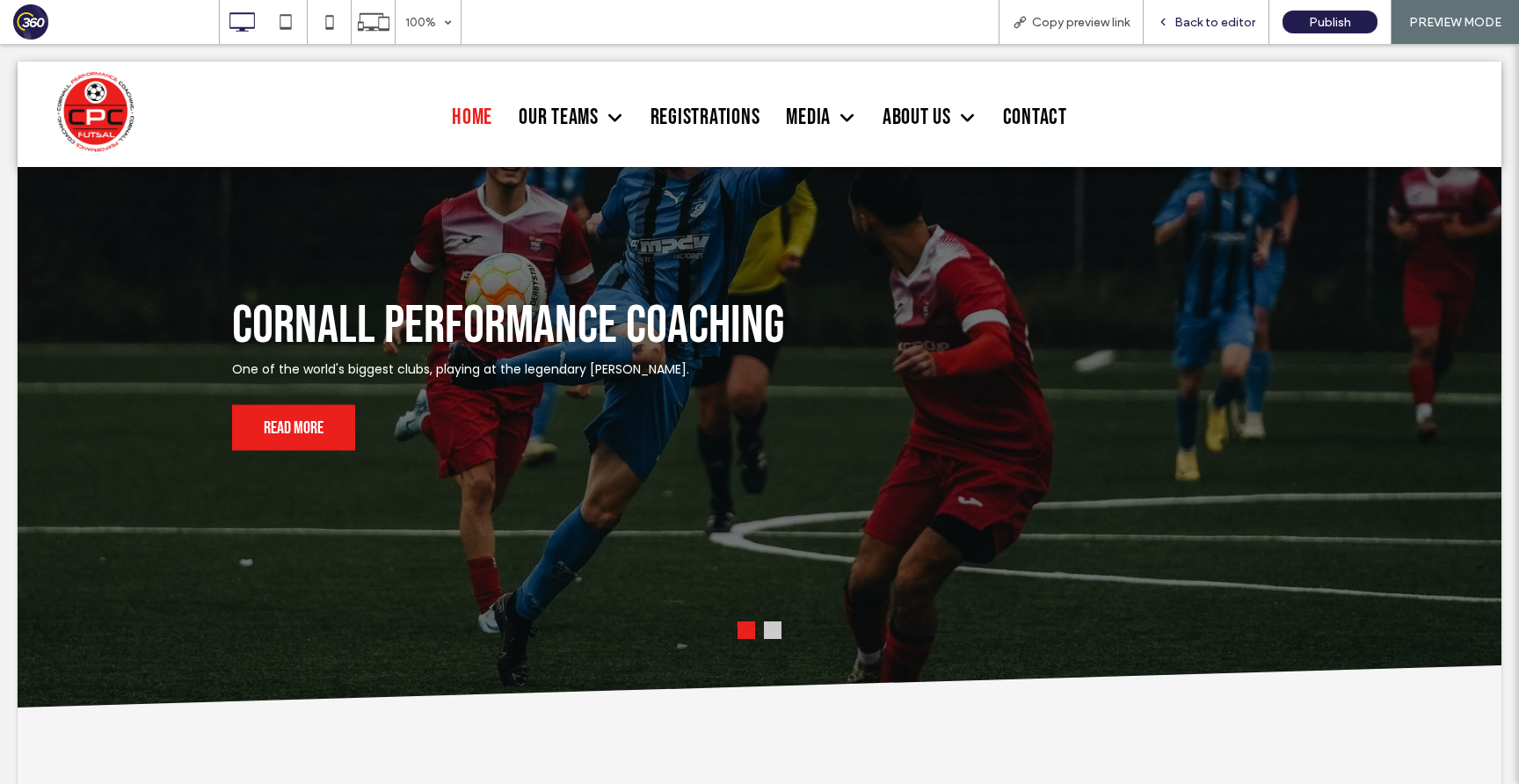
click at [1194, 16] on span "Back to editor" at bounding box center [1214, 22] width 81 height 15
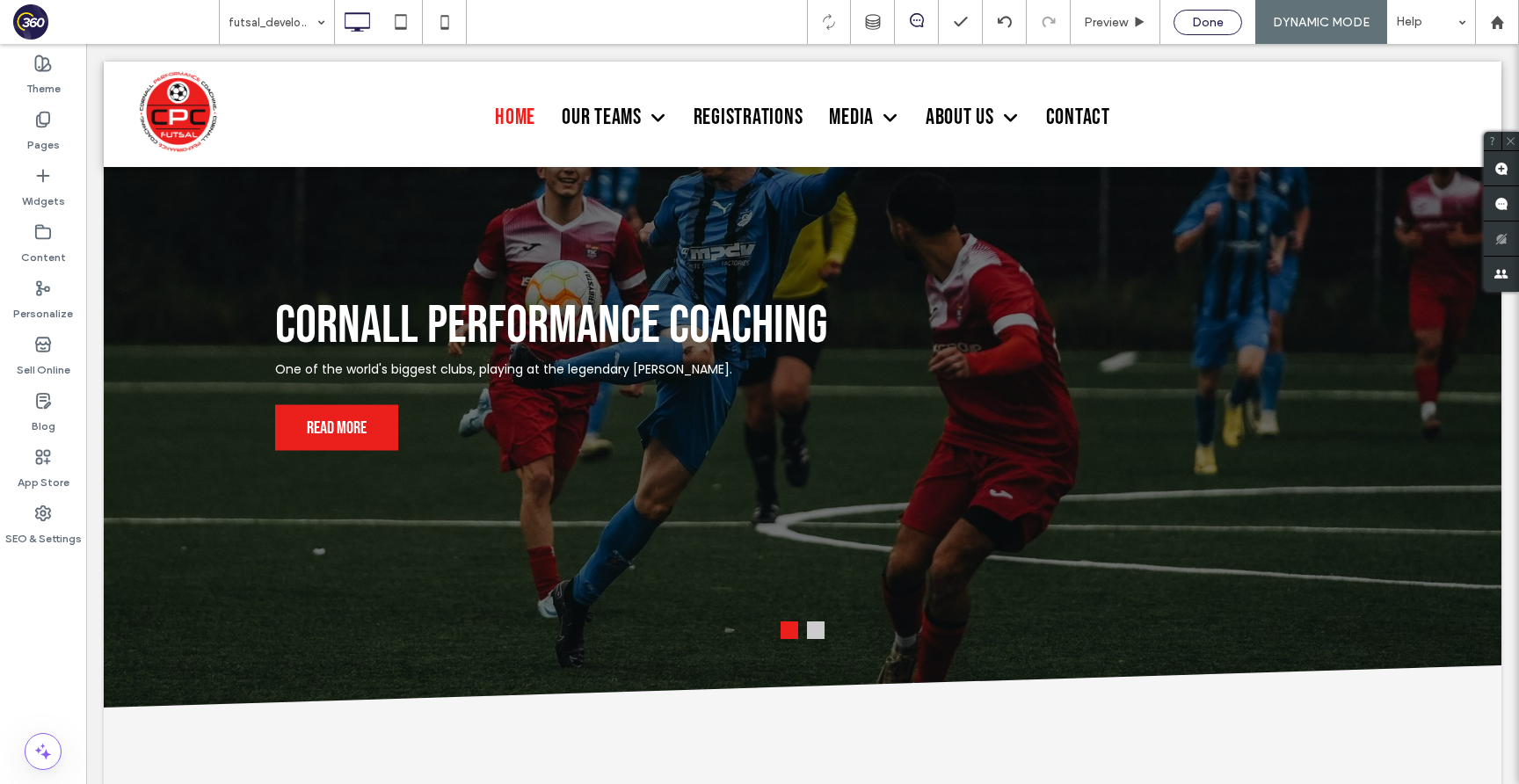
click at [1201, 30] on div "Done" at bounding box center [1207, 22] width 69 height 26
click at [1197, 18] on span "Done" at bounding box center [1208, 22] width 32 height 15
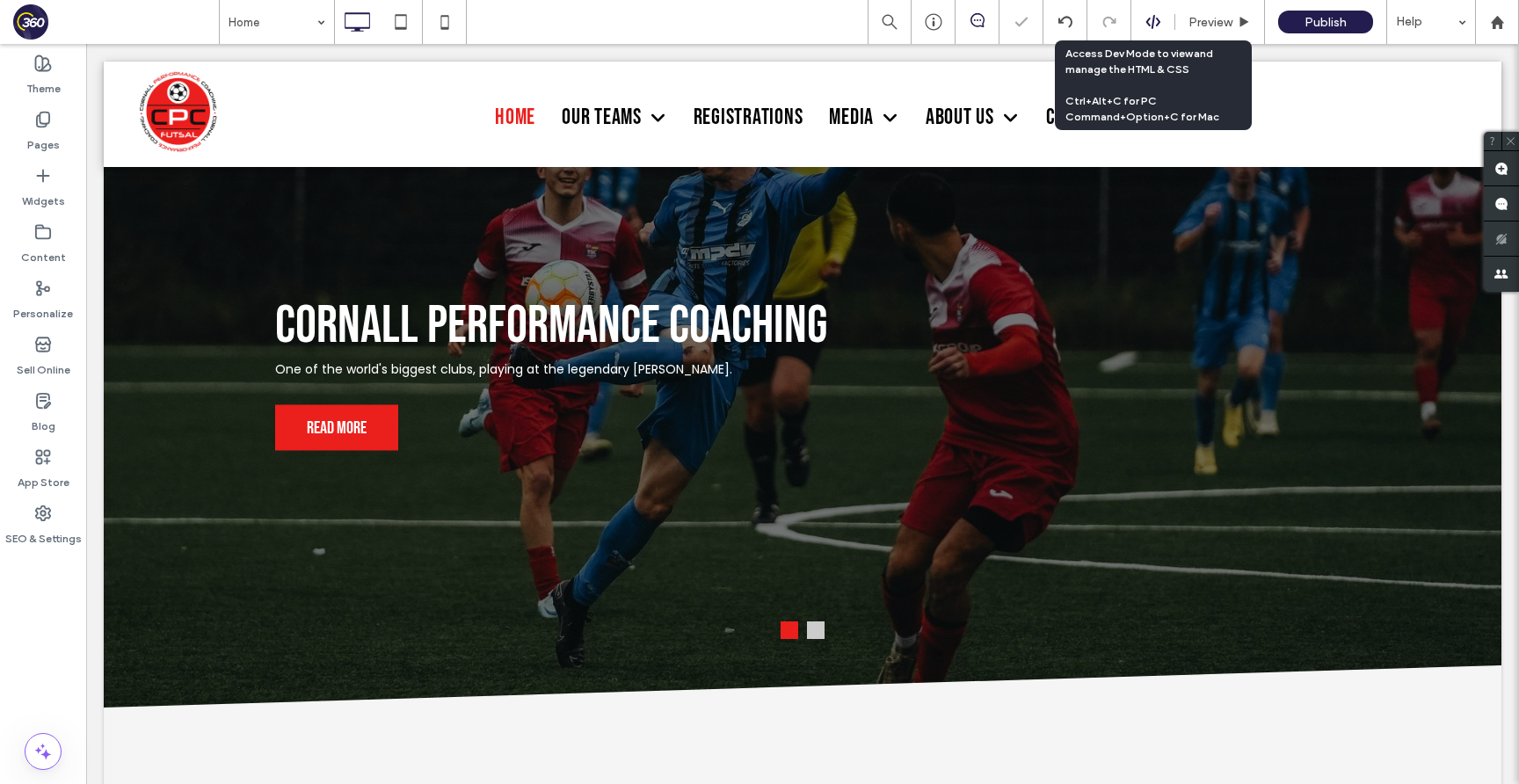
click at [1157, 15] on icon at bounding box center [1153, 22] width 16 height 16
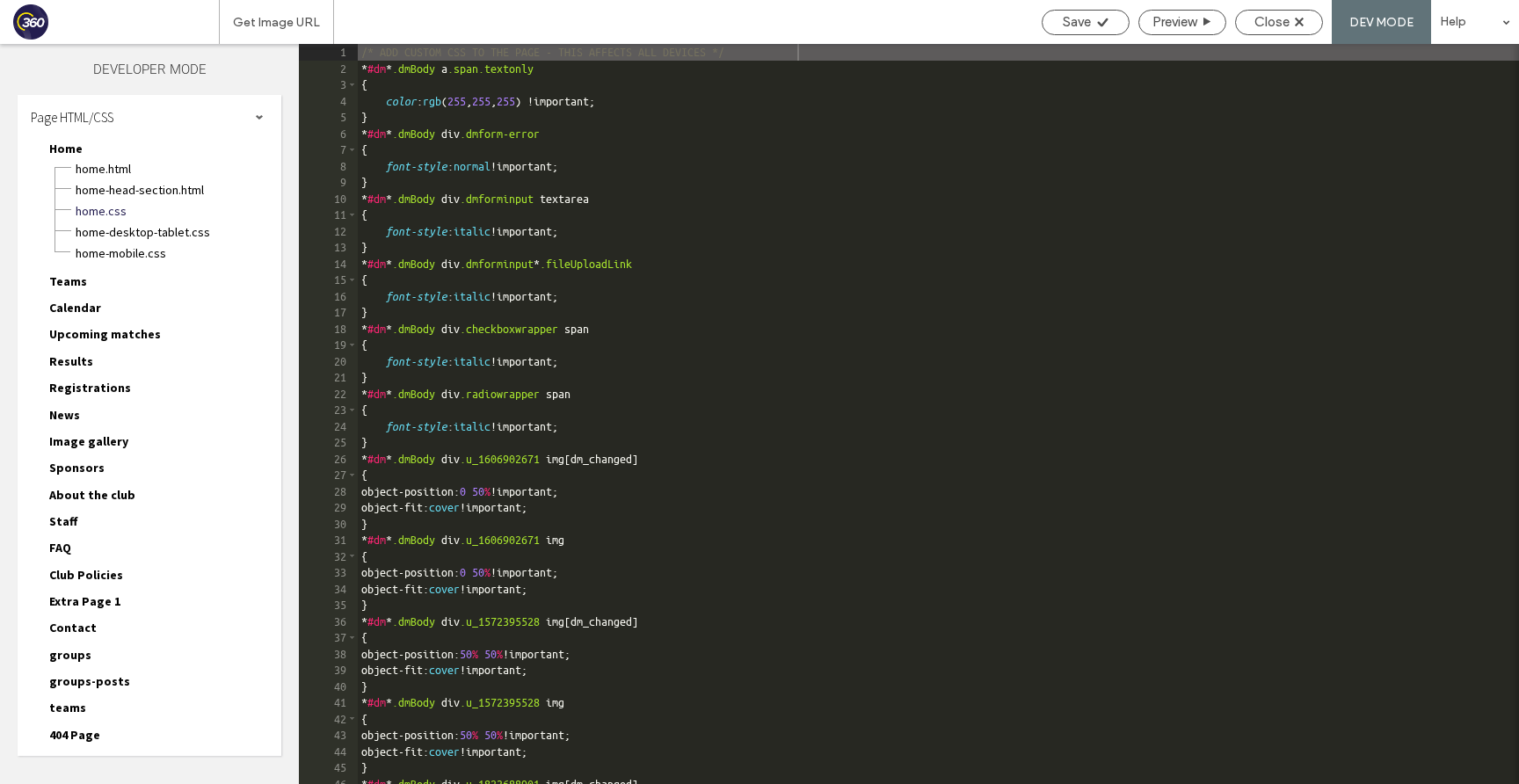
scroll to position [148, 0]
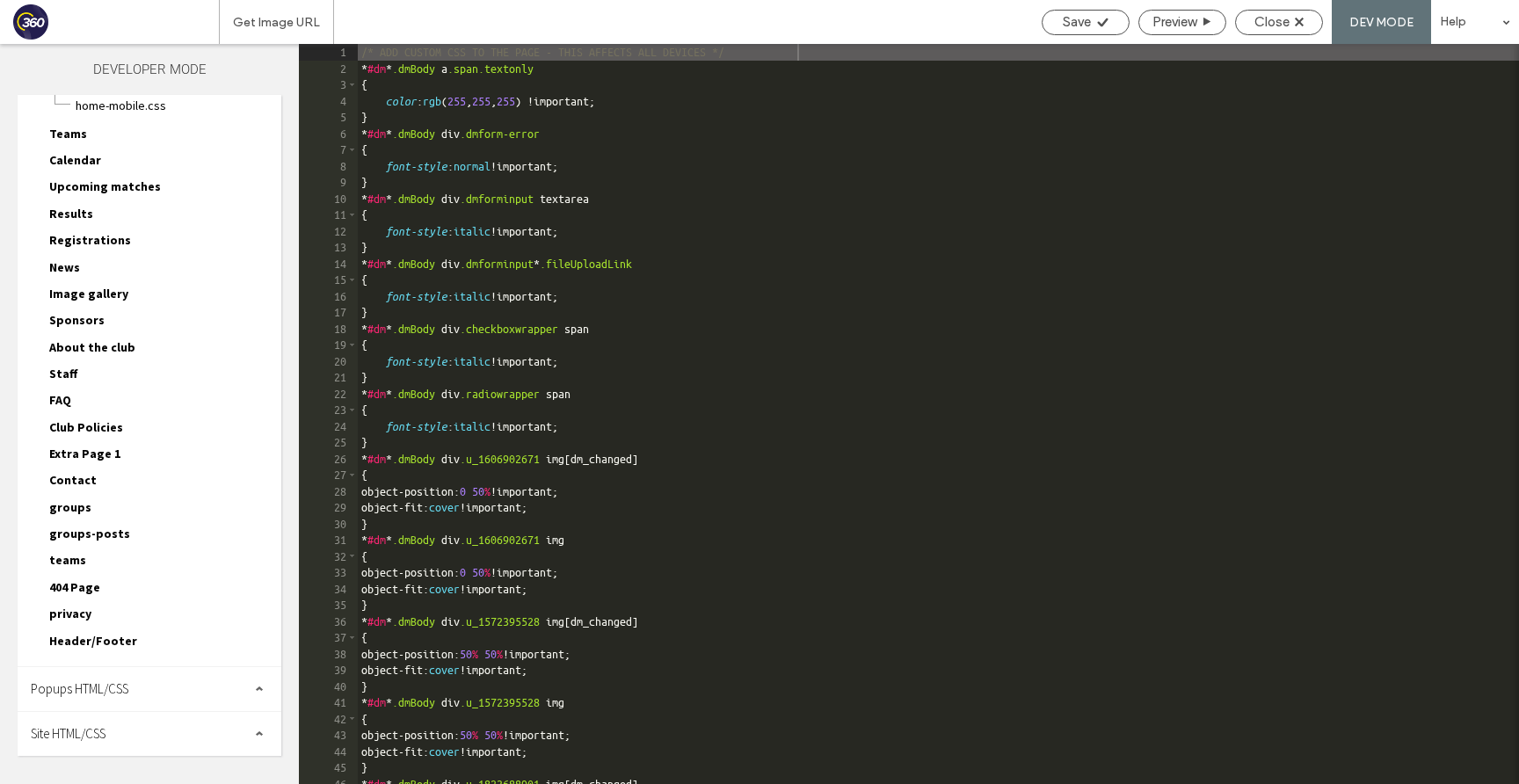
click at [70, 504] on span "groups" at bounding box center [69, 507] width 42 height 16
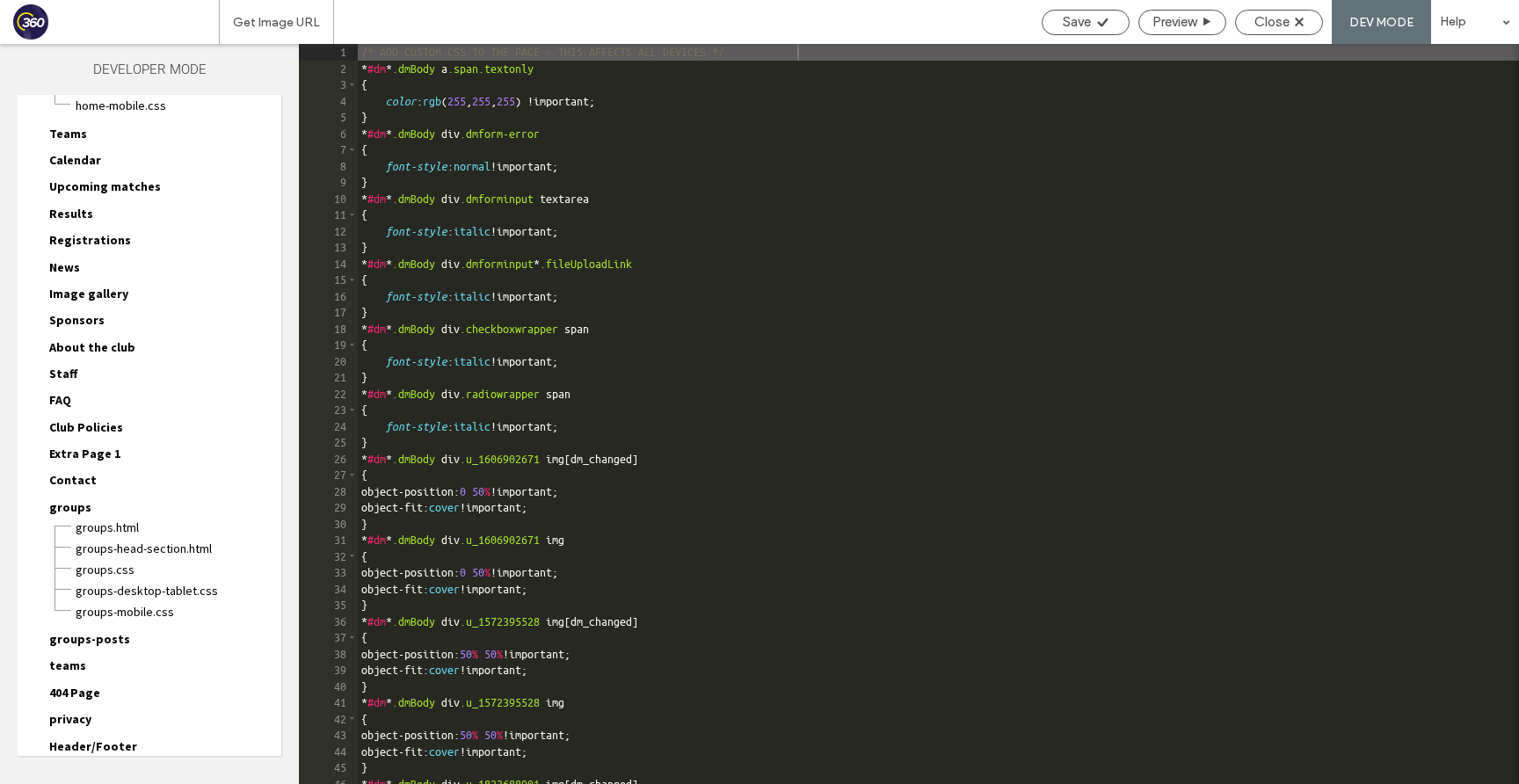
click at [152, 578] on div "groups-desktop-tablet.css" at bounding box center [178, 589] width 207 height 21
click at [152, 570] on span "groups.css" at bounding box center [178, 569] width 207 height 18
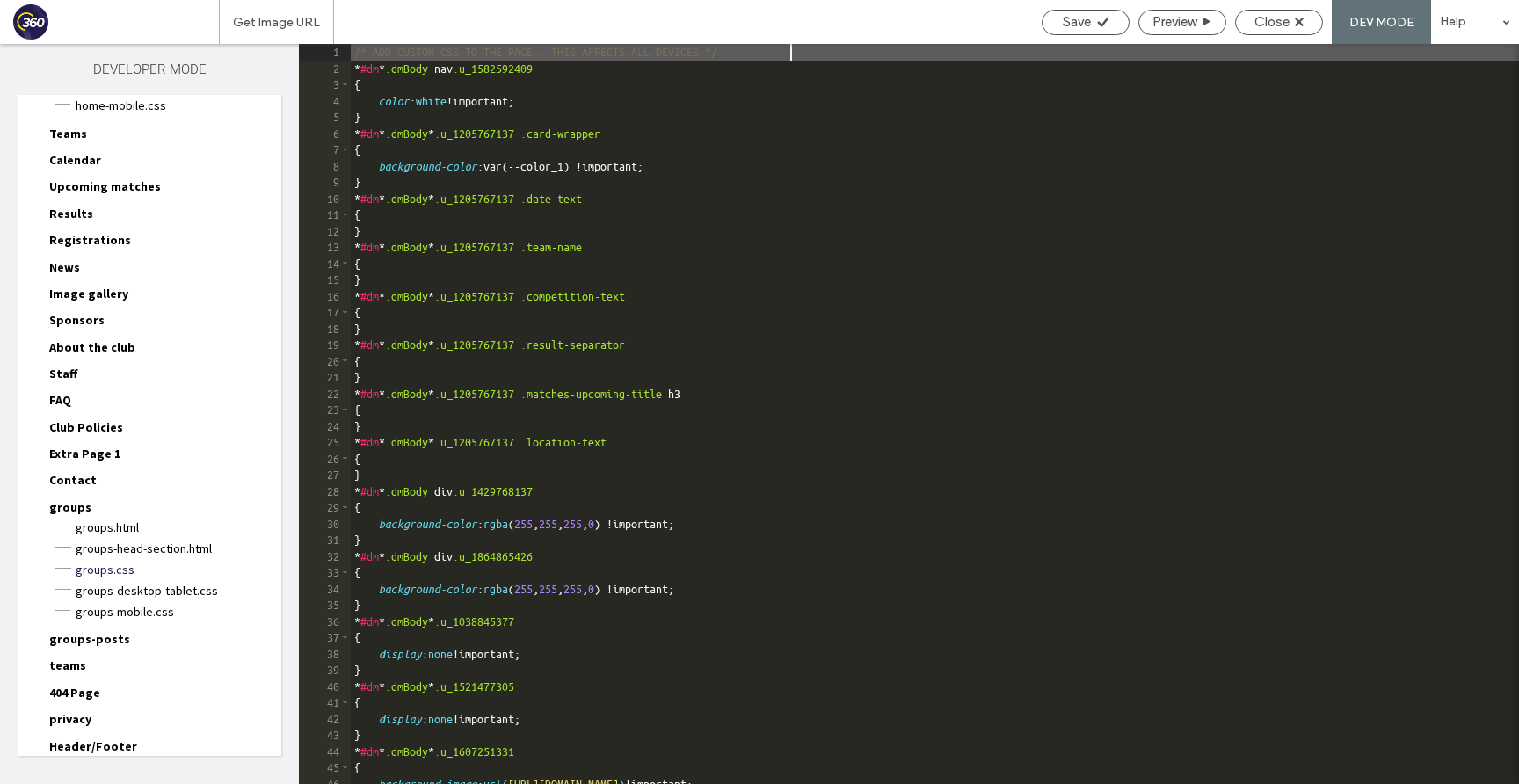
click at [813, 446] on div "/* ADD CUSTOM CSS TO THE PAGE - THIS AFFECTS ALL DEVICES */ * #dm * .dmBody nav…" at bounding box center [935, 429] width 1168 height 772
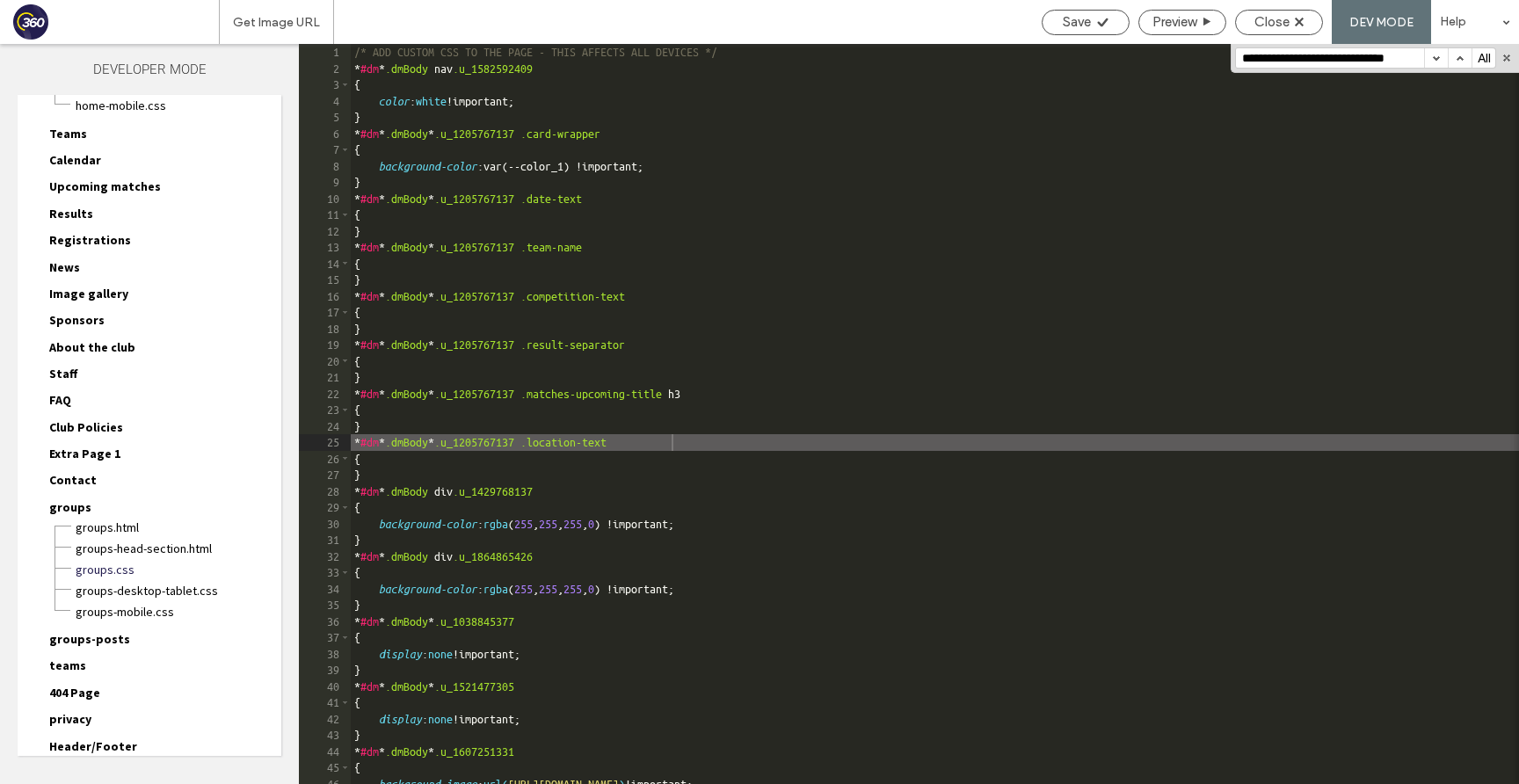
scroll to position [7353, 0]
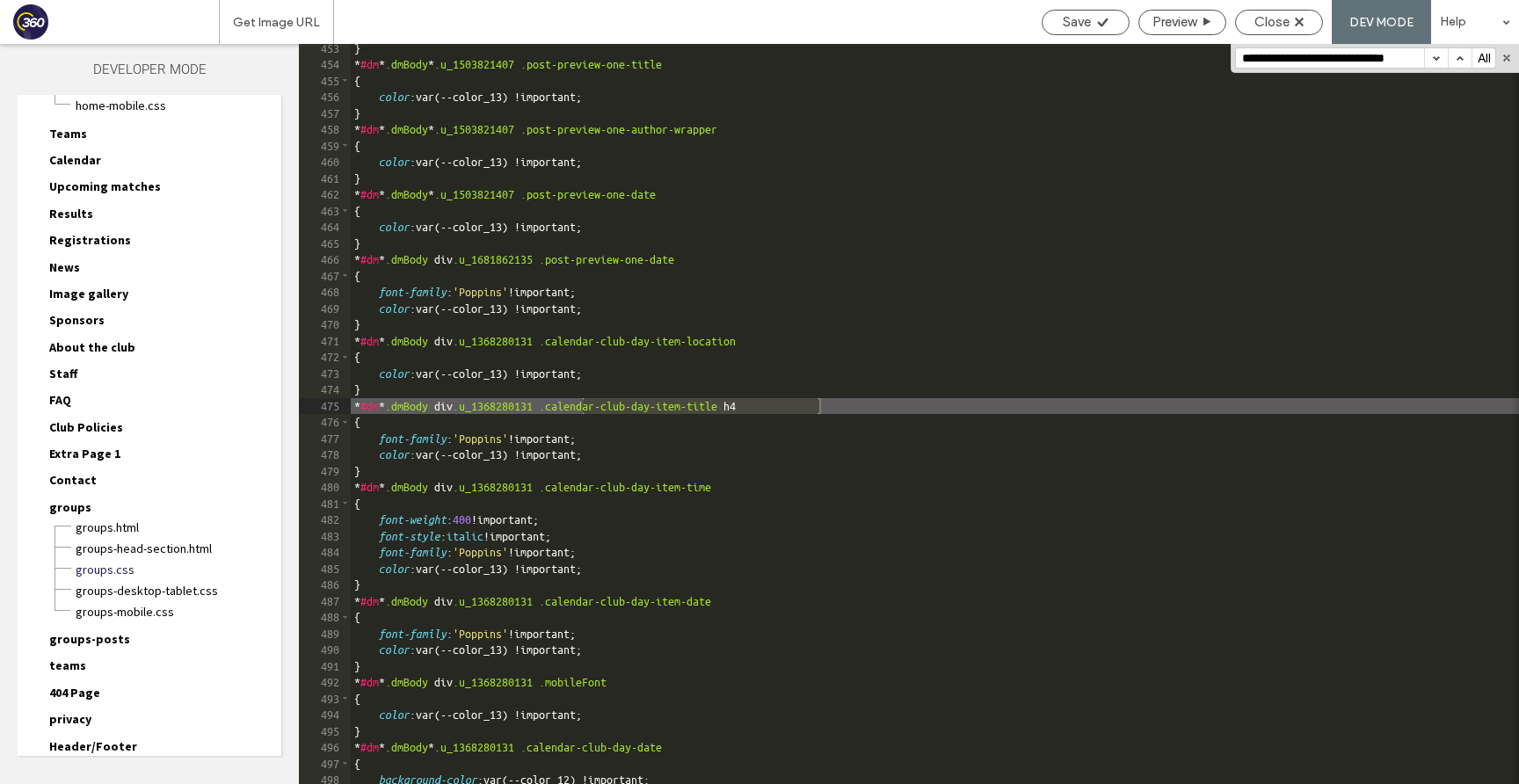
type input "**********"
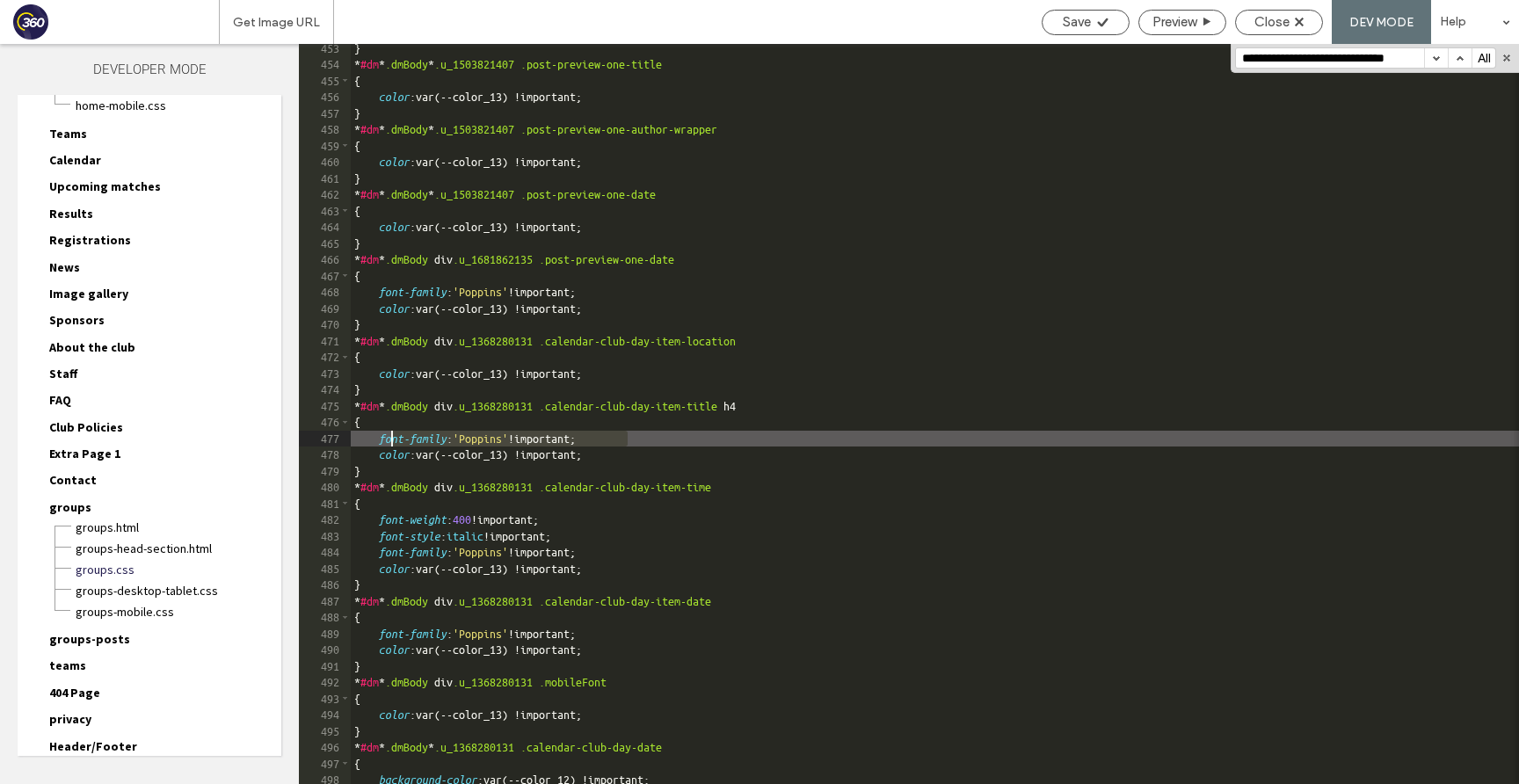
drag, startPoint x: 631, startPoint y: 441, endPoint x: 384, endPoint y: 437, distance: 247.0
click at [384, 437] on div "} * #dm * .dmBody * .u_1503821407 .post-preview-one-title { color :var(--color_…" at bounding box center [935, 426] width 1168 height 772
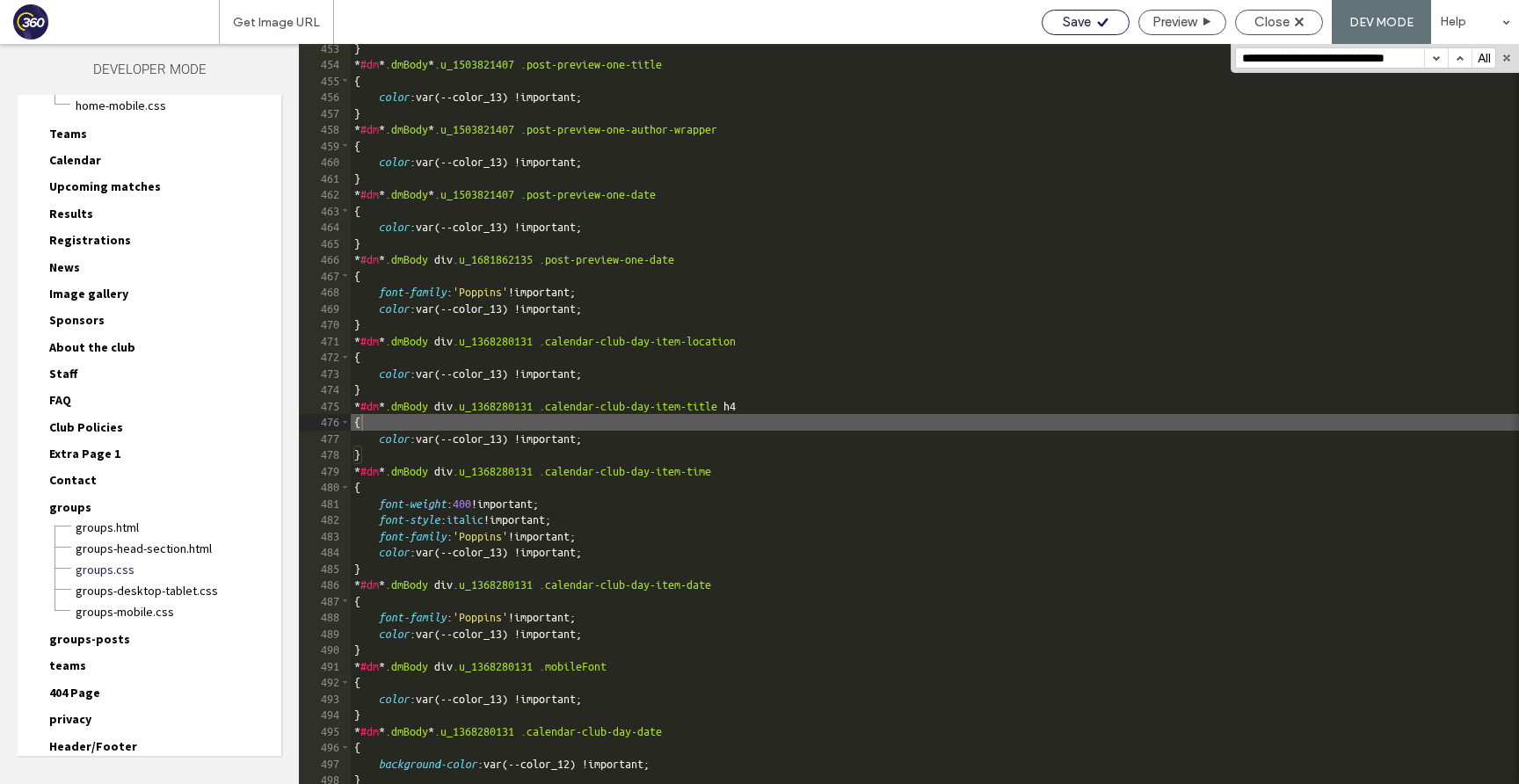
click at [1114, 20] on div "Save" at bounding box center [1085, 22] width 86 height 16
click at [1270, 29] on span "Close" at bounding box center [1271, 22] width 35 height 16
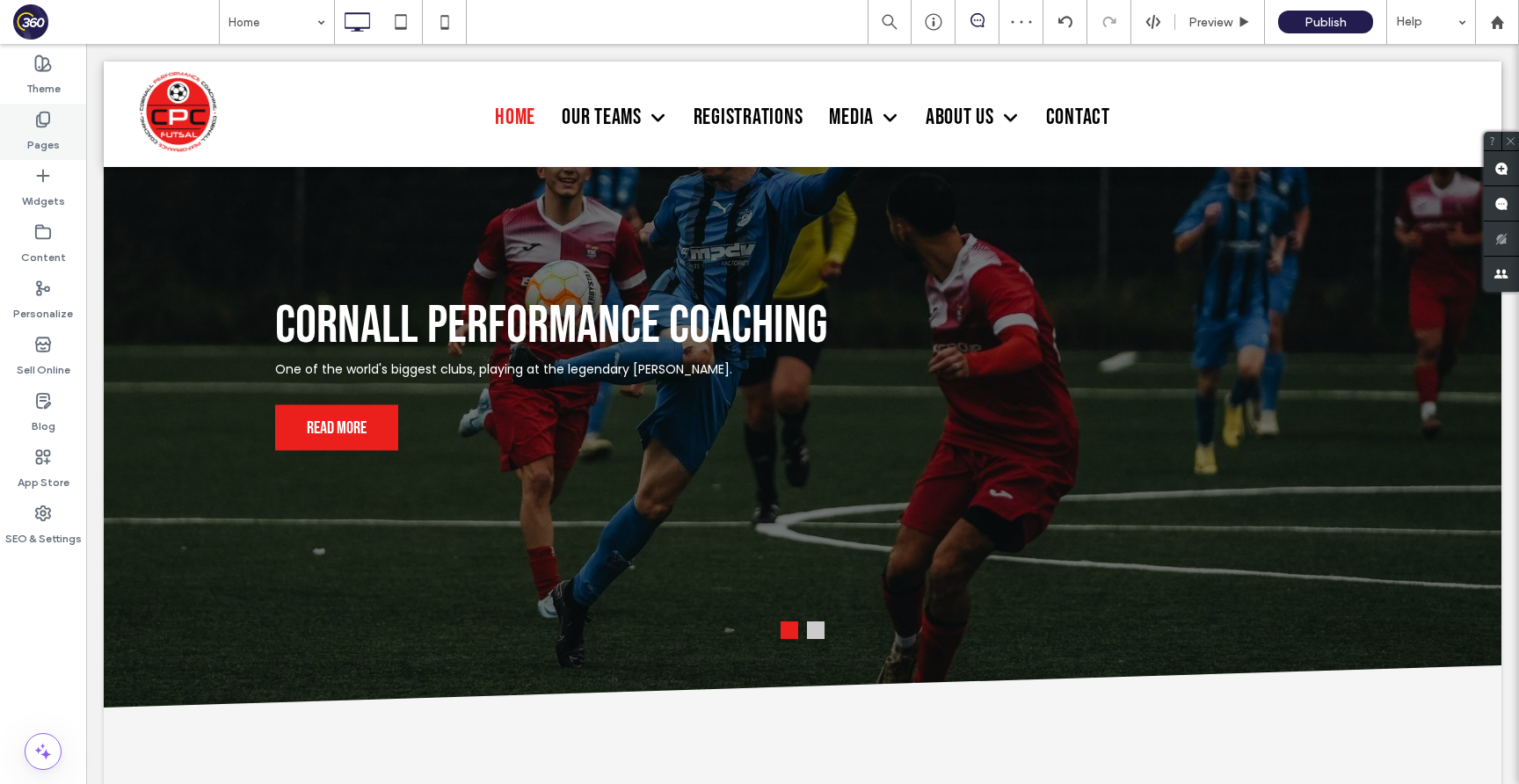
click at [53, 143] on label "Pages" at bounding box center [44, 141] width 33 height 25
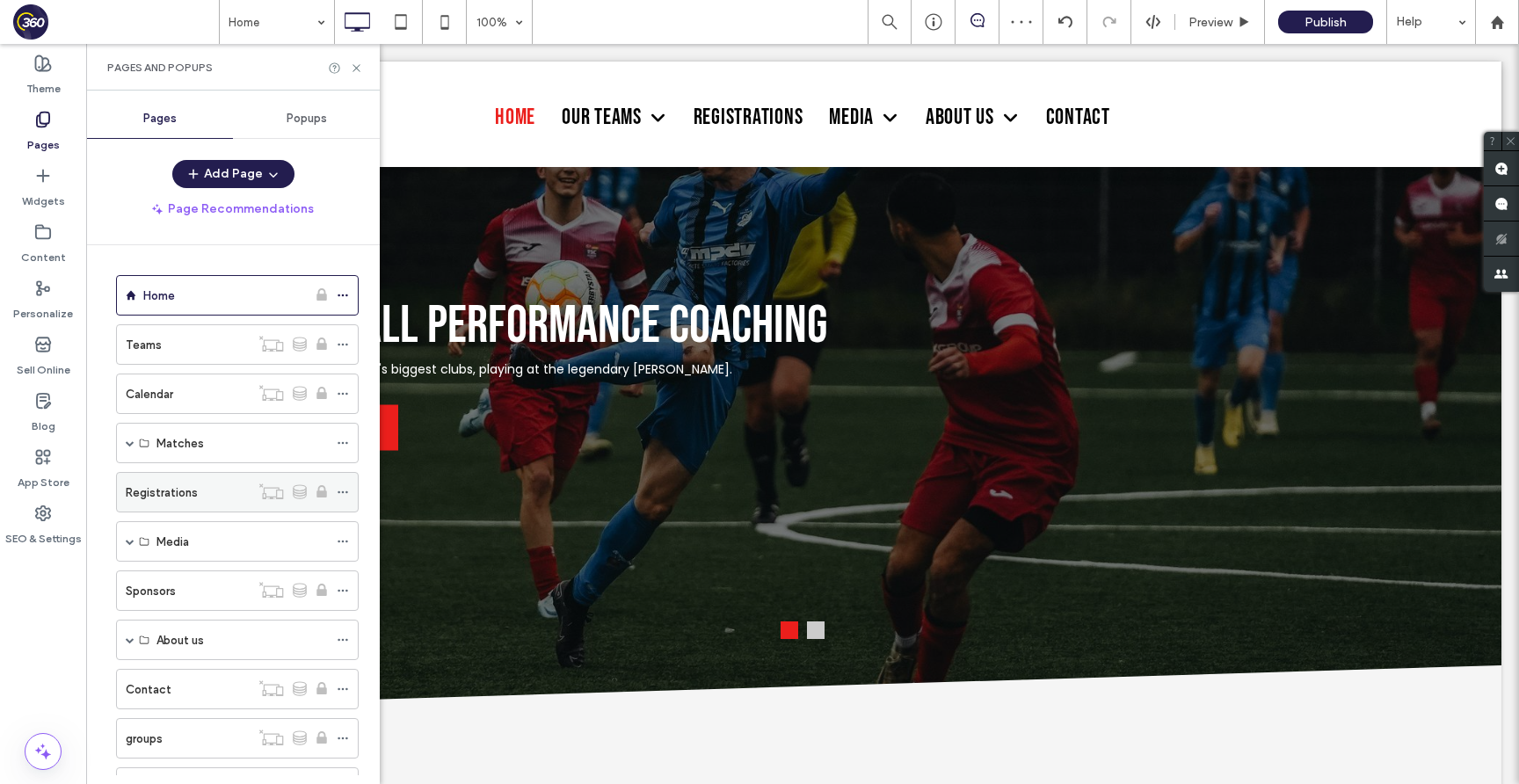
scroll to position [126, 0]
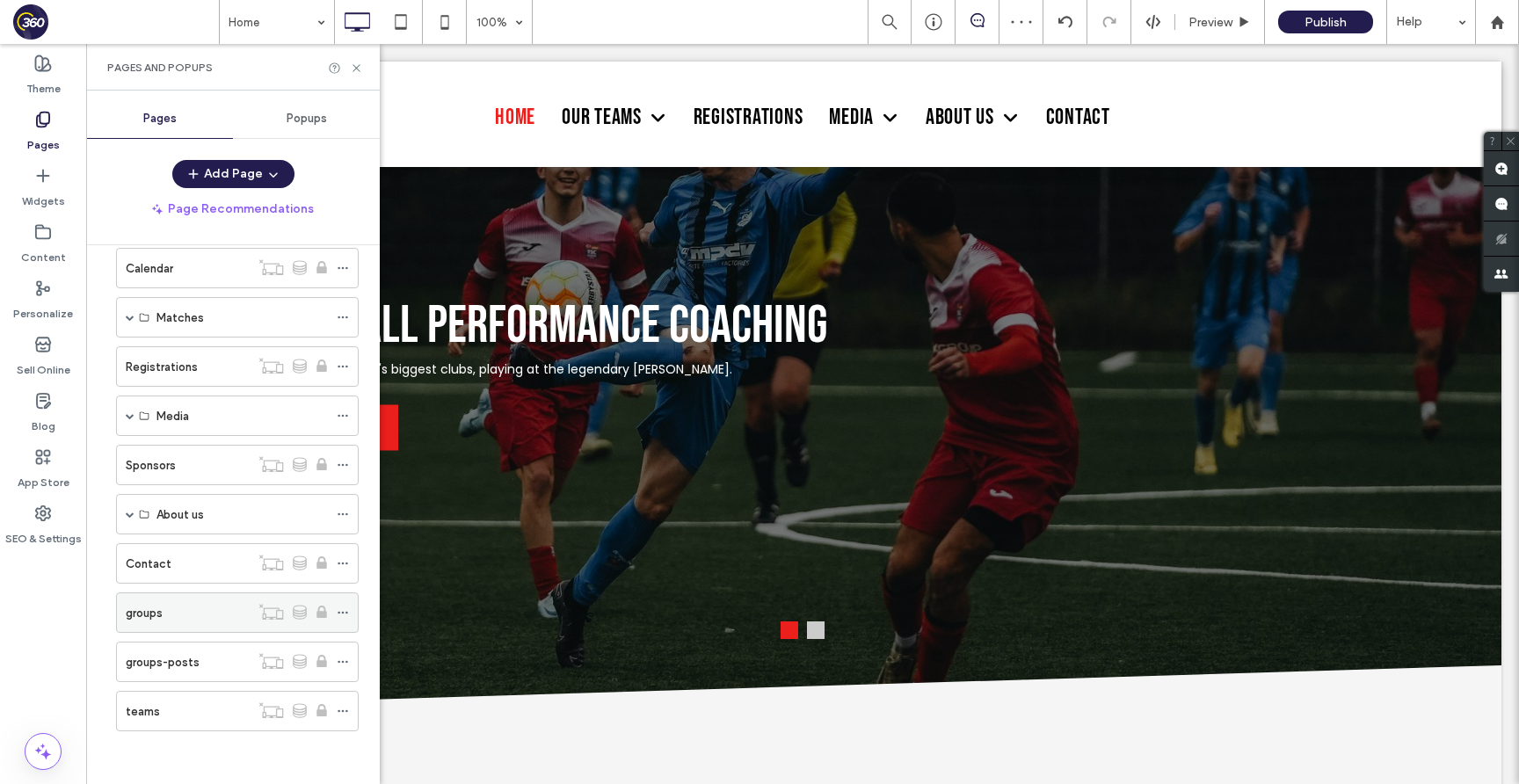
click at [192, 614] on div "groups" at bounding box center [187, 613] width 124 height 19
click at [360, 66] on icon at bounding box center [356, 68] width 13 height 13
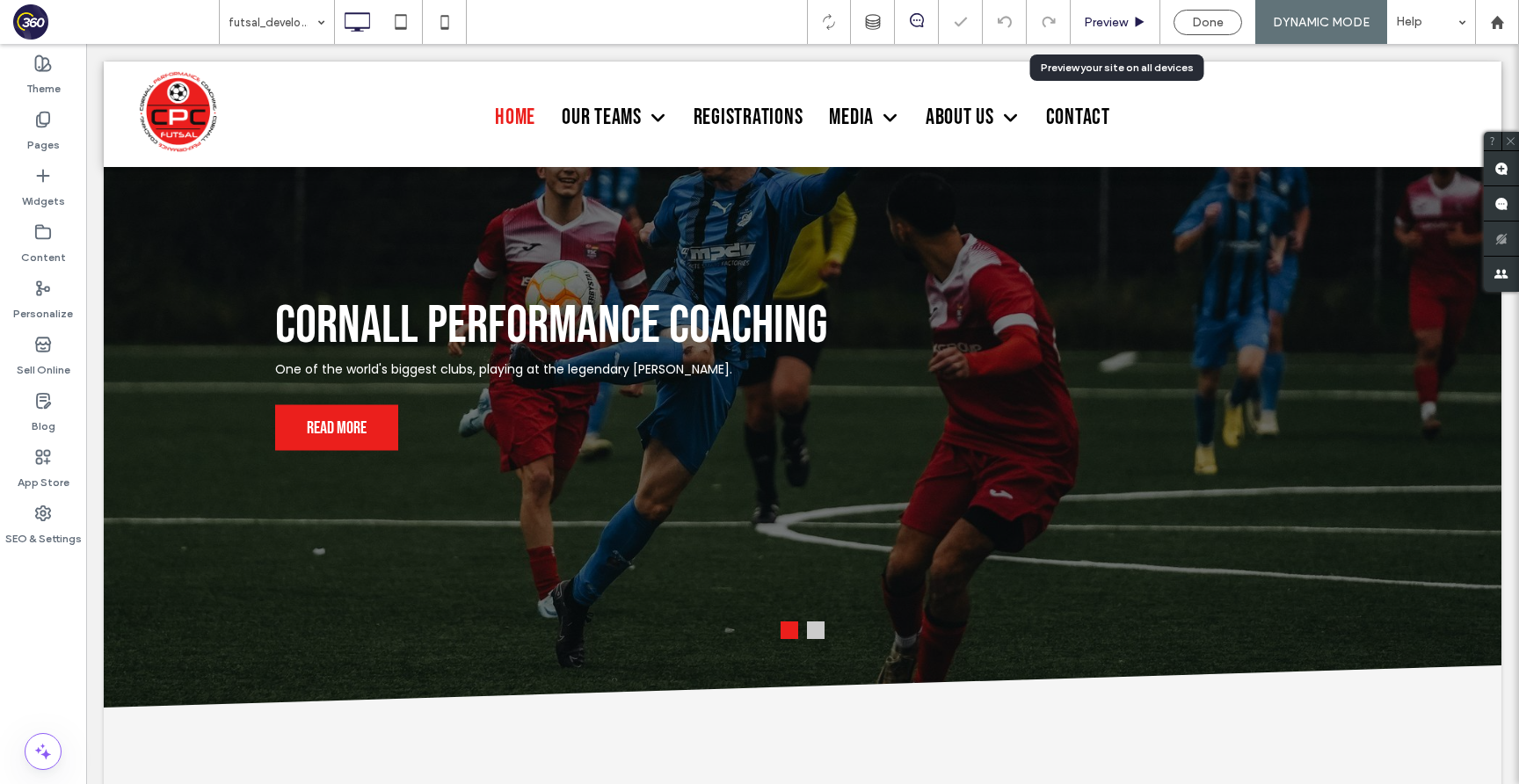
click at [1107, 32] on div "Preview" at bounding box center [1115, 21] width 90 height 44
click at [1107, 16] on span "Preview" at bounding box center [1105, 22] width 44 height 15
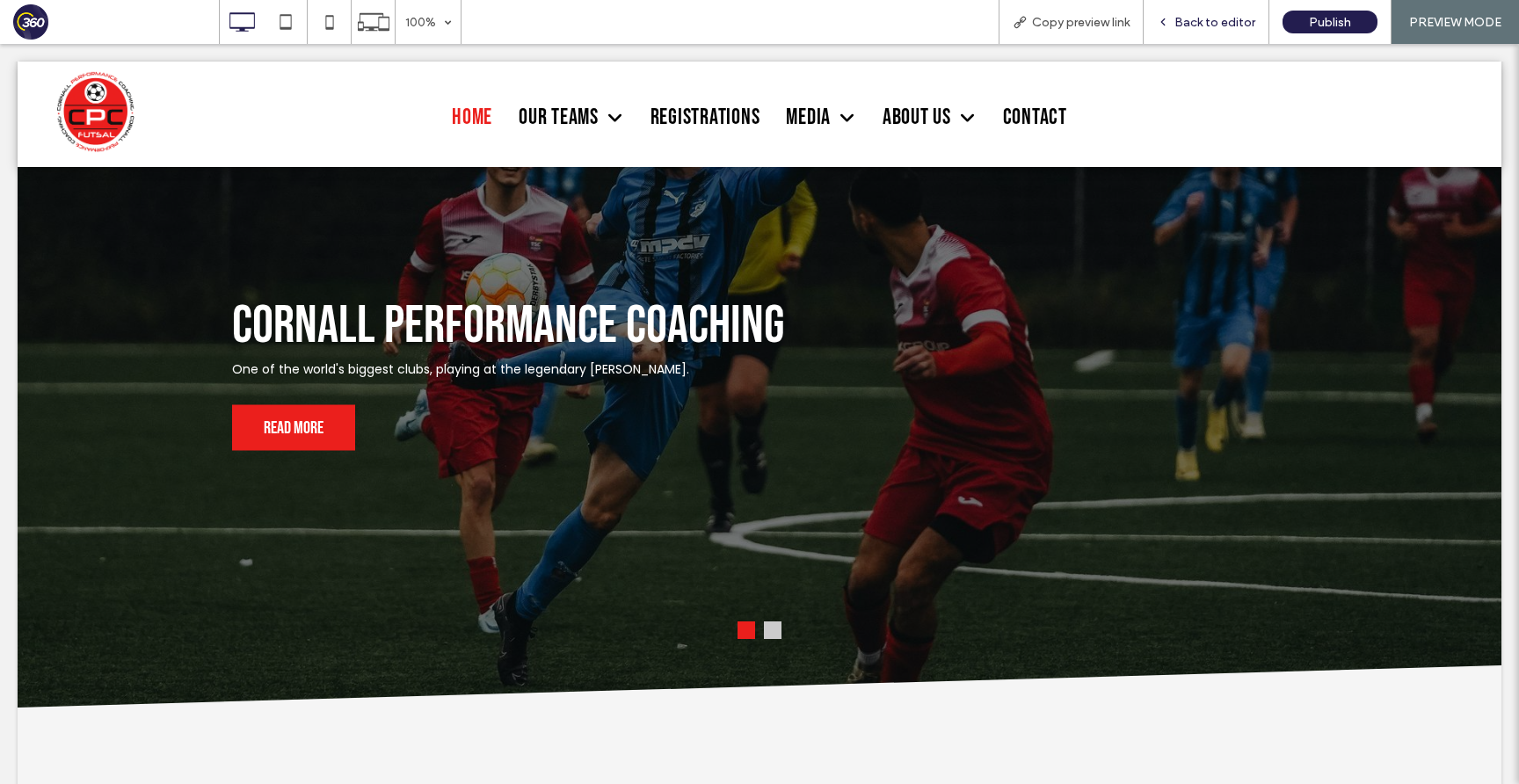
click at [1211, 23] on span "Back to editor" at bounding box center [1214, 22] width 81 height 15
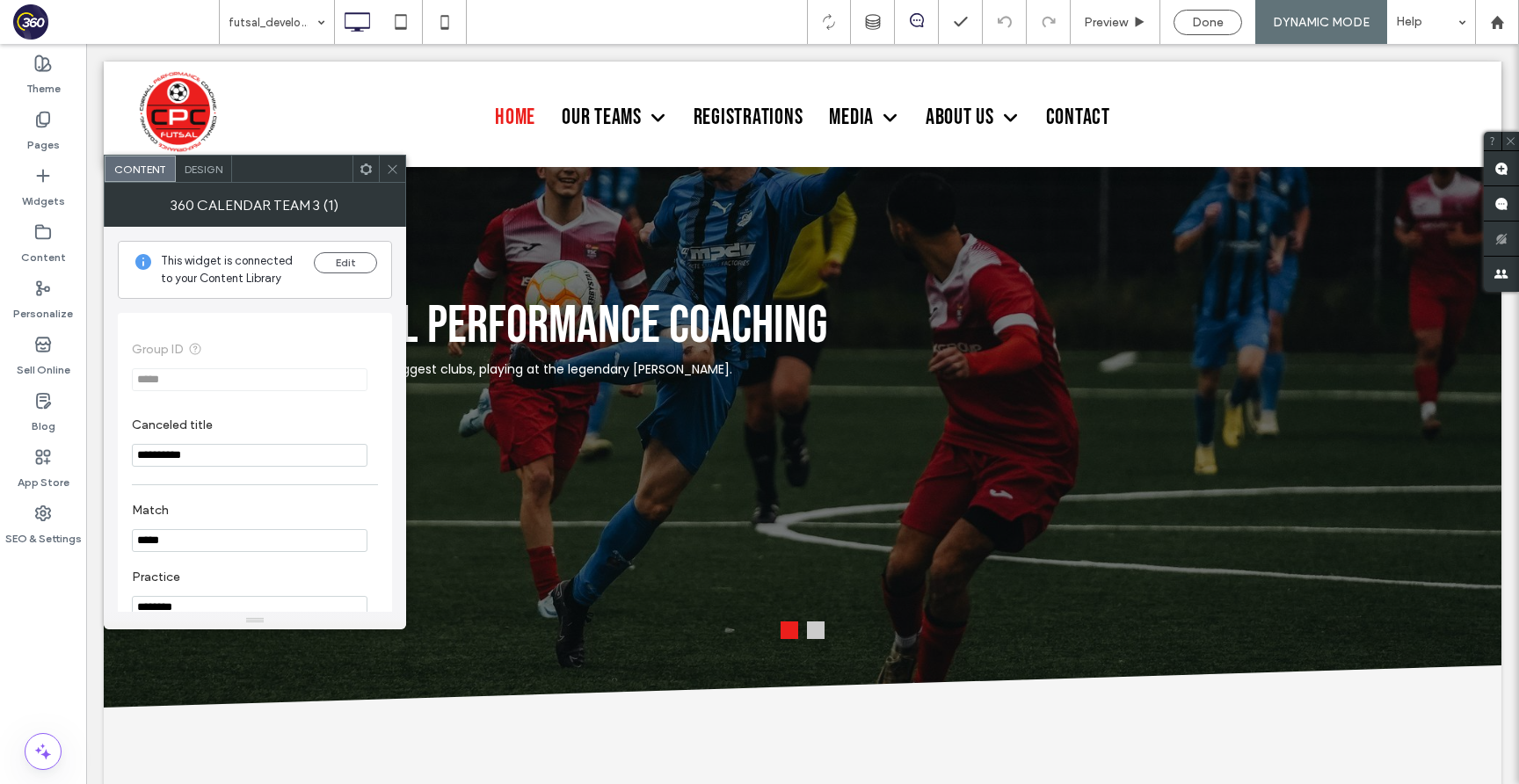
click at [195, 173] on span "Design" at bounding box center [203, 169] width 37 height 13
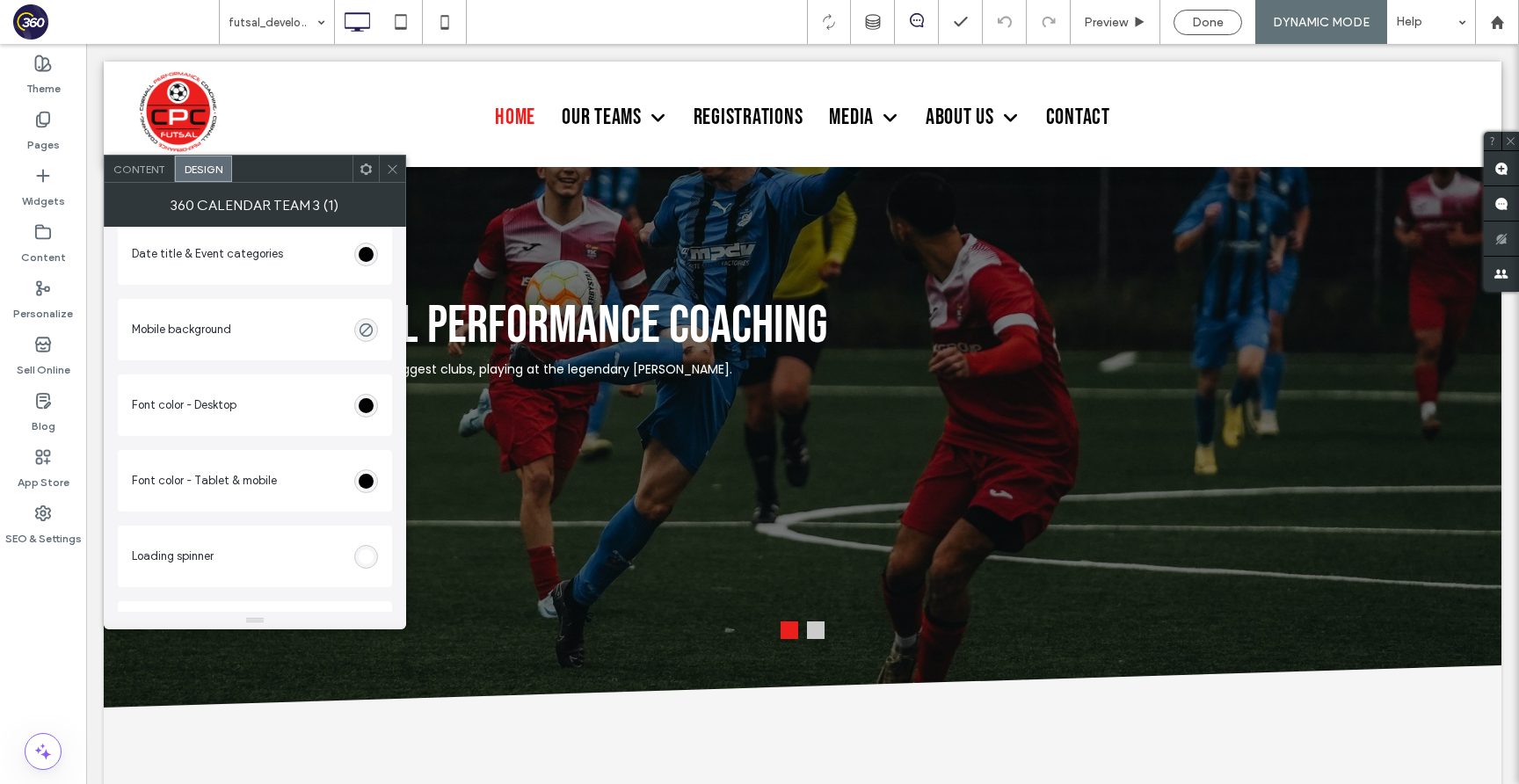
scroll to position [103, 0]
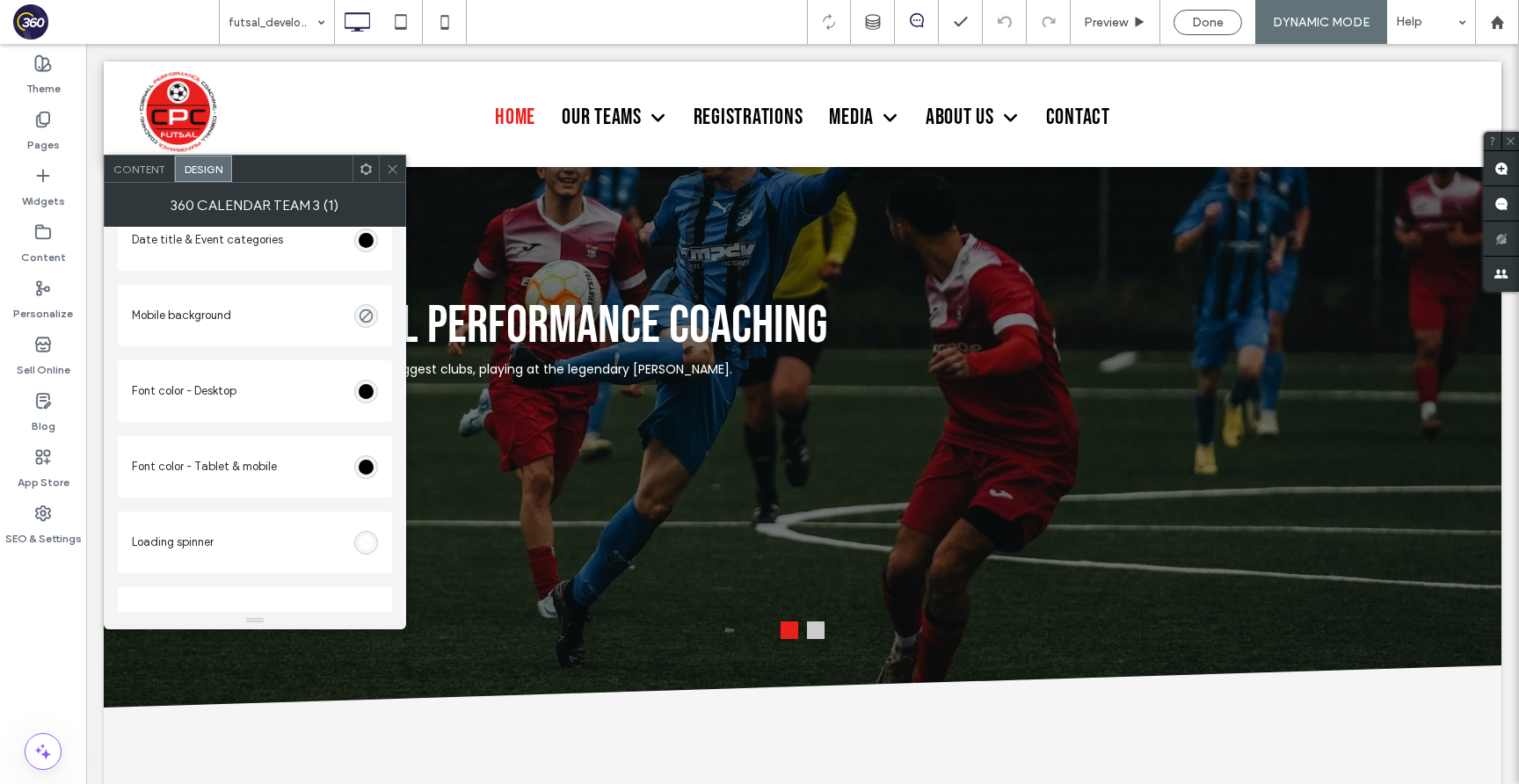
click at [369, 380] on div "rgb(0, 0, 0)" at bounding box center [366, 391] width 24 height 24
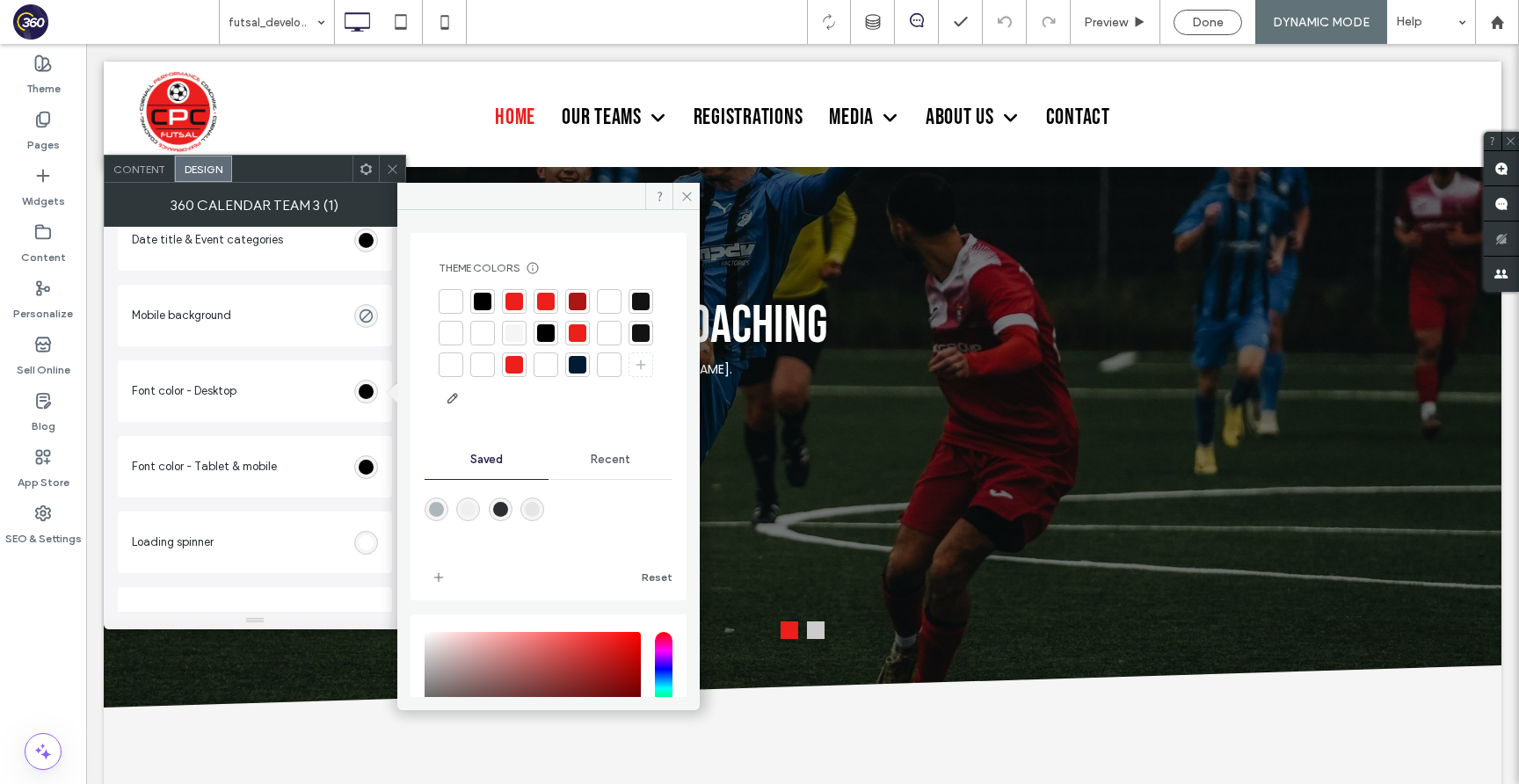
click at [555, 334] on div at bounding box center [546, 333] width 18 height 18
click at [389, 165] on use at bounding box center [392, 168] width 9 height 9
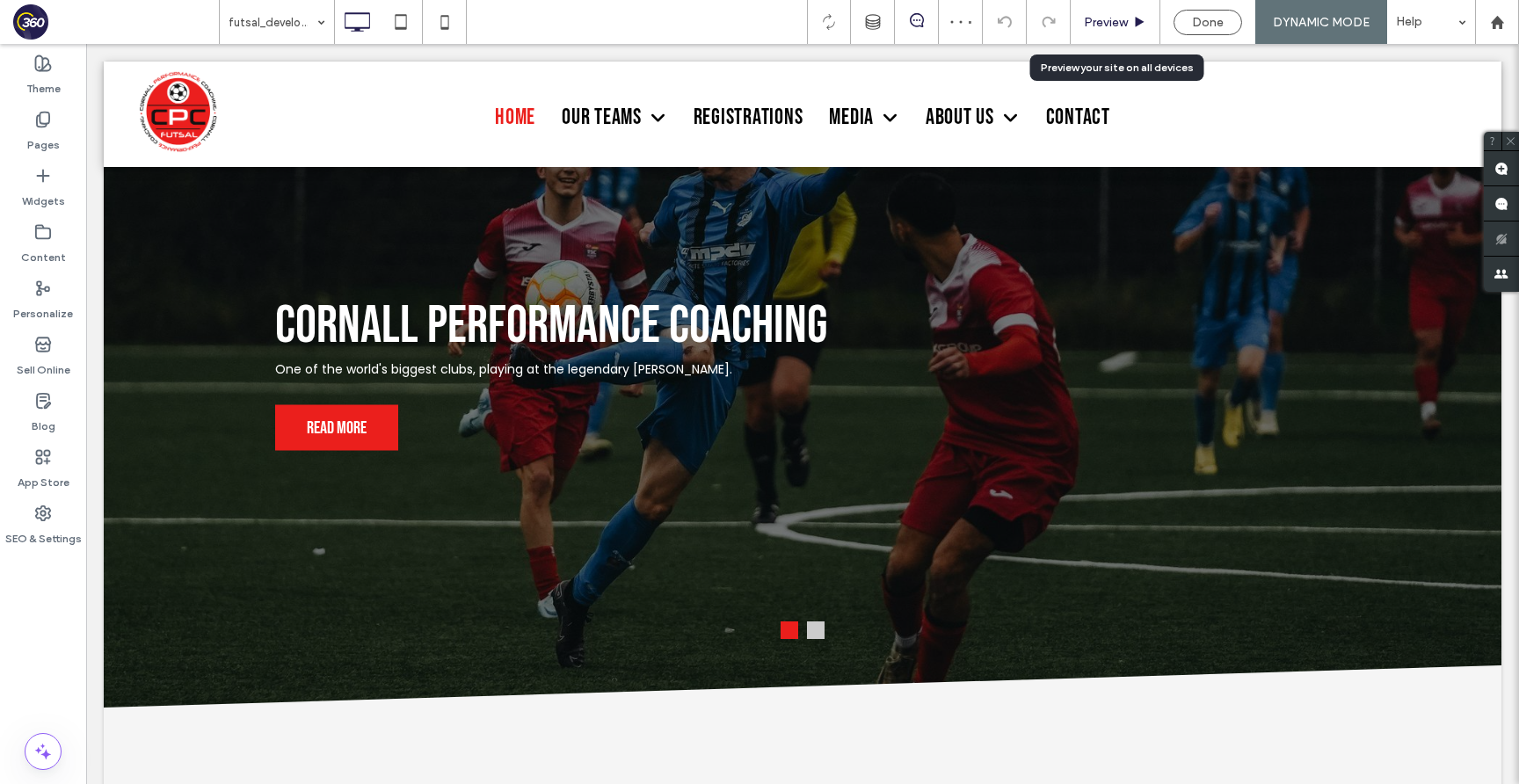
click at [1110, 22] on span "Preview" at bounding box center [1105, 22] width 44 height 15
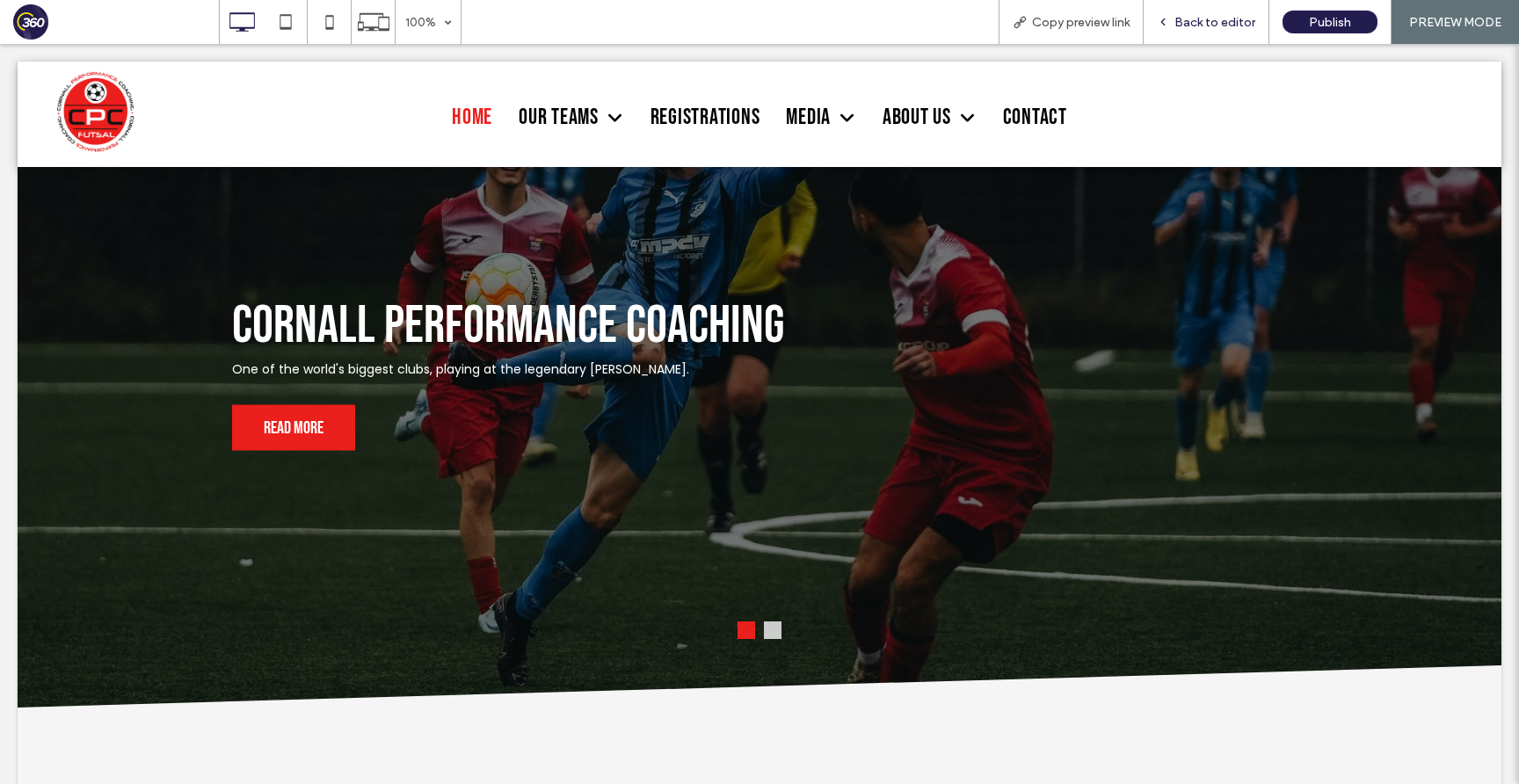
click at [1186, 13] on div "Back to editor" at bounding box center [1206, 21] width 126 height 44
click at [1205, 18] on span "Back to editor" at bounding box center [1214, 22] width 81 height 15
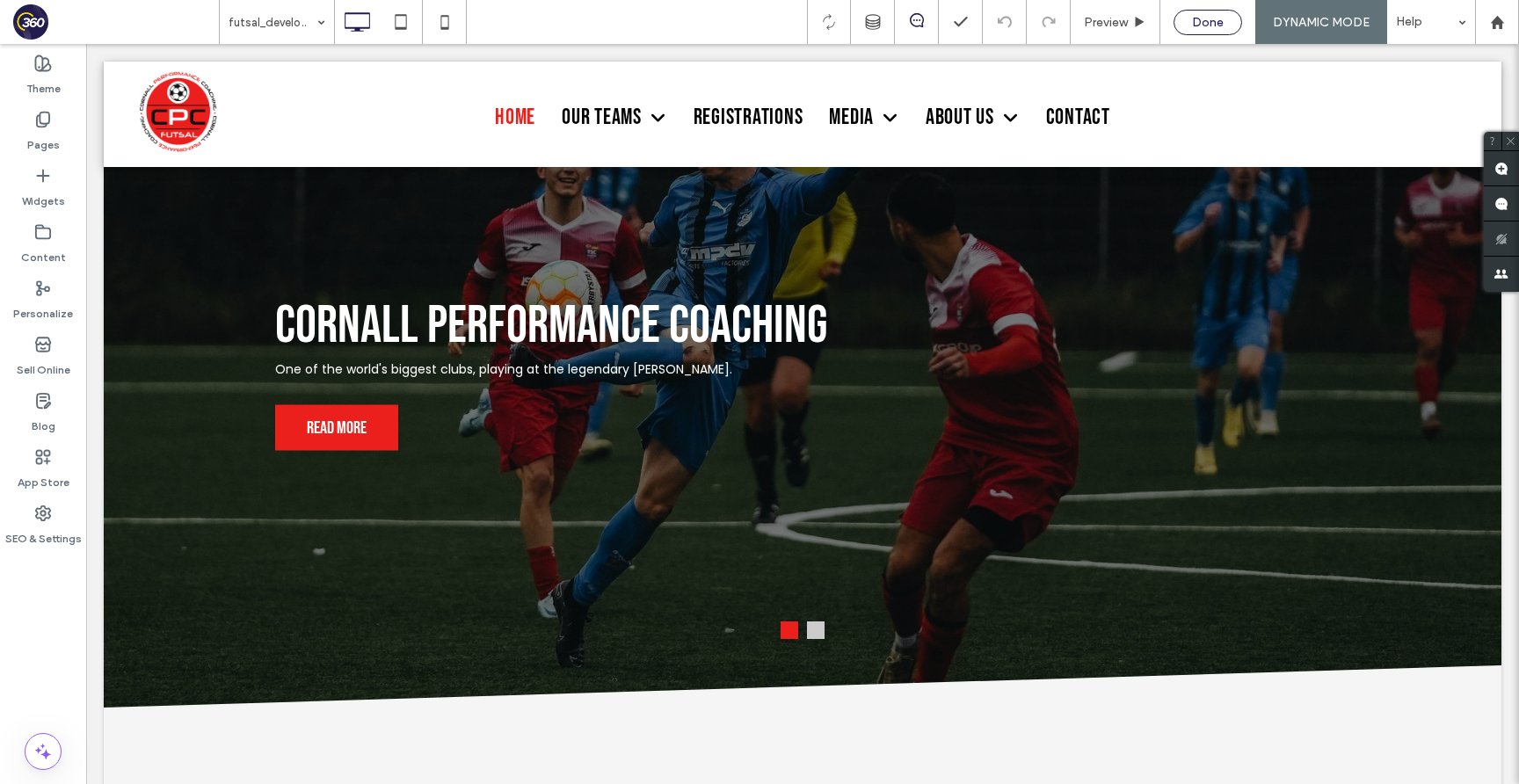
click at [1197, 15] on span "Done" at bounding box center [1208, 22] width 32 height 15
click at [1139, 21] on div at bounding box center [759, 392] width 1519 height 784
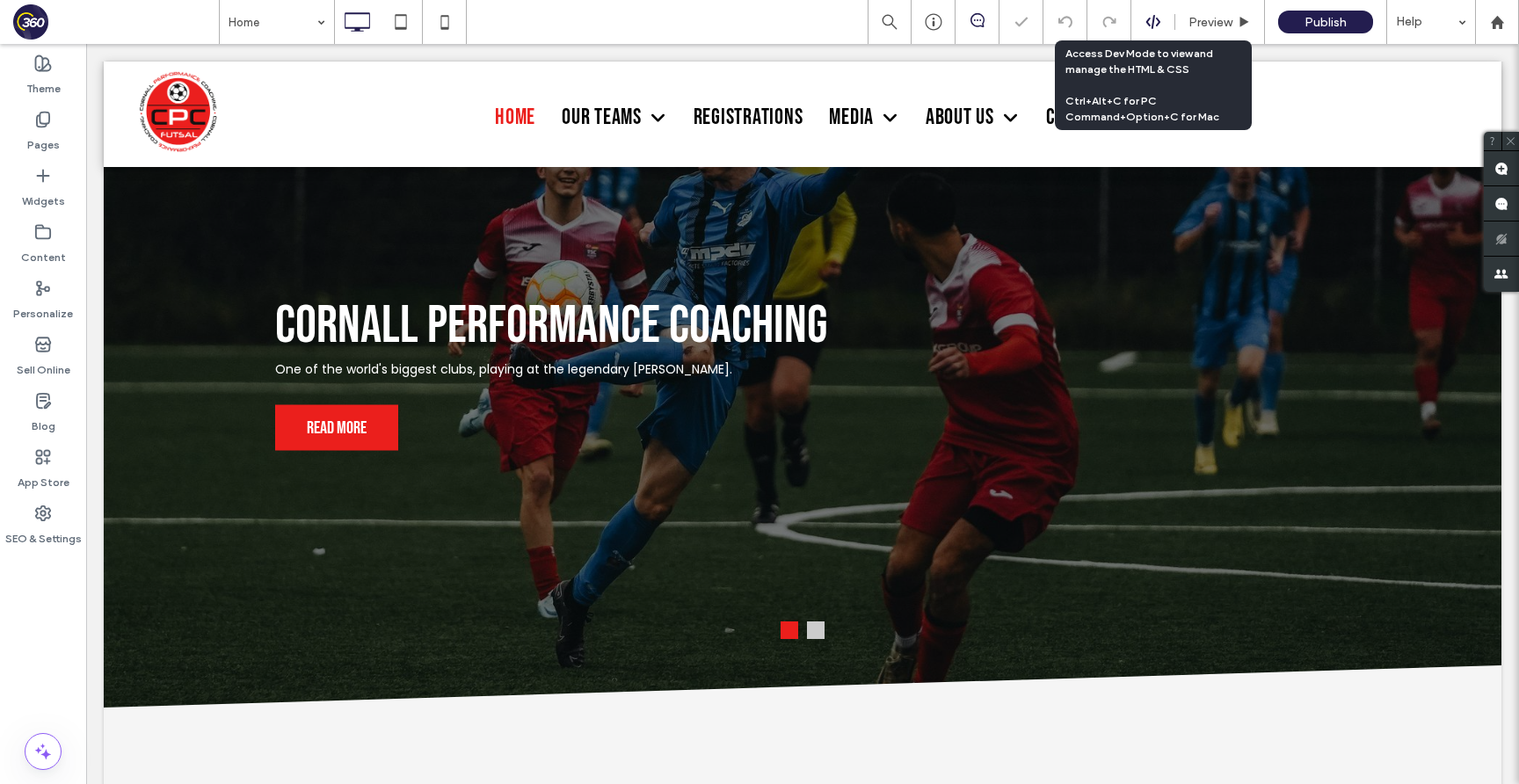
click at [1153, 21] on use at bounding box center [1152, 22] width 14 height 14
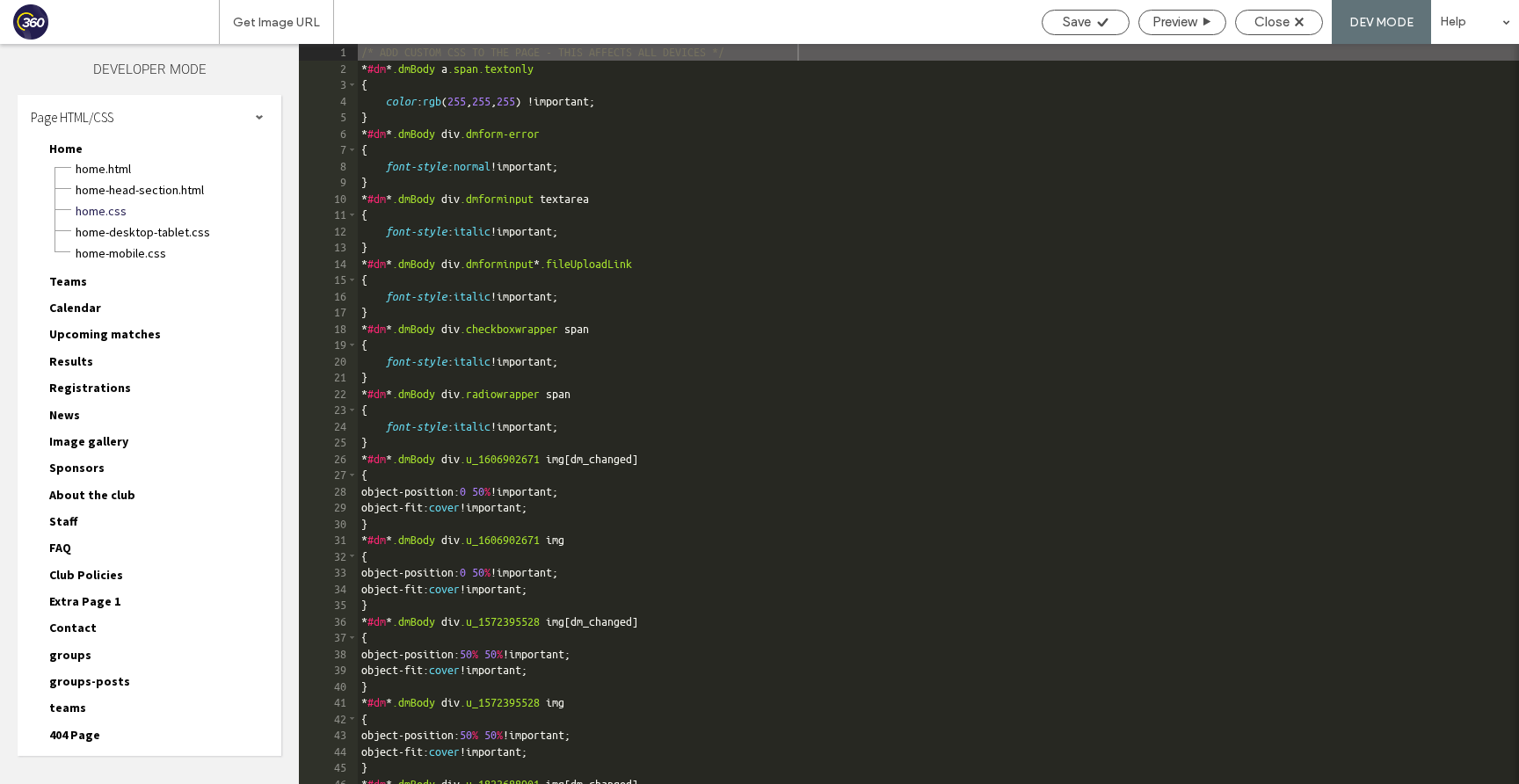
scroll to position [20, 0]
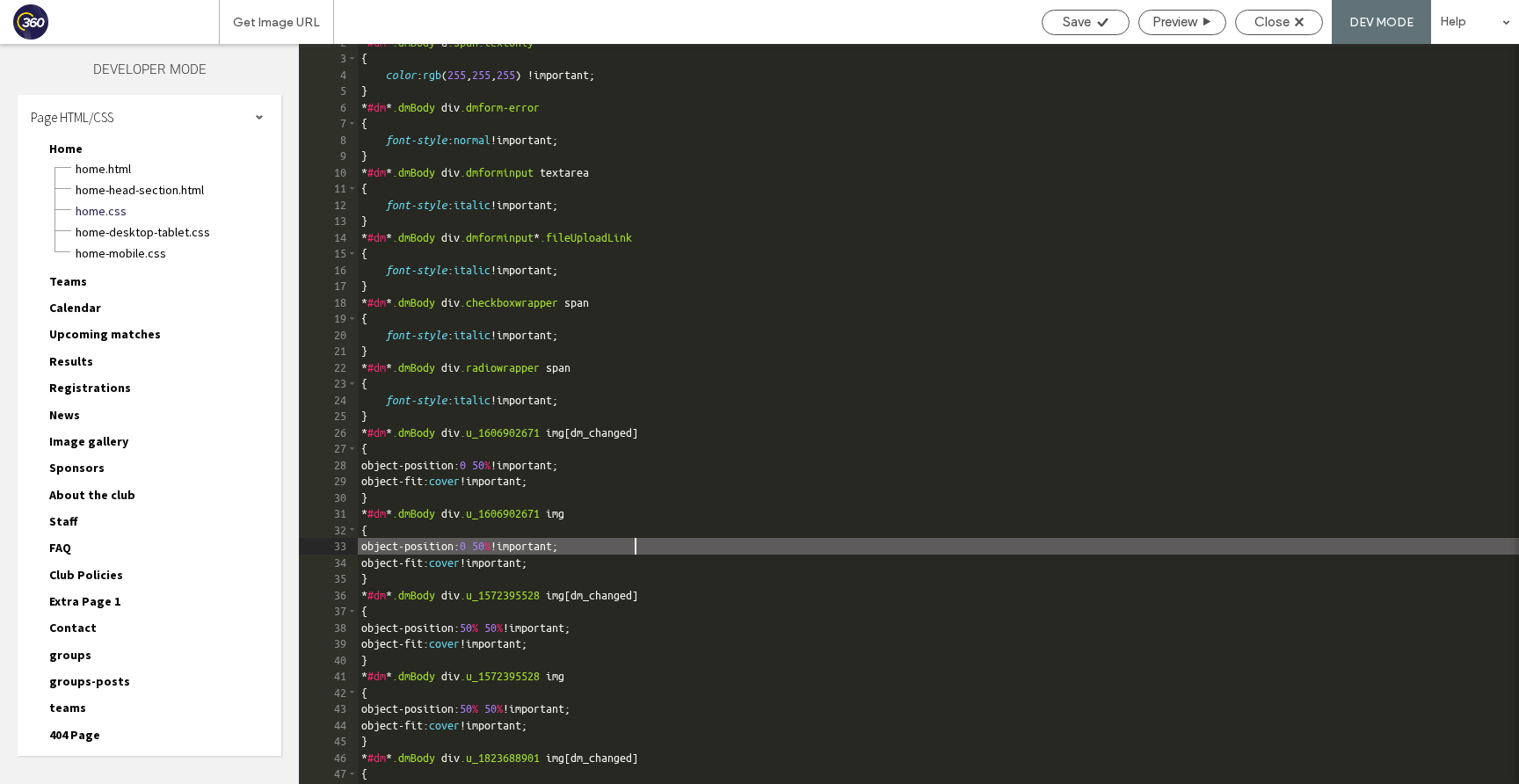
click at [772, 547] on div "* #dm * .dmBody a .span.textonly { color : rgb ( 255 , 255 , 255 ) !important; …" at bounding box center [1088, 420] width 1460 height 772
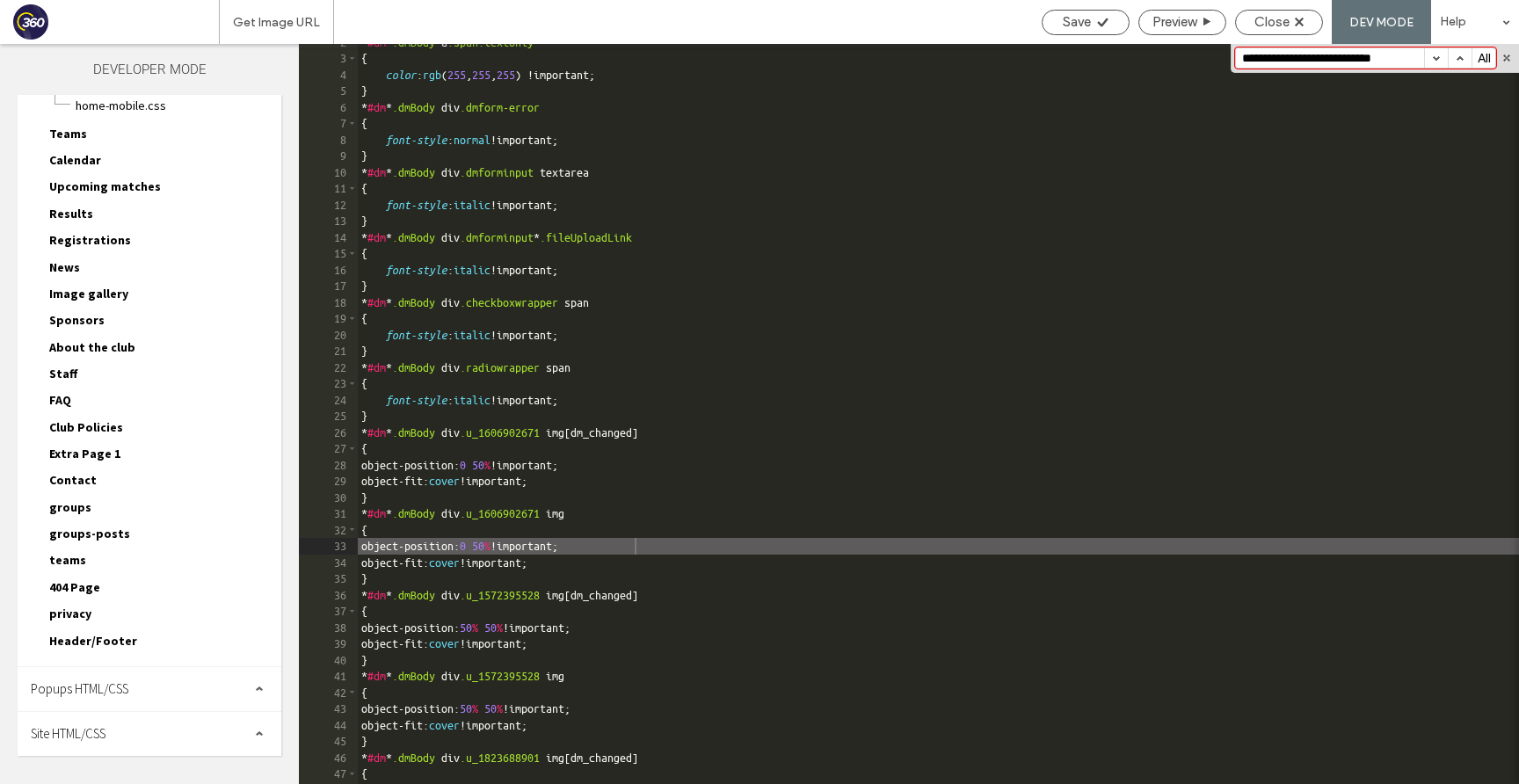
click at [76, 508] on span "groups" at bounding box center [69, 507] width 42 height 16
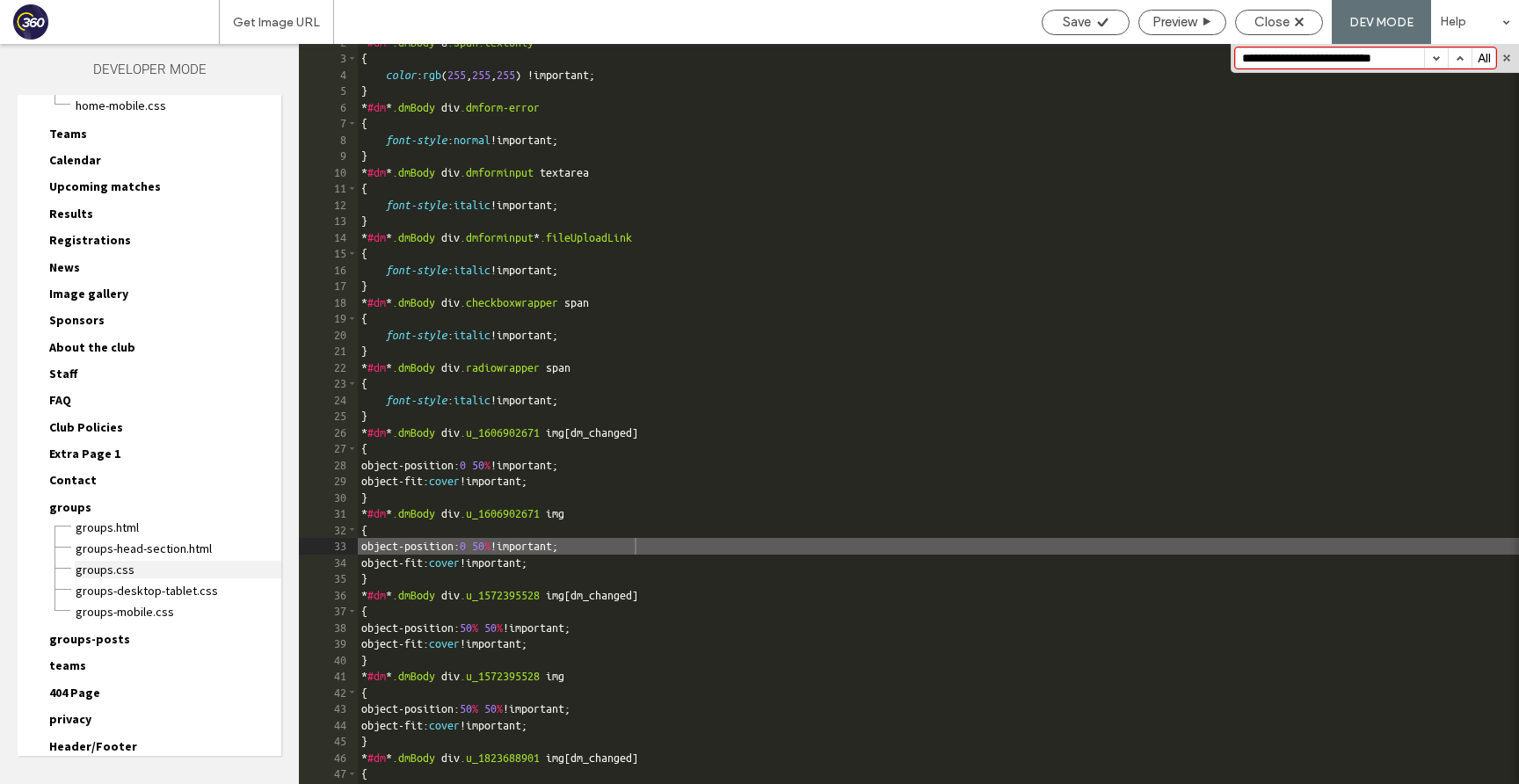
click at [117, 560] on span "groups.css" at bounding box center [178, 569] width 207 height 18
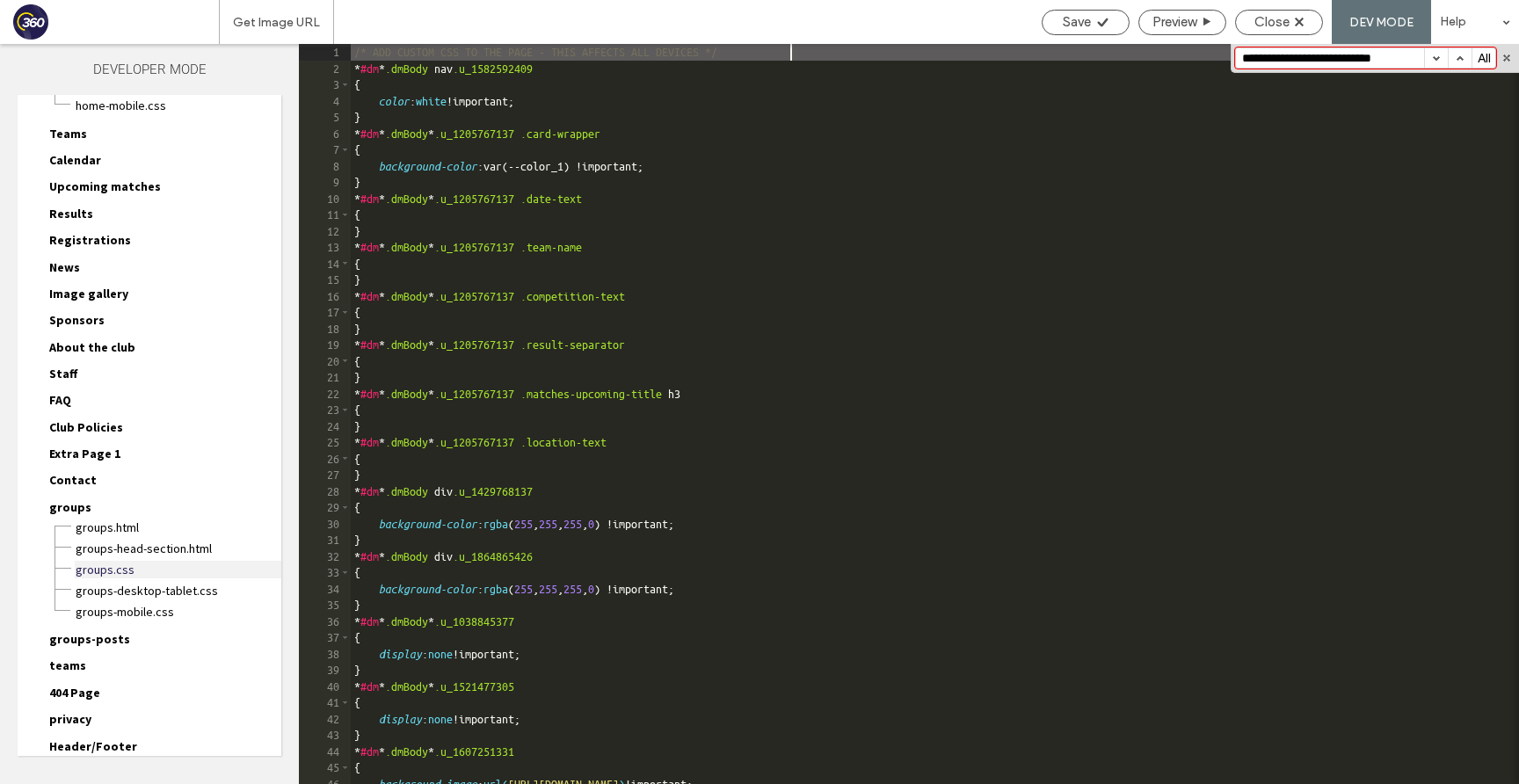
scroll to position [0, 0]
click at [169, 593] on span "groups-desktop-tablet.css" at bounding box center [178, 591] width 207 height 18
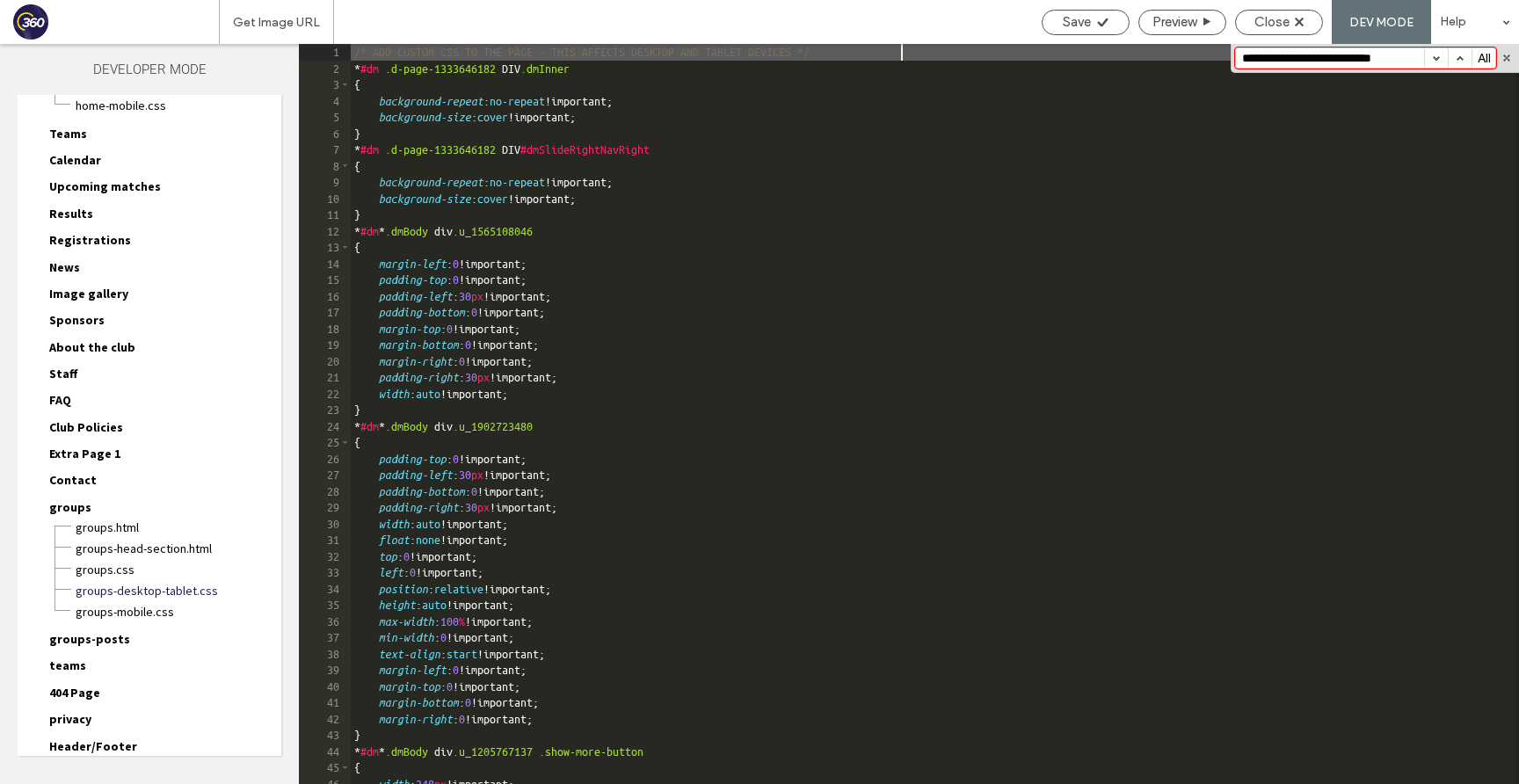
click at [675, 517] on div "/* ADD CUSTOM CSS TO THE PAGE - THIS AFFECTS DESKTOP AND TABLET DEVICES */ * #d…" at bounding box center [935, 429] width 1168 height 772
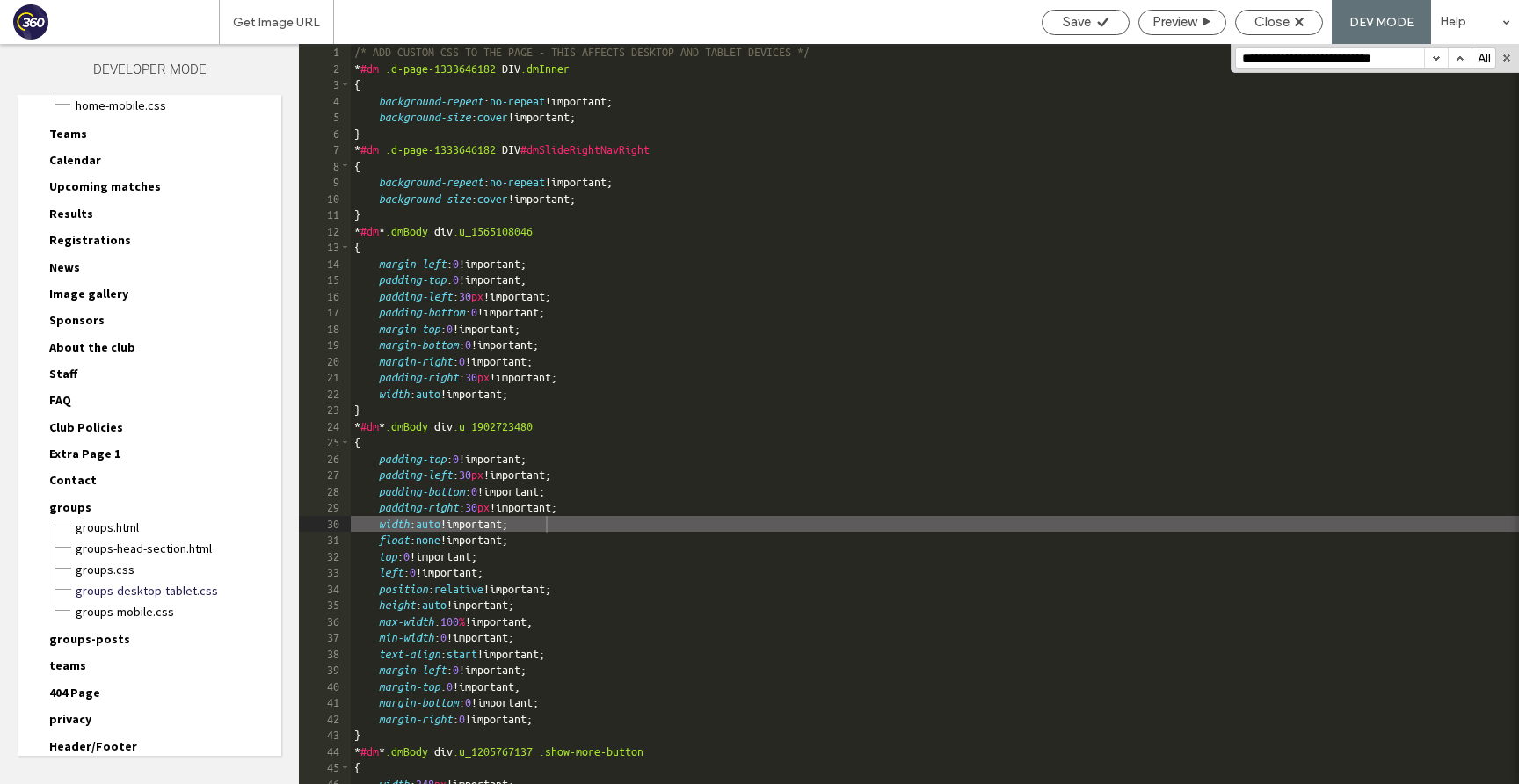
paste input "***"
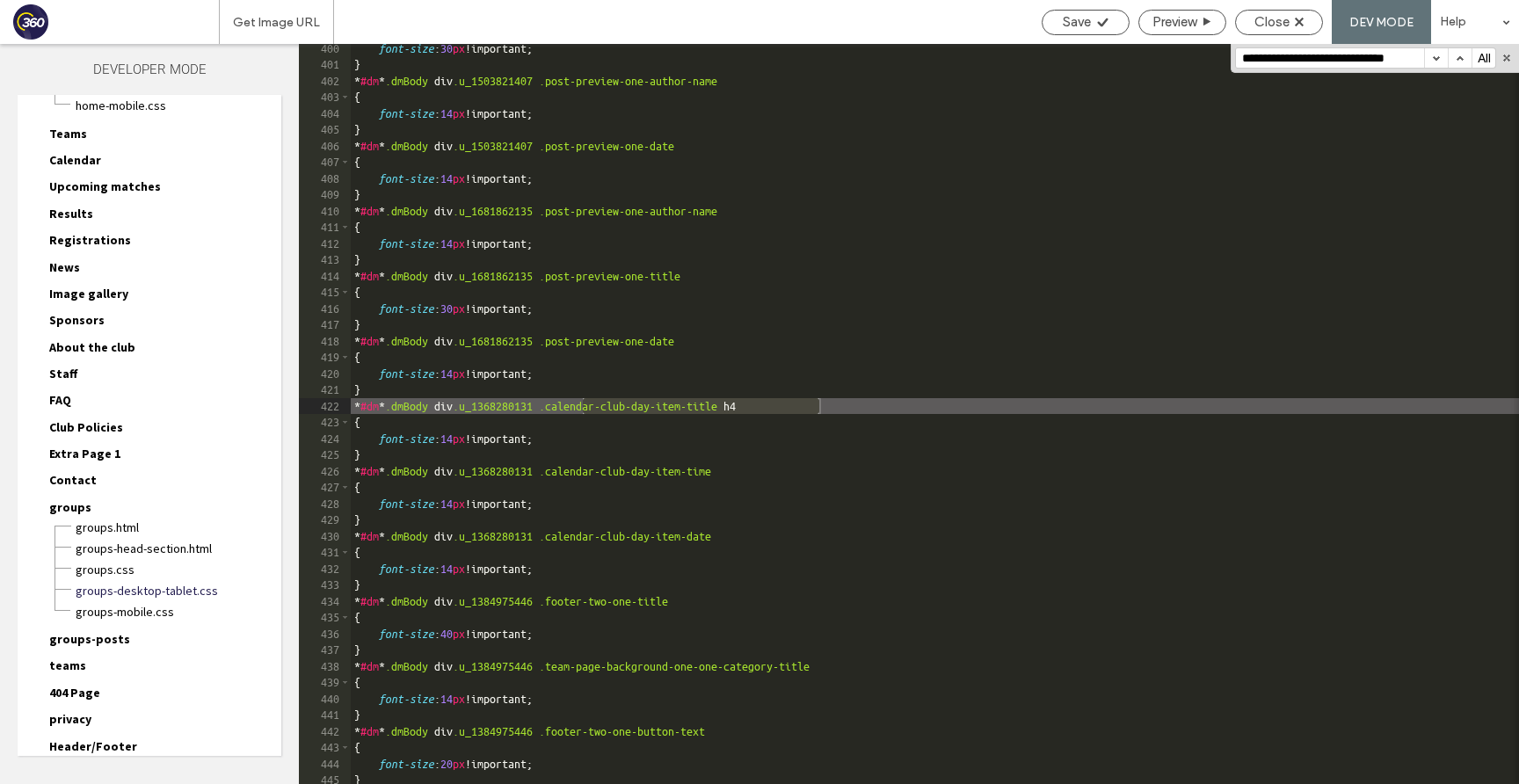
type input "**********"
click at [118, 557] on div "groups.css" at bounding box center [178, 568] width 207 height 21
click at [118, 568] on span "groups.css" at bounding box center [178, 569] width 207 height 18
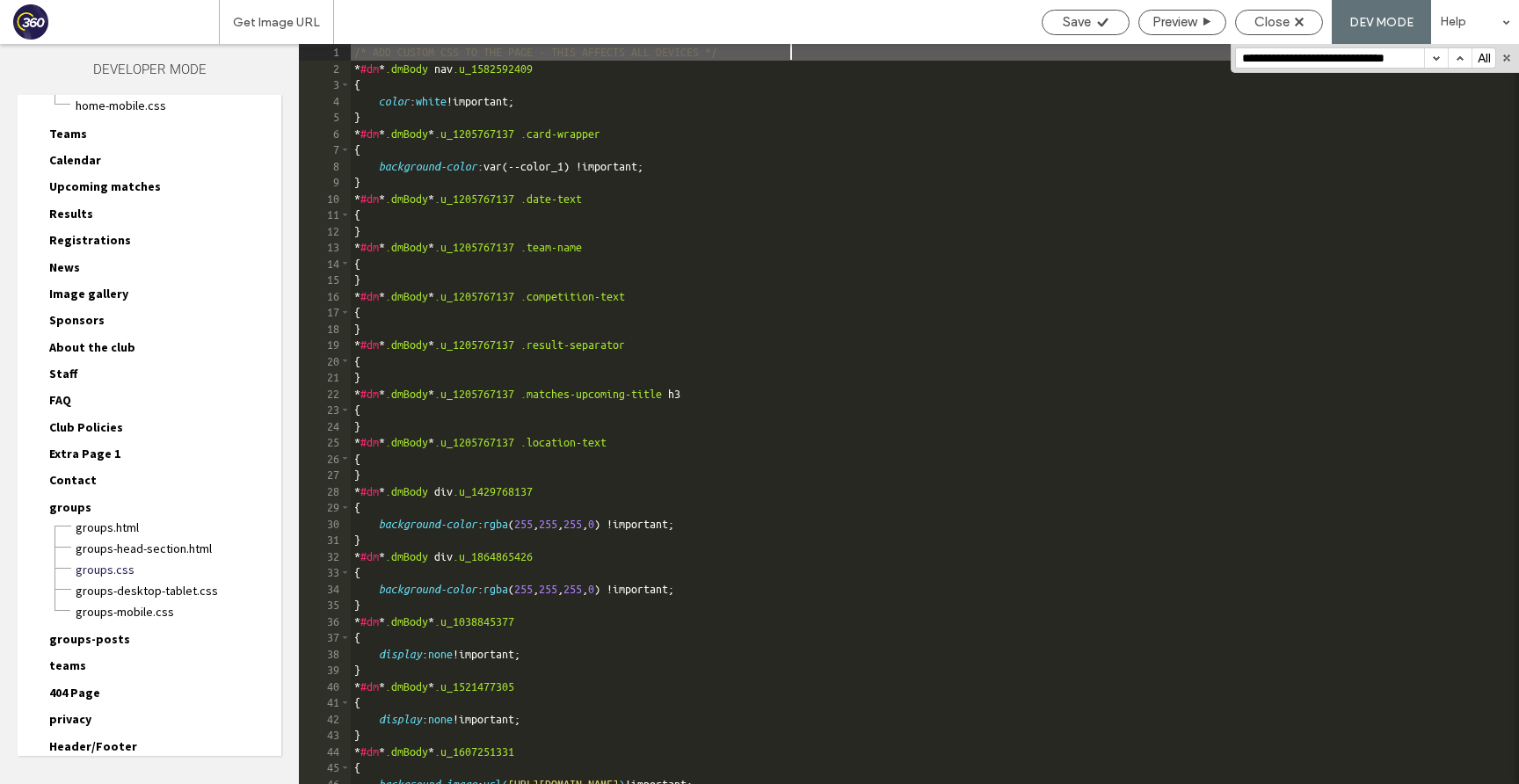
click at [814, 494] on div "/* ADD CUSTOM CSS TO THE PAGE - THIS AFFECTS ALL DEVICES */ * #dm * .dmBody nav…" at bounding box center [935, 429] width 1168 height 772
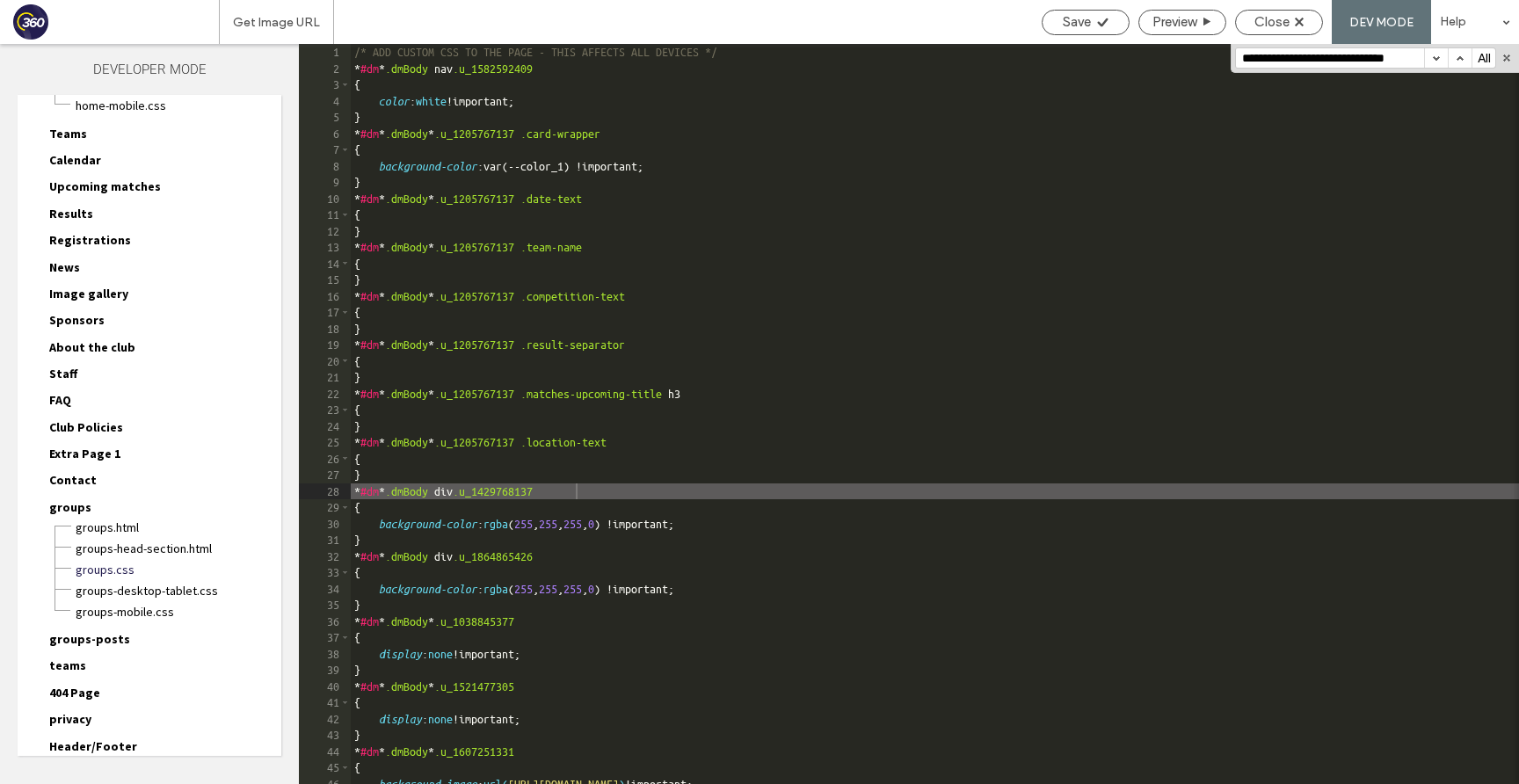
scroll to position [7353, 0]
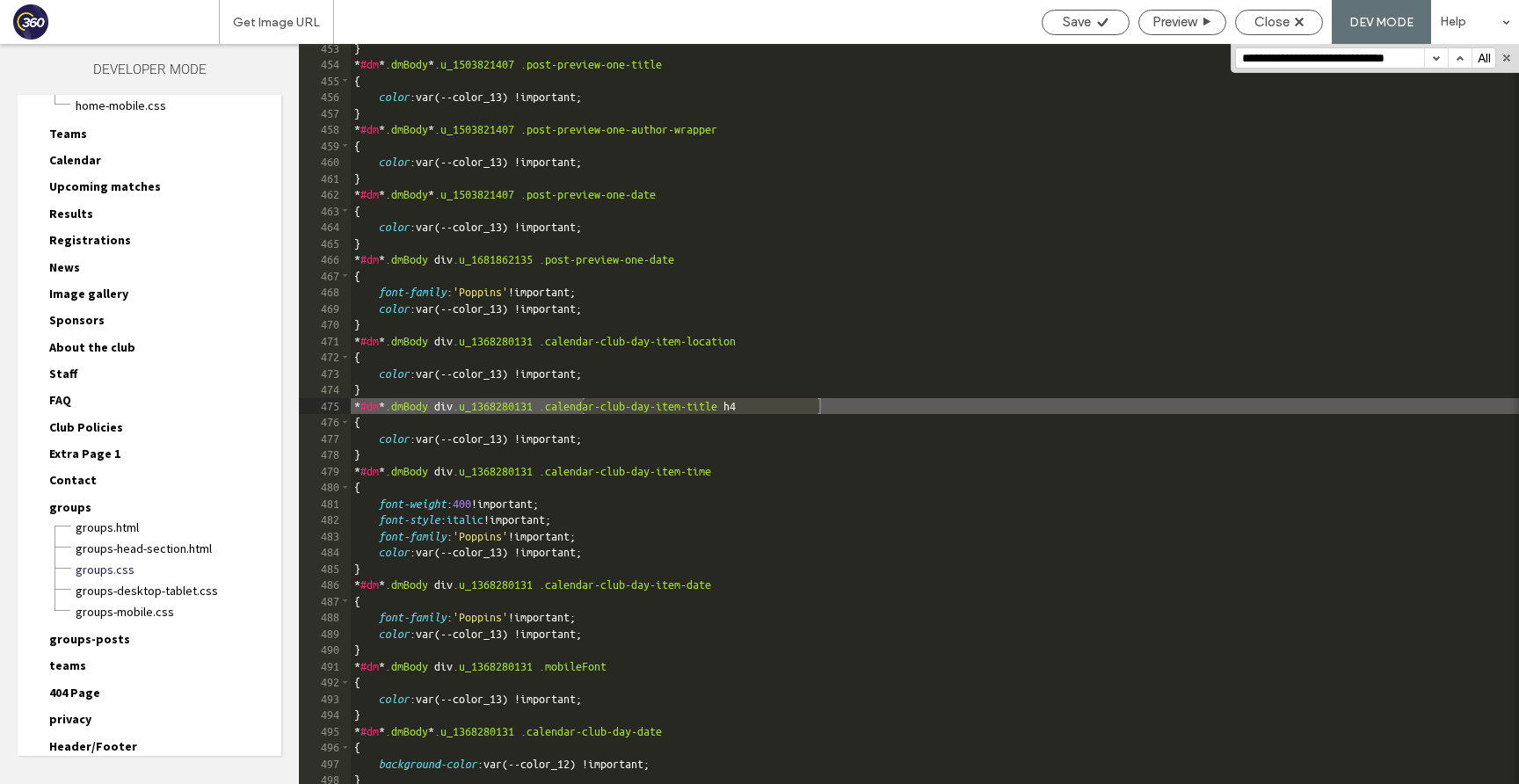
click at [628, 425] on div "} * #dm * .dmBody * .u_1503821407 .post-preview-one-title { color :var(--color_…" at bounding box center [935, 426] width 1168 height 772
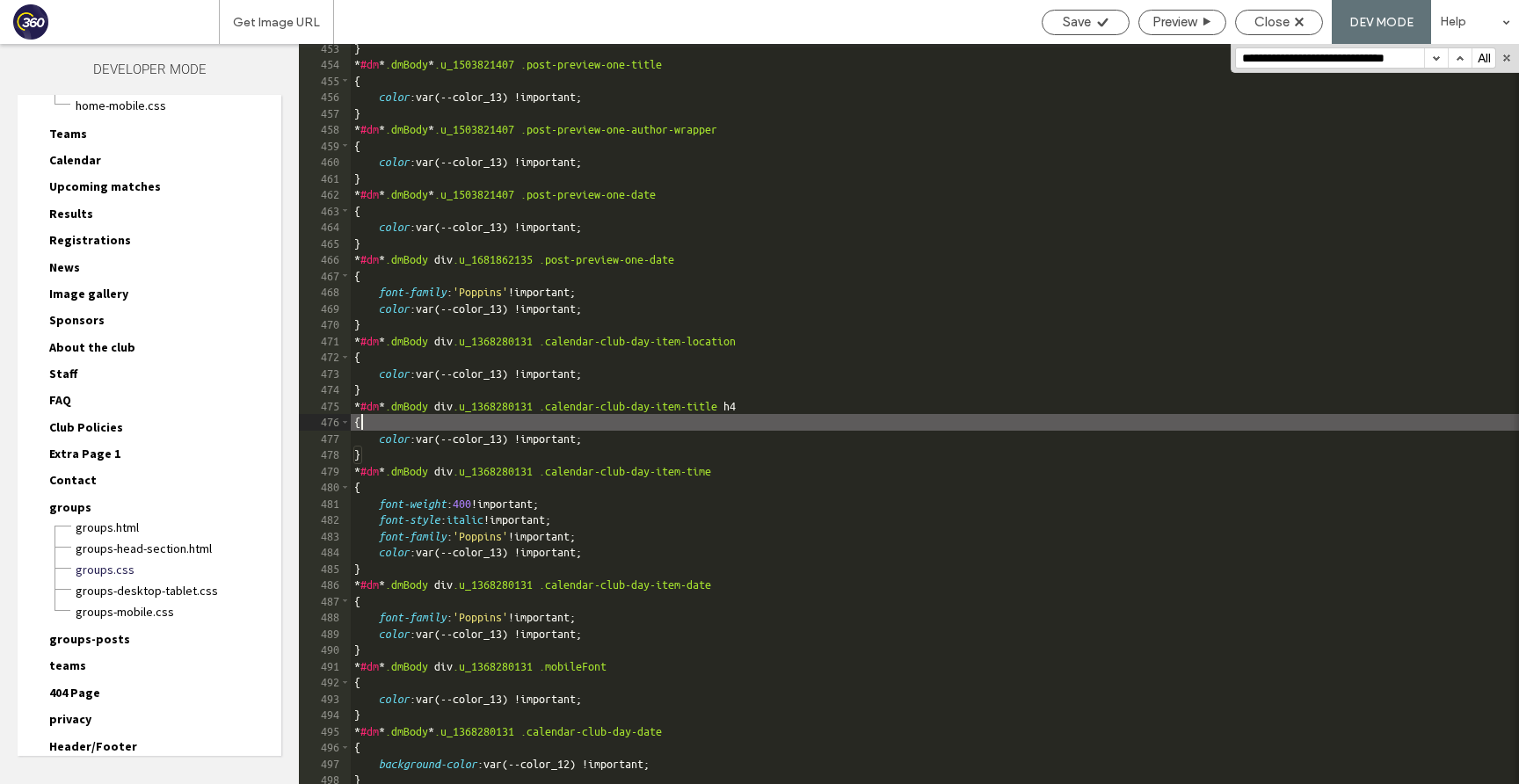
click at [628, 433] on div "} * #dm * .dmBody * .u_1503821407 .post-preview-one-title { color :var(--color_…" at bounding box center [935, 426] width 1168 height 772
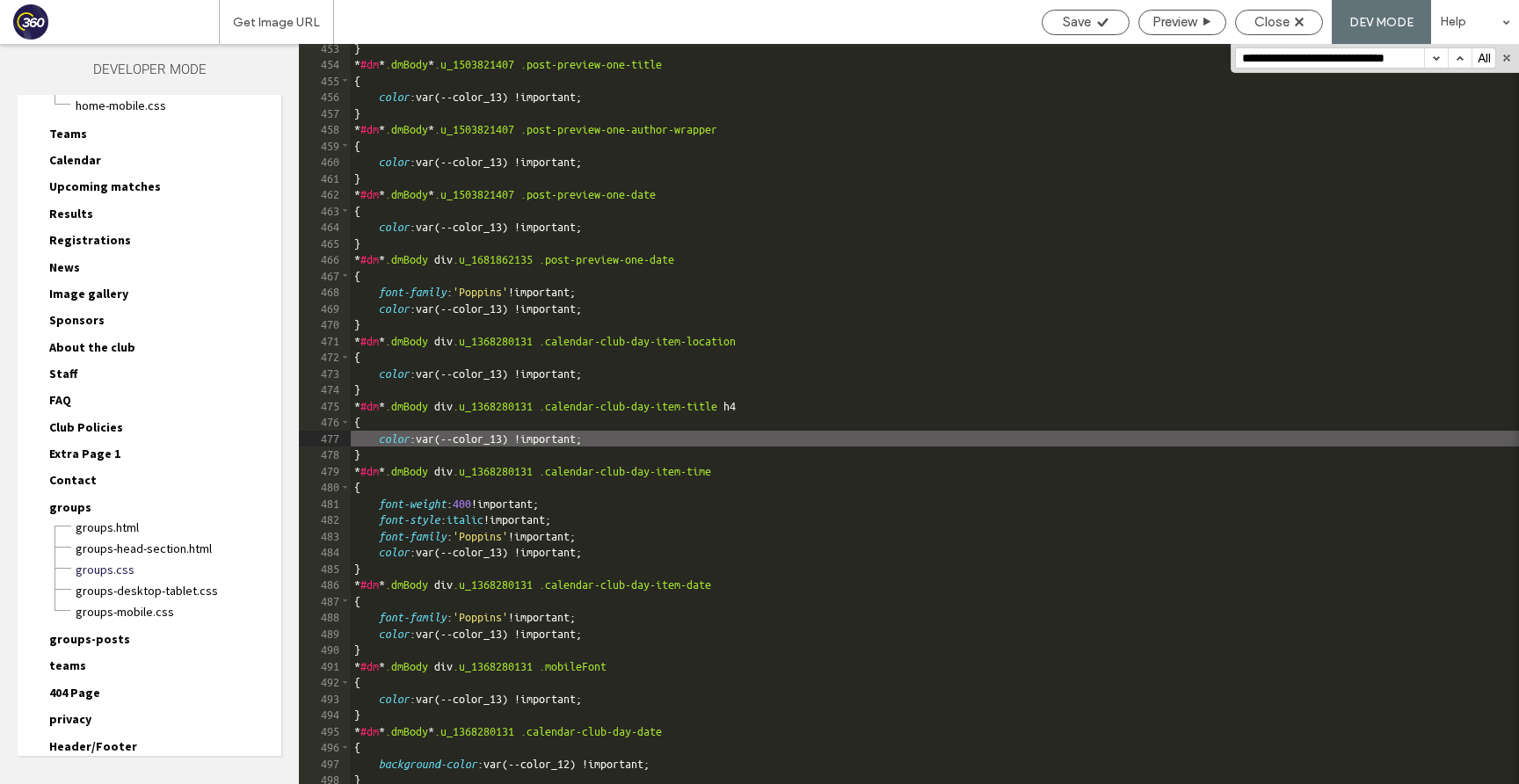
click at [384, 438] on div "} * #dm * .dmBody * .u_1503821407 .post-preview-one-title { color :var(--color_…" at bounding box center [935, 426] width 1168 height 772
click at [641, 551] on div "} * #dm * .dmBody * .u_1503821407 .post-preview-one-title { color :var(--color_…" at bounding box center [935, 426] width 1168 height 772
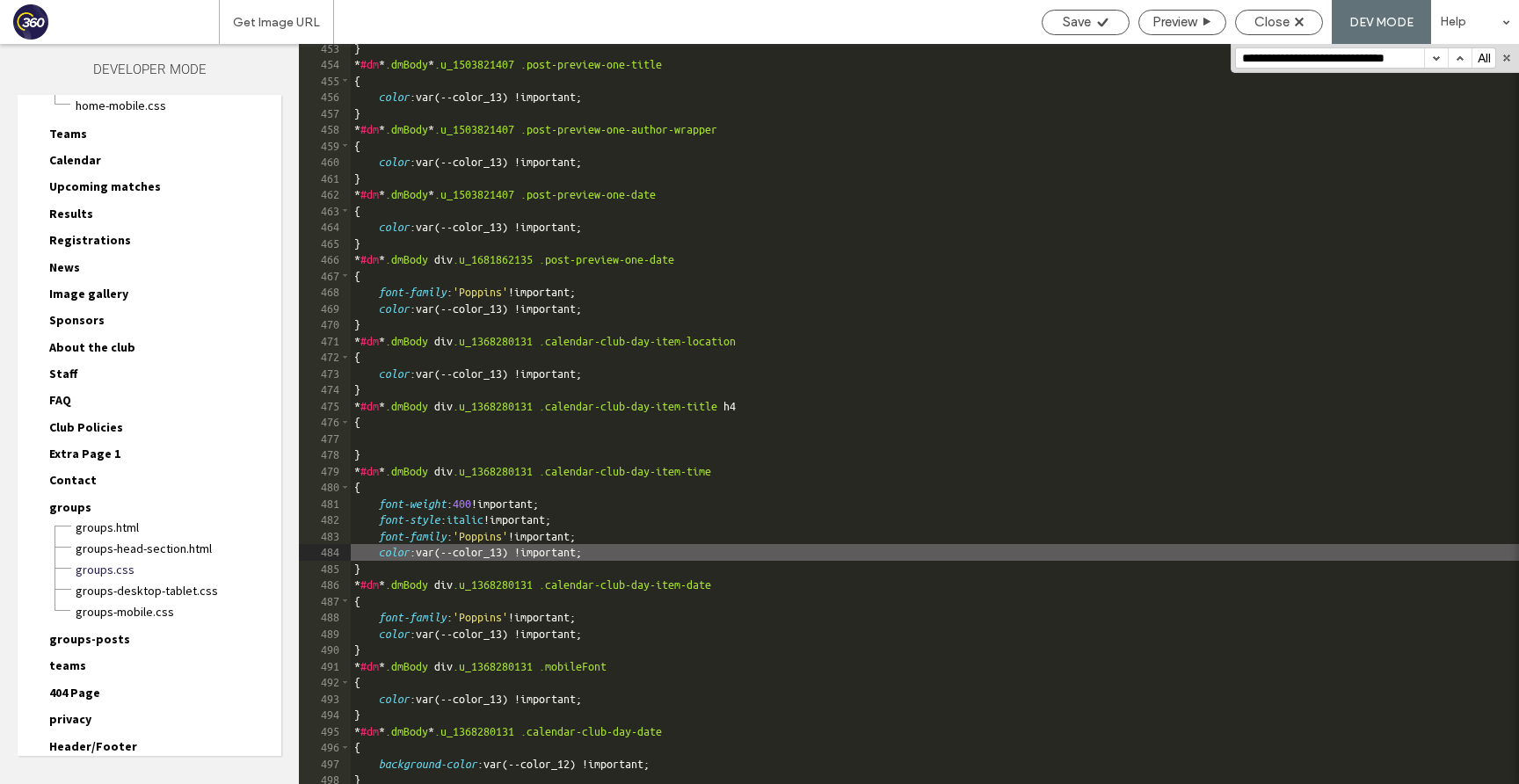
click at [386, 552] on div "} * #dm * .dmBody * .u_1503821407 .post-preview-one-title { color :var(--color_…" at bounding box center [935, 426] width 1168 height 772
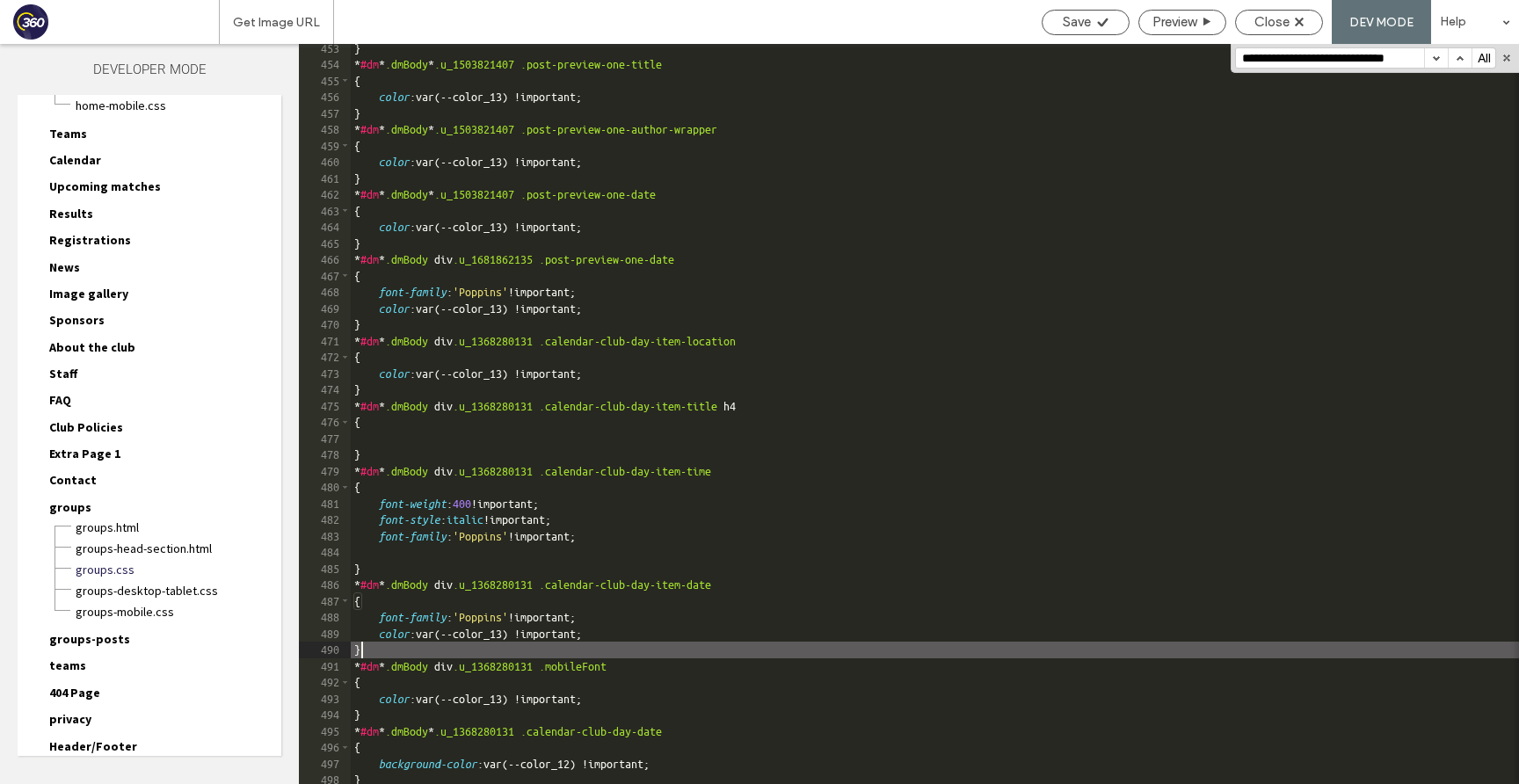
click at [639, 642] on div "} * #dm * .dmBody * .u_1503821407 .post-preview-one-title { color :var(--color_…" at bounding box center [935, 426] width 1168 height 772
click at [640, 636] on div "} * #dm * .dmBody * .u_1503821407 .post-preview-one-title { color :var(--color_…" at bounding box center [935, 426] width 1168 height 772
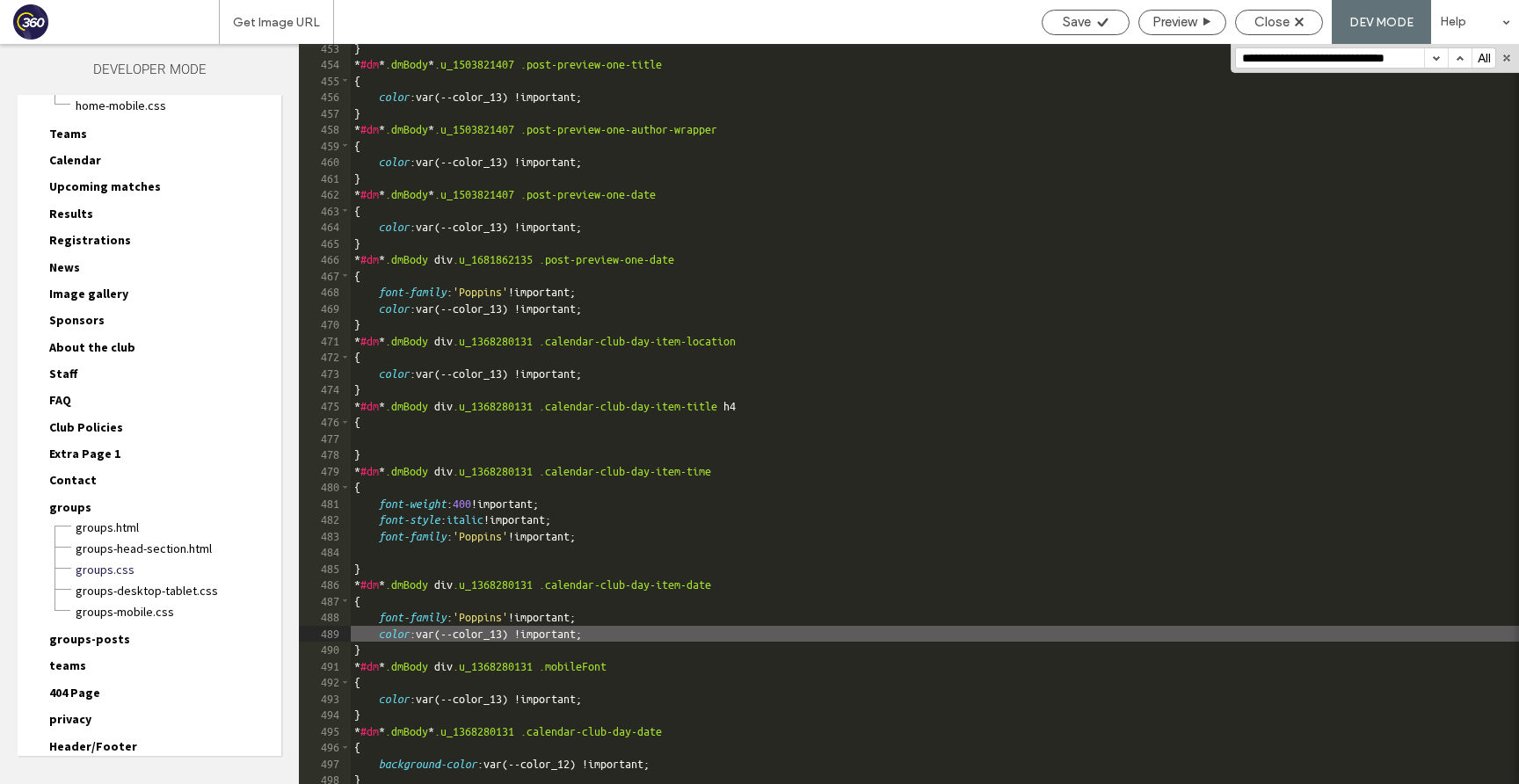
click at [380, 633] on div "} * #dm * .dmBody * .u_1503821407 .post-preview-one-title { color :var(--color_…" at bounding box center [935, 426] width 1168 height 772
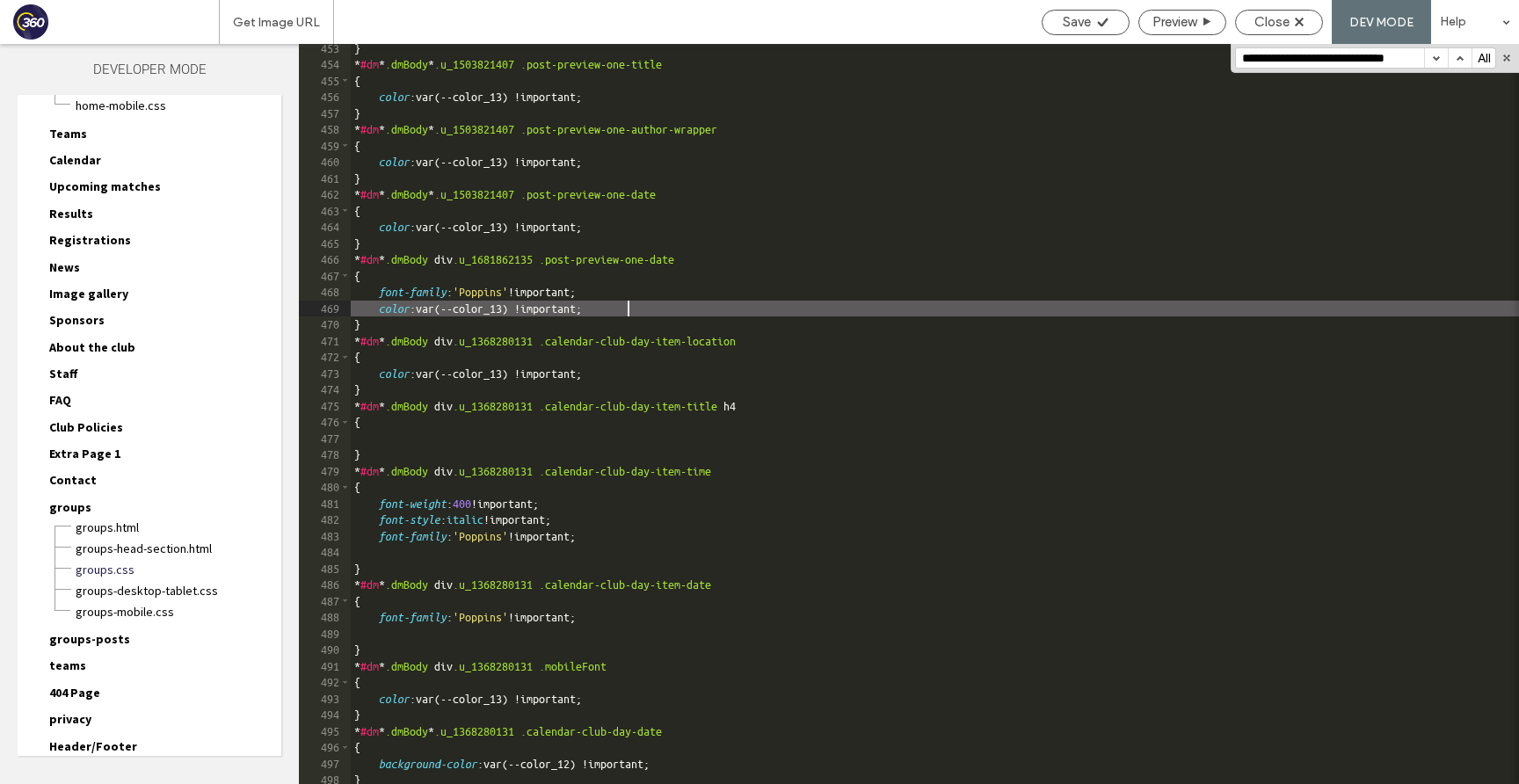
click at [635, 306] on div "} * #dm * .dmBody * .u_1503821407 .post-preview-one-title { color :var(--color_…" at bounding box center [935, 426] width 1168 height 772
click at [386, 309] on div "} * #dm * .dmBody * .u_1503821407 .post-preview-one-title { color :var(--color_…" at bounding box center [935, 426] width 1168 height 772
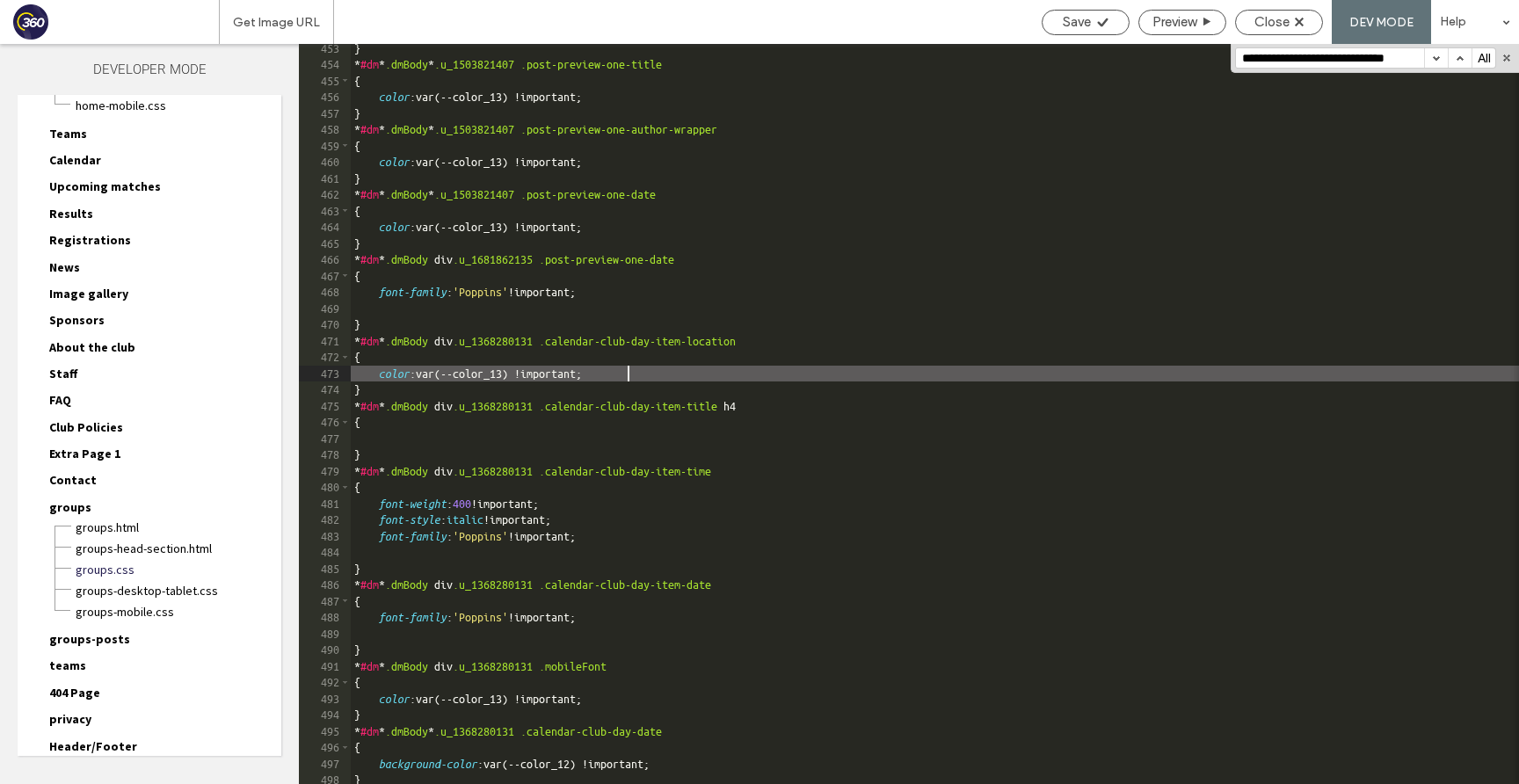
click at [632, 371] on div "} * #dm * .dmBody * .u_1503821407 .post-preview-one-title { color :var(--color_…" at bounding box center [935, 426] width 1168 height 772
click at [388, 374] on div "} * #dm * .dmBody * .u_1503821407 .post-preview-one-title { color :var(--color_…" at bounding box center [935, 426] width 1168 height 772
click at [1057, 8] on div "Save Preview Close DEV MODE Help" at bounding box center [1276, 21] width 486 height 44
click at [1071, 16] on span "Save" at bounding box center [1077, 22] width 29 height 16
click at [1262, 22] on span "Close" at bounding box center [1271, 22] width 35 height 16
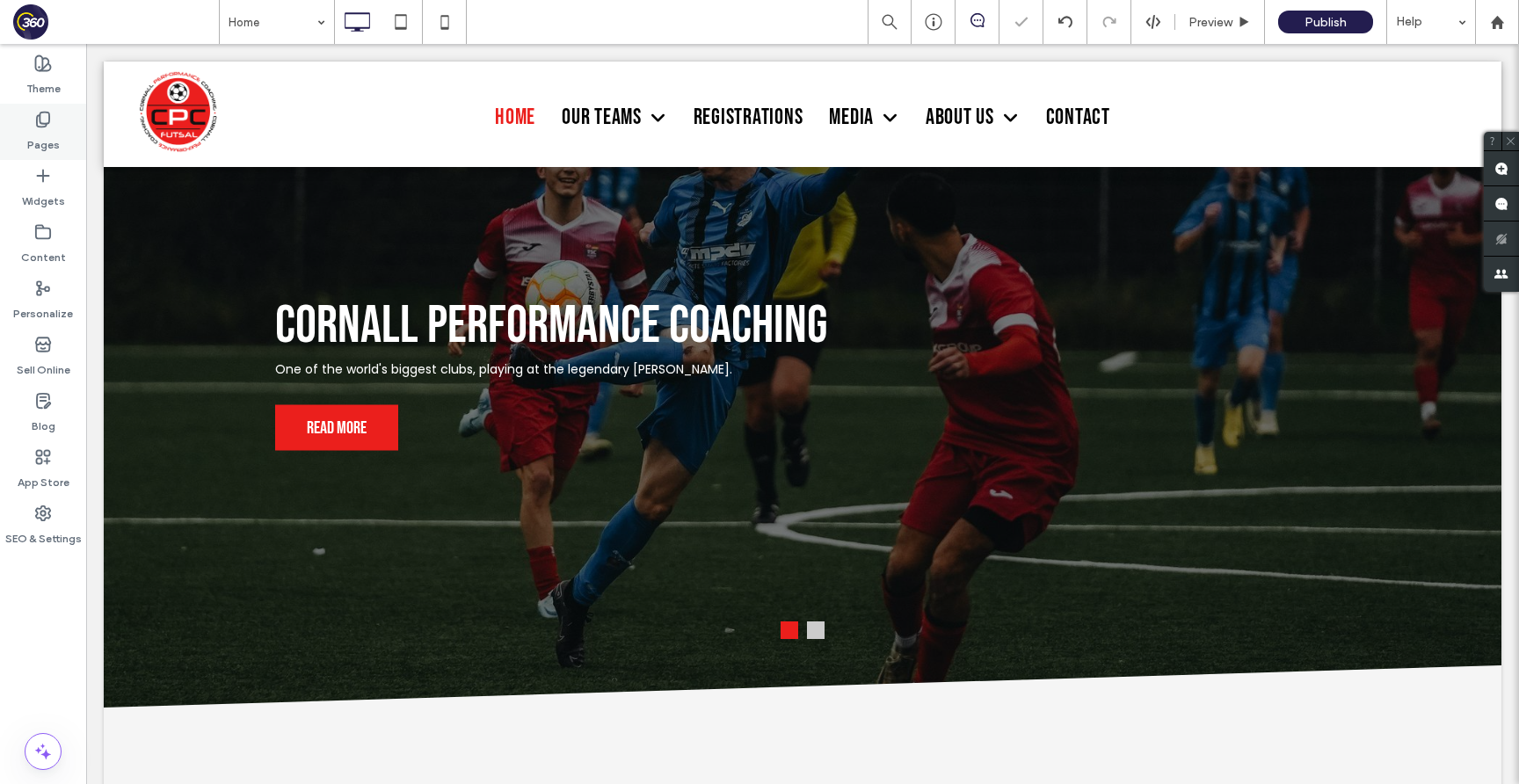
click at [45, 135] on label "Pages" at bounding box center [44, 141] width 33 height 25
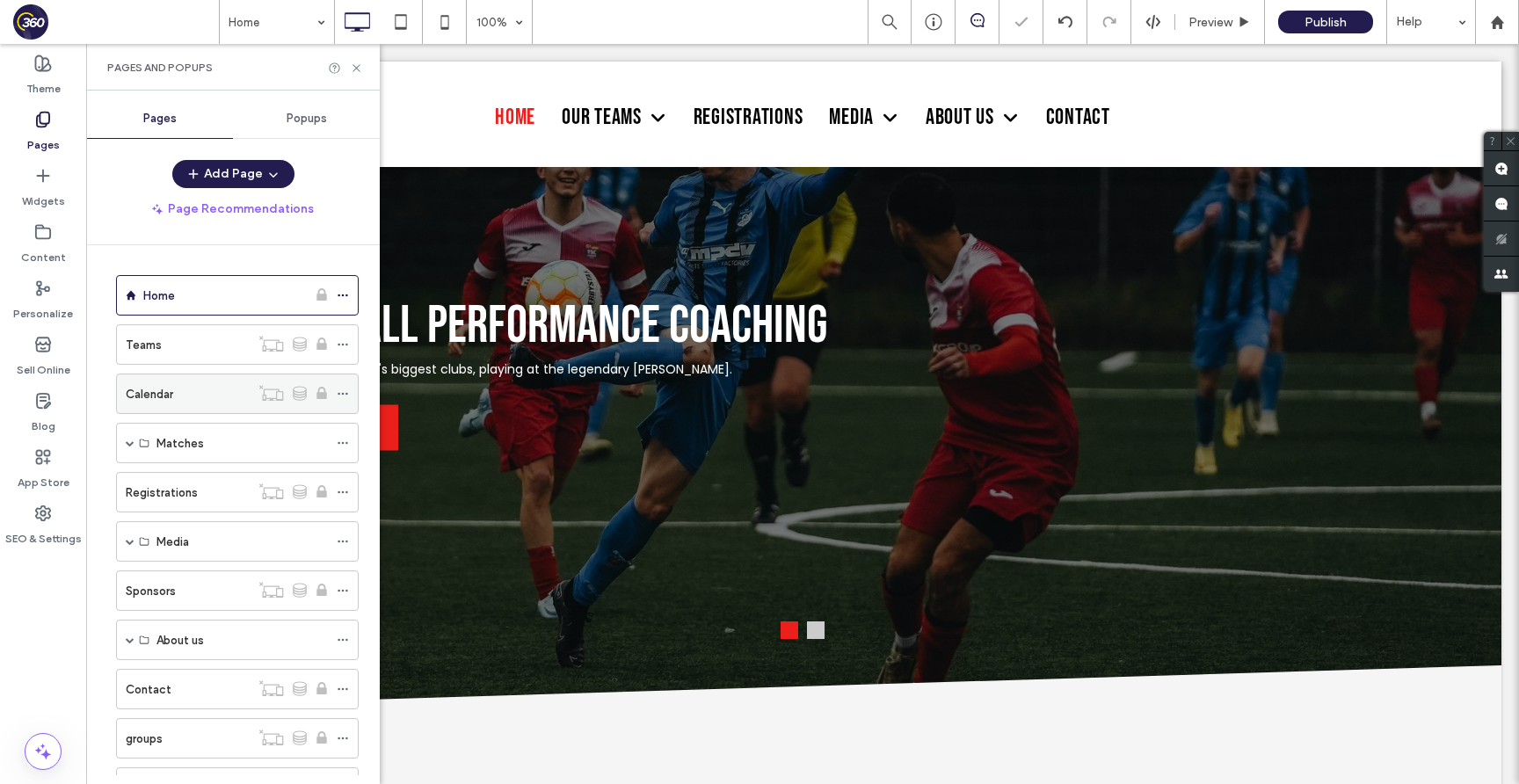
scroll to position [126, 0]
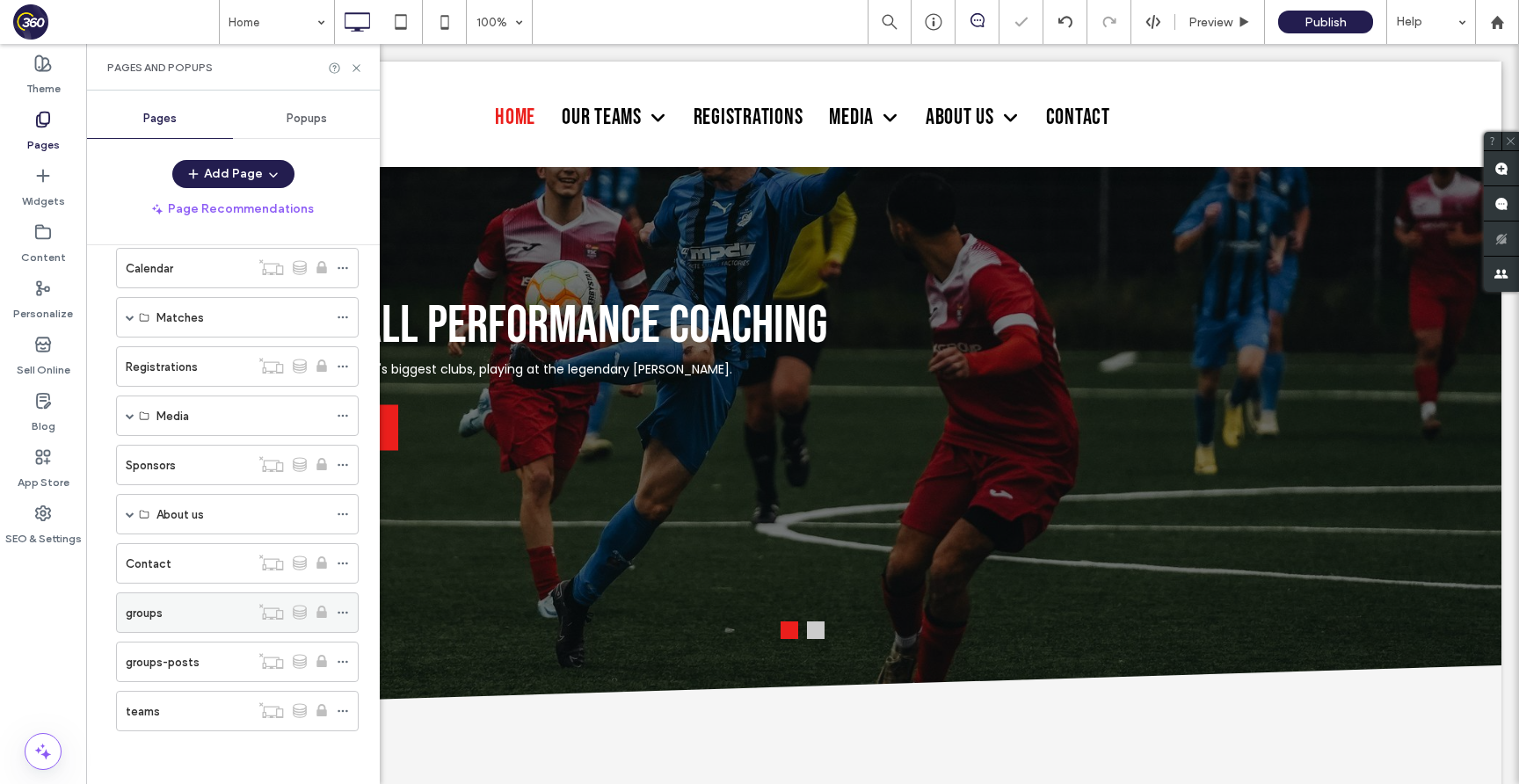
click at [167, 616] on div "groups" at bounding box center [187, 613] width 124 height 19
click at [367, 67] on div at bounding box center [759, 392] width 1519 height 784
click at [357, 68] on use at bounding box center [356, 68] width 7 height 7
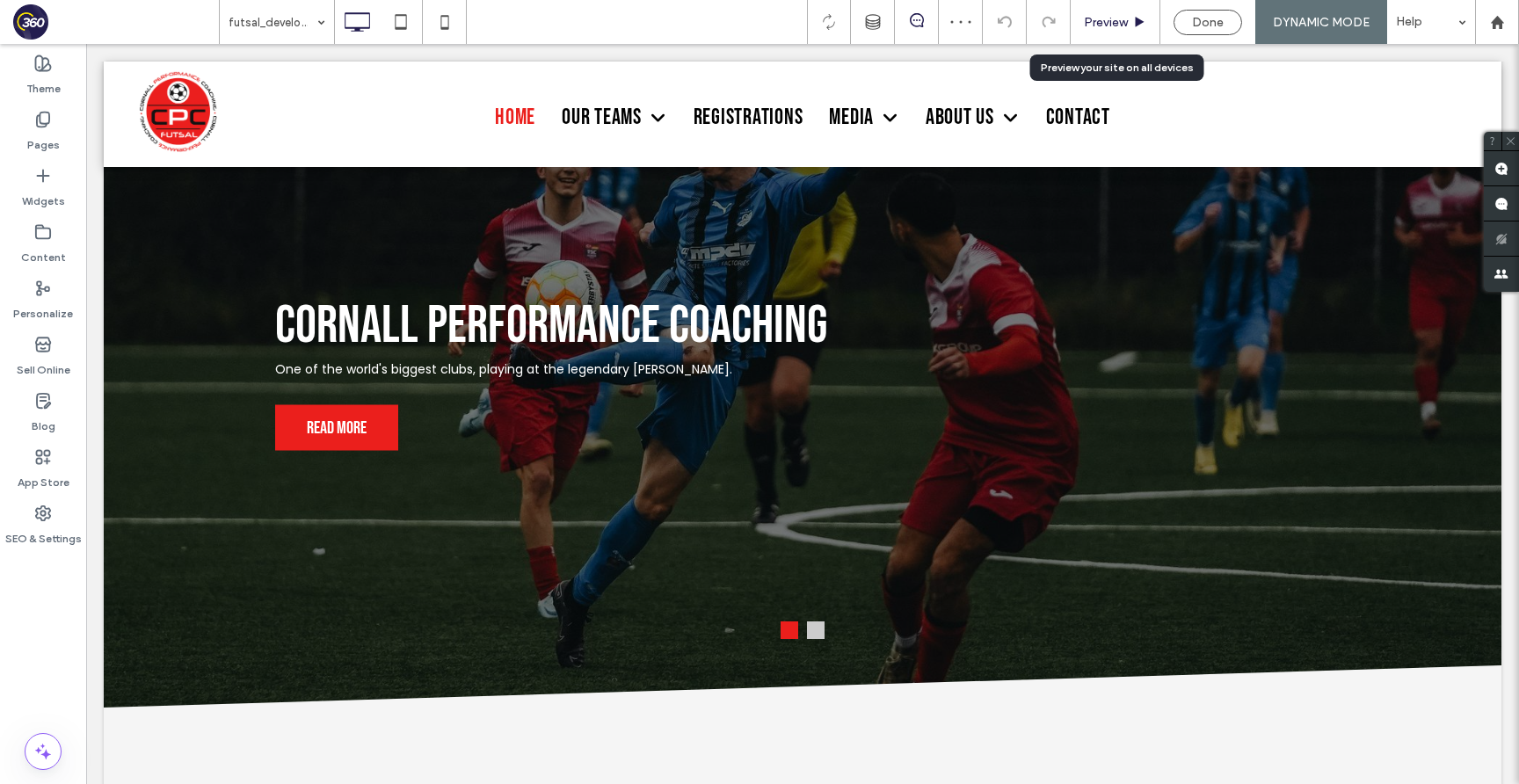
click at [1120, 20] on span "Preview" at bounding box center [1105, 22] width 44 height 15
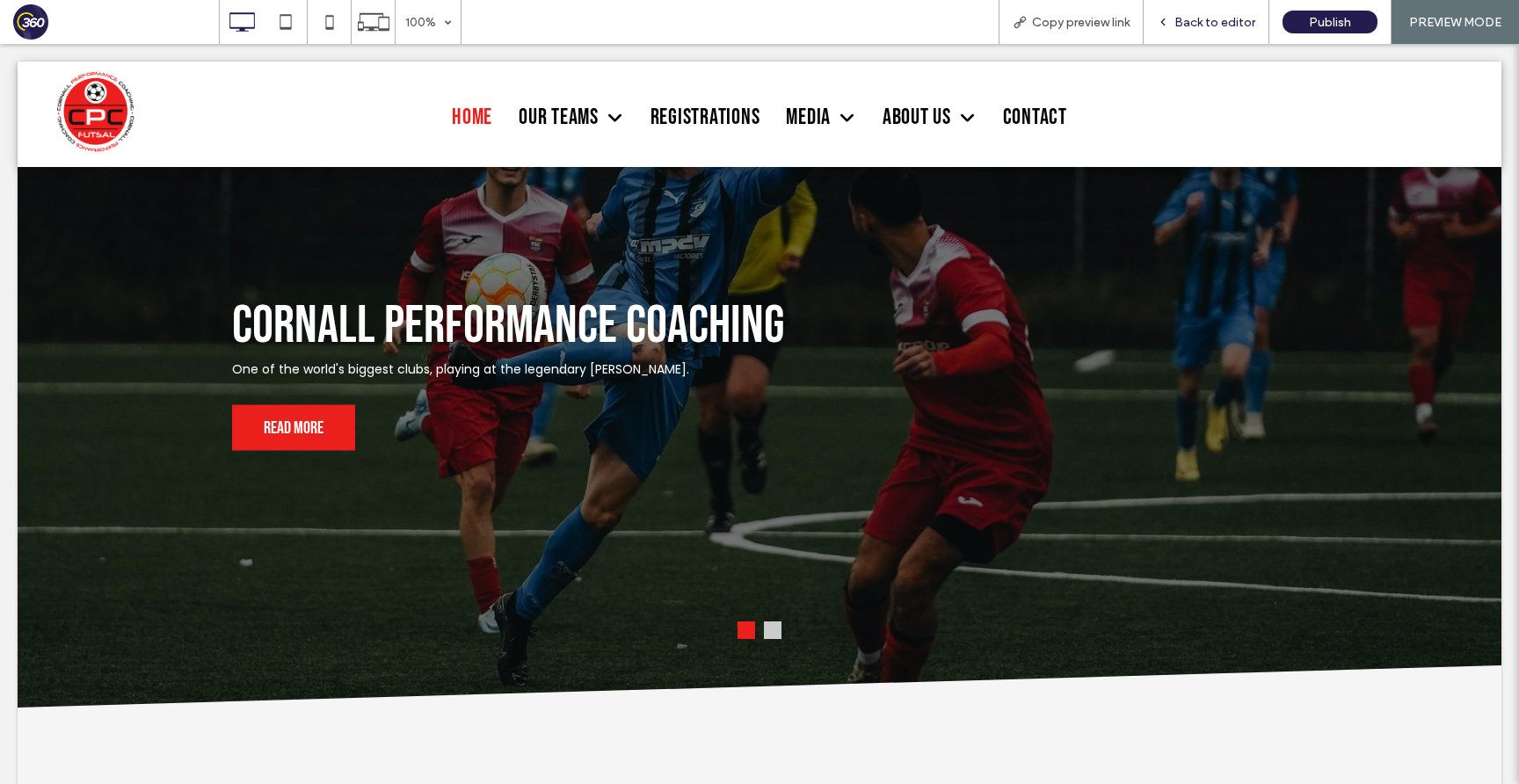
click at [1224, 22] on span "Back to editor" at bounding box center [1214, 22] width 81 height 15
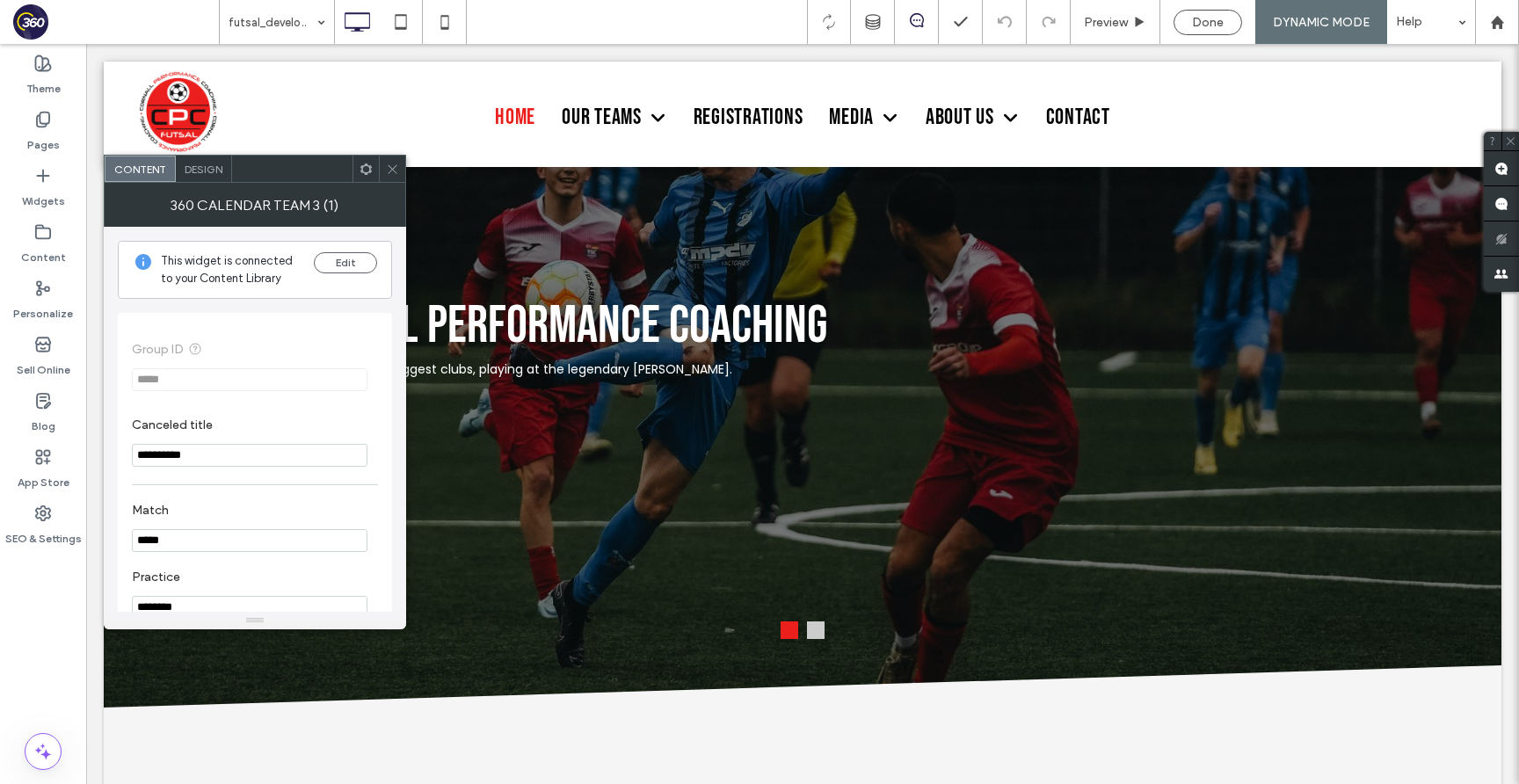
click at [206, 167] on span "Design" at bounding box center [203, 169] width 37 height 13
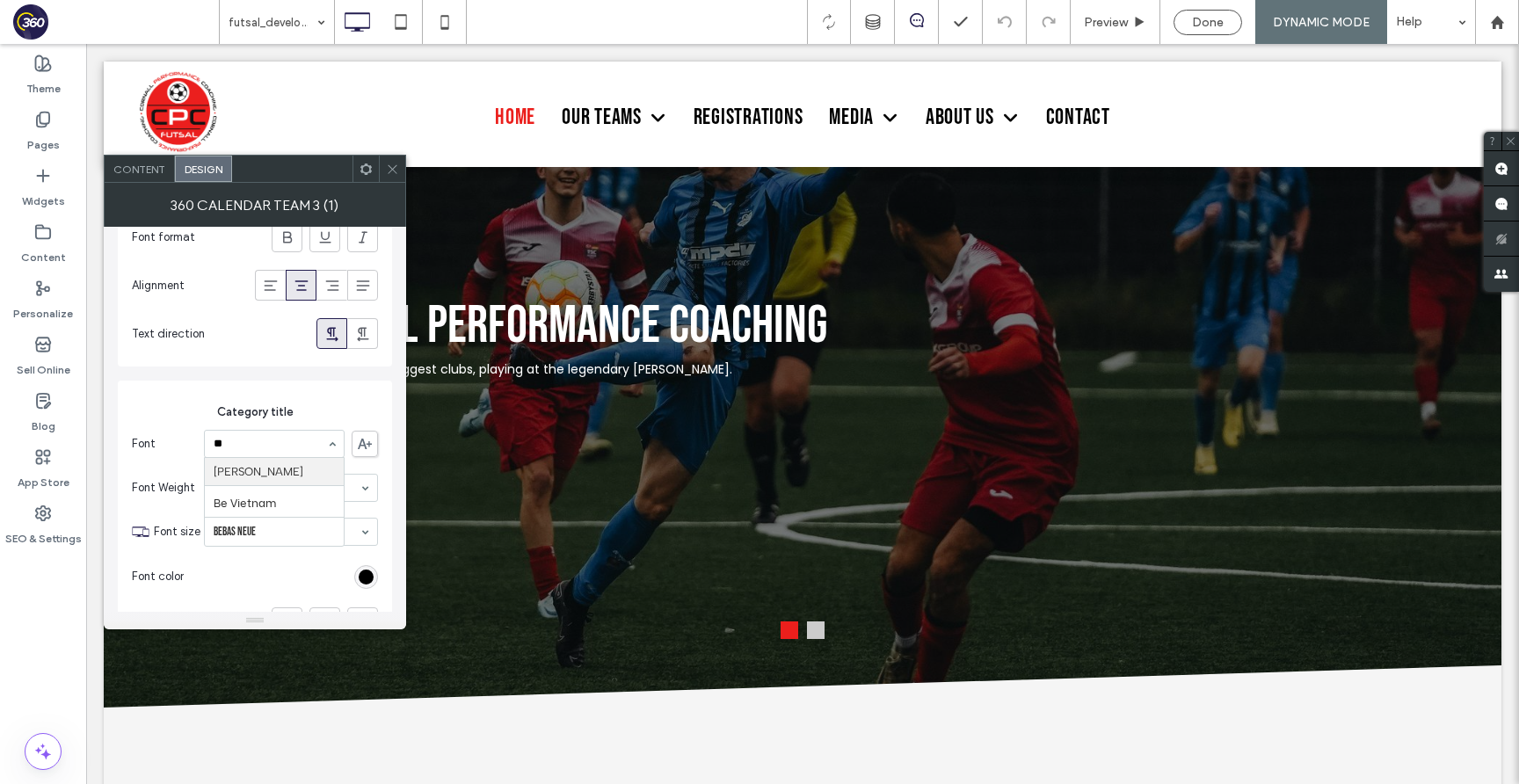
type input "***"
click at [393, 166] on icon at bounding box center [392, 169] width 13 height 13
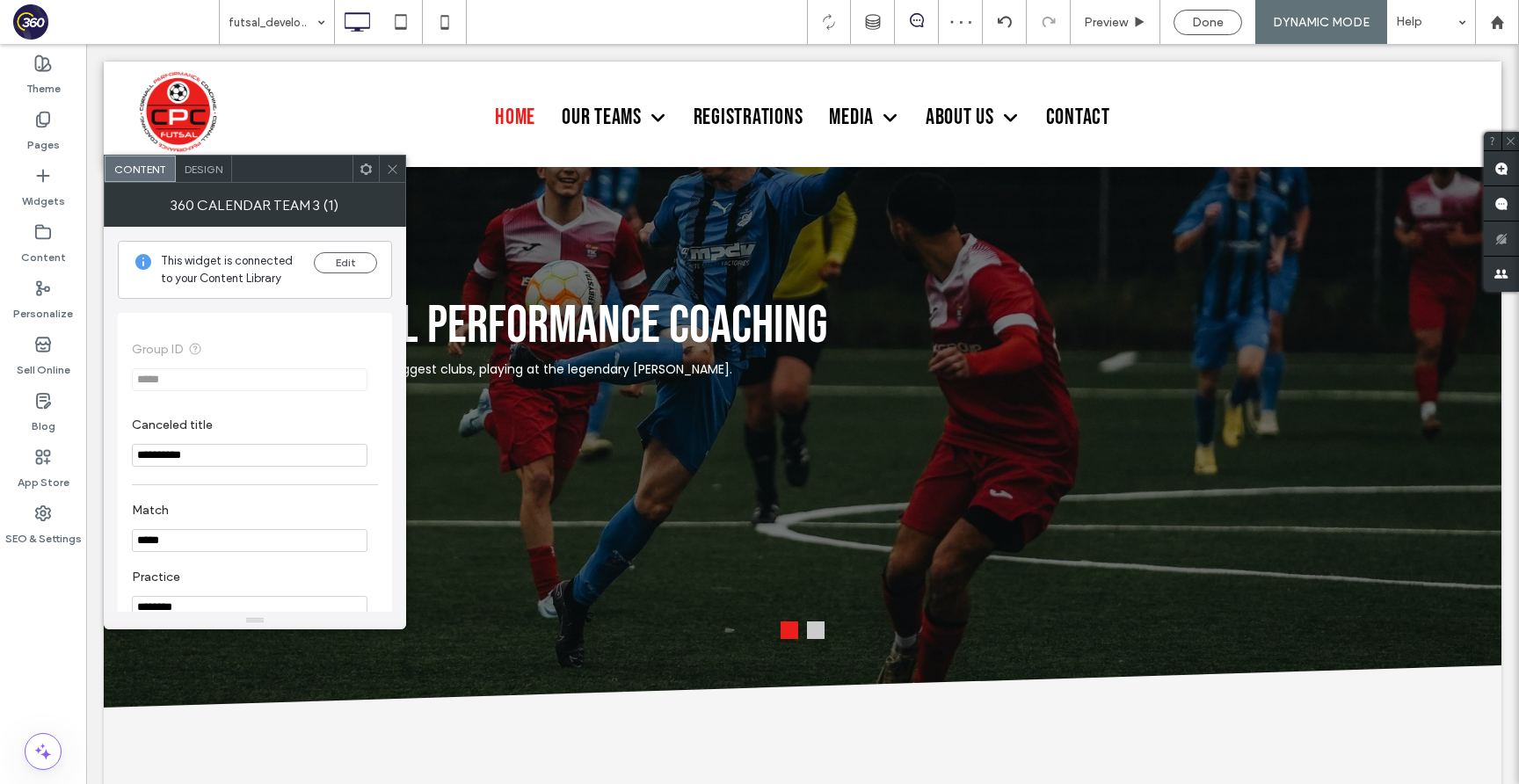
click at [202, 166] on span "Design" at bounding box center [203, 169] width 37 height 13
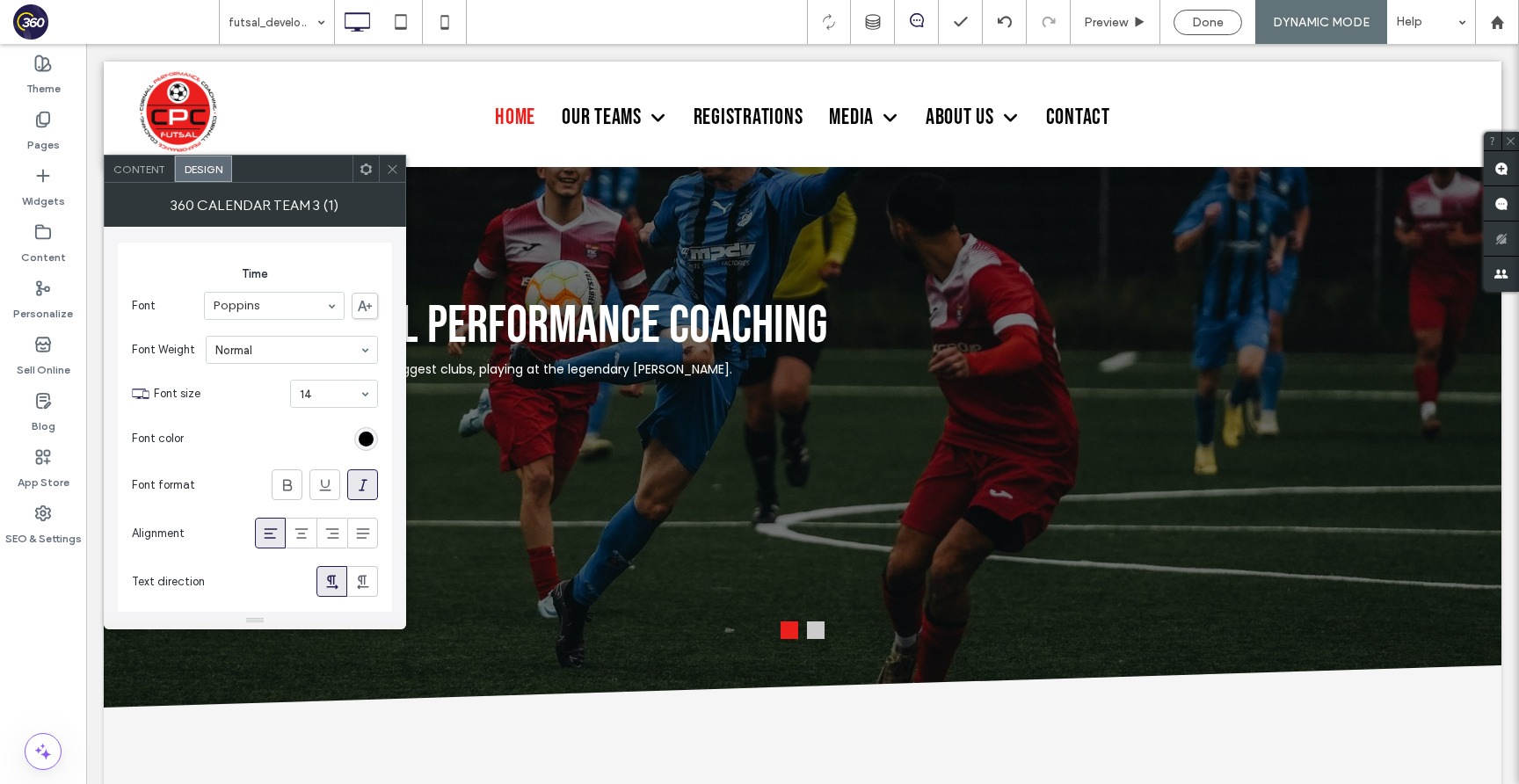
scroll to position [2009, 0]
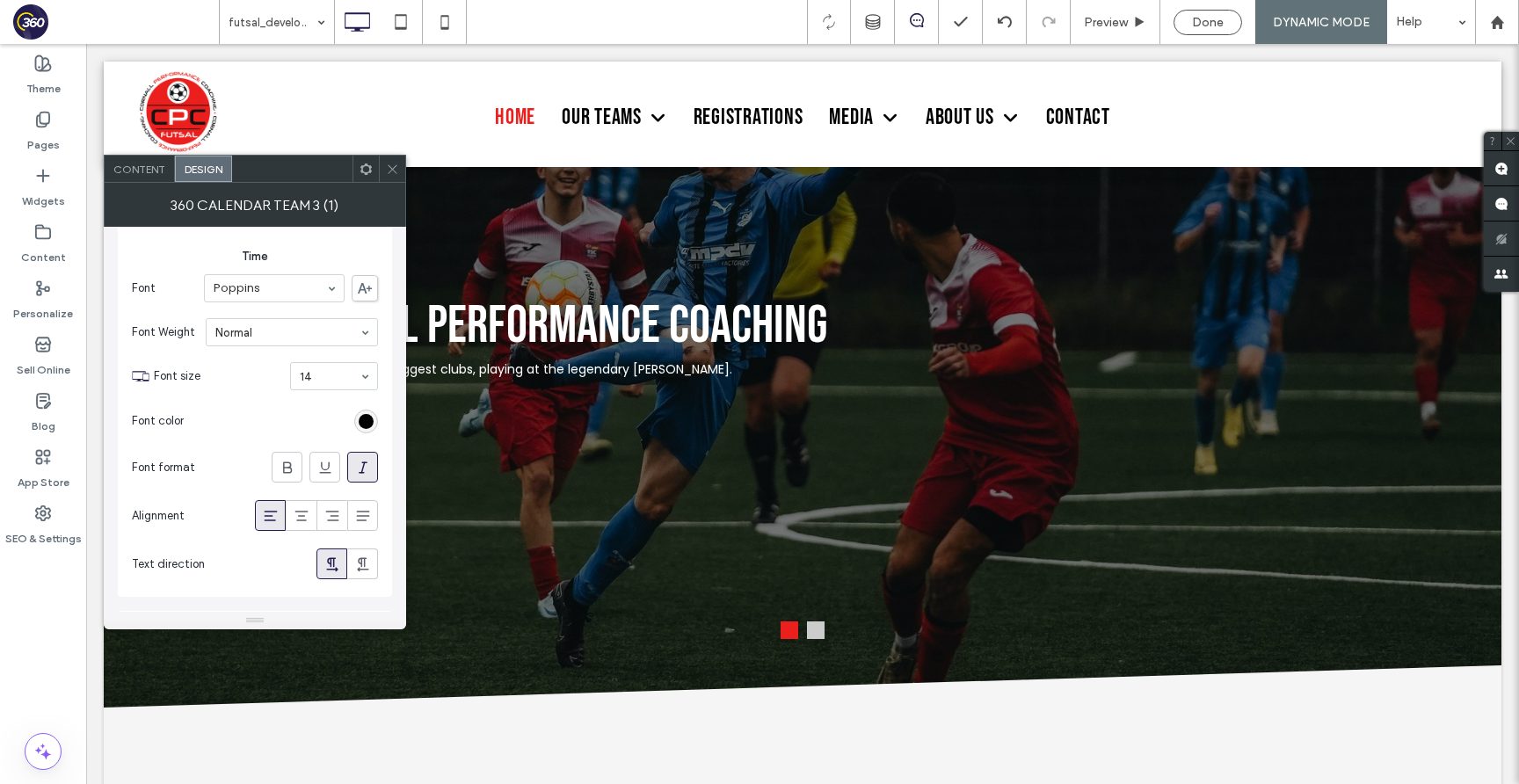
click at [360, 467] on icon at bounding box center [363, 468] width 18 height 18
click at [394, 163] on icon at bounding box center [392, 169] width 13 height 13
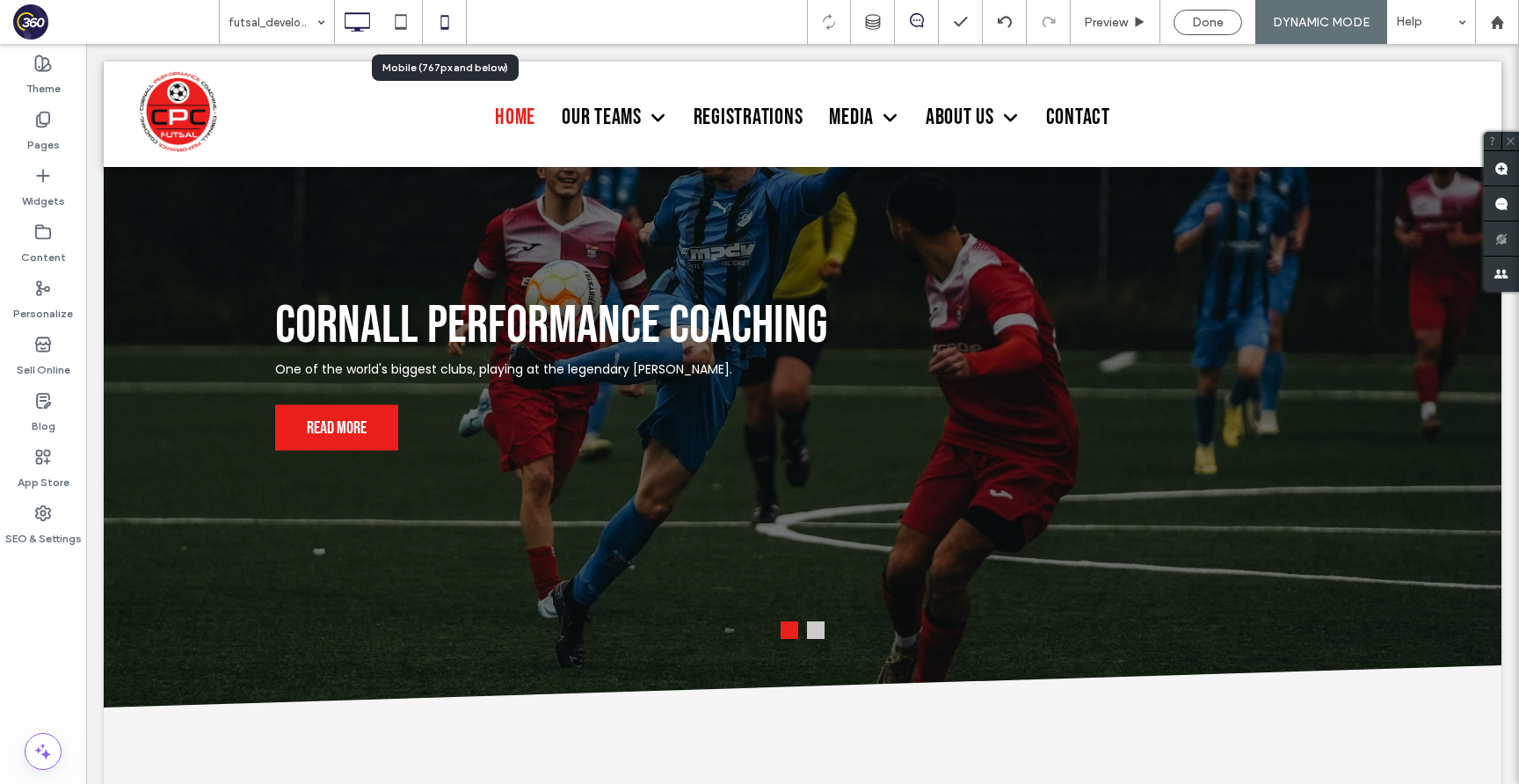
click at [438, 18] on icon at bounding box center [444, 21] width 35 height 35
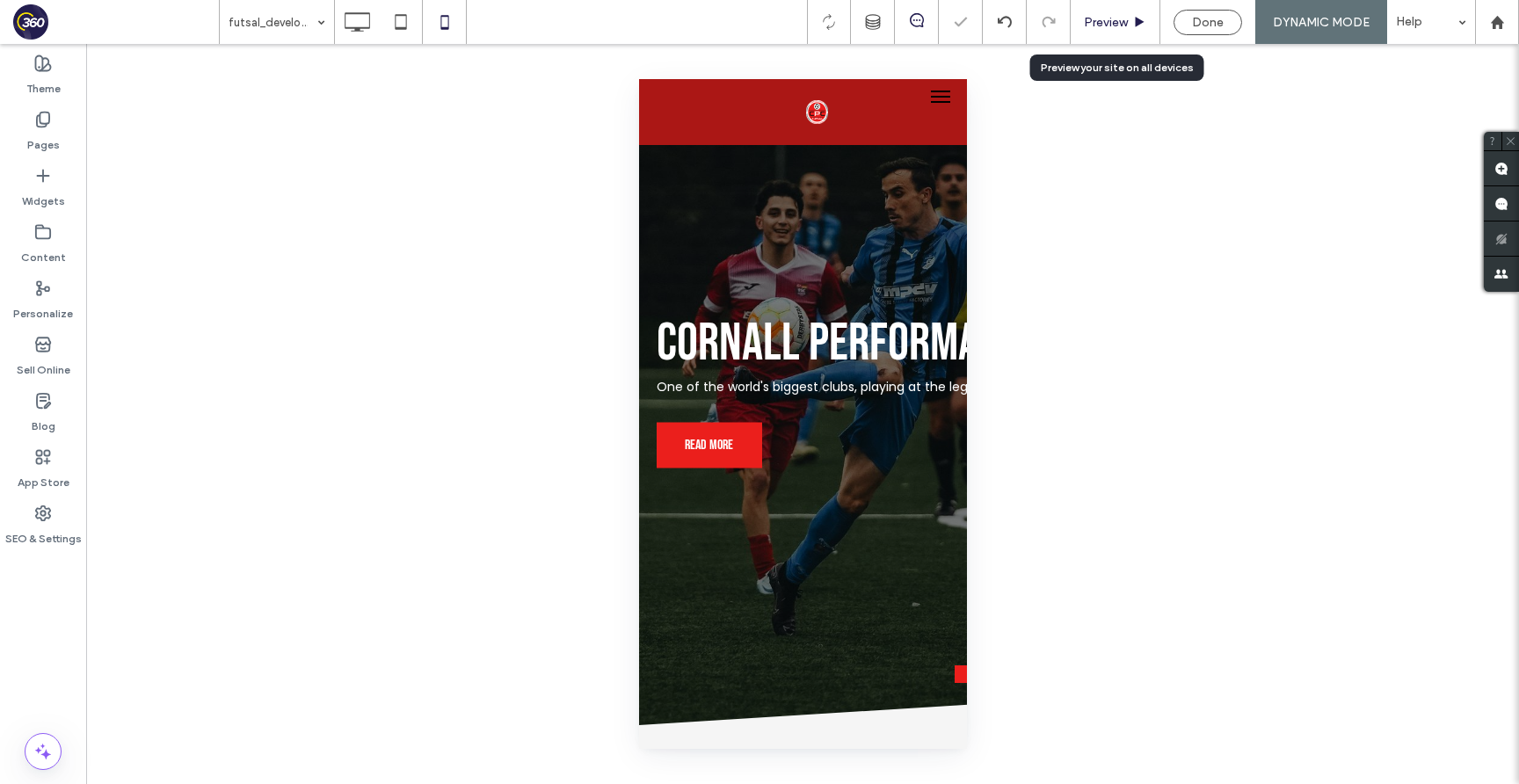
click at [1126, 20] on span "Preview" at bounding box center [1105, 22] width 44 height 15
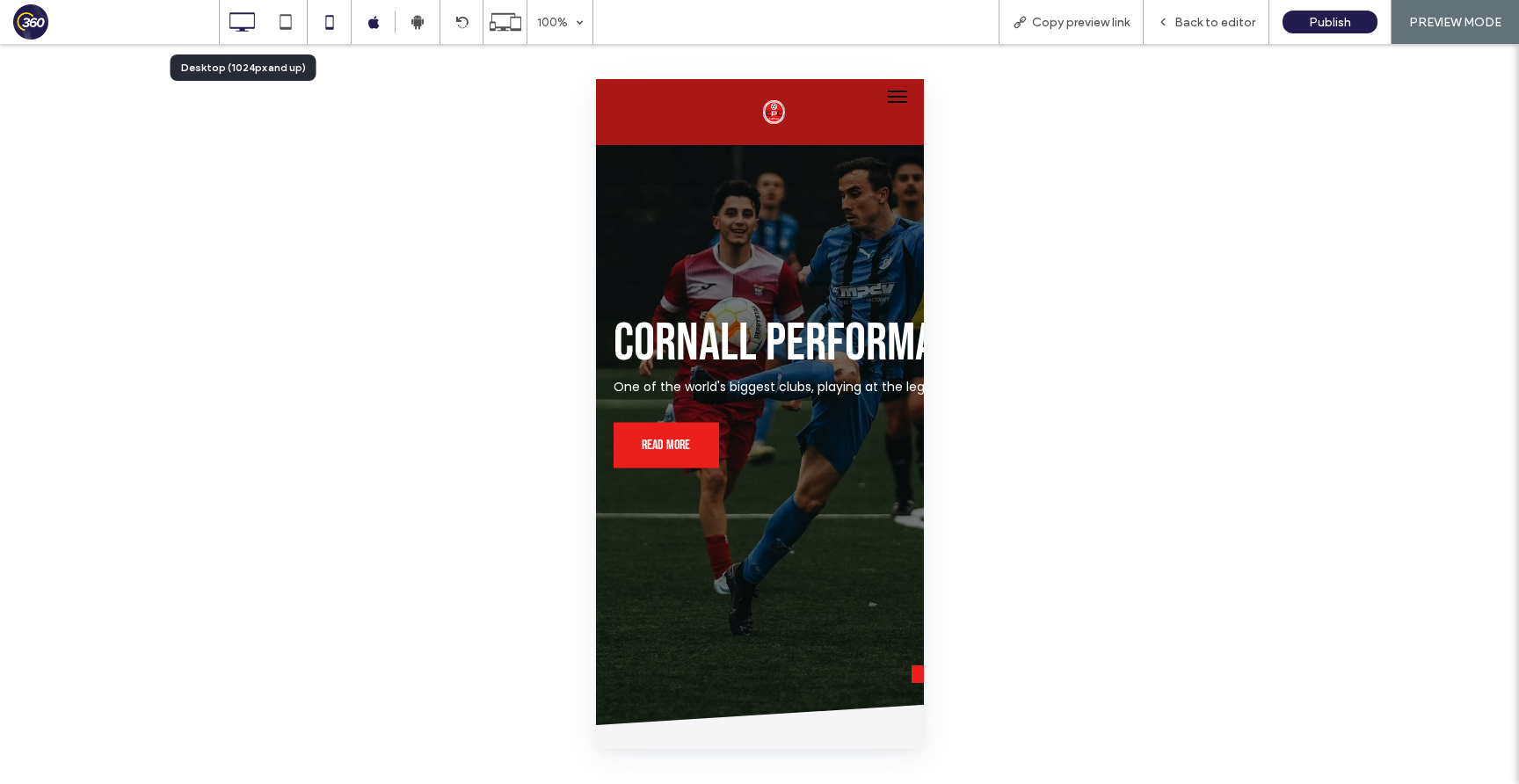
click at [249, 21] on icon at bounding box center [241, 21] width 35 height 35
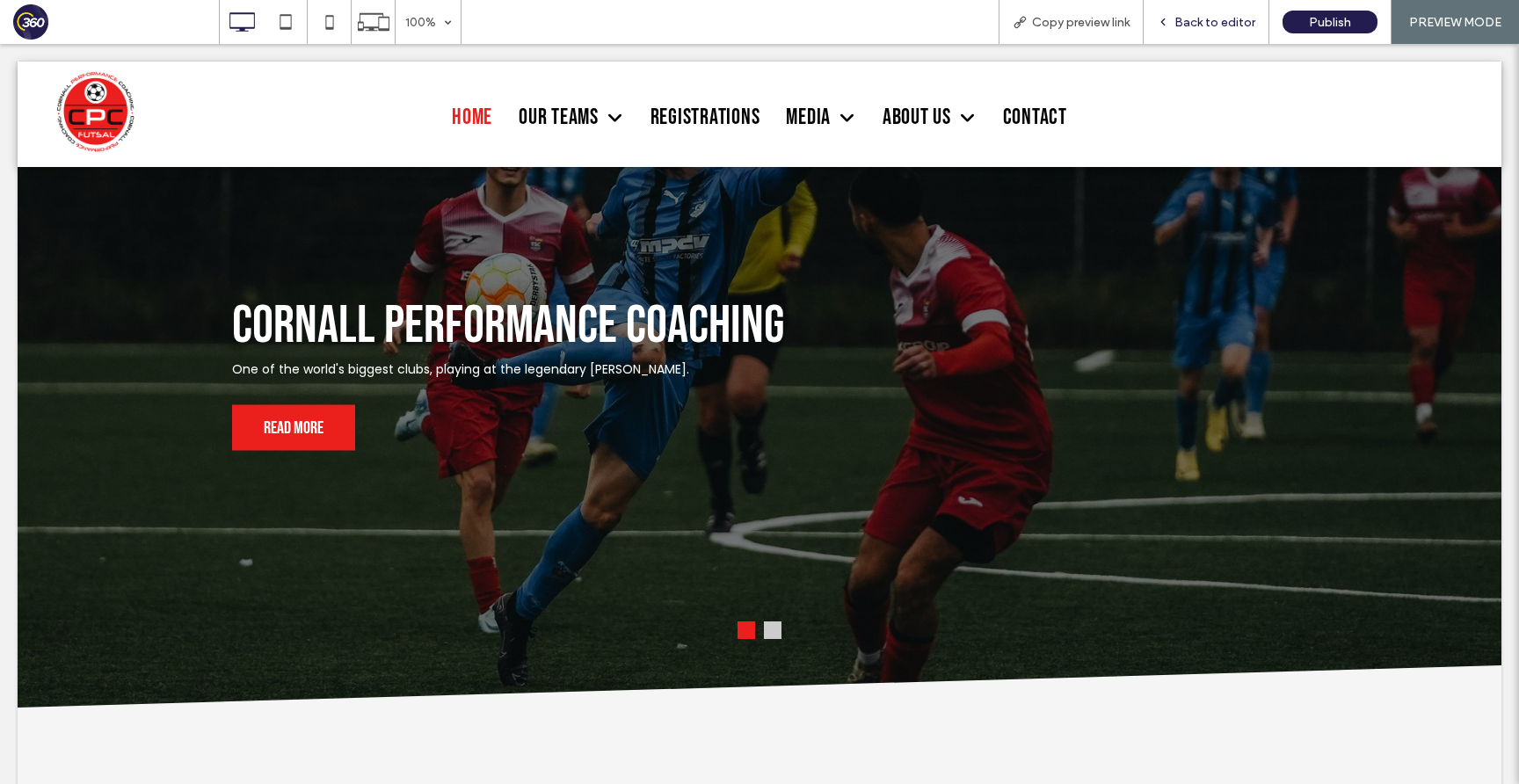
click at [1184, 21] on span "Back to editor" at bounding box center [1214, 22] width 81 height 15
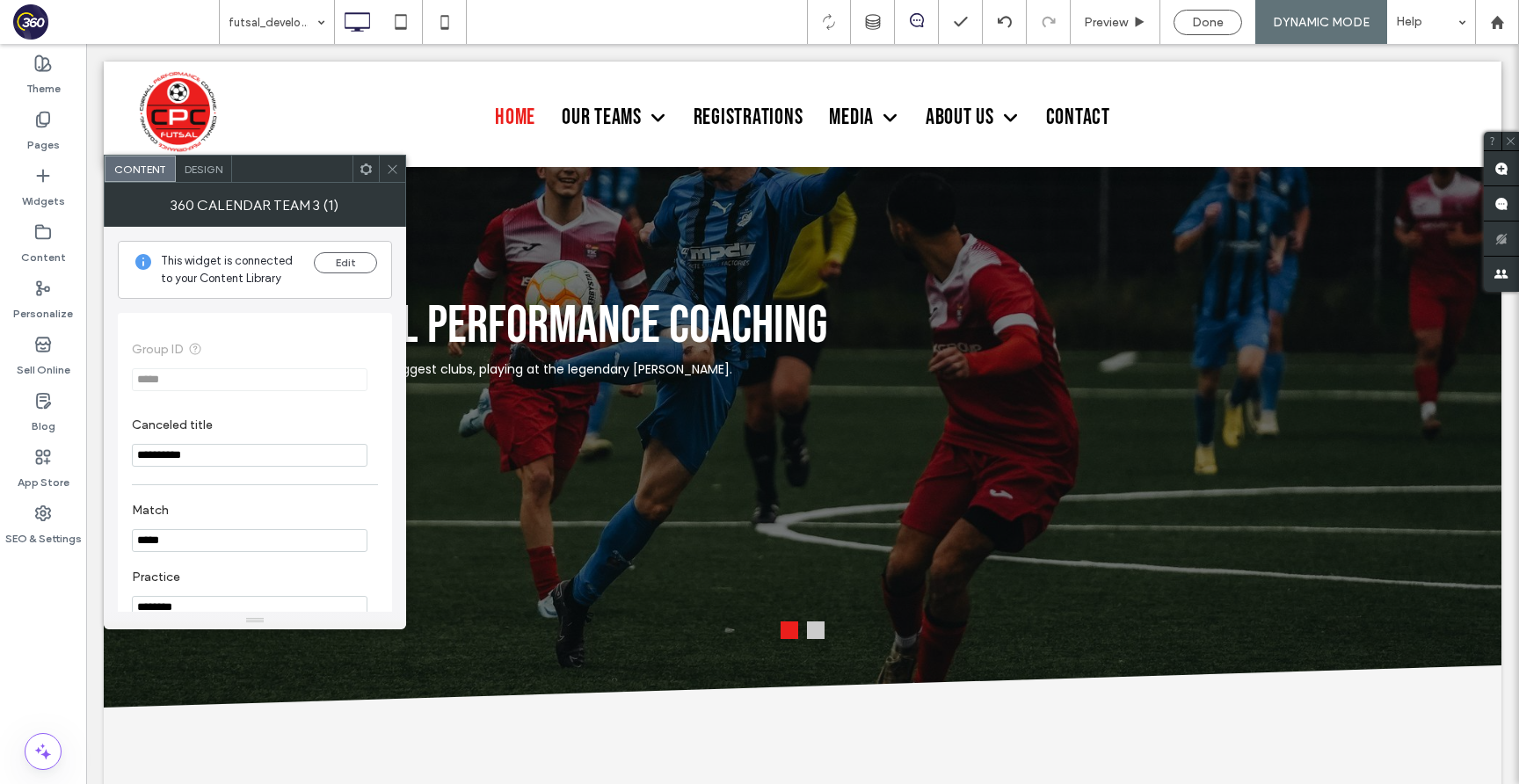
click at [202, 178] on div "Design" at bounding box center [203, 169] width 56 height 27
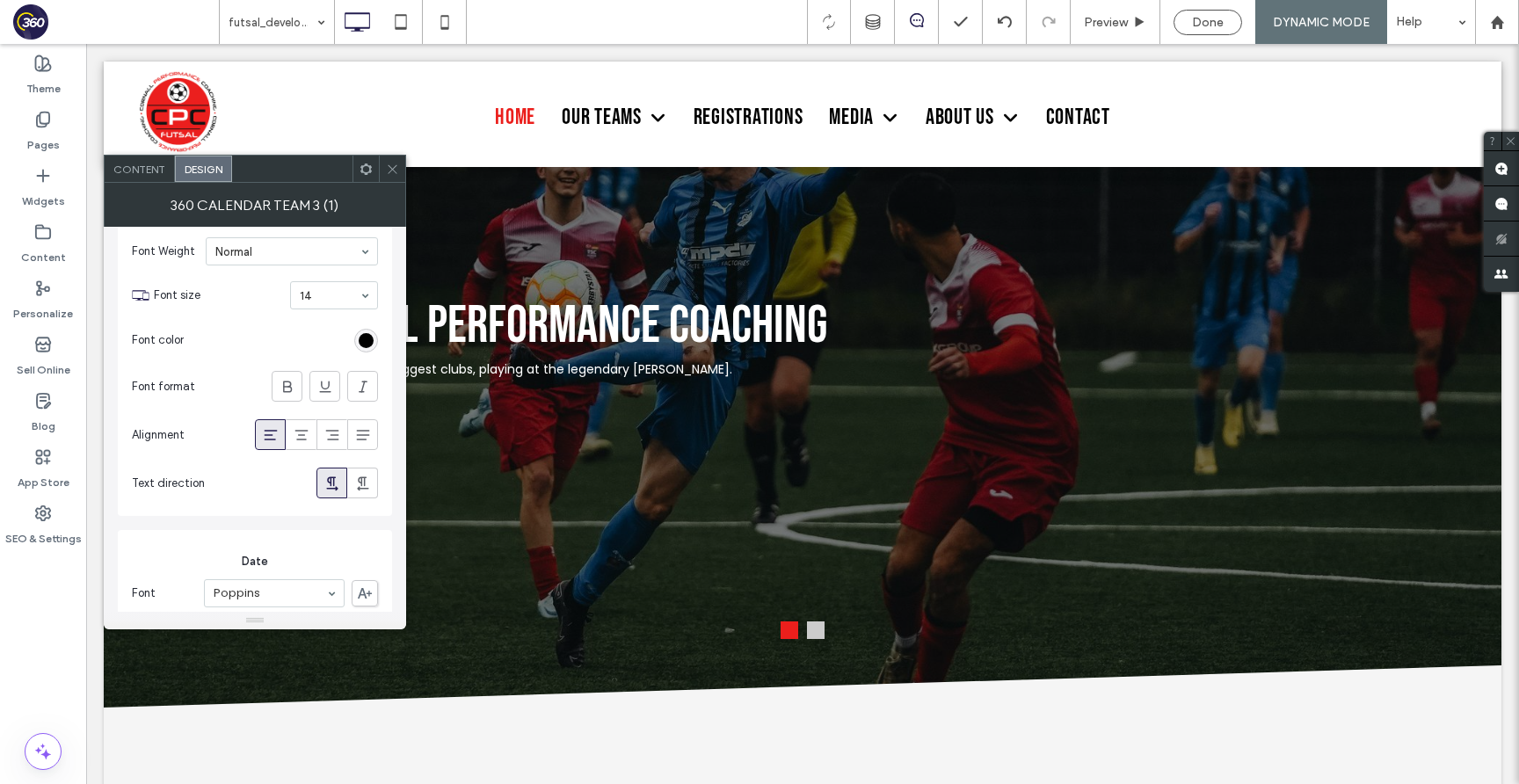
scroll to position [2256, 0]
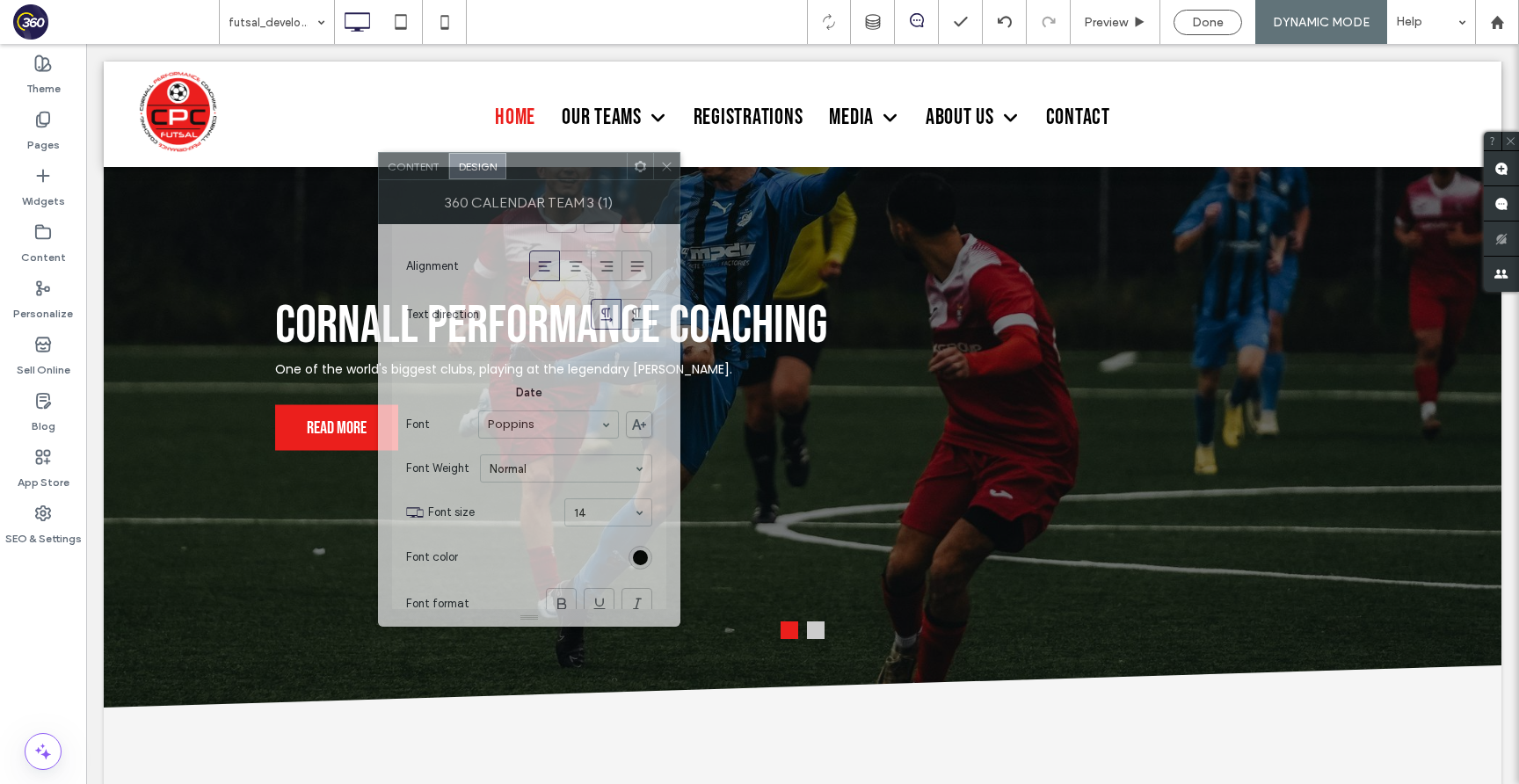
drag, startPoint x: 290, startPoint y: 182, endPoint x: 877, endPoint y: 186, distance: 587.0
click at [681, 184] on div "Content Design 360 Calendar Team 3 (1) This widget is connected to your Content…" at bounding box center [528, 389] width 302 height 475
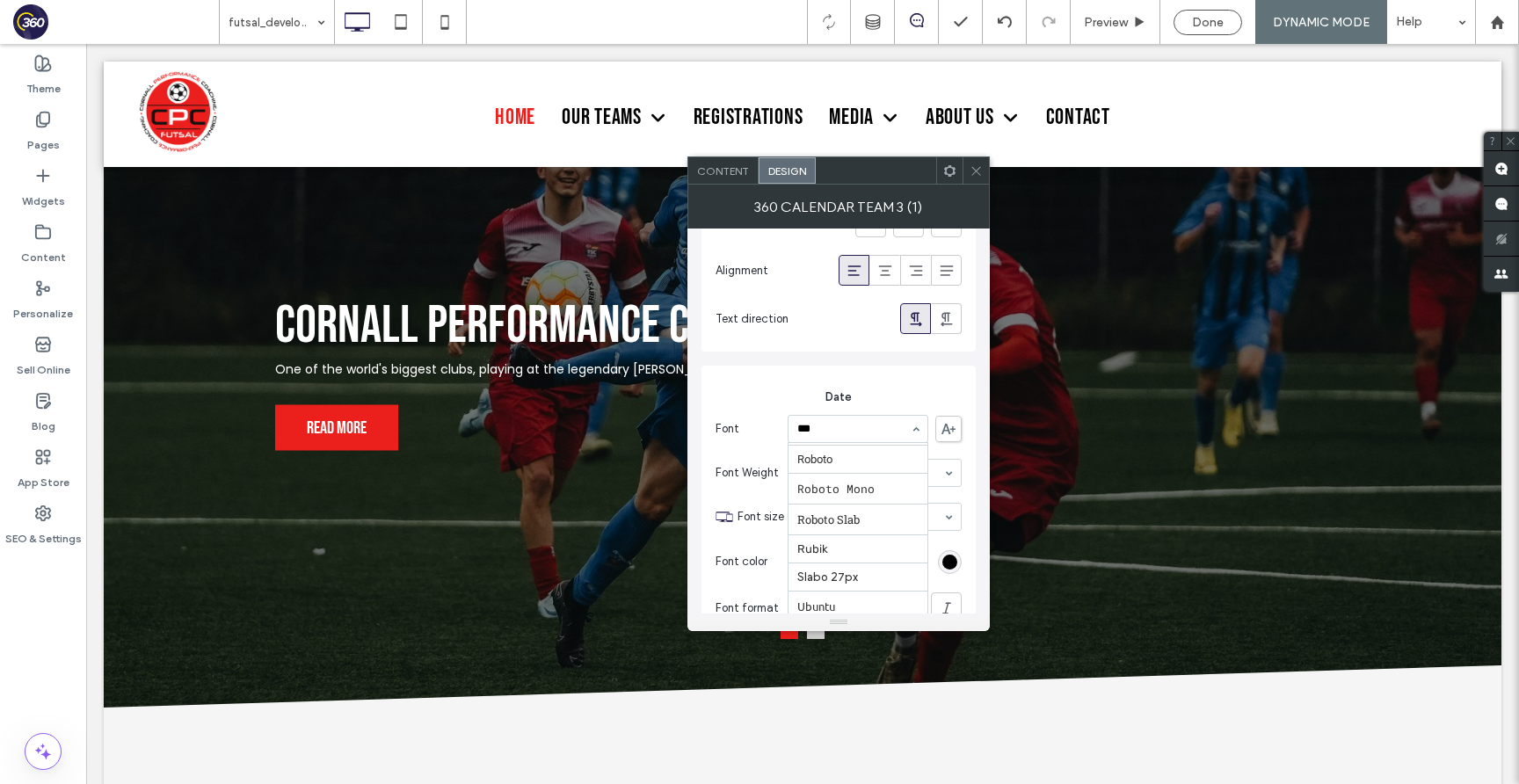
scroll to position [0, 0]
type input "***"
type input "**"
click at [973, 167] on icon at bounding box center [976, 170] width 13 height 13
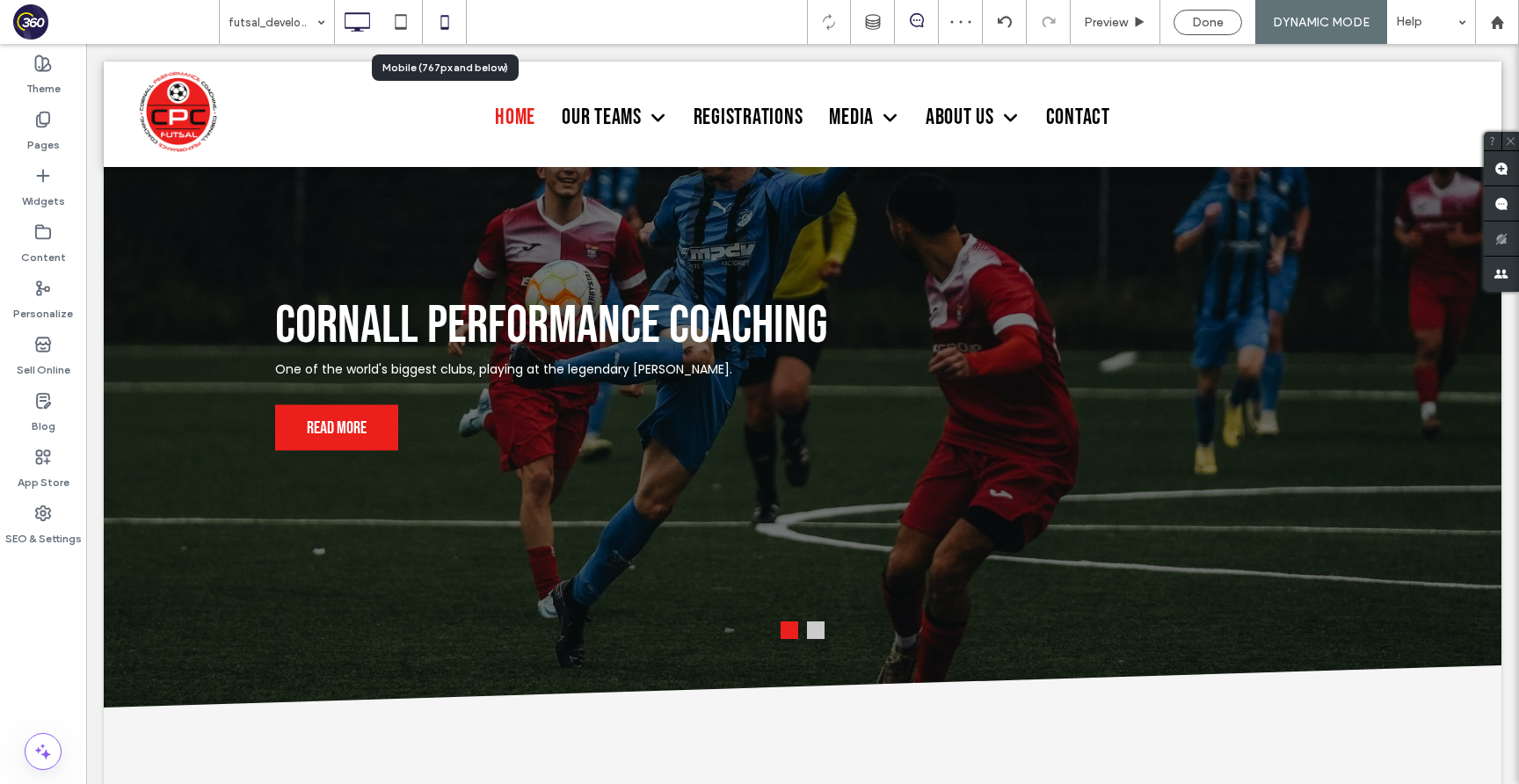
click at [445, 22] on icon at bounding box center [444, 21] width 35 height 35
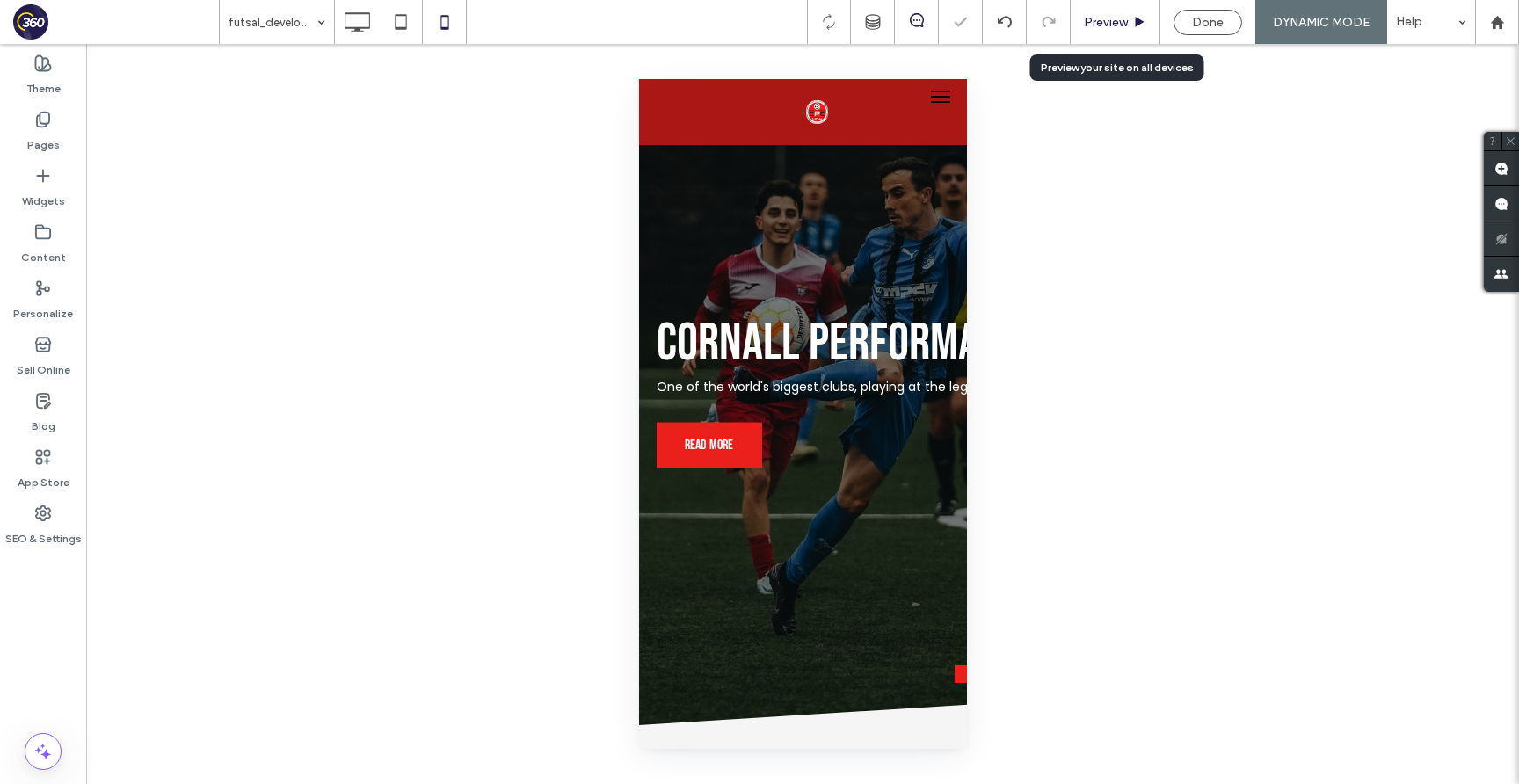
click at [1105, 17] on span "Preview" at bounding box center [1105, 22] width 44 height 15
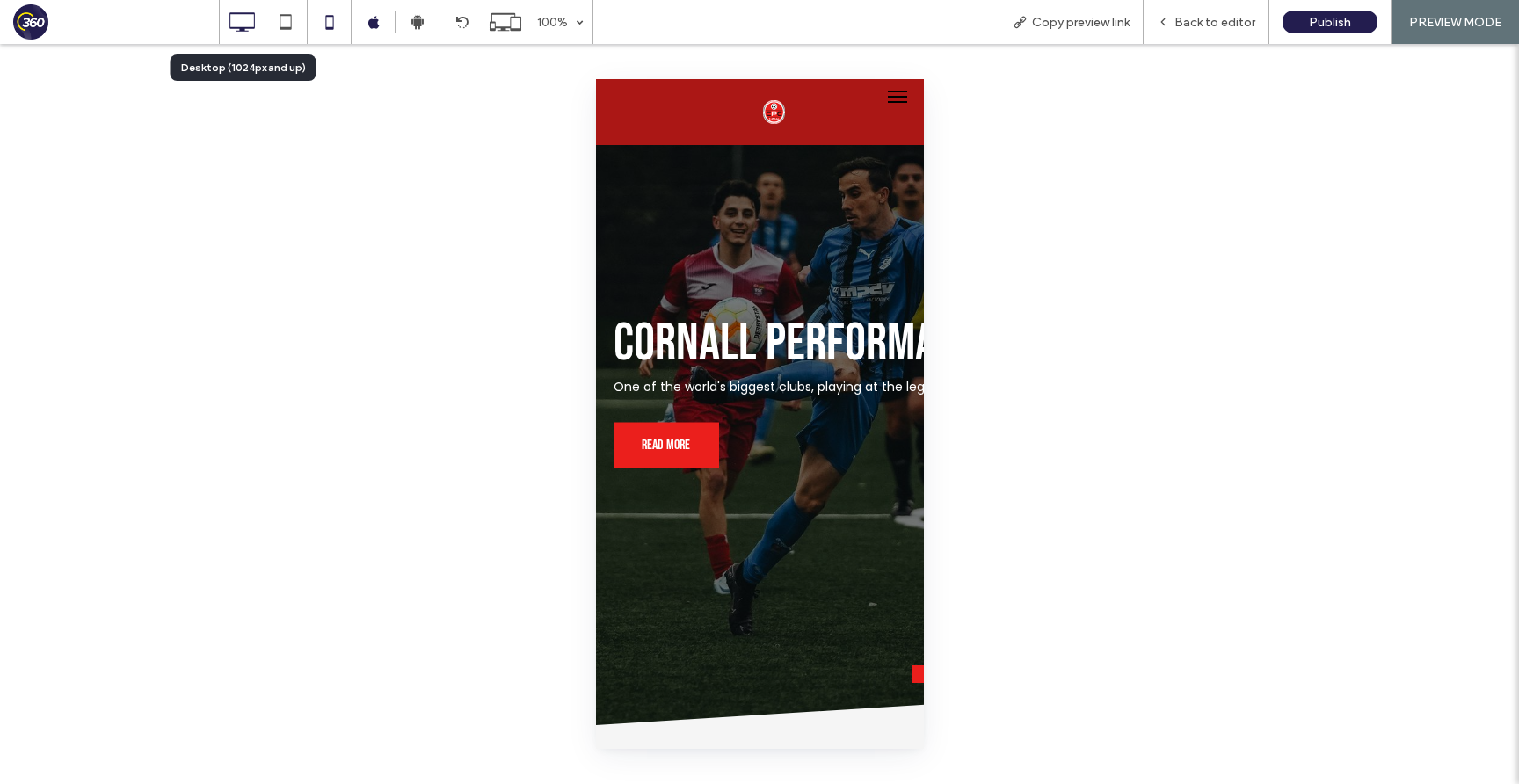
click at [250, 23] on icon at bounding box center [241, 21] width 35 height 35
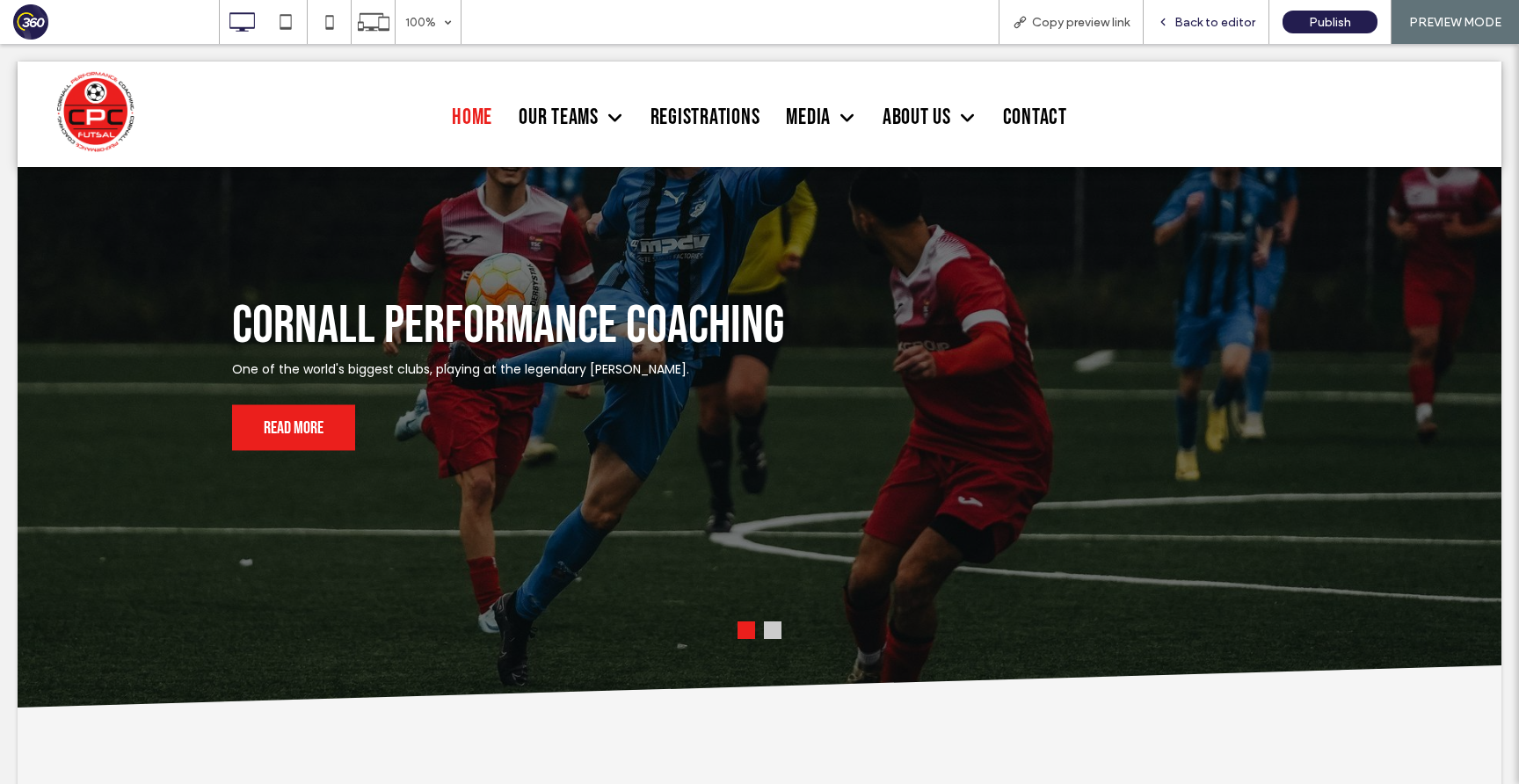
click at [1197, 15] on span "Back to editor" at bounding box center [1214, 22] width 81 height 15
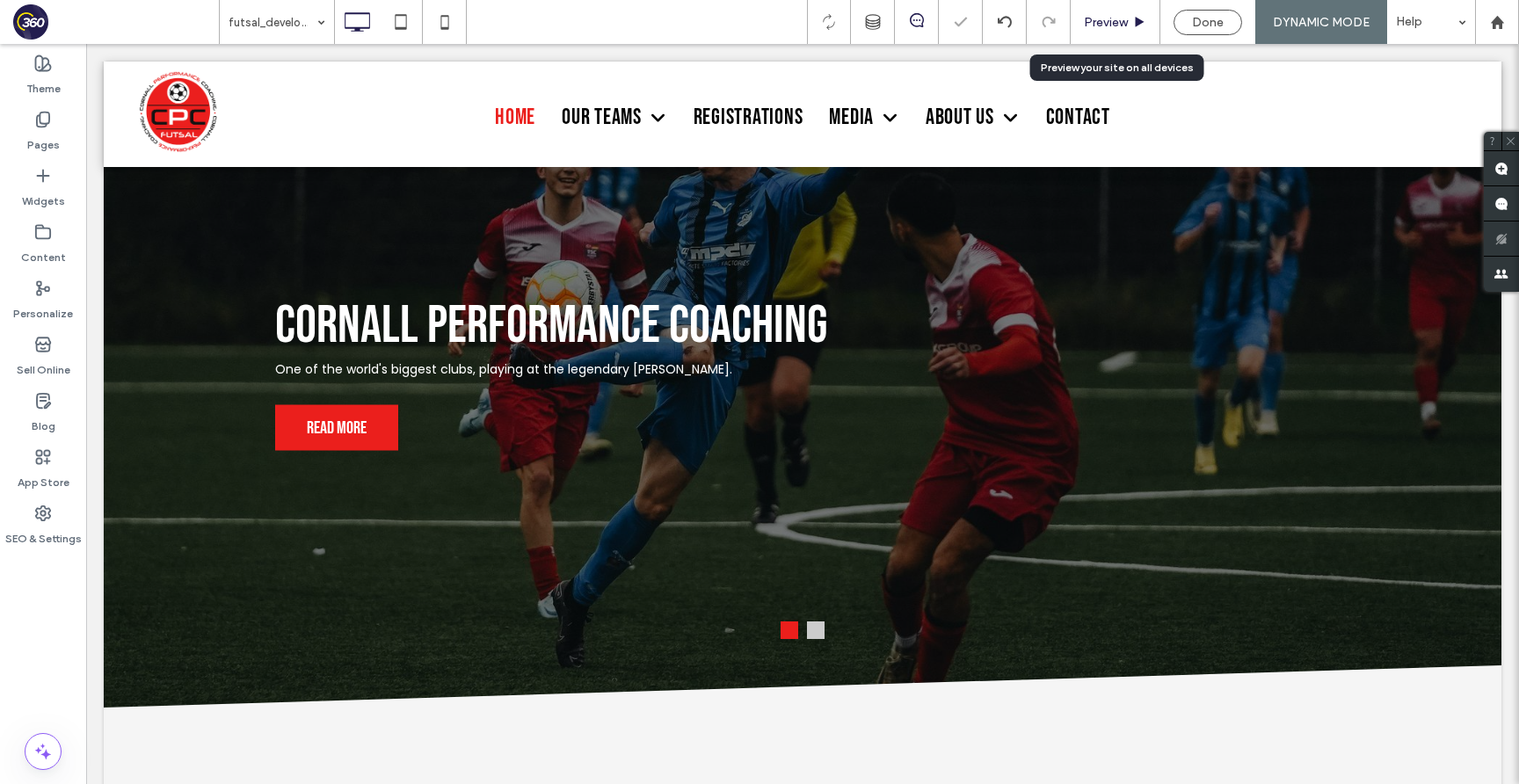
click at [1082, 20] on div "Preview" at bounding box center [1115, 22] width 89 height 15
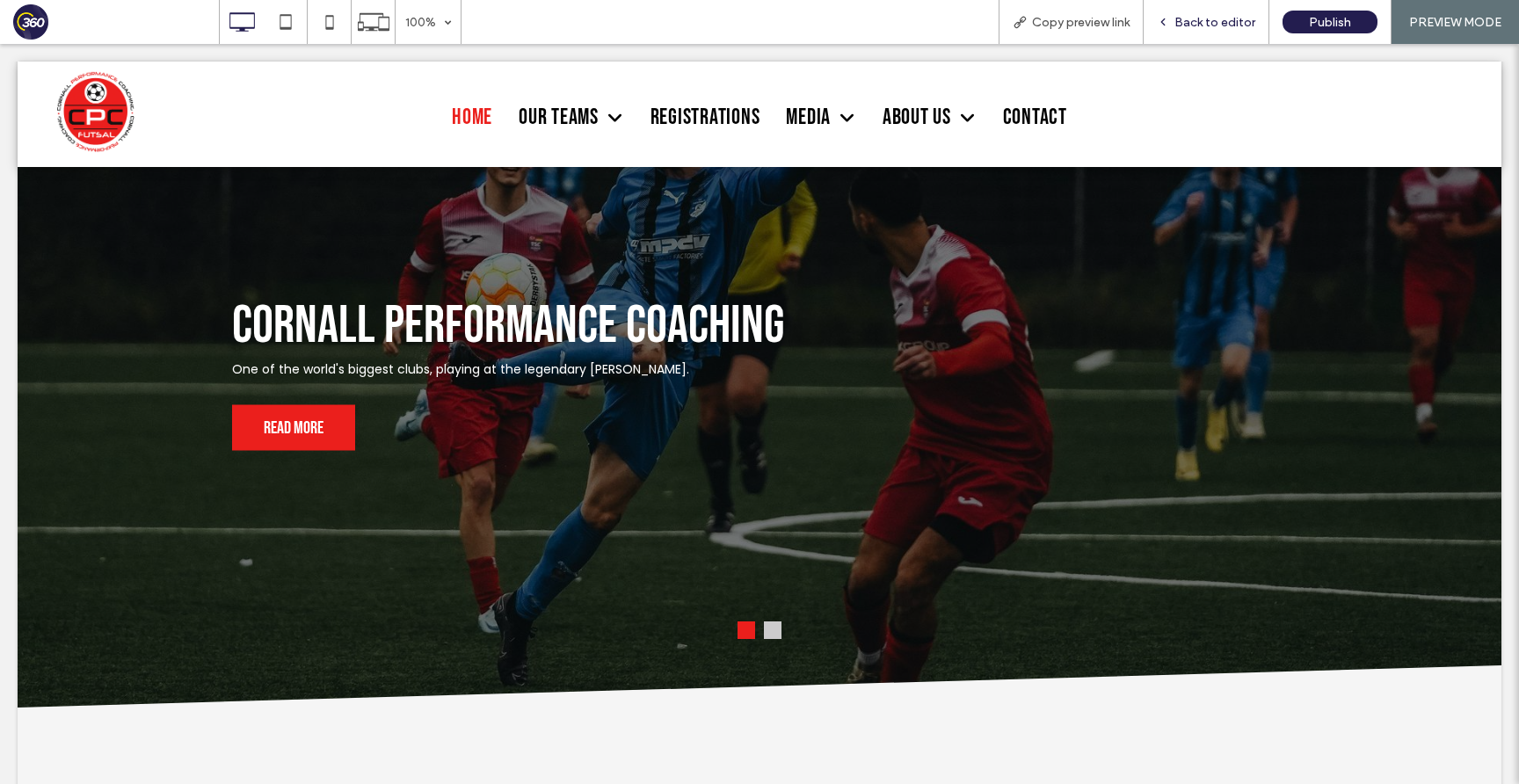
click at [1204, 21] on span "Back to editor" at bounding box center [1214, 22] width 81 height 15
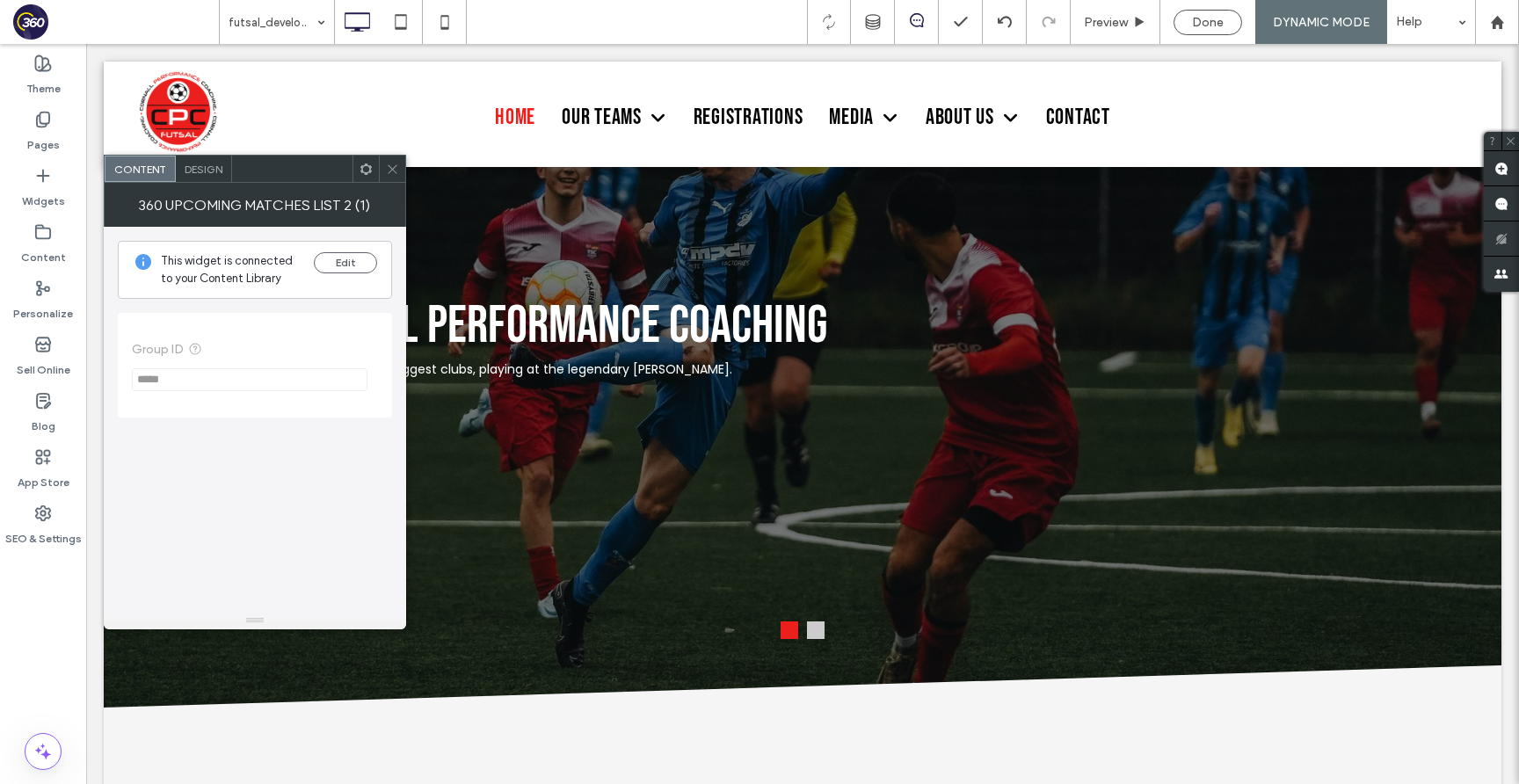
click at [191, 165] on span "Design" at bounding box center [203, 169] width 37 height 13
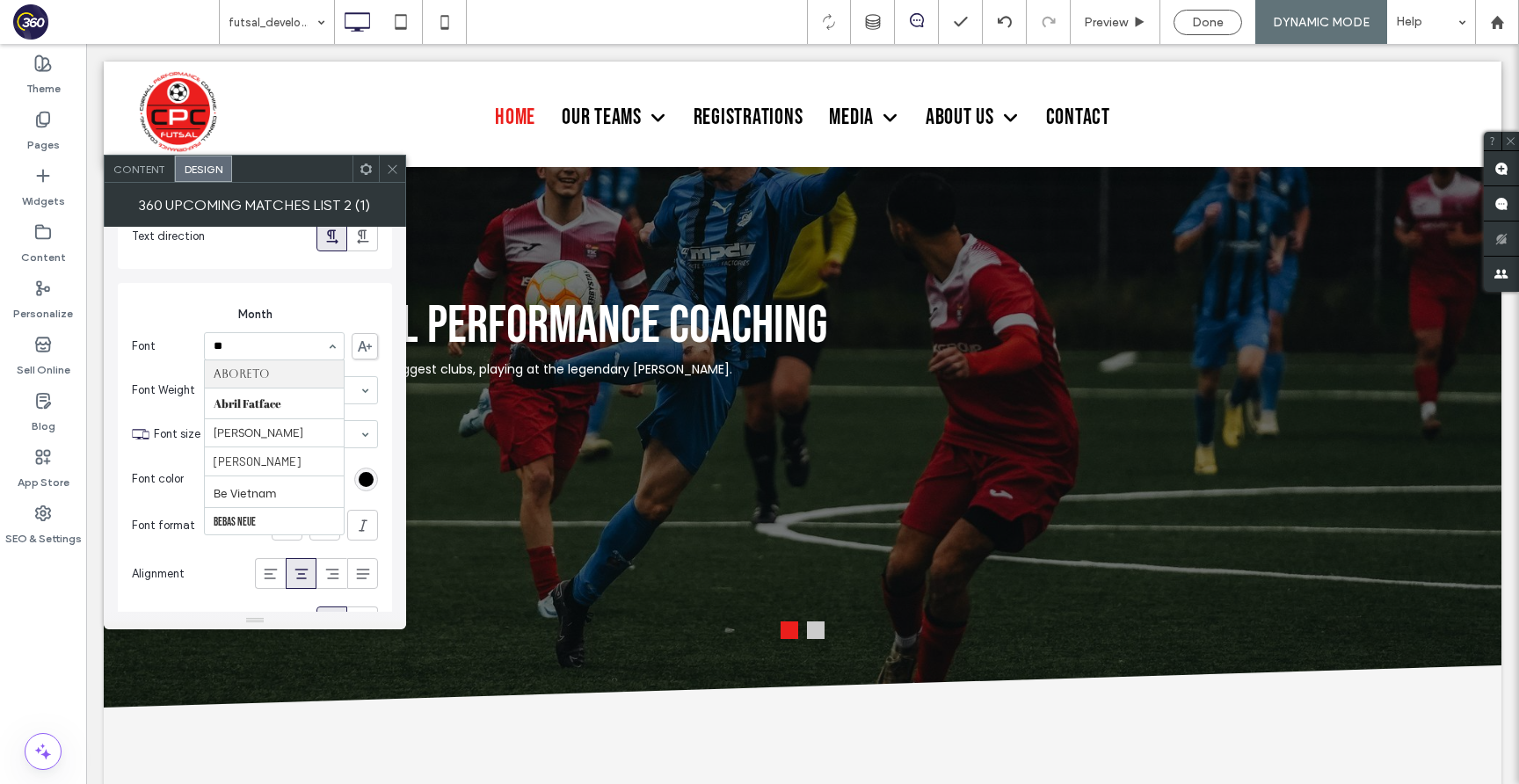
type input "***"
click at [386, 167] on icon at bounding box center [392, 169] width 13 height 13
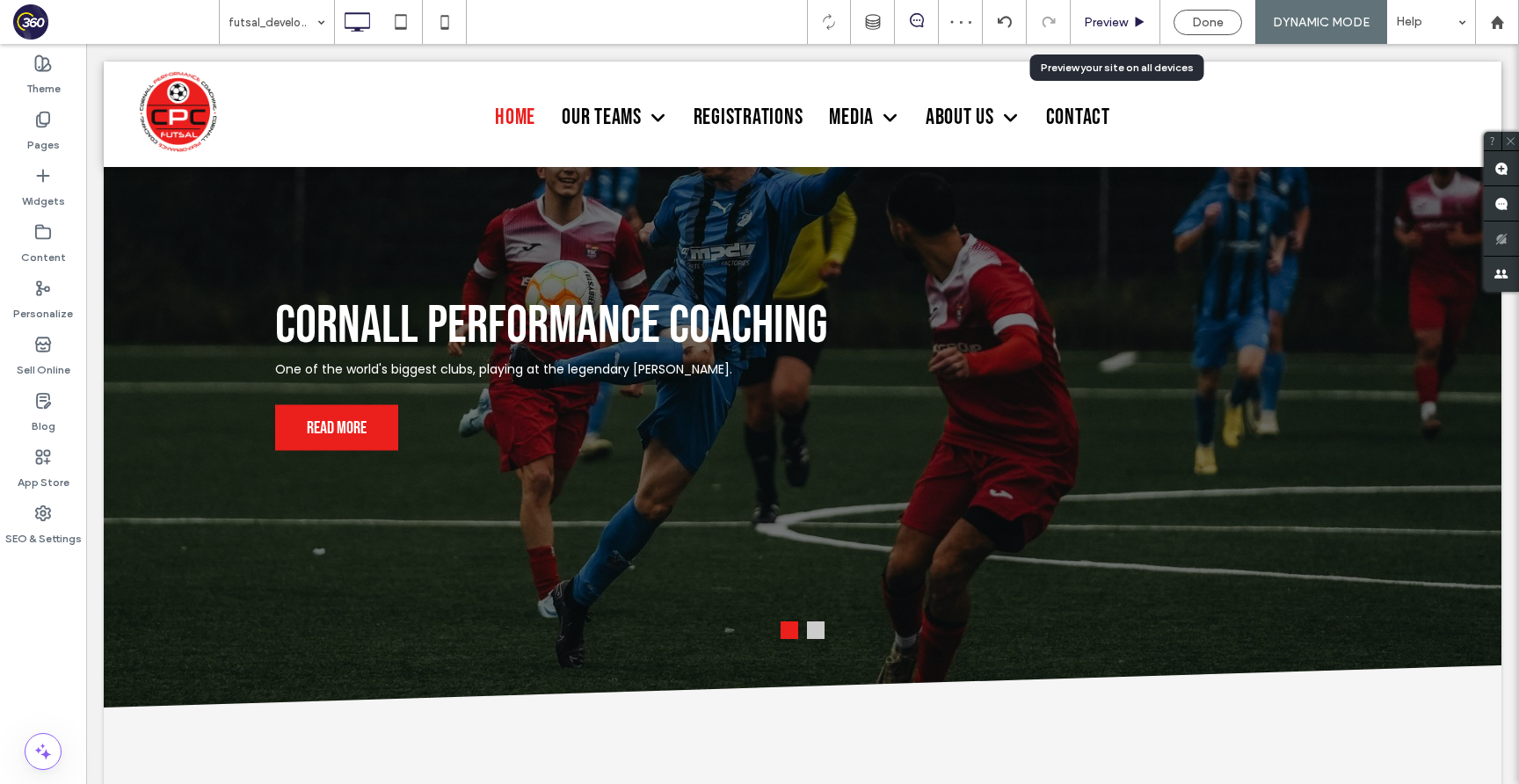
click at [1123, 29] on span "Preview" at bounding box center [1105, 22] width 44 height 15
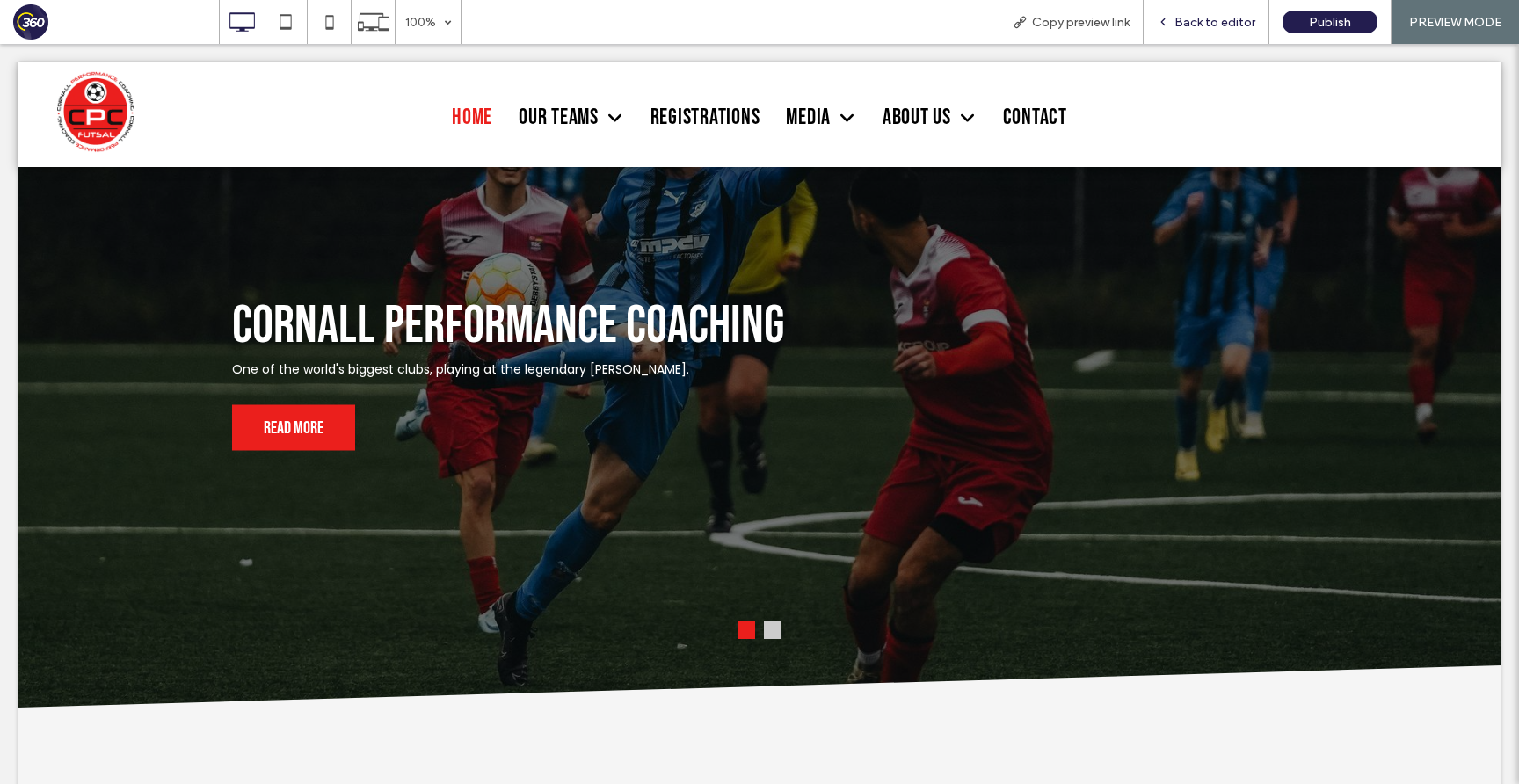
click at [1203, 17] on span "Back to editor" at bounding box center [1214, 22] width 81 height 15
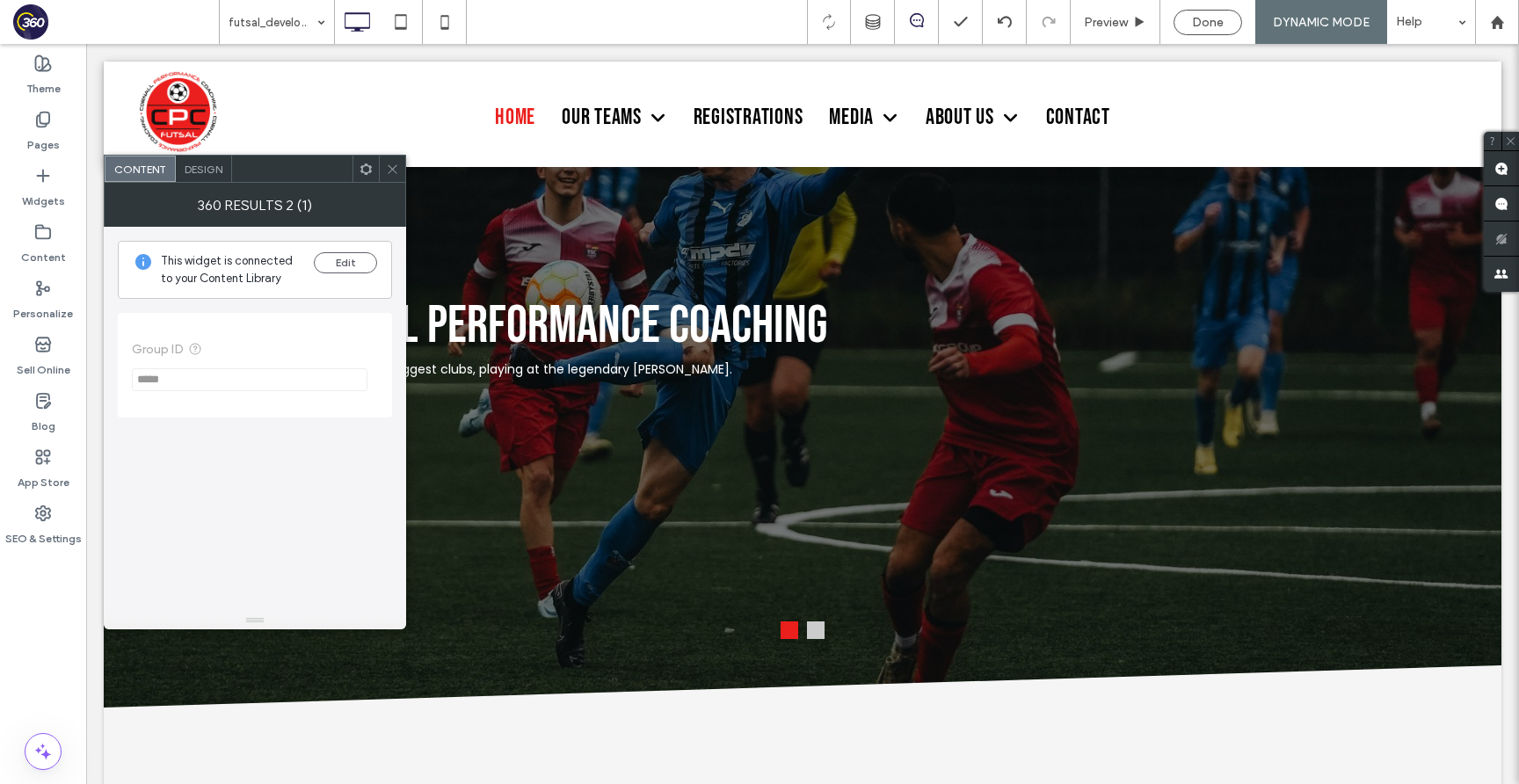
click at [191, 163] on span "Design" at bounding box center [203, 169] width 37 height 13
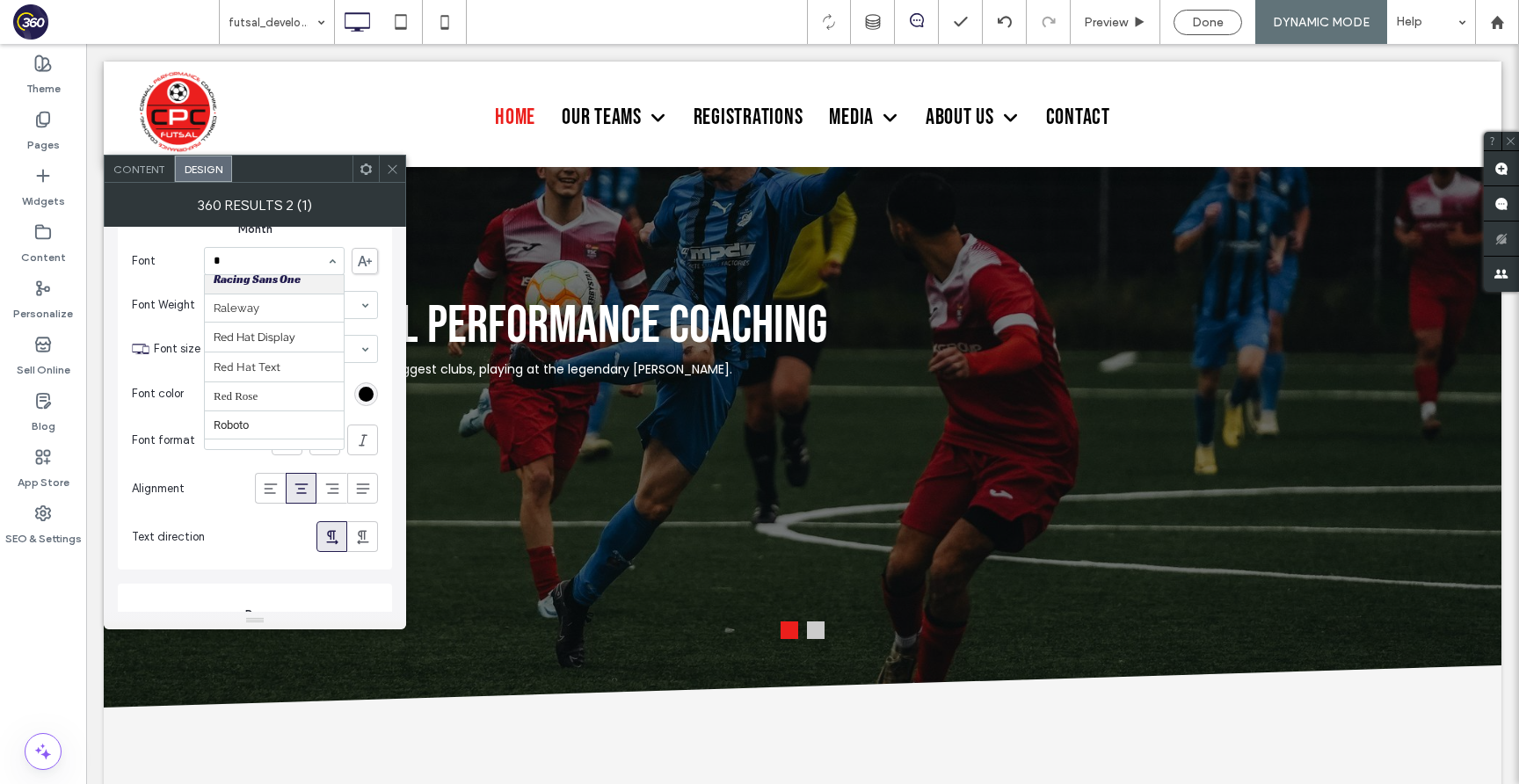
scroll to position [235, 0]
type input "***"
click at [398, 165] on icon at bounding box center [392, 169] width 13 height 13
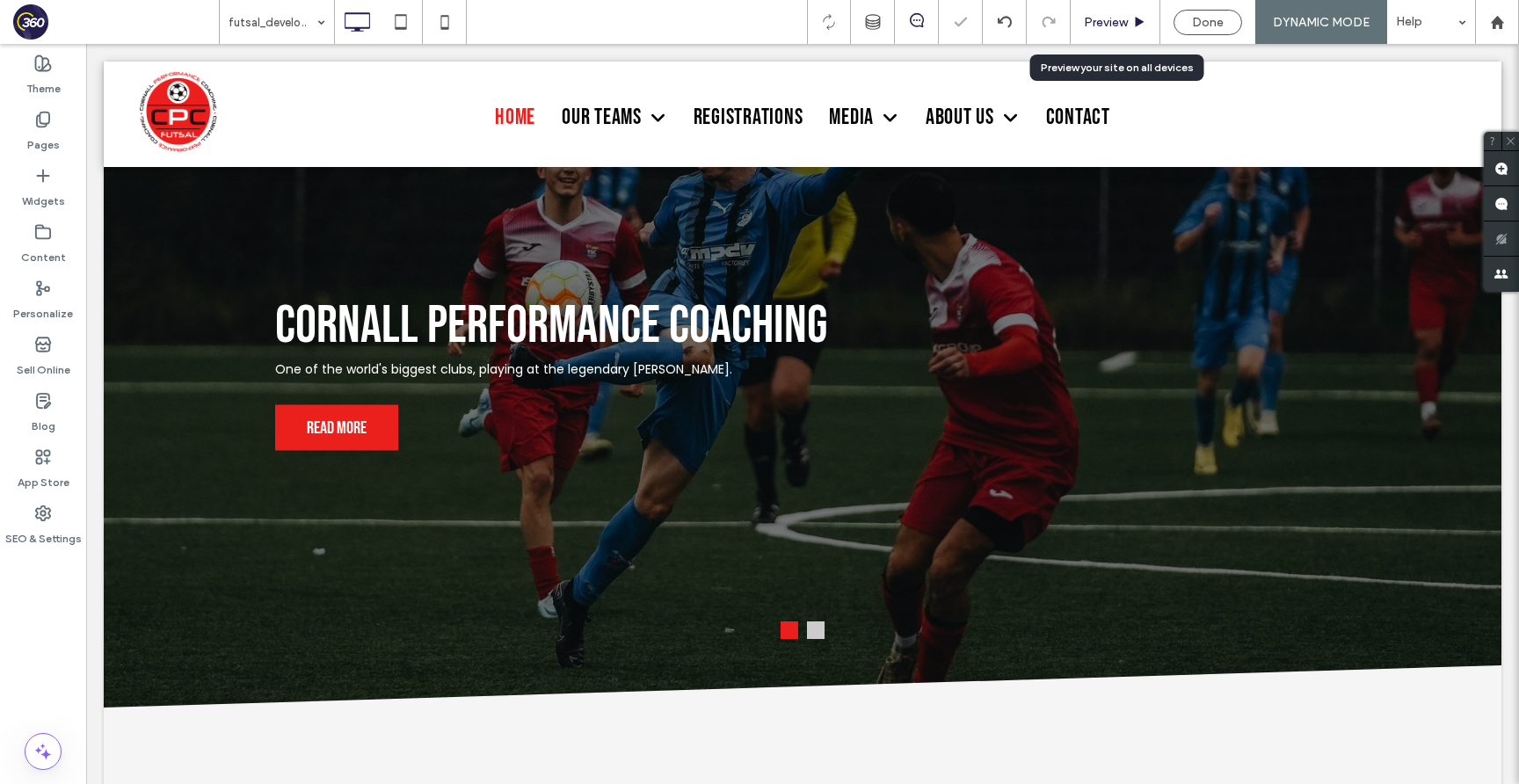
click at [1125, 24] on span "Preview" at bounding box center [1105, 22] width 44 height 15
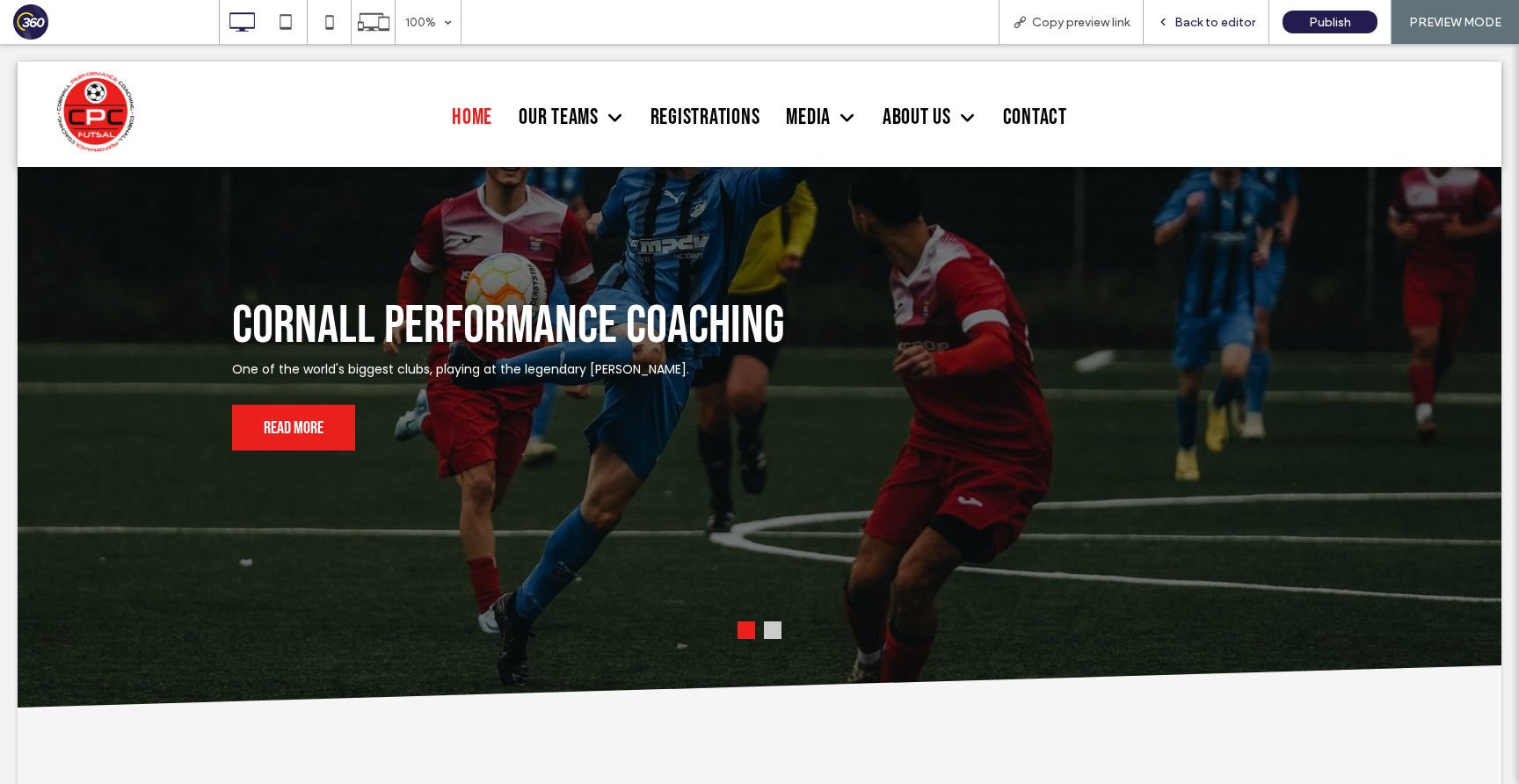
click at [1181, 26] on span "Back to editor" at bounding box center [1214, 22] width 81 height 15
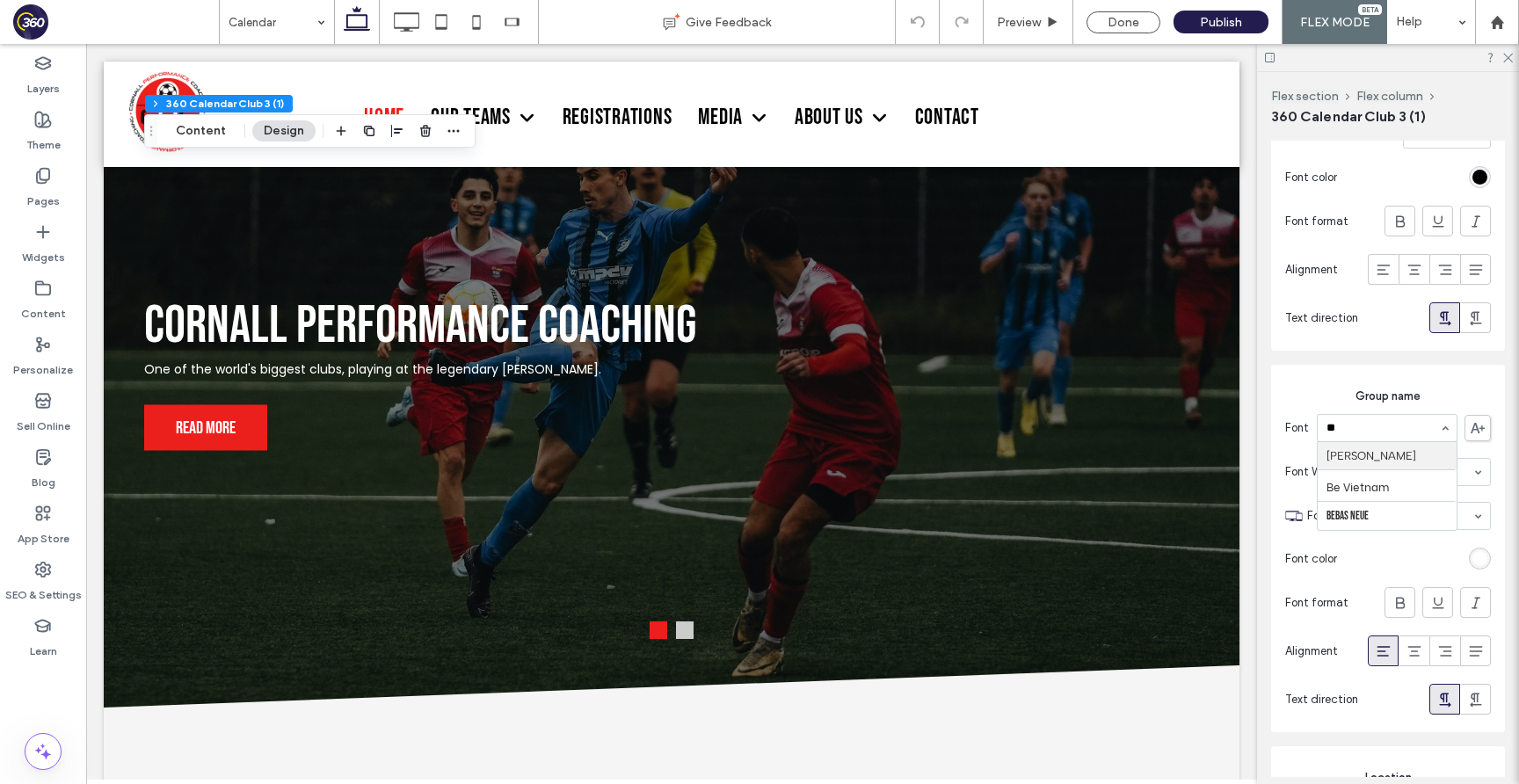
type input "***"
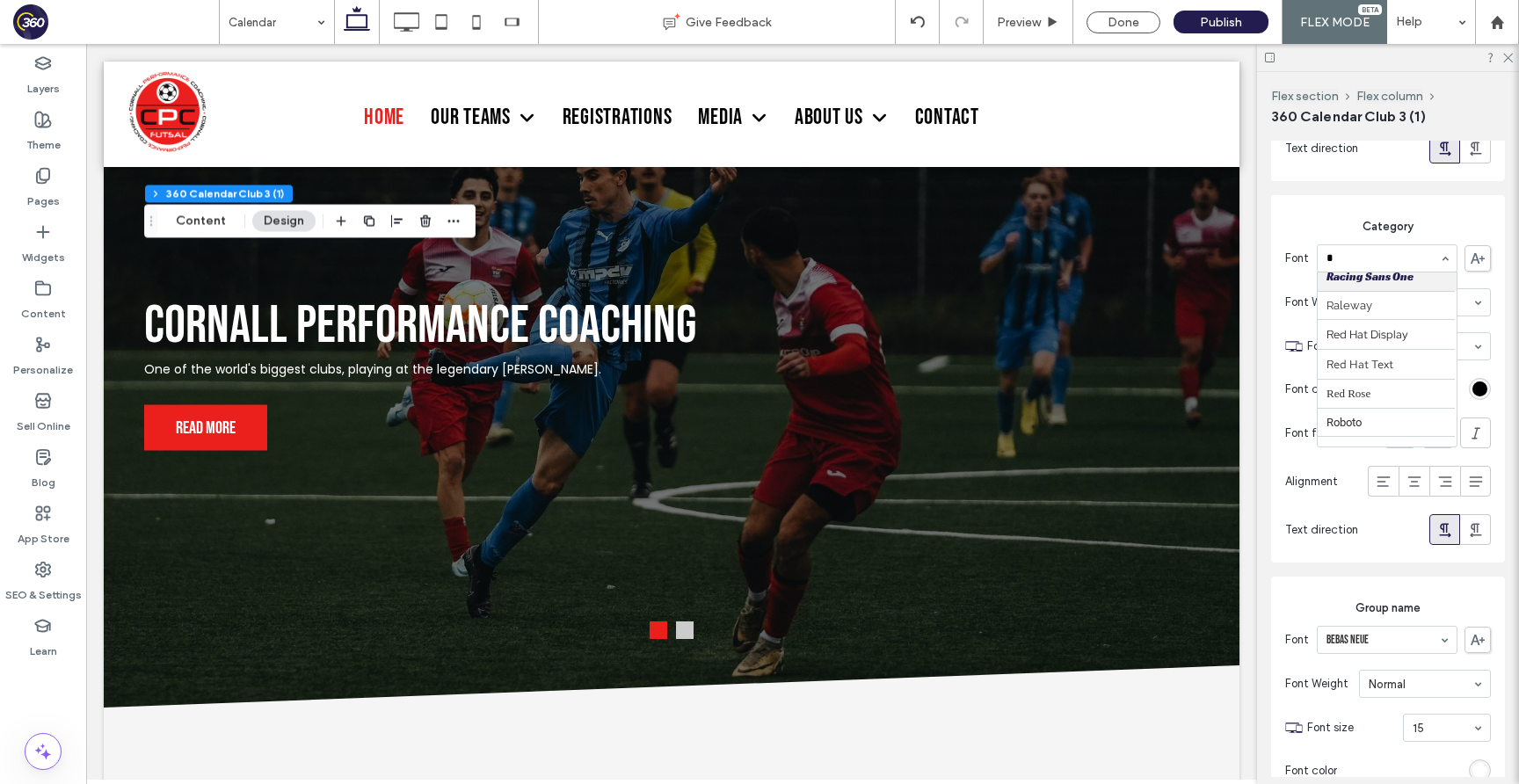
scroll to position [235, 0]
type input "***"
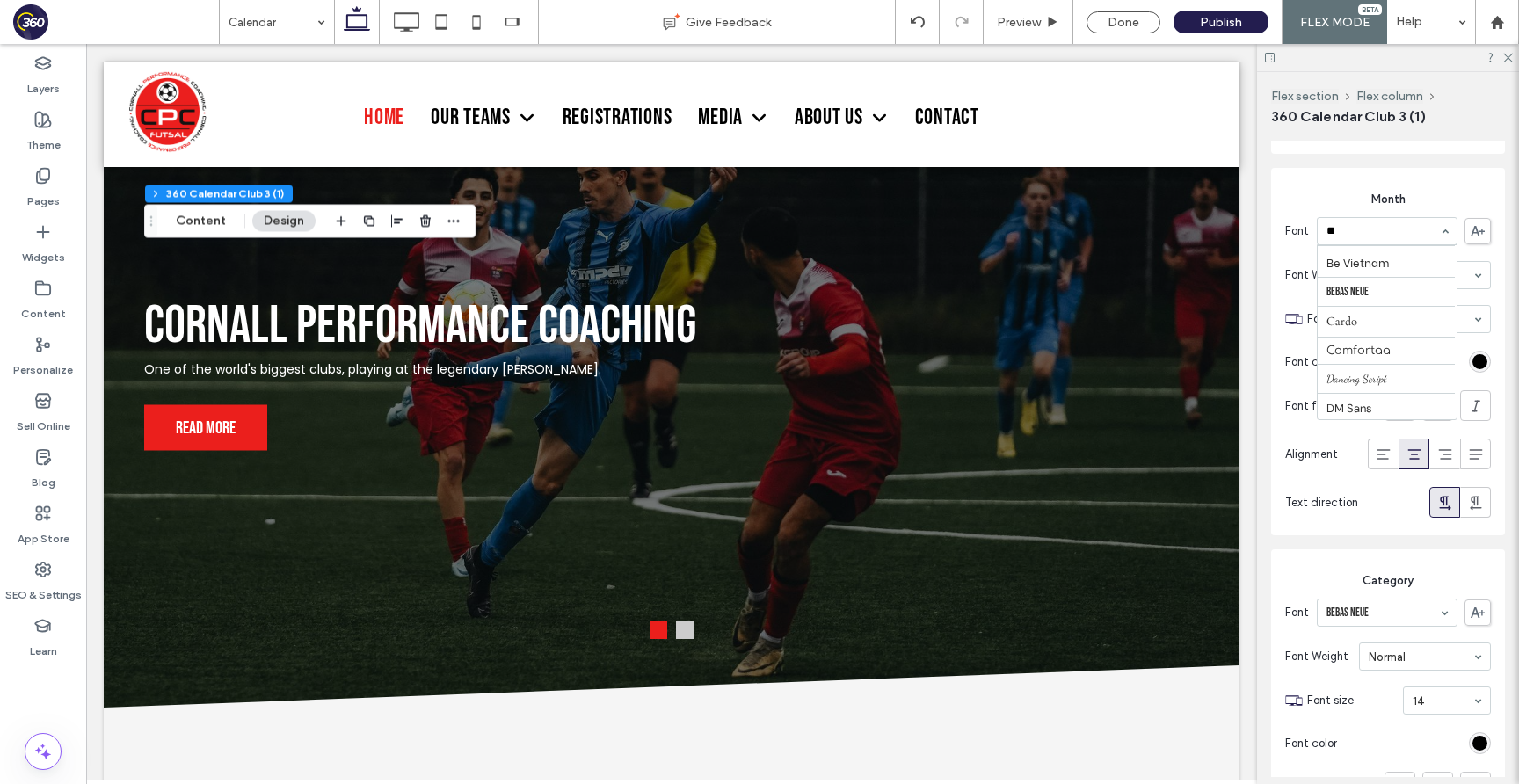
type input "***"
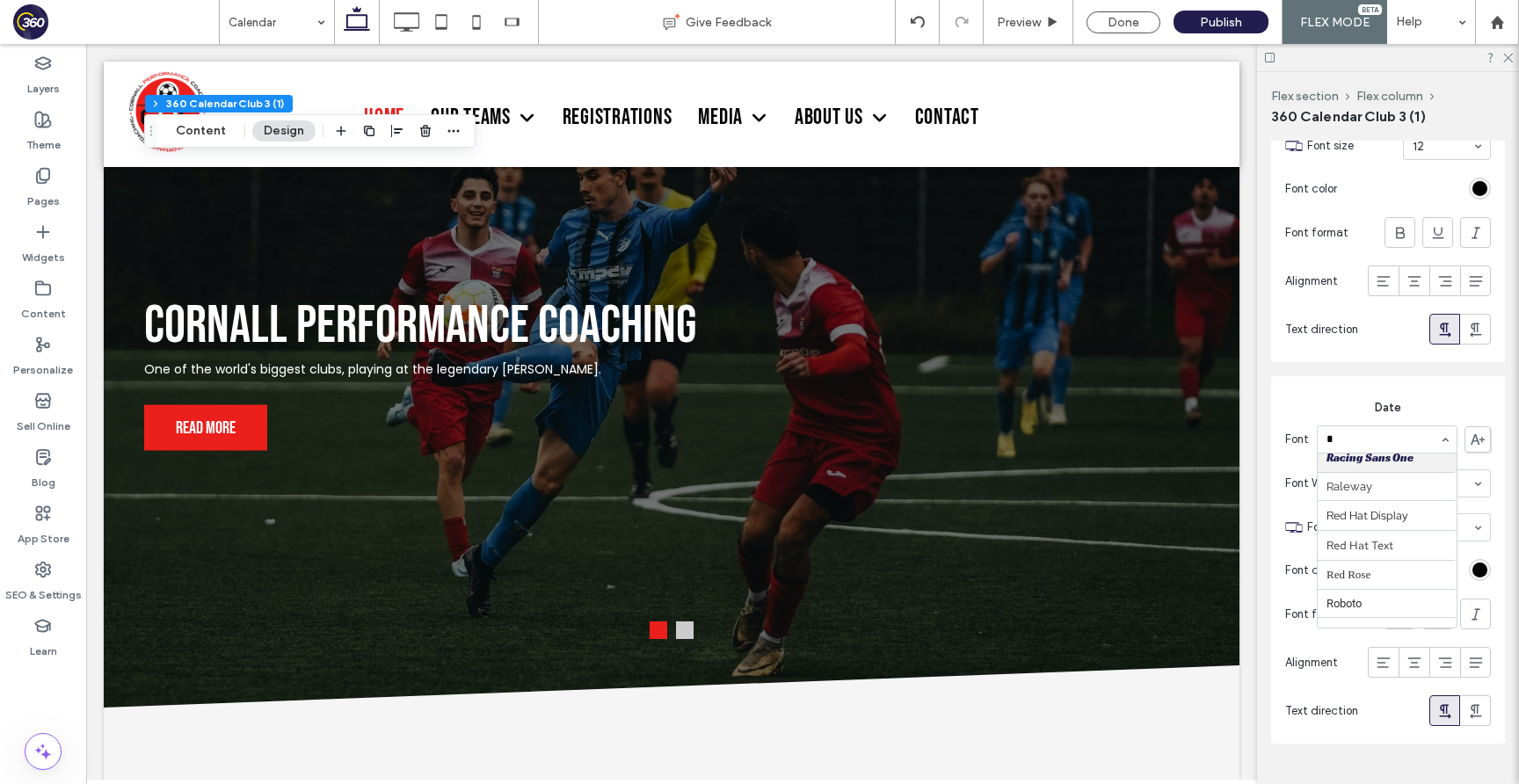
scroll to position [0, 0]
type input "***"
click at [1452, 543] on section "Font size 14" at bounding box center [1399, 527] width 184 height 45
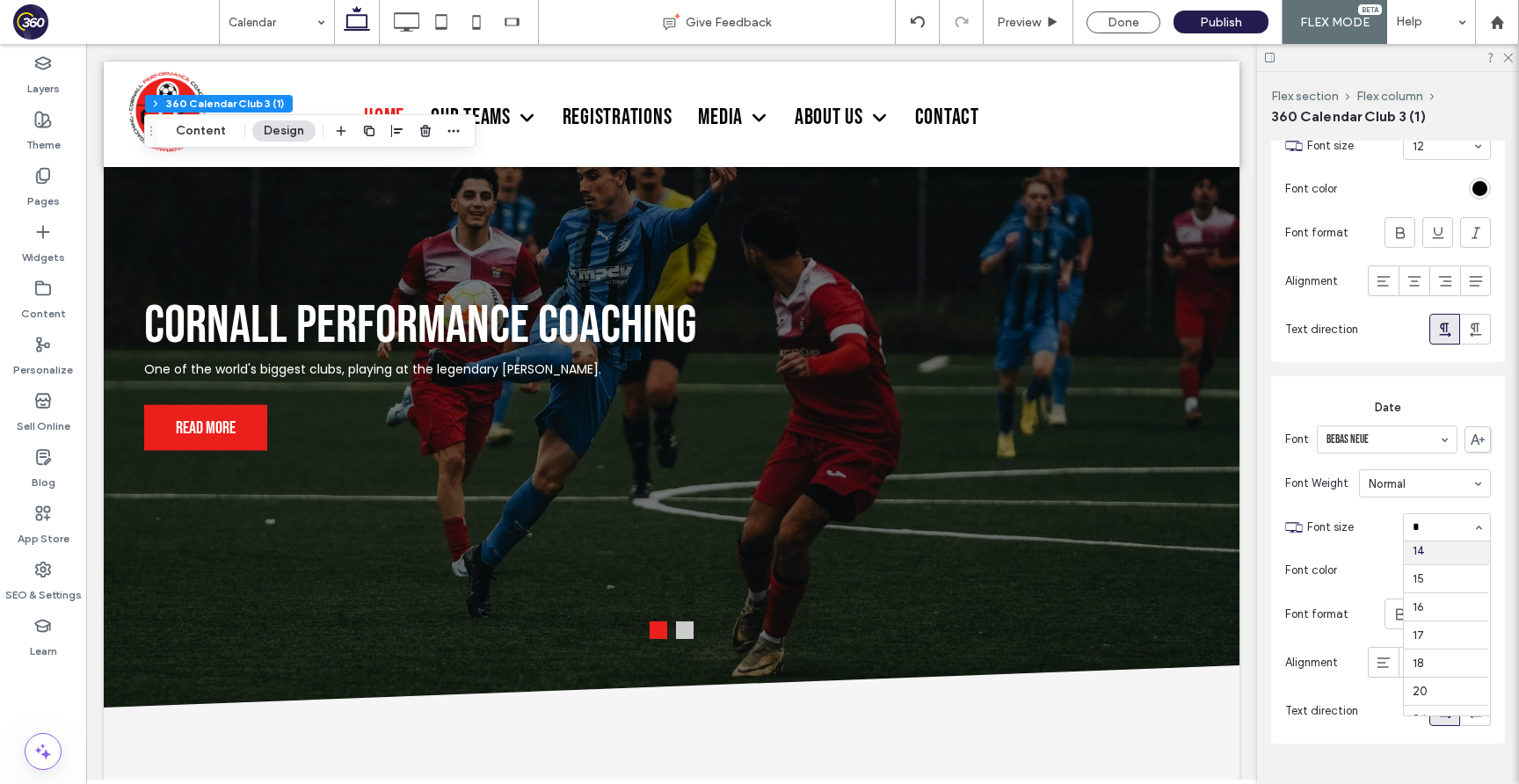
scroll to position [57, 0]
type input "**"
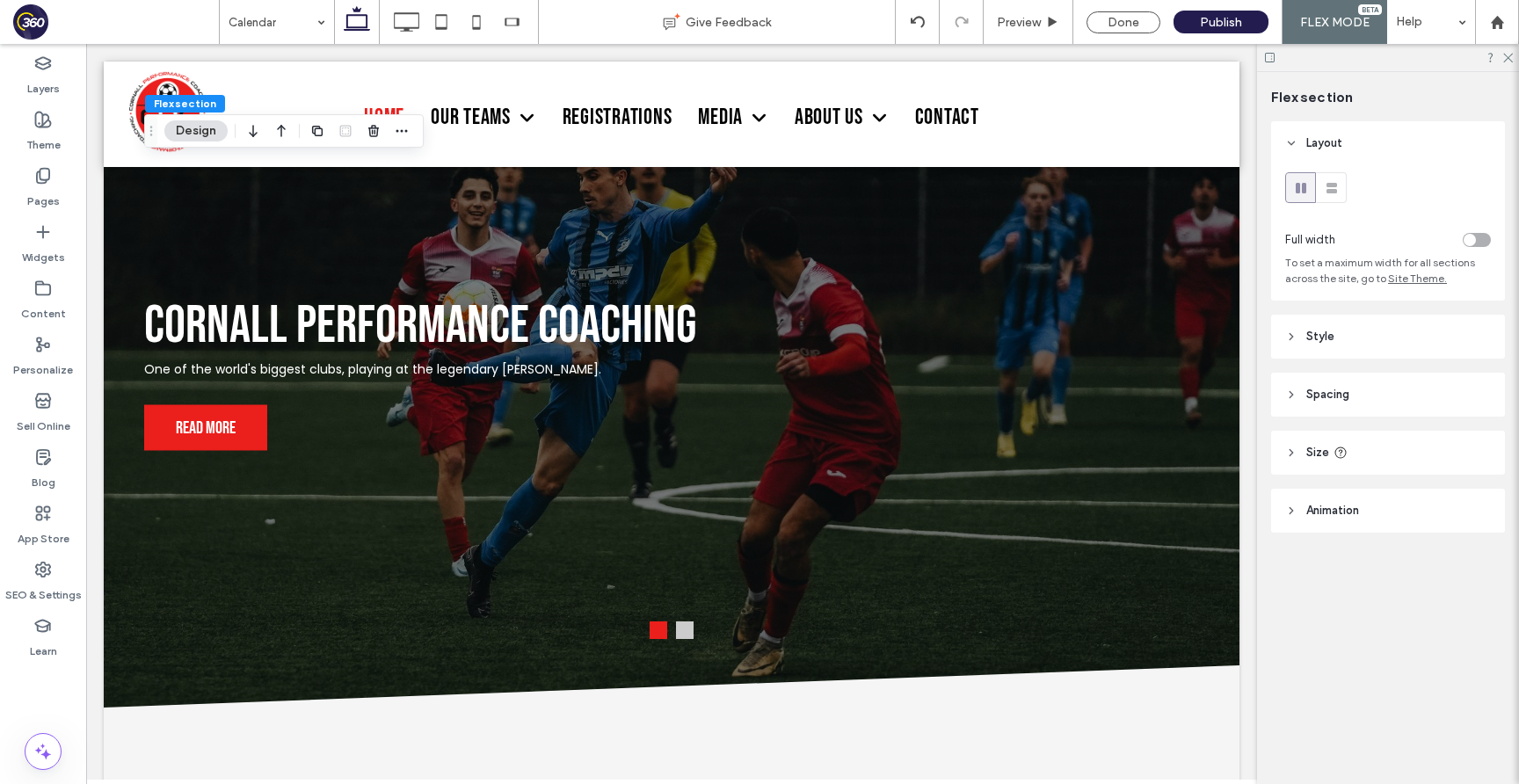
click at [1392, 388] on header "Spacing" at bounding box center [1388, 394] width 233 height 44
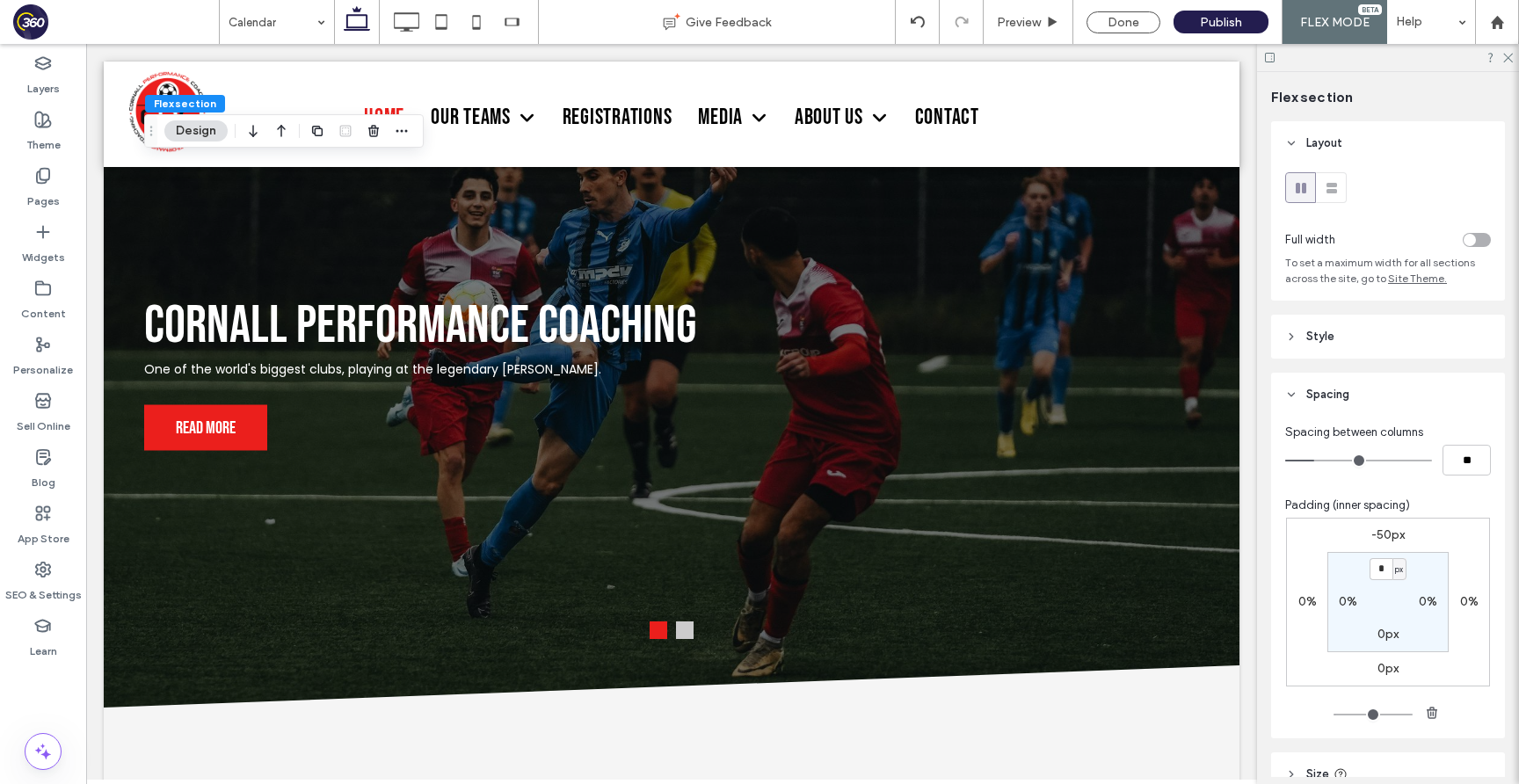
click at [1384, 676] on label "0px" at bounding box center [1388, 668] width 21 height 15
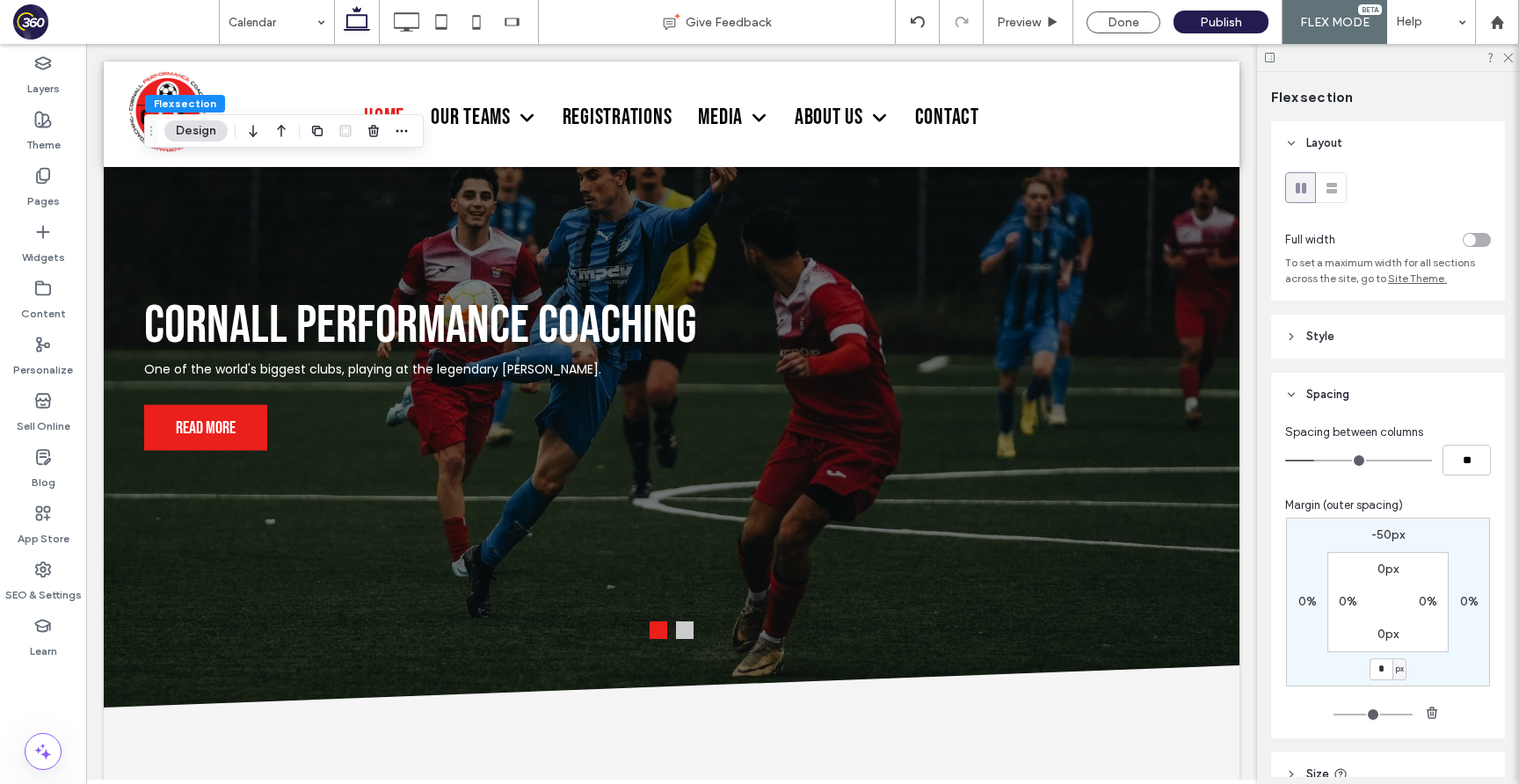
click at [1384, 641] on label "0px" at bounding box center [1388, 633] width 21 height 15
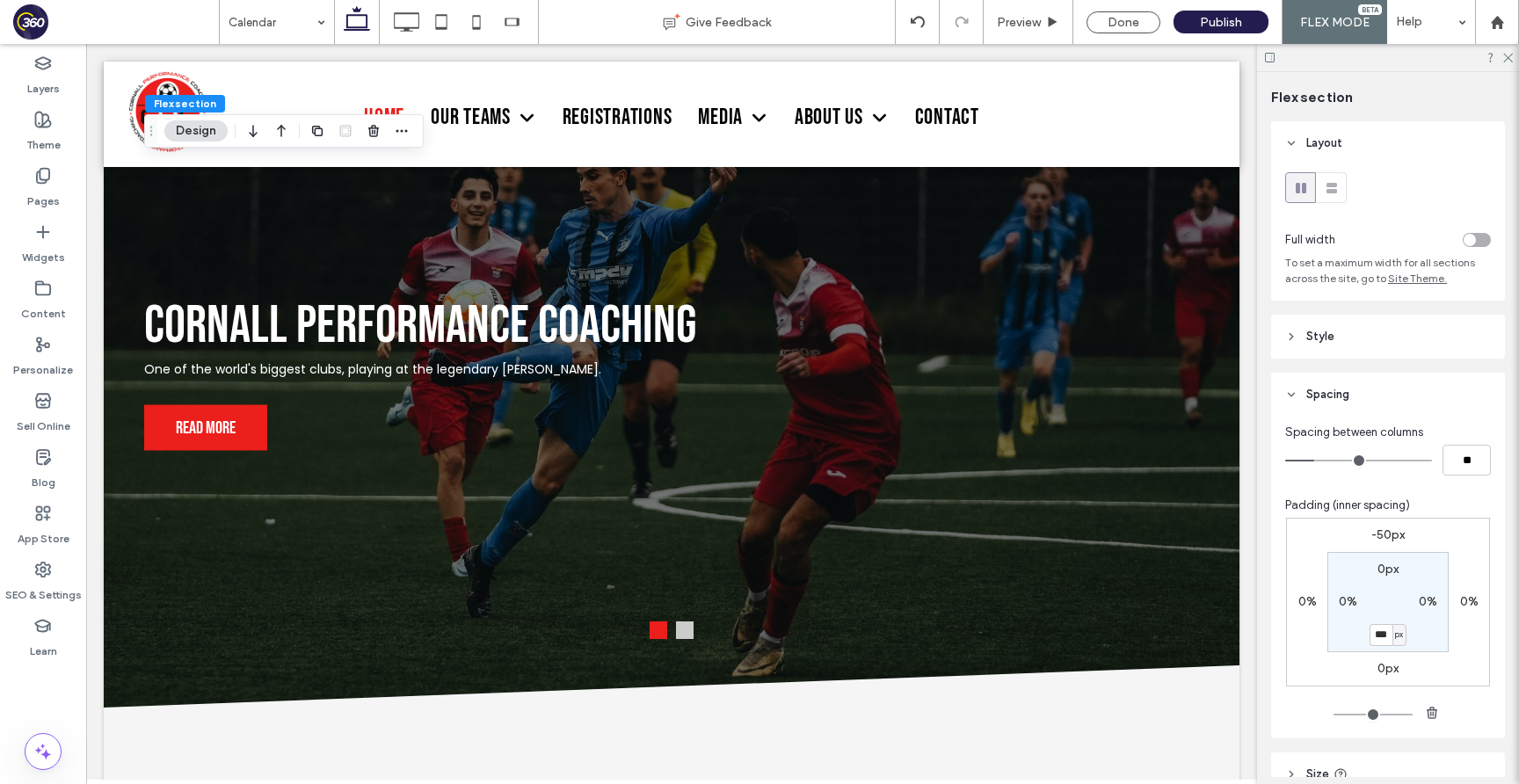
type input "***"
click at [1033, 15] on span "Preview" at bounding box center [1018, 22] width 44 height 15
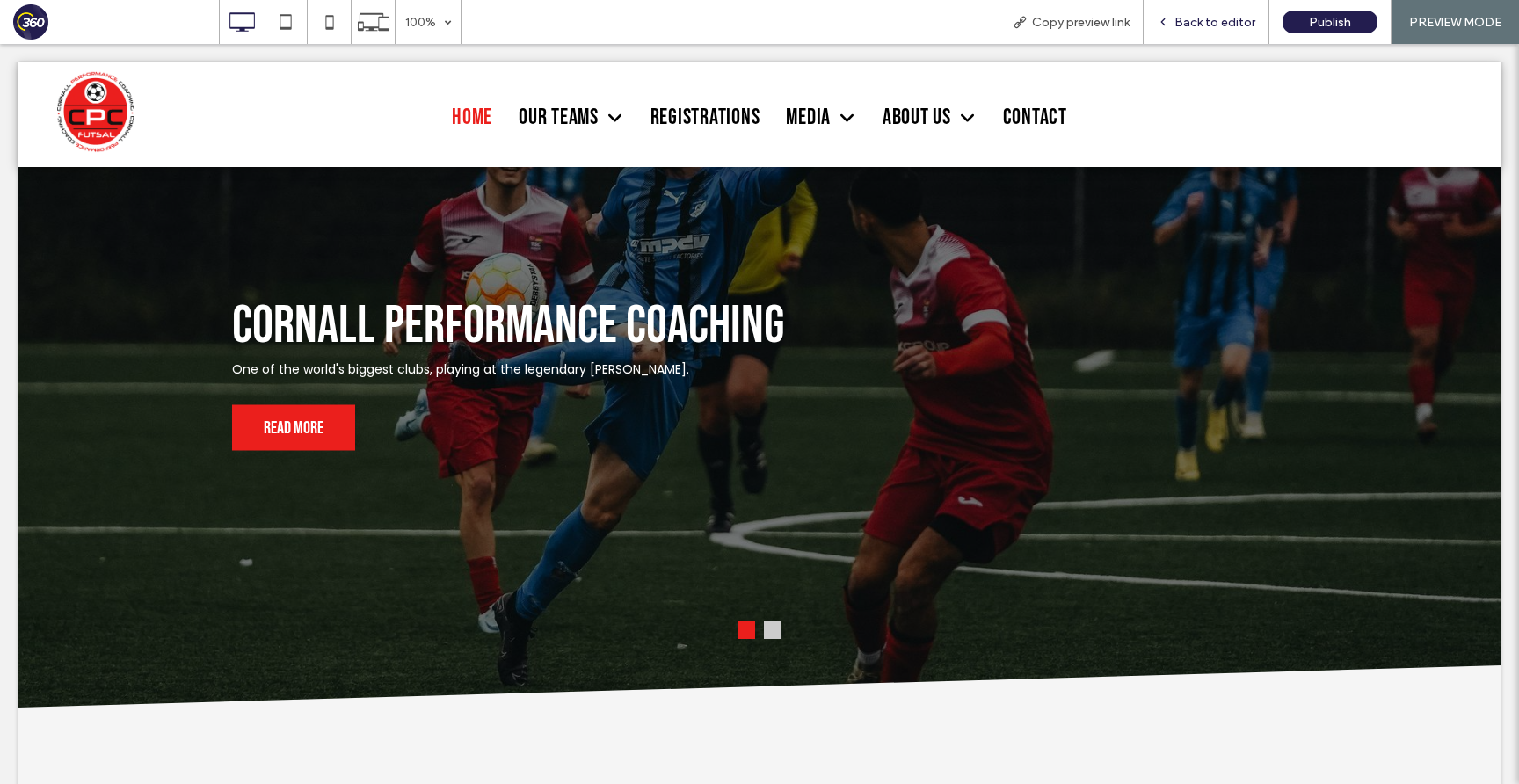
click at [1219, 20] on span "Back to editor" at bounding box center [1214, 22] width 81 height 15
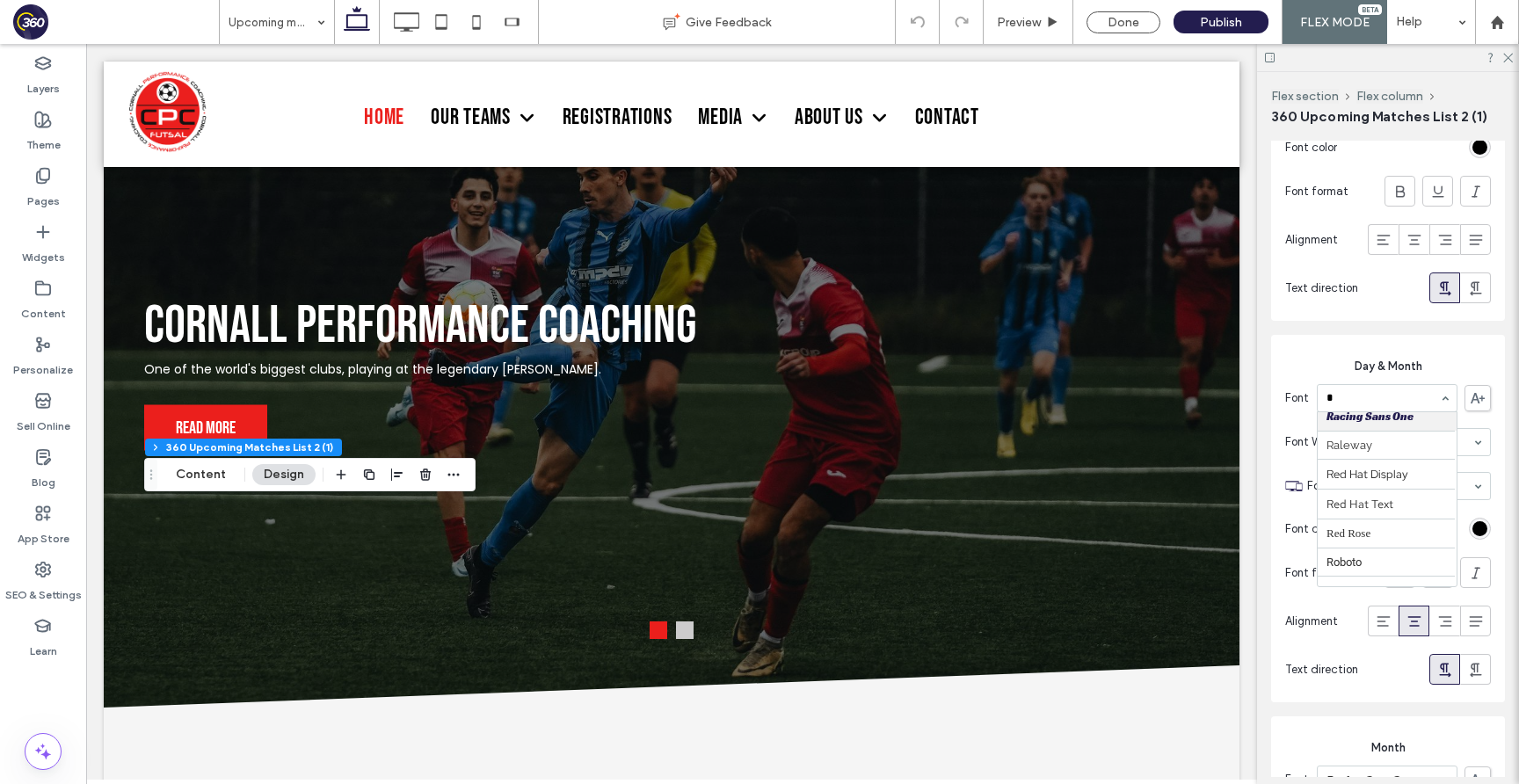
scroll to position [235, 0]
type input "***"
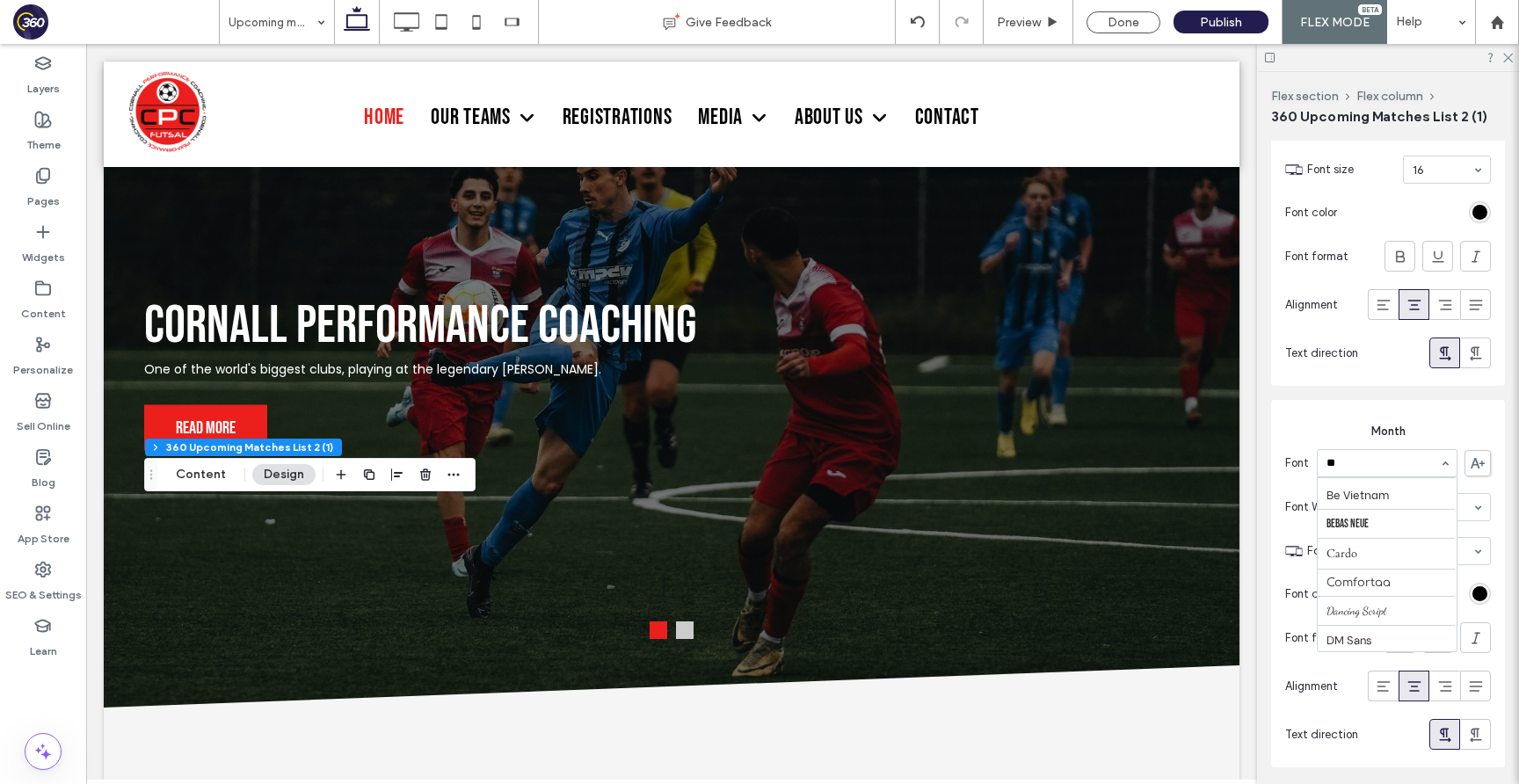
type input "***"
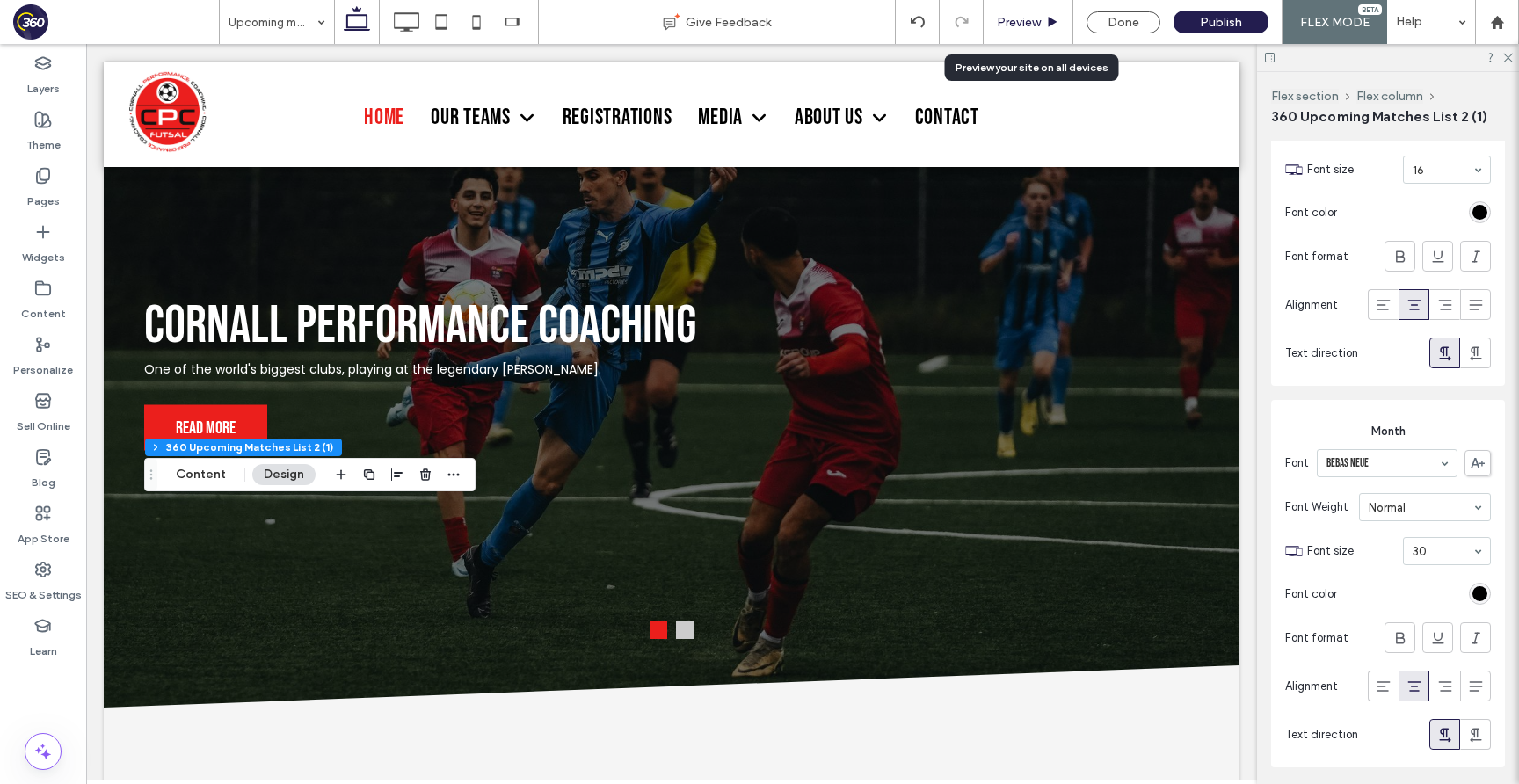
click at [1037, 25] on span "Preview" at bounding box center [1018, 22] width 44 height 15
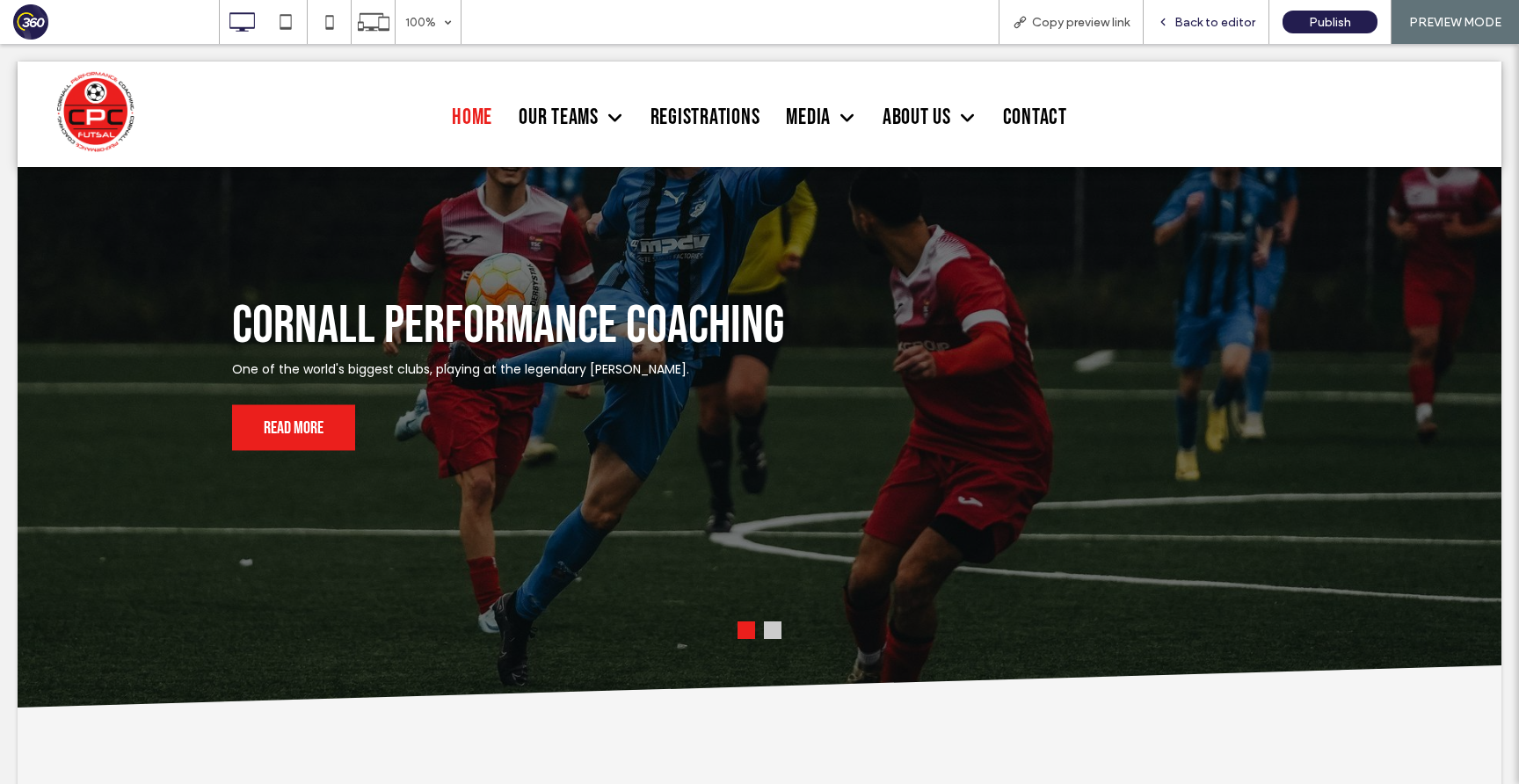
click at [1235, 22] on span "Back to editor" at bounding box center [1214, 22] width 81 height 15
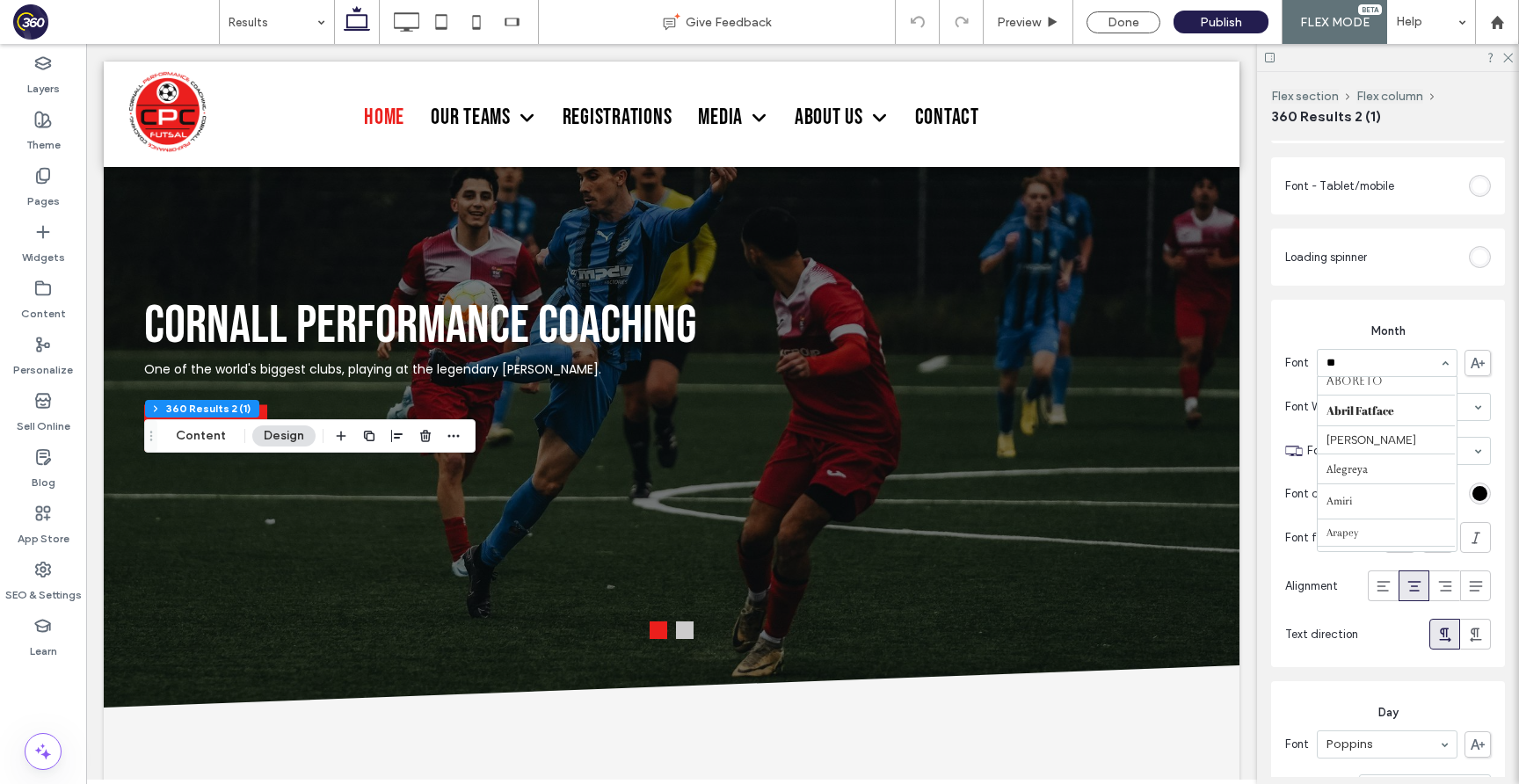
type input "***"
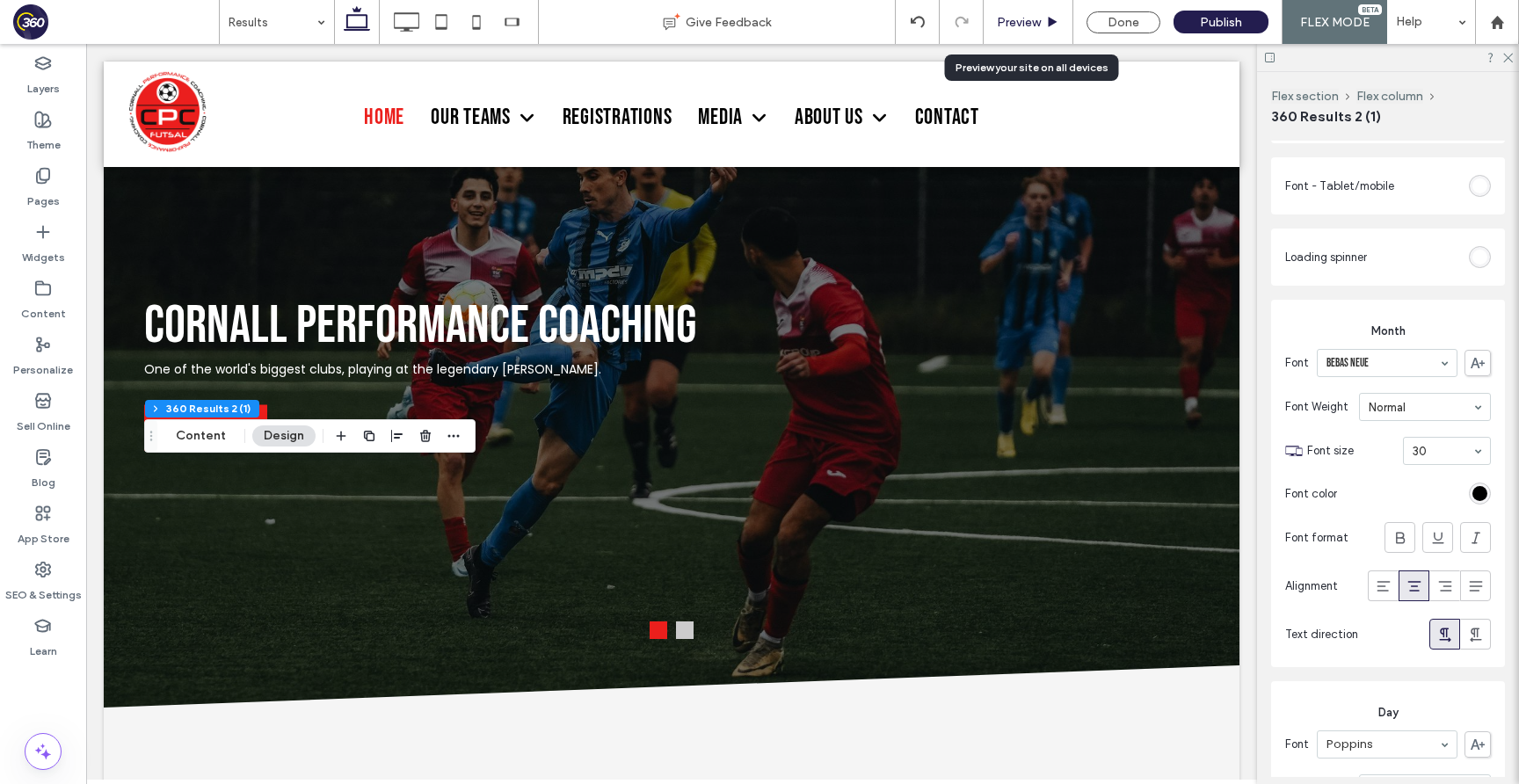
click at [1027, 31] on div "Preview" at bounding box center [1028, 21] width 90 height 44
click at [1041, 23] on span "Preview" at bounding box center [1018, 22] width 44 height 15
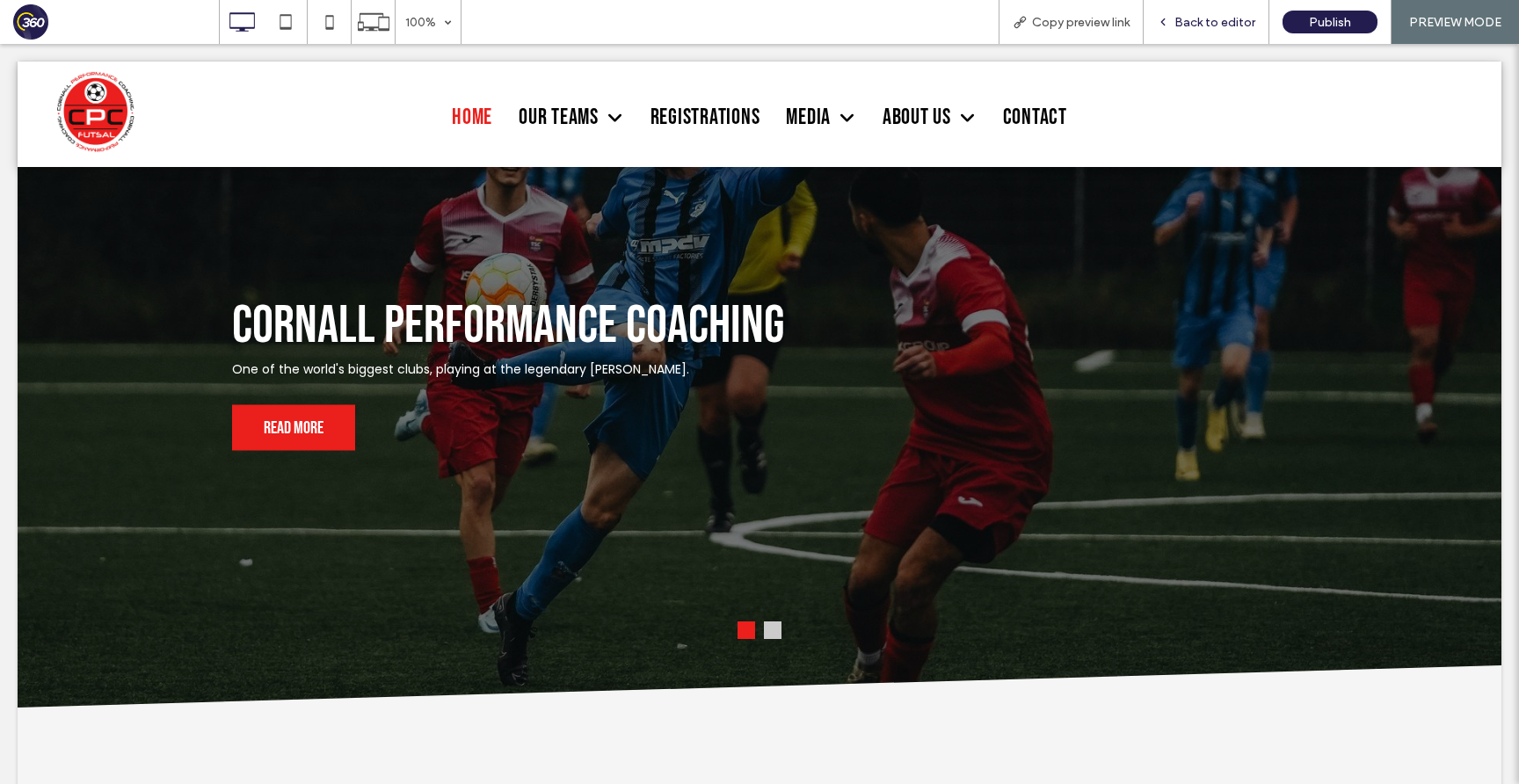
click at [1200, 20] on span "Back to editor" at bounding box center [1214, 22] width 81 height 15
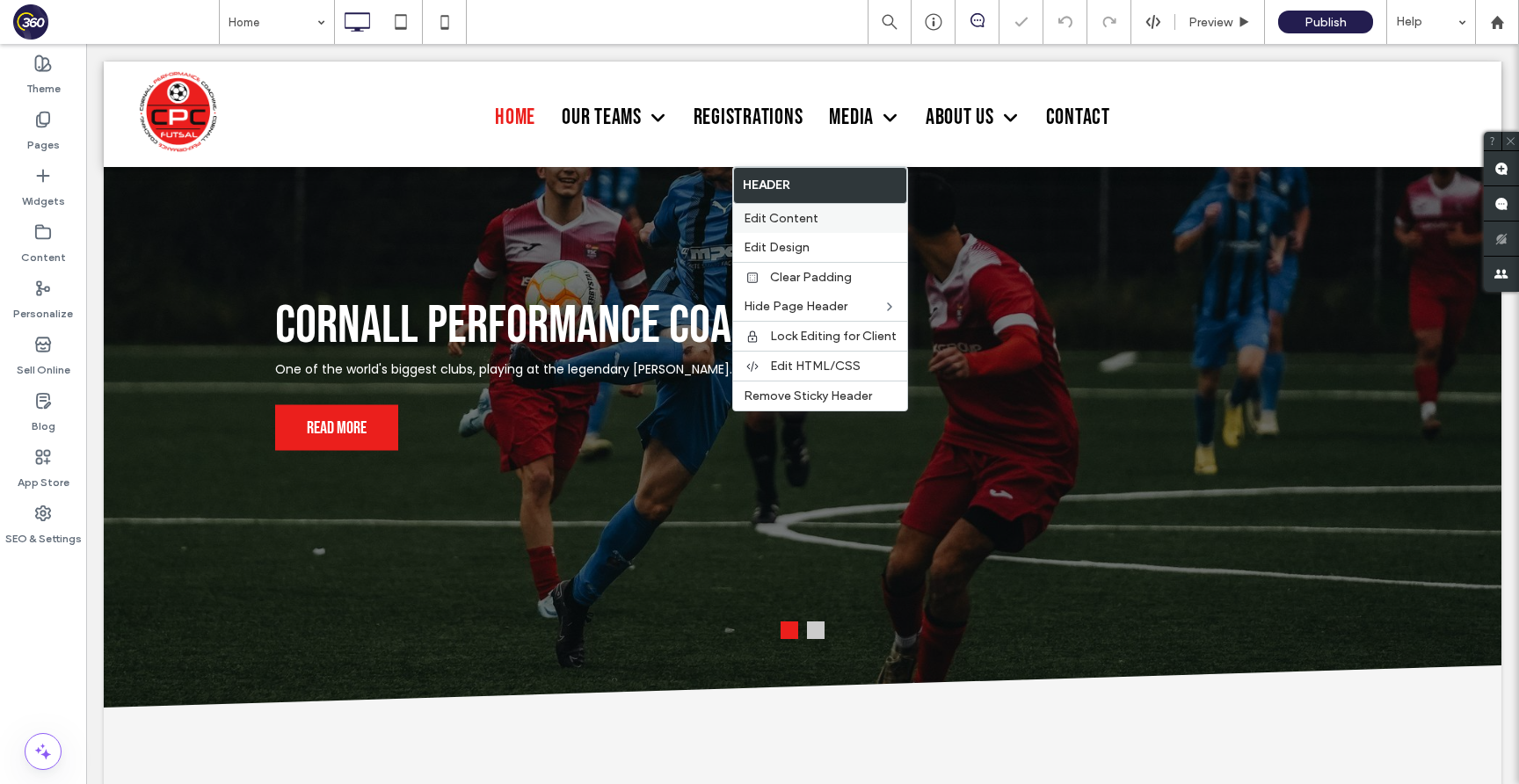
click at [790, 212] on span "Edit Content" at bounding box center [781, 218] width 75 height 15
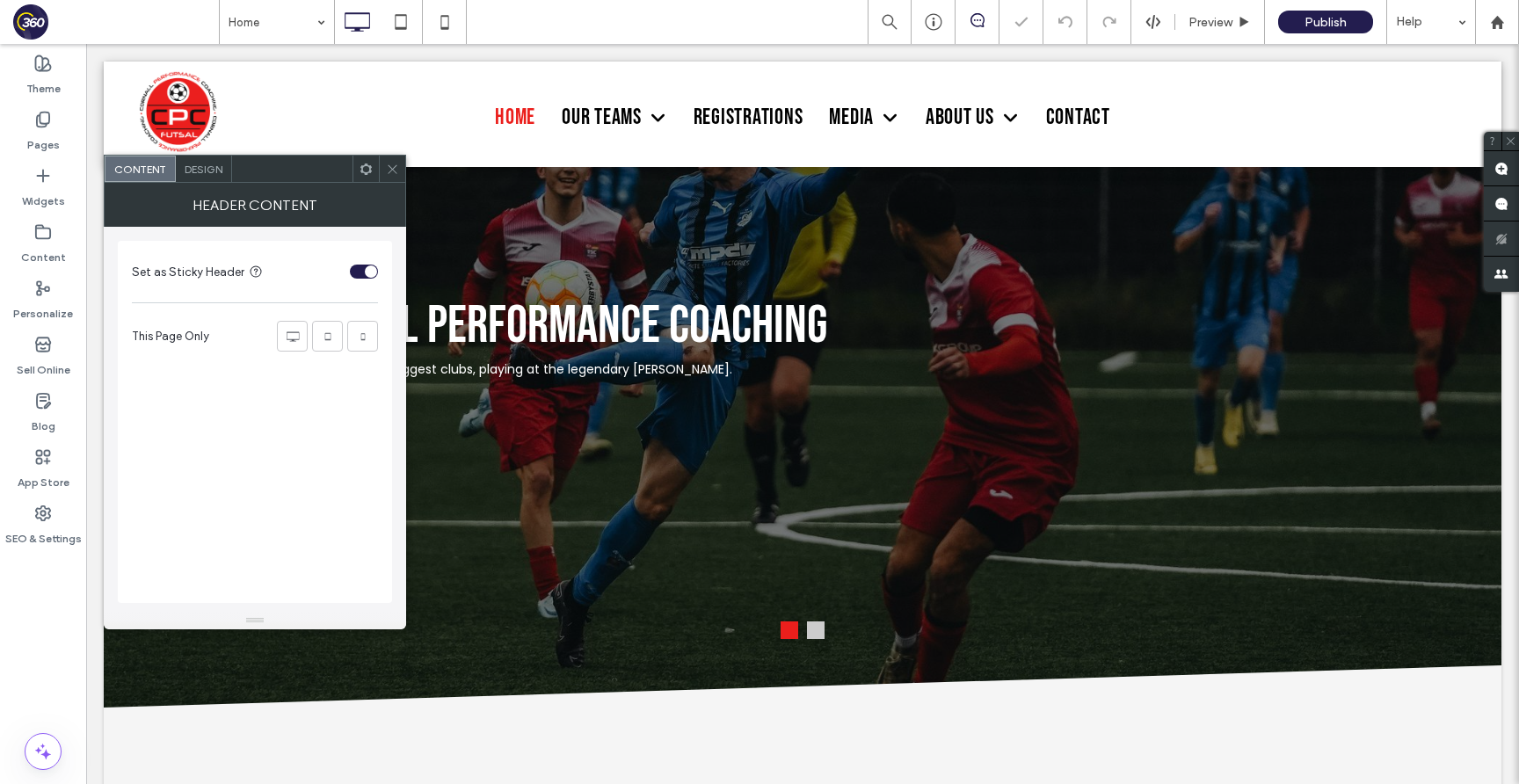
click at [192, 177] on div "Design" at bounding box center [203, 169] width 56 height 27
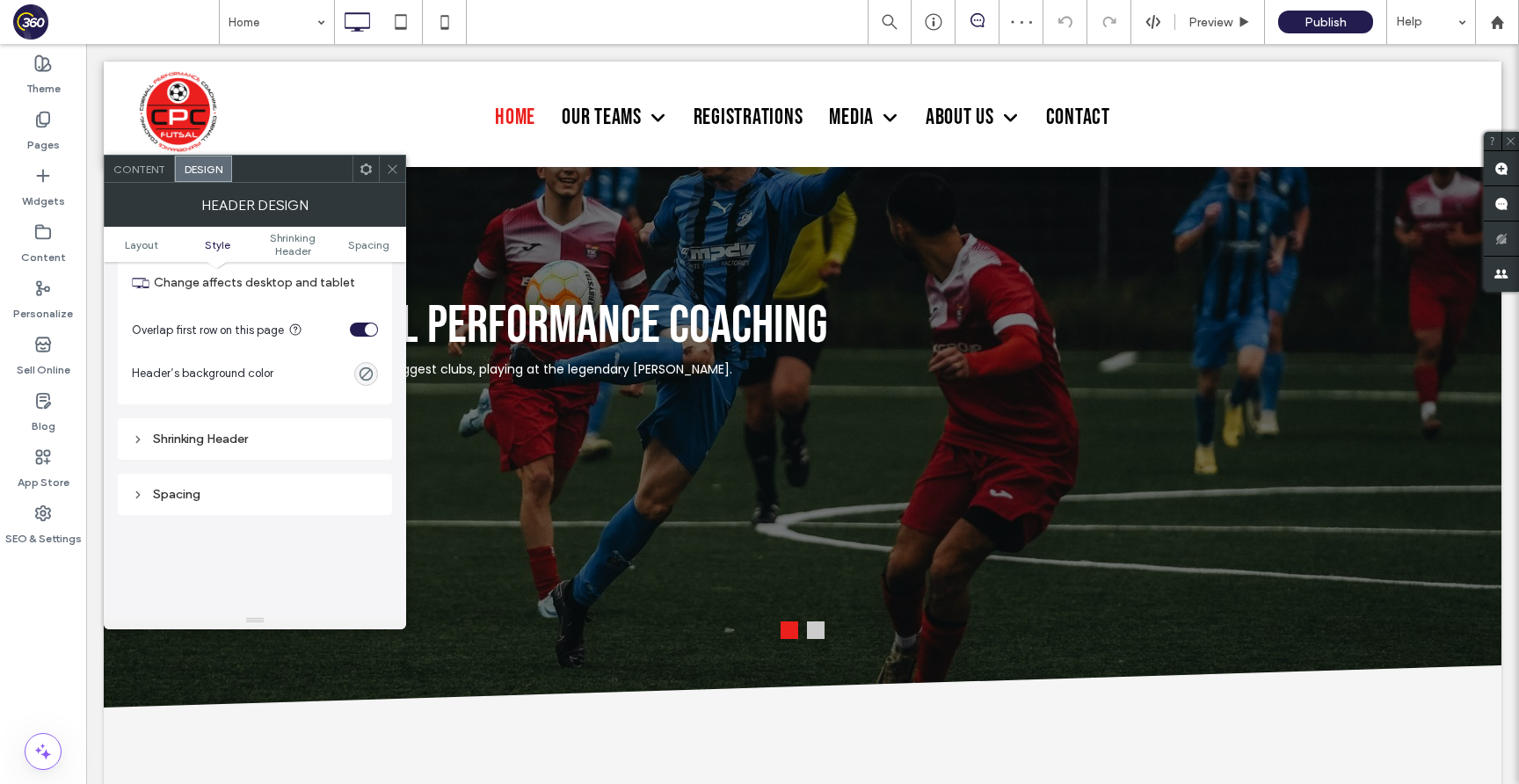
scroll to position [437, 0]
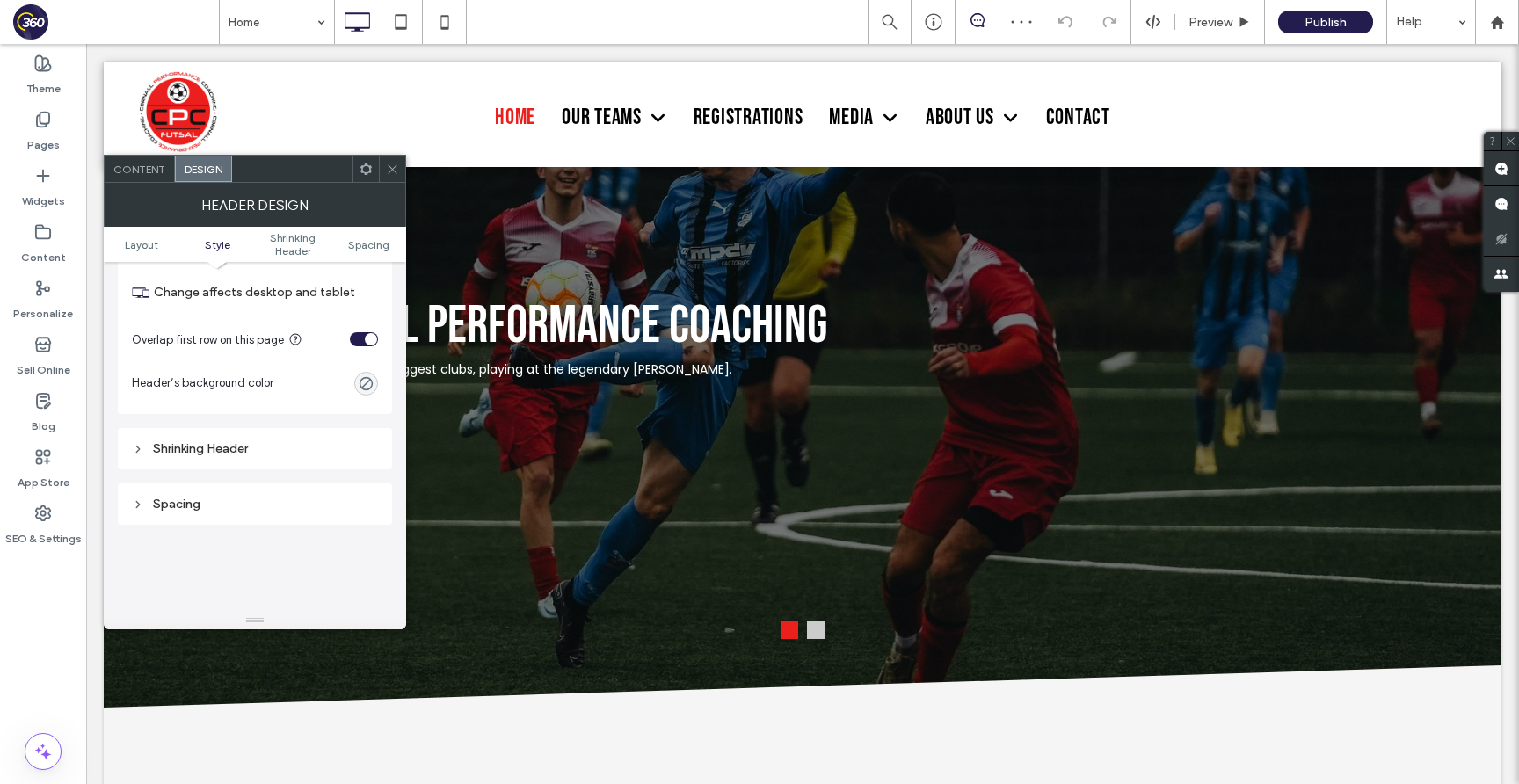
click at [352, 339] on div "toggle" at bounding box center [364, 339] width 29 height 14
click at [395, 171] on use at bounding box center [392, 168] width 9 height 9
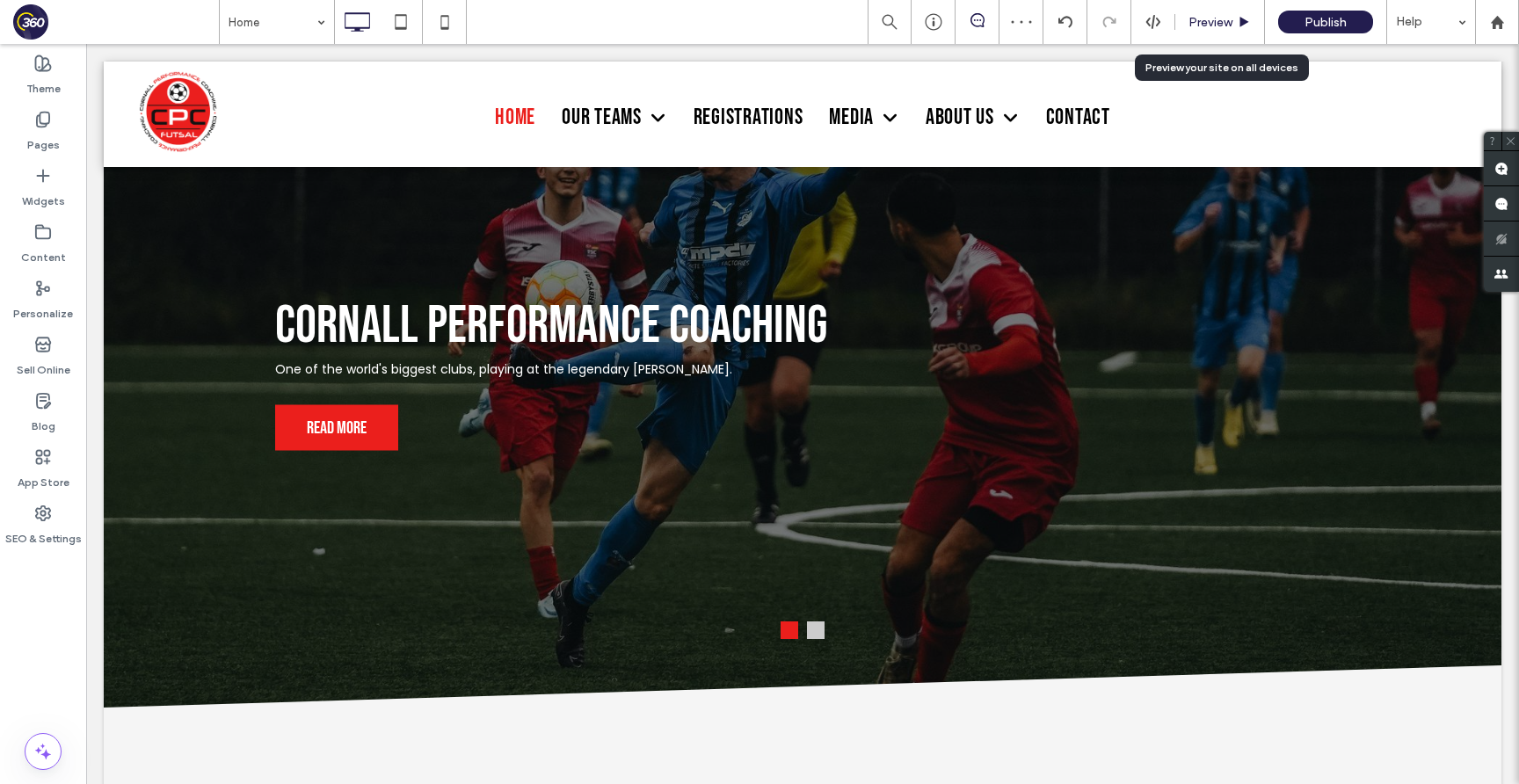
click at [1197, 17] on span "Preview" at bounding box center [1210, 22] width 44 height 15
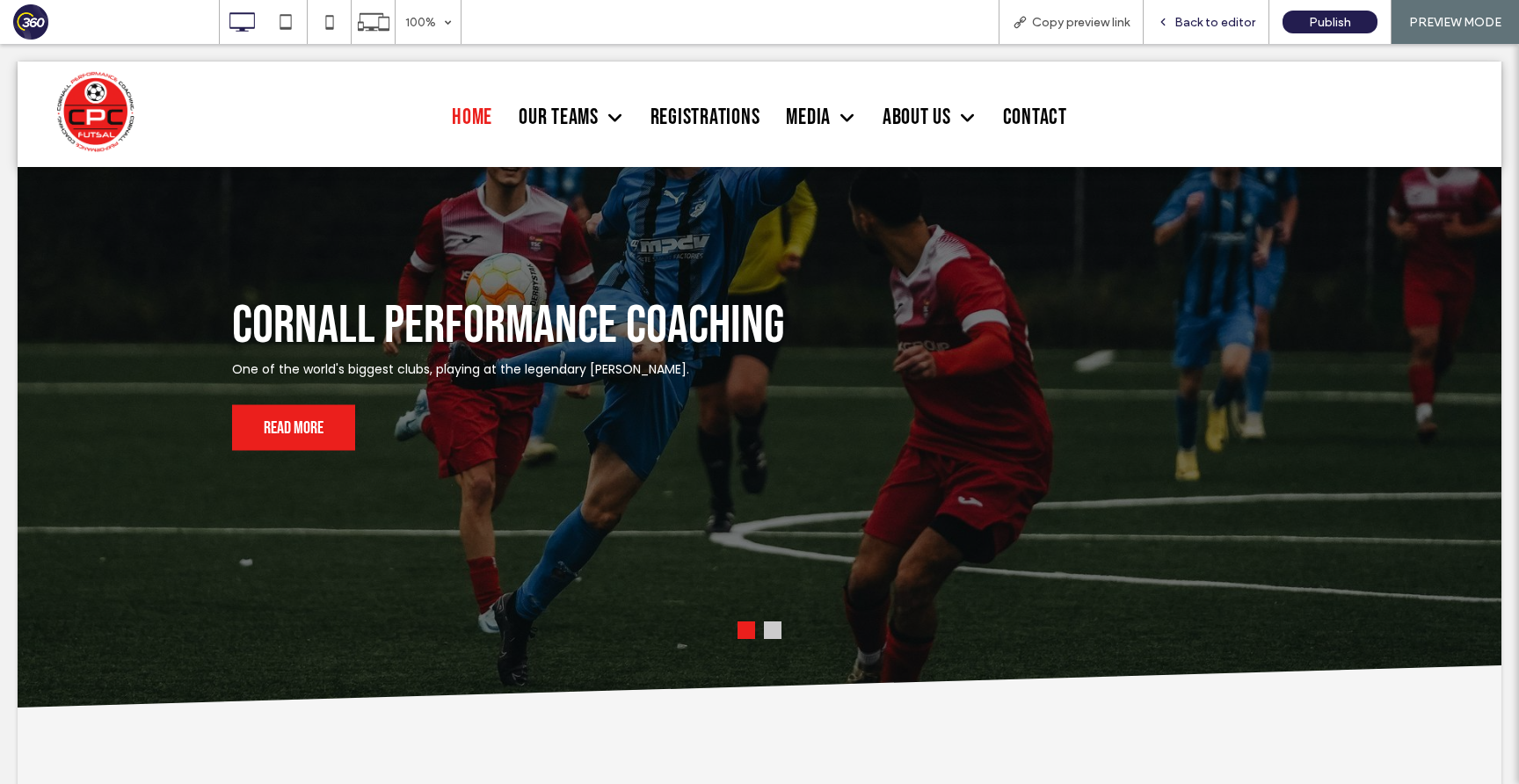
click at [1213, 20] on span "Back to editor" at bounding box center [1214, 22] width 81 height 15
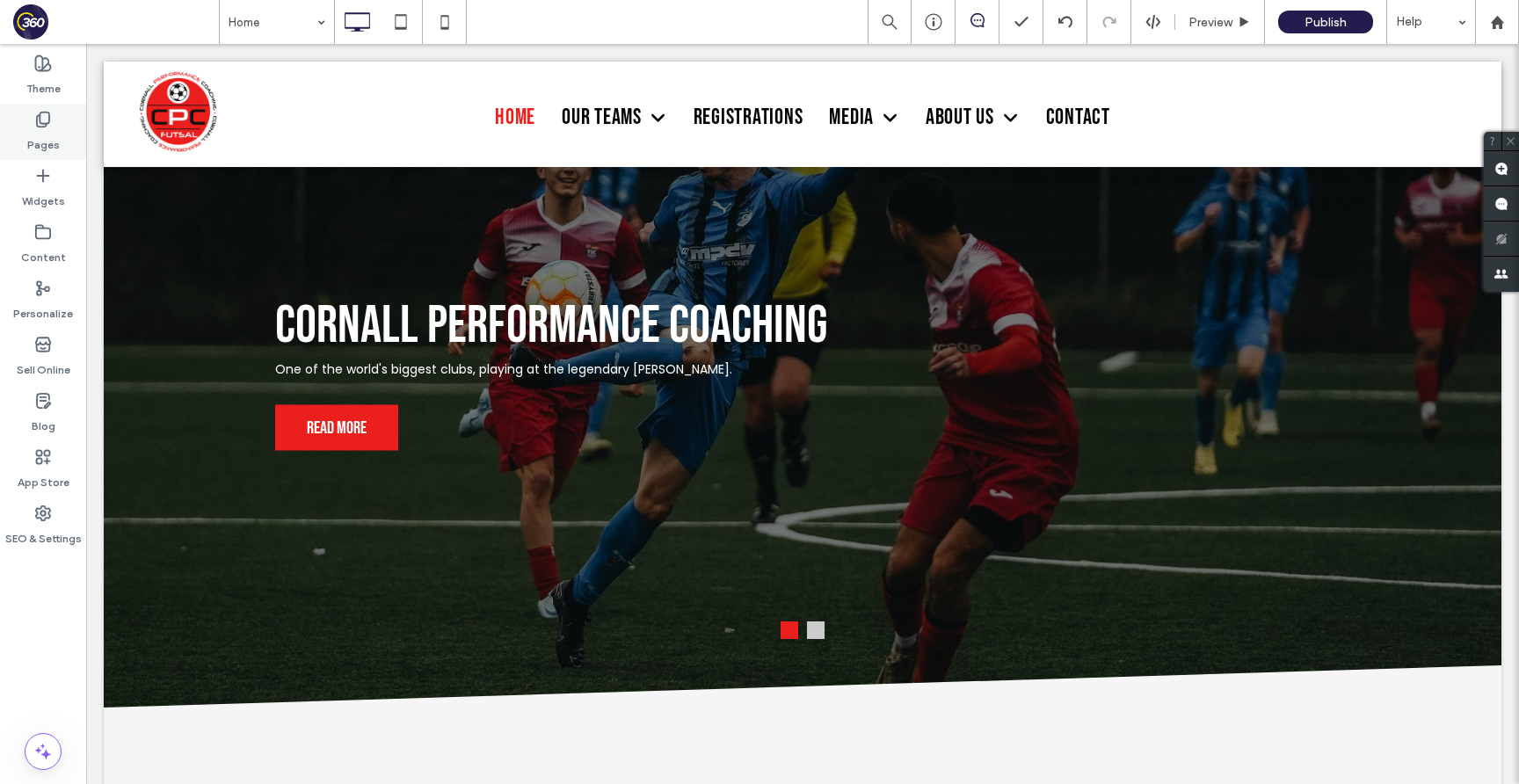
click at [44, 141] on label "Pages" at bounding box center [44, 141] width 33 height 25
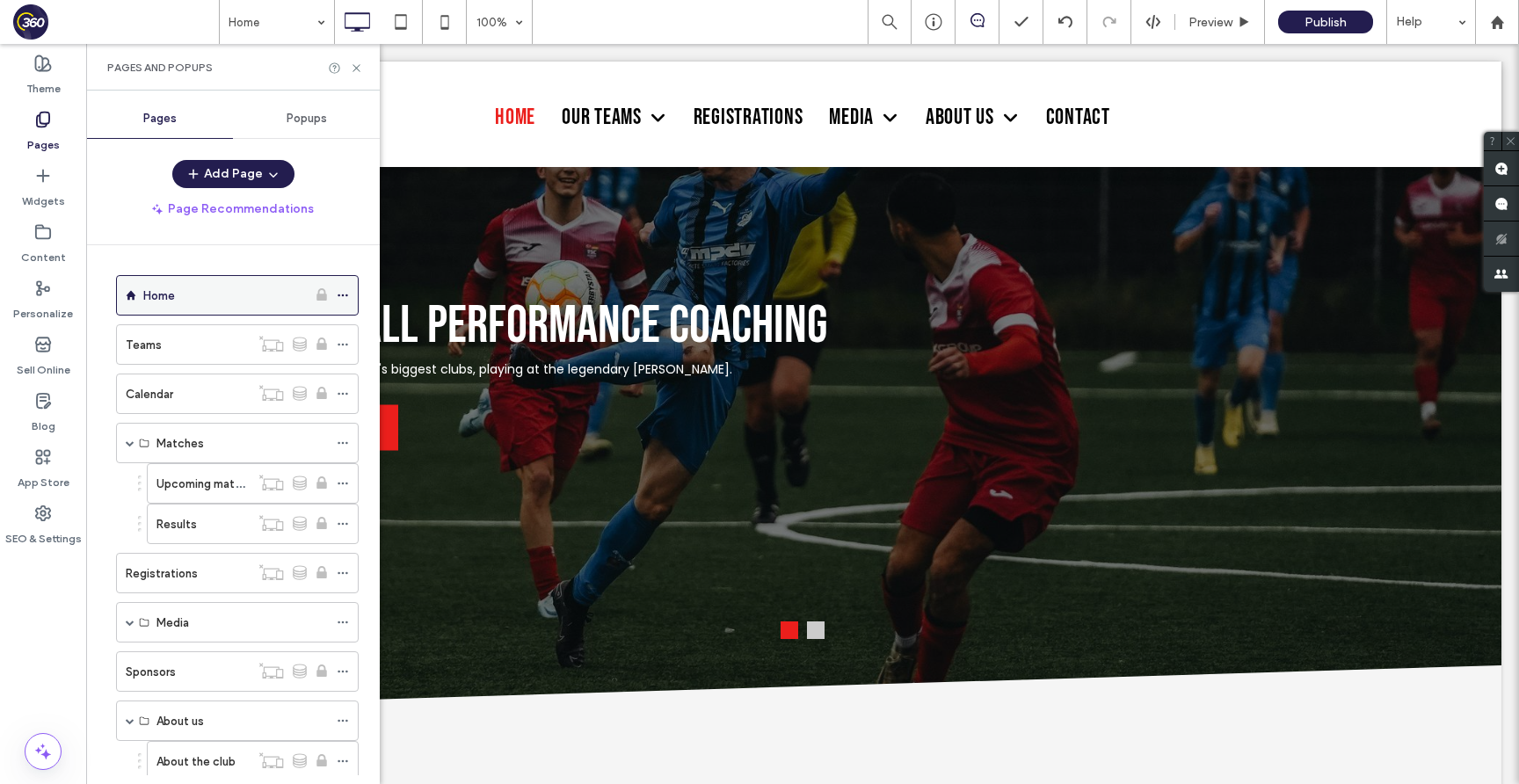
click at [343, 294] on icon at bounding box center [343, 296] width 12 height 12
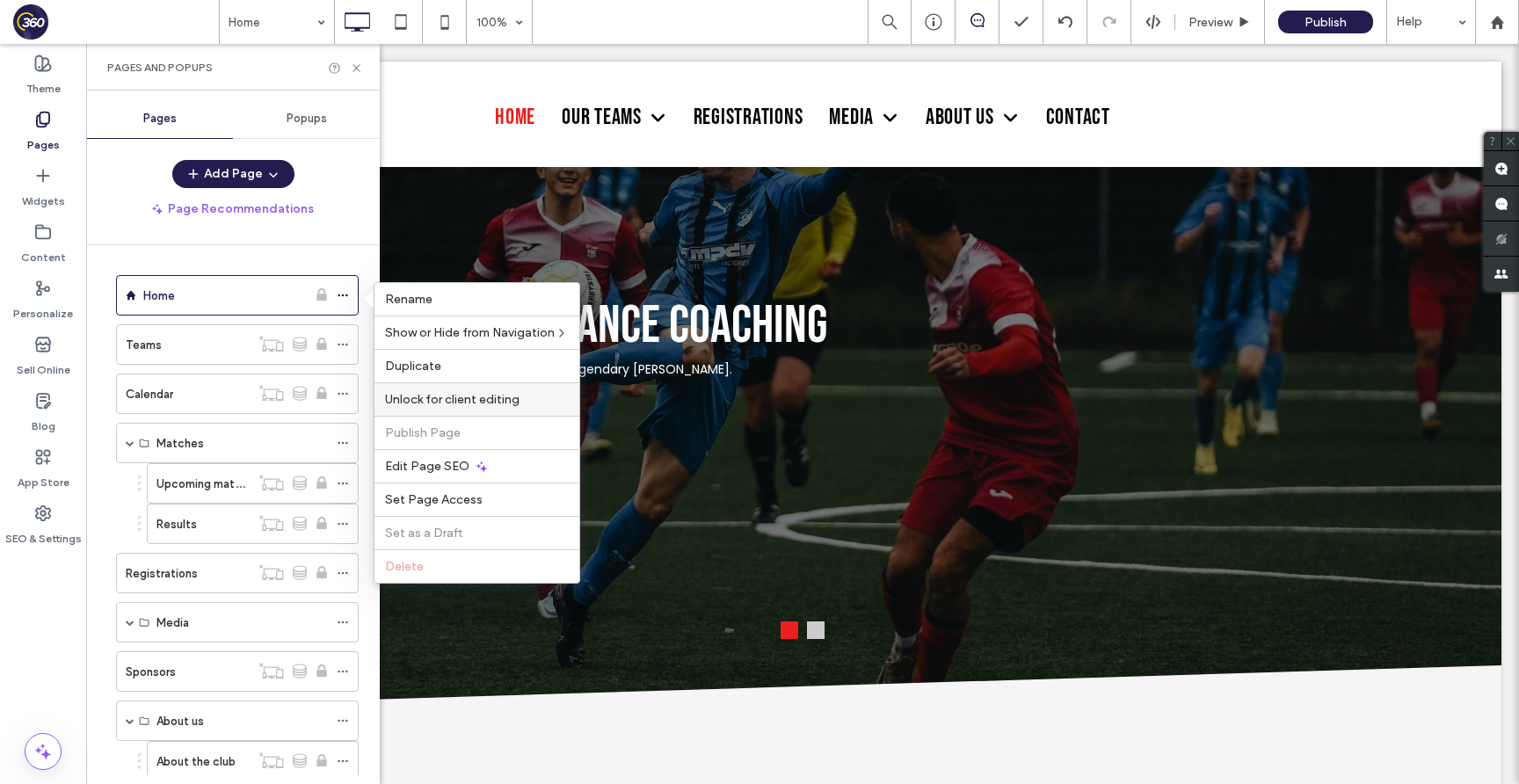
click at [470, 392] on span "Unlock for client editing" at bounding box center [452, 399] width 135 height 15
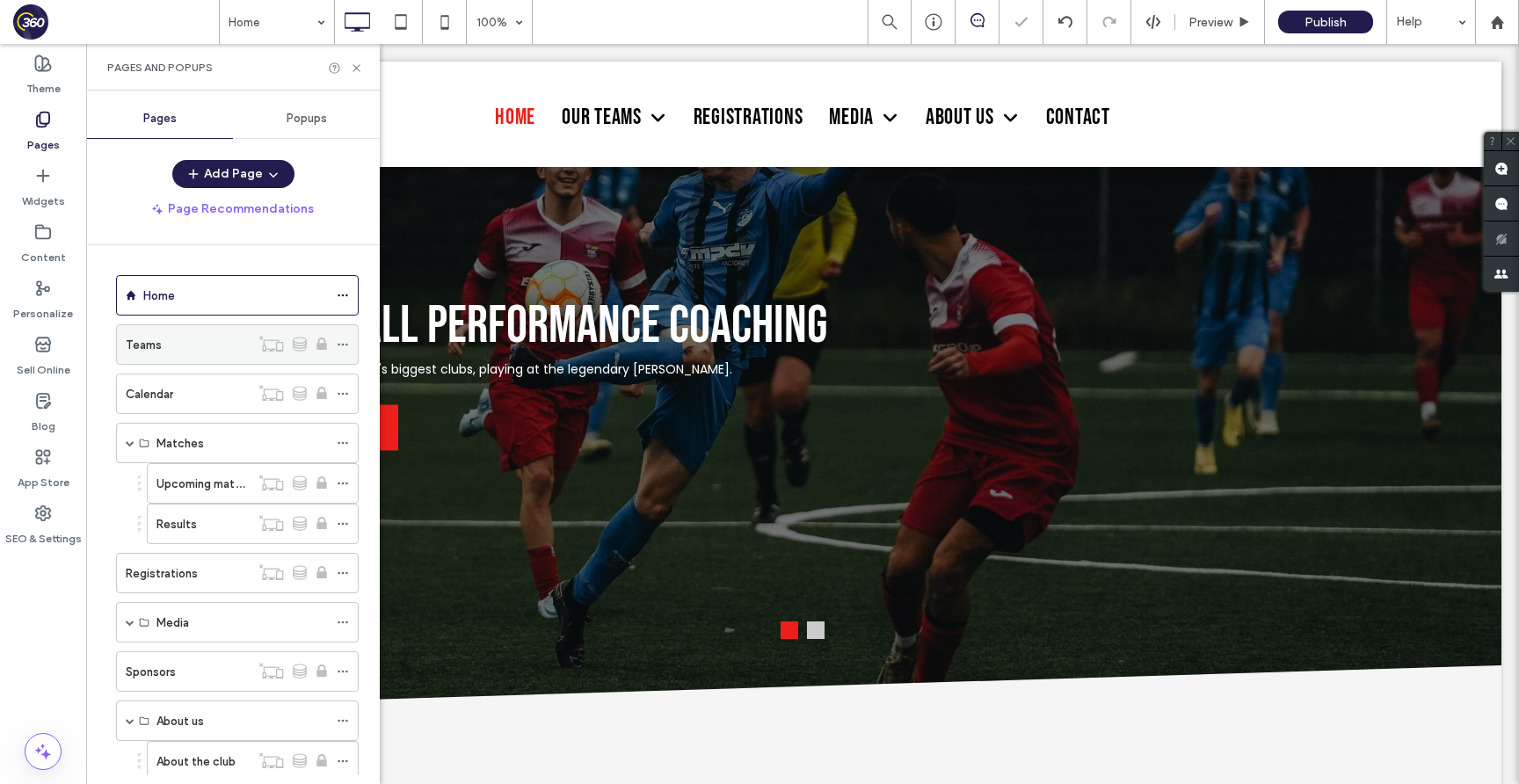
click at [339, 341] on icon at bounding box center [343, 345] width 12 height 12
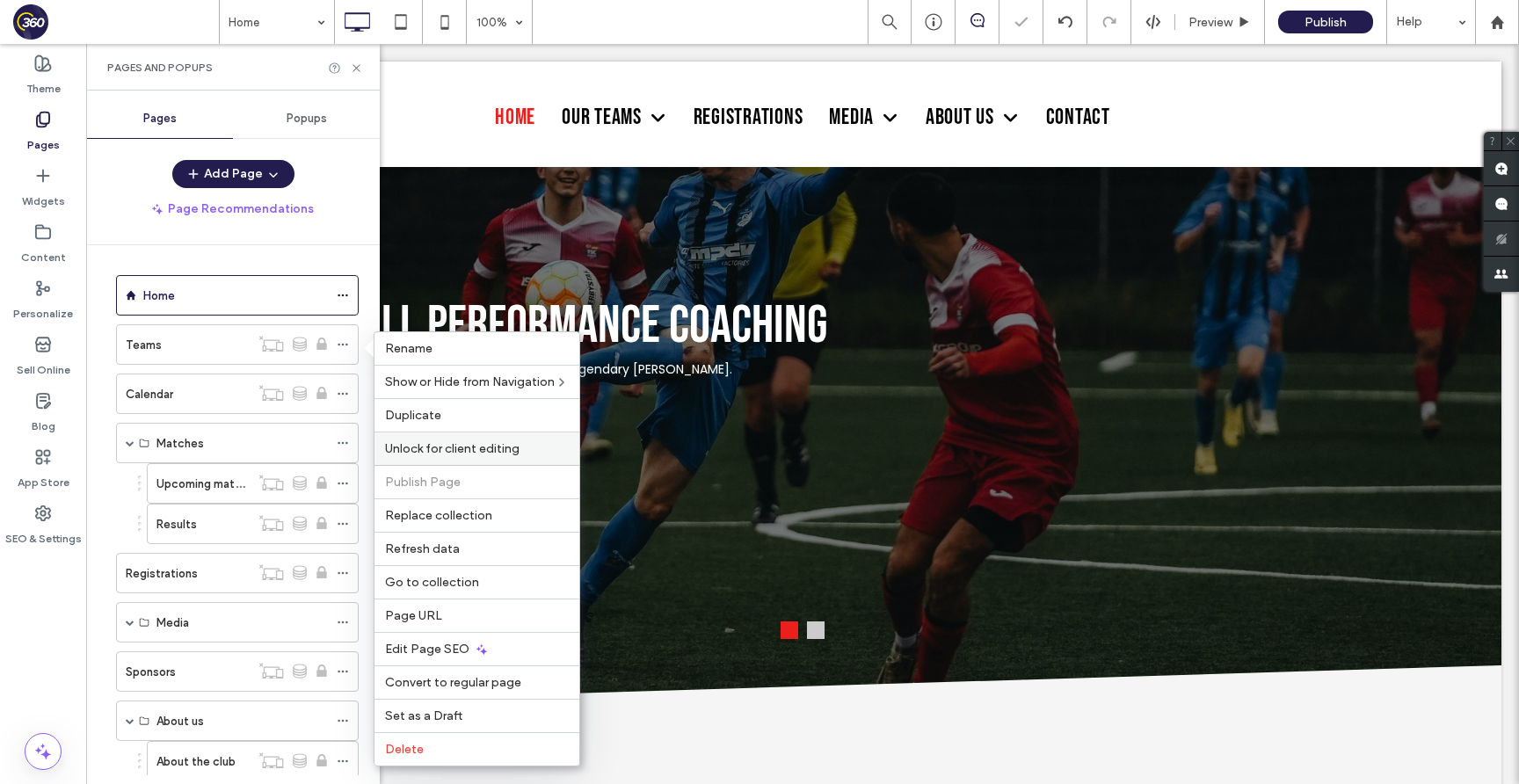
click at [439, 452] on span "Unlock for client editing" at bounding box center [452, 448] width 135 height 15
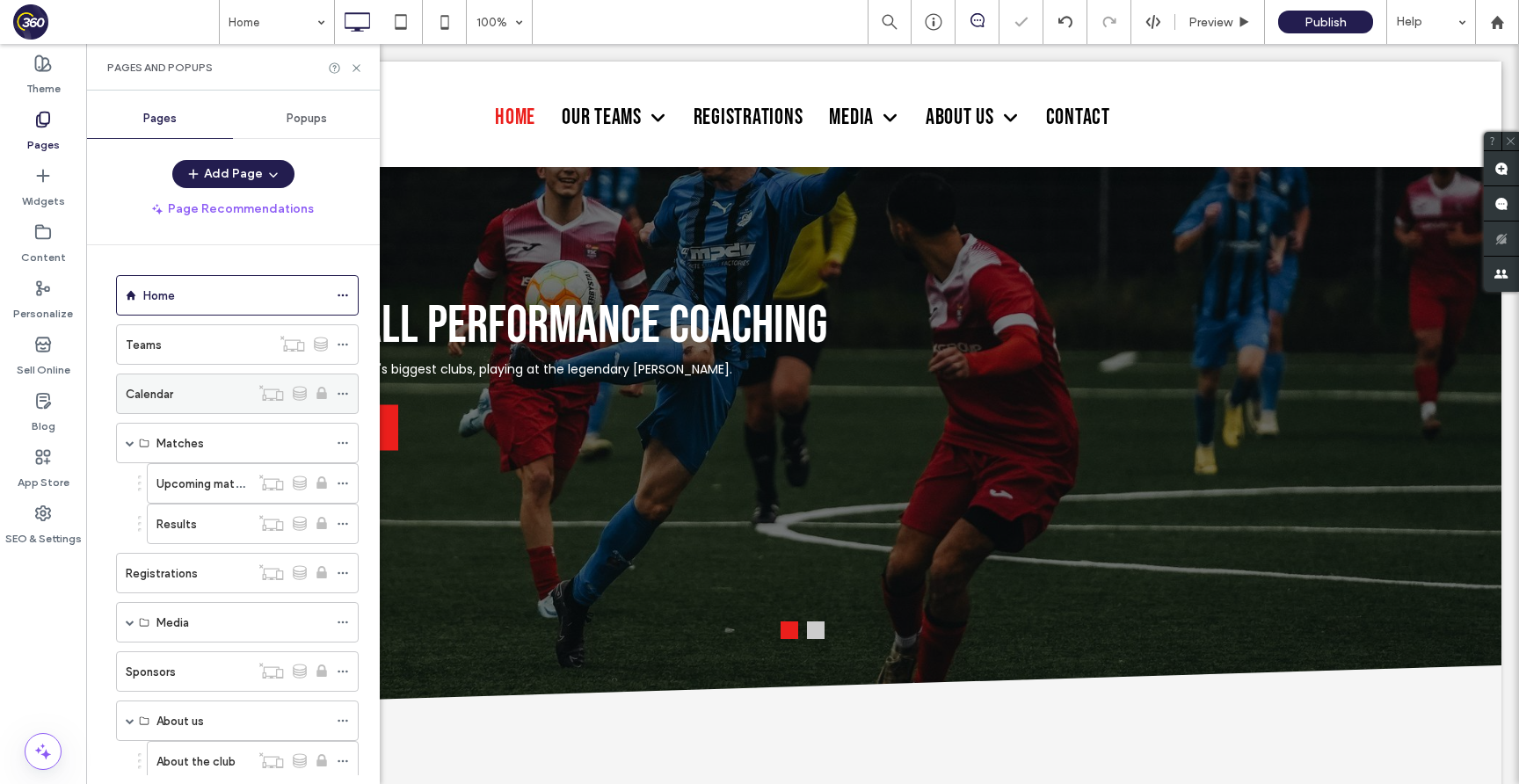
click at [343, 393] on use at bounding box center [342, 394] width 10 height 3
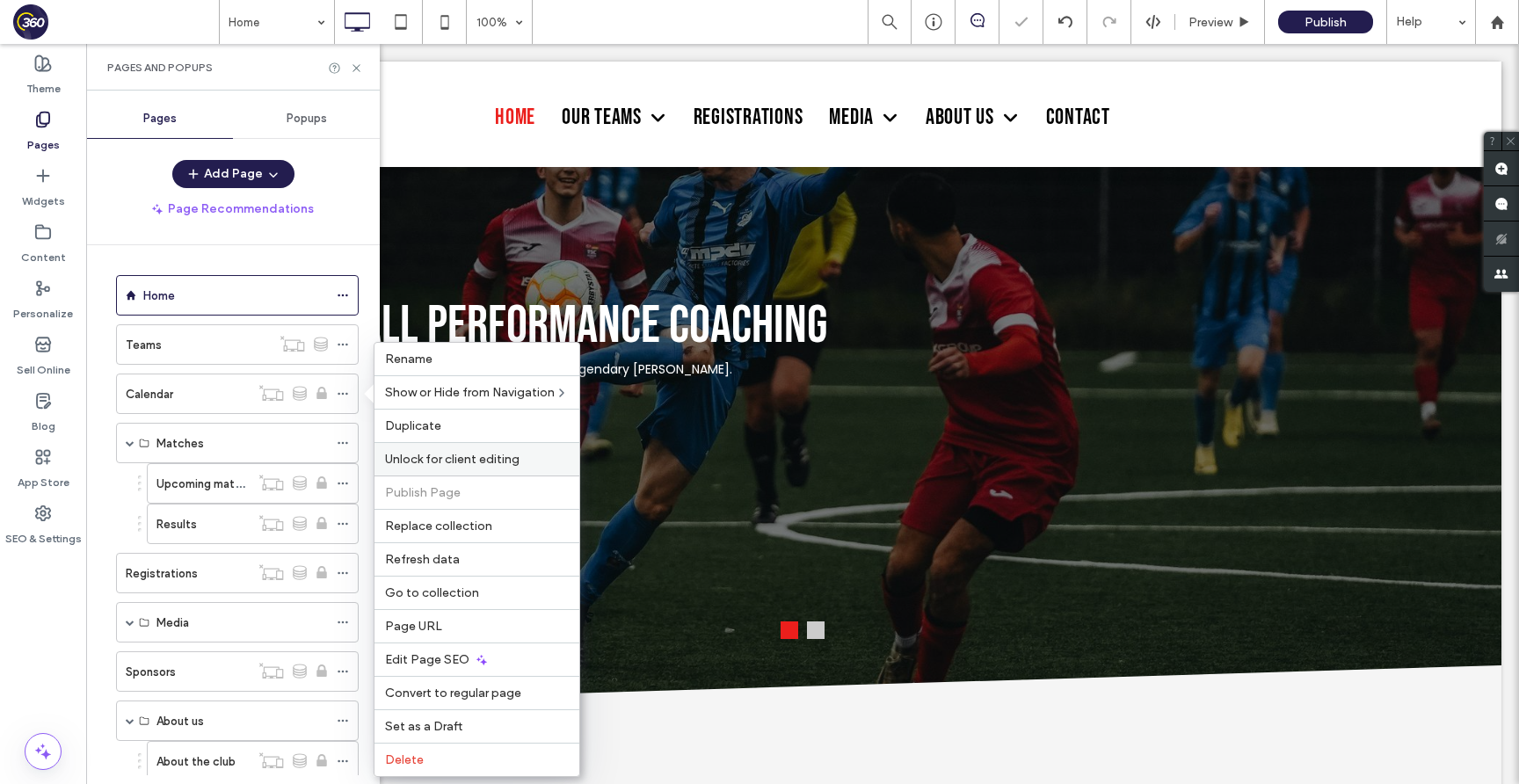
click at [430, 456] on span "Unlock for client editing" at bounding box center [452, 459] width 135 height 15
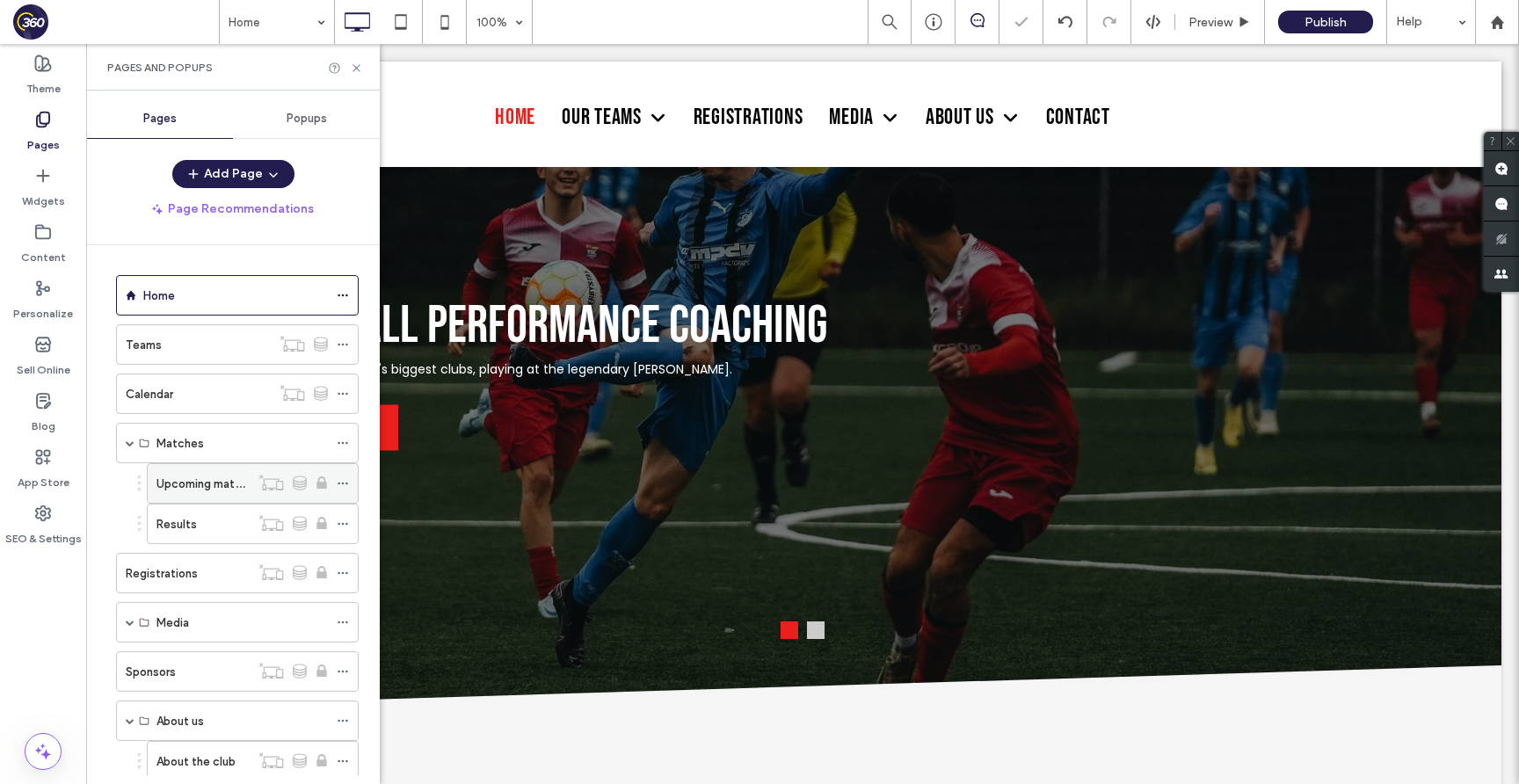
click at [347, 482] on icon at bounding box center [343, 484] width 12 height 12
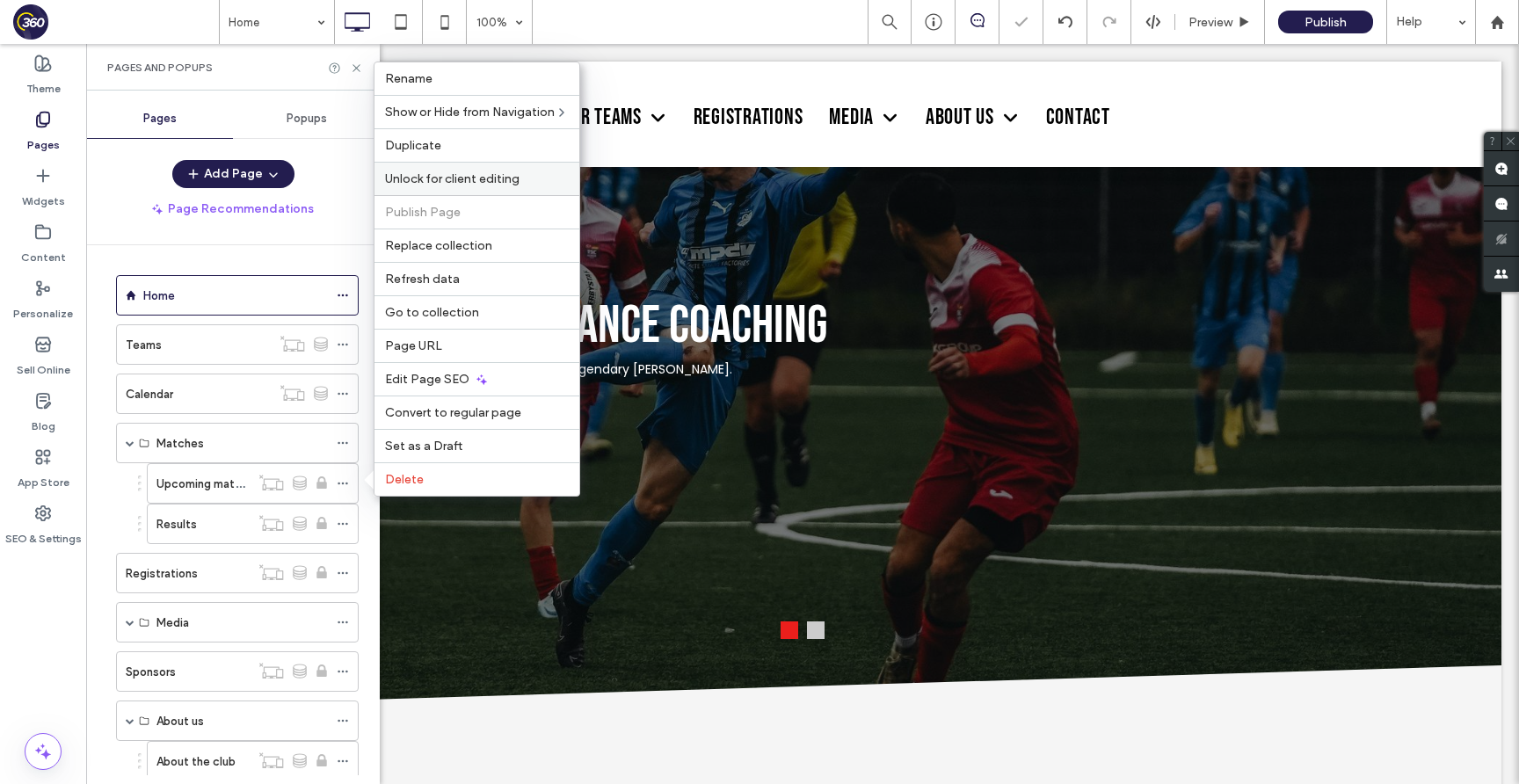
click at [479, 186] on div "Unlock for client editing" at bounding box center [477, 178] width 205 height 33
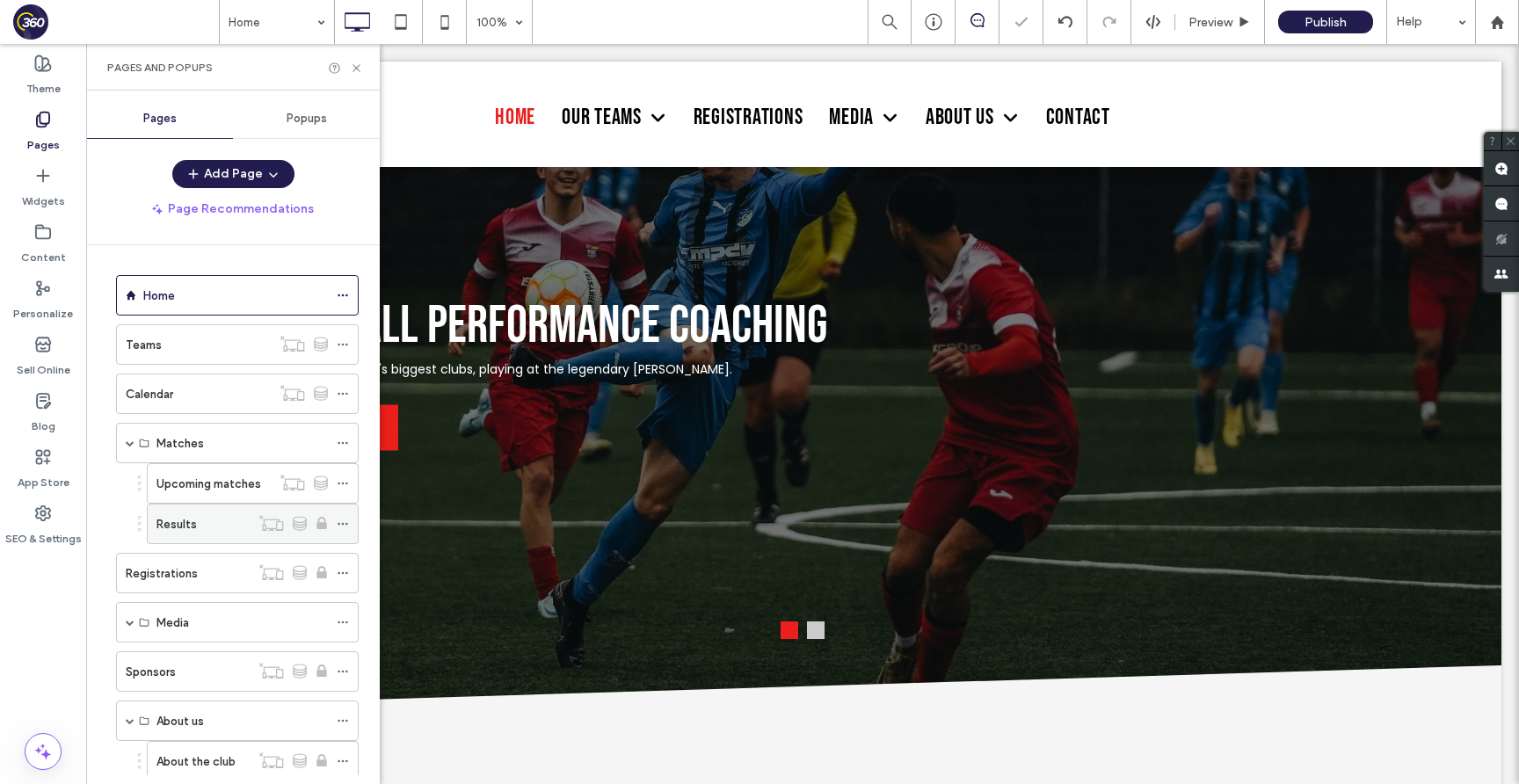
click at [340, 526] on icon at bounding box center [343, 524] width 12 height 12
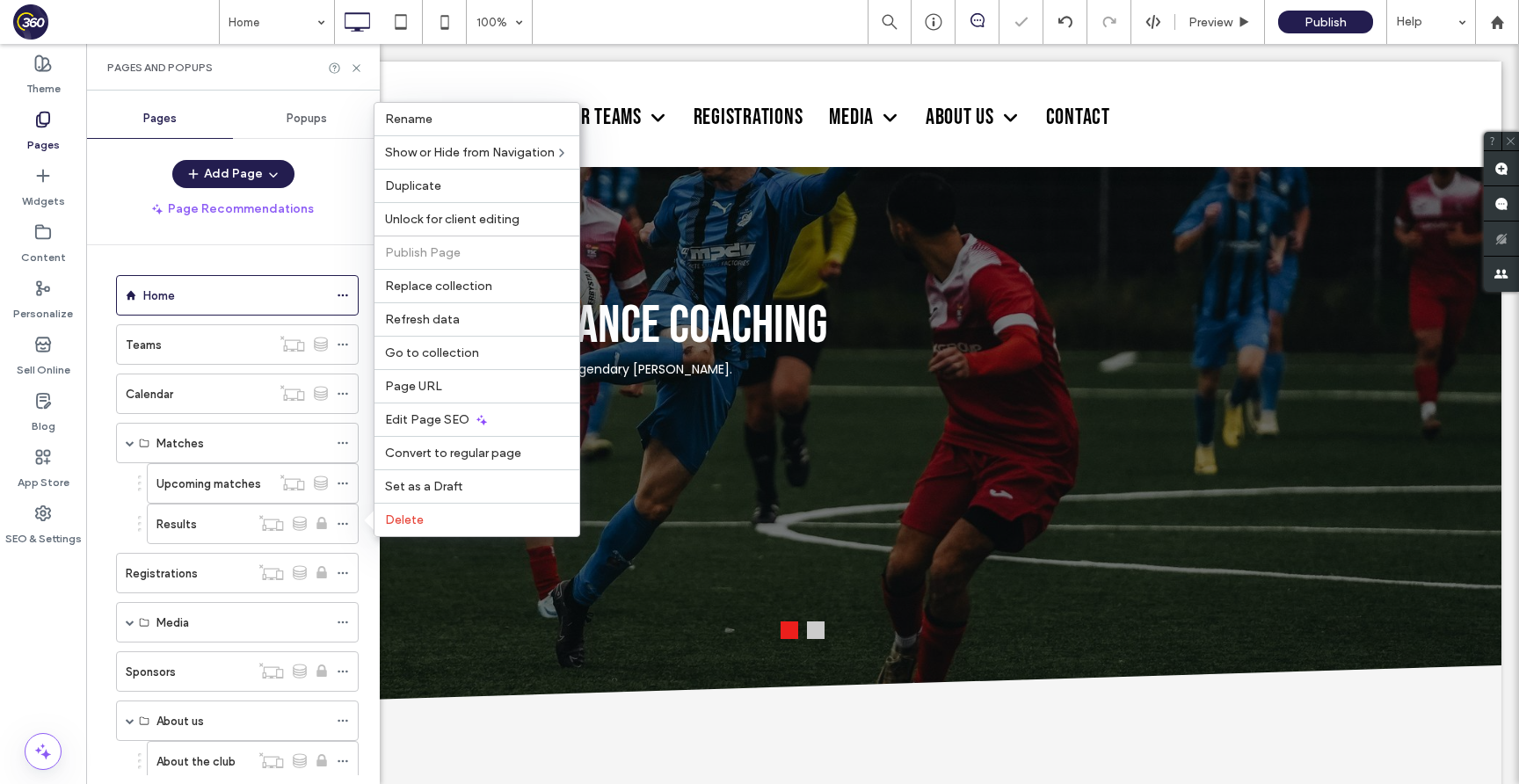
click at [465, 222] on span "Unlock for client editing" at bounding box center [452, 219] width 135 height 15
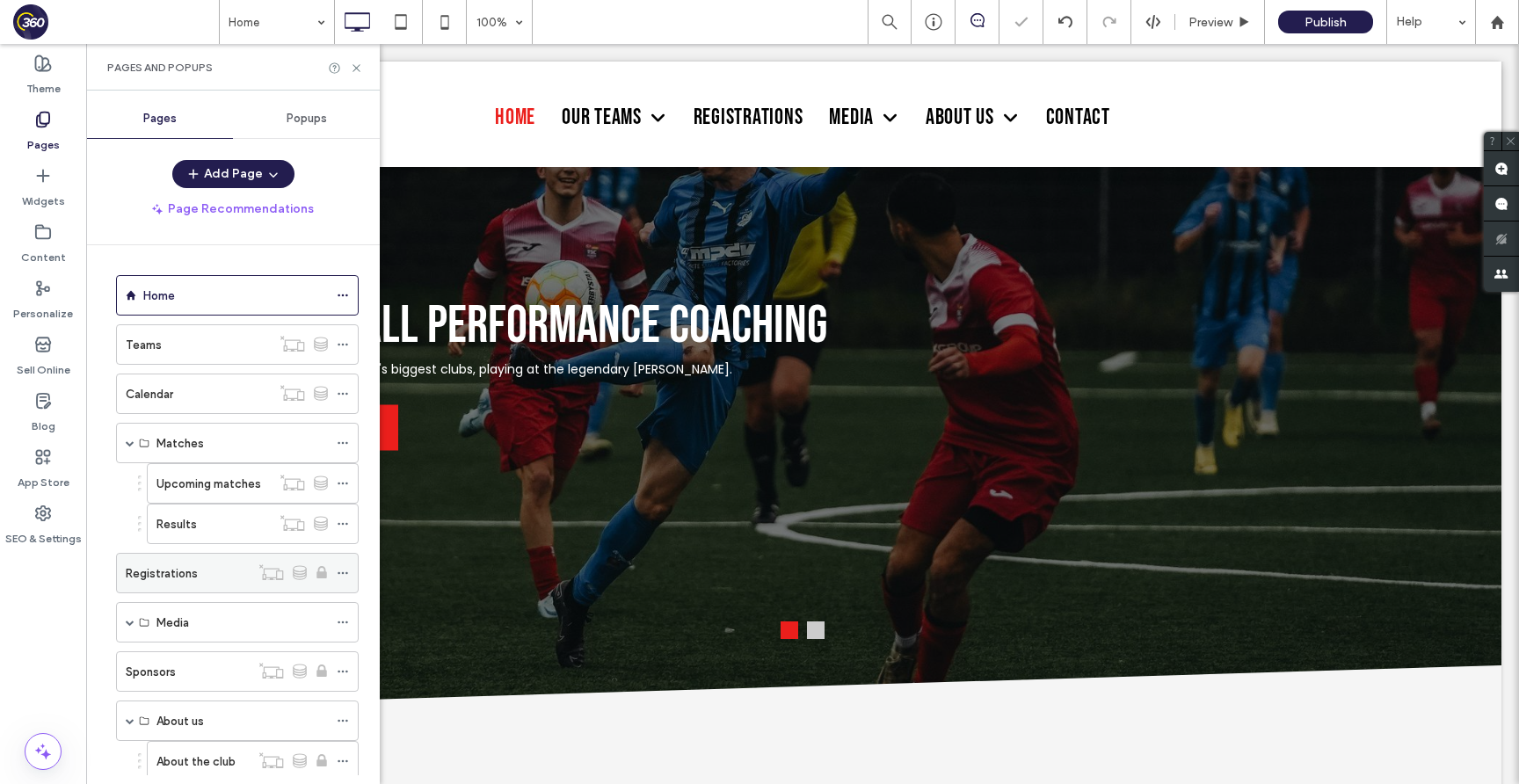
click at [343, 574] on icon at bounding box center [343, 573] width 12 height 12
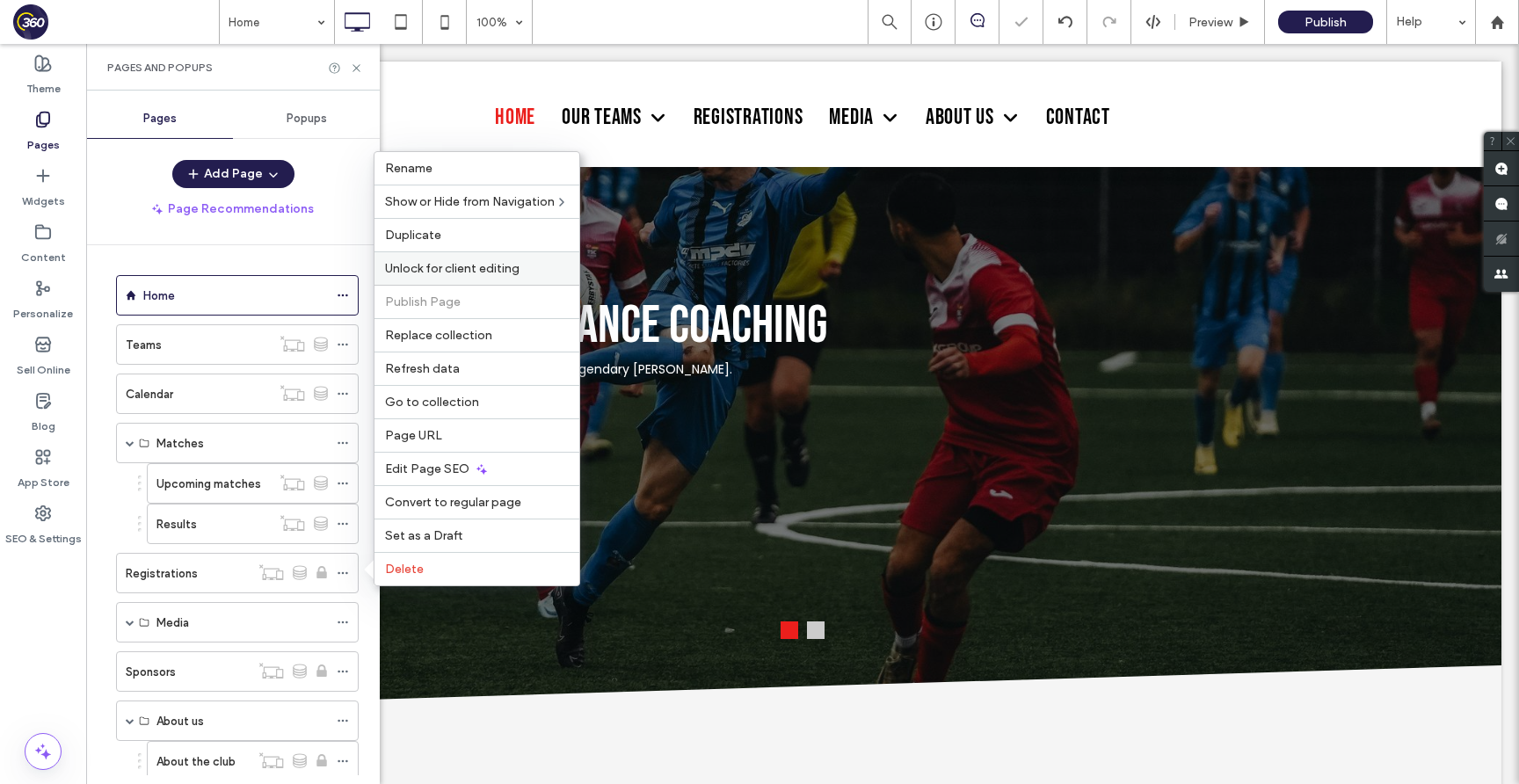
click at [475, 259] on div "Unlock for client editing" at bounding box center [477, 267] width 205 height 33
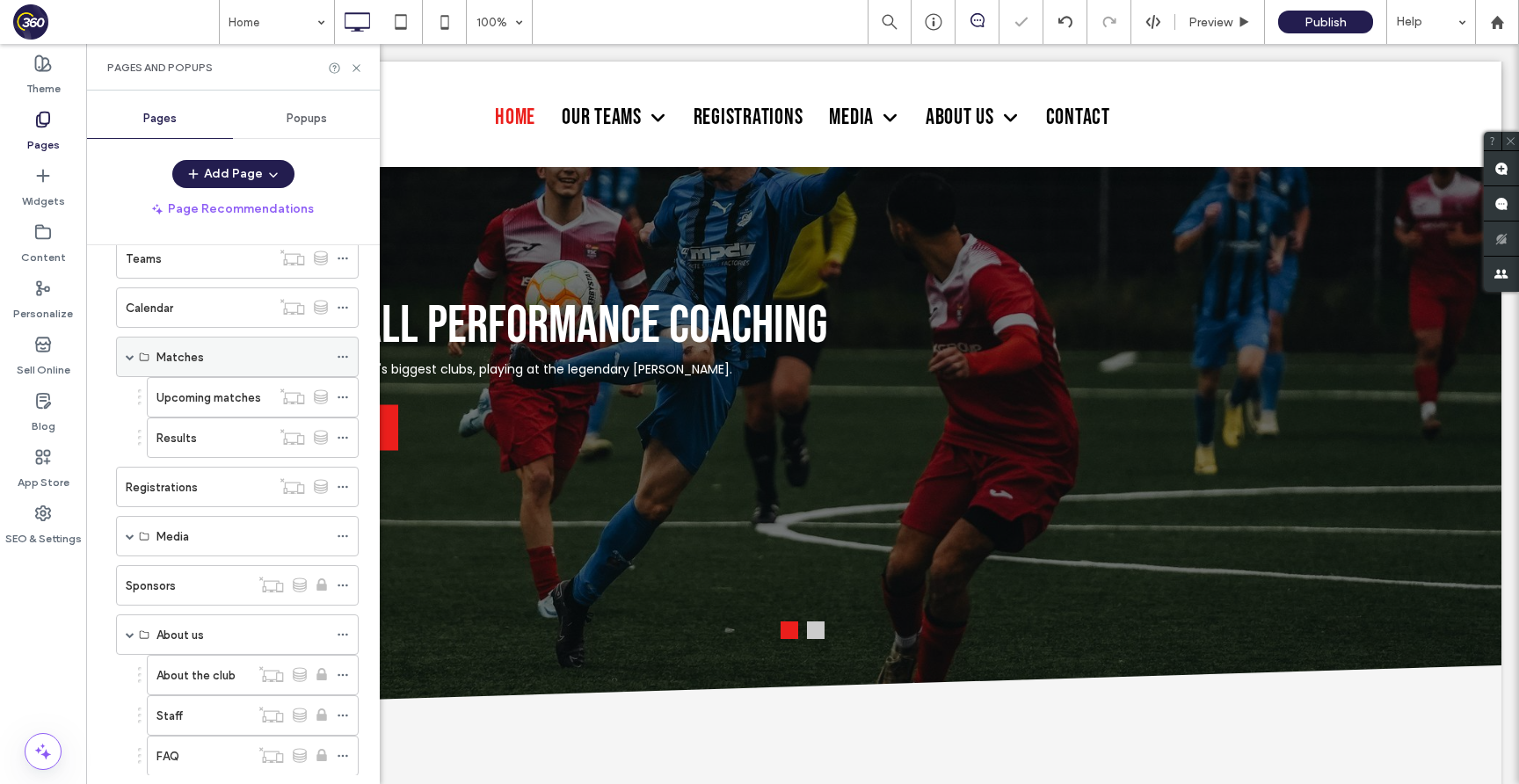
scroll to position [242, 0]
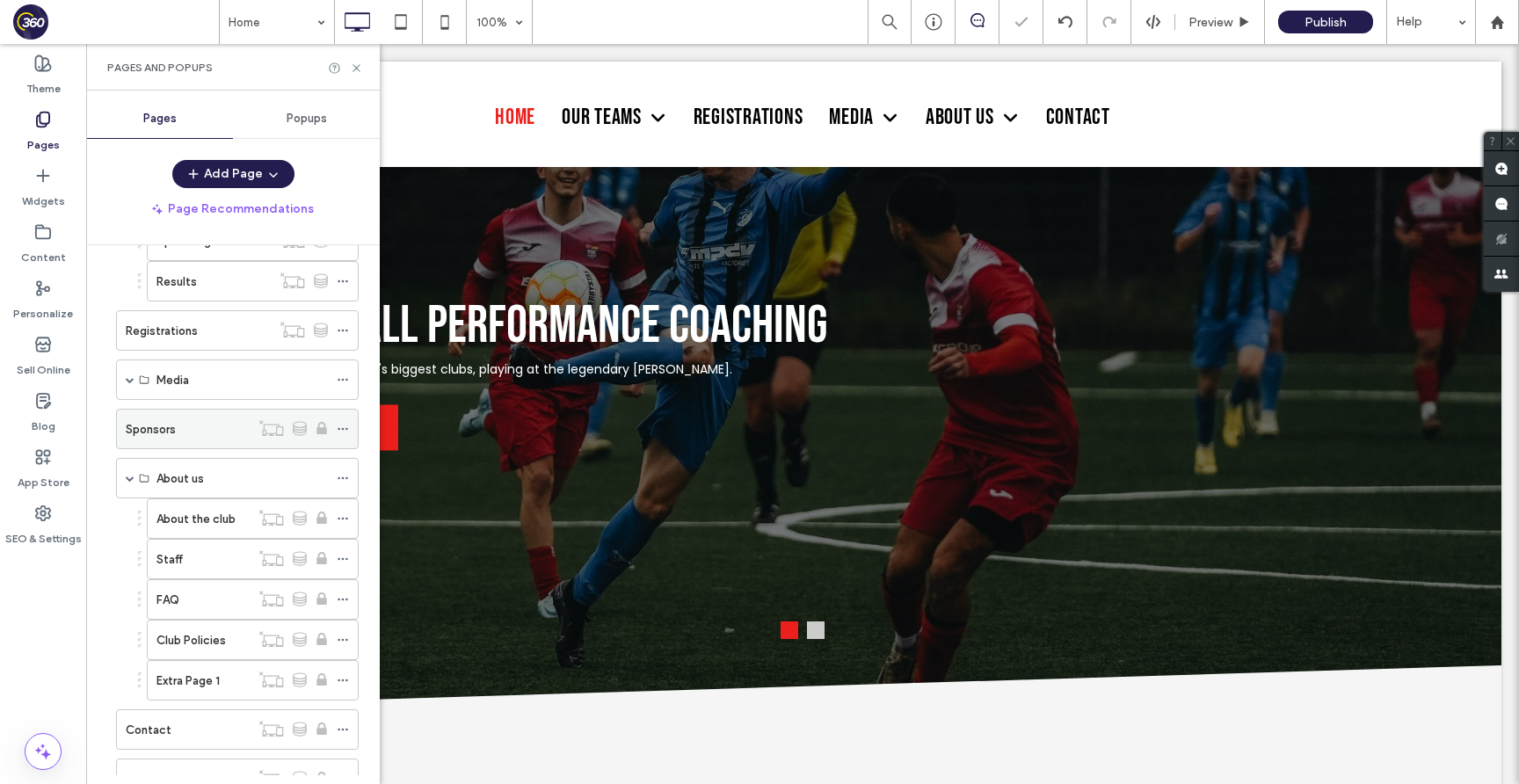
click at [345, 430] on icon at bounding box center [343, 429] width 12 height 12
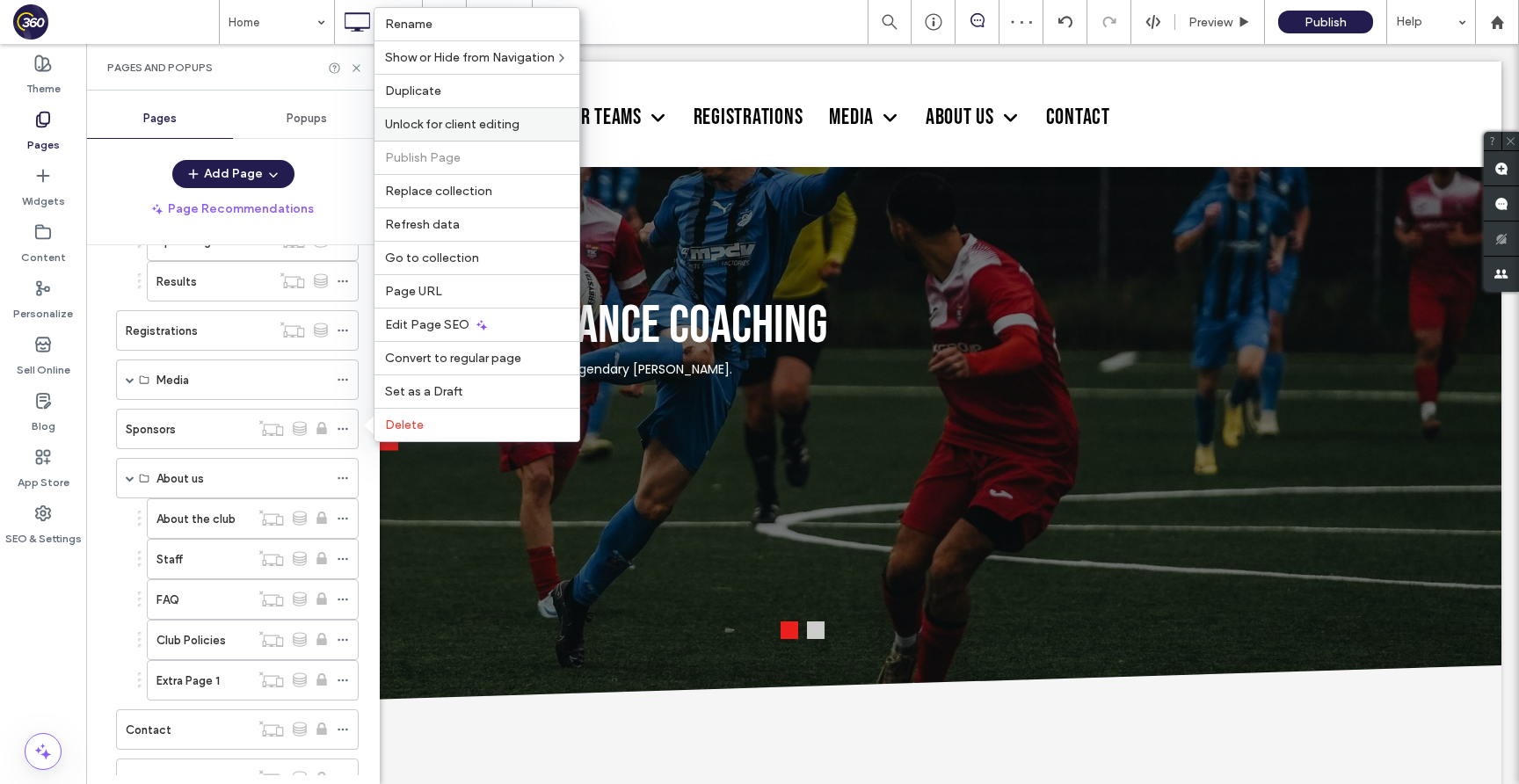
click at [498, 119] on span "Unlock for client editing" at bounding box center [452, 124] width 135 height 15
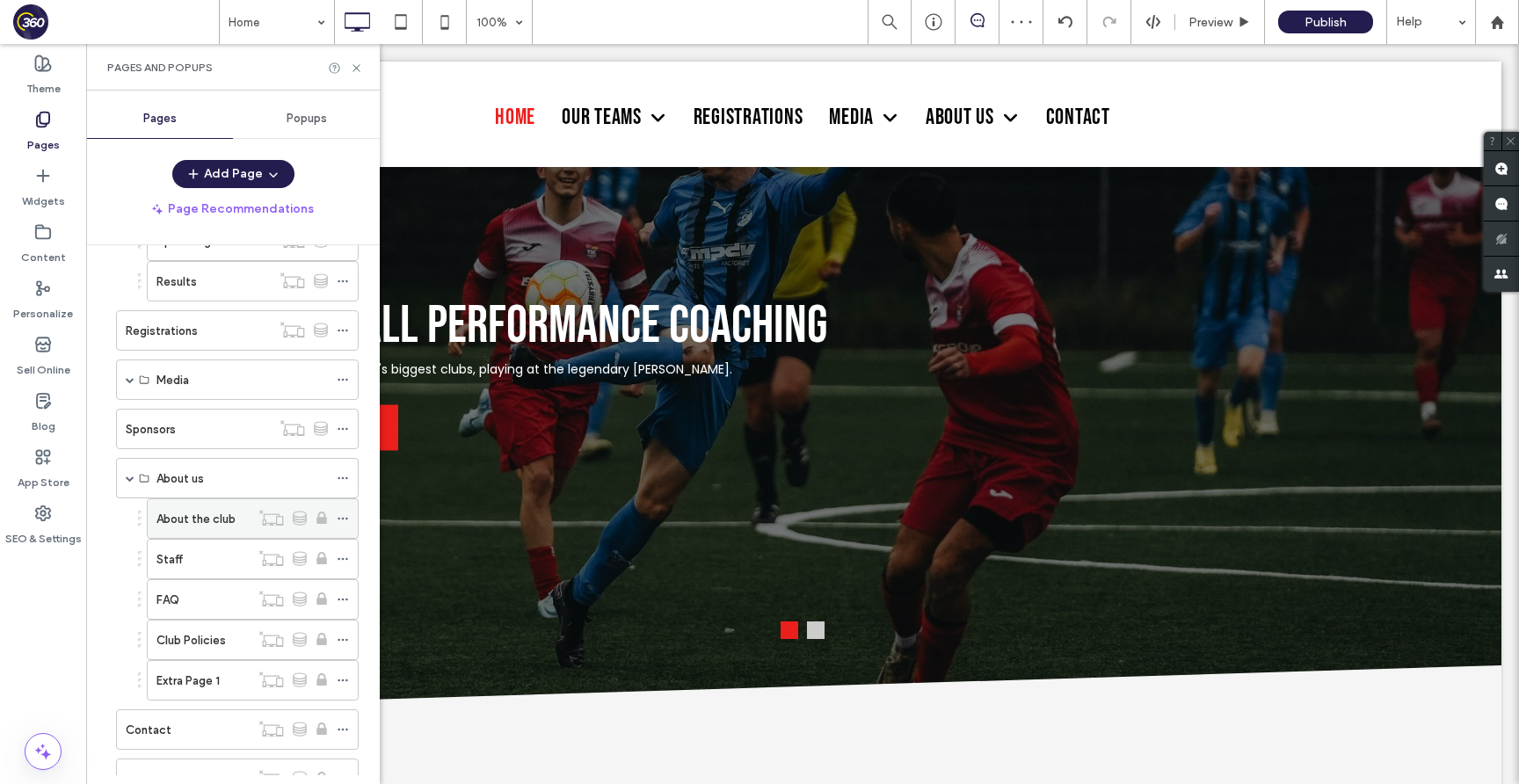
click at [346, 520] on icon at bounding box center [343, 519] width 12 height 12
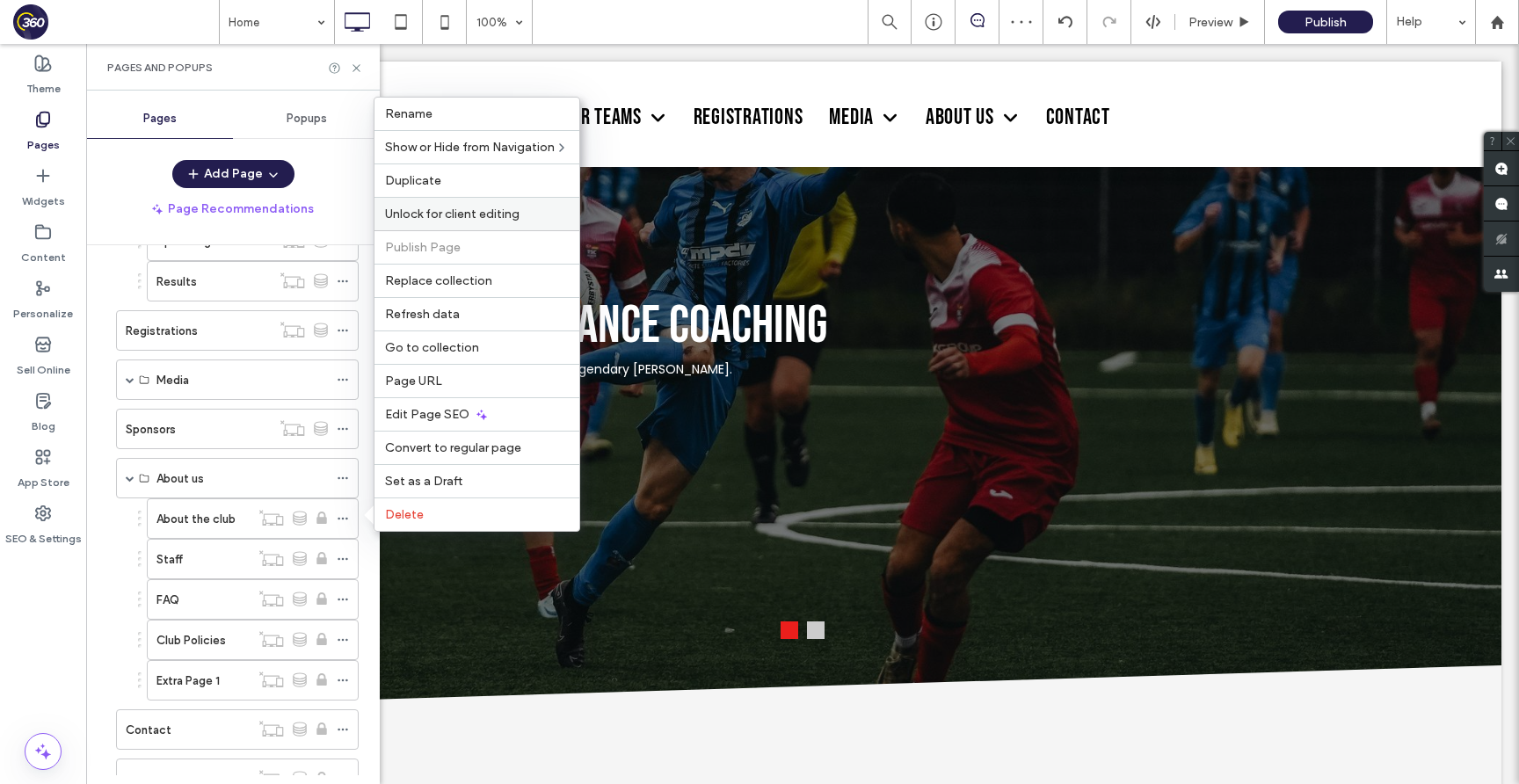
click at [475, 214] on span "Unlock for client editing" at bounding box center [452, 214] width 135 height 15
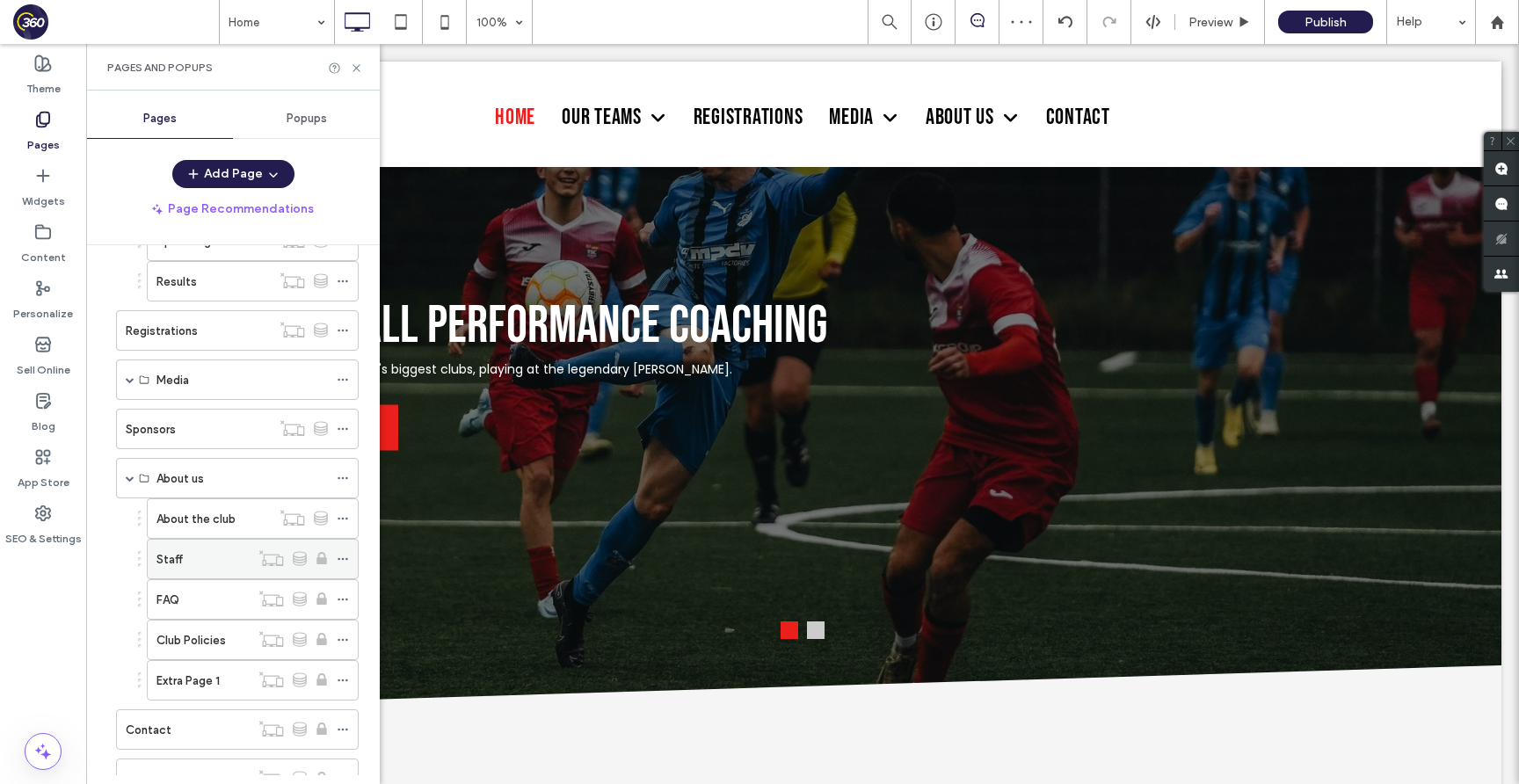
click at [344, 559] on icon at bounding box center [343, 559] width 12 height 12
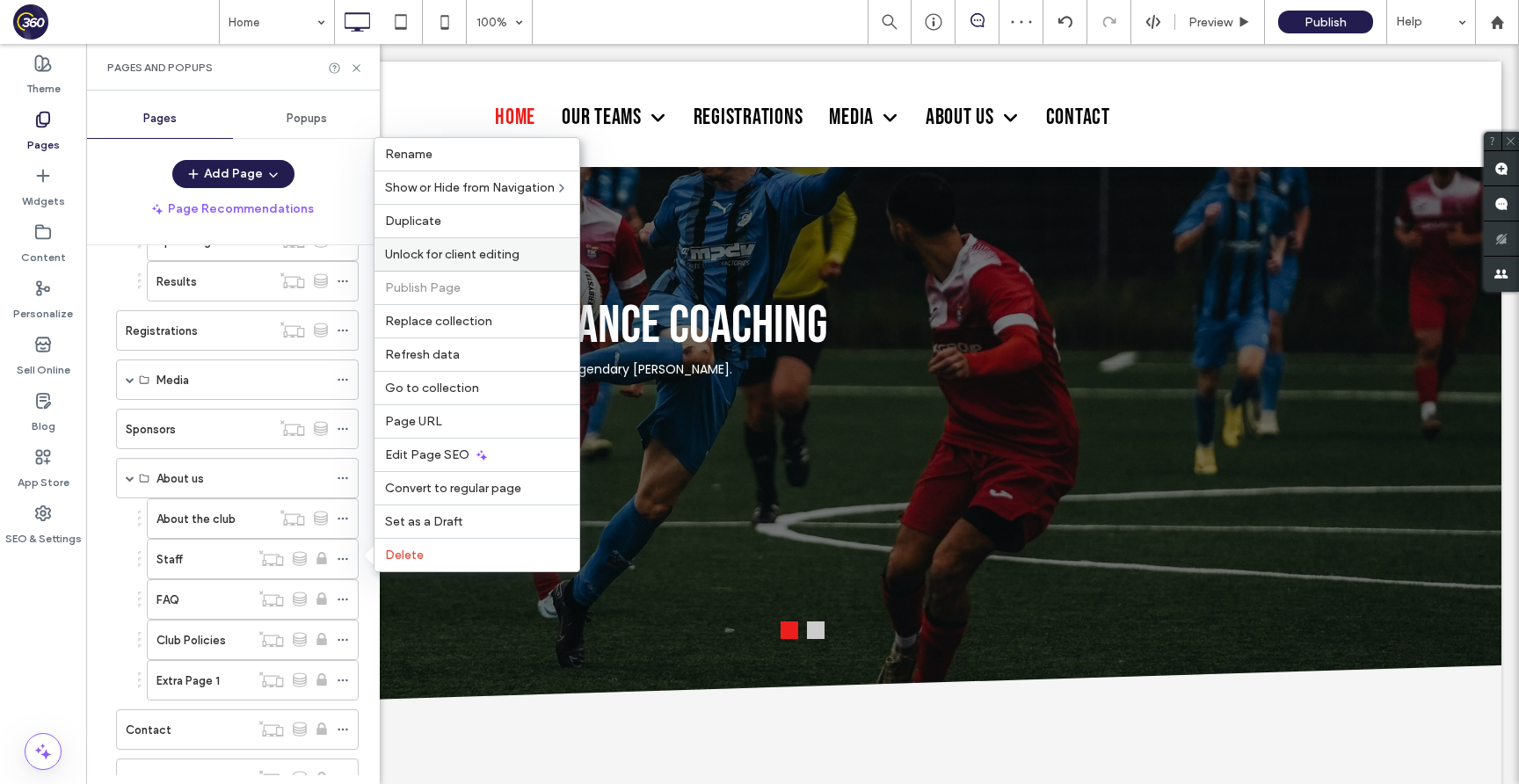
click at [470, 261] on span "Unlock for client editing" at bounding box center [452, 254] width 135 height 15
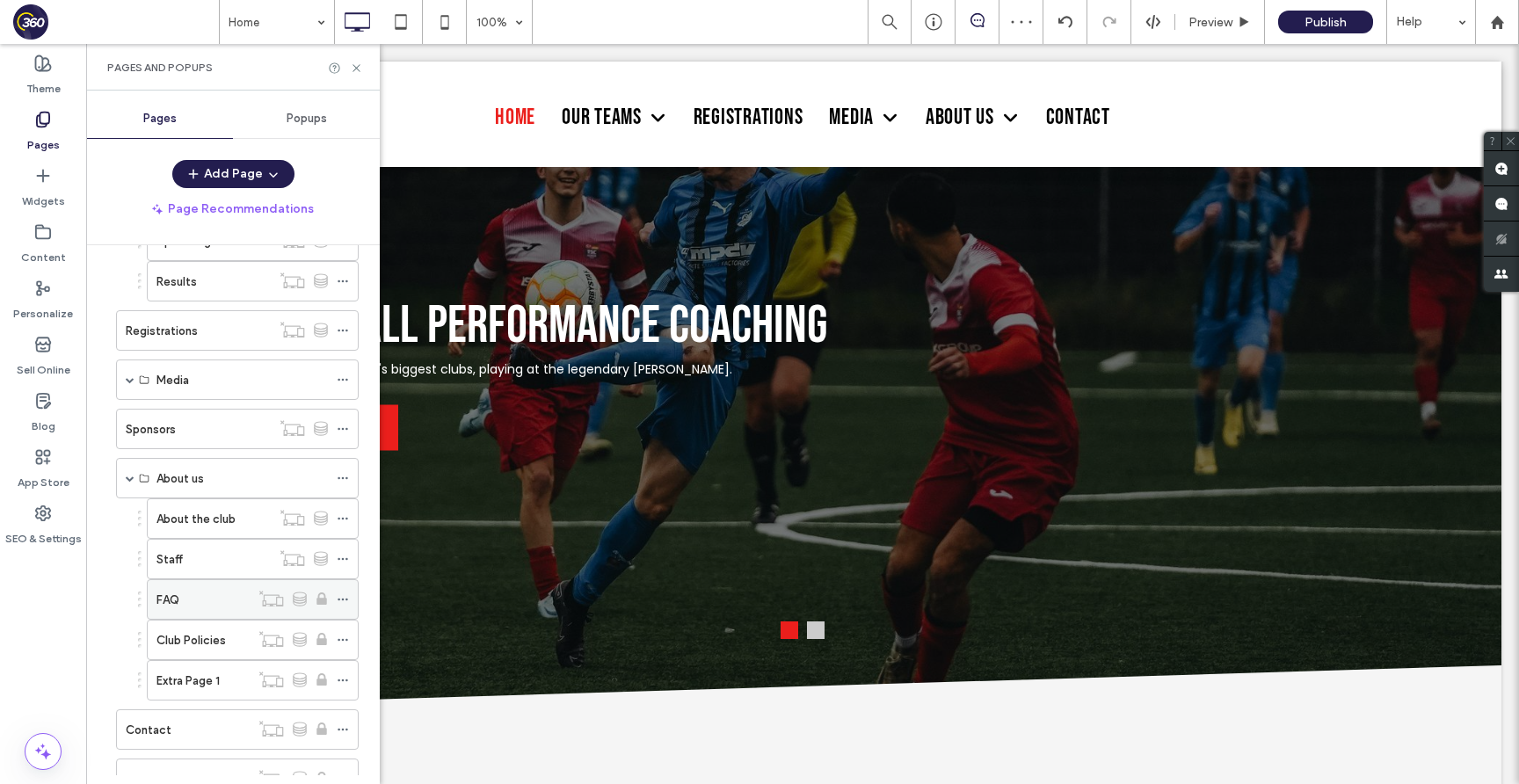
click at [340, 599] on icon at bounding box center [343, 600] width 12 height 12
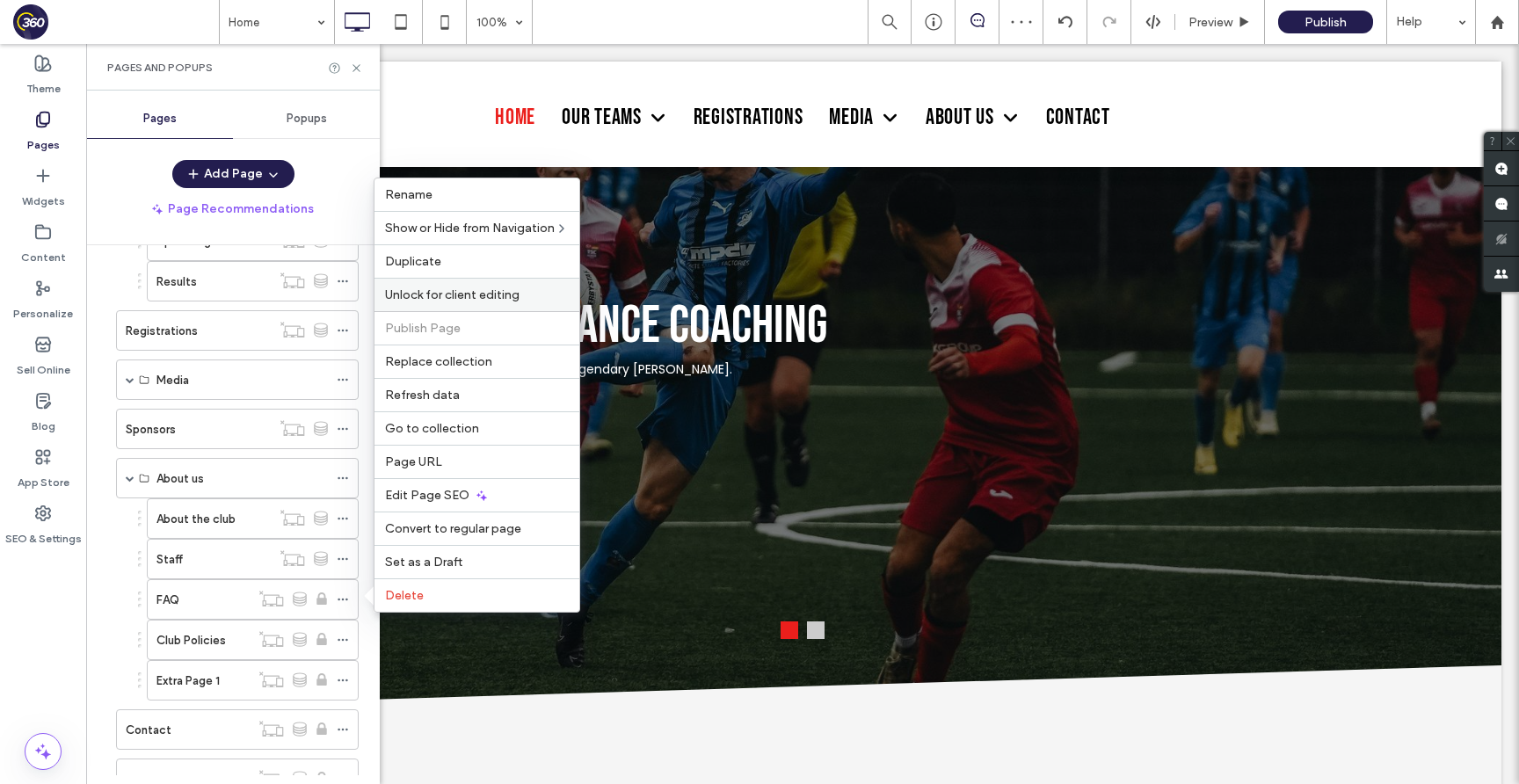
click at [484, 294] on span "Unlock for client editing" at bounding box center [452, 295] width 135 height 15
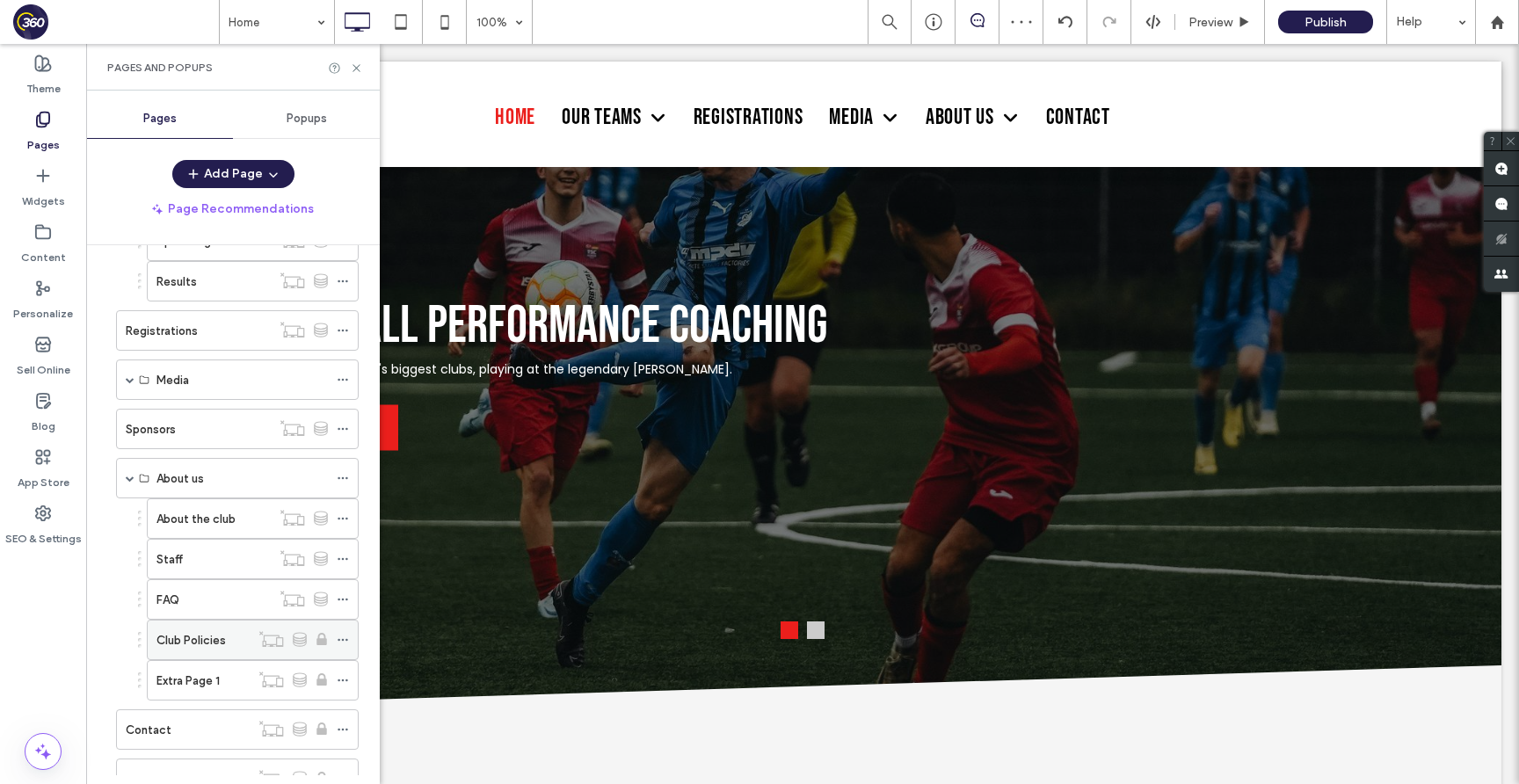
click at [345, 633] on icon at bounding box center [343, 640] width 12 height 12
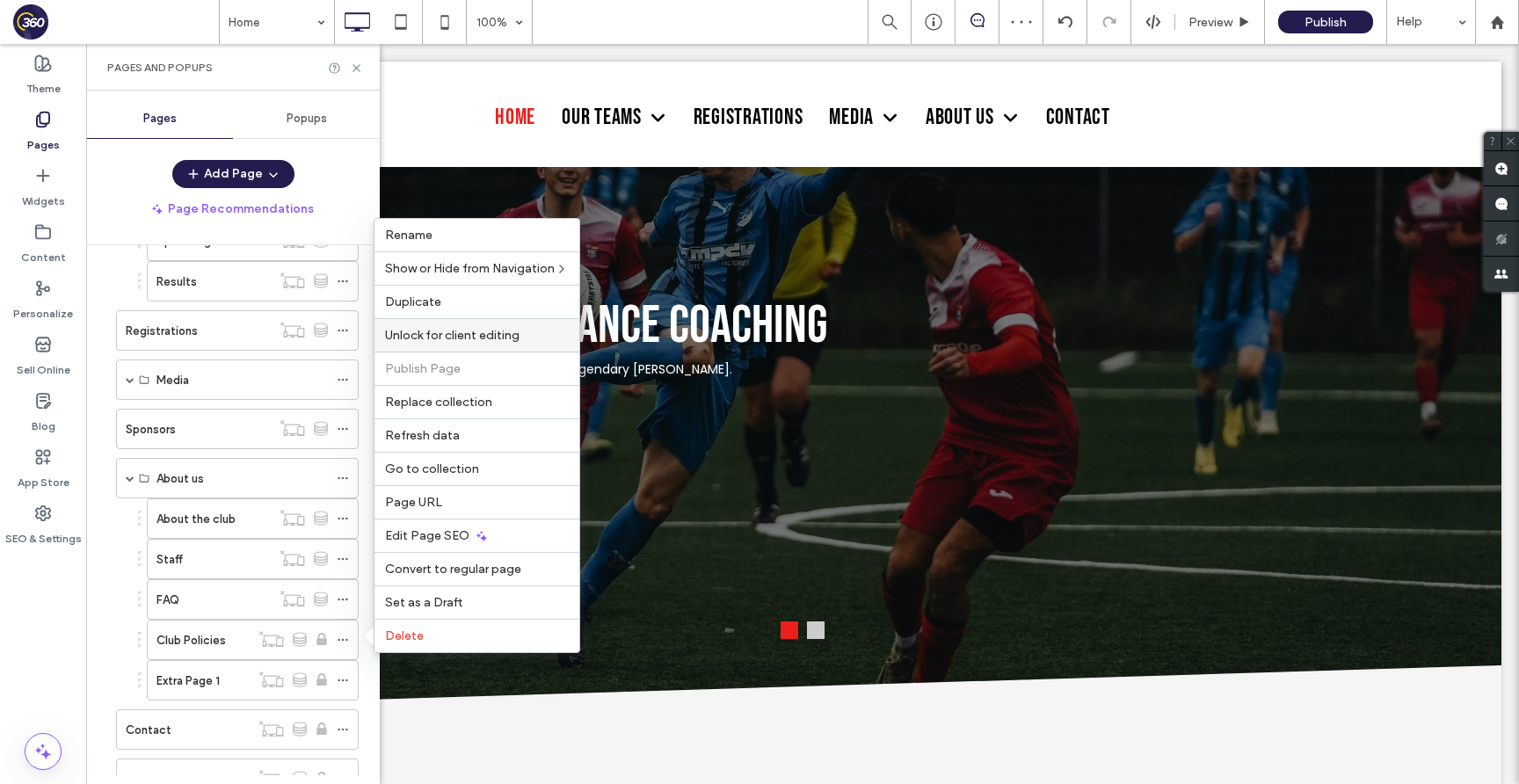
click at [496, 337] on span "Unlock for client editing" at bounding box center [452, 335] width 135 height 15
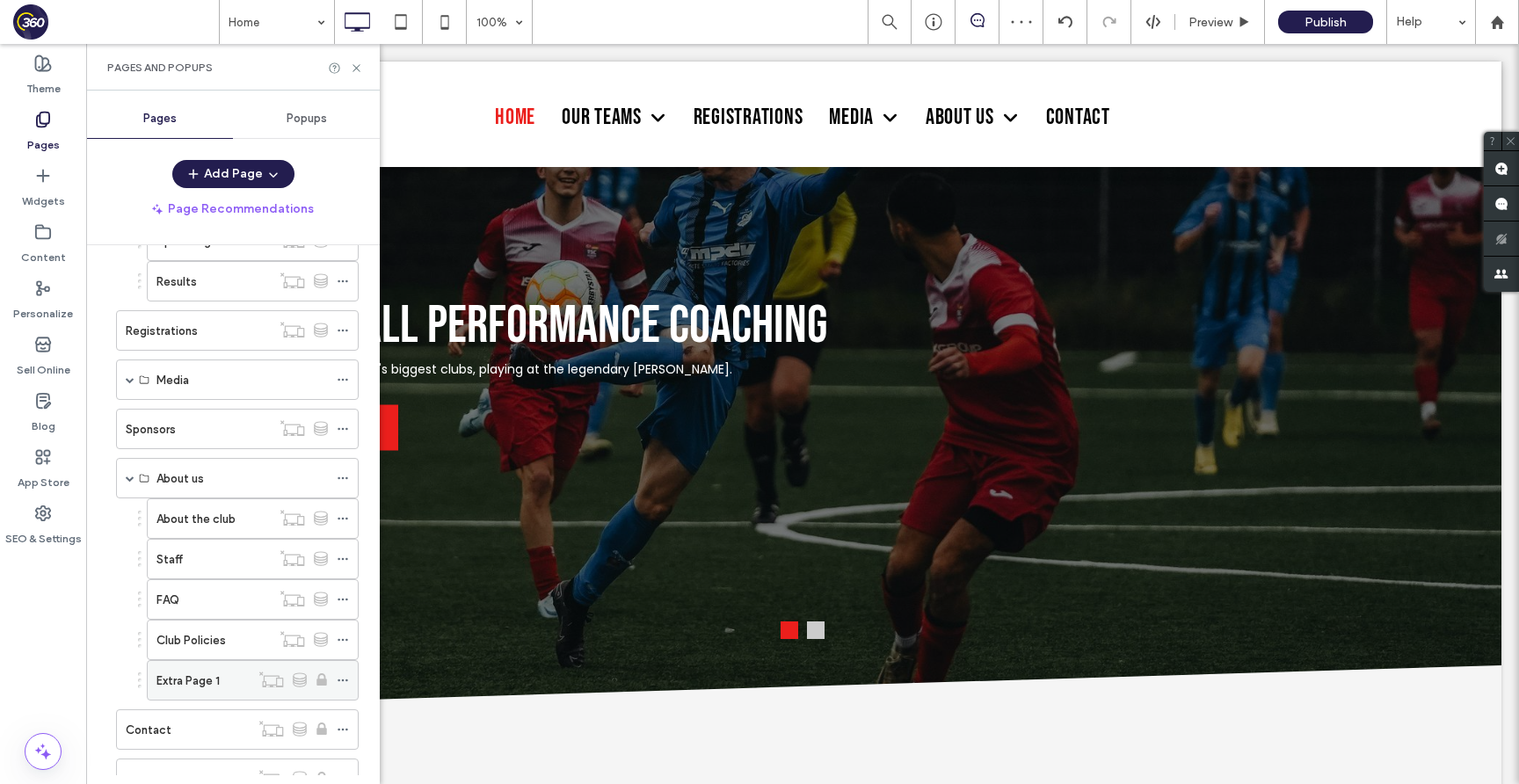
click at [340, 683] on icon at bounding box center [343, 681] width 12 height 12
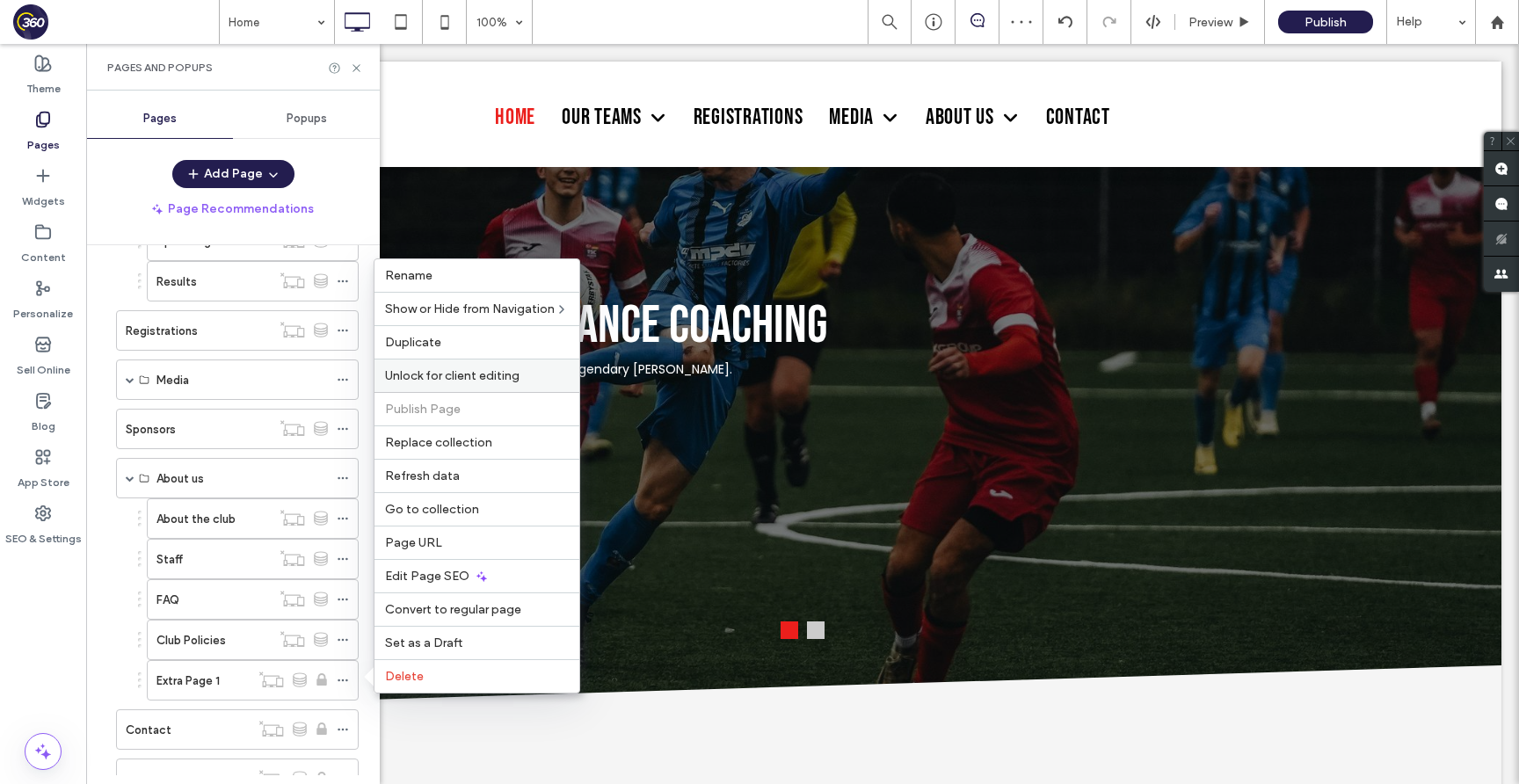
click at [502, 373] on span "Unlock for client editing" at bounding box center [452, 375] width 135 height 15
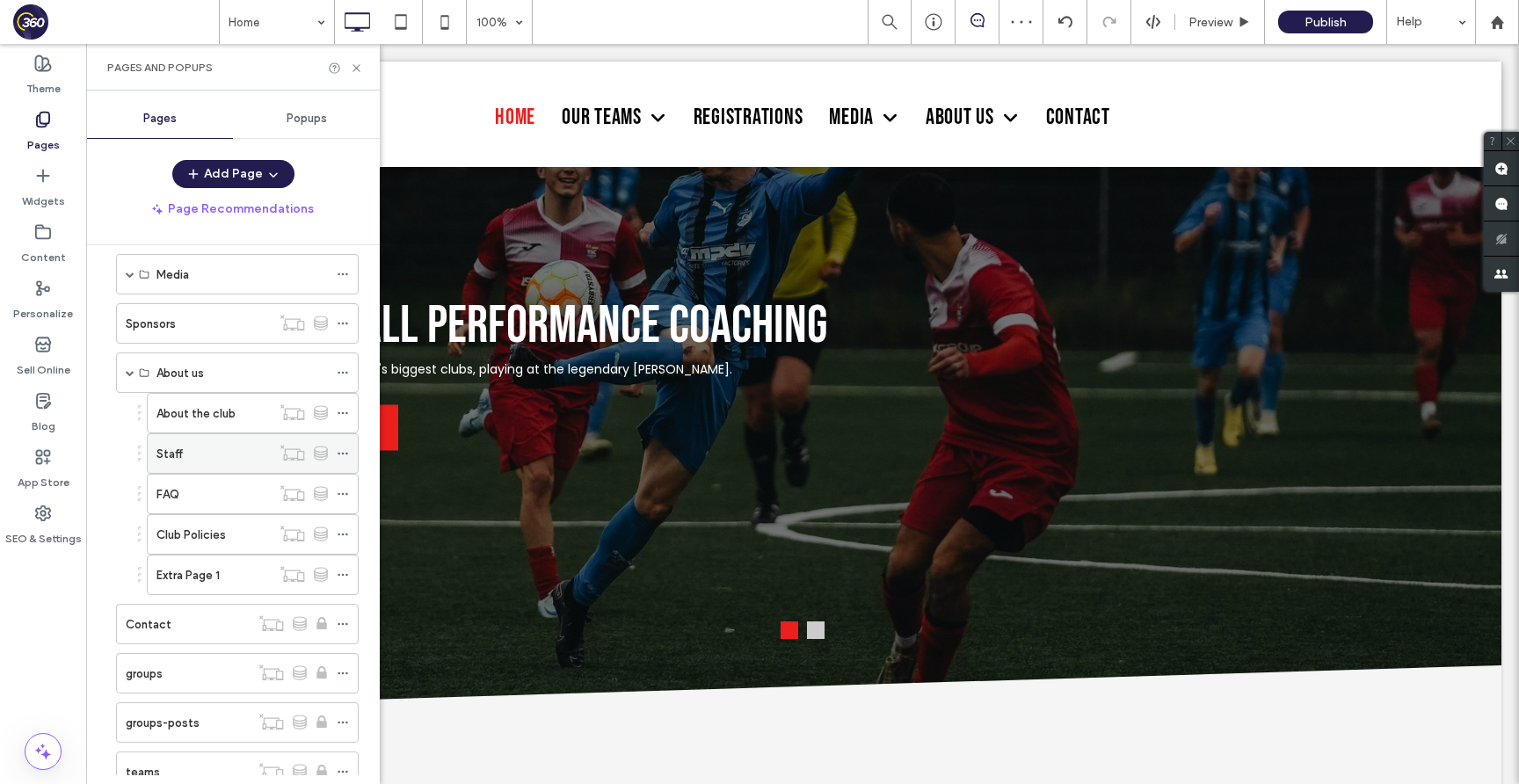
scroll to position [409, 0]
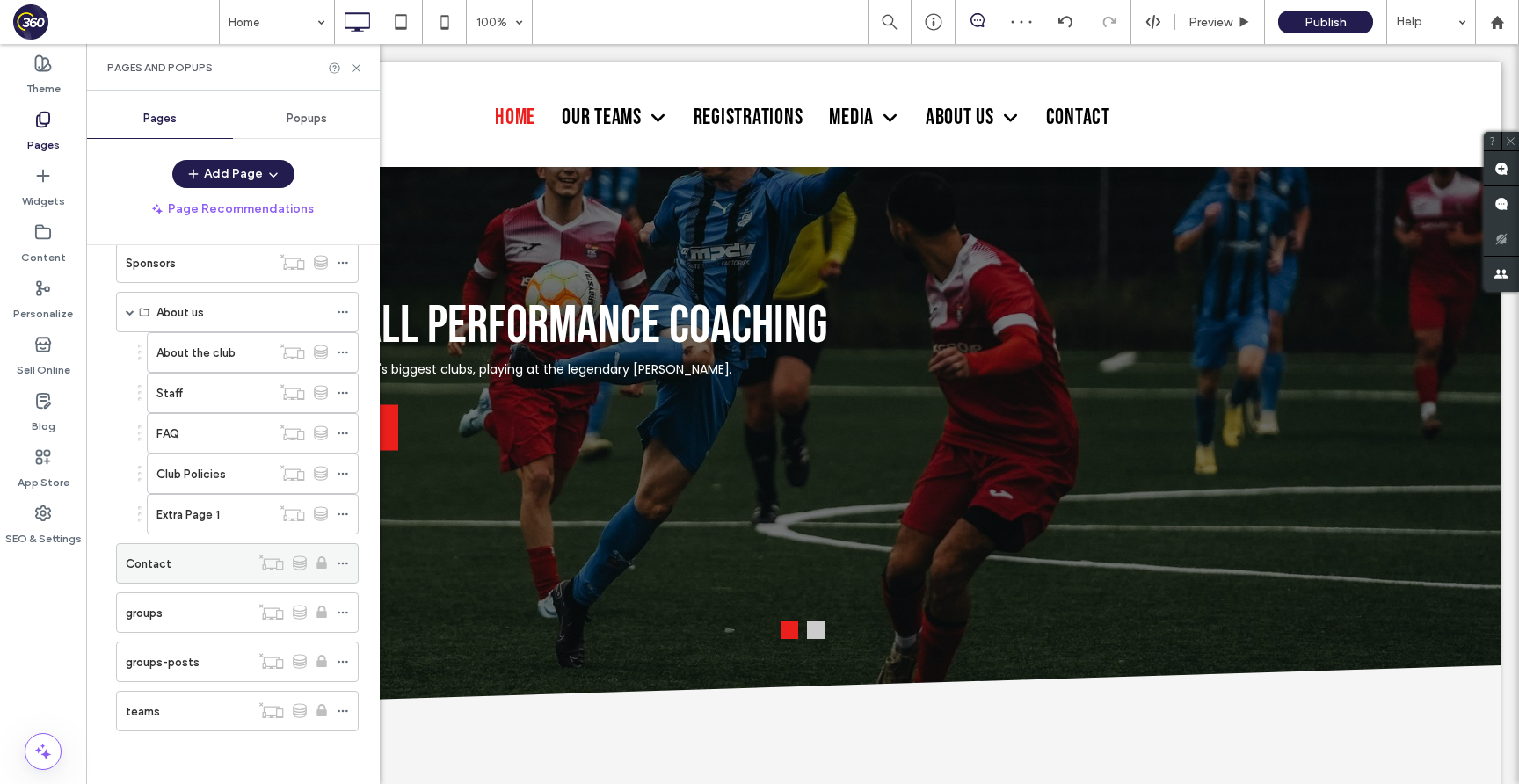
click at [339, 561] on icon at bounding box center [343, 563] width 12 height 12
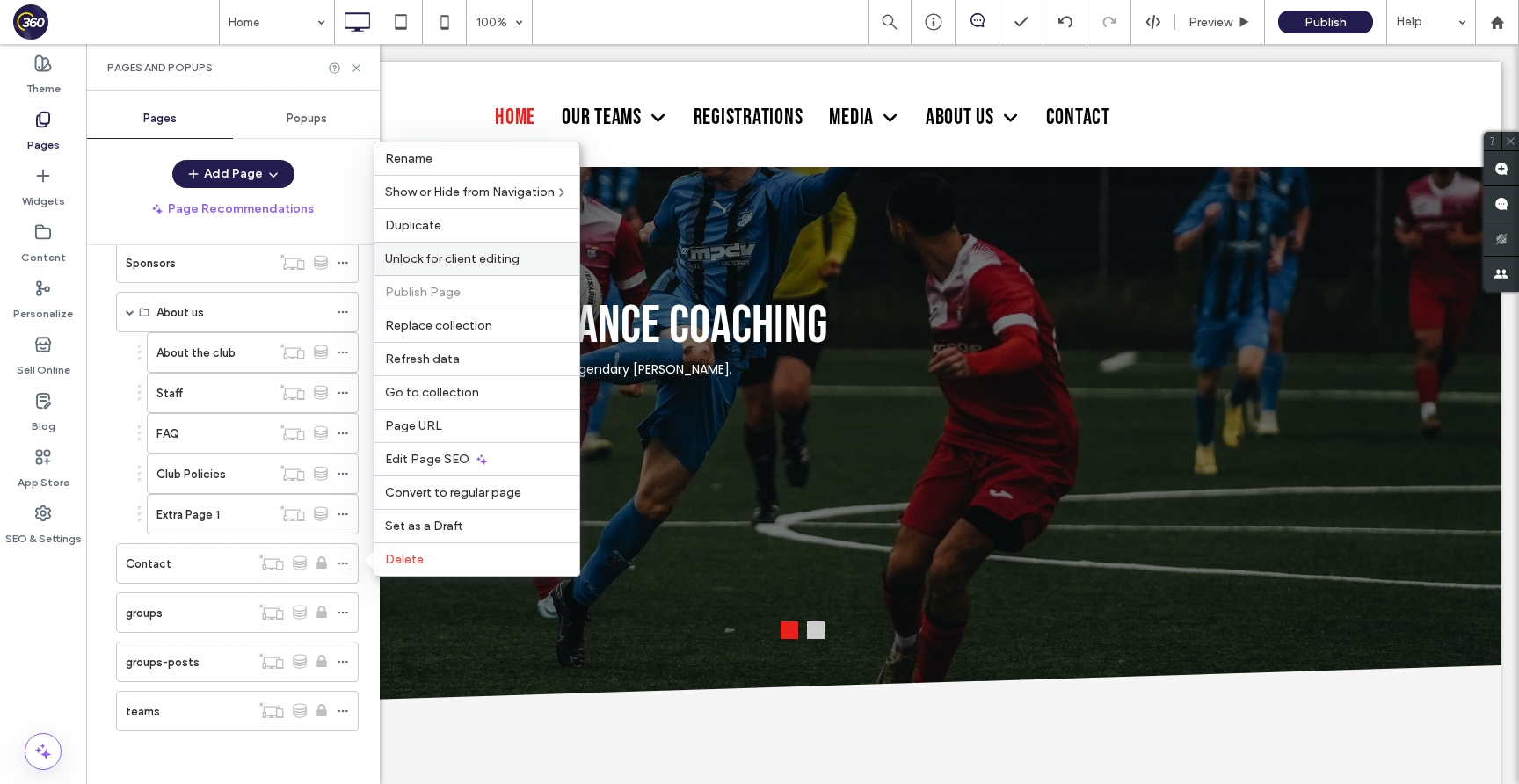
click at [507, 263] on span "Unlock for client editing" at bounding box center [452, 258] width 135 height 15
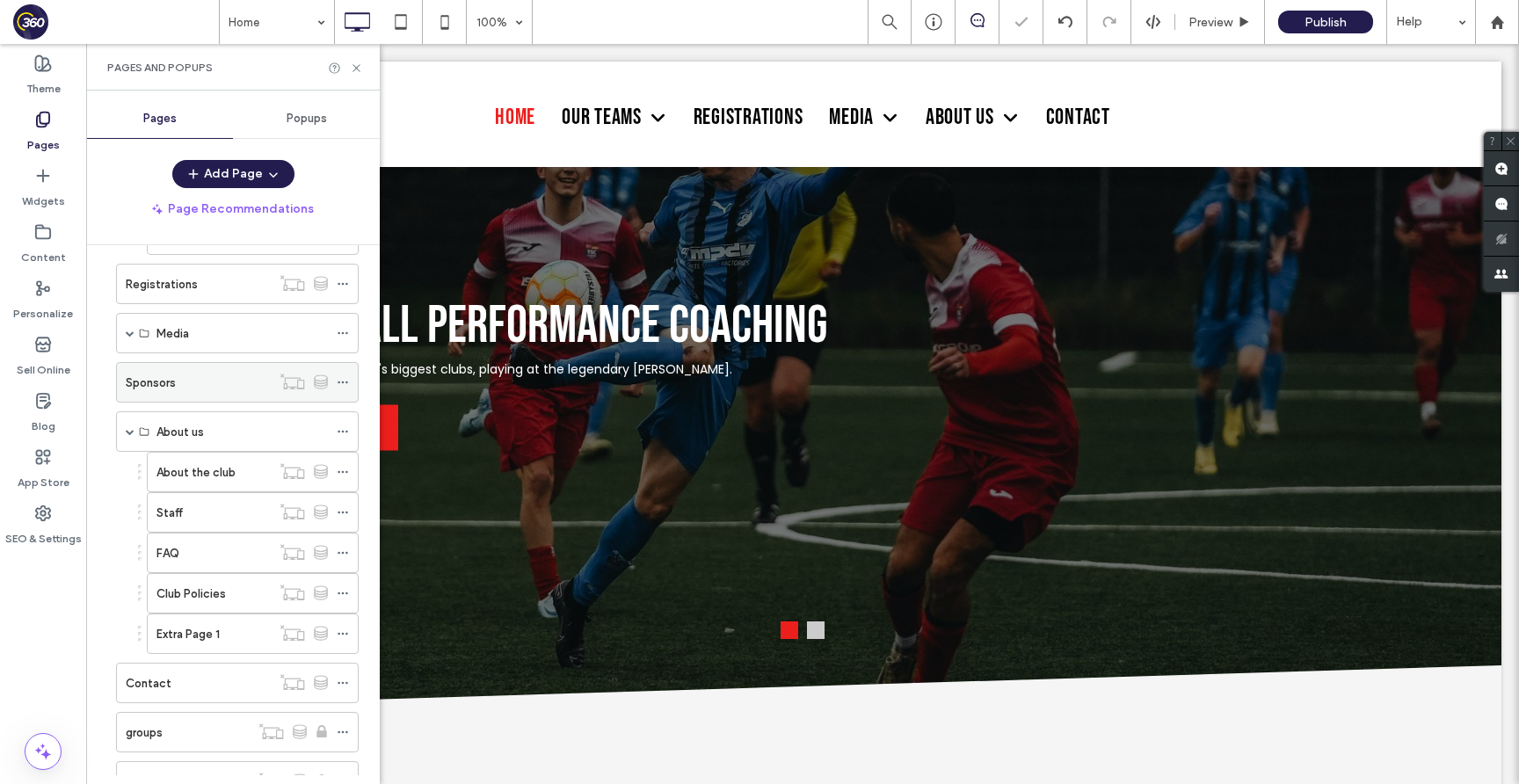
scroll to position [225, 0]
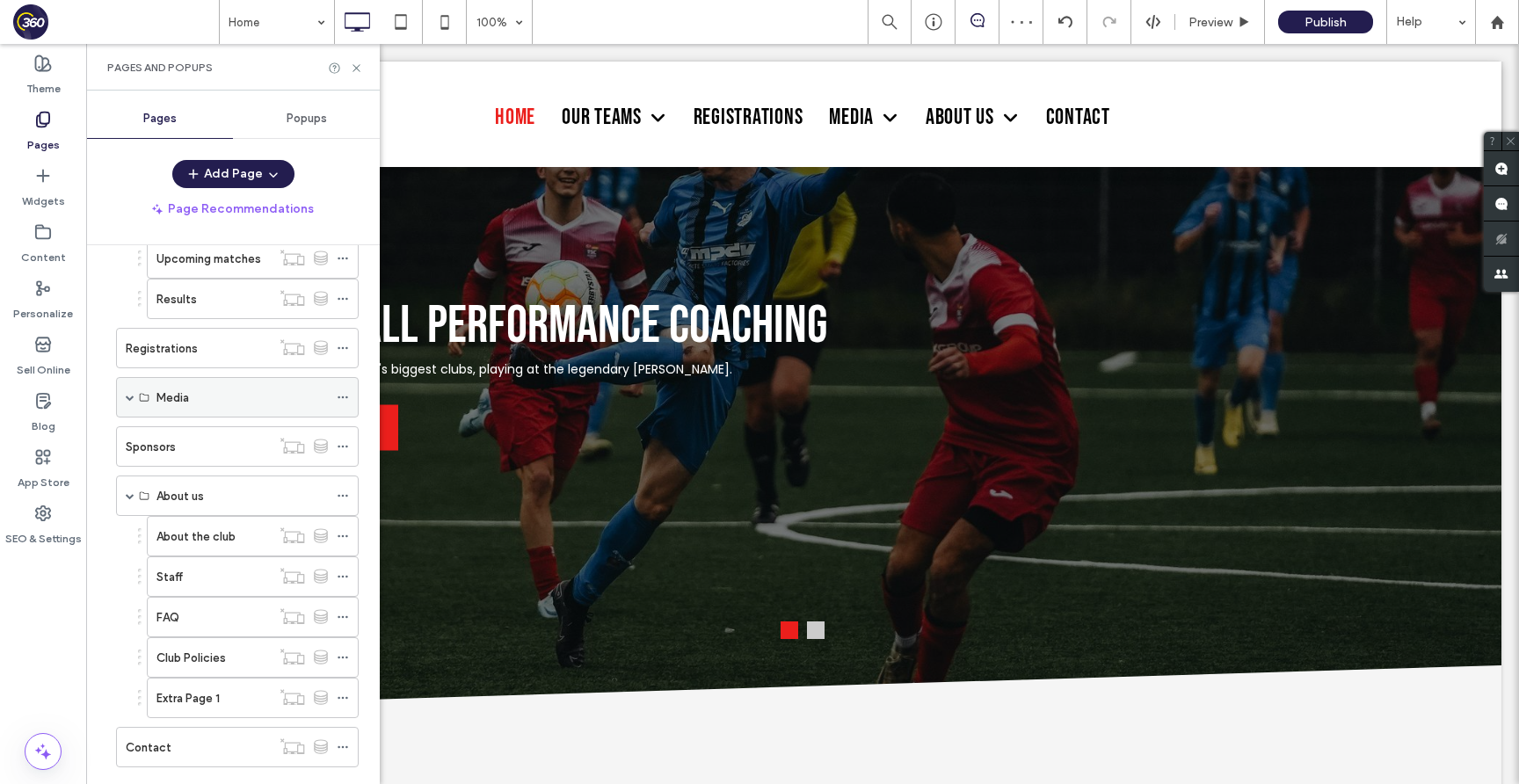
click at [127, 396] on span at bounding box center [130, 397] width 9 height 9
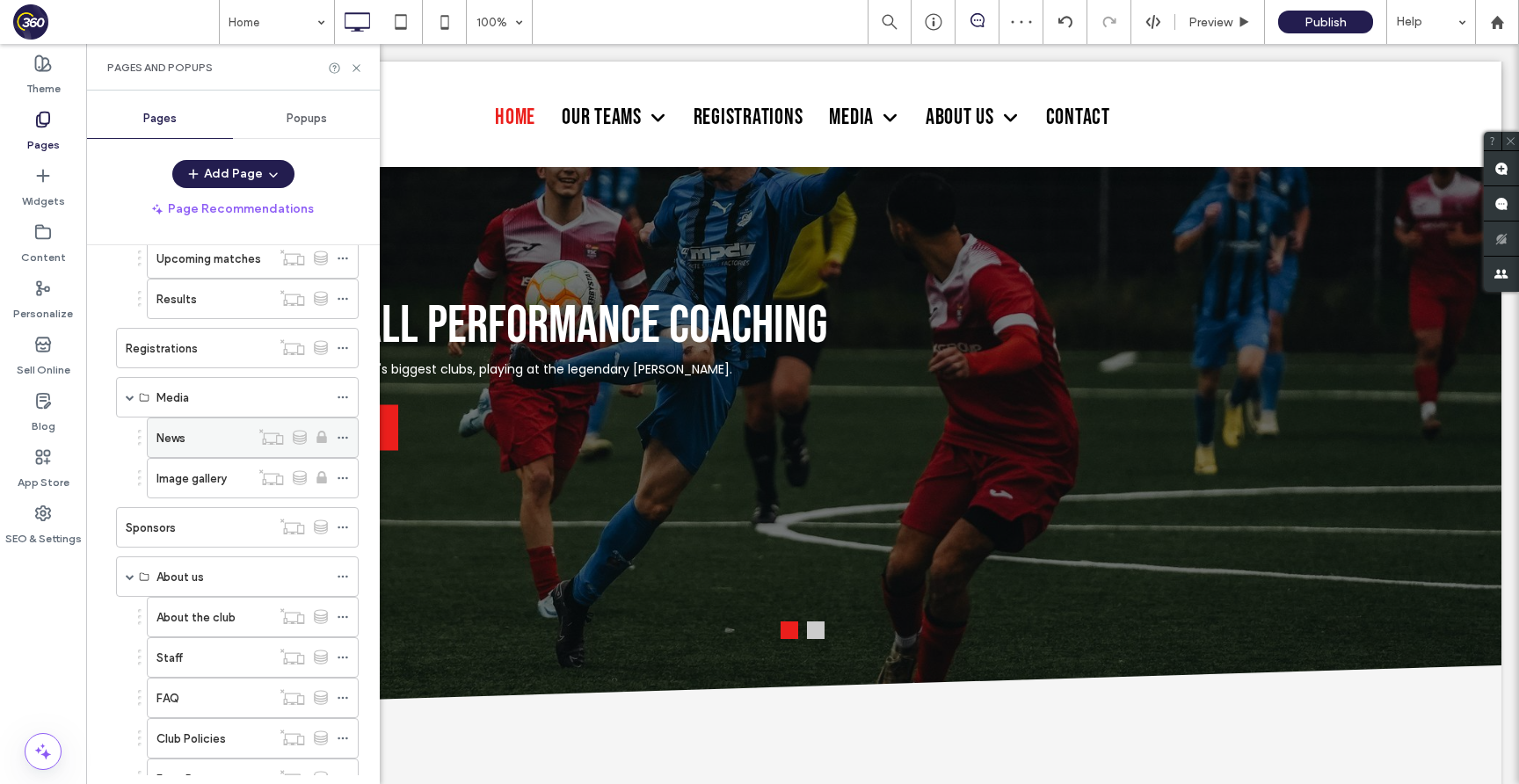
click at [343, 435] on icon at bounding box center [343, 437] width 12 height 12
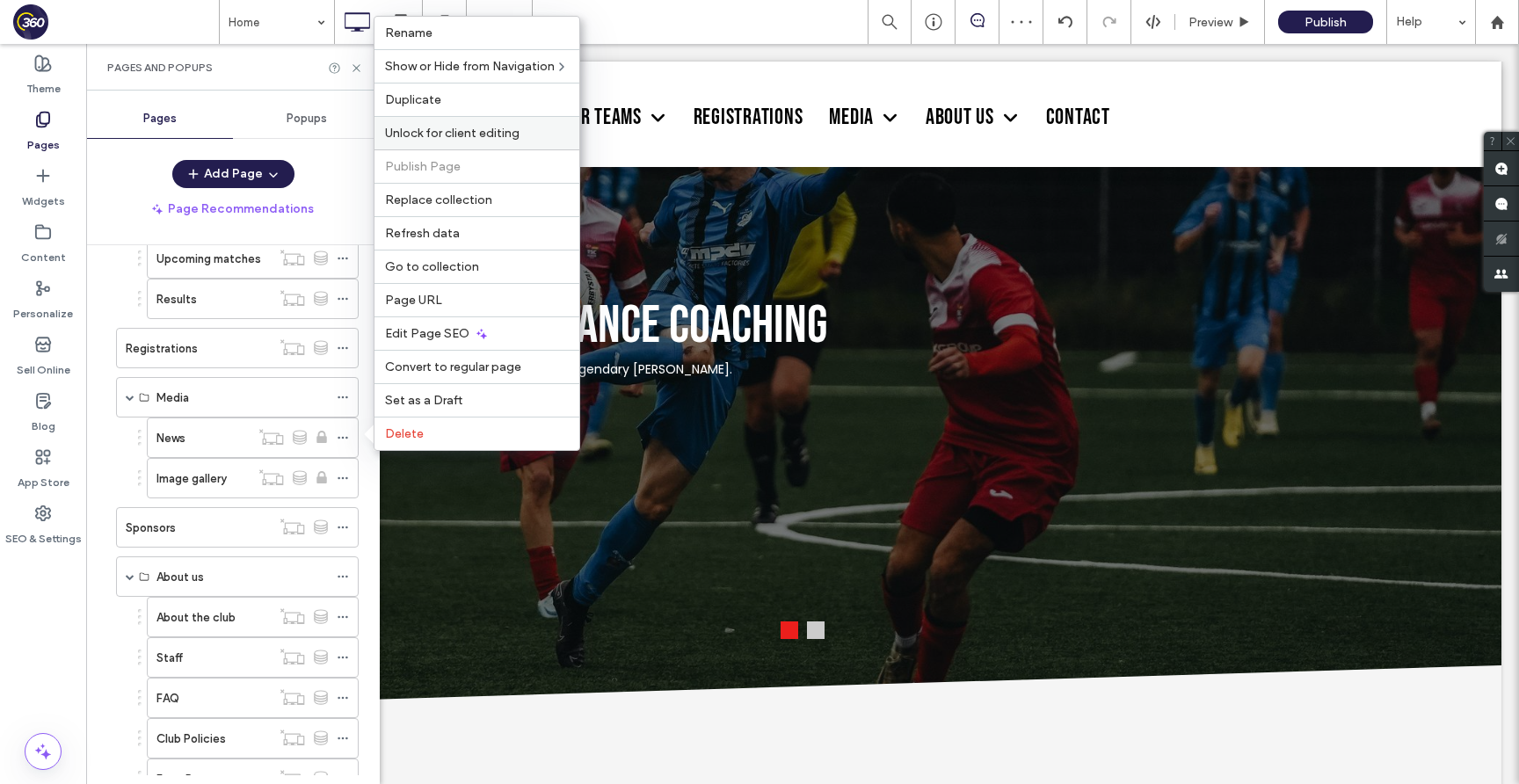
click at [501, 135] on span "Unlock for client editing" at bounding box center [452, 133] width 135 height 15
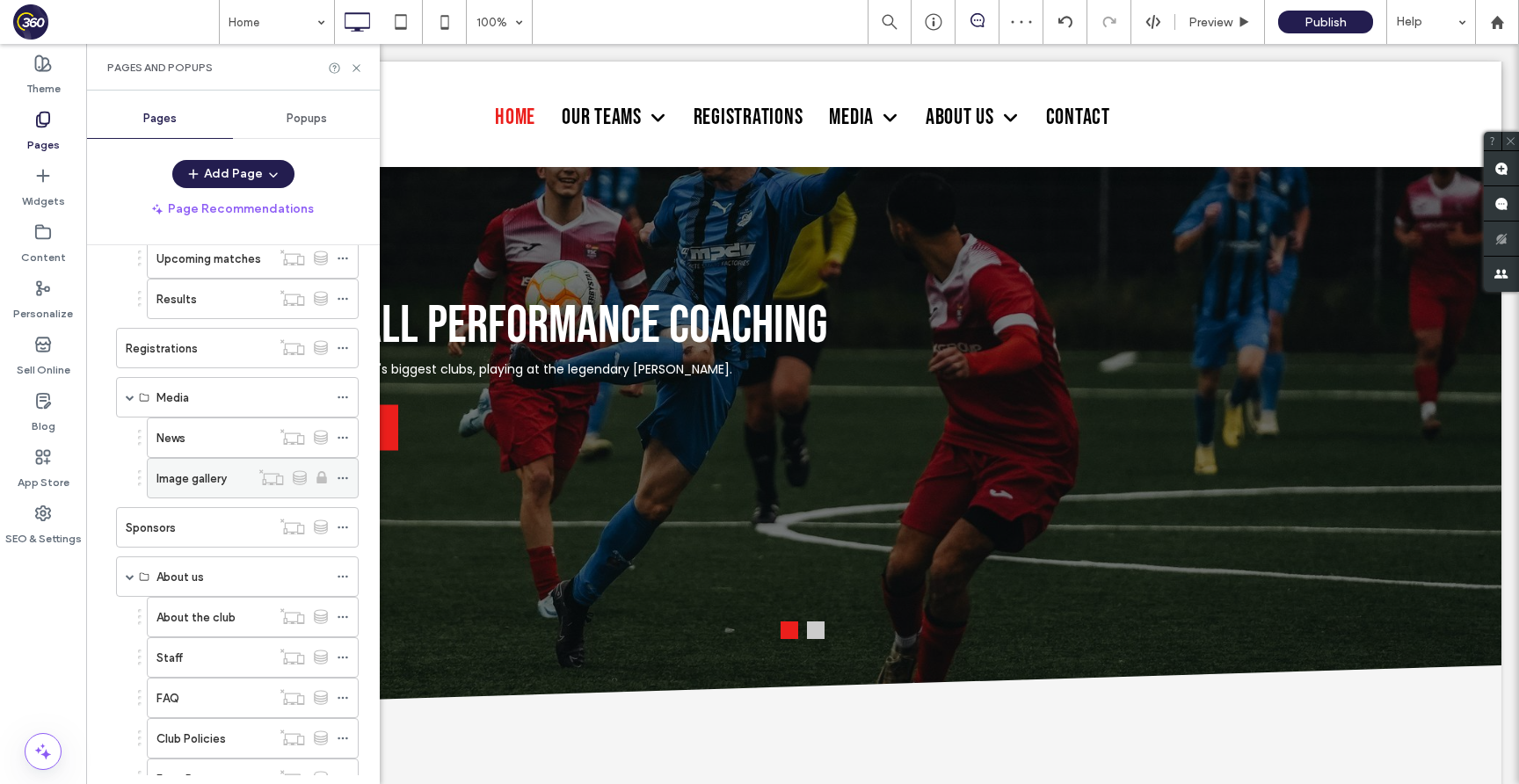
click at [347, 478] on use at bounding box center [342, 478] width 10 height 3
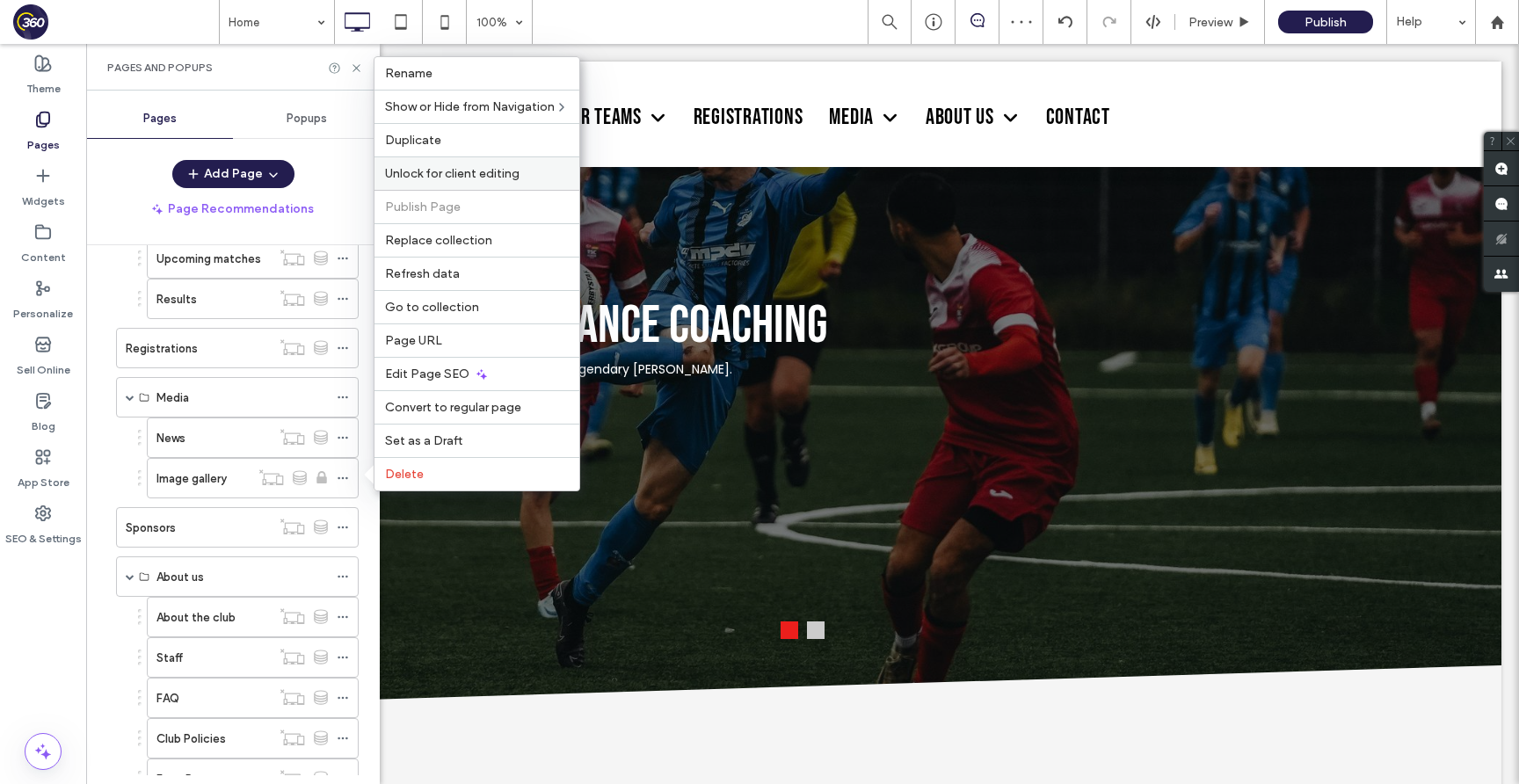
click at [453, 177] on span "Unlock for client editing" at bounding box center [452, 173] width 135 height 15
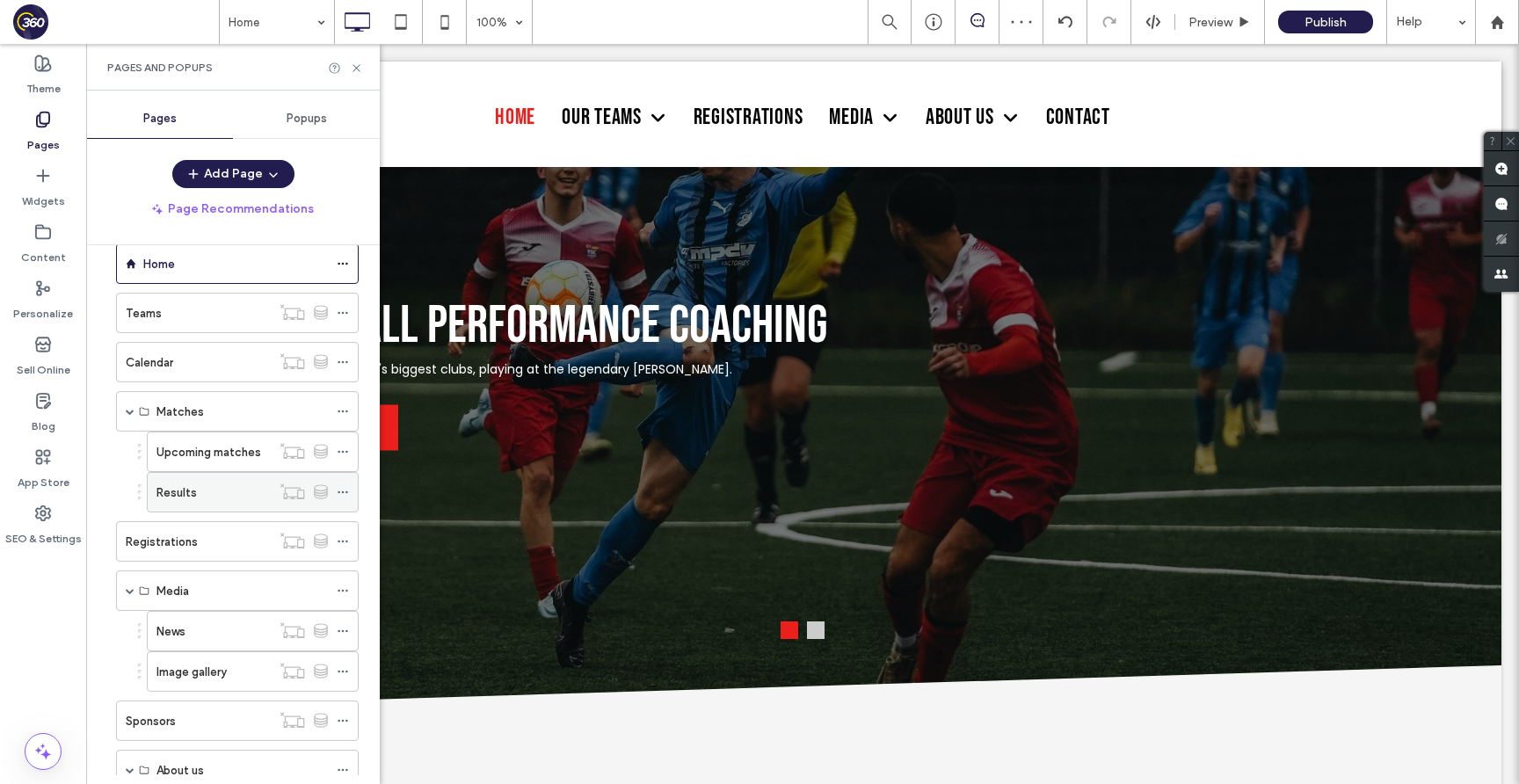
scroll to position [0, 0]
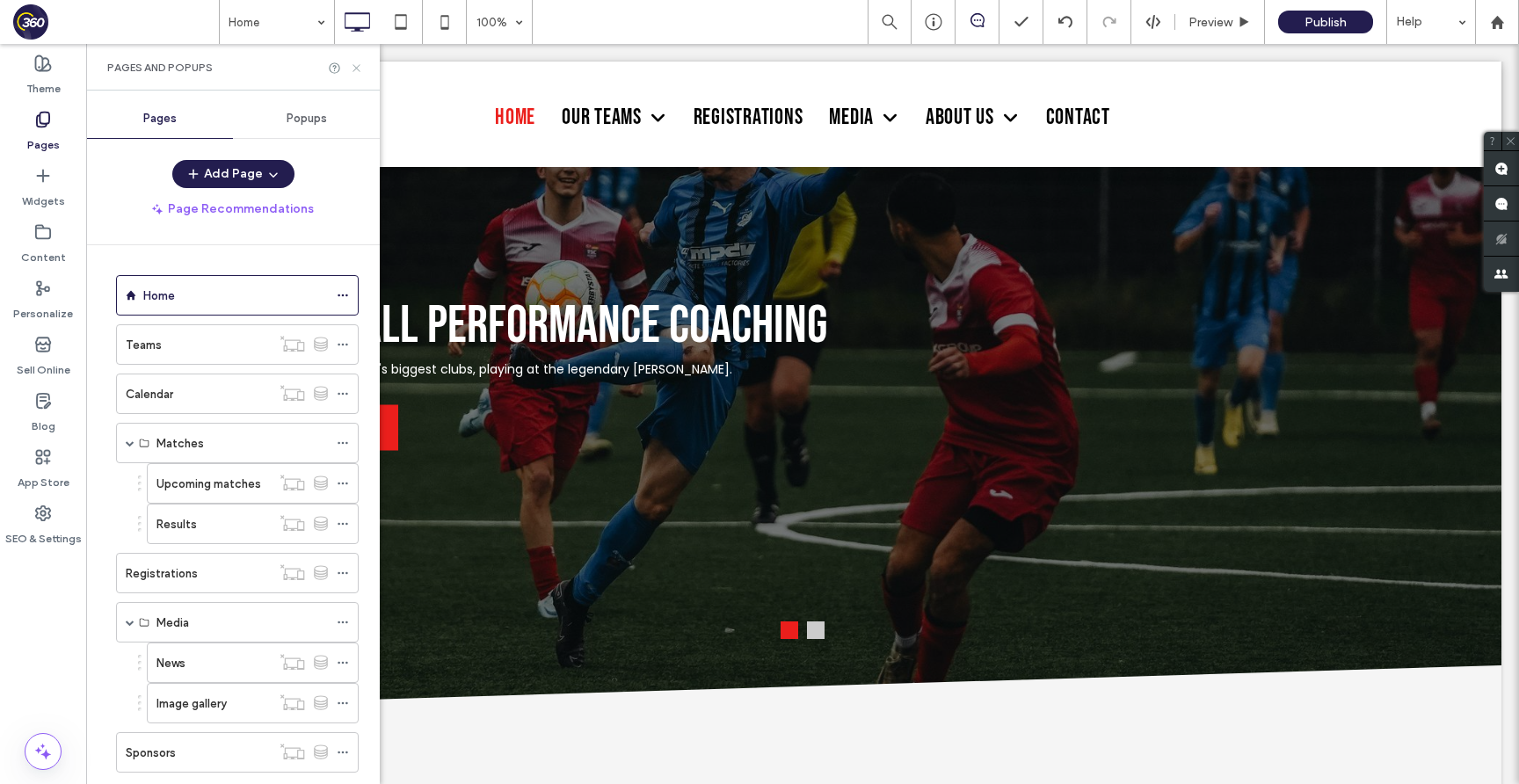
click at [358, 65] on icon at bounding box center [356, 68] width 13 height 13
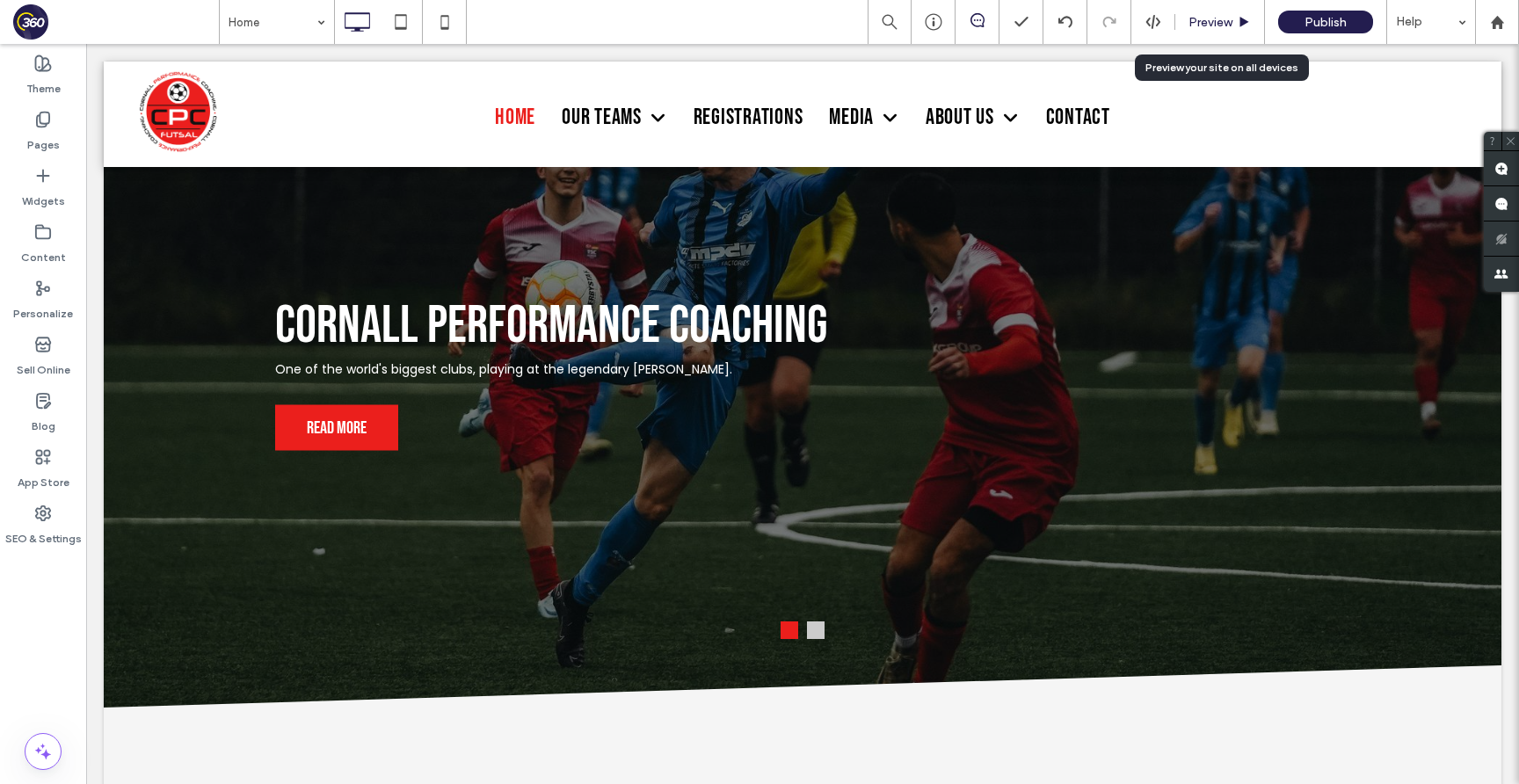
click at [1221, 24] on span "Preview" at bounding box center [1210, 22] width 44 height 15
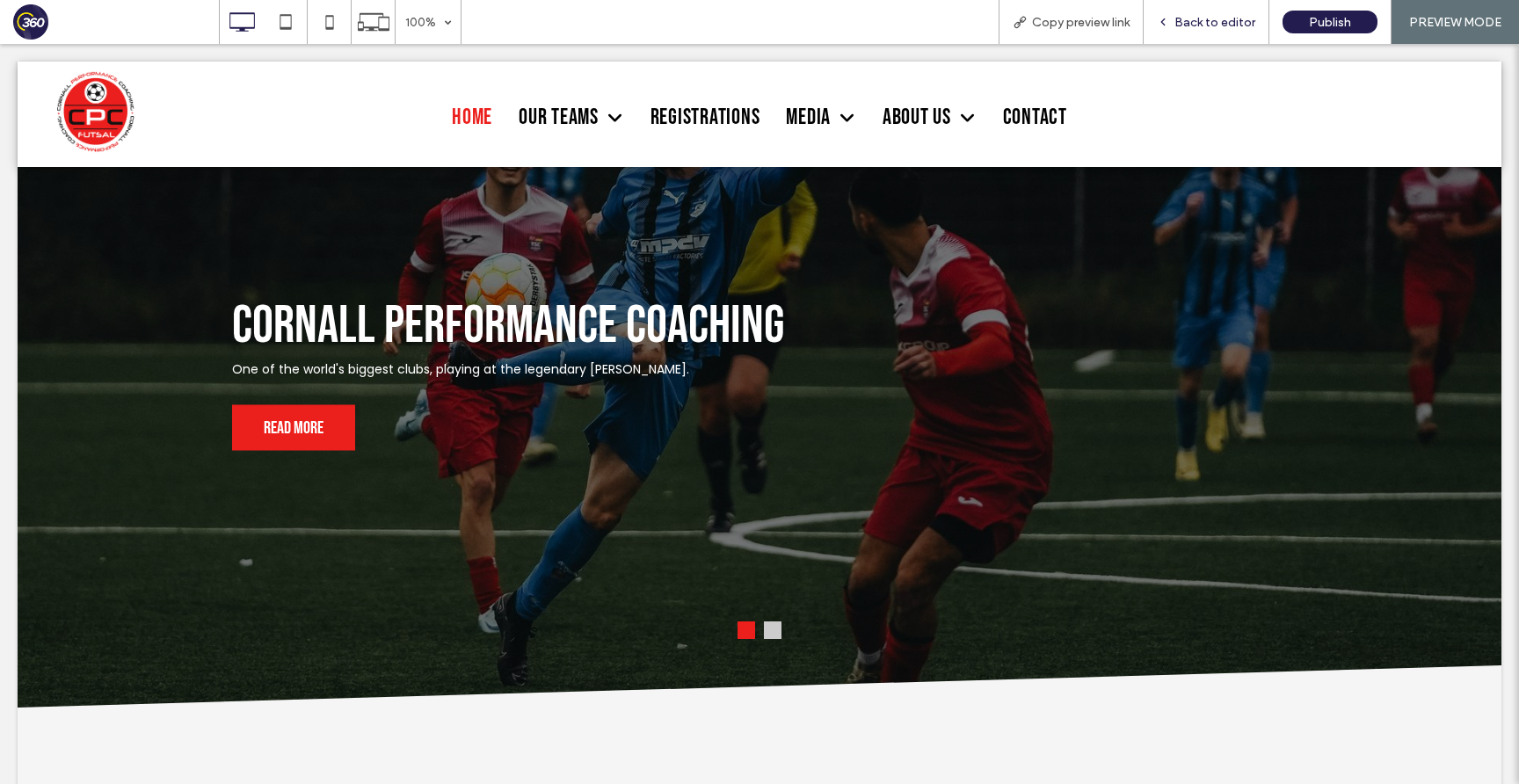
click at [1185, 10] on div "Back to editor" at bounding box center [1206, 21] width 126 height 44
click at [1180, 27] on span "Back to editor" at bounding box center [1214, 22] width 81 height 15
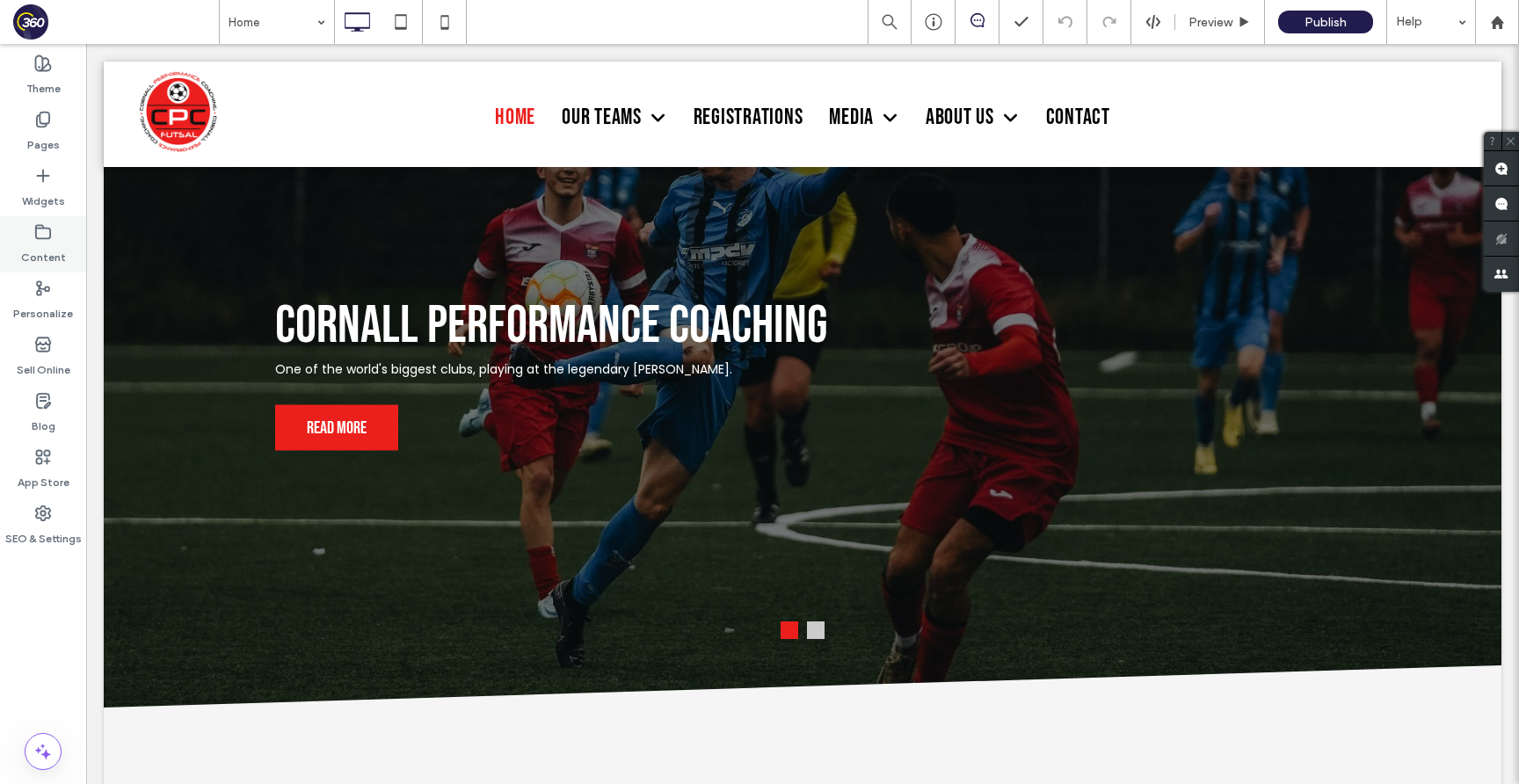
click at [61, 237] on div "Content" at bounding box center [43, 244] width 86 height 56
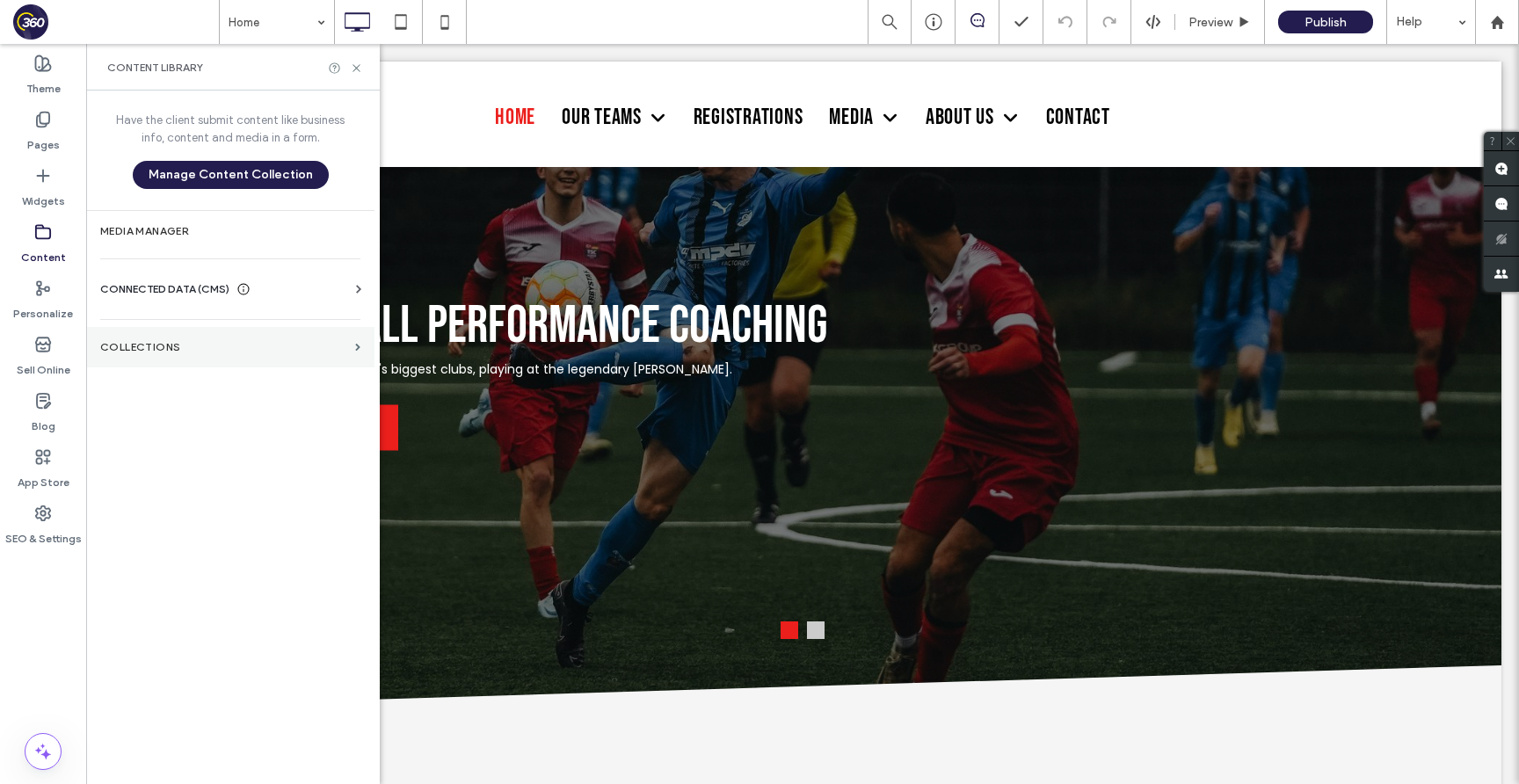
click at [231, 347] on label "Collections" at bounding box center [224, 347] width 248 height 12
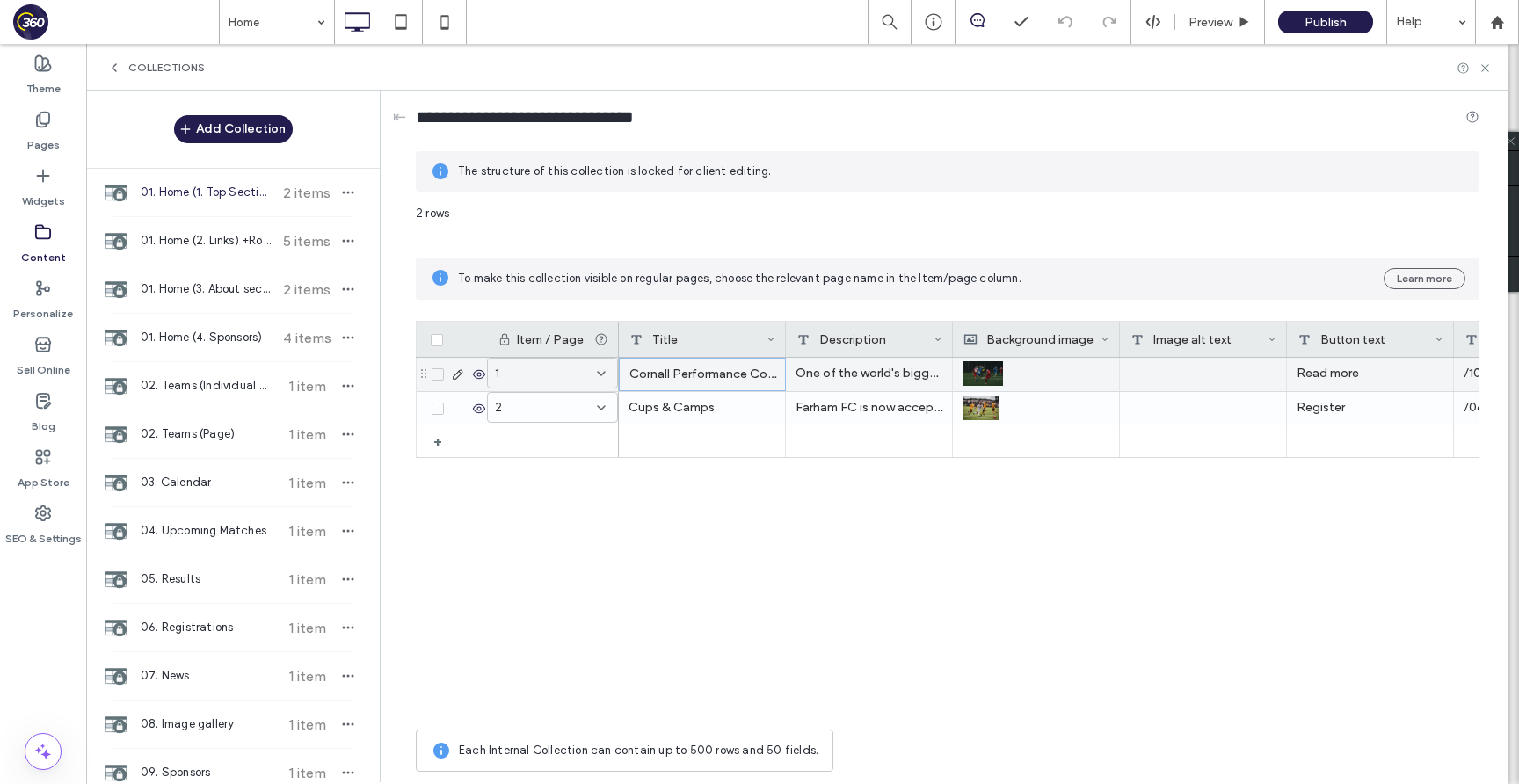
click at [696, 363] on div "Cornall Performance Coaching" at bounding box center [702, 374] width 167 height 33
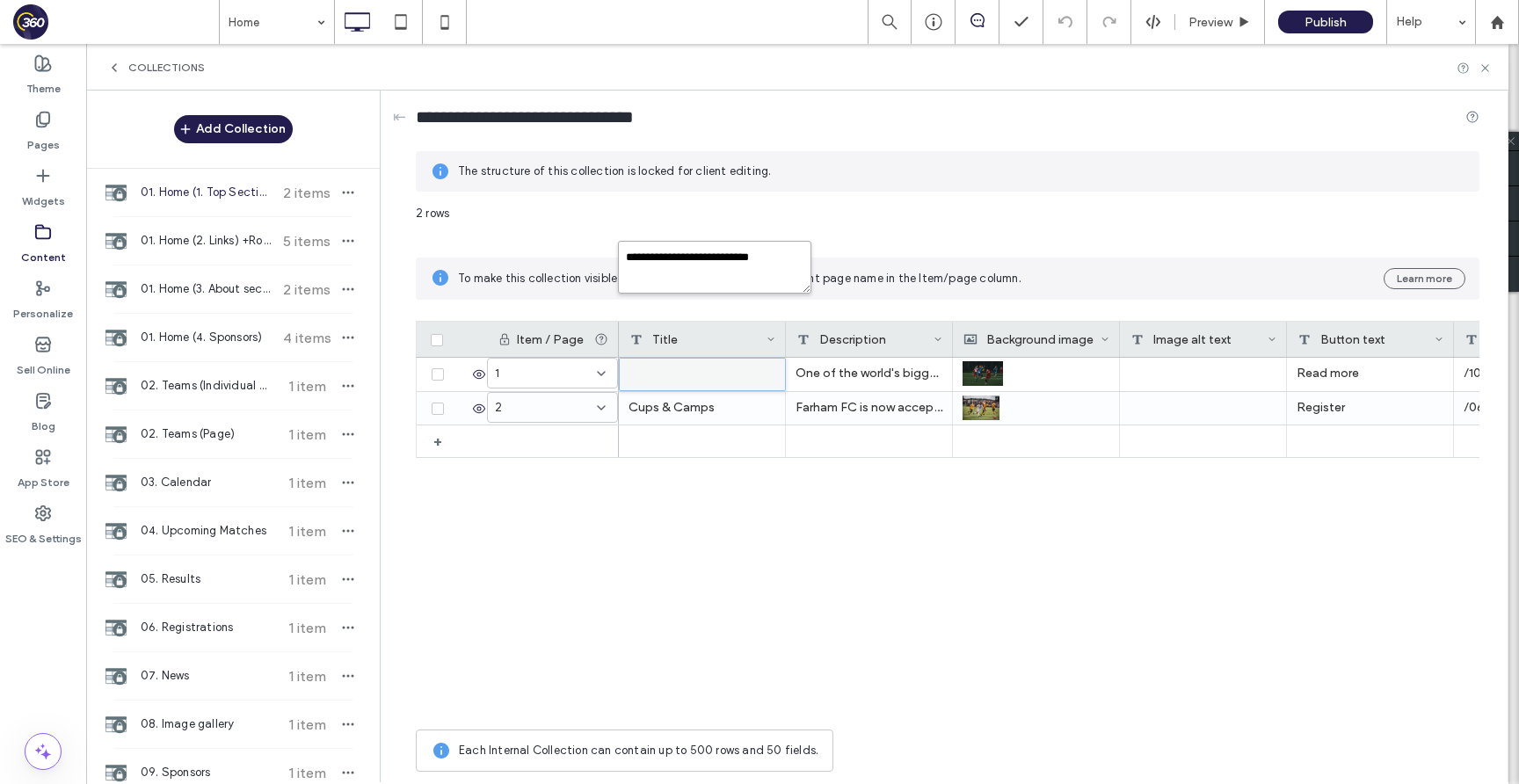
click at [719, 260] on textarea "**********" at bounding box center [715, 266] width 193 height 53
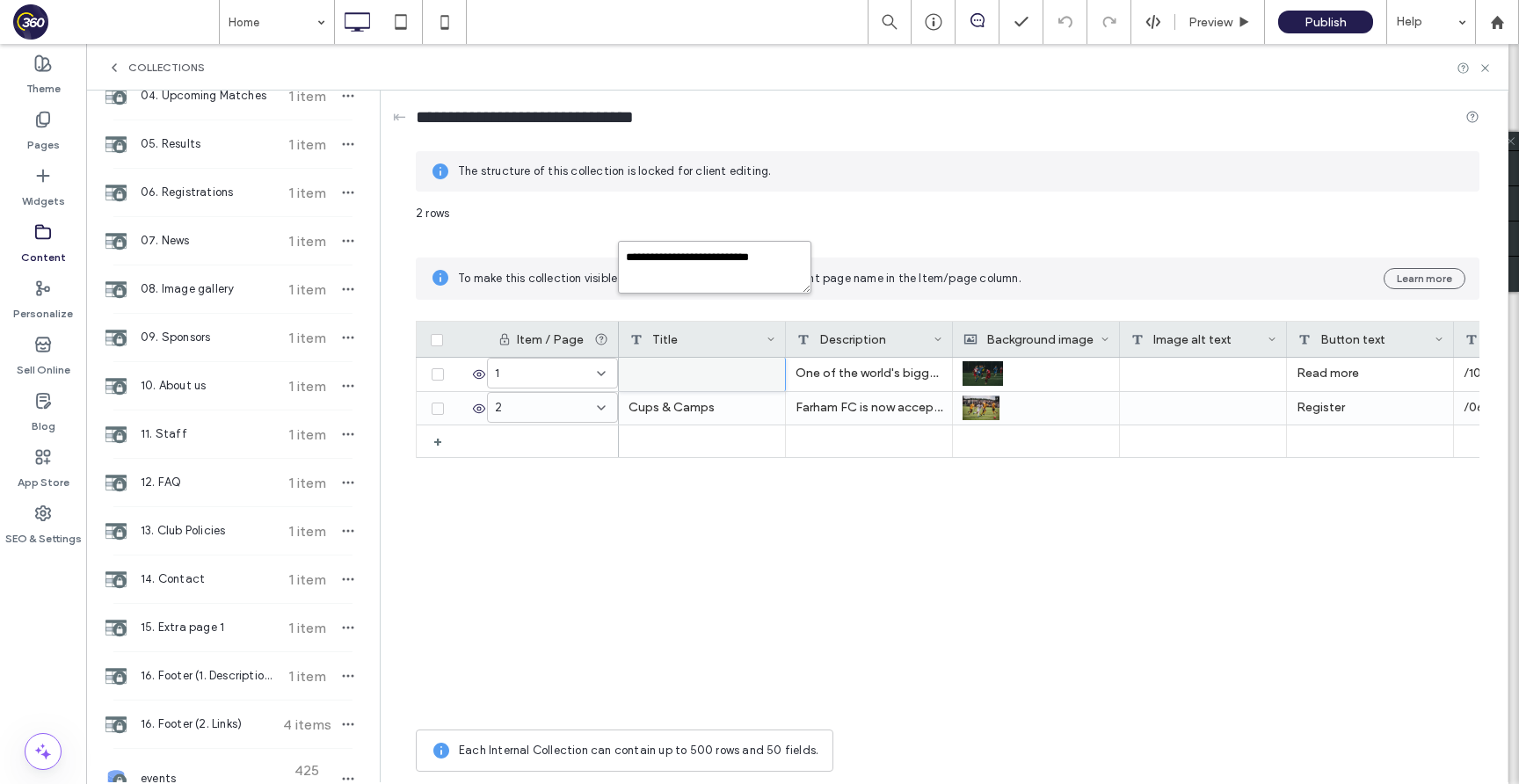
scroll to position [886, 0]
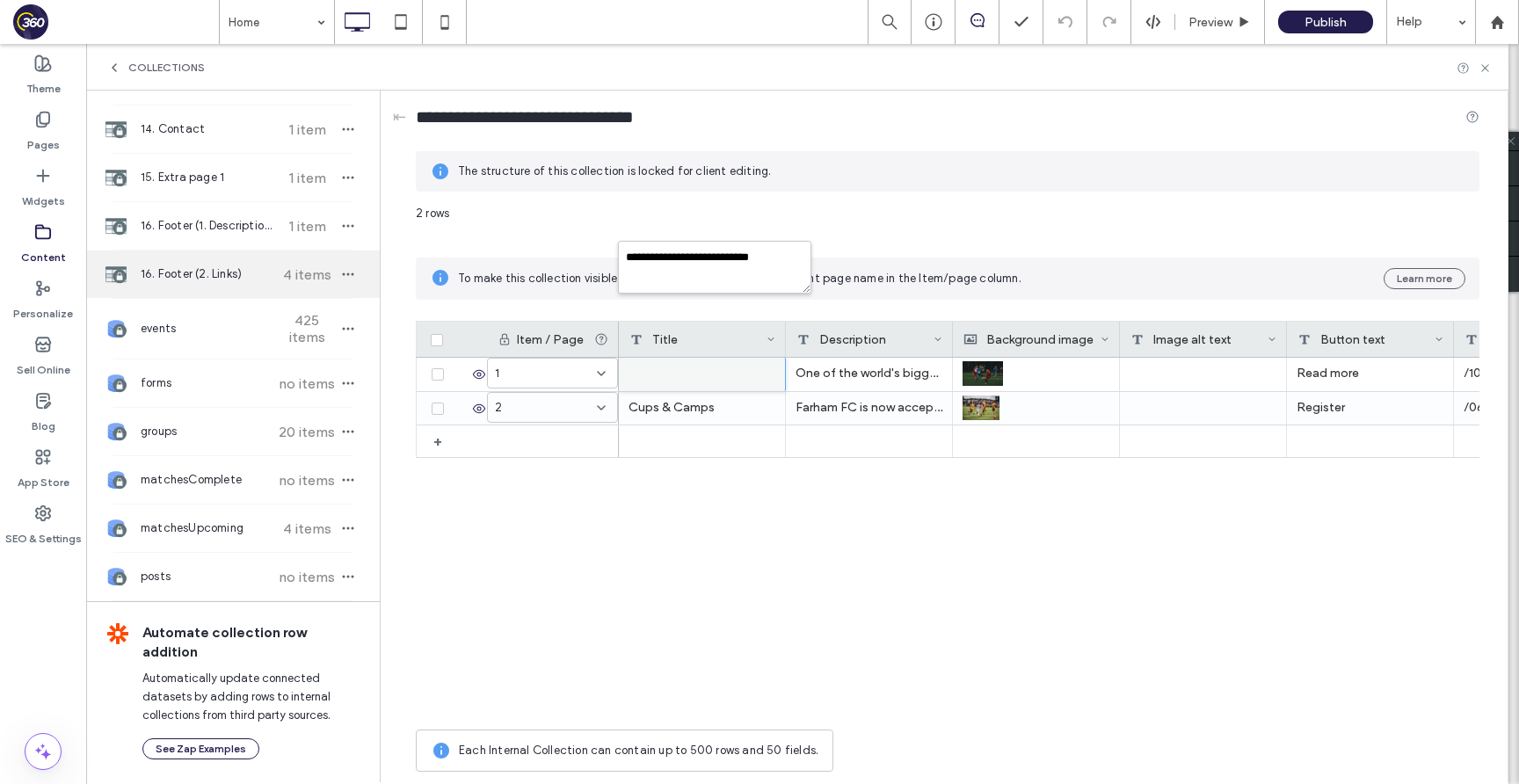
click at [213, 294] on div "16. Footer (2. Links) 4 items" at bounding box center [233, 274] width 294 height 47
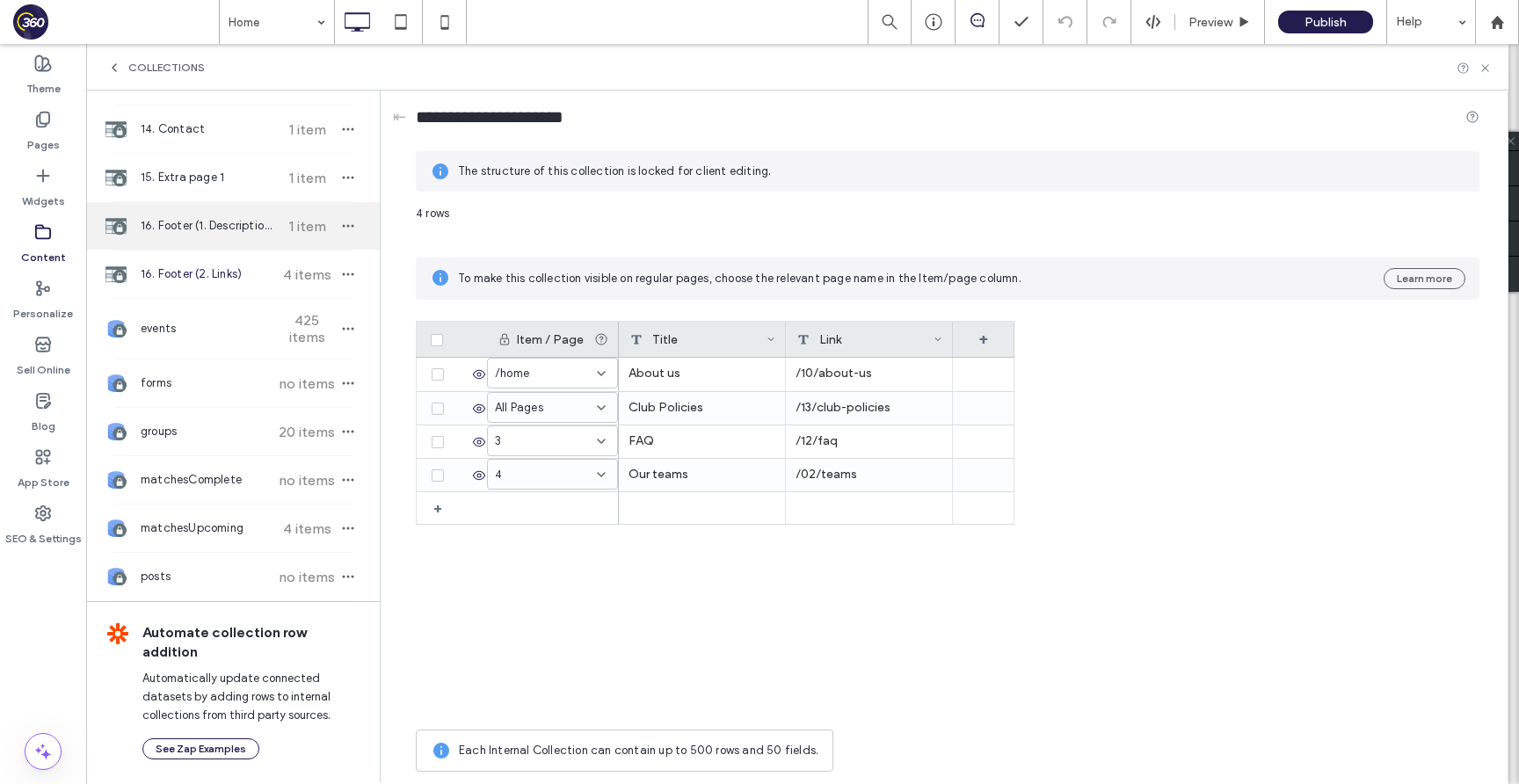
click at [214, 231] on span "16. Footer (1. Description)" at bounding box center [206, 226] width 131 height 18
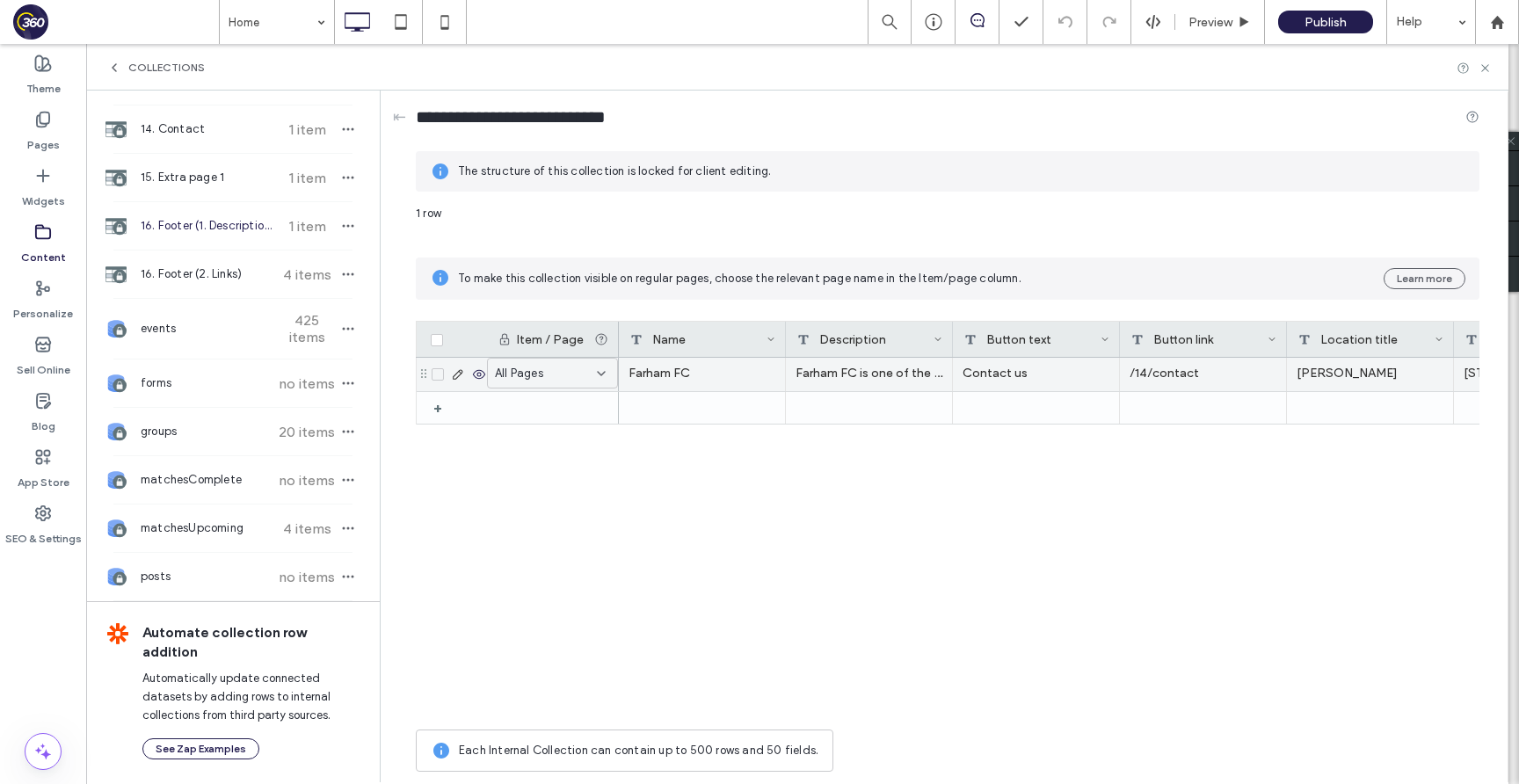
click at [681, 388] on div "Farham FC" at bounding box center [702, 374] width 167 height 33
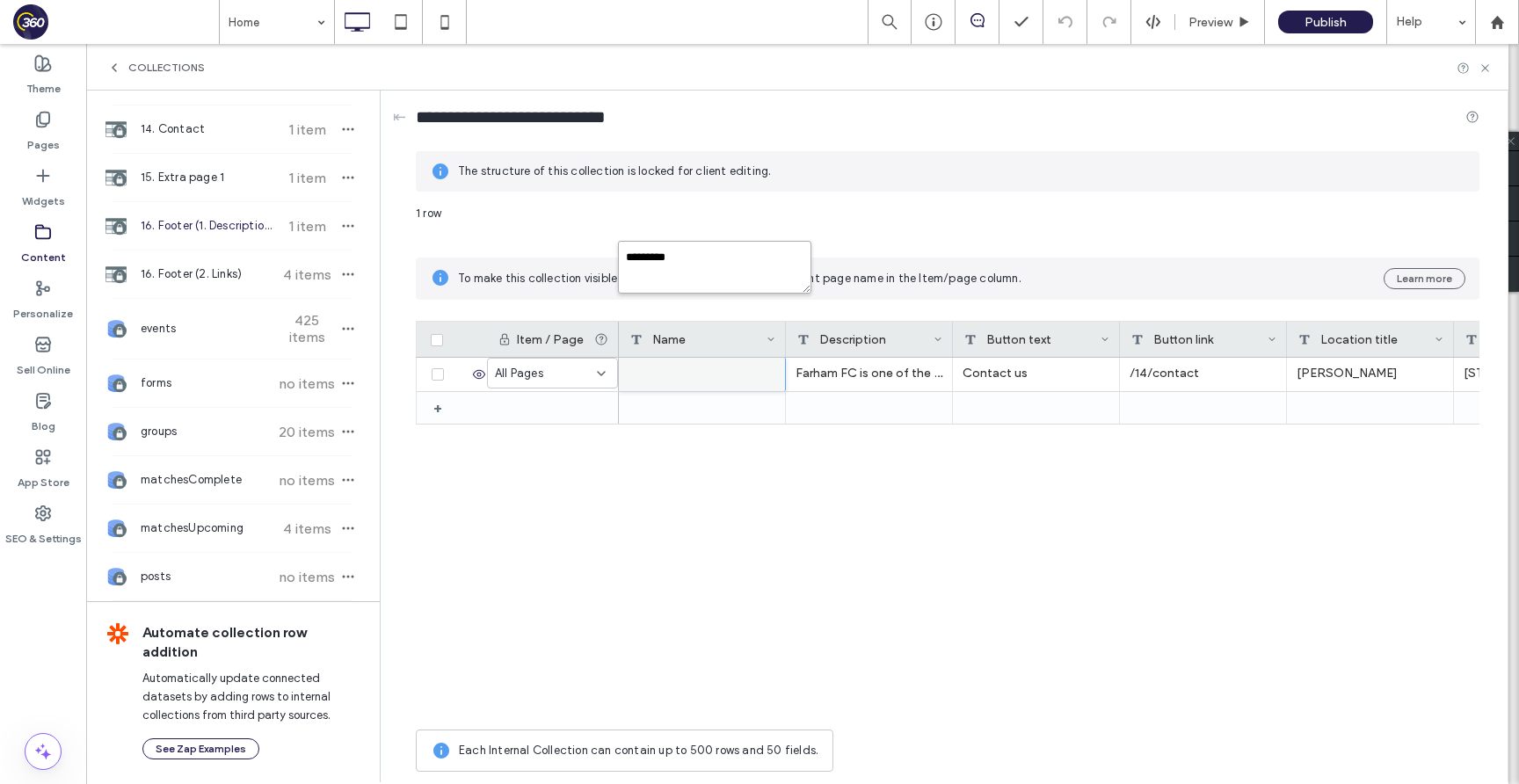
click at [728, 293] on textarea "*********" at bounding box center [715, 266] width 193 height 53
paste textarea "**********"
type textarea "**********"
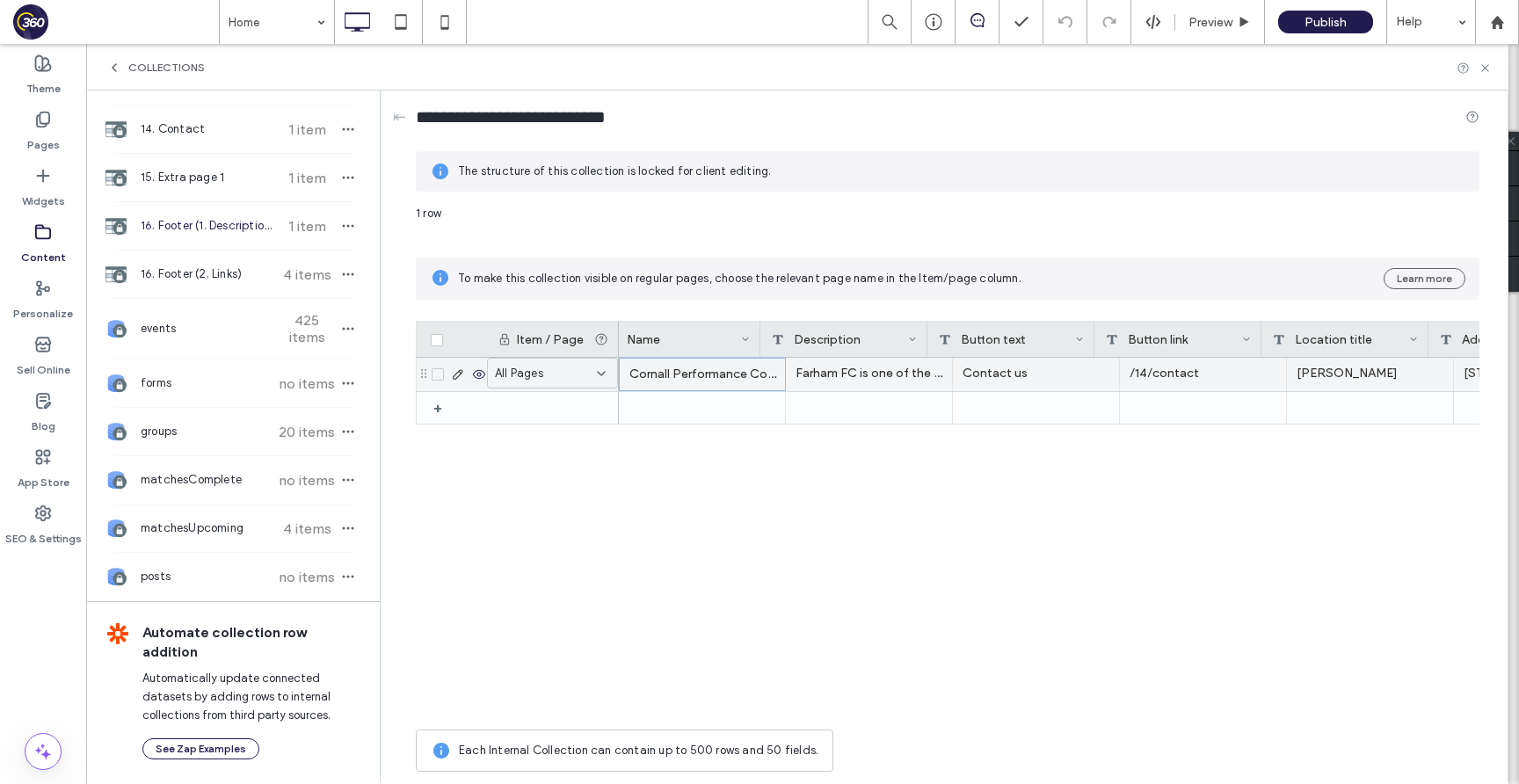
scroll to position [0, 203]
click at [1099, 365] on div "Farham Fields" at bounding box center [1166, 374] width 167 height 33
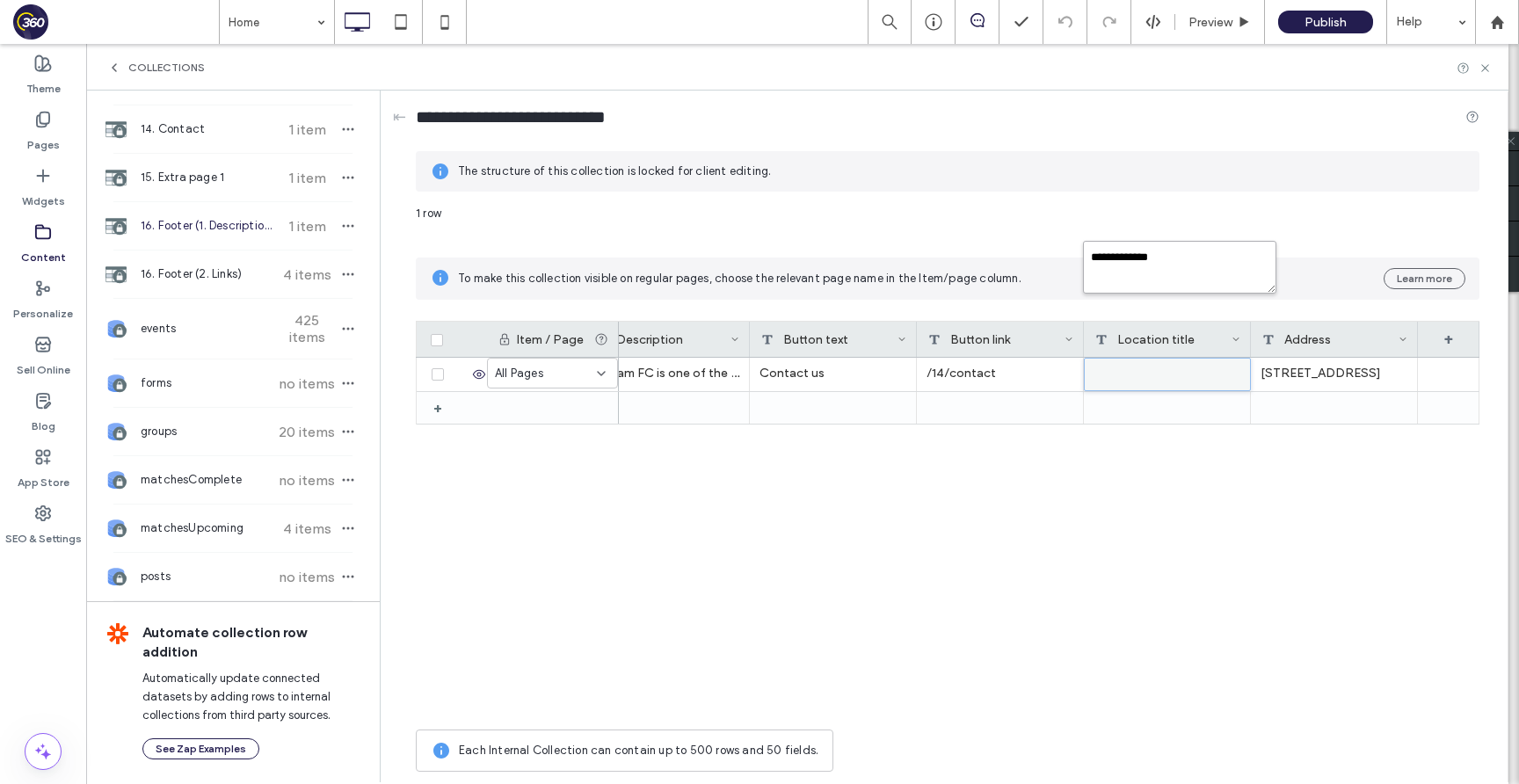
click at [1141, 262] on textarea "**********" at bounding box center [1179, 266] width 193 height 53
type textarea "********"
click at [1485, 60] on div "Collections" at bounding box center [797, 67] width 1422 height 46
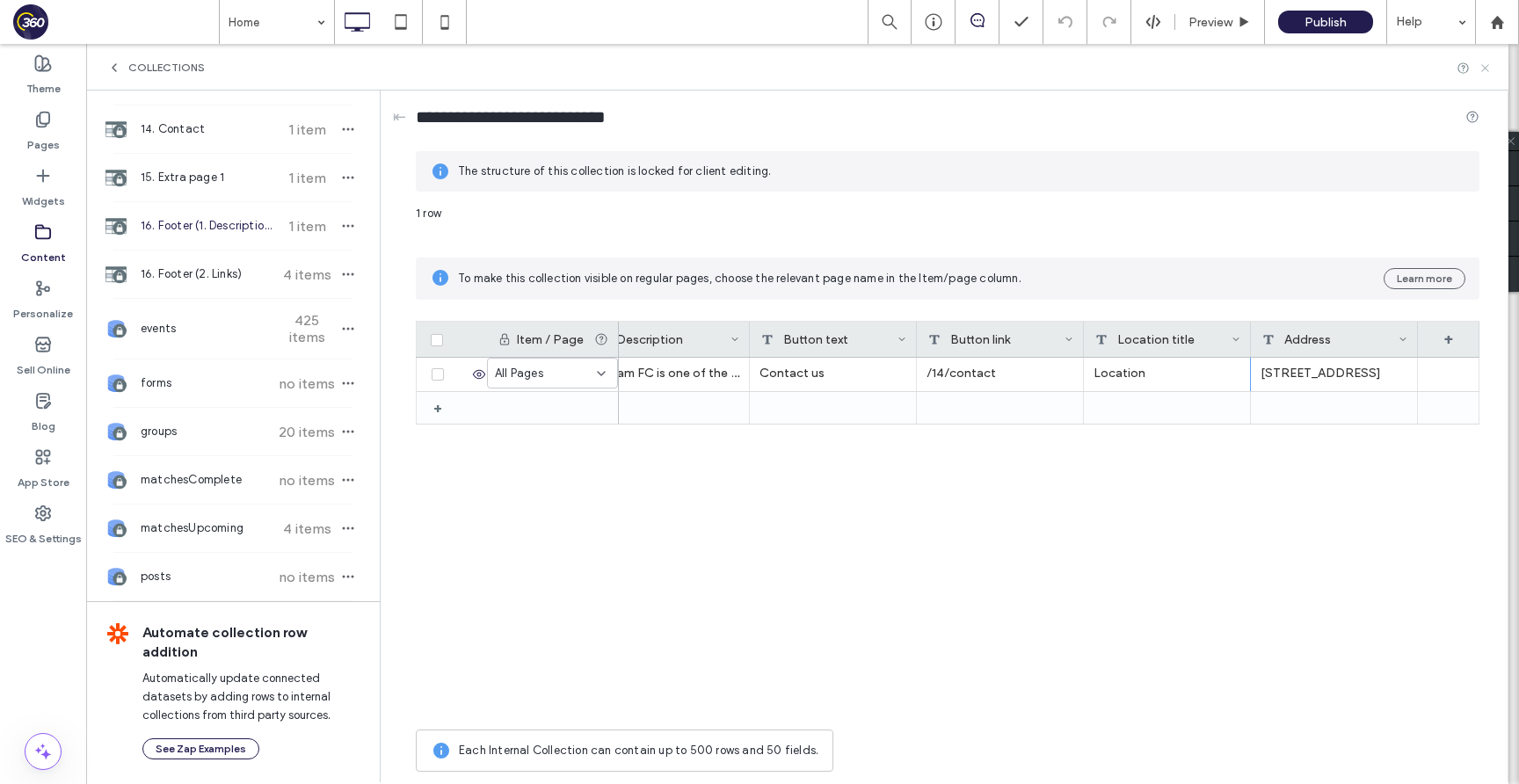
click at [1485, 61] on icon at bounding box center [1484, 68] width 13 height 13
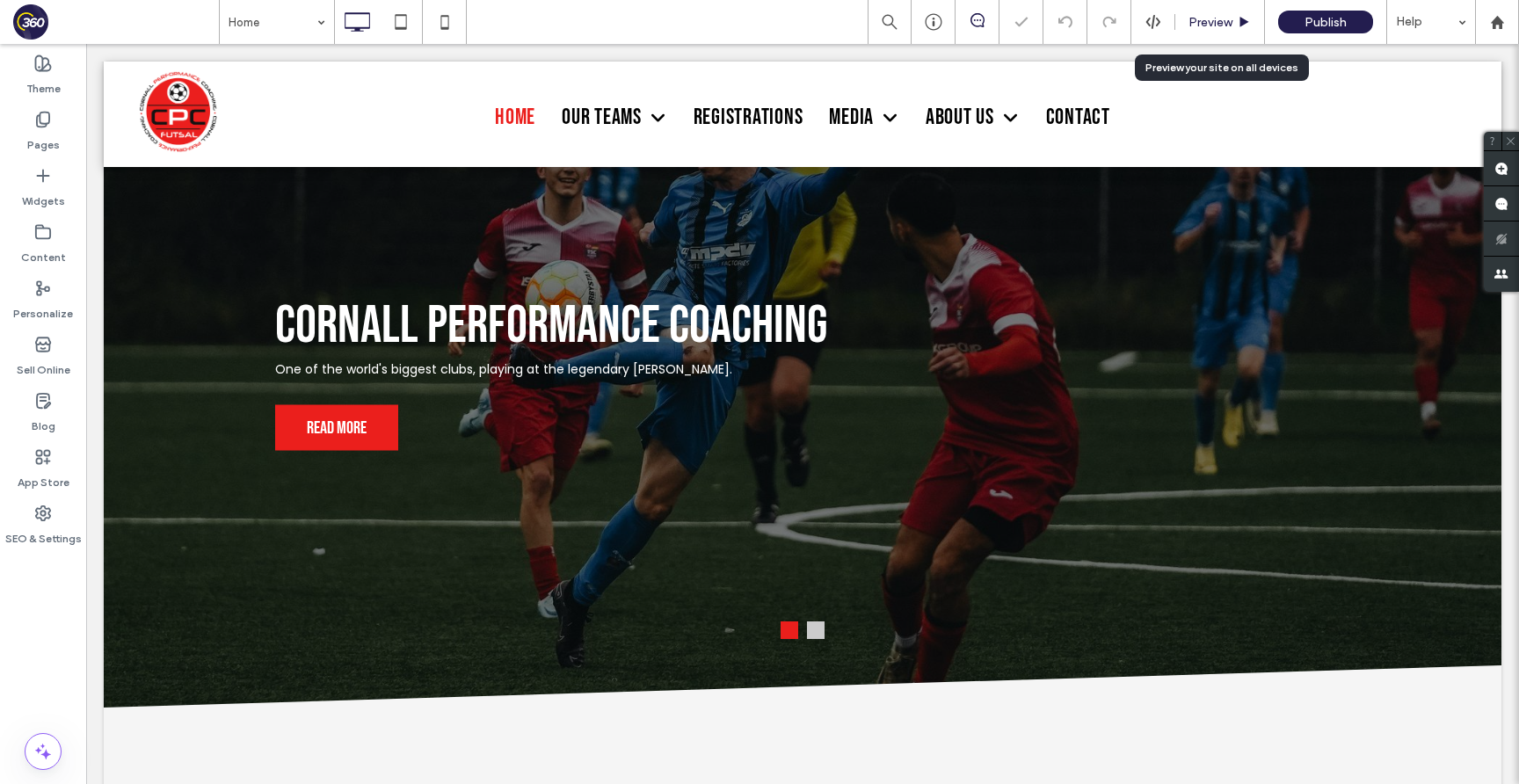
click at [1229, 23] on span "Preview" at bounding box center [1210, 22] width 44 height 15
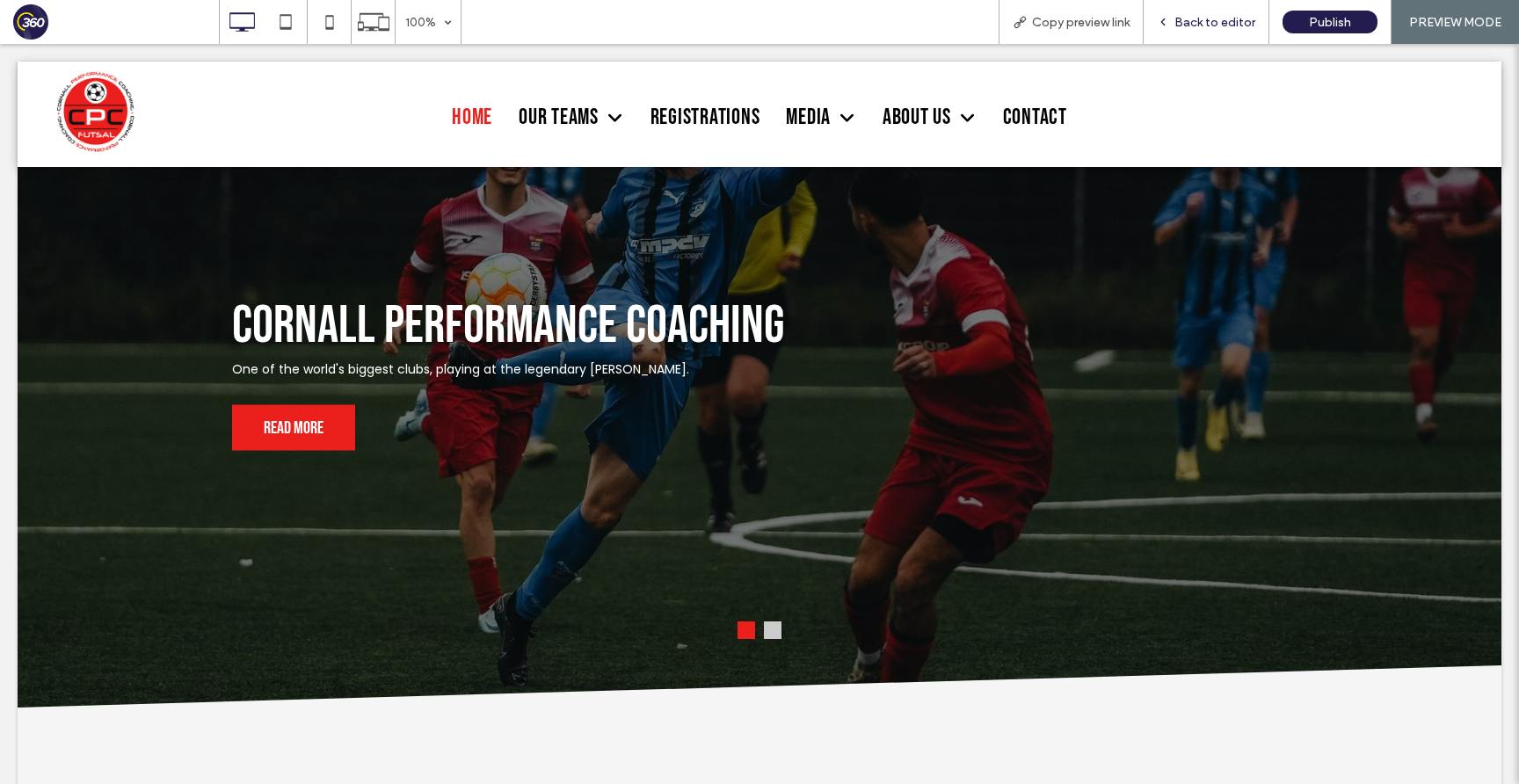
click at [1205, 15] on span "Back to editor" at bounding box center [1214, 22] width 81 height 15
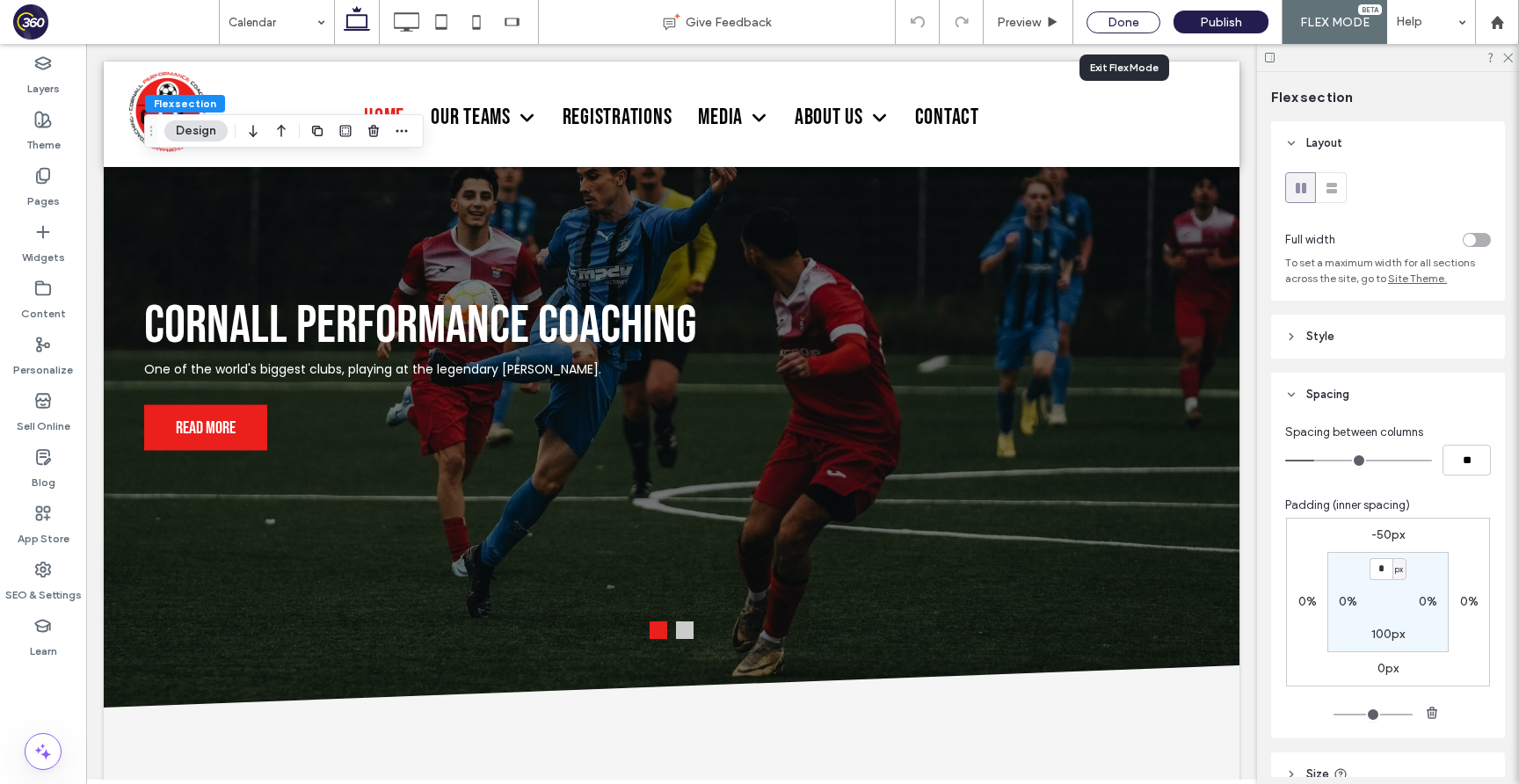
click at [1115, 27] on div "Done" at bounding box center [1123, 22] width 74 height 22
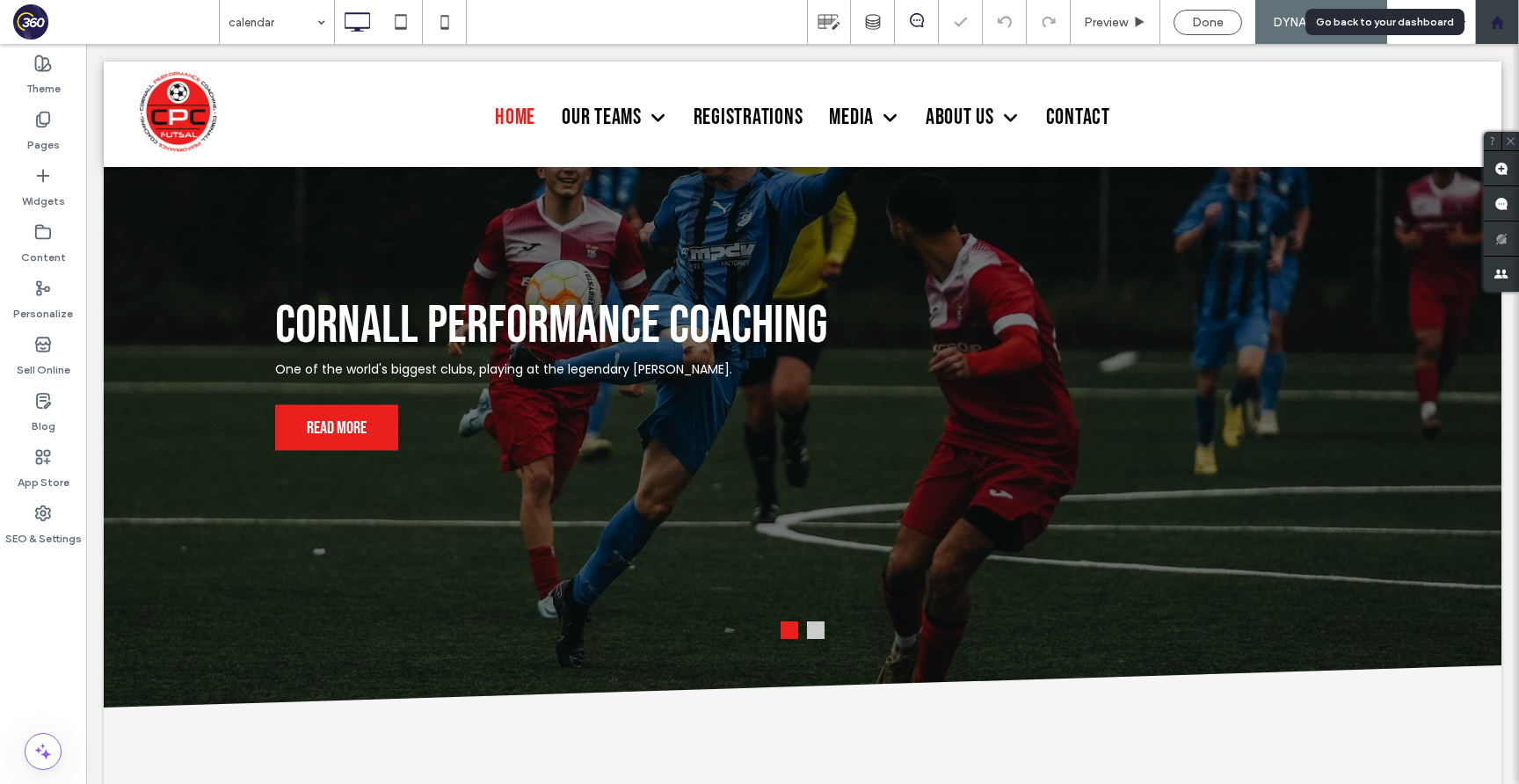
click at [1502, 20] on icon at bounding box center [1497, 22] width 15 height 15
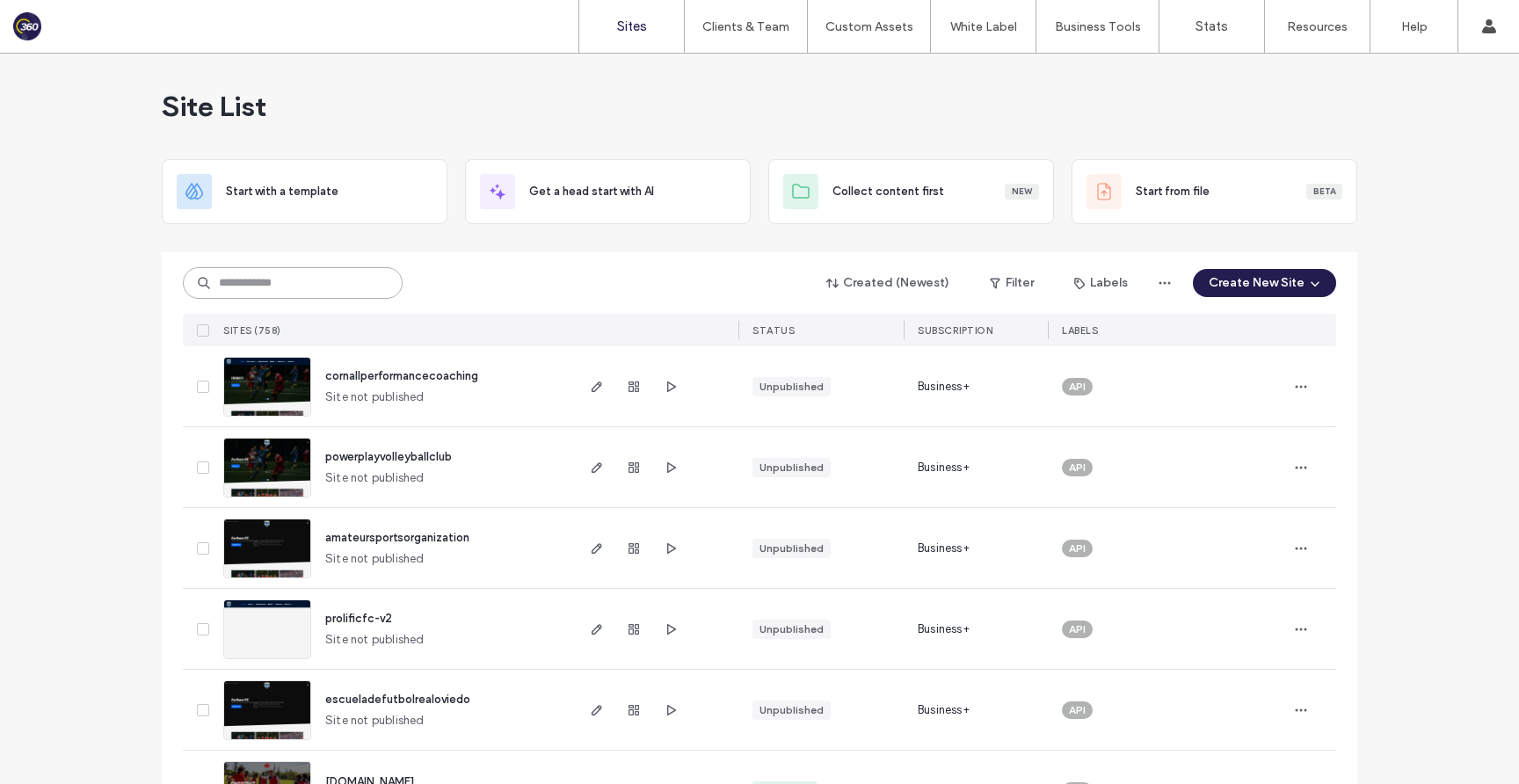
click at [359, 288] on input at bounding box center [292, 283] width 220 height 32
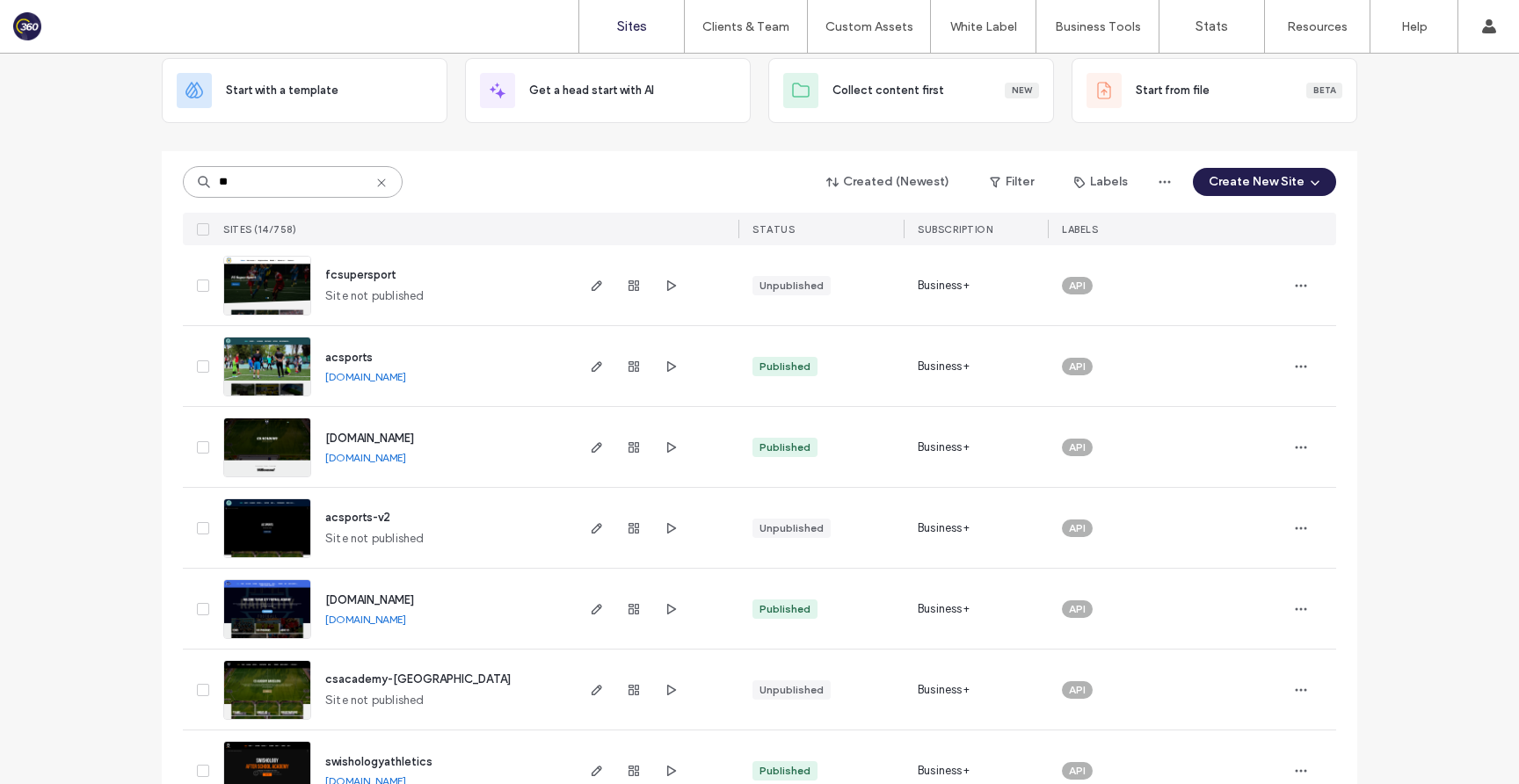
scroll to position [102, 0]
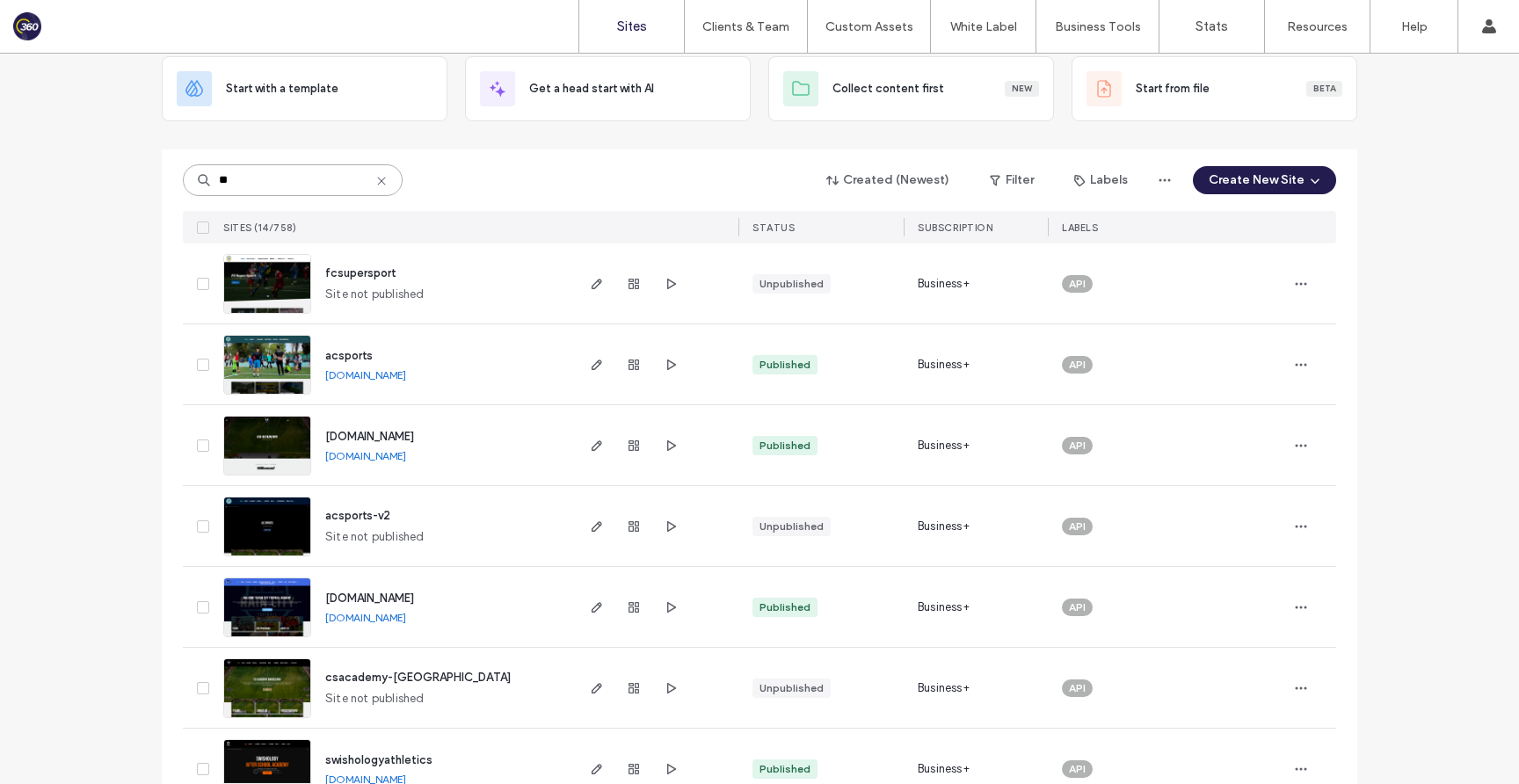
type input "**"
click at [406, 453] on link "[DOMAIN_NAME]" at bounding box center [365, 455] width 81 height 13
click at [413, 437] on span "[DOMAIN_NAME]" at bounding box center [370, 436] width 89 height 13
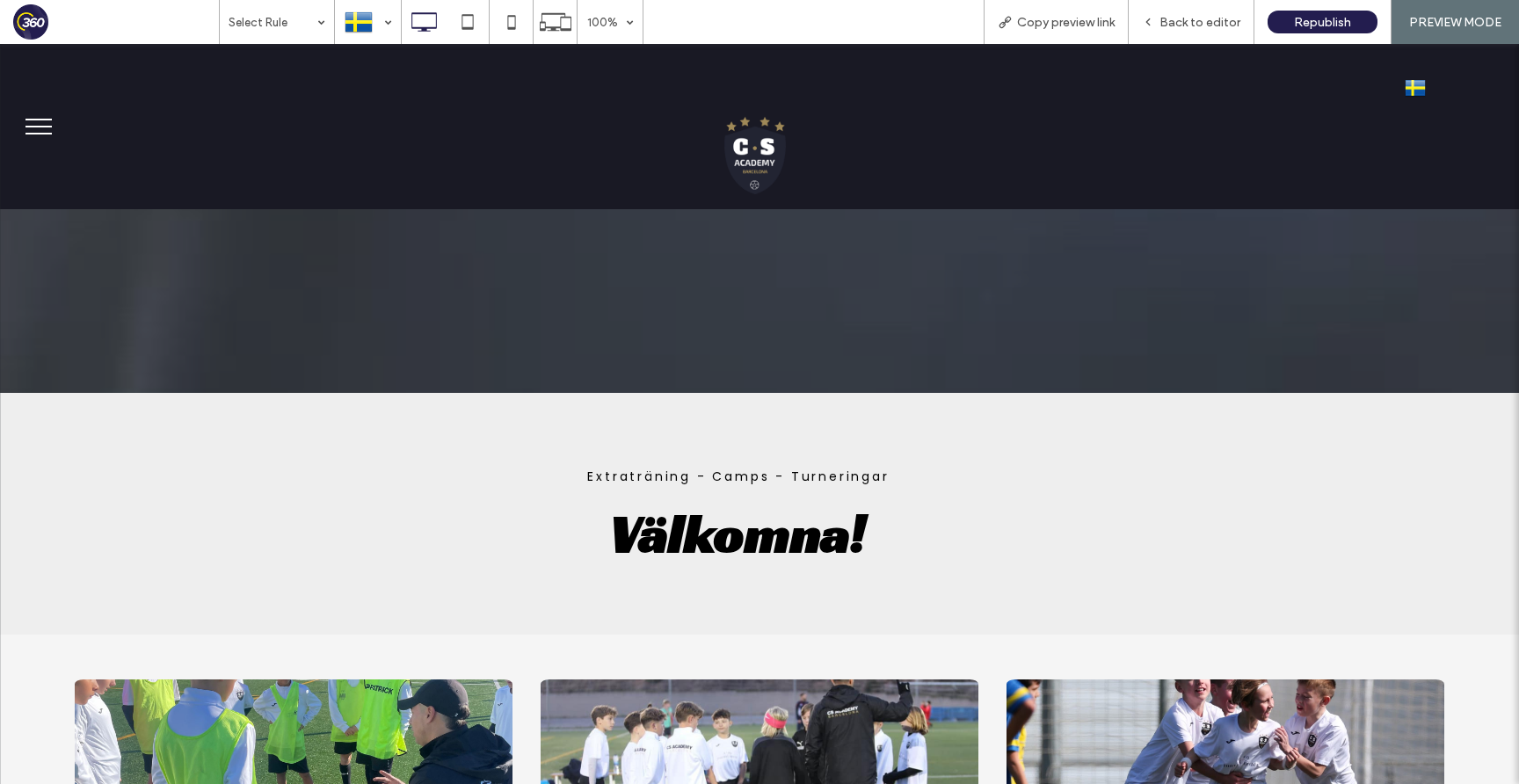
scroll to position [453, 0]
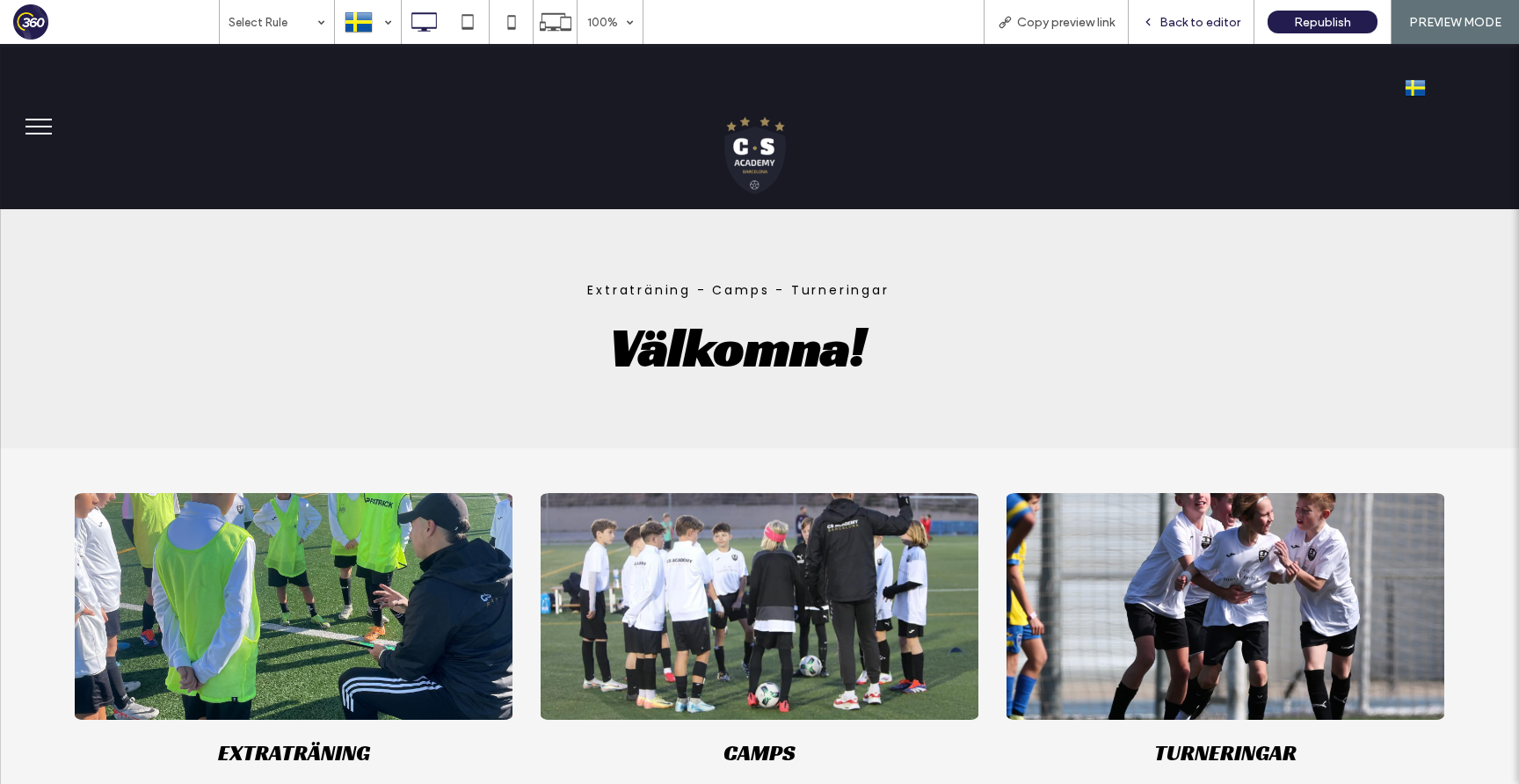
click at [1208, 25] on span "Back to editor" at bounding box center [1199, 22] width 81 height 15
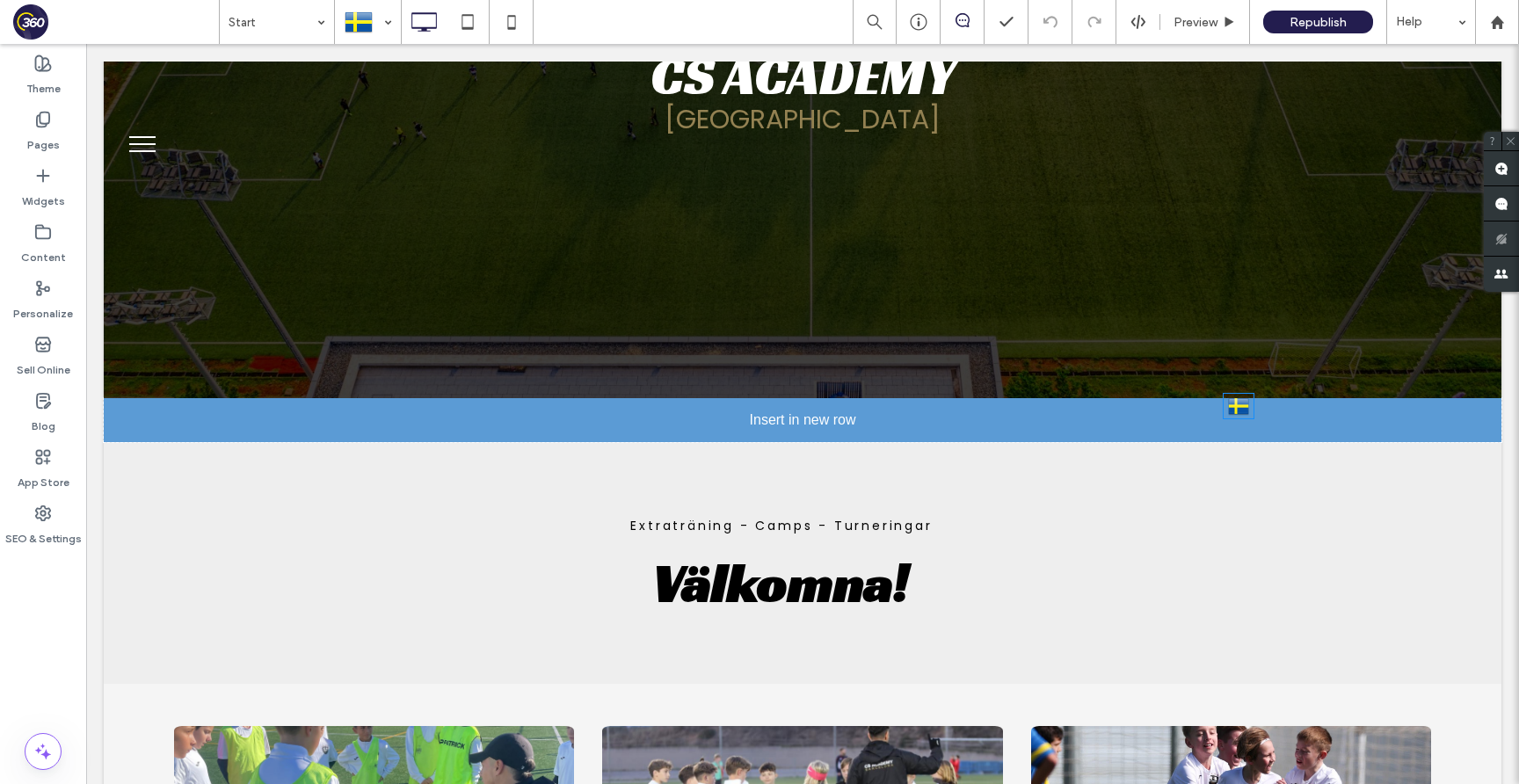
scroll to position [413, 0]
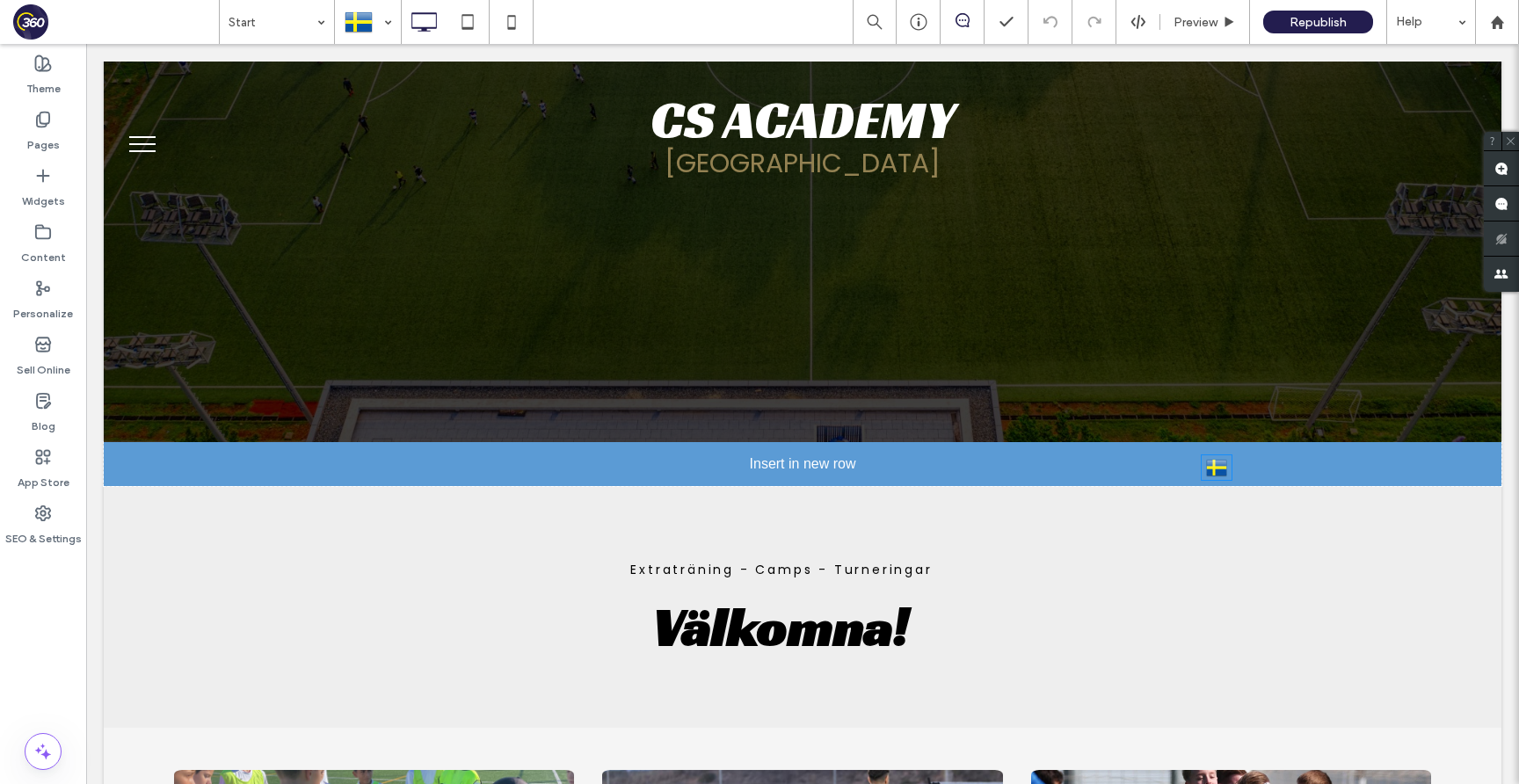
drag, startPoint x: 1404, startPoint y: 104, endPoint x: 1222, endPoint y: 467, distance: 406.1
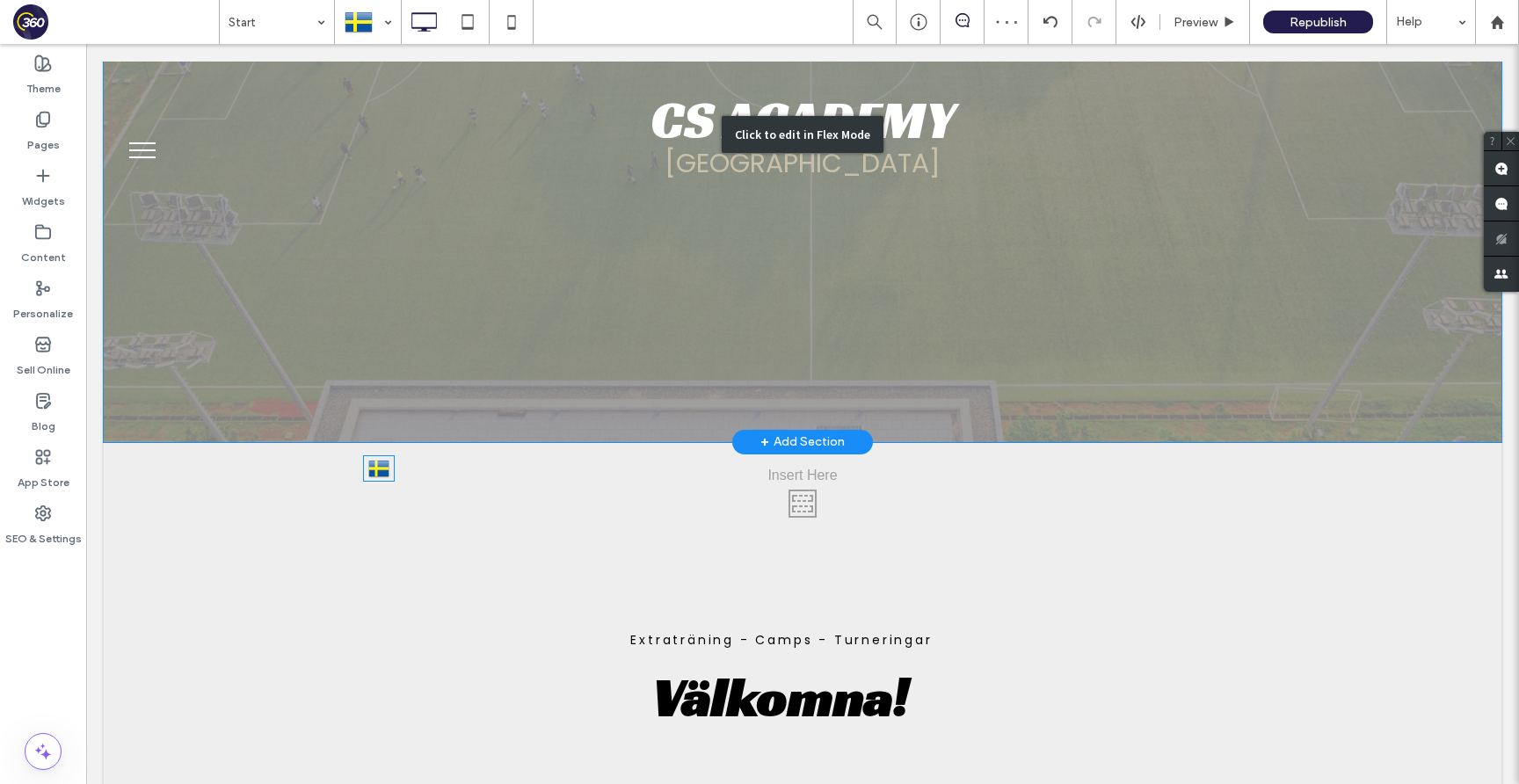
drag, startPoint x: 372, startPoint y: 292, endPoint x: 1217, endPoint y: 276, distance: 845.2
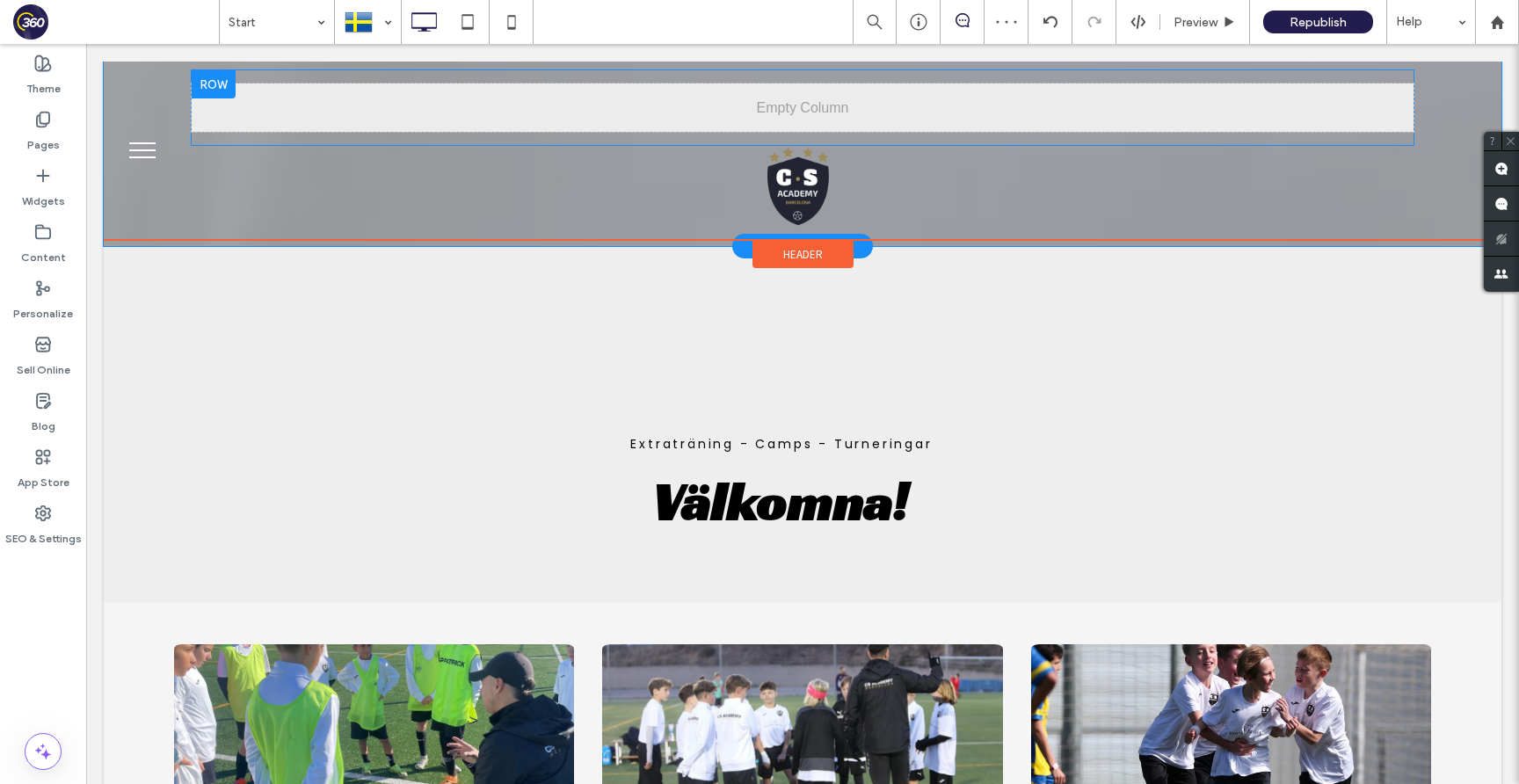
scroll to position [484, 0]
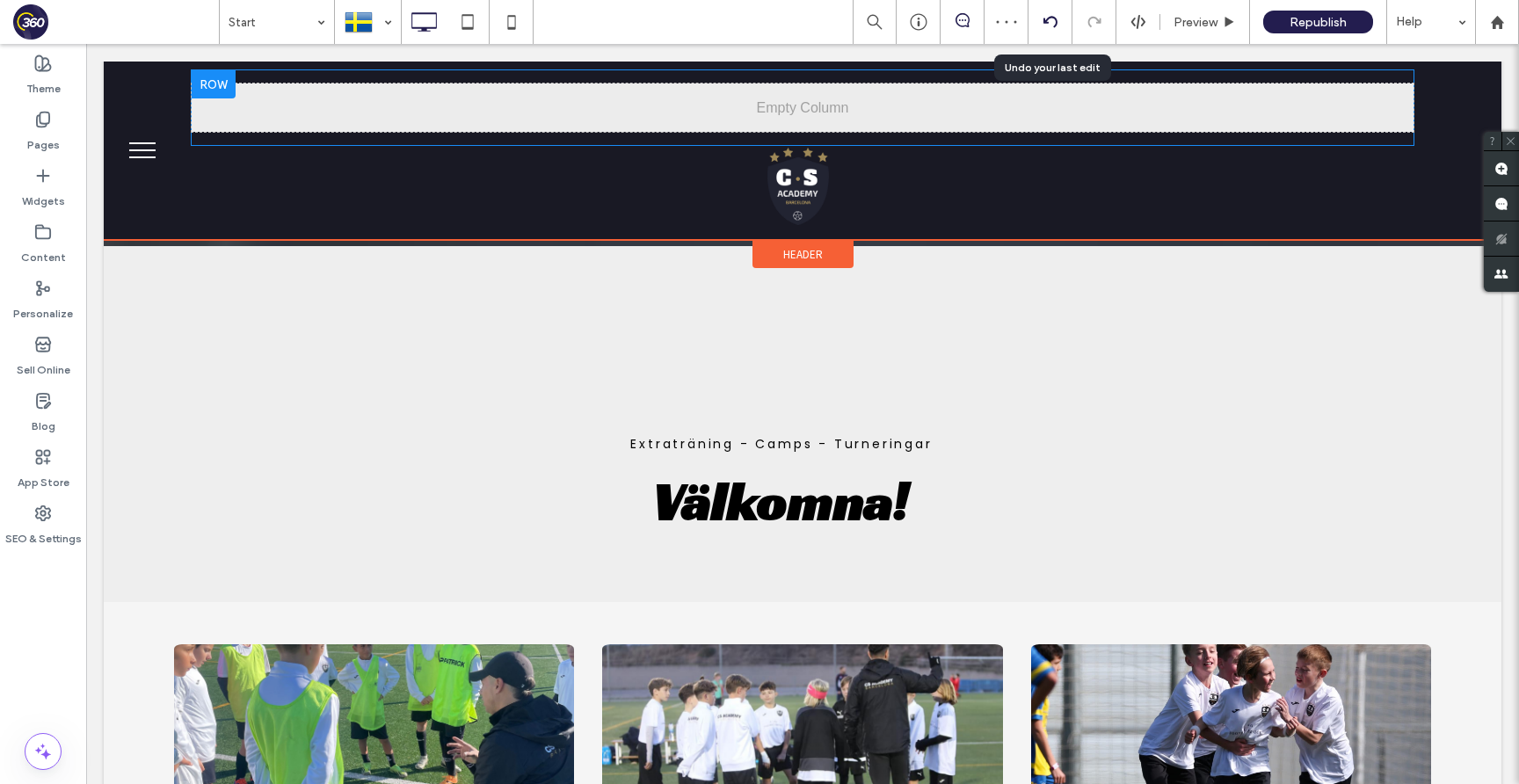
click at [1044, 16] on icon at bounding box center [1050, 22] width 14 height 14
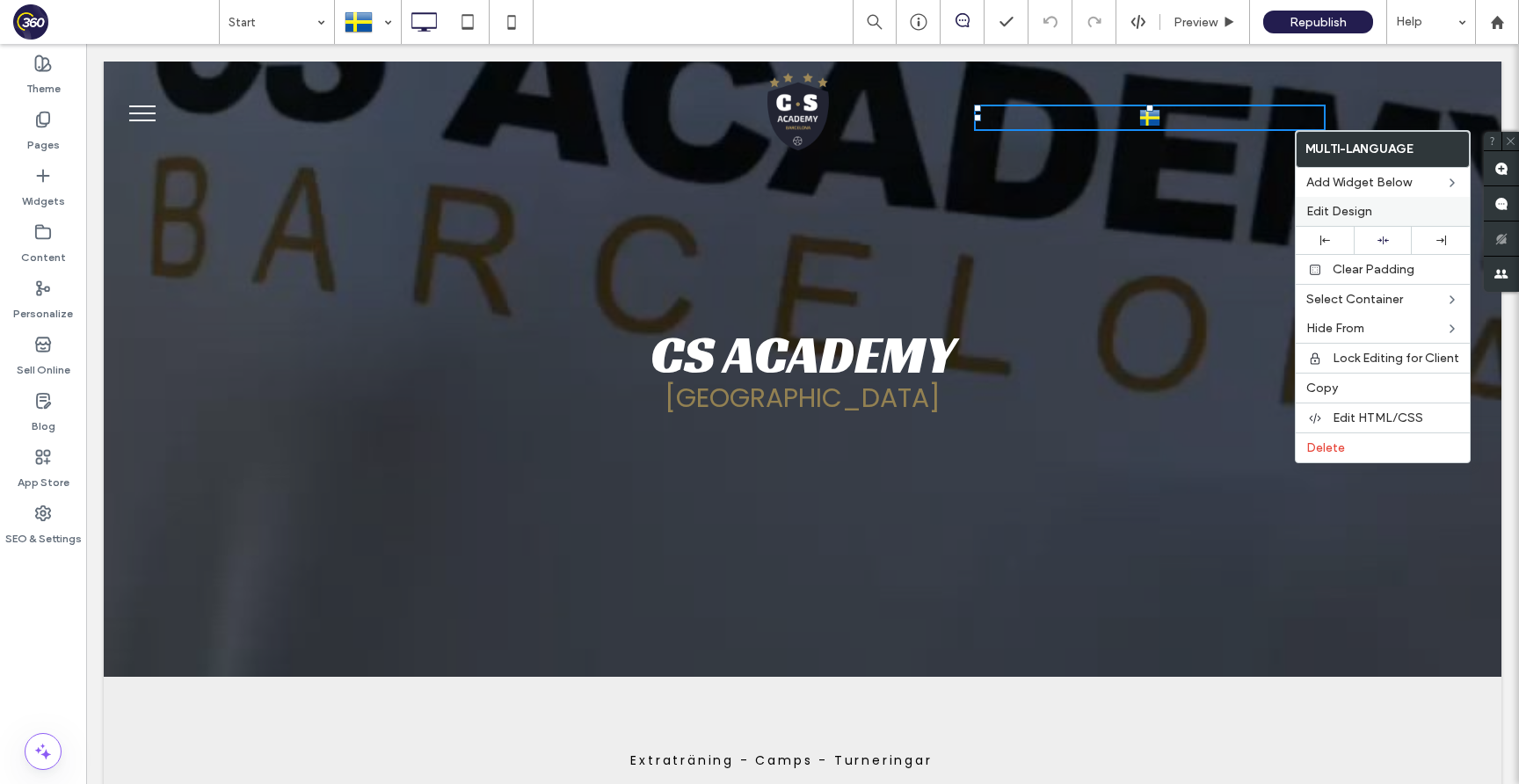
click at [1360, 201] on div "Edit Design" at bounding box center [1382, 211] width 174 height 29
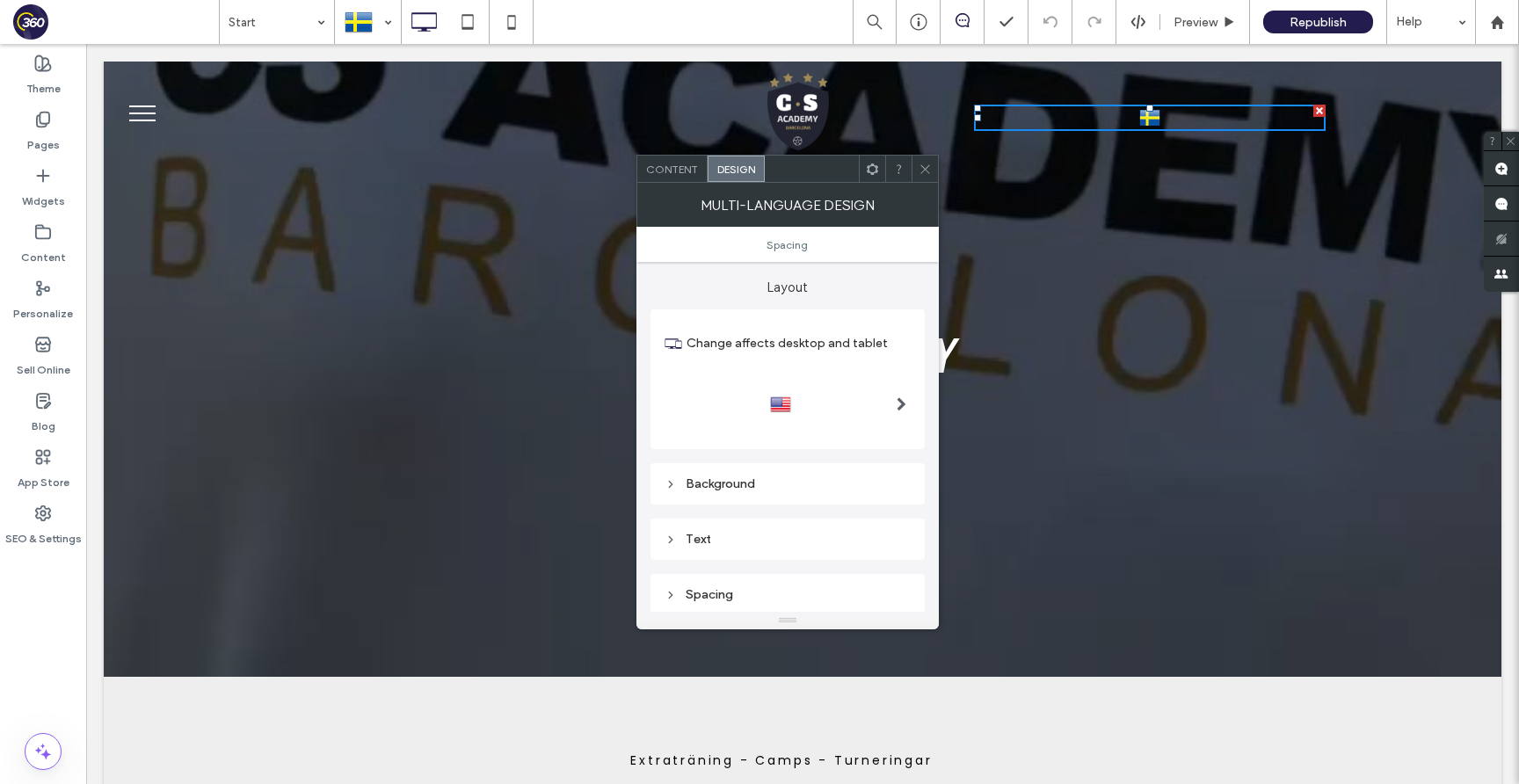
click at [870, 160] on span at bounding box center [872, 169] width 13 height 27
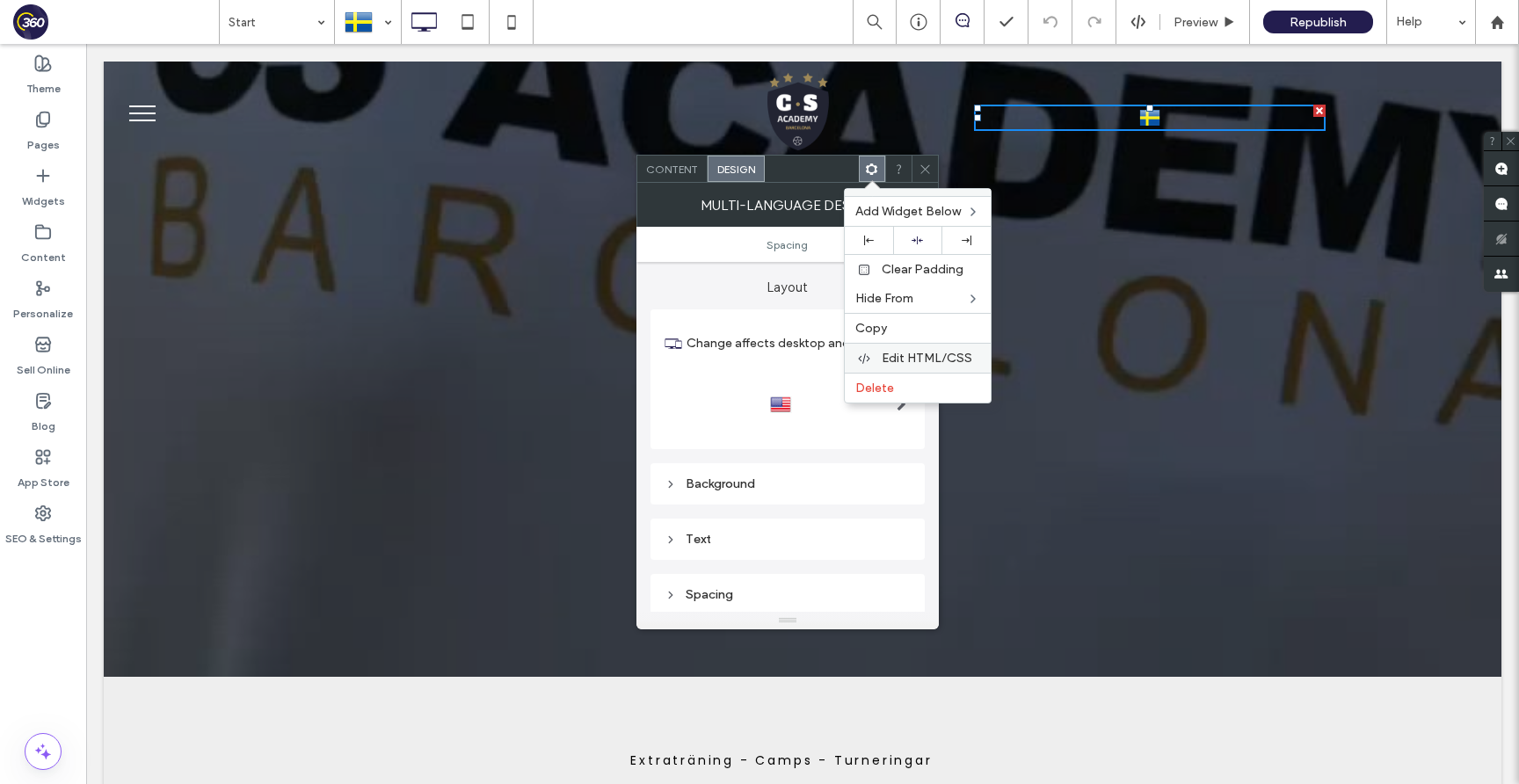
click at [935, 355] on span "Edit HTML/CSS" at bounding box center [927, 358] width 91 height 15
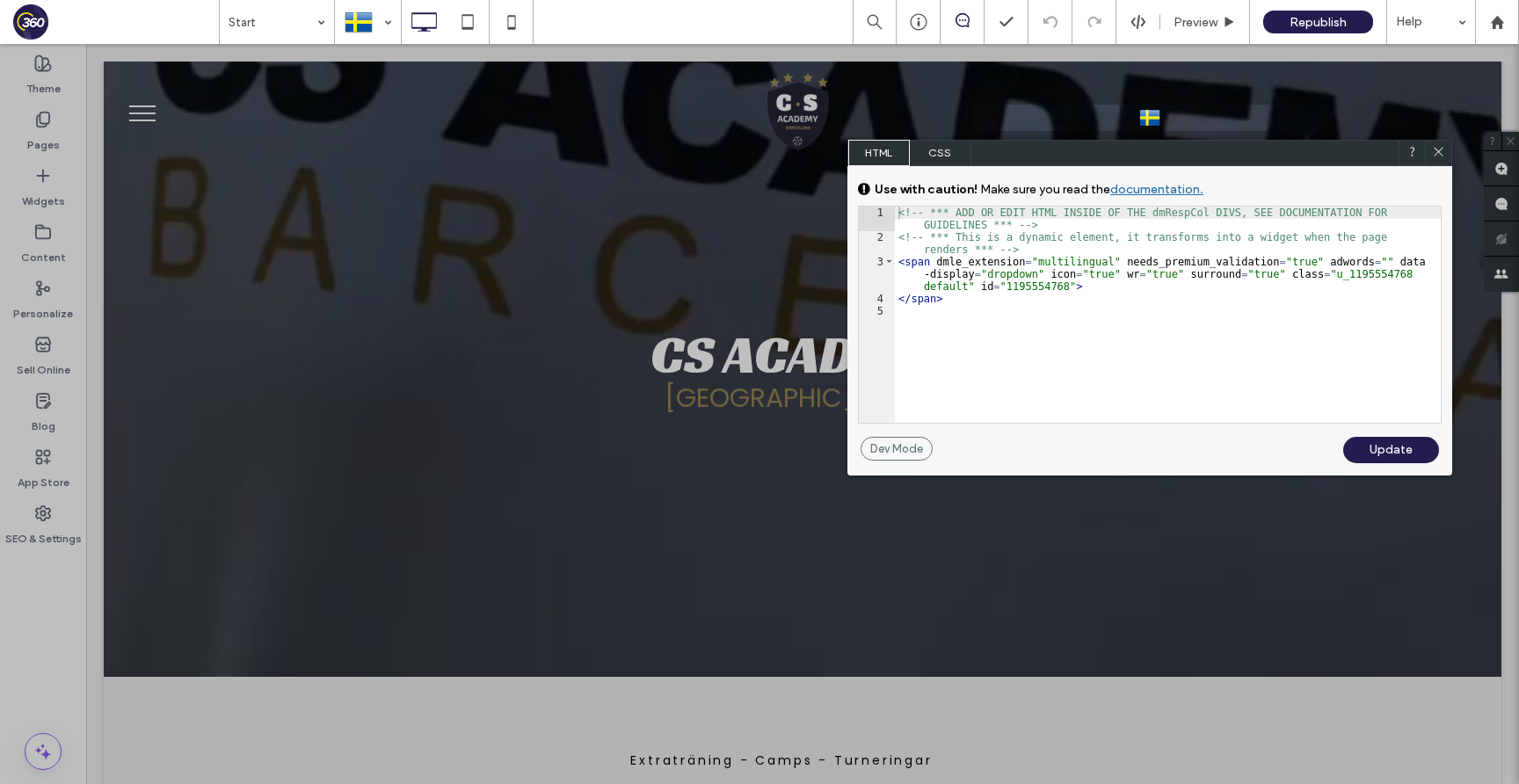
click at [921, 140] on span "CSS" at bounding box center [940, 153] width 61 height 27
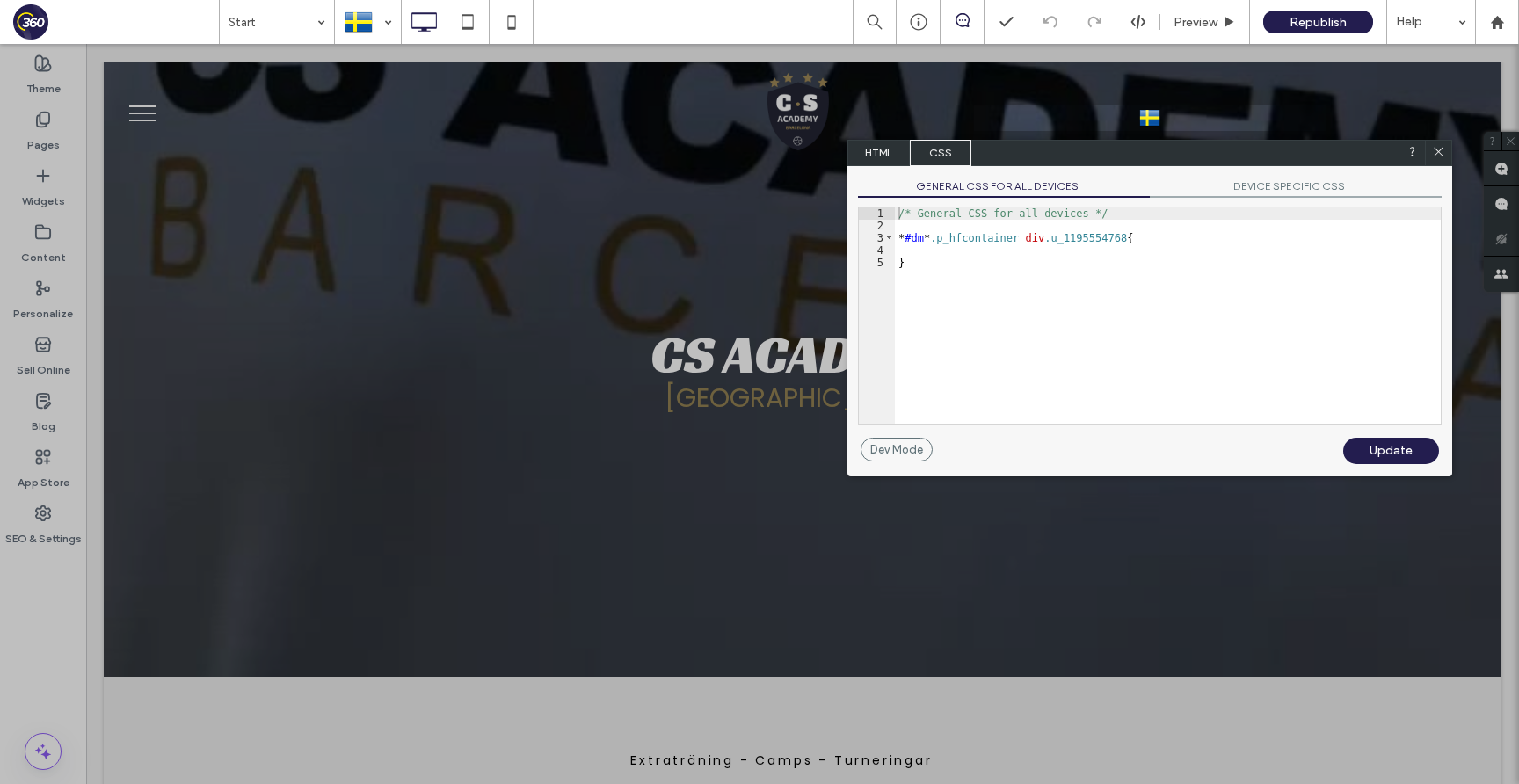
click at [1245, 186] on span "DEVICE SPECIFIC CSS" at bounding box center [1295, 188] width 292 height 19
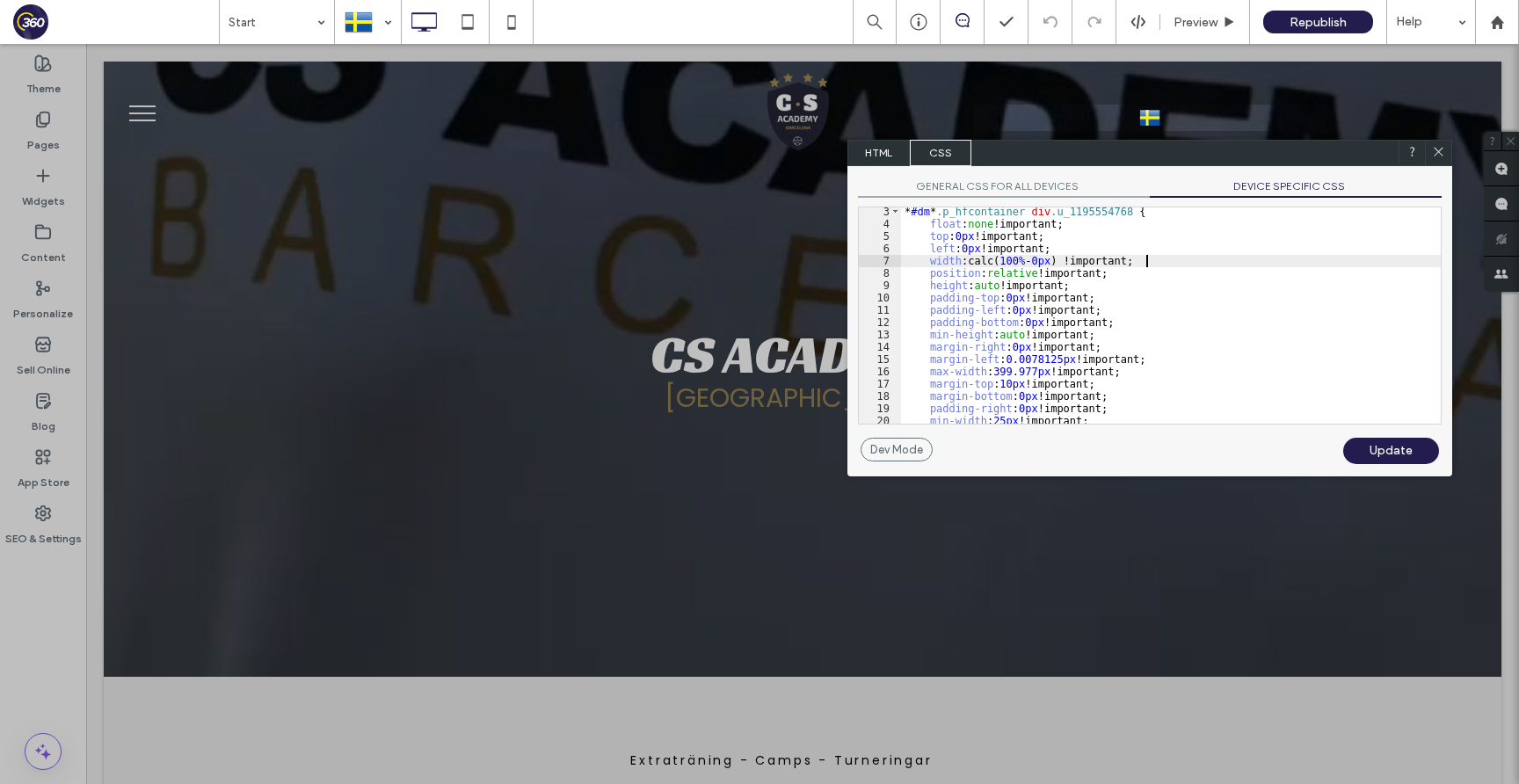
scroll to position [2, 0]
drag, startPoint x: 1151, startPoint y: 260, endPoint x: 964, endPoint y: 258, distance: 187.0
click at [964, 258] on div "* #dm * .p_hfcontainer div .u_1195554768 { float : none !important; top : 0 px …" at bounding box center [1171, 326] width 540 height 241
click at [961, 258] on div "* #dm * .p_hfcontainer div .u_1195554768 { float : none !important; top : 0 px …" at bounding box center [1171, 326] width 540 height 241
click at [1147, 264] on div "* #dm * .p_hfcontainer div .u_1195554768 { float : none !important; top : 0 px …" at bounding box center [1171, 326] width 540 height 241
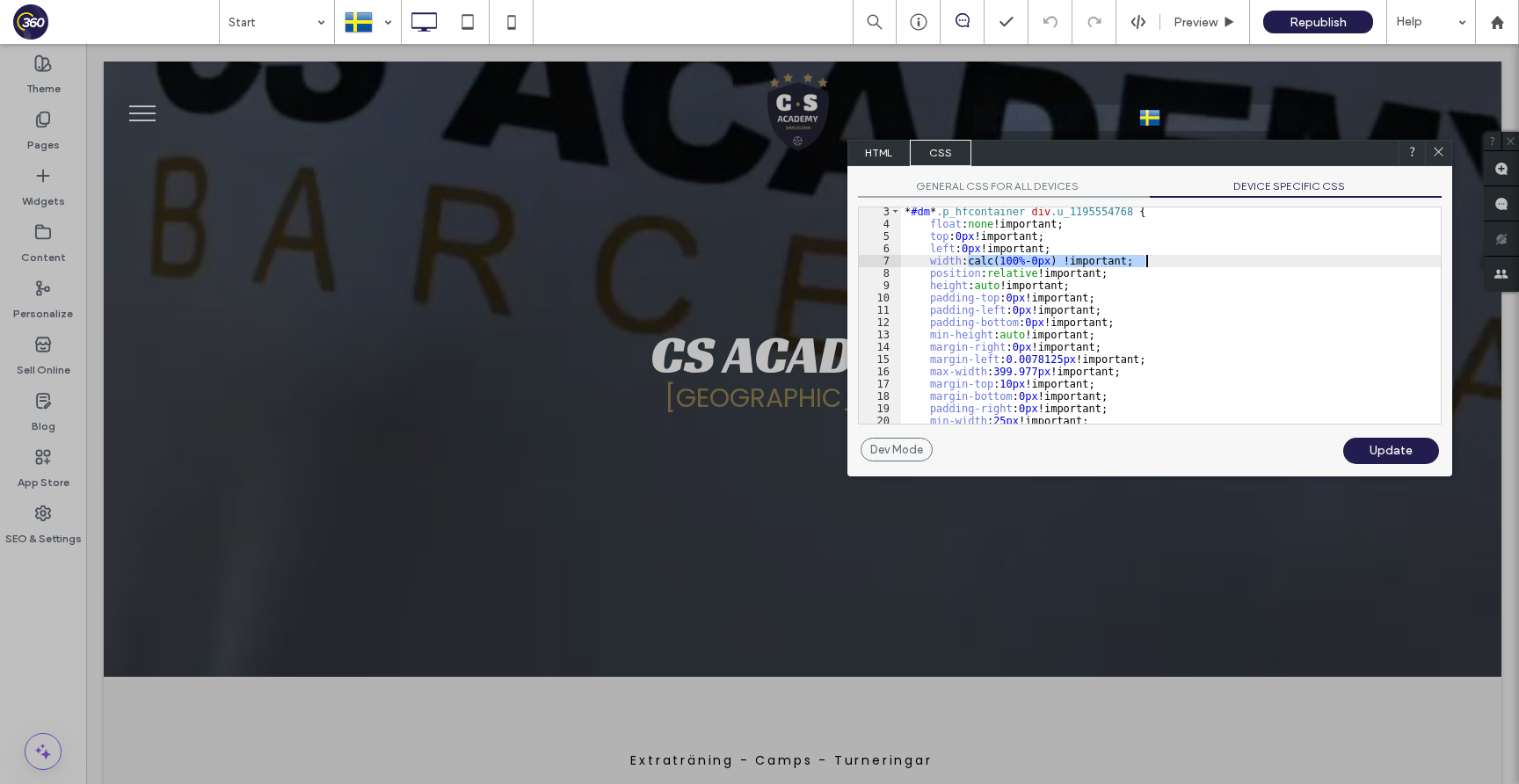
click at [968, 259] on div "* #dm * .p_hfcontainer div .u_1195554768 { float : none !important; top : 0 px …" at bounding box center [1171, 326] width 540 height 241
click at [1068, 261] on div "* #dm * .p_hfcontainer div .u_1195554768 { float : none !important; top : 0 px …" at bounding box center [1171, 326] width 540 height 241
click at [1409, 449] on div "Update" at bounding box center [1391, 451] width 96 height 27
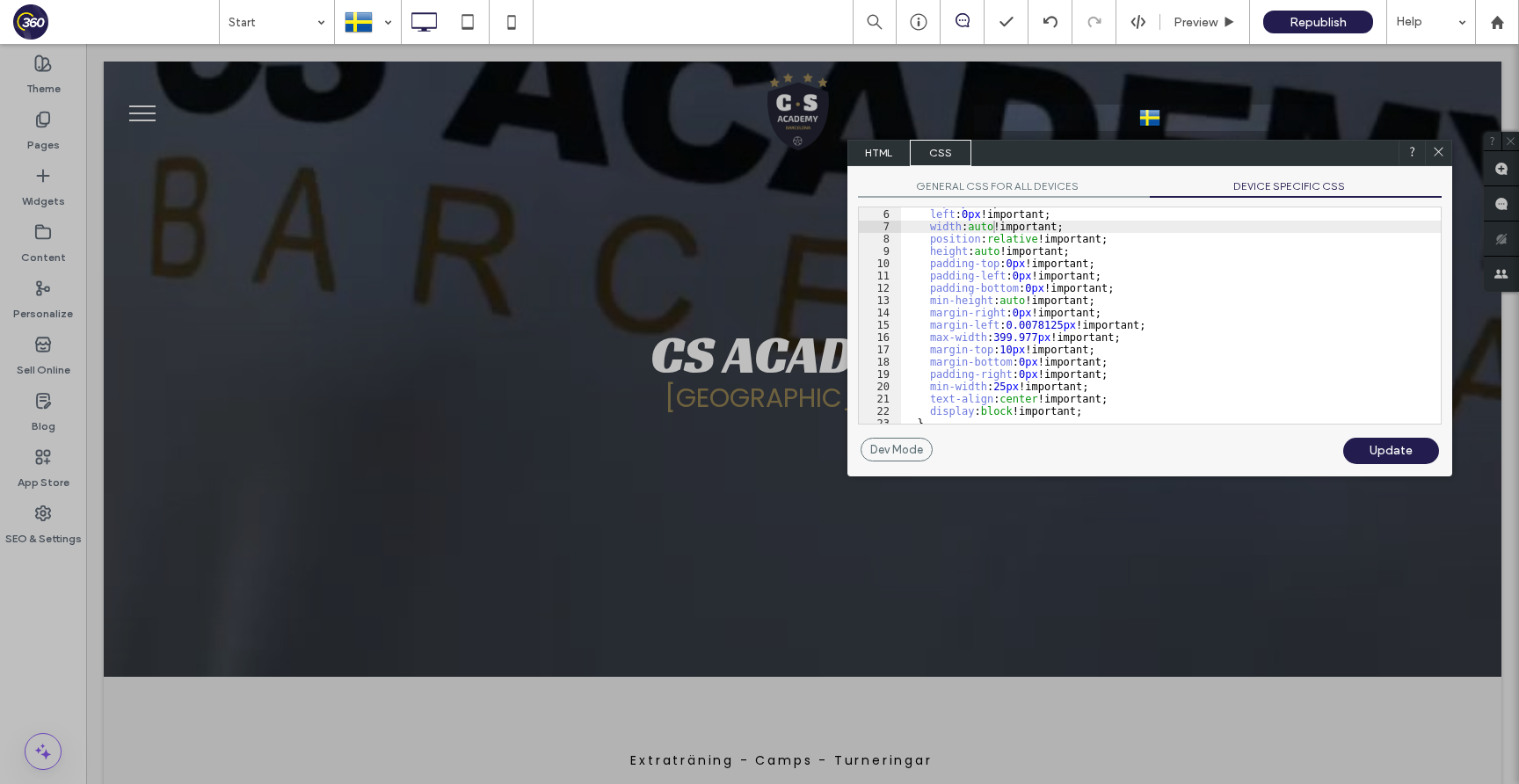
scroll to position [79, 0]
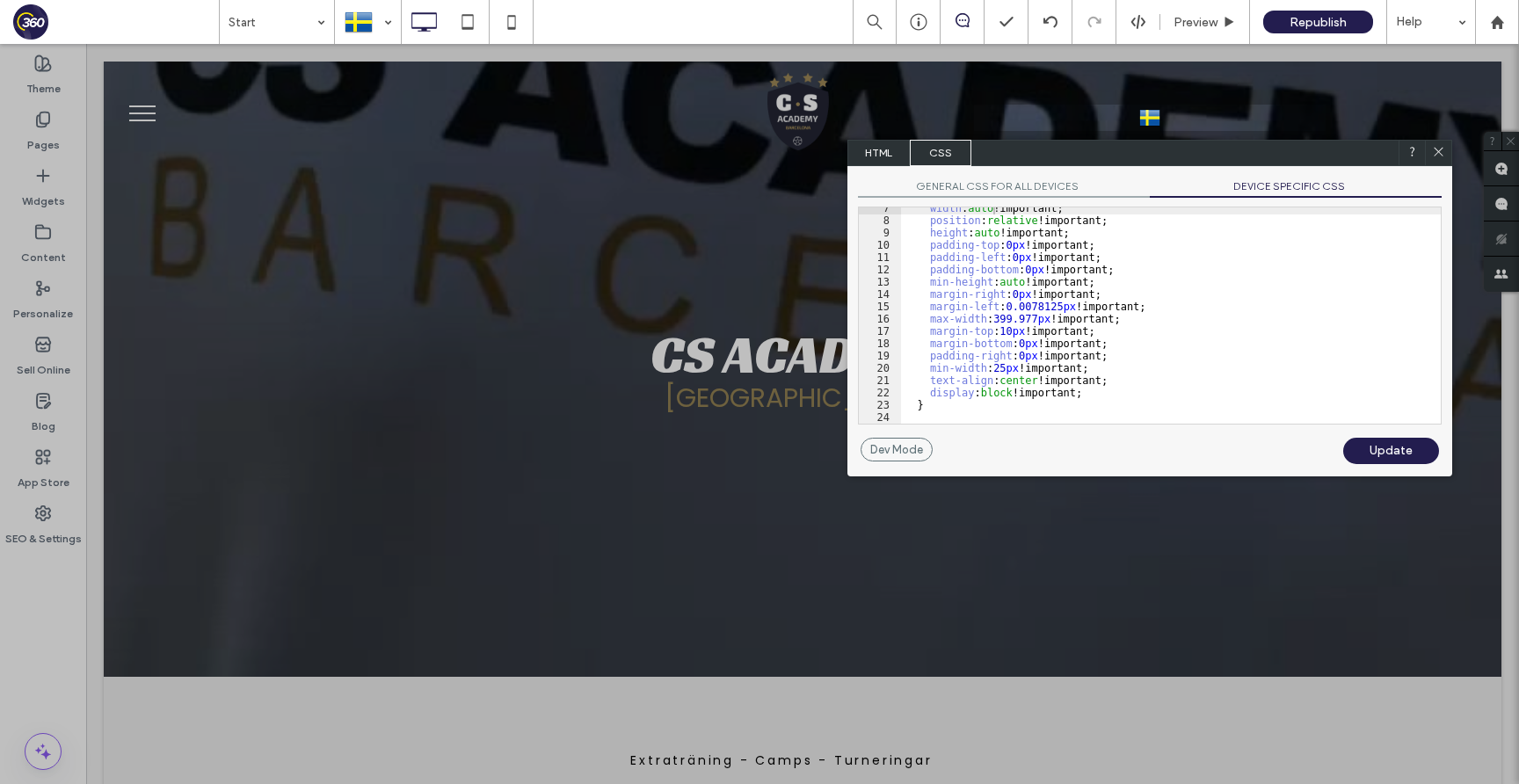
click at [1106, 363] on div "width : auto !important; position : relative !important; height : auto !importa…" at bounding box center [1171, 323] width 540 height 241
click at [932, 365] on div "width : auto !important; position : relative !important; height : auto !importa…" at bounding box center [1171, 323] width 540 height 241
click at [1384, 445] on div "Update" at bounding box center [1391, 451] width 96 height 27
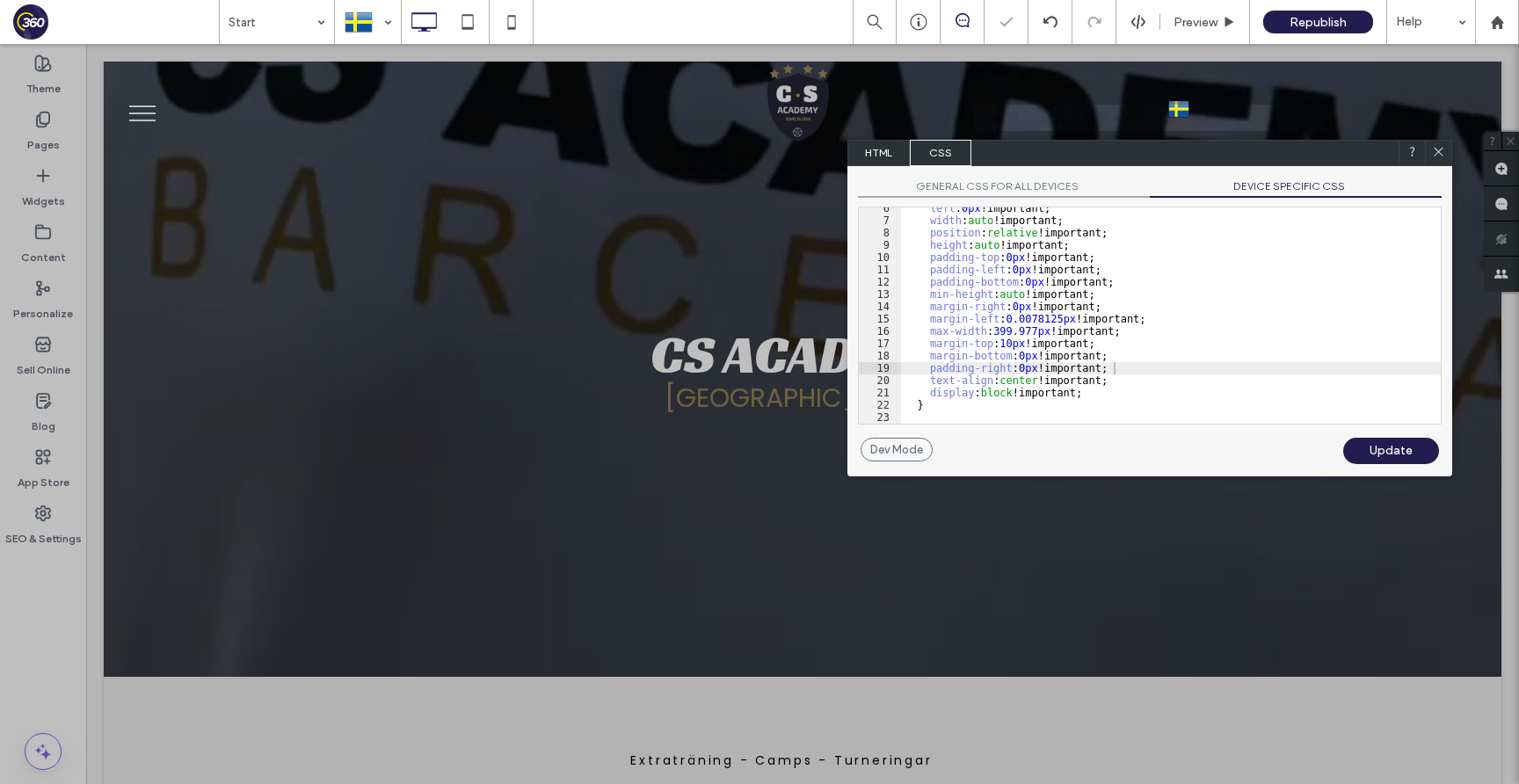
click at [1384, 453] on div "Update" at bounding box center [1391, 451] width 96 height 27
click at [1438, 161] on div at bounding box center [1438, 153] width 27 height 27
click at [1441, 152] on icon at bounding box center [1438, 151] width 13 height 13
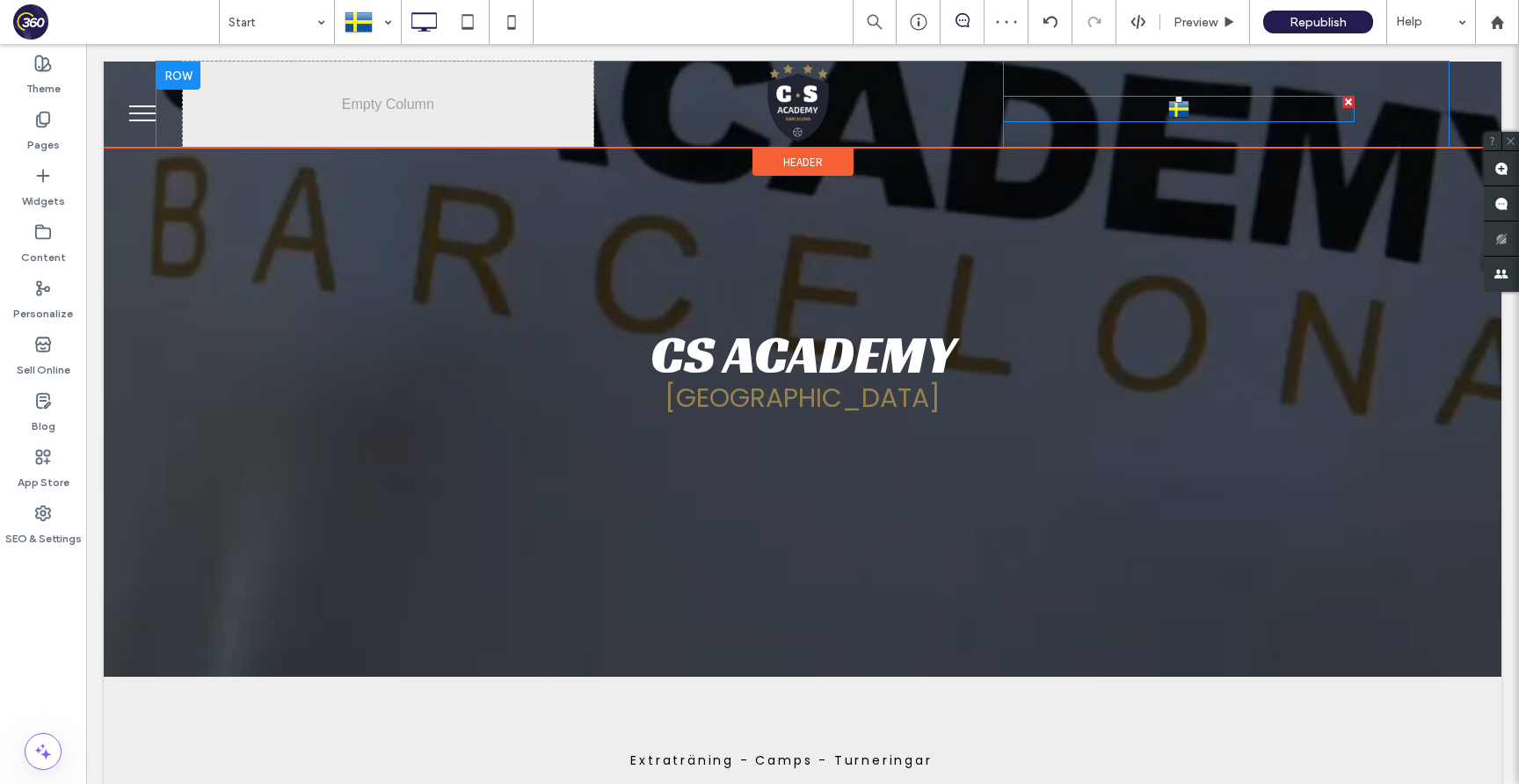
click at [1221, 111] on link "Svenska sv" at bounding box center [1179, 110] width 352 height 27
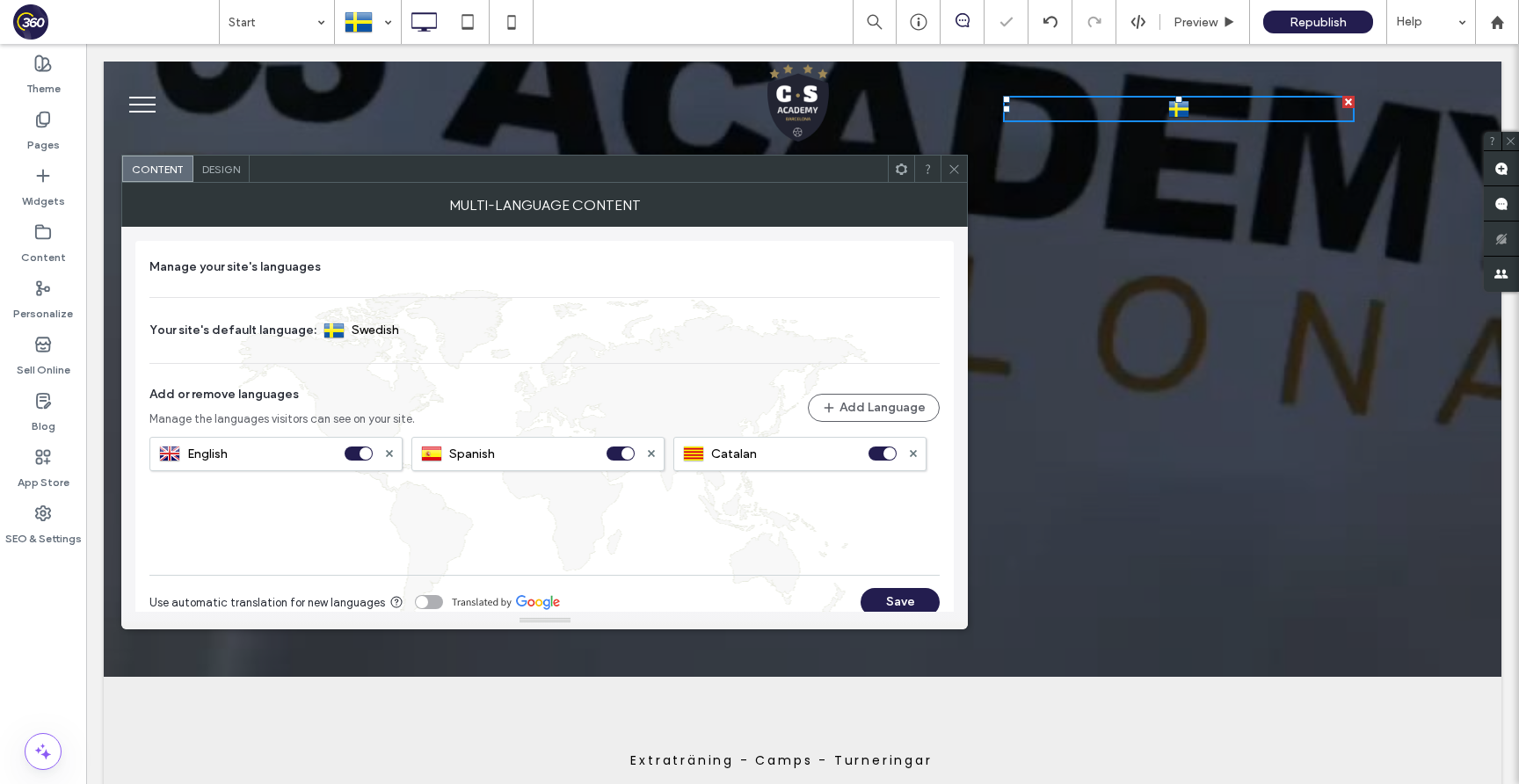
click at [956, 171] on icon at bounding box center [954, 169] width 13 height 13
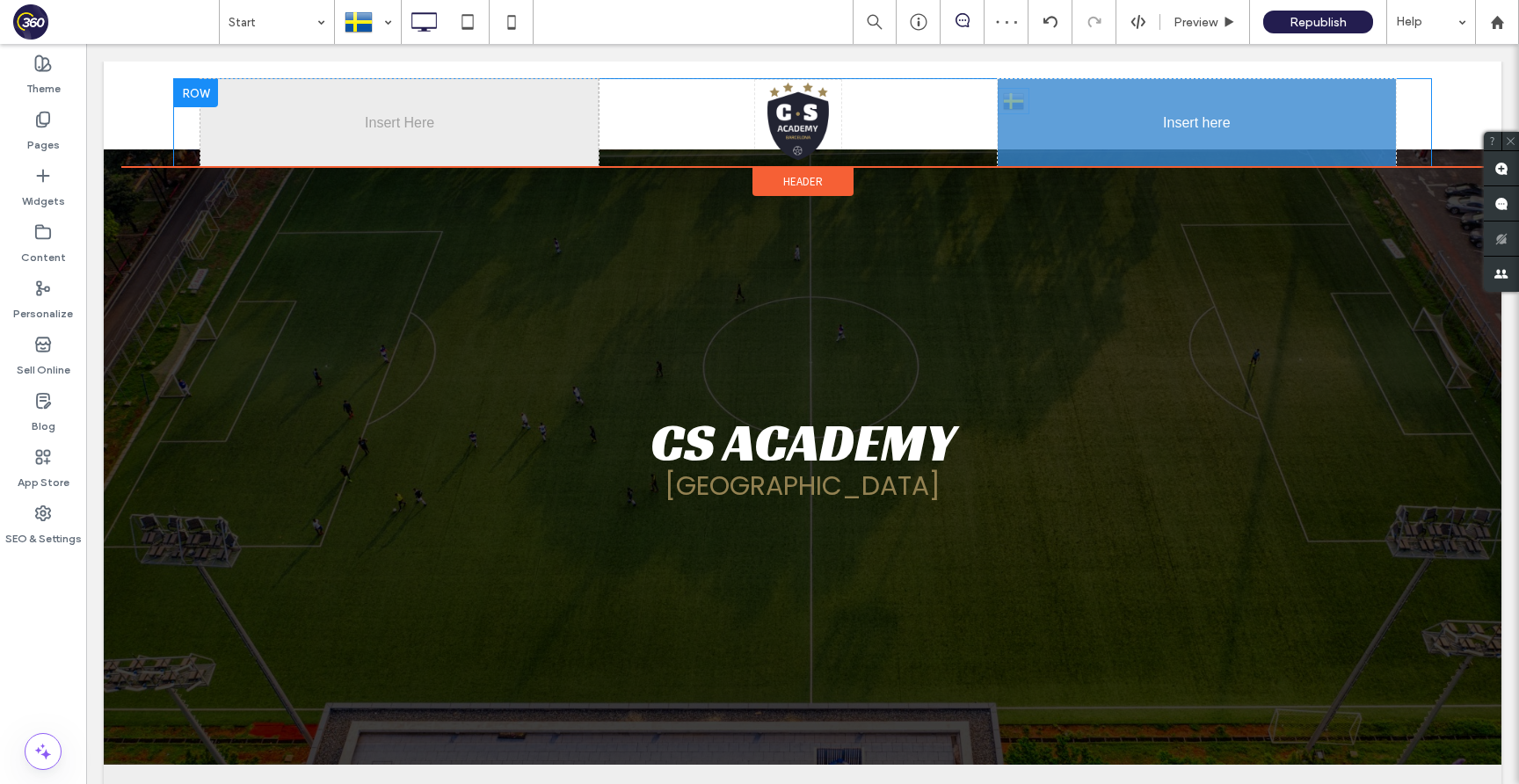
drag, startPoint x: 1352, startPoint y: 118, endPoint x: 1271, endPoint y: 118, distance: 81.0
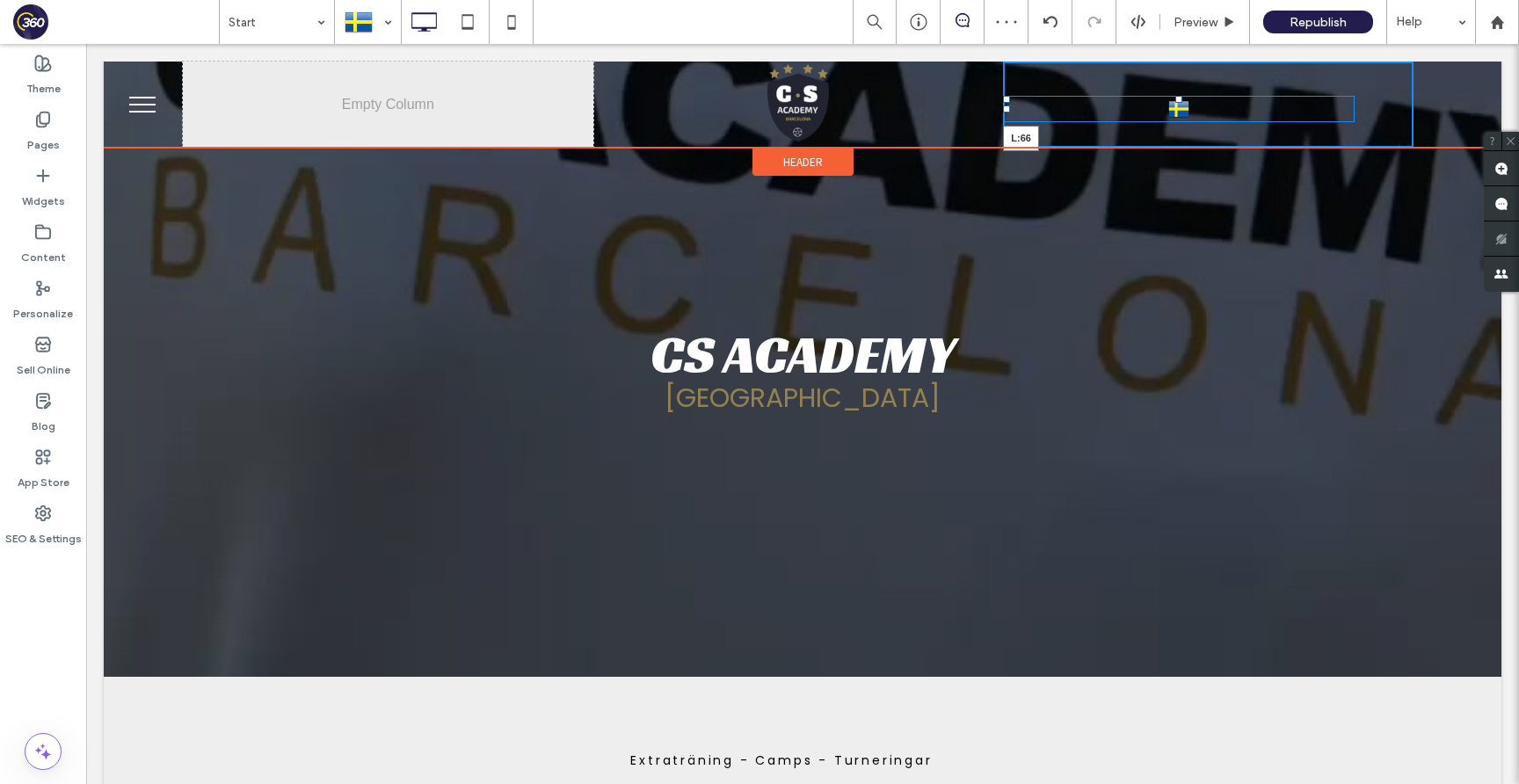
drag, startPoint x: 1009, startPoint y: 106, endPoint x: 1214, endPoint y: 109, distance: 205.0
click at [1214, 109] on div "Svenska sv Español es English en català ca L:66" at bounding box center [1179, 110] width 352 height 27
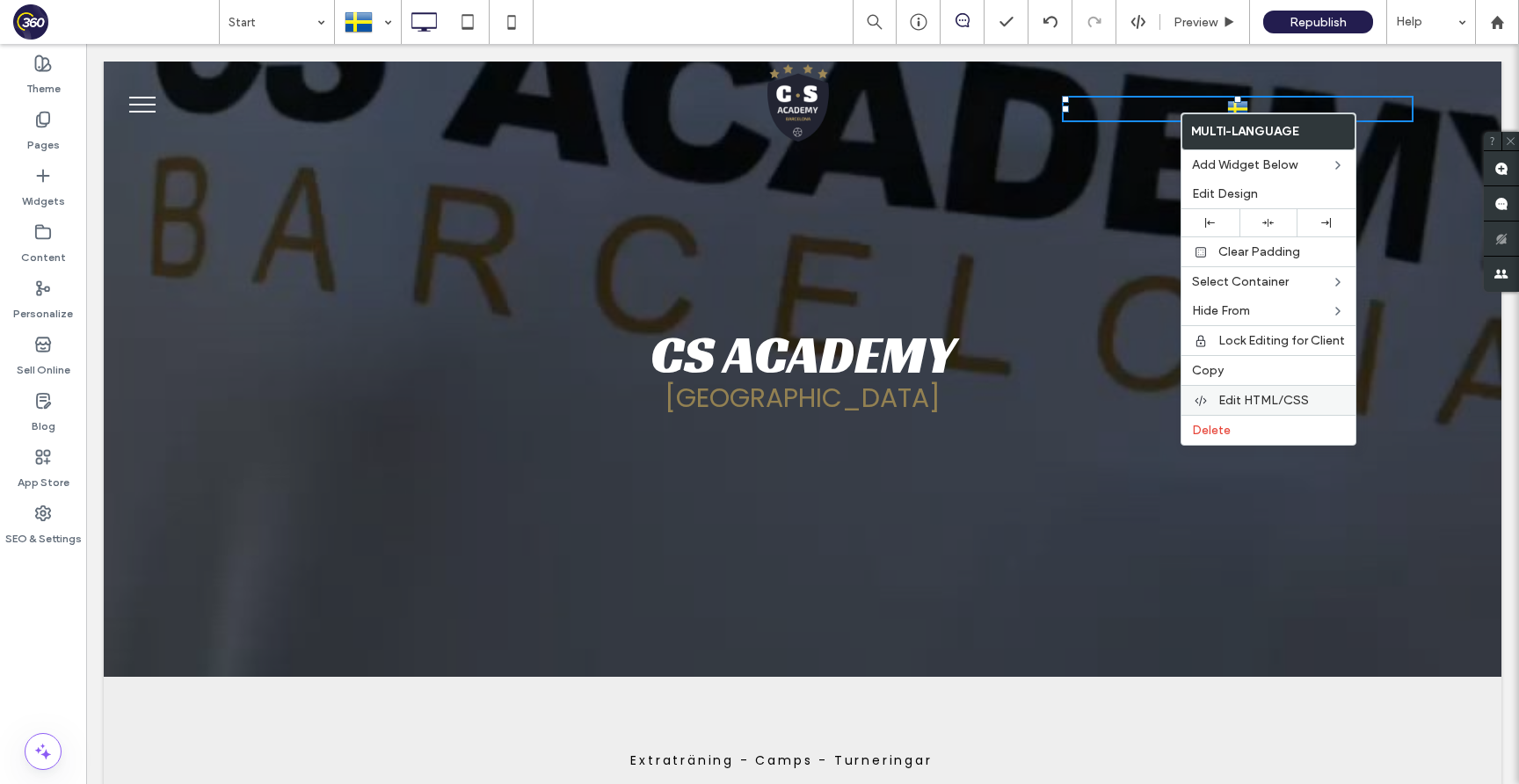
click at [1275, 394] on span "Edit HTML/CSS" at bounding box center [1263, 400] width 91 height 15
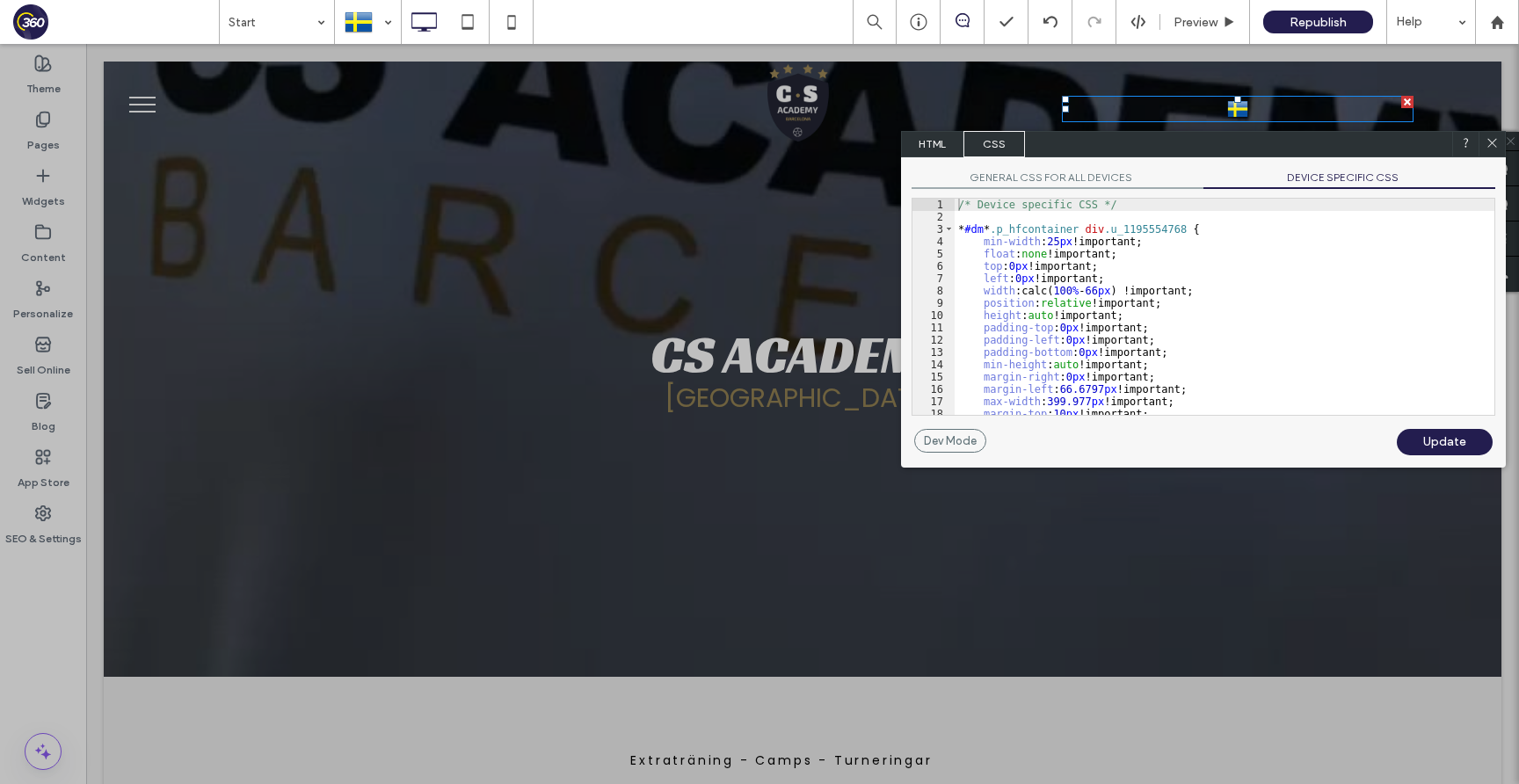
click at [1170, 234] on div "/* Device specific CSS */ * #dm * .p_hfcontainer div .u_1195554768 { min-width …" at bounding box center [1224, 319] width 540 height 241
click at [1058, 236] on div "/* Device specific CSS */ * #dm * .p_hfcontainer div .u_1195554768 { min-width …" at bounding box center [1224, 319] width 540 height 241
click at [1445, 445] on div "Update" at bounding box center [1445, 442] width 96 height 27
click at [1171, 247] on div "/* Device specific CSS */ * #dm * .p_hfcontainer div .u_1195554768 { min-width …" at bounding box center [1224, 319] width 540 height 241
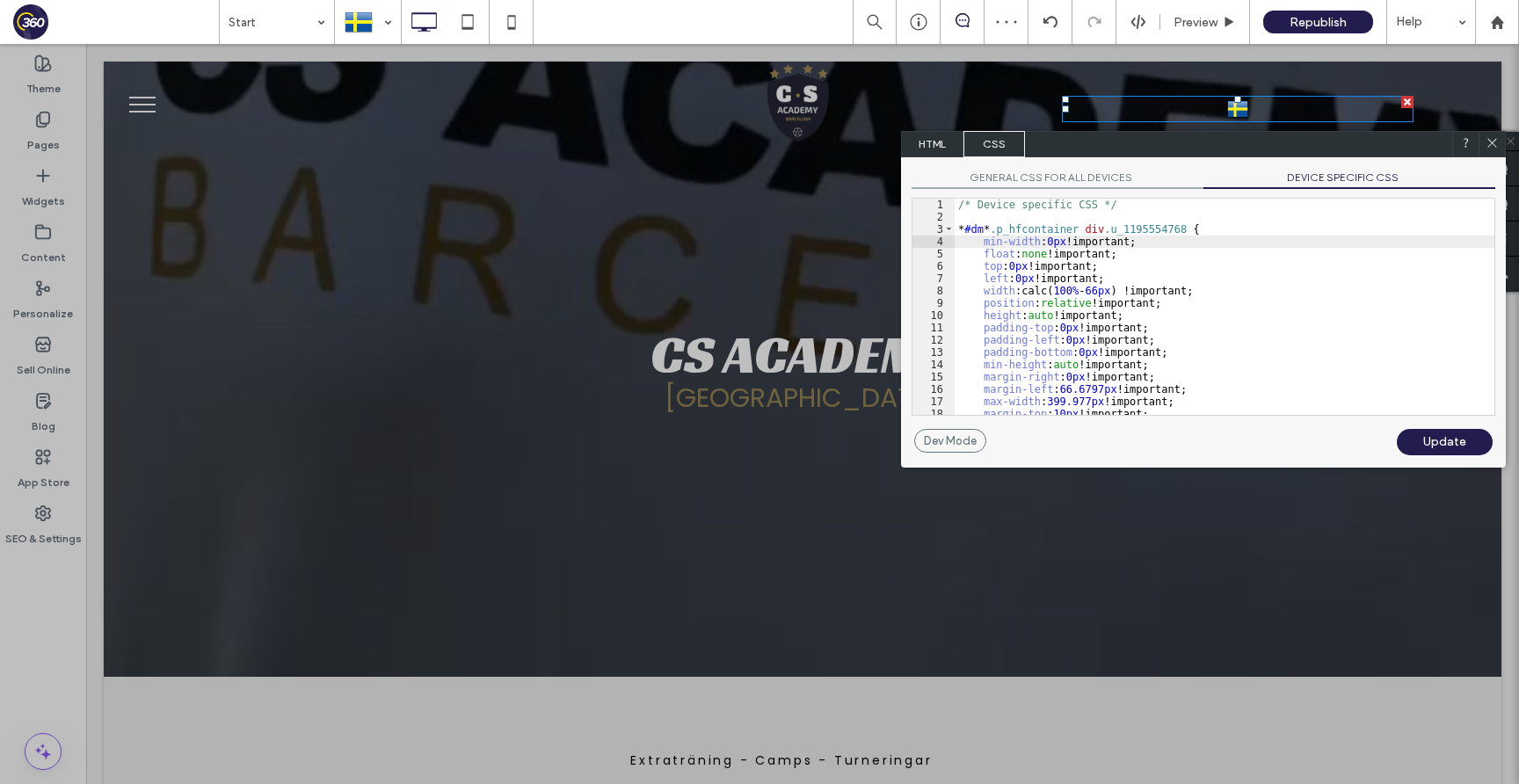
click at [984, 247] on div "/* Device specific CSS */ * #dm * .p_hfcontainer div .u_1195554768 { min-width …" at bounding box center [1224, 319] width 540 height 241
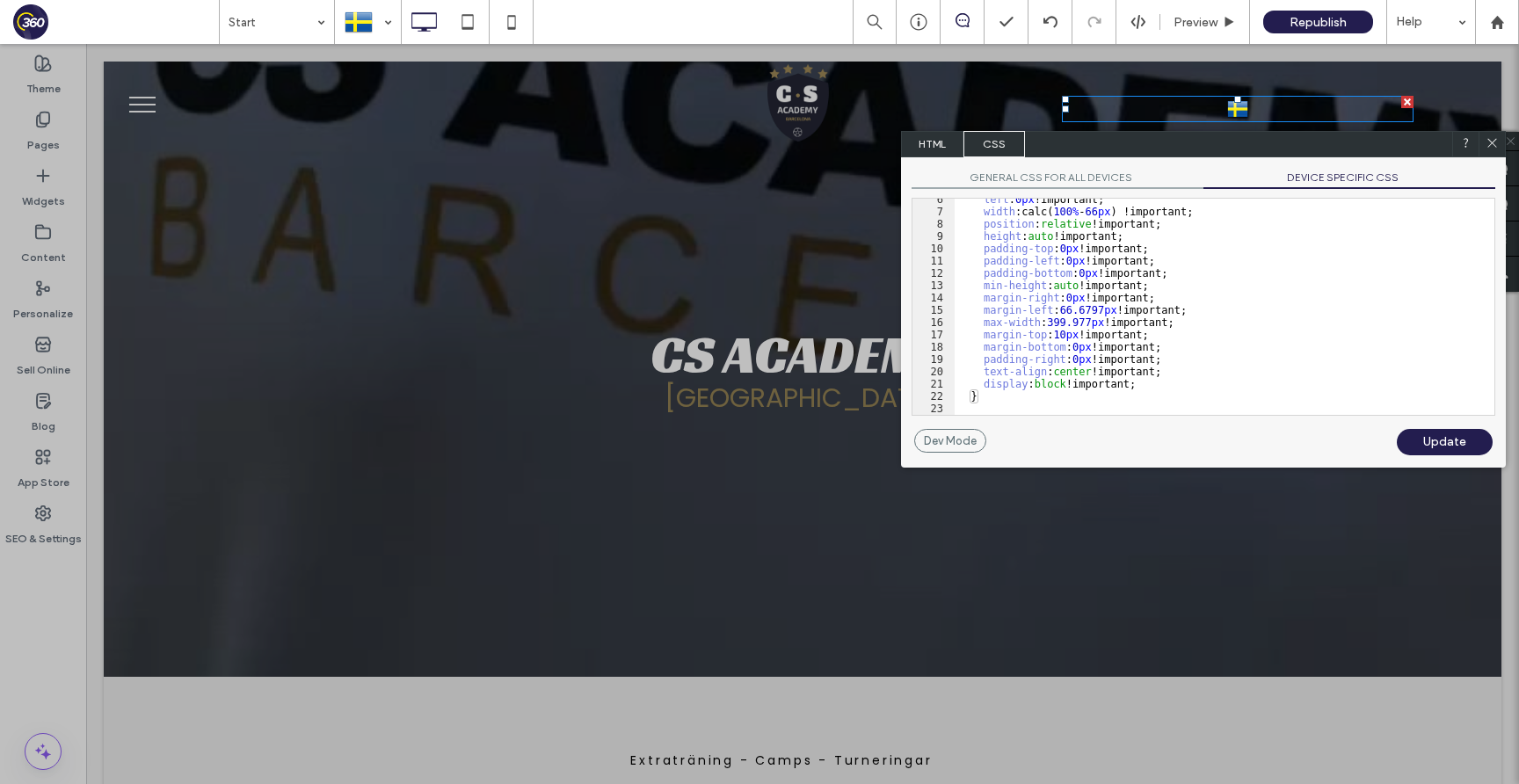
click at [1430, 446] on div "Update" at bounding box center [1445, 442] width 96 height 27
click at [1192, 306] on div "left : 0 px !important; width :calc( 100 % - 66 px ) !important; position : rel…" at bounding box center [1224, 314] width 540 height 241
click at [987, 308] on div "left : 0 px !important; width :calc( 100 % - 66 px ) !important; position : rel…" at bounding box center [1224, 314] width 540 height 241
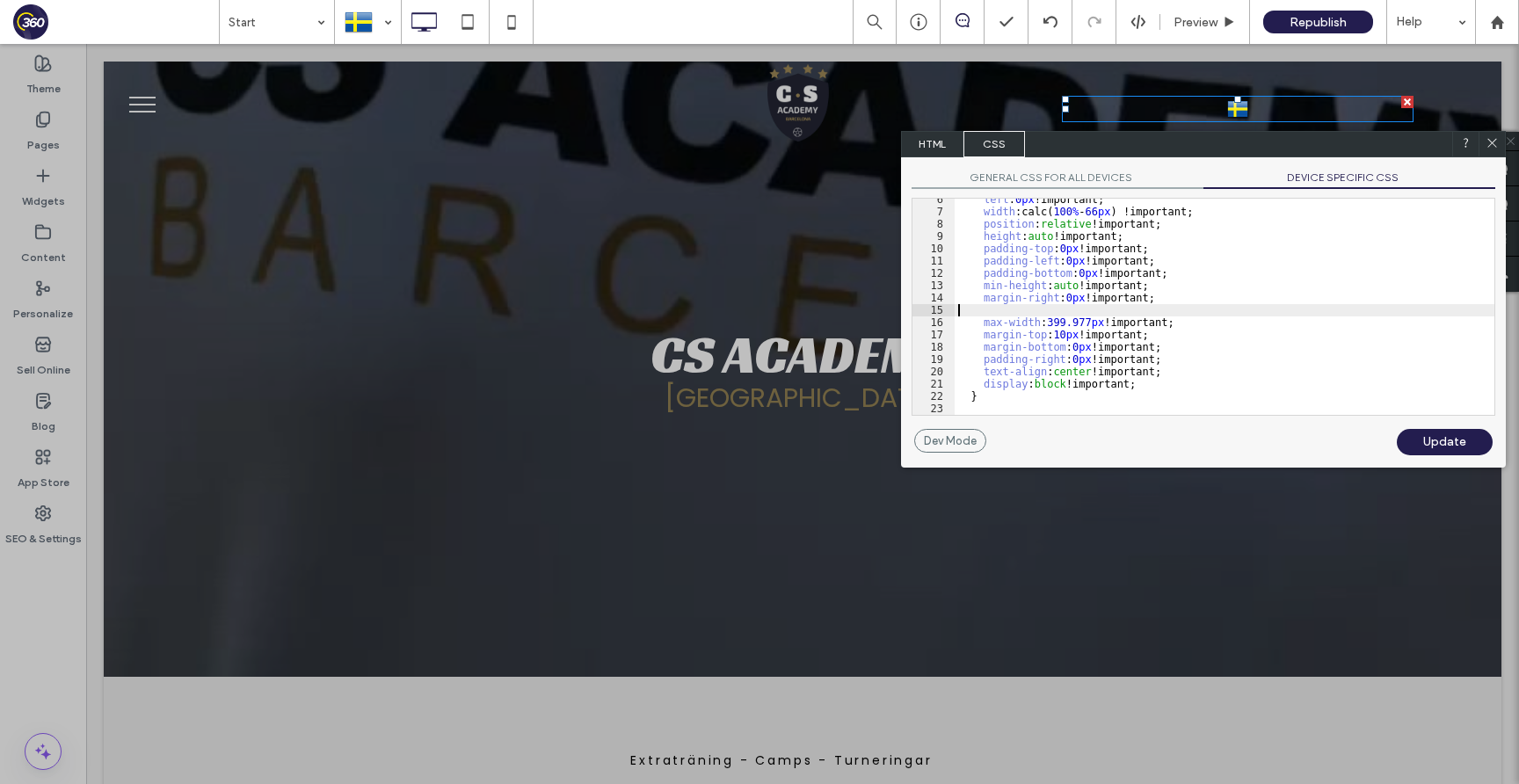
scroll to position [54, 0]
click at [1438, 440] on div "Update" at bounding box center [1445, 442] width 96 height 27
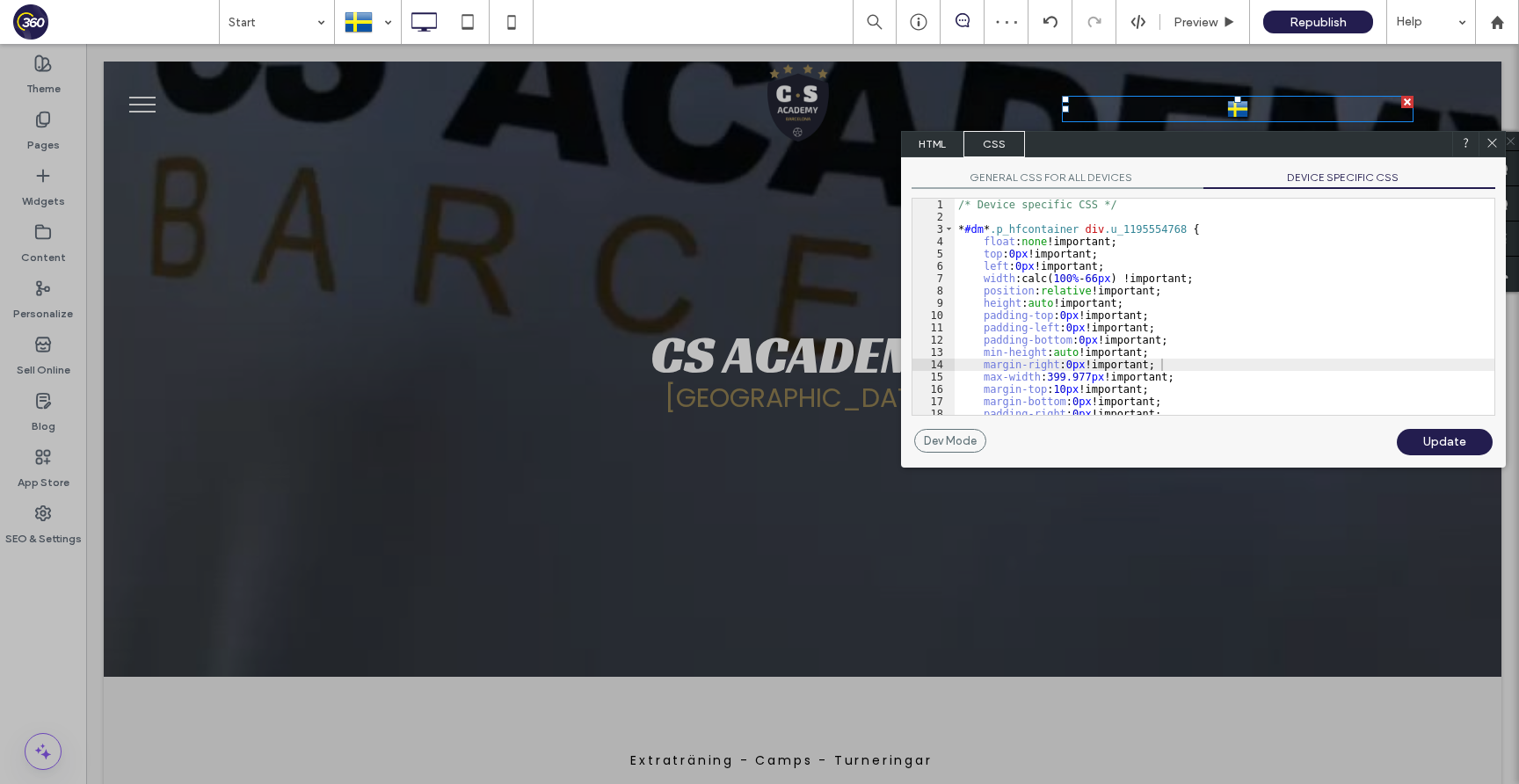
scroll to position [0, 0]
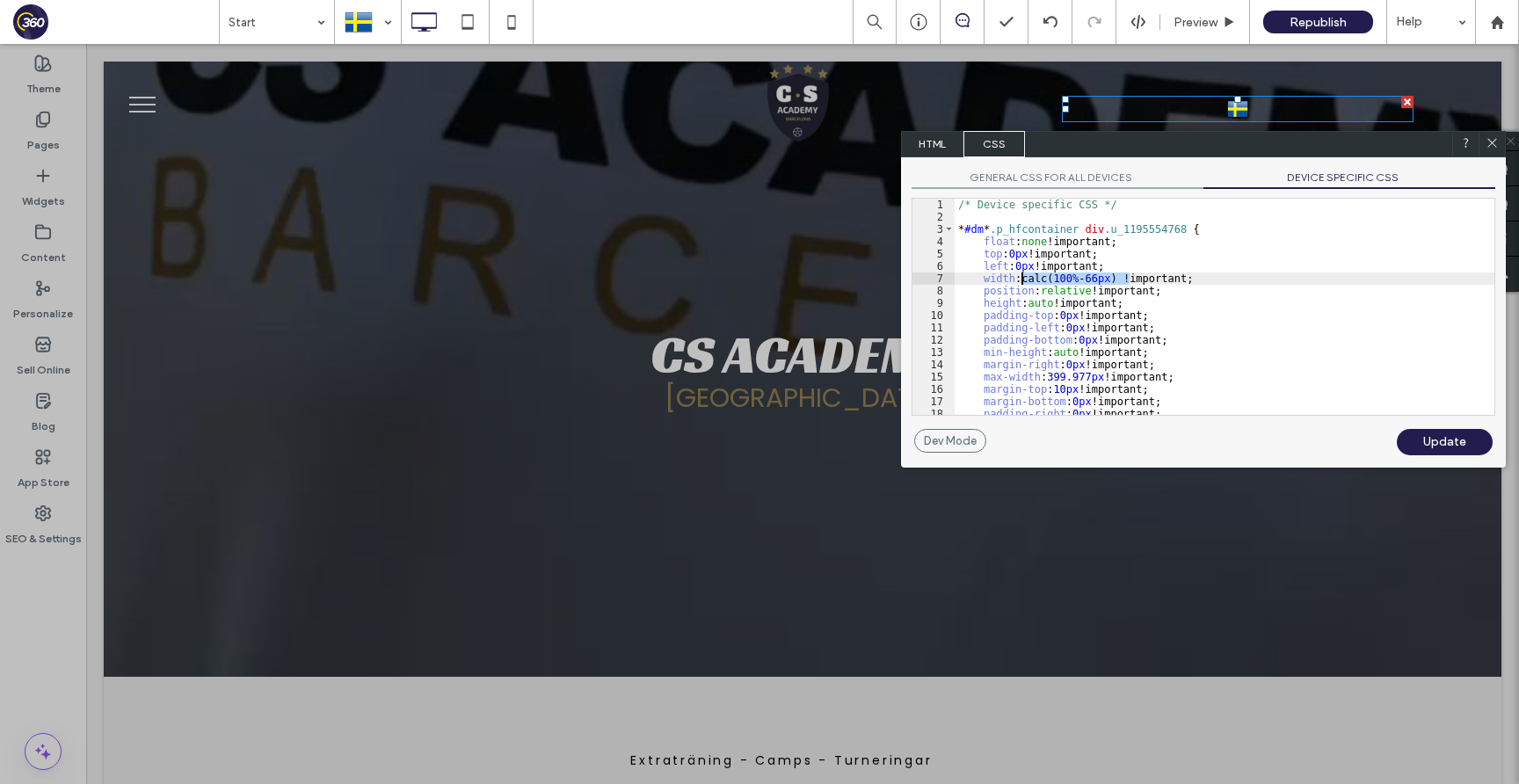
drag, startPoint x: 1128, startPoint y: 275, endPoint x: 1023, endPoint y: 273, distance: 105.0
click at [1023, 273] on div "/* Device specific CSS */ * #dm * .p_hfcontainer div .u_1195554768 { float : no…" at bounding box center [1224, 319] width 540 height 241
type textarea "**"
click at [1435, 438] on div "Update" at bounding box center [1445, 442] width 96 height 27
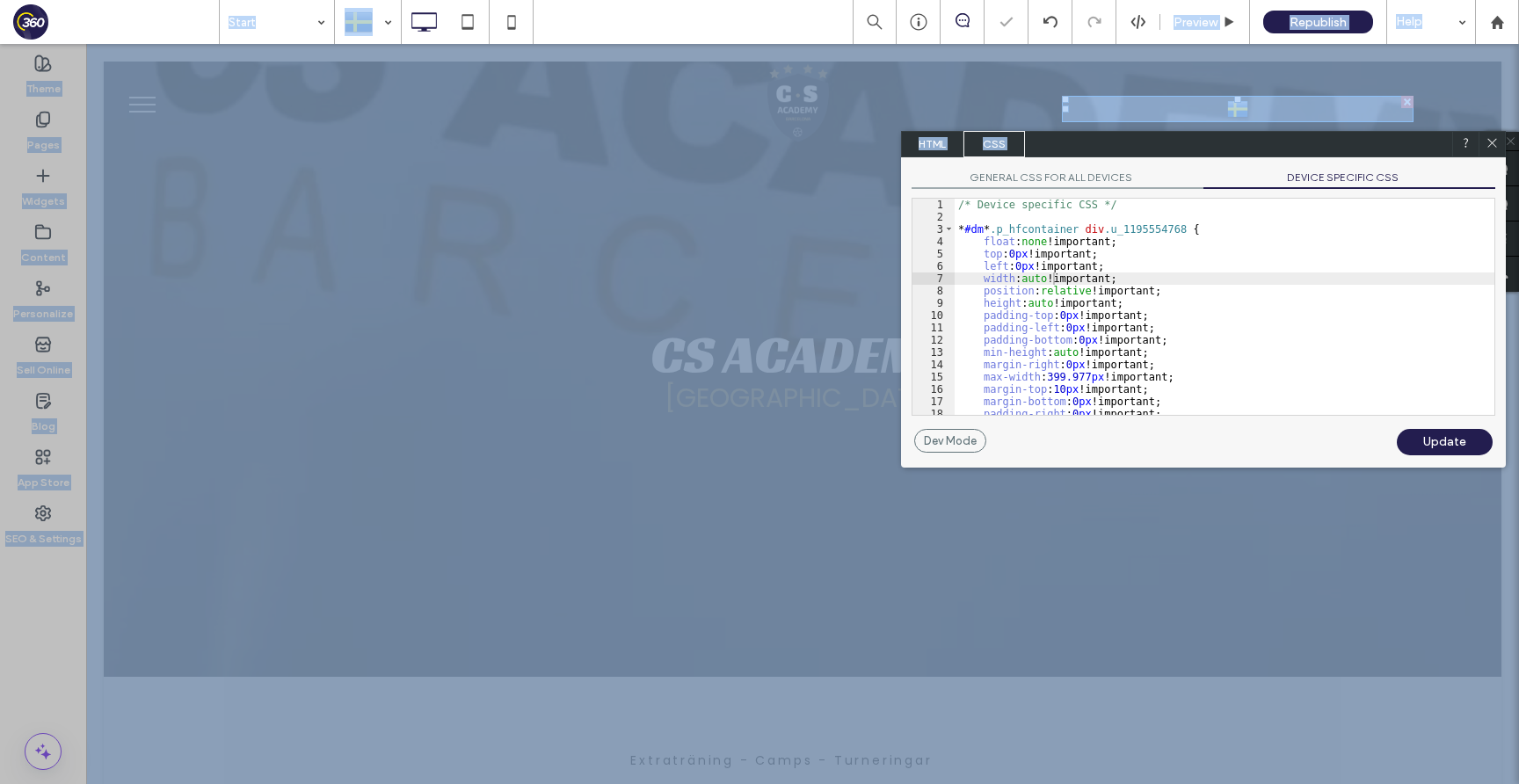
click at [1435, 438] on div "Update" at bounding box center [1445, 442] width 96 height 27
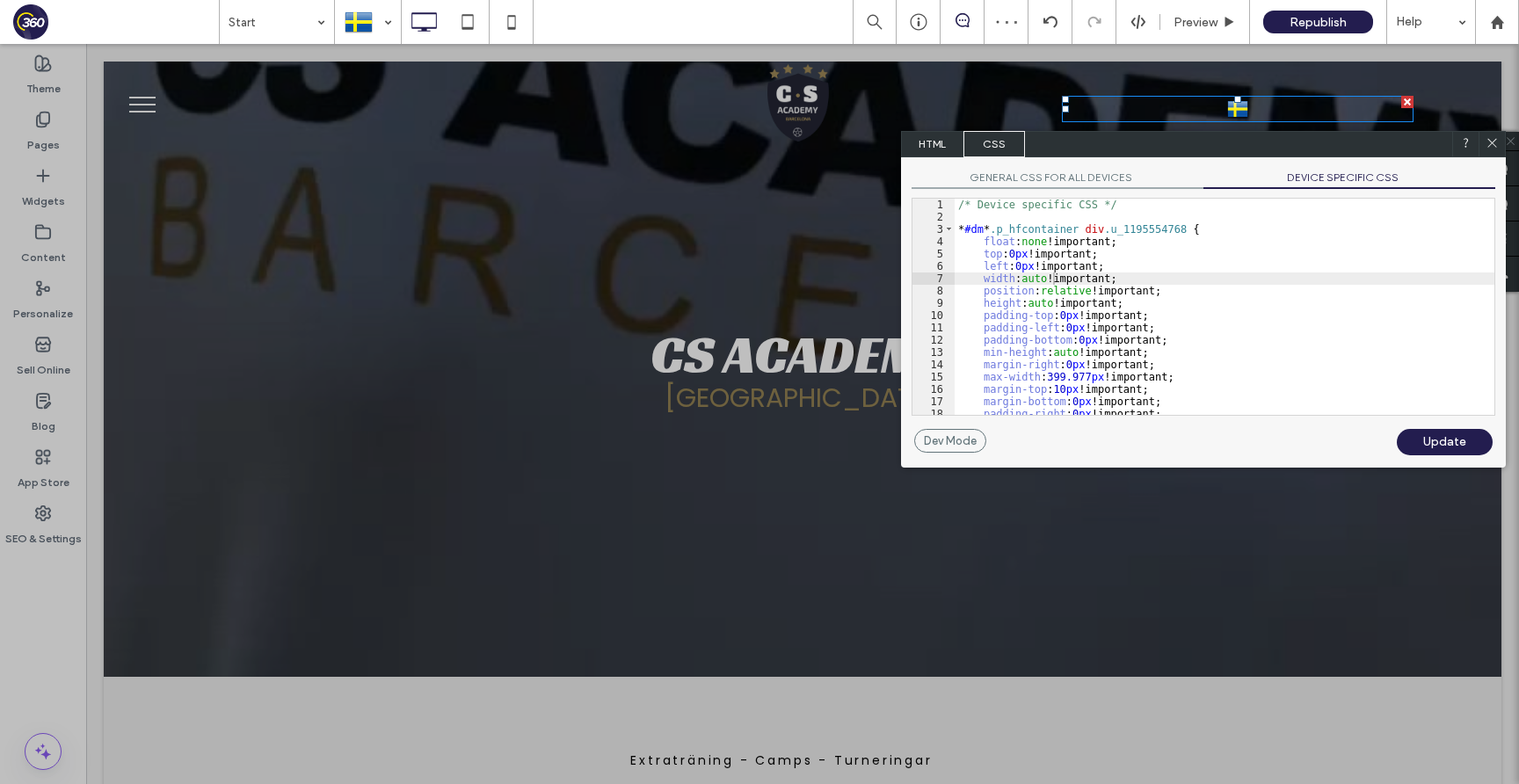
click at [1493, 142] on use at bounding box center [1491, 143] width 9 height 9
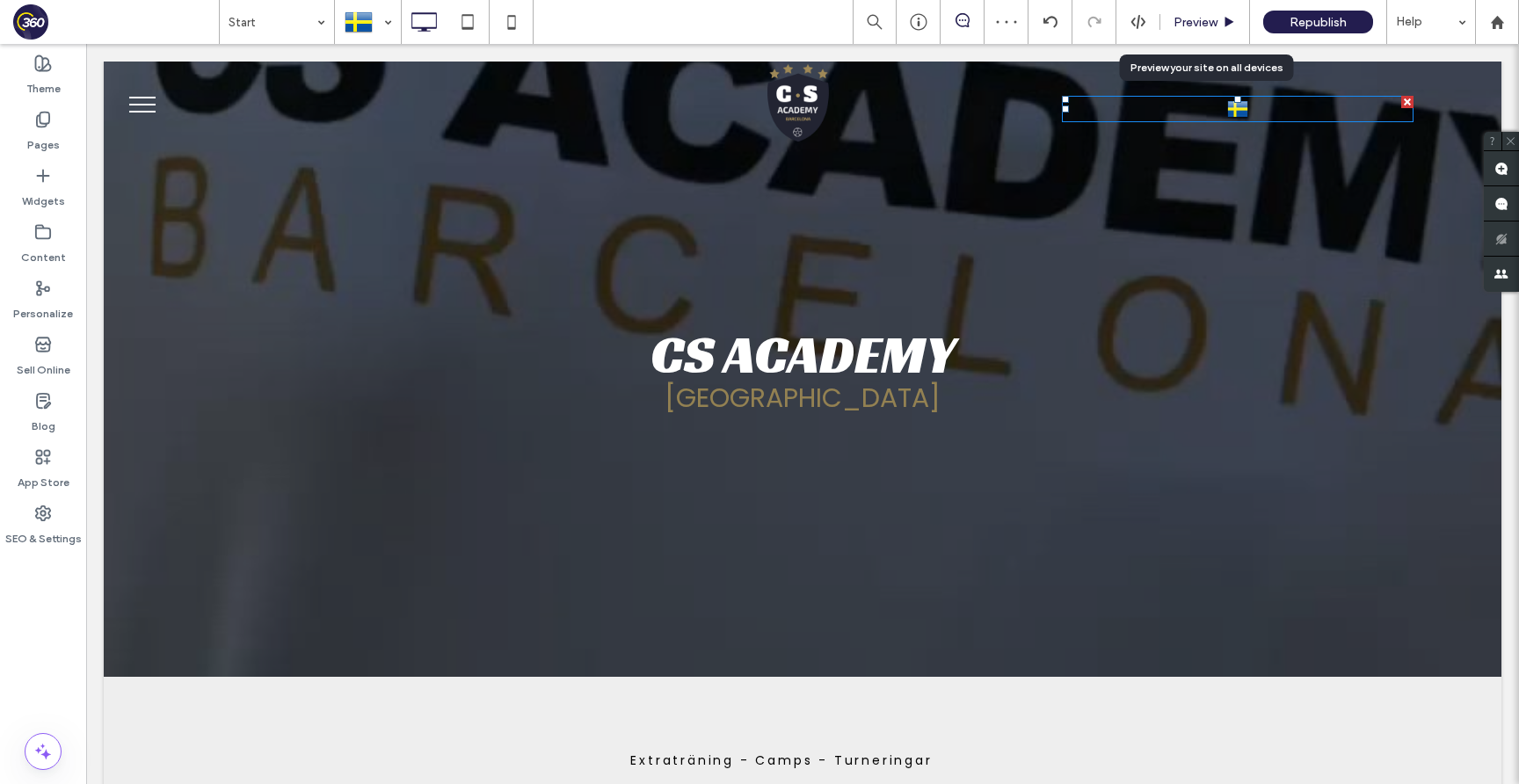
click at [1207, 20] on span "Preview" at bounding box center [1195, 22] width 44 height 15
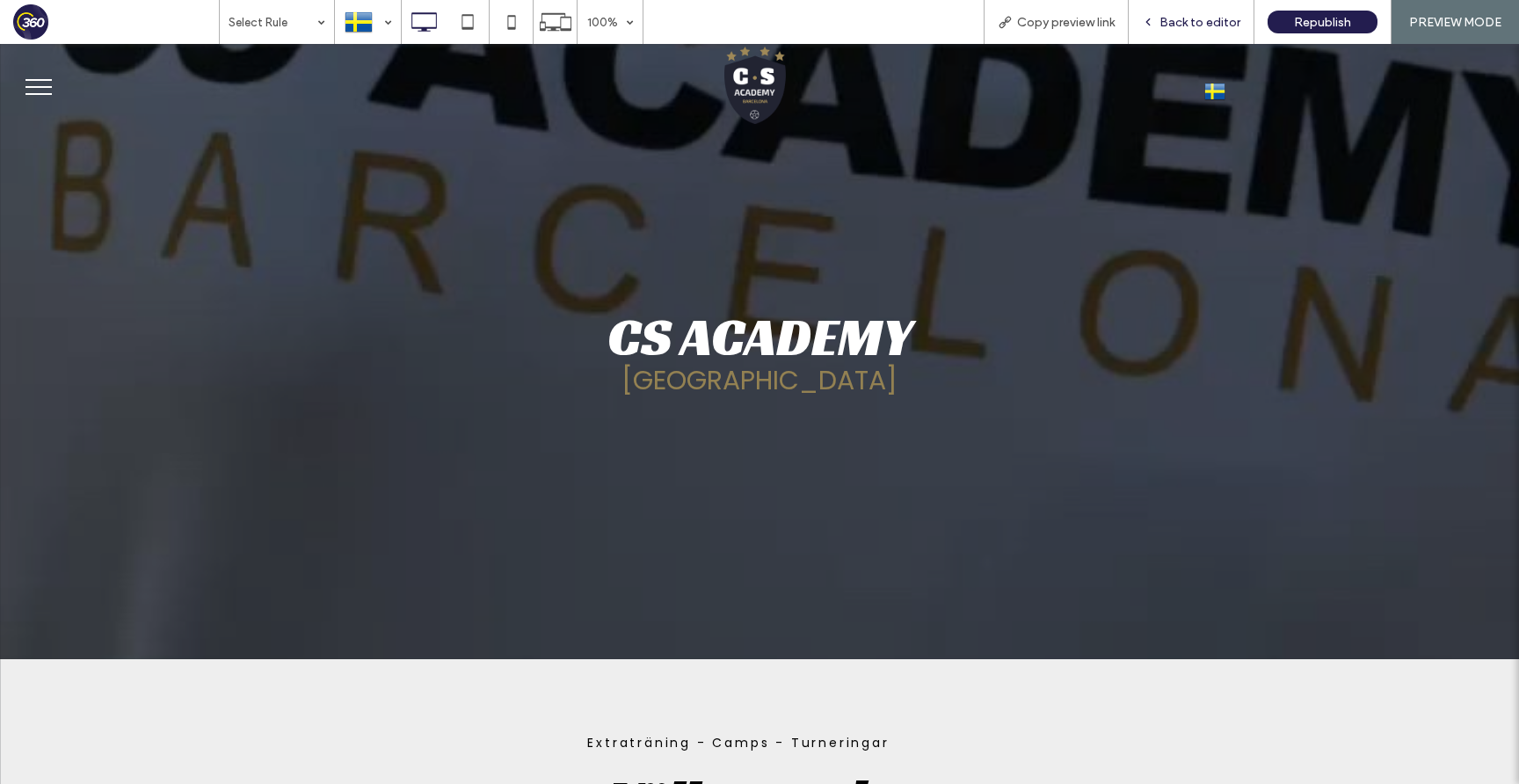
click at [1202, 23] on span "Back to editor" at bounding box center [1199, 22] width 81 height 15
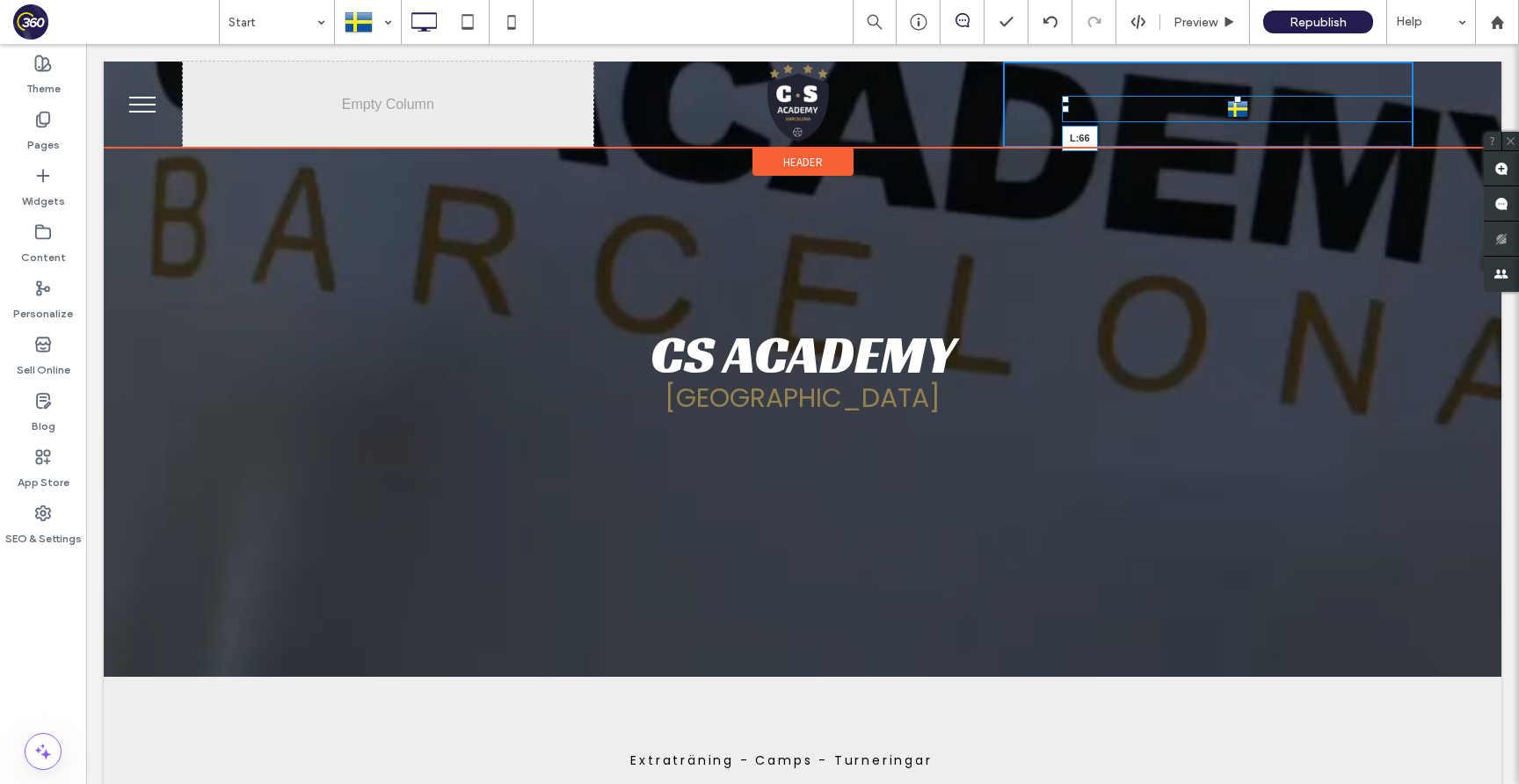
drag, startPoint x: 1065, startPoint y: 106, endPoint x: 1242, endPoint y: 112, distance: 177.1
click at [1242, 112] on div "Svenska sv Español es English en català ca L:66" at bounding box center [1237, 110] width 352 height 27
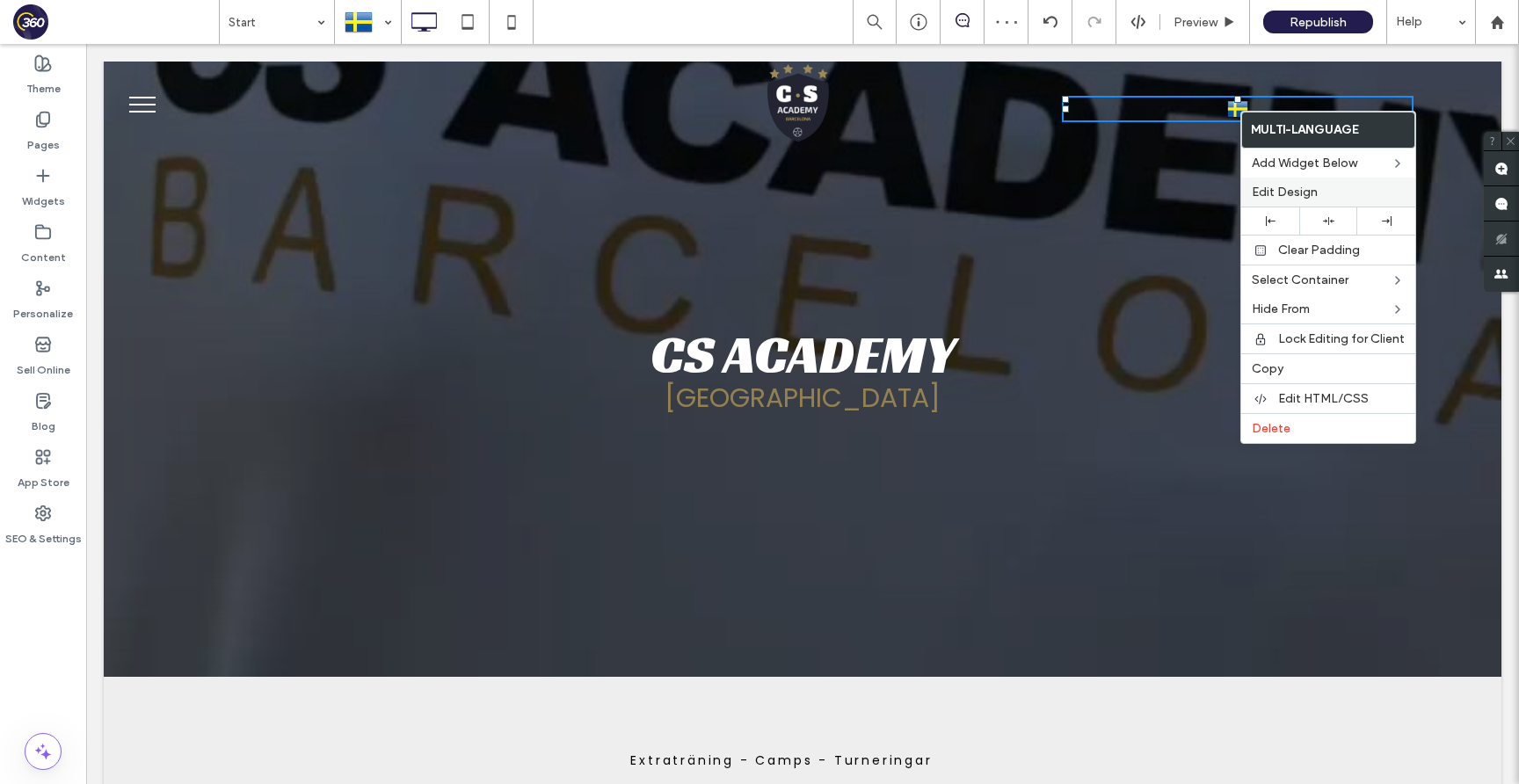
click at [1334, 200] on div "Edit Design" at bounding box center [1327, 192] width 174 height 29
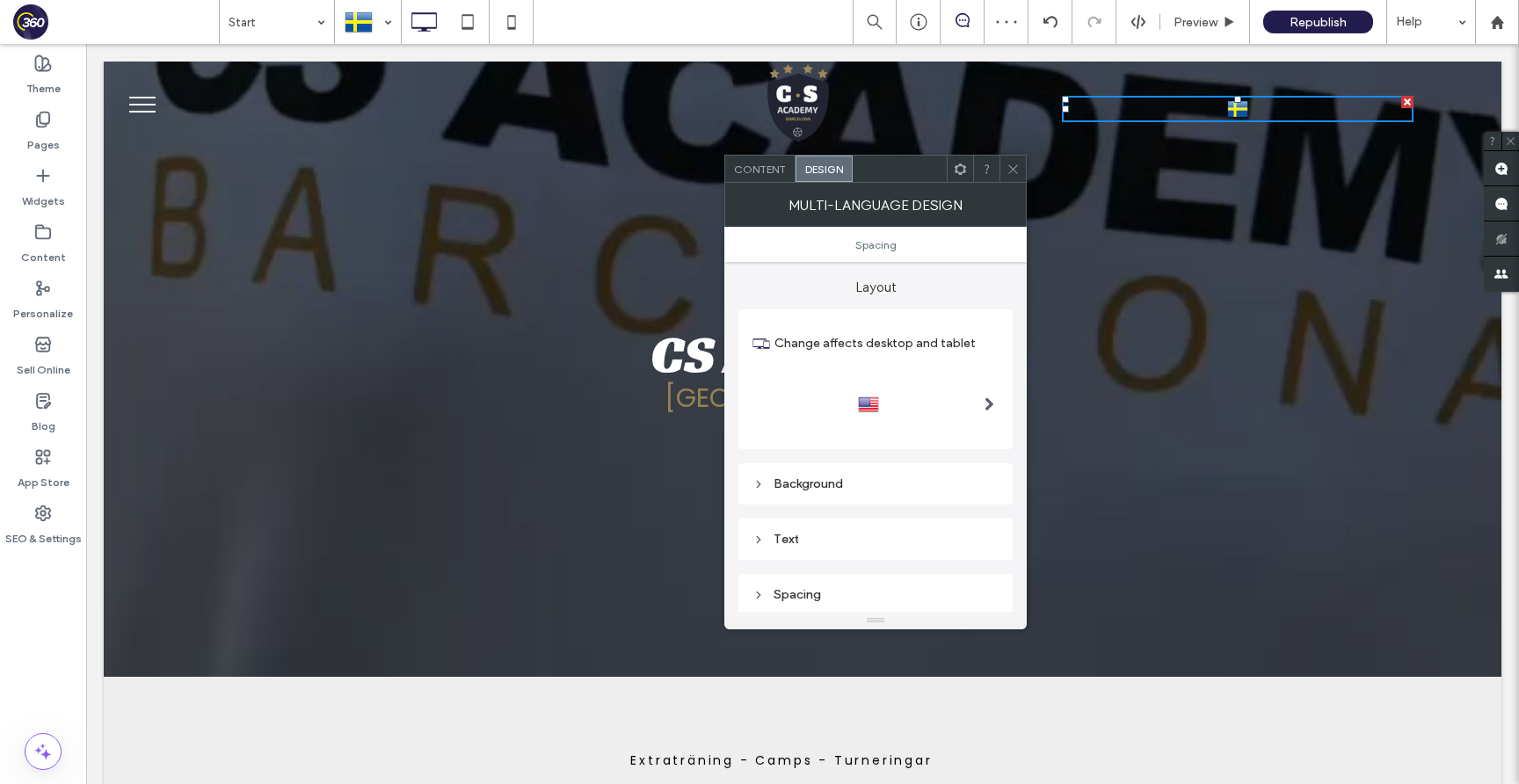
click at [939, 396] on div at bounding box center [875, 404] width 246 height 29
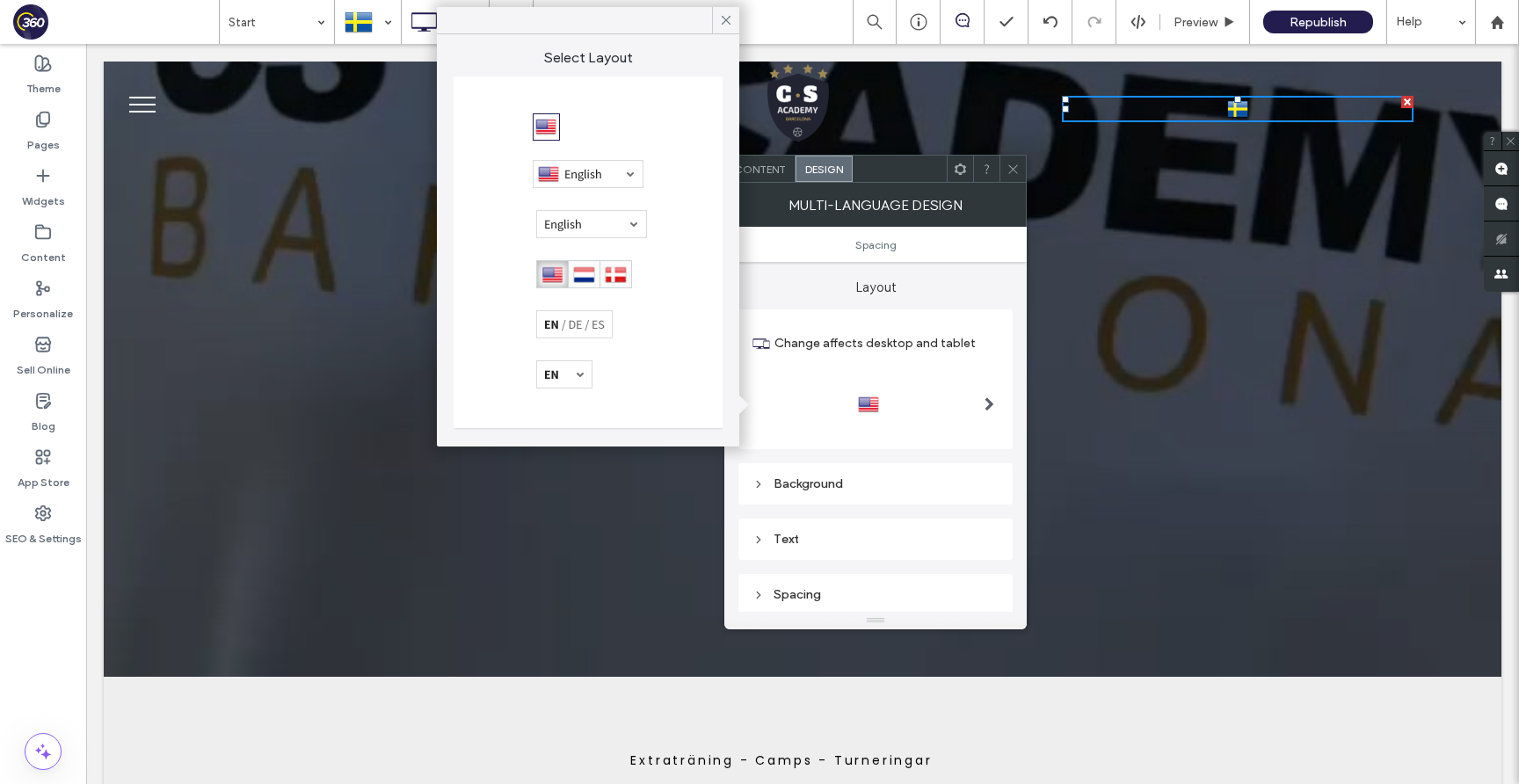
click at [582, 162] on div at bounding box center [588, 175] width 110 height 29
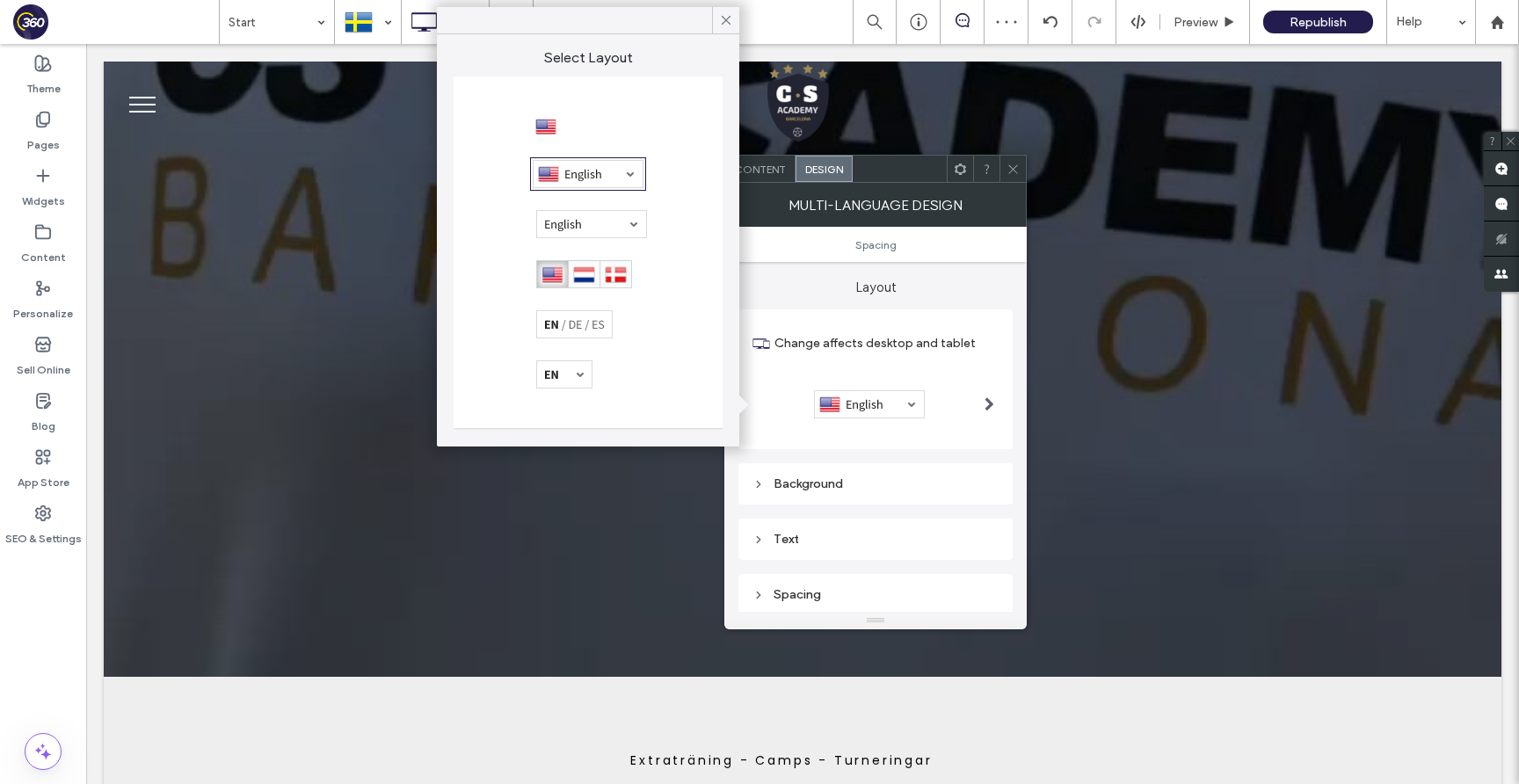
click at [547, 127] on div at bounding box center [546, 127] width 22 height 22
click at [725, 17] on icon at bounding box center [726, 20] width 16 height 16
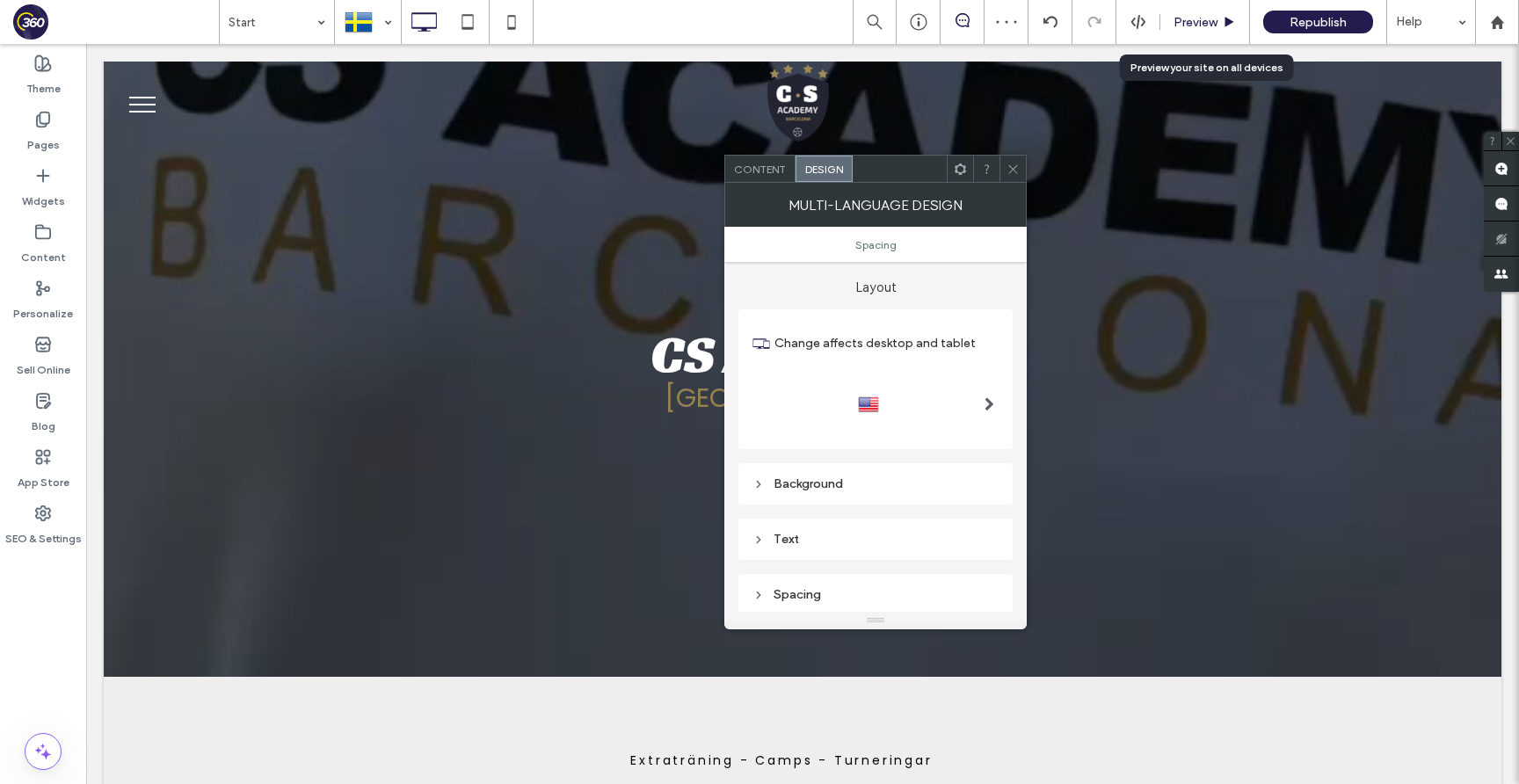
click at [1219, 13] on div "Preview" at bounding box center [1205, 21] width 90 height 44
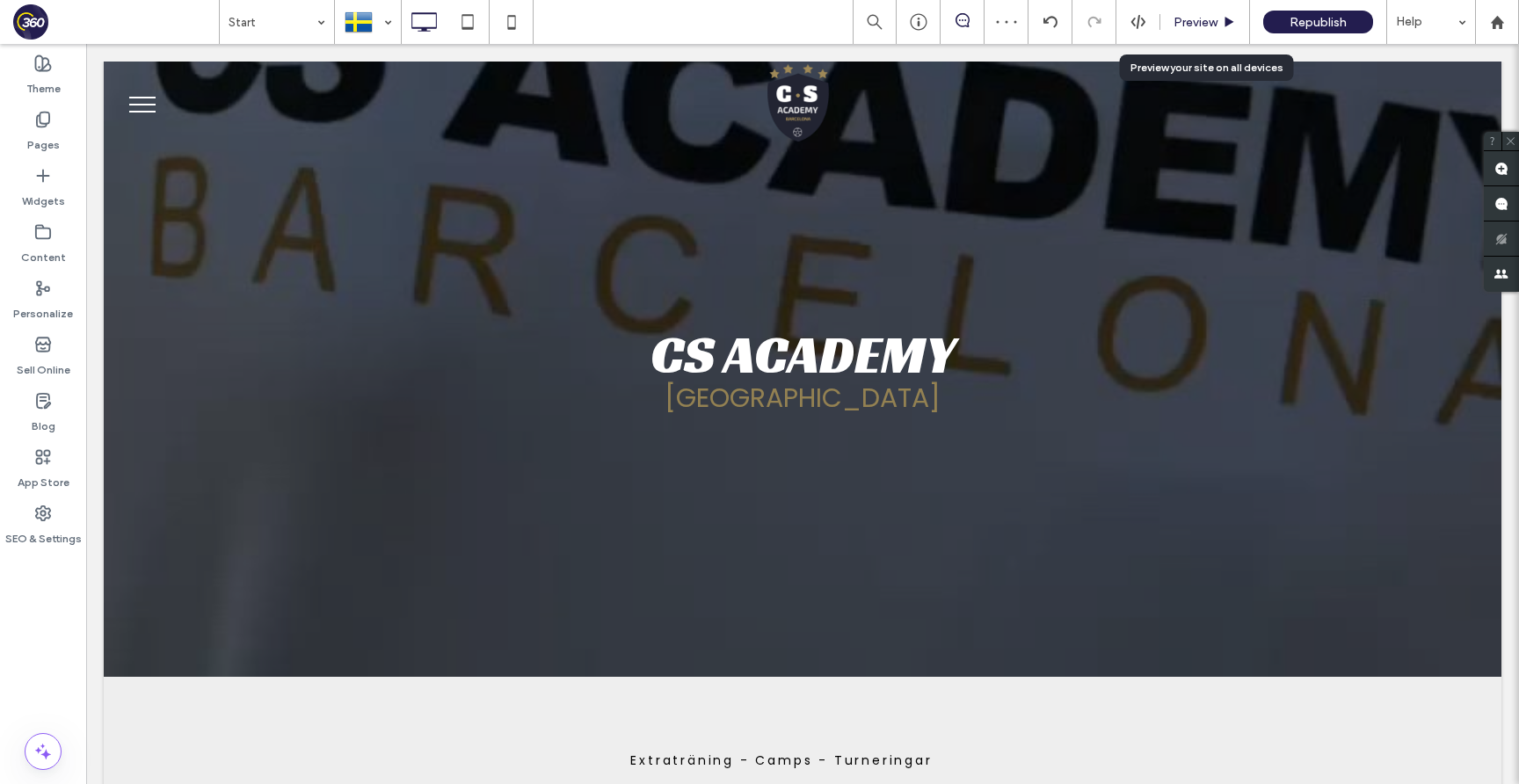
click at [1213, 22] on span "Preview" at bounding box center [1195, 22] width 44 height 15
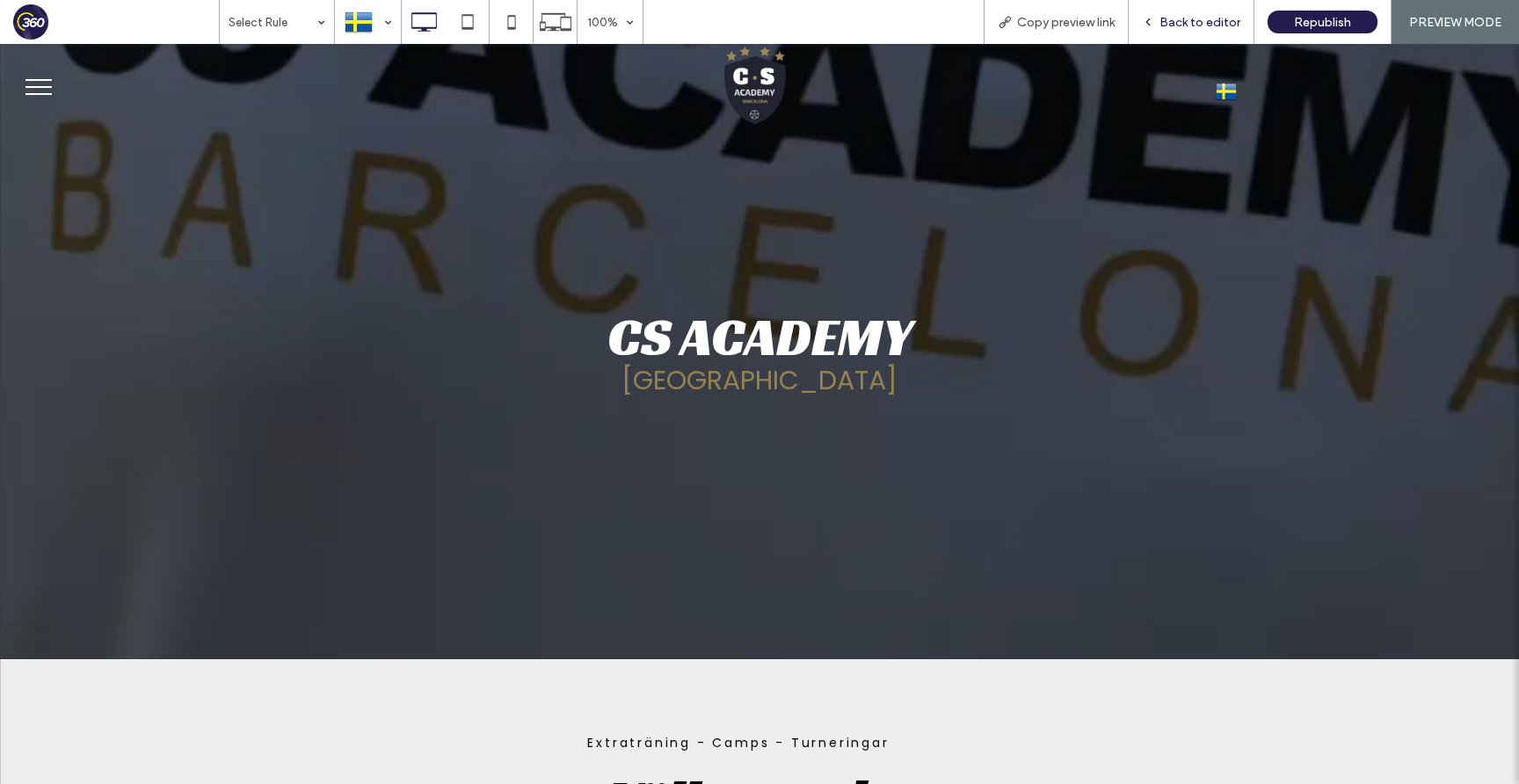
click at [1227, 18] on span "Back to editor" at bounding box center [1199, 22] width 81 height 15
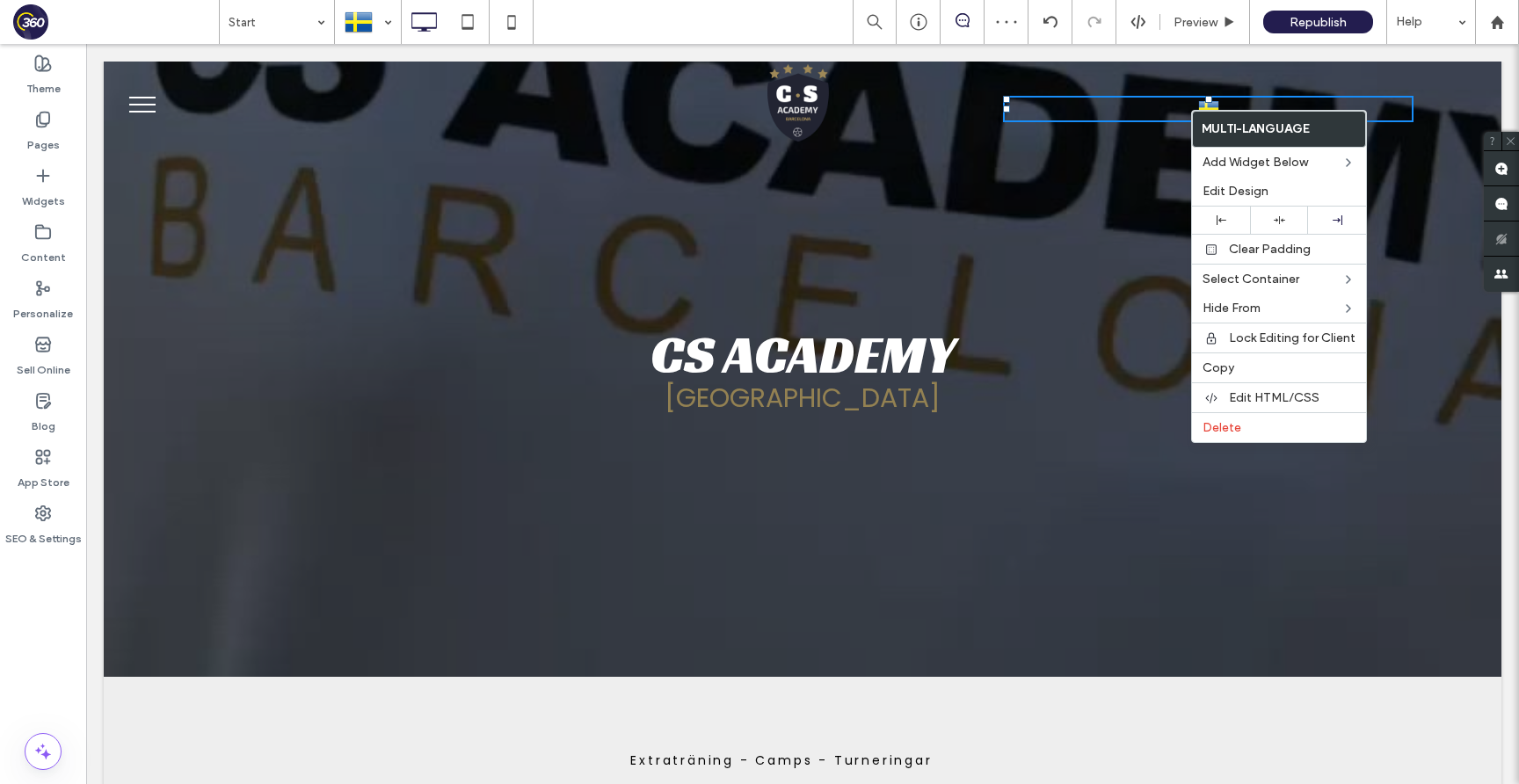
click at [1180, 106] on link "Svenska sv" at bounding box center [1208, 110] width 411 height 27
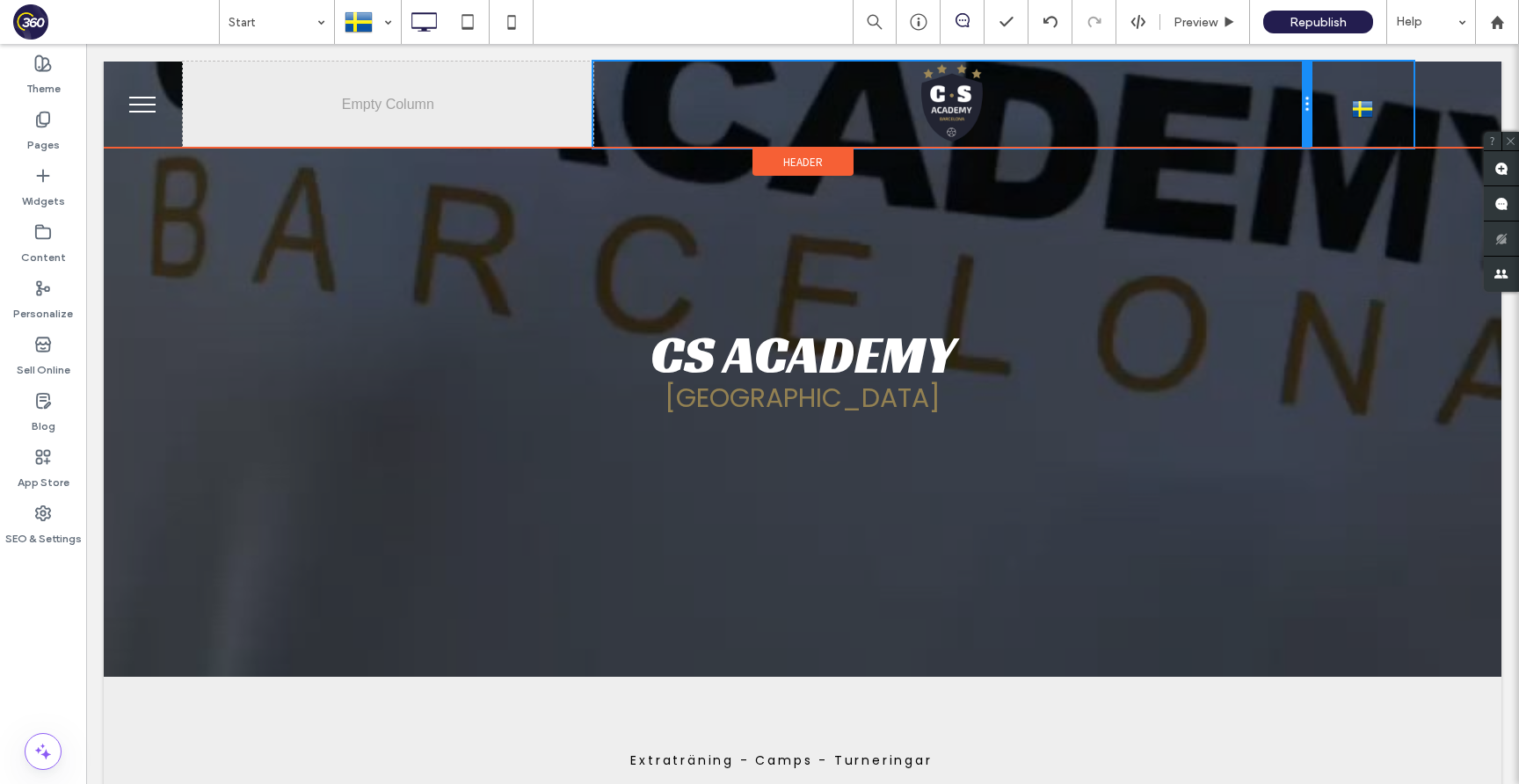
drag, startPoint x: 1002, startPoint y: 85, endPoint x: 1319, endPoint y: 98, distance: 317.3
click at [1319, 98] on div "Click To Paste Click To Paste Svenska sv Español es English en català ca Click …" at bounding box center [797, 104] width 1230 height 86
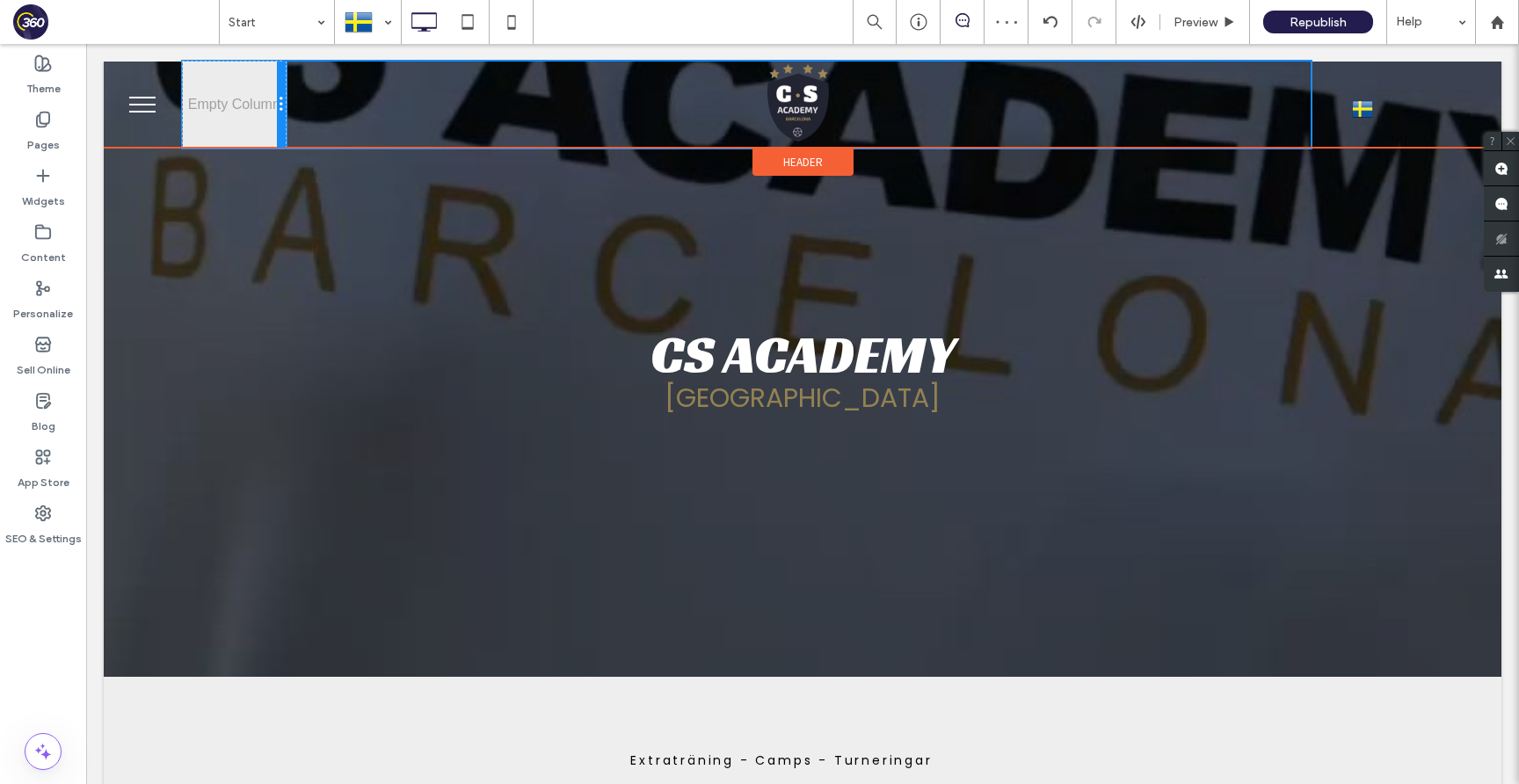
drag, startPoint x: 590, startPoint y: 110, endPoint x: 299, endPoint y: 99, distance: 291.2
click at [299, 99] on div "Click To Paste Click To Paste Svenska sv Español es English en català ca Click …" at bounding box center [797, 104] width 1230 height 86
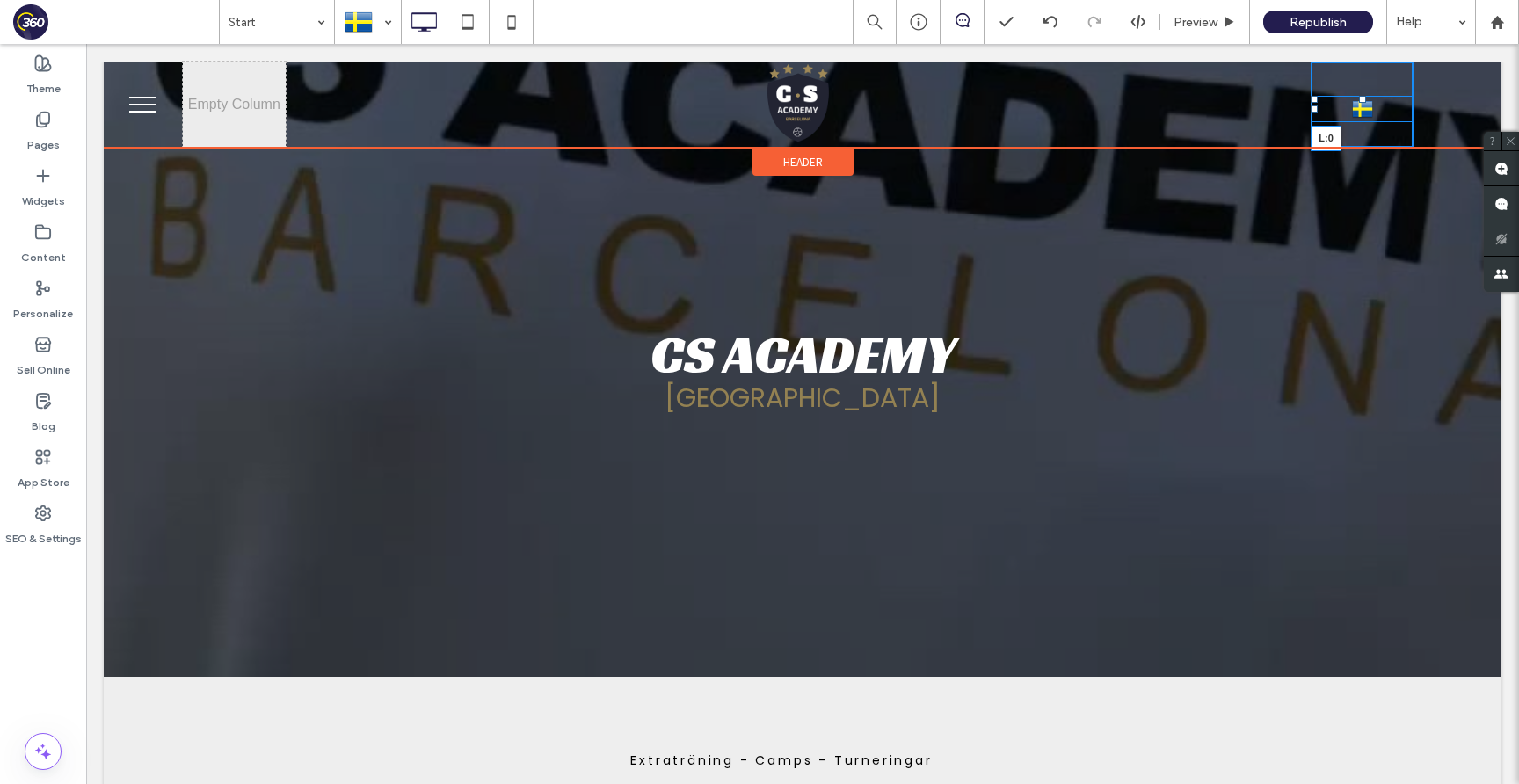
drag, startPoint x: 1313, startPoint y: 110, endPoint x: 1372, endPoint y: 109, distance: 59.0
click at [1372, 109] on div "Svenska sv Español es English en català ca L:0" at bounding box center [1361, 110] width 102 height 27
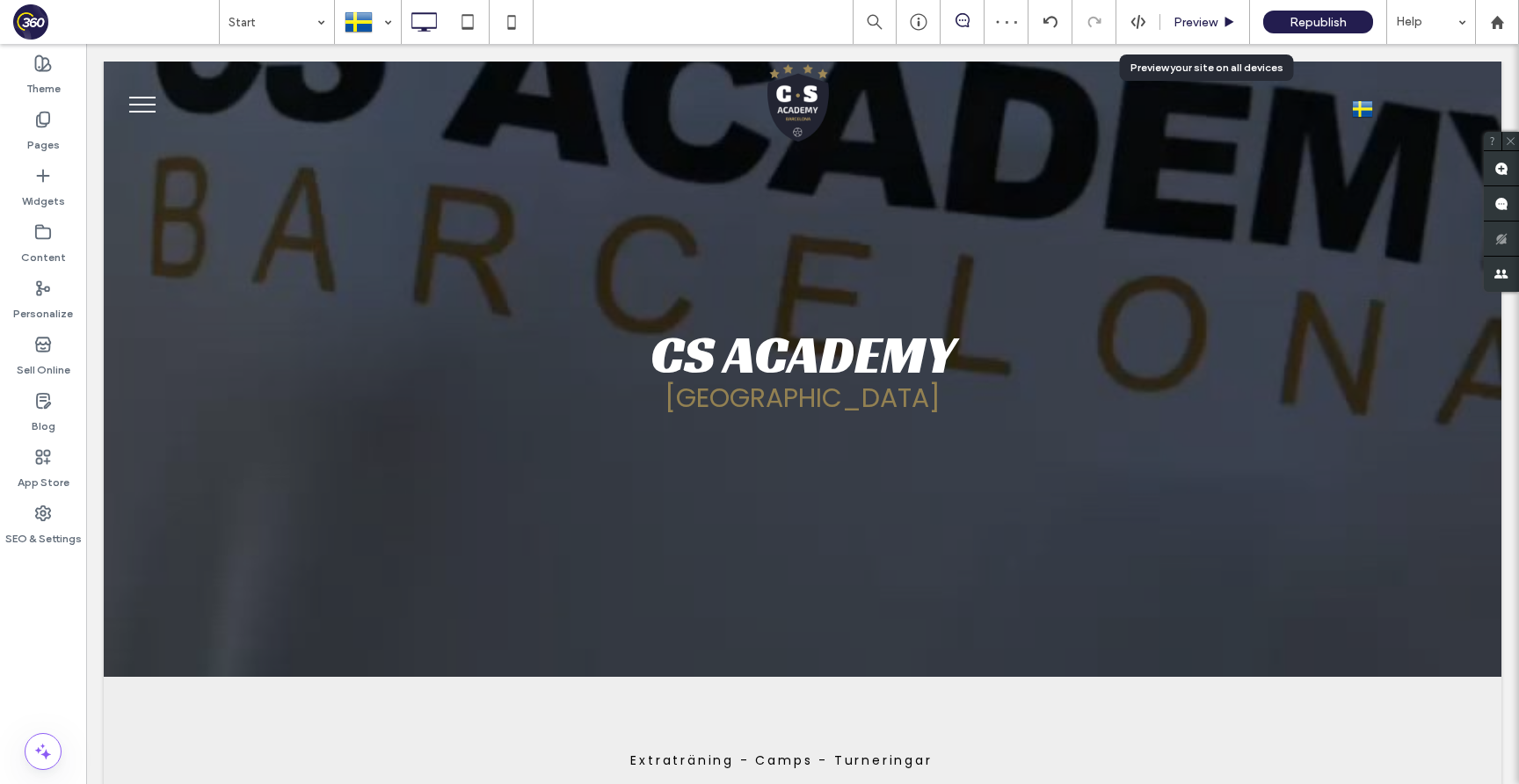
click at [1209, 18] on span "Preview" at bounding box center [1195, 22] width 44 height 15
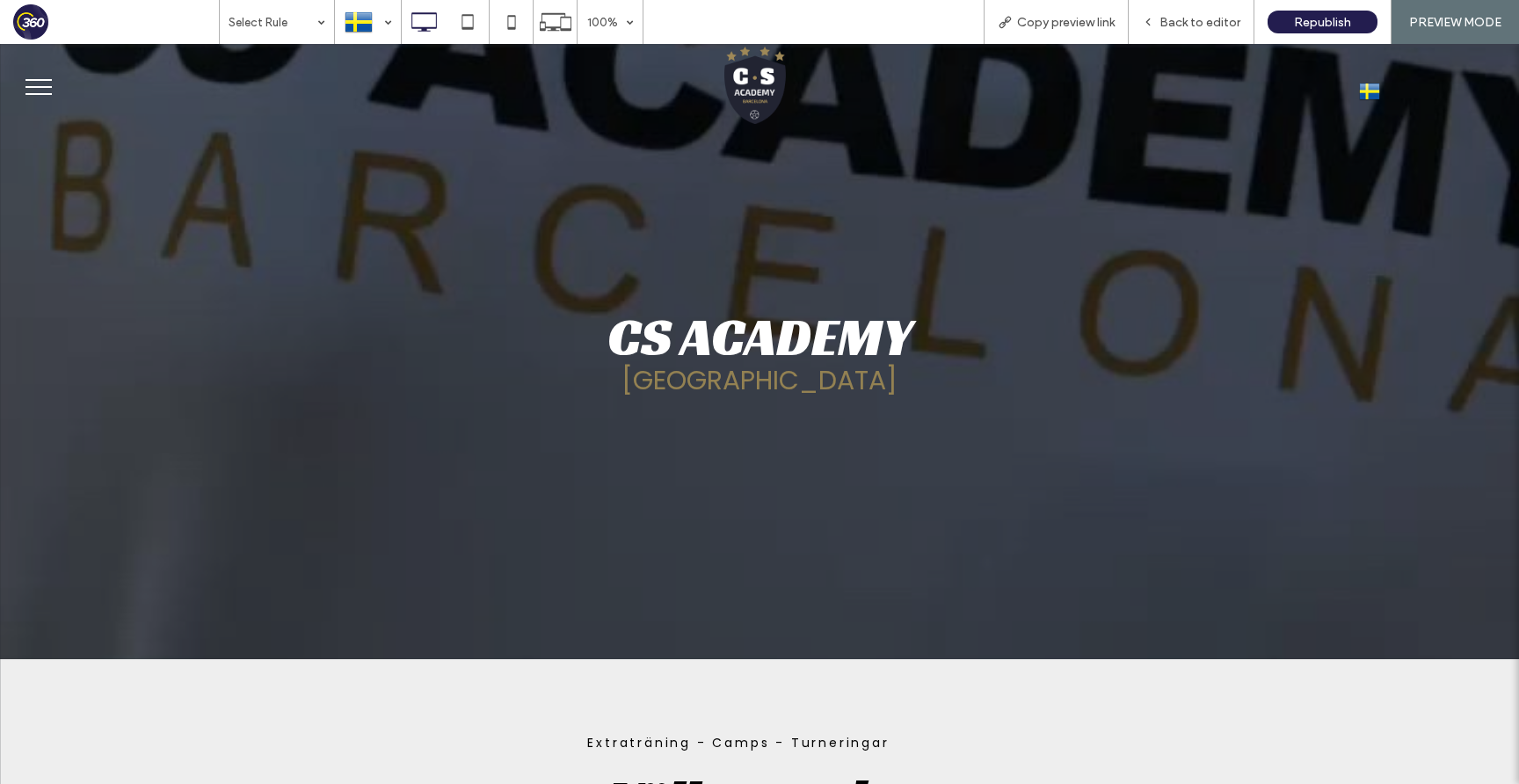
click at [1374, 86] on img at bounding box center [1369, 92] width 21 height 23
click at [40, 90] on button "menu" at bounding box center [38, 86] width 45 height 45
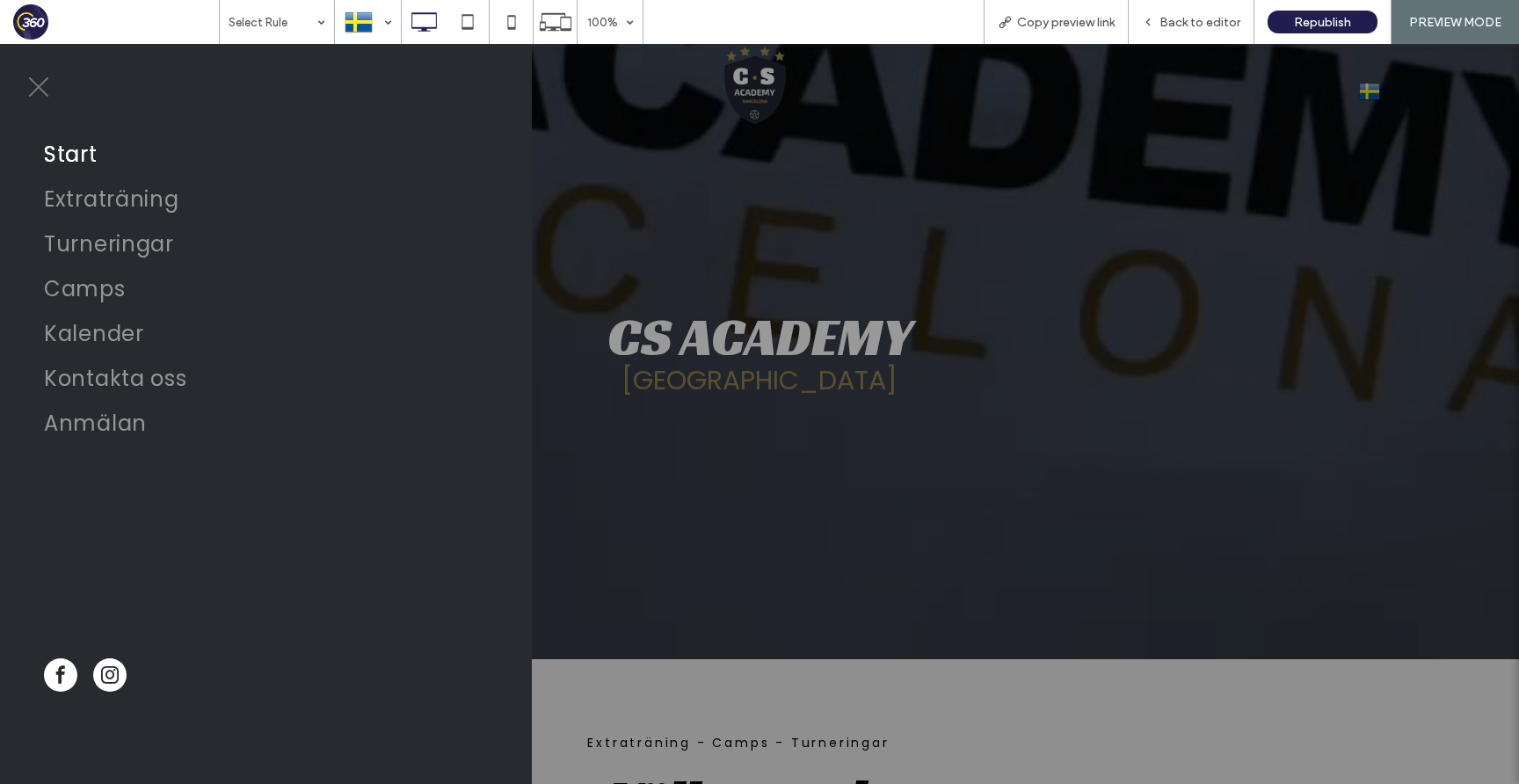
click at [41, 91] on span "menu" at bounding box center [39, 87] width 20 height 20
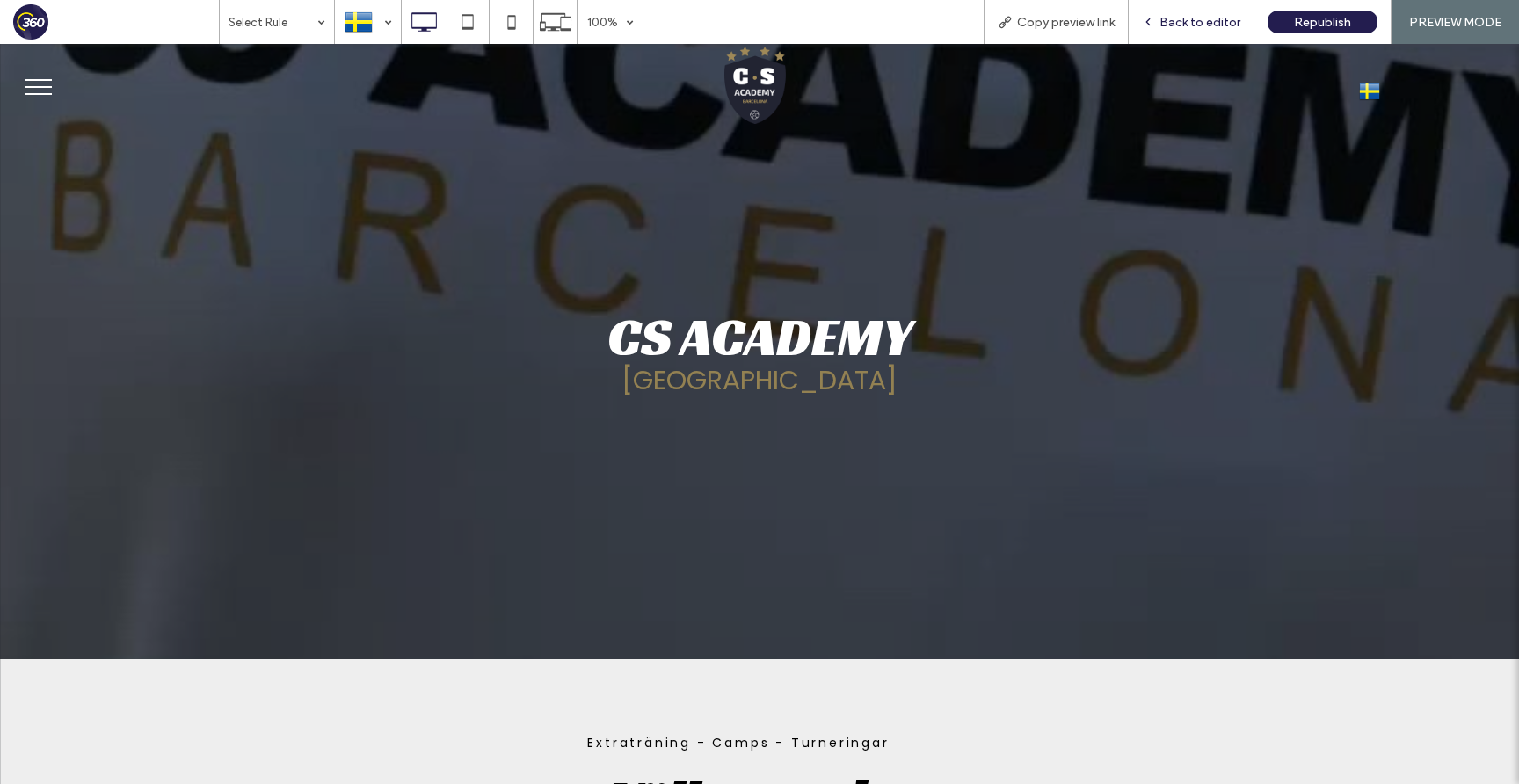
click at [1195, 20] on span "Back to editor" at bounding box center [1199, 22] width 81 height 15
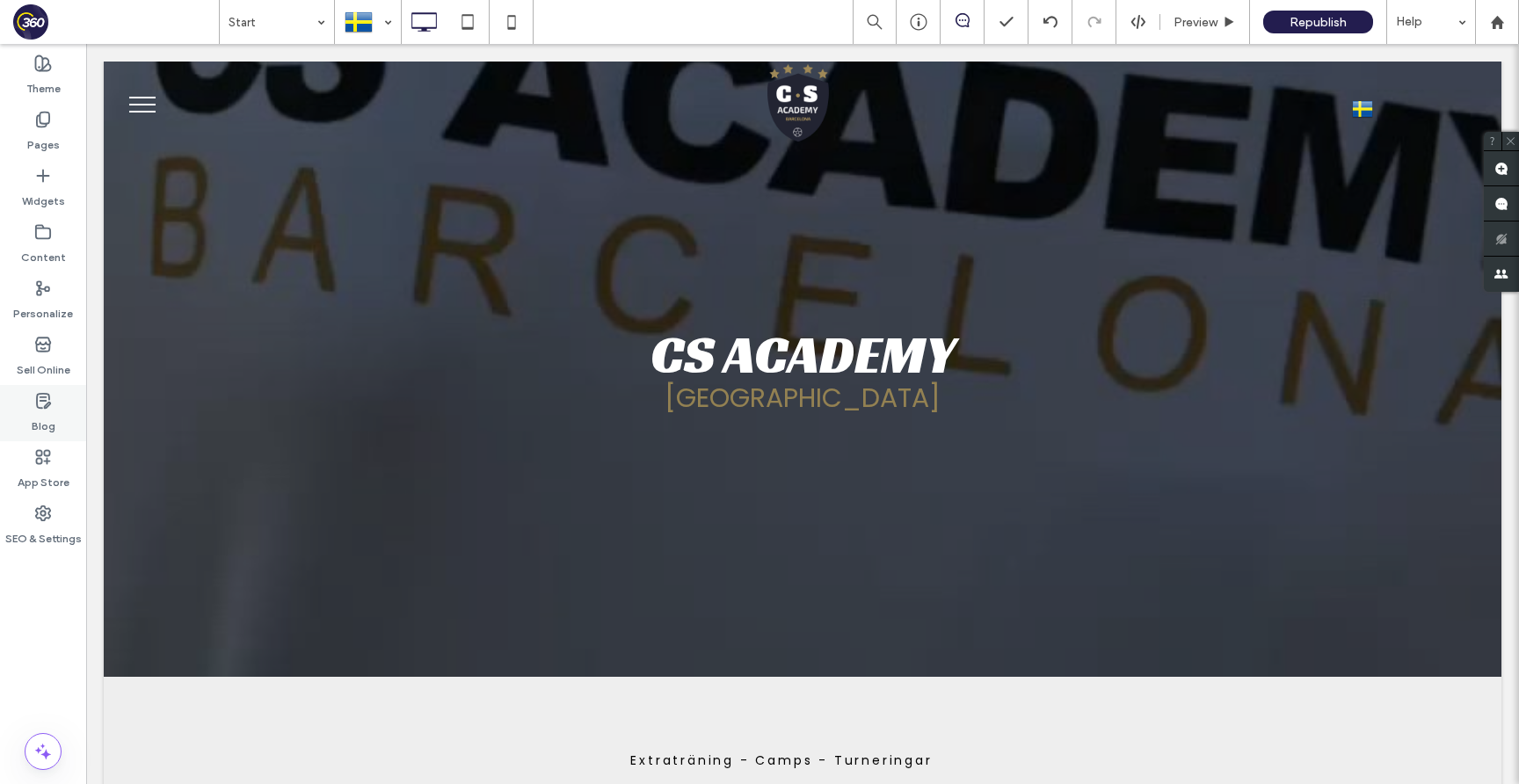
click at [54, 414] on div "Blog" at bounding box center [43, 412] width 86 height 56
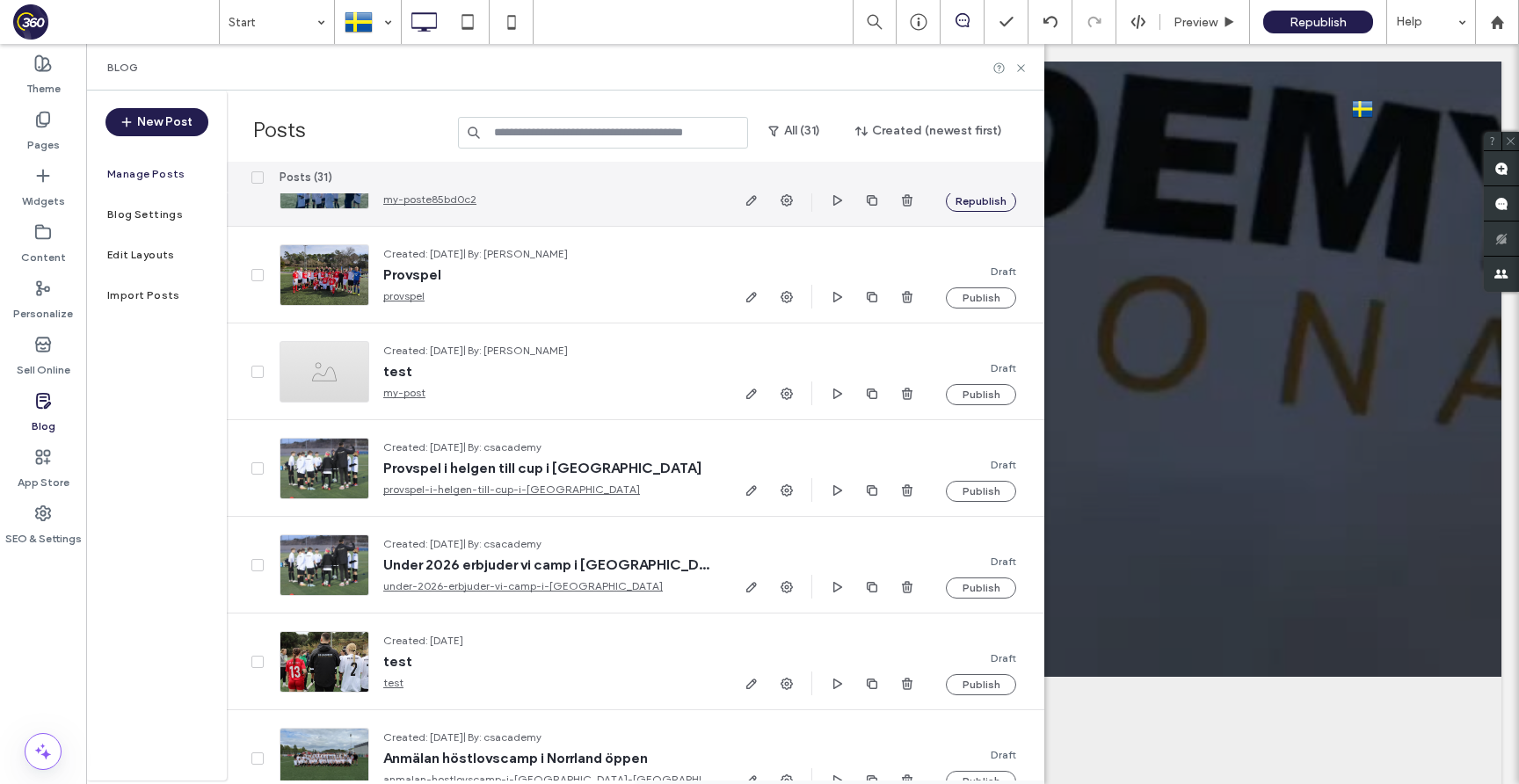
scroll to position [394, 0]
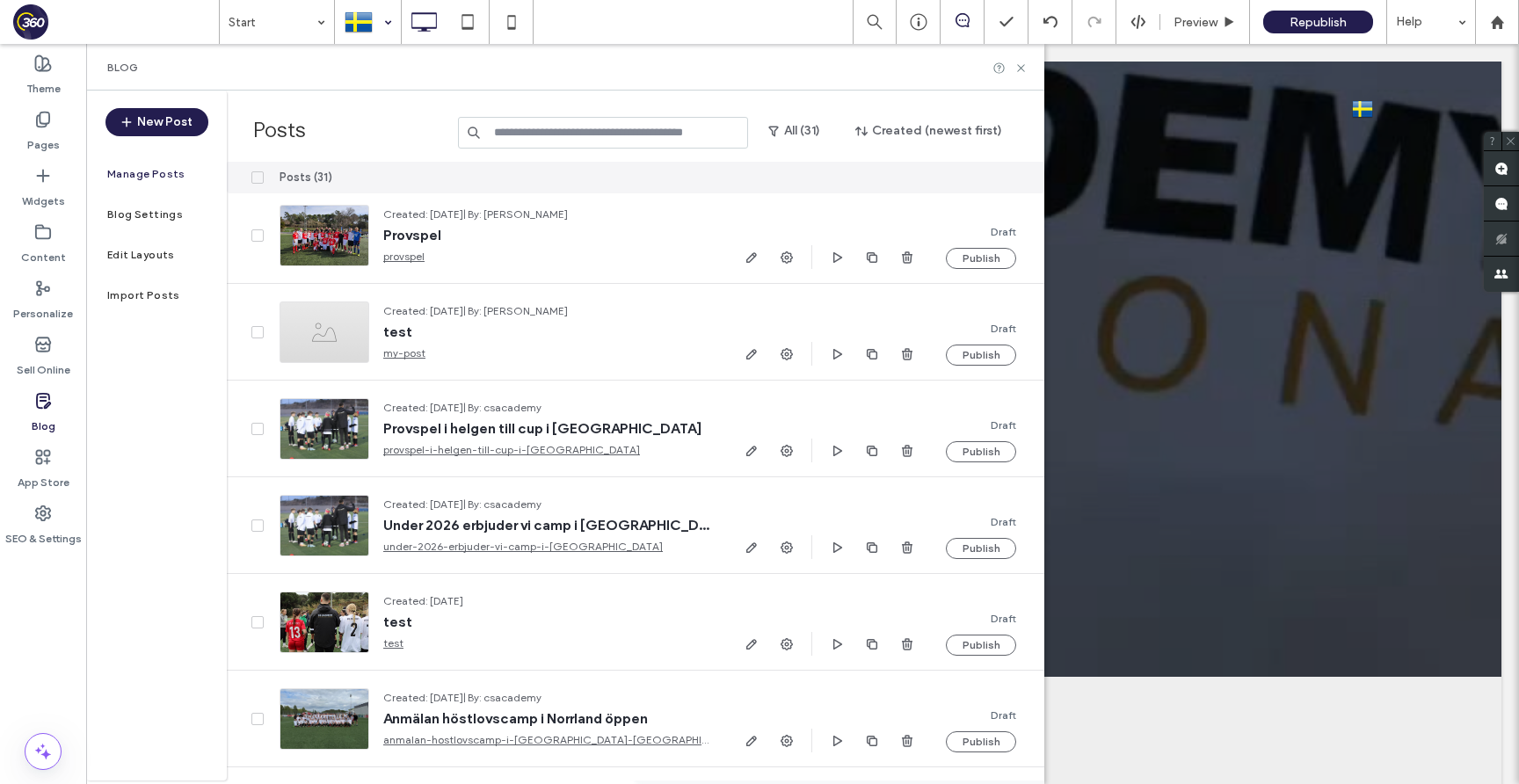
click at [373, 27] on div at bounding box center [368, 21] width 64 height 42
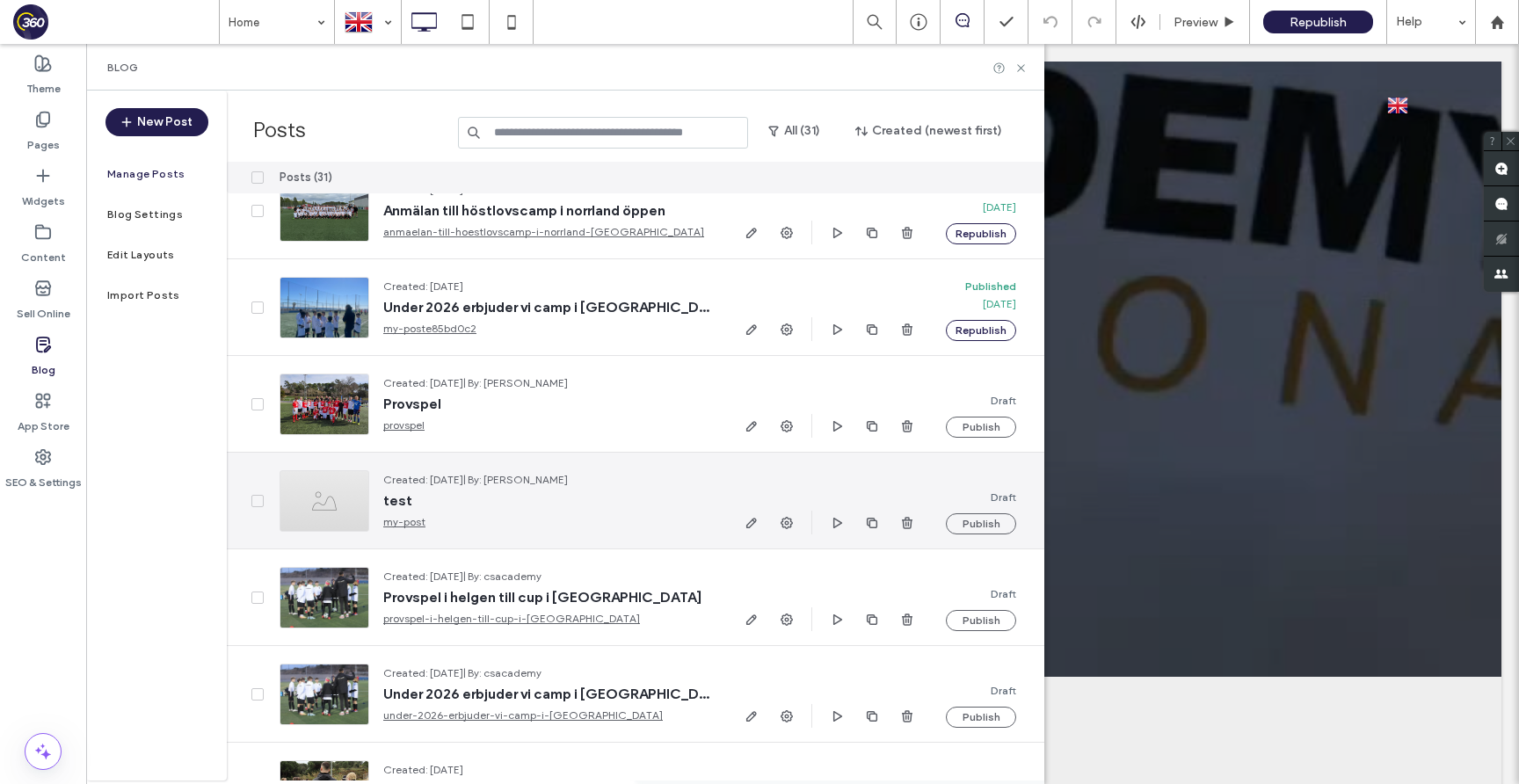
scroll to position [227, 0]
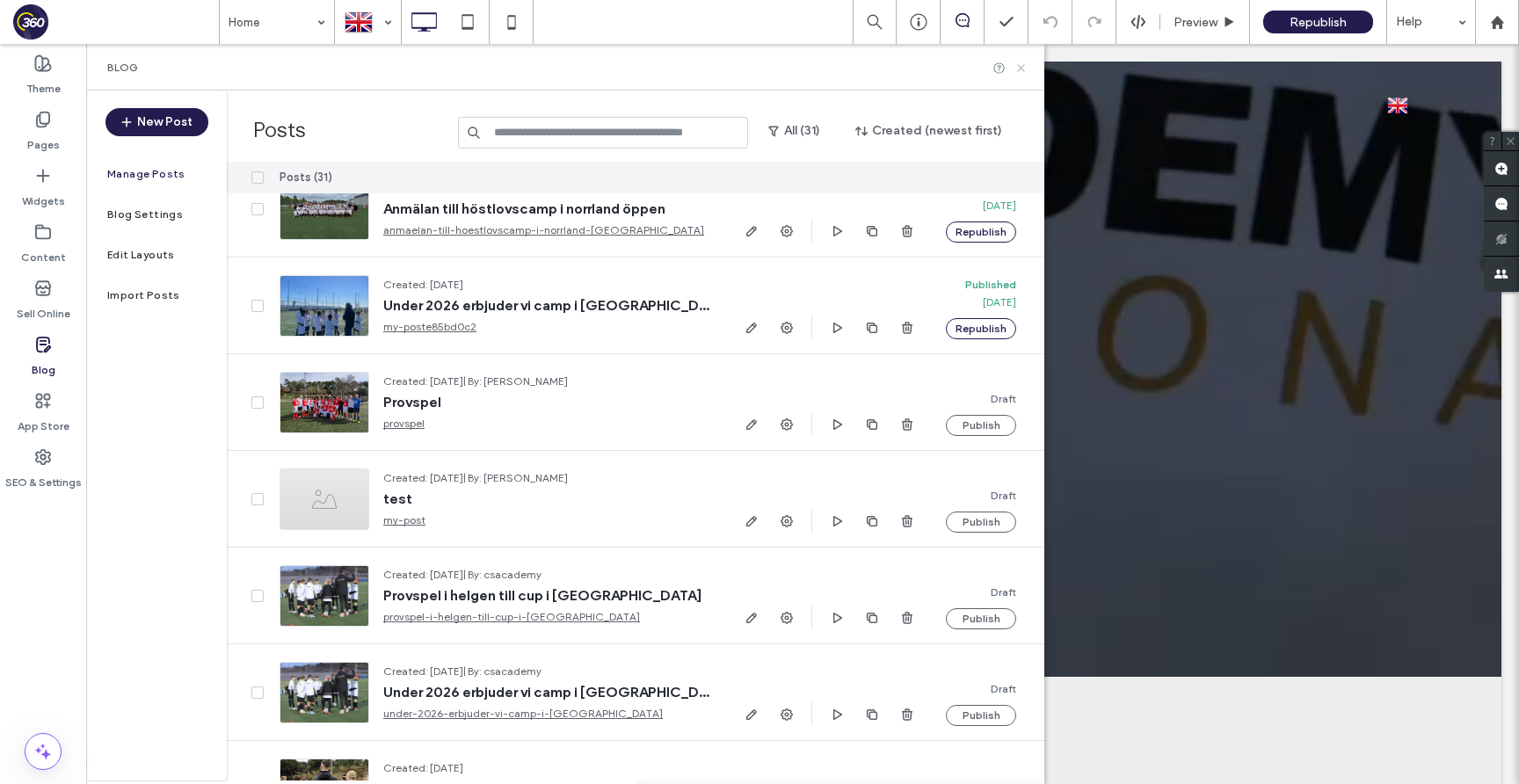
click at [1025, 69] on icon at bounding box center [1020, 68] width 13 height 13
